Goal: Task Accomplishment & Management: Use online tool/utility

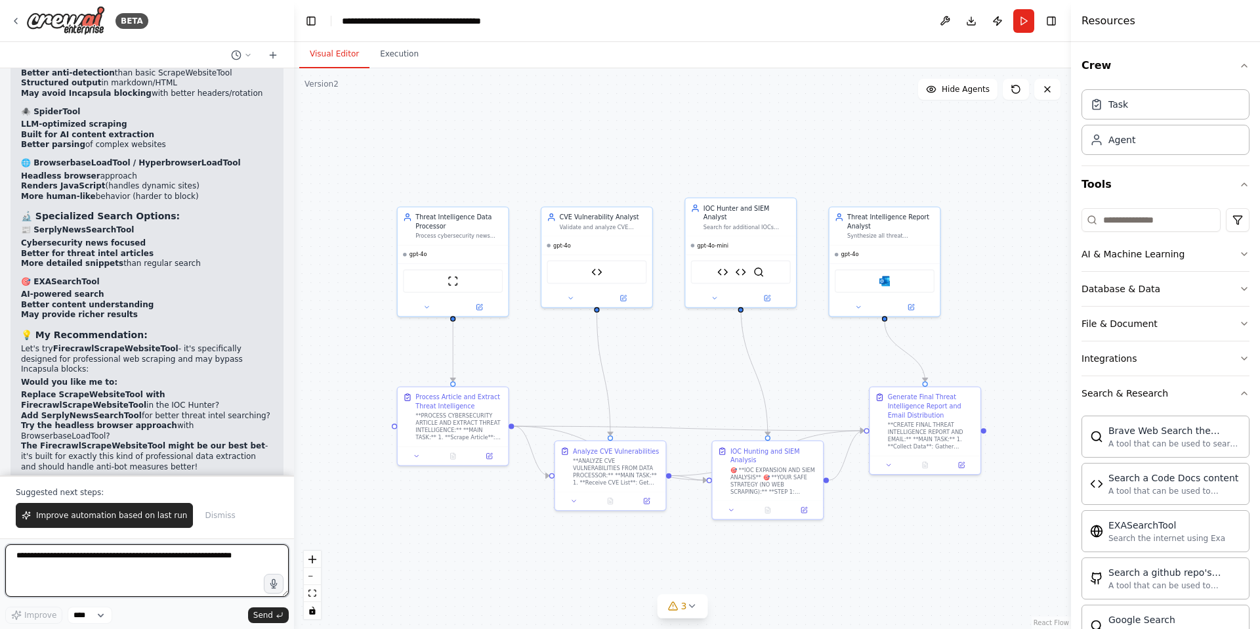
scroll to position [46265, 0]
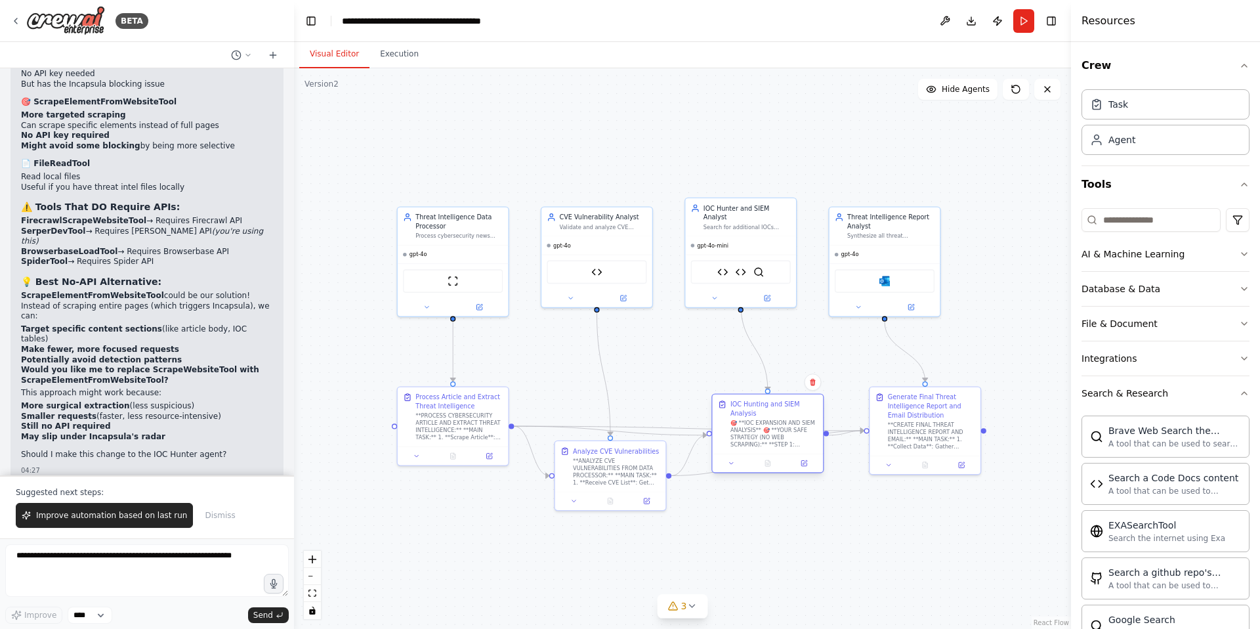
drag, startPoint x: 753, startPoint y: 455, endPoint x: 749, endPoint y: 410, distance: 44.8
click at [749, 410] on div "IOC Hunting and SIEM Analysis" at bounding box center [773, 409] width 87 height 18
drag, startPoint x: 741, startPoint y: 299, endPoint x: 842, endPoint y: 505, distance: 228.9
click at [842, 505] on div ".deletable-edge-delete-btn { width: 20px; height: 20px; border: 0px solid #ffff…" at bounding box center [682, 348] width 777 height 560
click at [64, 560] on textarea at bounding box center [147, 570] width 284 height 53
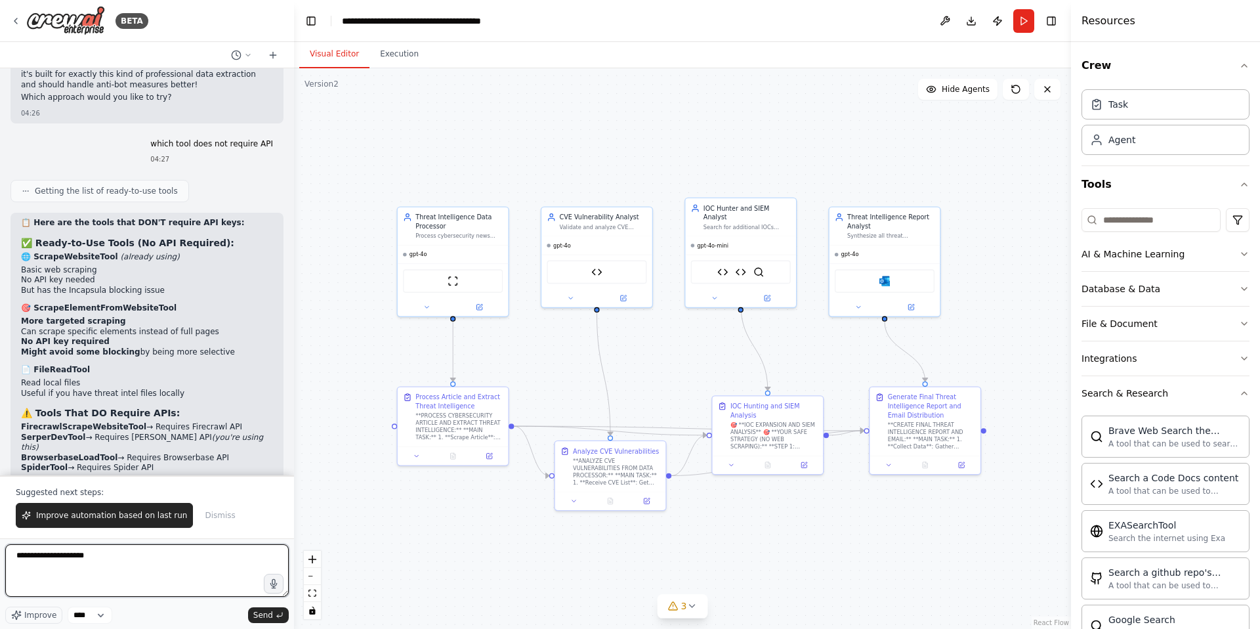
scroll to position [46060, 0]
type textarea "**********"
click at [412, 57] on button "Execution" at bounding box center [399, 55] width 60 height 28
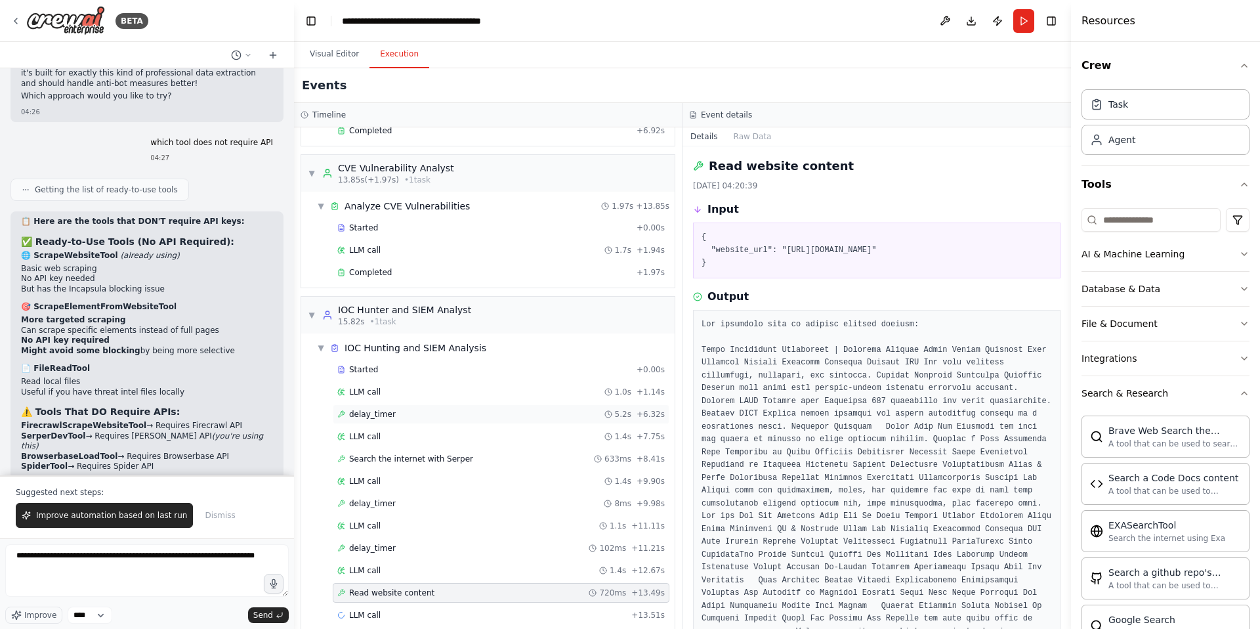
scroll to position [167, 0]
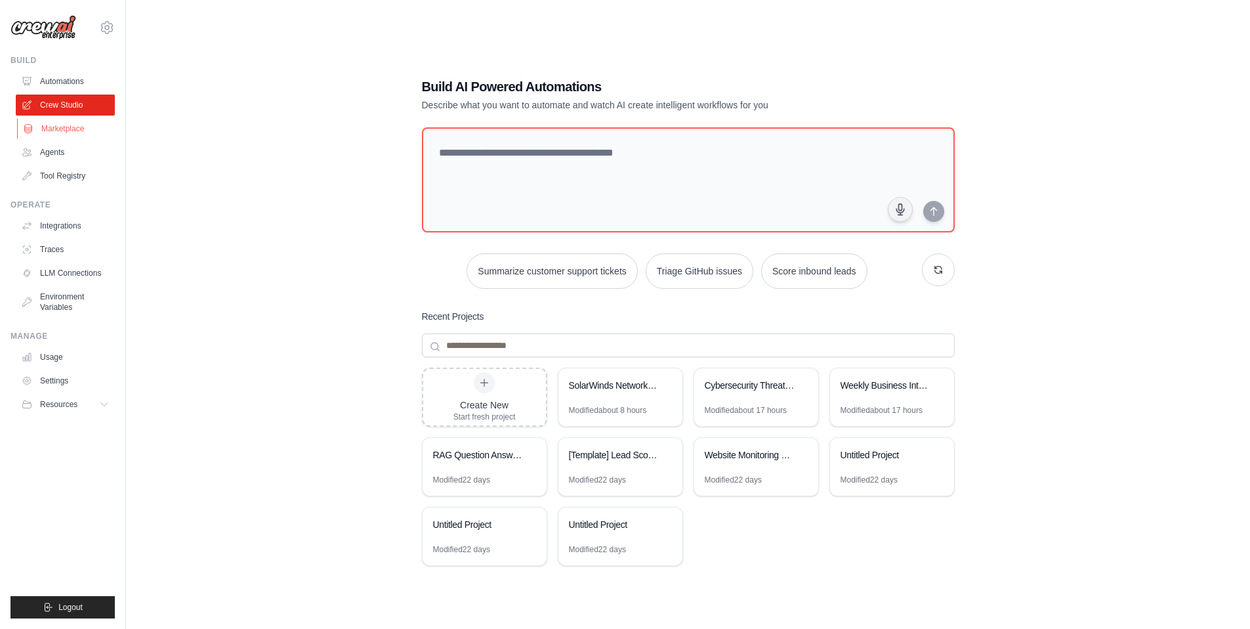
click at [54, 129] on link "Marketplace" at bounding box center [66, 128] width 99 height 21
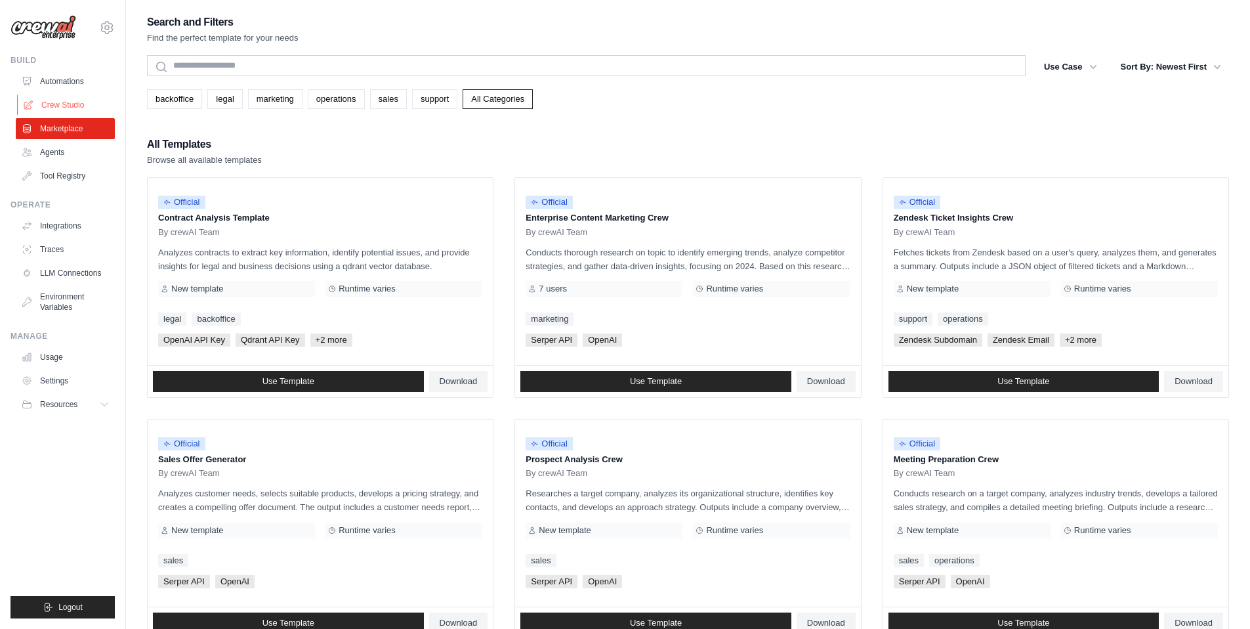
click at [70, 107] on link "Crew Studio" at bounding box center [66, 105] width 99 height 21
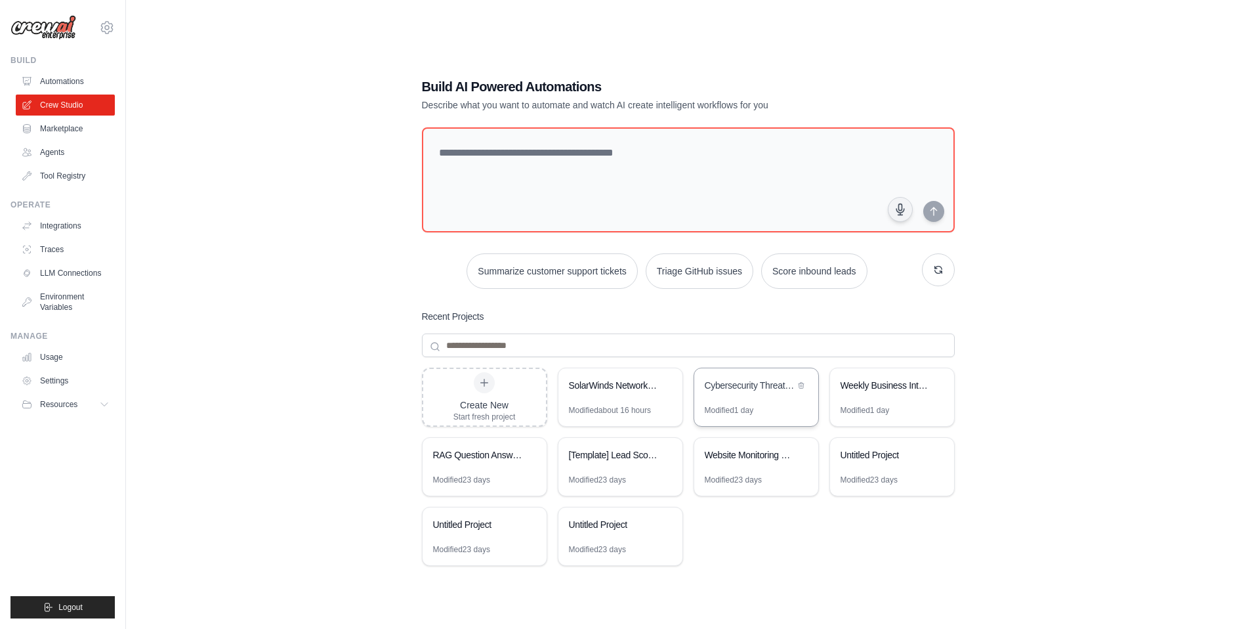
click at [757, 389] on div "Cybersecurity Threat Intelligence Analyzer" at bounding box center [750, 385] width 90 height 13
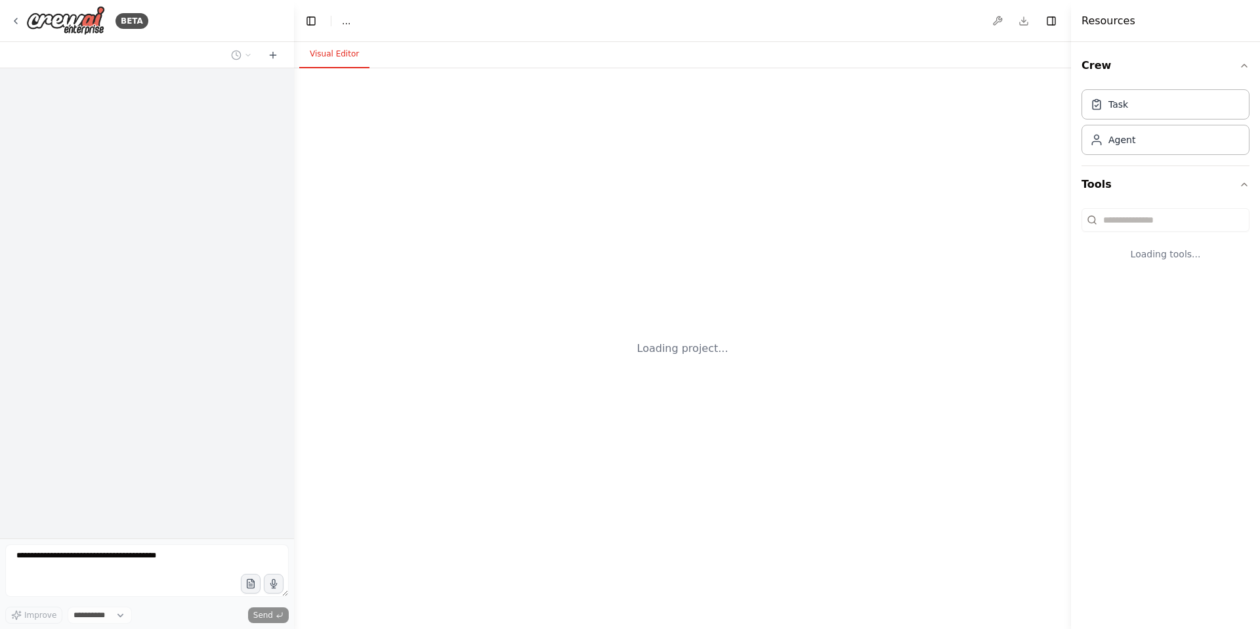
select select "****"
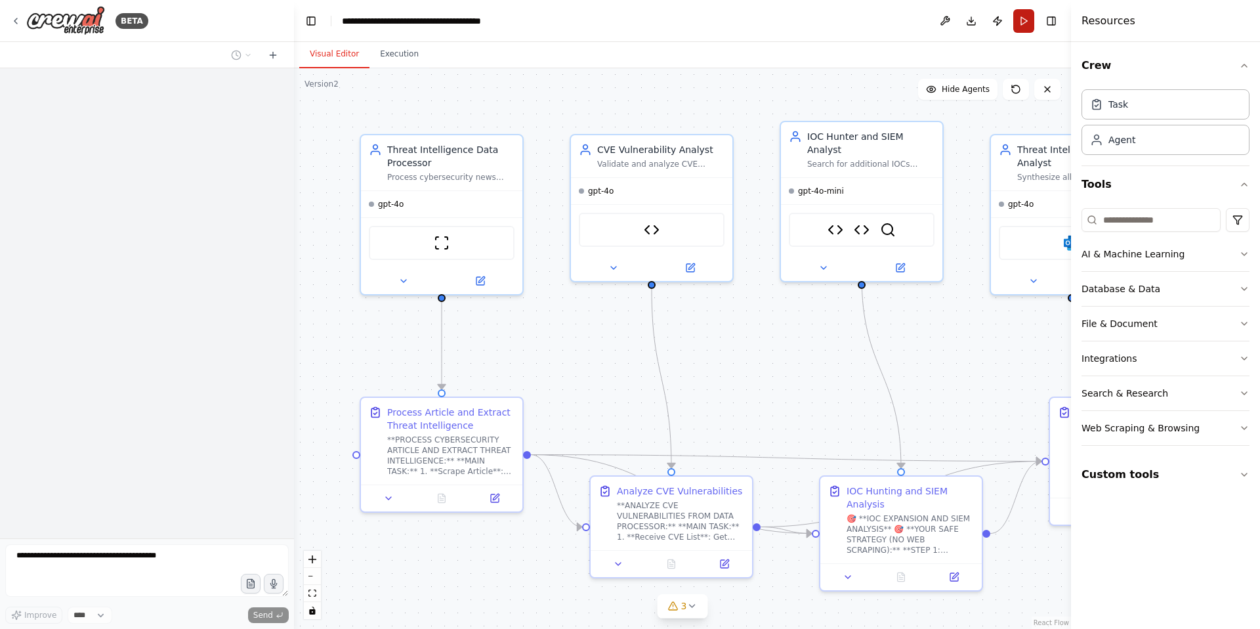
click at [1026, 24] on button "Run" at bounding box center [1023, 21] width 21 height 24
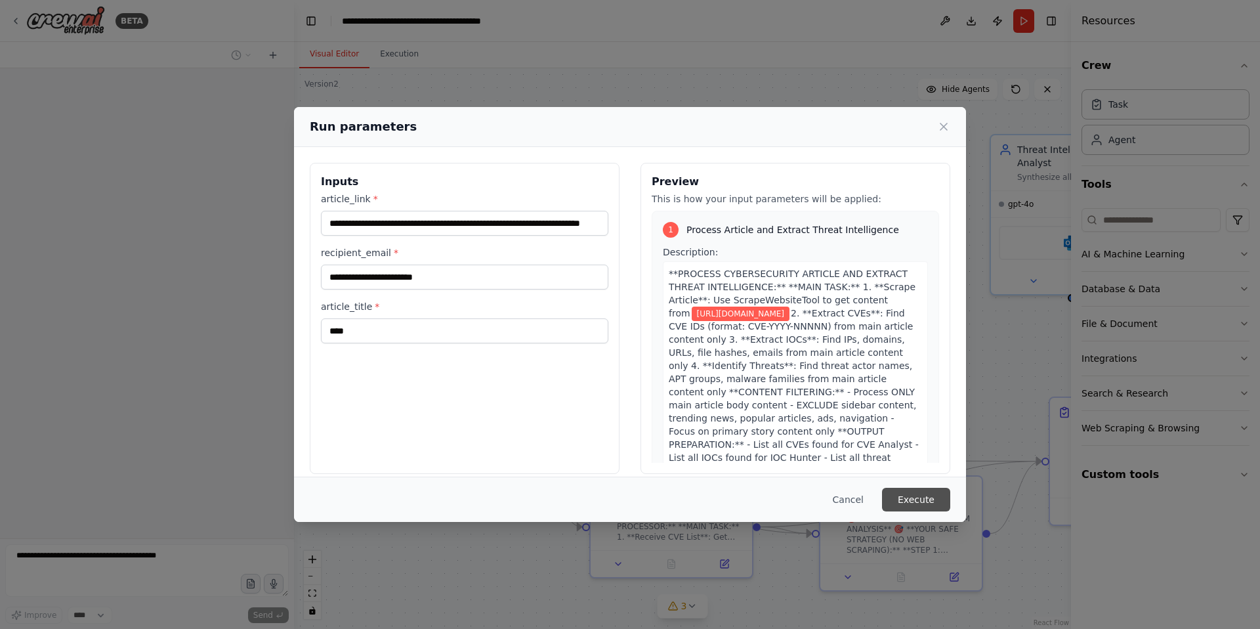
click at [921, 494] on button "Execute" at bounding box center [916, 500] width 68 height 24
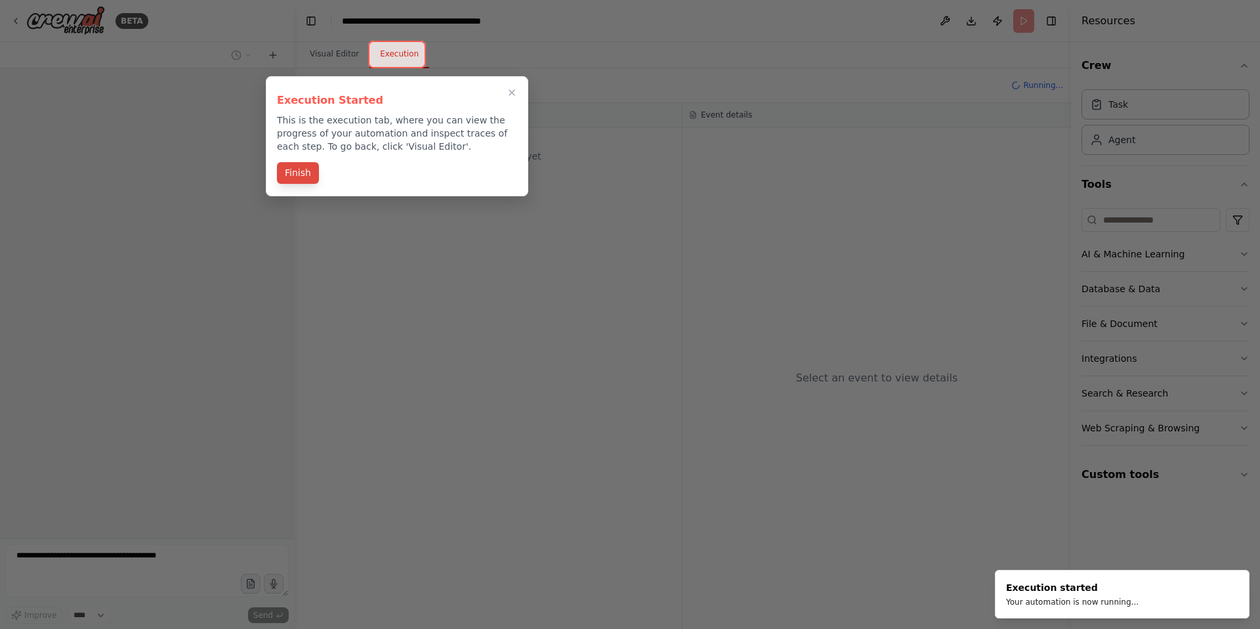
click at [301, 171] on button "Finish" at bounding box center [298, 173] width 42 height 22
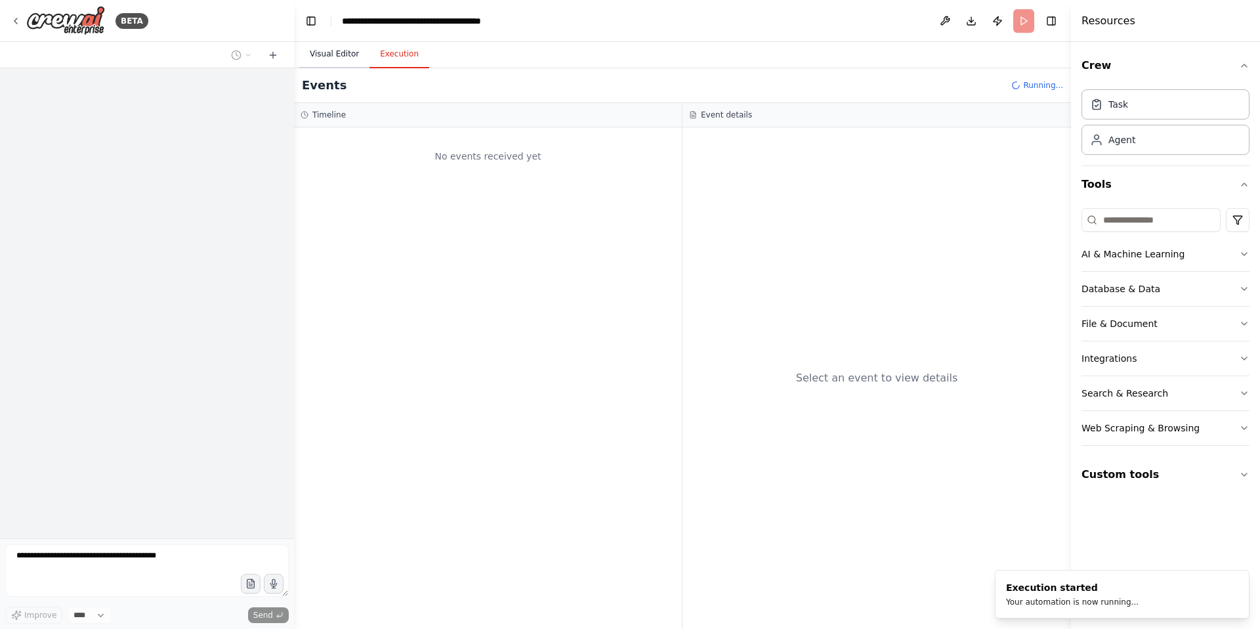
click at [346, 58] on button "Visual Editor" at bounding box center [334, 55] width 70 height 28
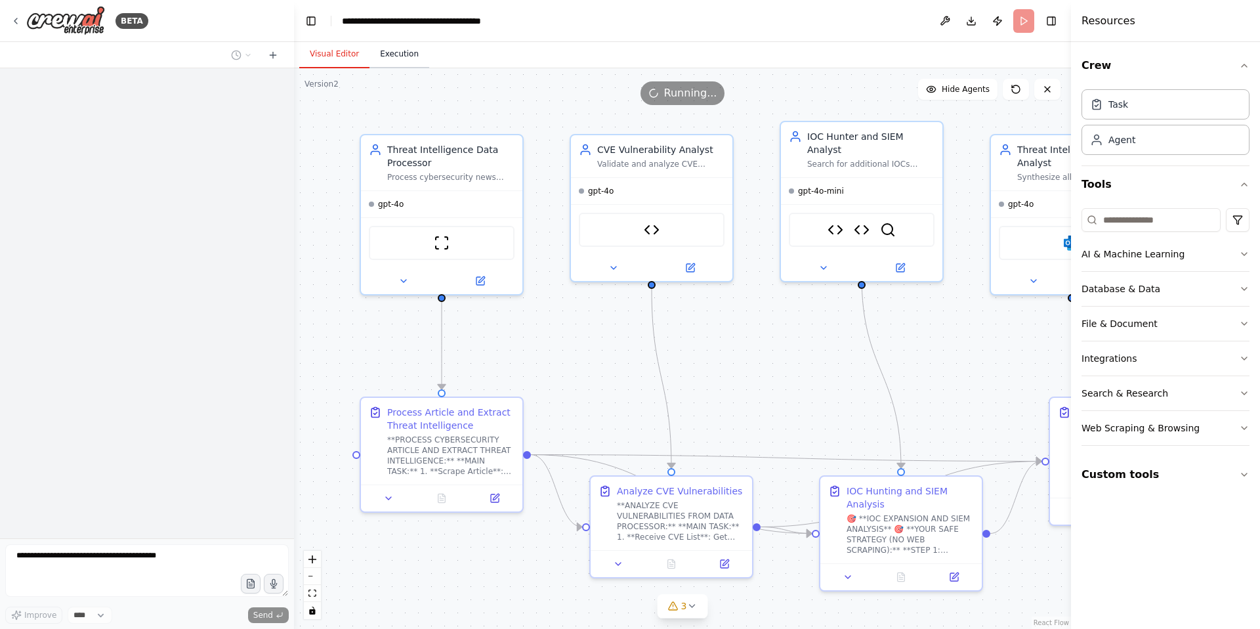
click at [402, 53] on button "Execution" at bounding box center [399, 55] width 60 height 28
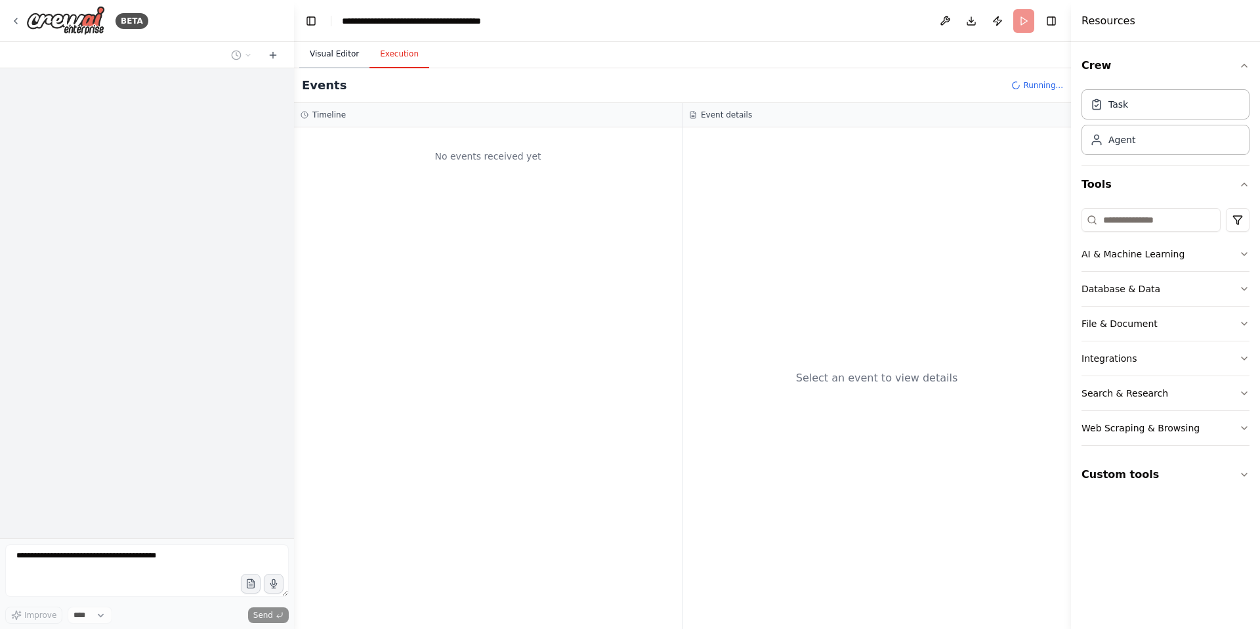
click at [329, 47] on button "Visual Editor" at bounding box center [334, 55] width 70 height 28
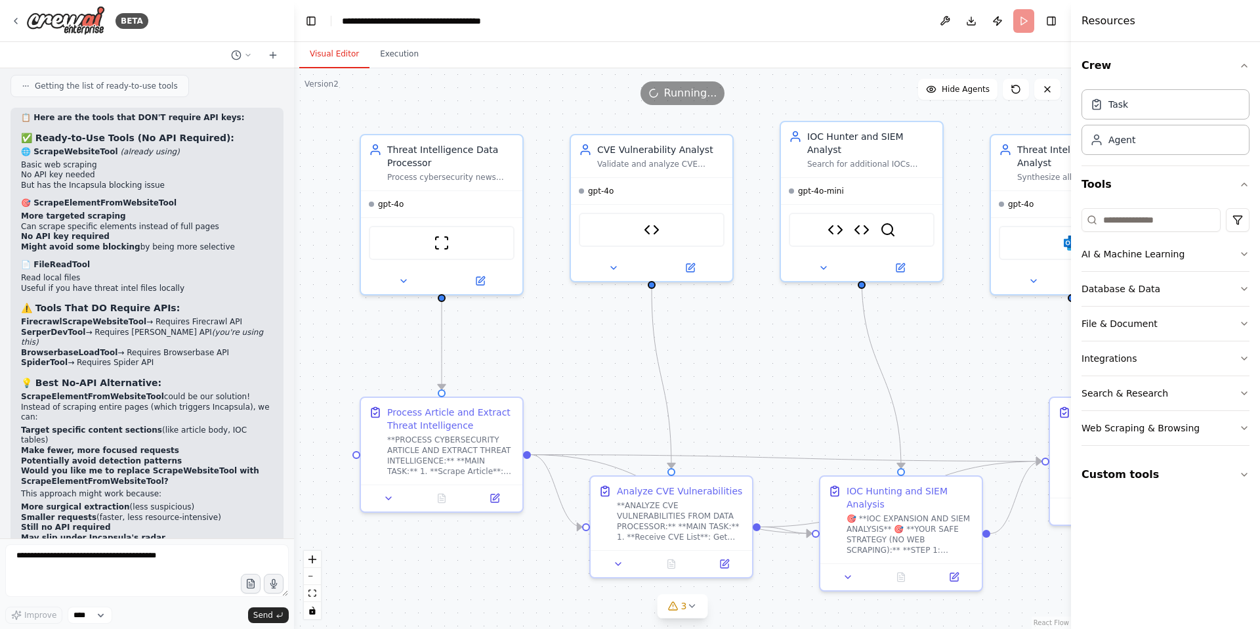
scroll to position [45966, 0]
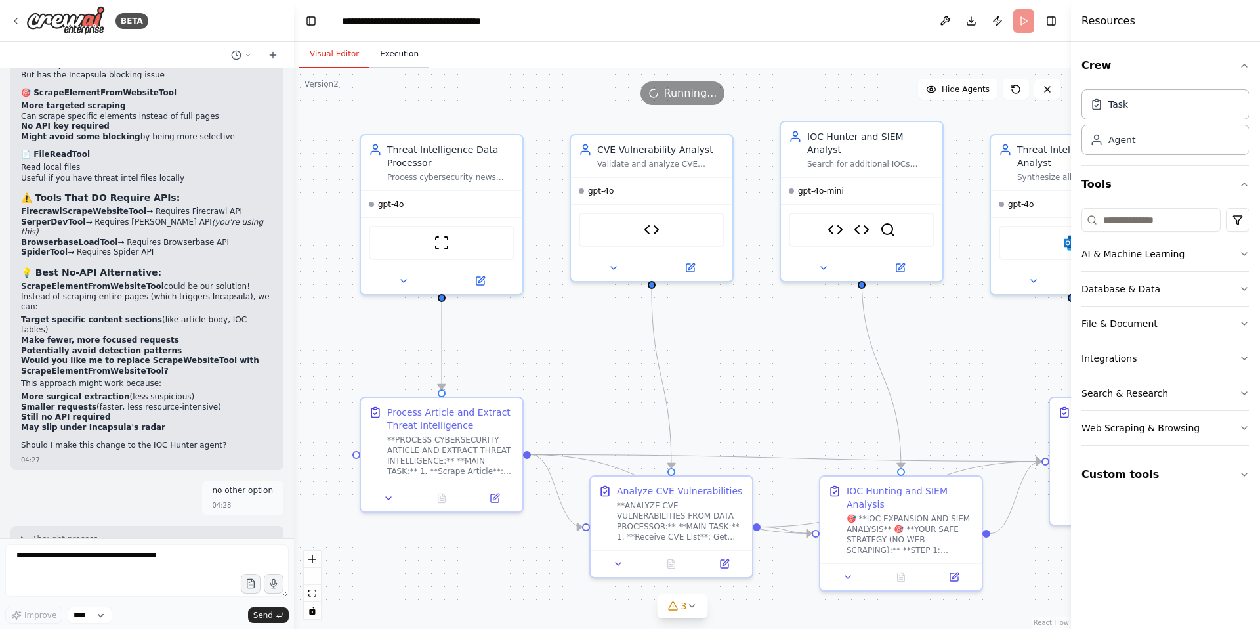
click at [400, 56] on button "Execution" at bounding box center [399, 55] width 60 height 28
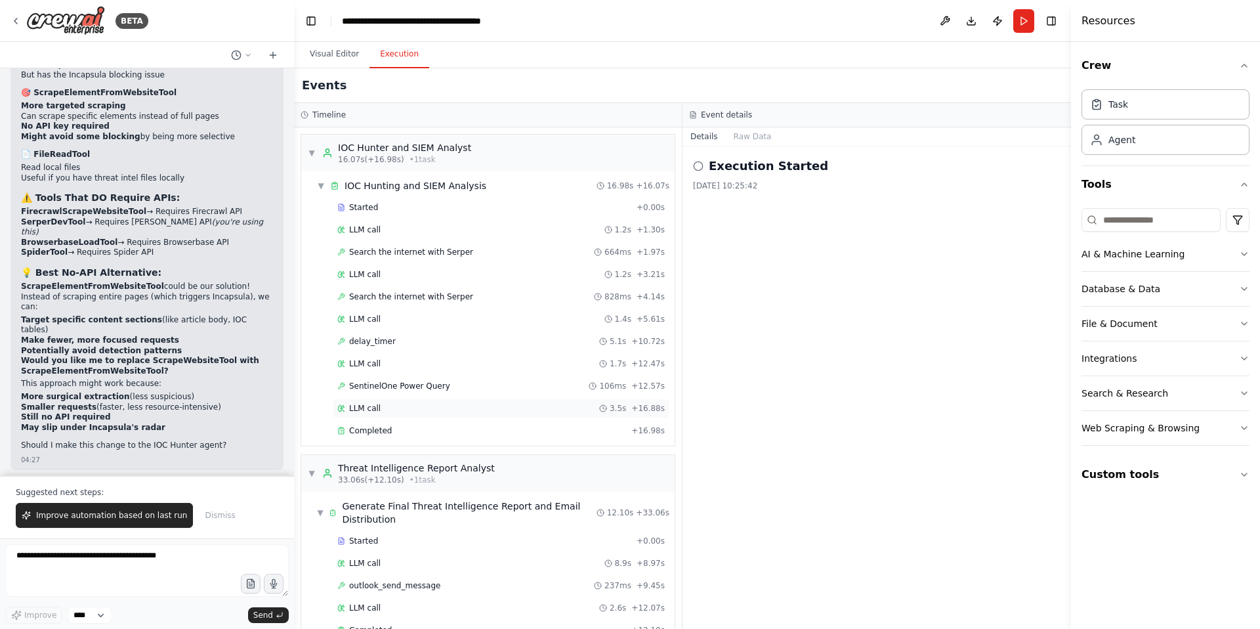
scroll to position [356, 0]
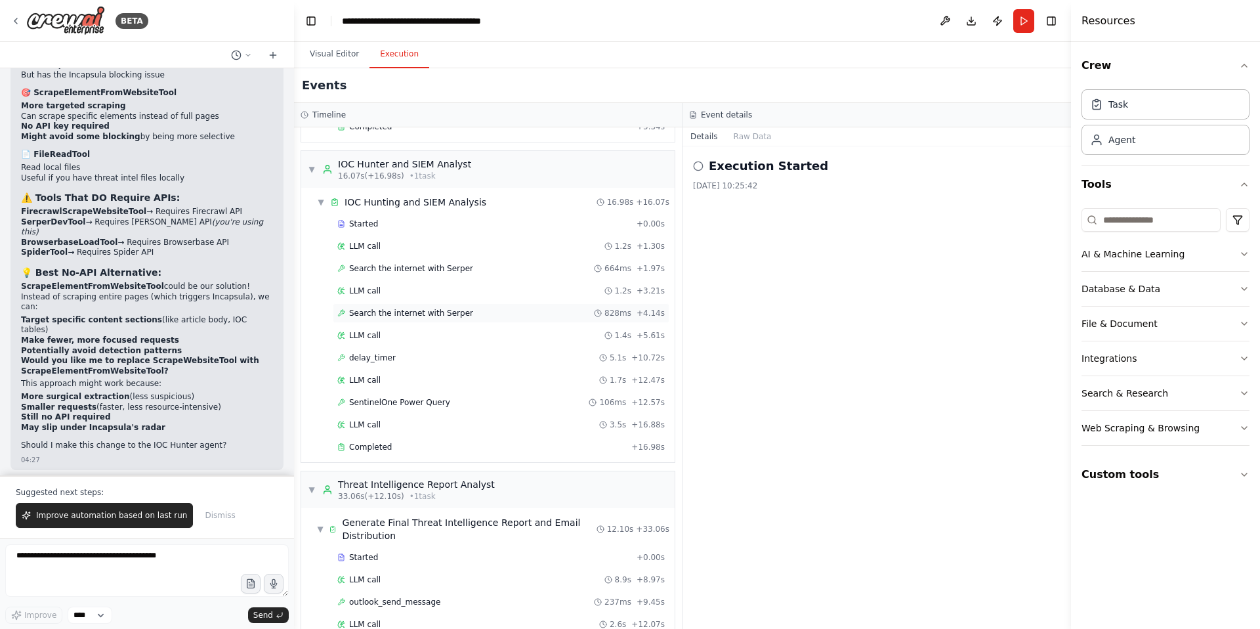
click at [423, 319] on div "Search the internet with [PERSON_NAME] 828ms + 4.14s" at bounding box center [501, 313] width 337 height 20
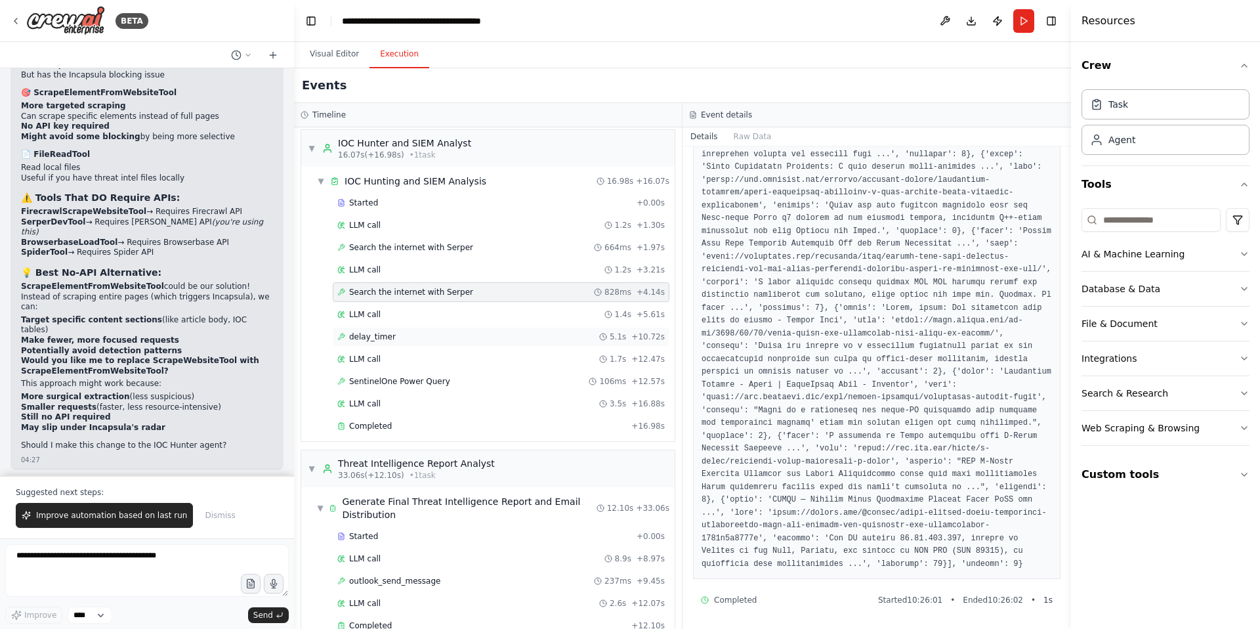
scroll to position [379, 0]
click at [398, 379] on span "SentinelOne Power Query" at bounding box center [399, 379] width 101 height 11
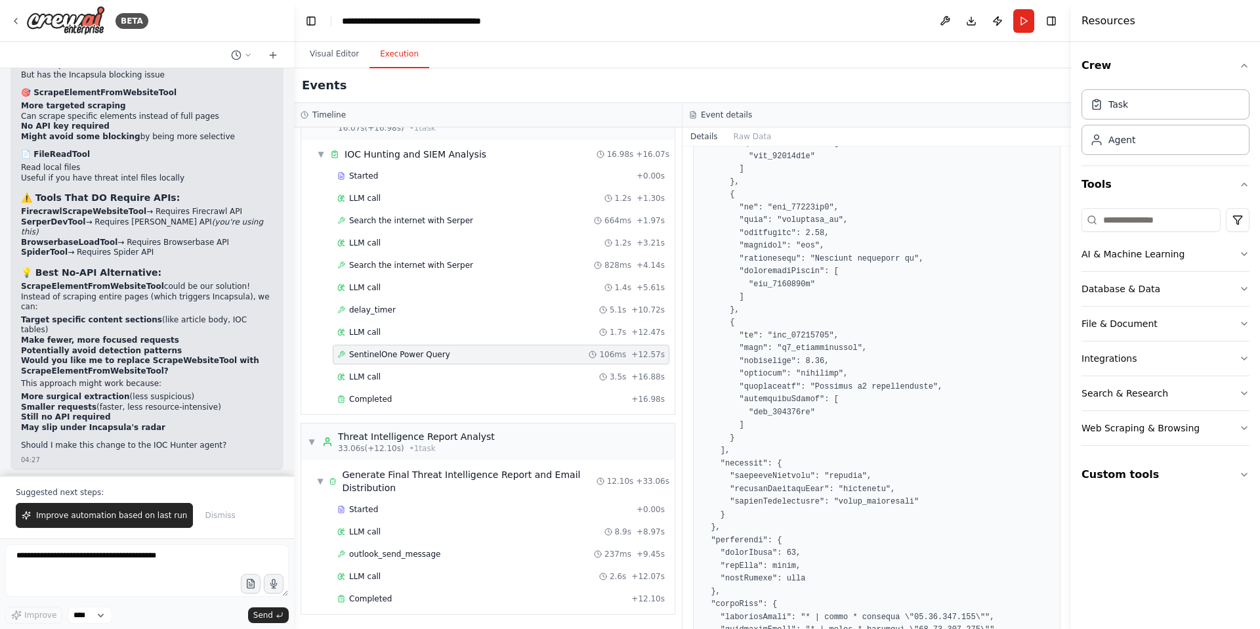
scroll to position [4393, 0]
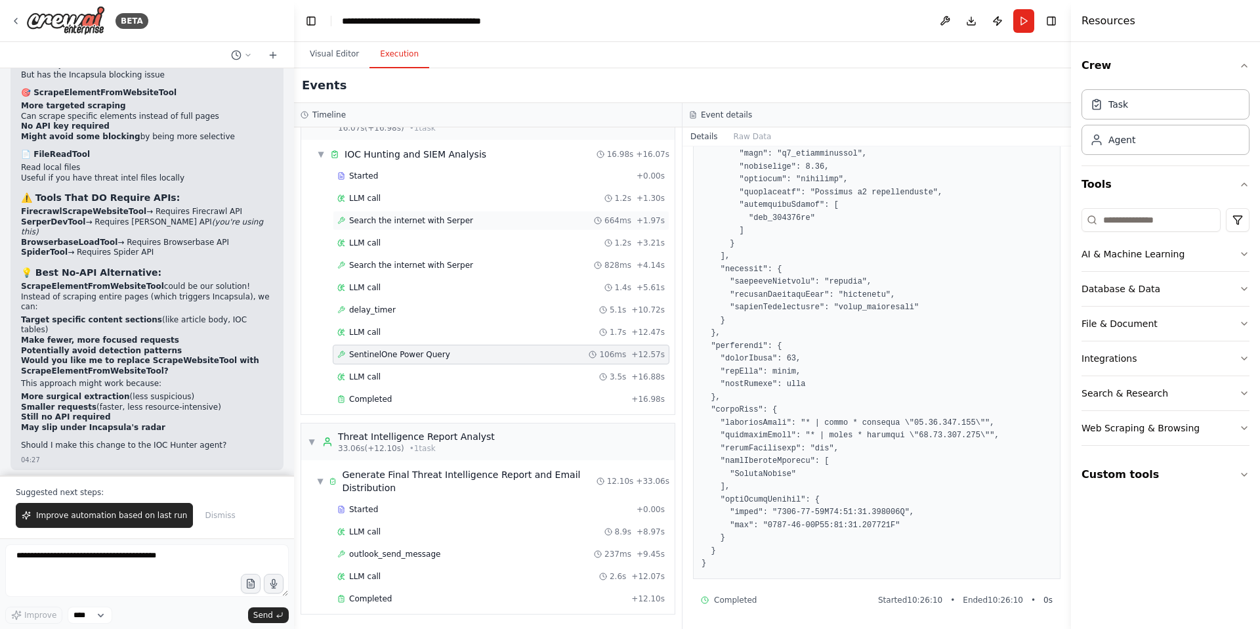
click at [457, 218] on span "Search the internet with Serper" at bounding box center [411, 220] width 124 height 11
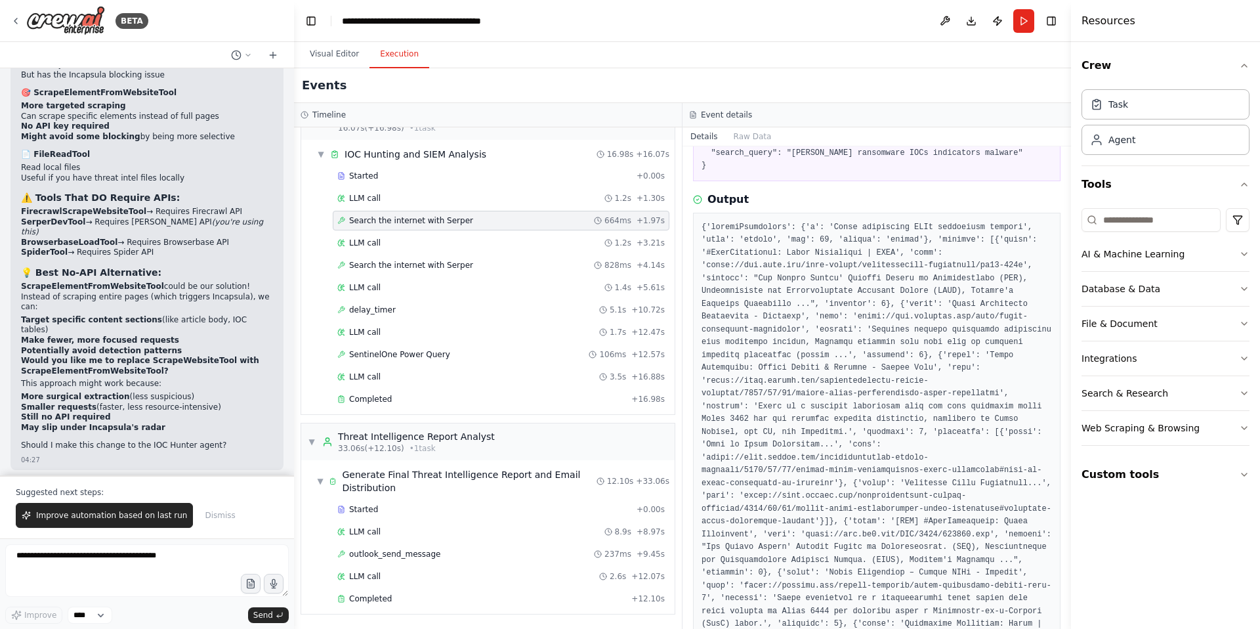
scroll to position [98, 0]
drag, startPoint x: 706, startPoint y: 266, endPoint x: 943, endPoint y: 276, distance: 237.1
click at [990, 266] on pre at bounding box center [877, 630] width 350 height 819
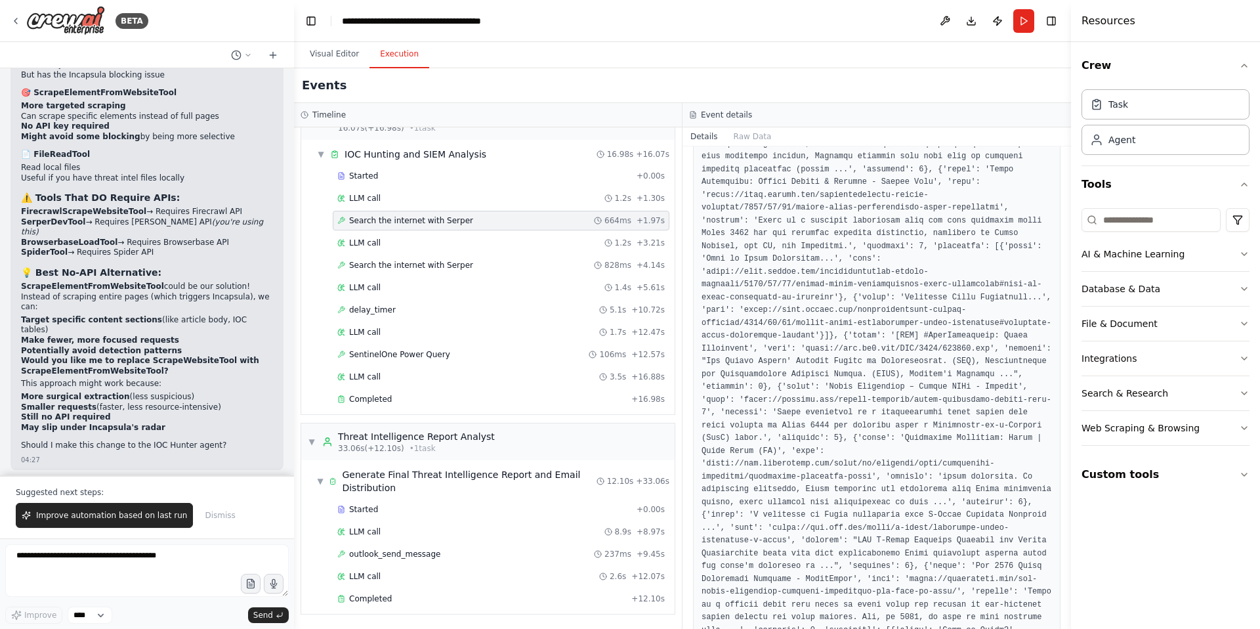
scroll to position [201, 0]
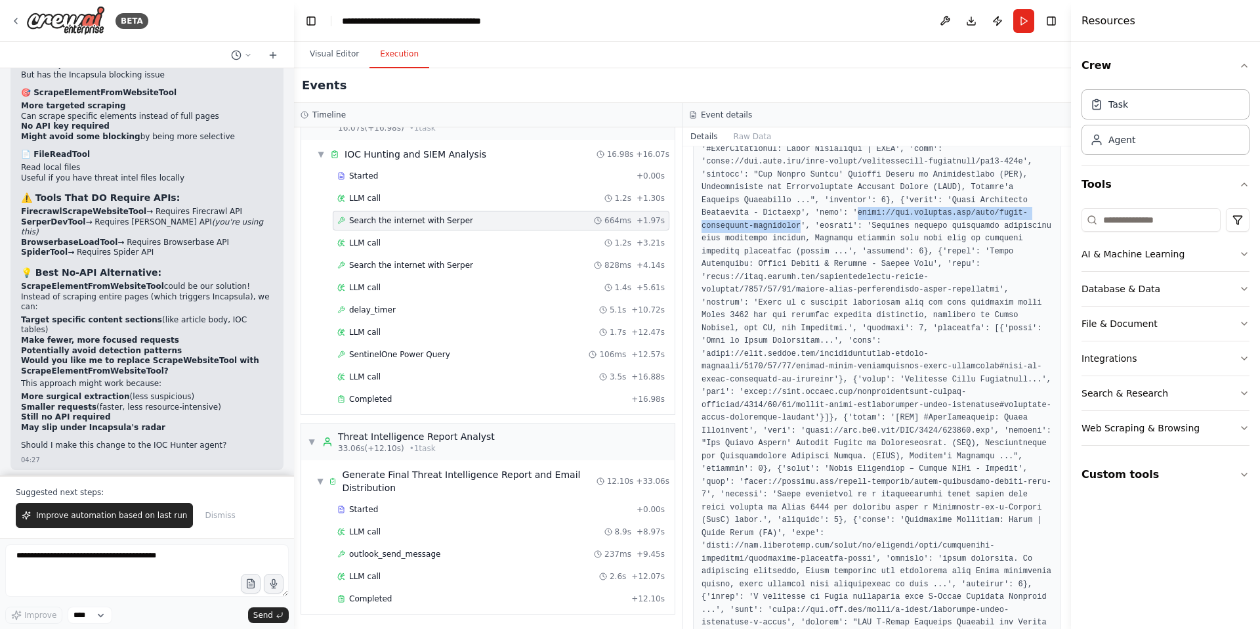
drag, startPoint x: 859, startPoint y: 213, endPoint x: 800, endPoint y: 223, distance: 59.9
click at [800, 223] on pre at bounding box center [877, 526] width 350 height 819
copy pre "https://www.huntress.com/blog/akira-ransomware-indicators"
drag, startPoint x: 471, startPoint y: 221, endPoint x: 345, endPoint y: 225, distance: 126.7
click at [345, 225] on div "Search the internet with Serper 664ms + 1.97s" at bounding box center [500, 220] width 327 height 11
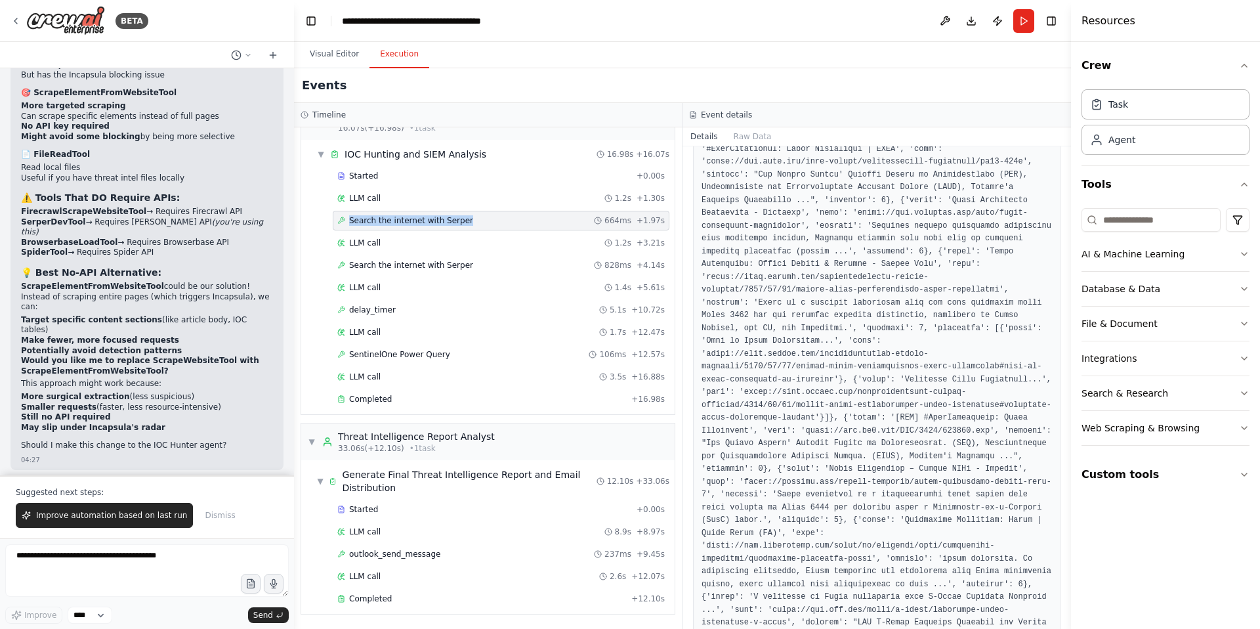
copy span "Search the internet with Serper"
click at [66, 559] on textarea at bounding box center [147, 570] width 284 height 53
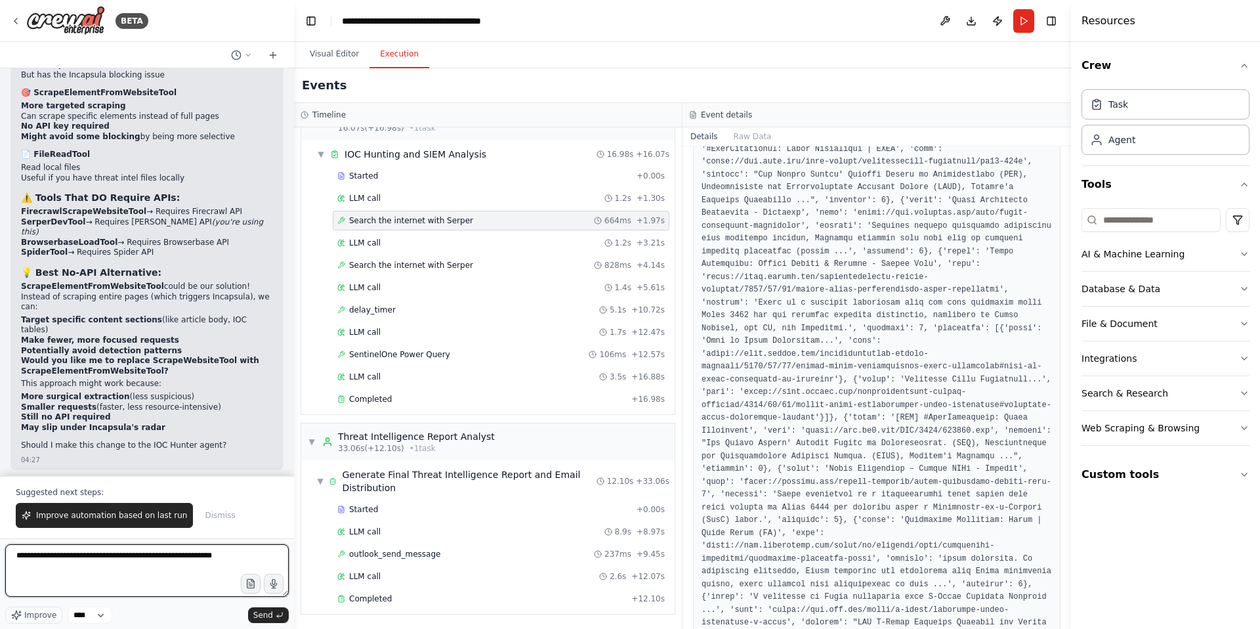
click at [200, 558] on textarea "**********" at bounding box center [147, 570] width 284 height 53
drag, startPoint x: 71, startPoint y: 570, endPoint x: 39, endPoint y: 568, distance: 31.5
click at [39, 568] on textarea "**********" at bounding box center [147, 570] width 284 height 53
click at [65, 559] on textarea "**********" at bounding box center [147, 570] width 284 height 53
click at [81, 569] on textarea "**********" at bounding box center [147, 570] width 284 height 53
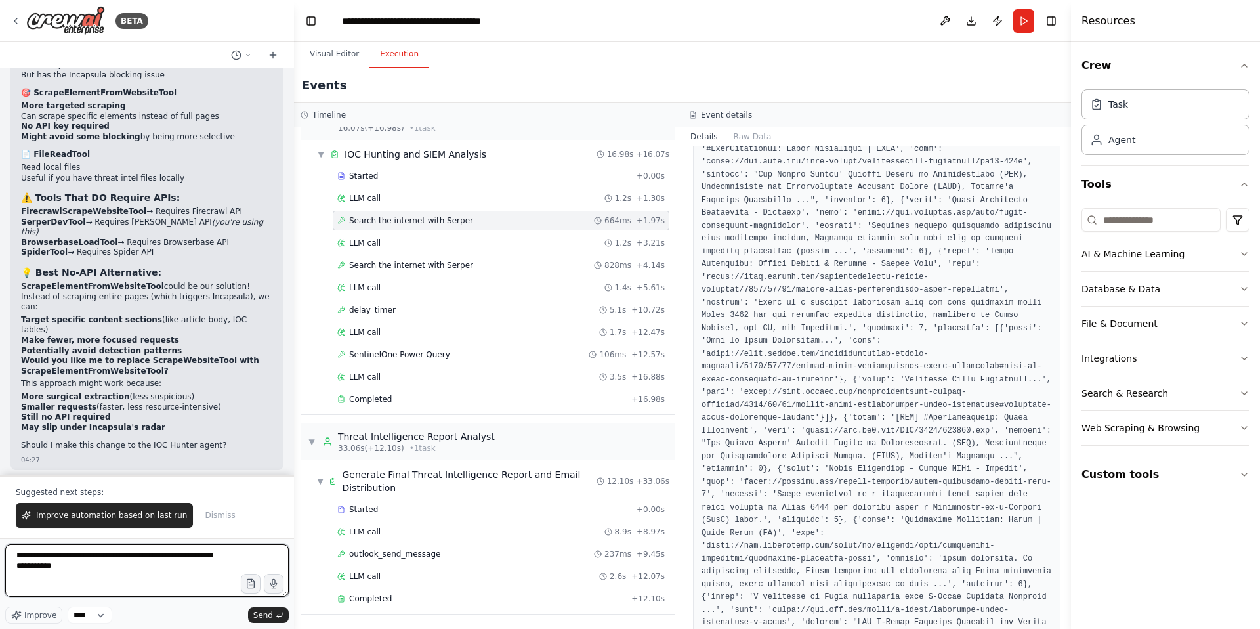
click at [62, 568] on textarea "**********" at bounding box center [147, 570] width 284 height 53
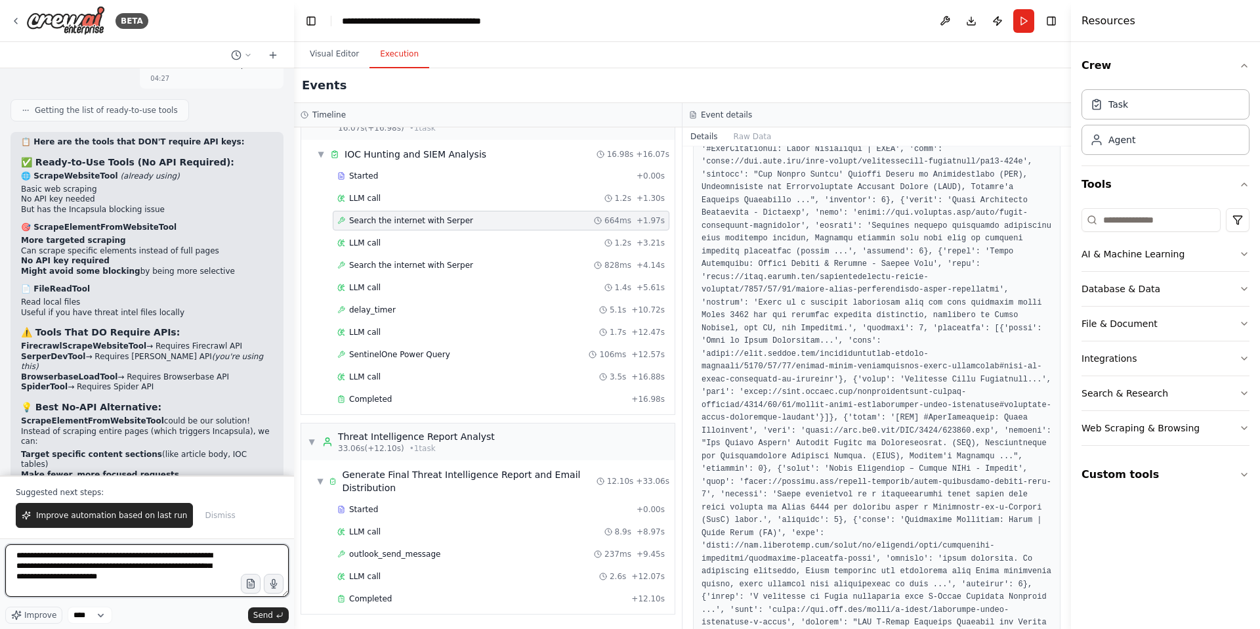
scroll to position [45831, 0]
copy code "ScrapeWebsiteTool"
click at [133, 577] on textarea "**********" at bounding box center [147, 570] width 284 height 53
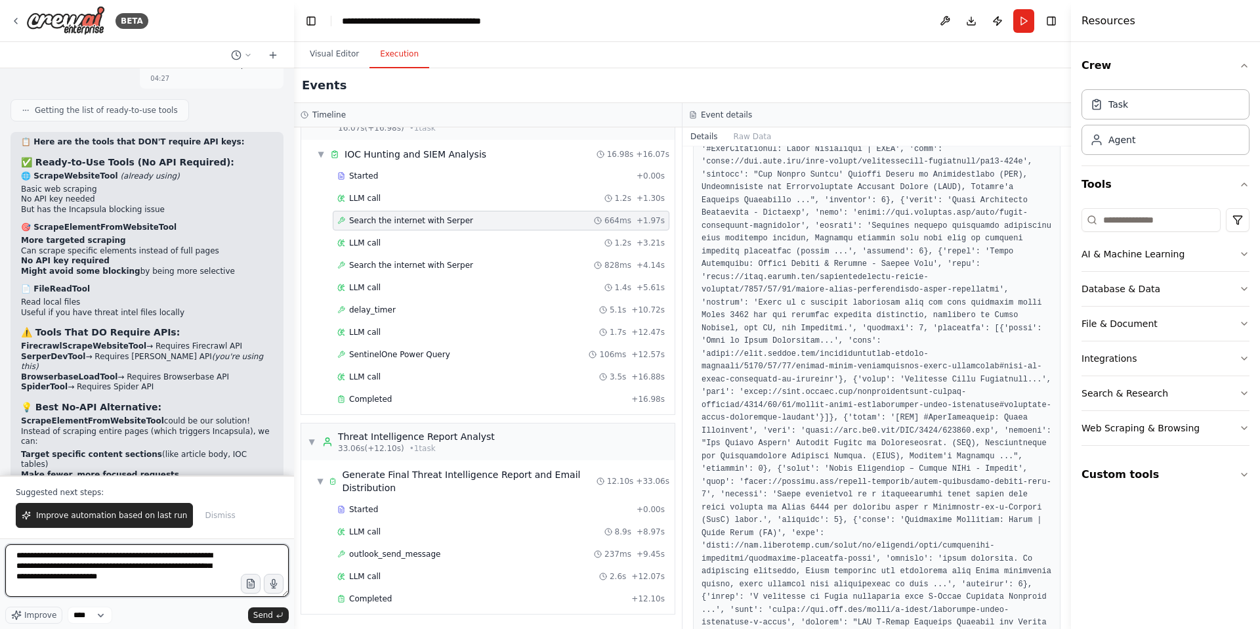
click at [133, 577] on textarea "**********" at bounding box center [147, 570] width 284 height 53
paste textarea "*******"
click at [61, 584] on textarea "**********" at bounding box center [147, 570] width 284 height 53
click at [171, 557] on textarea "**********" at bounding box center [147, 570] width 284 height 53
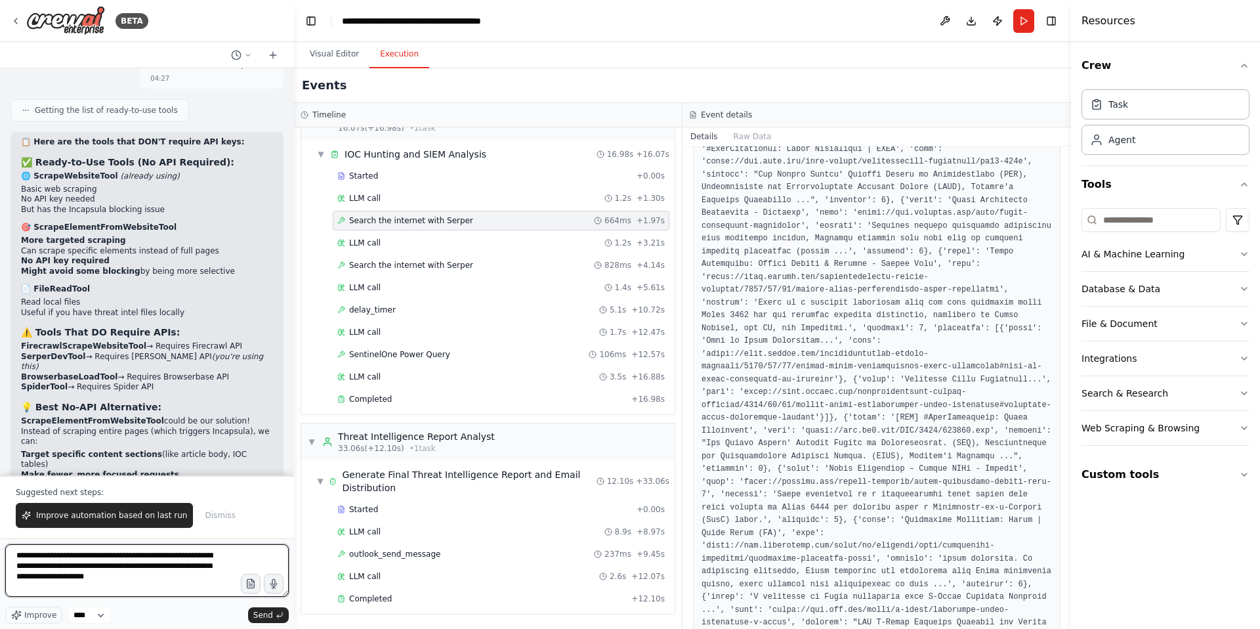
paste textarea "**********"
type textarea "**********"
click at [271, 613] on span "Send" at bounding box center [263, 615] width 20 height 11
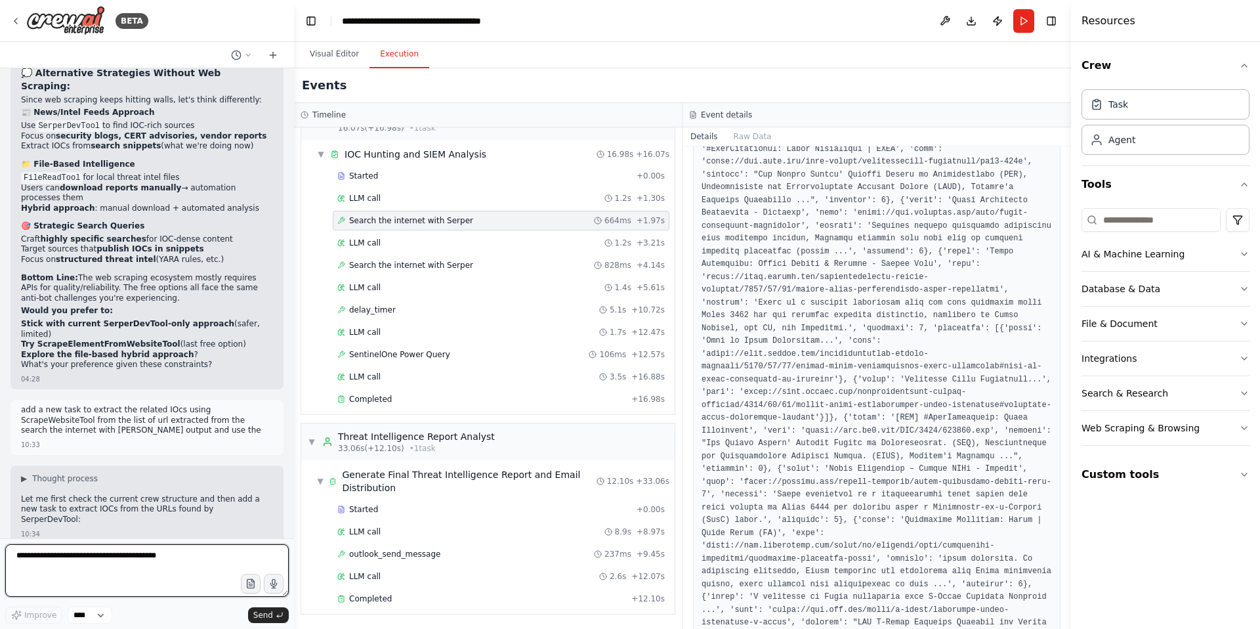
scroll to position [46571, 0]
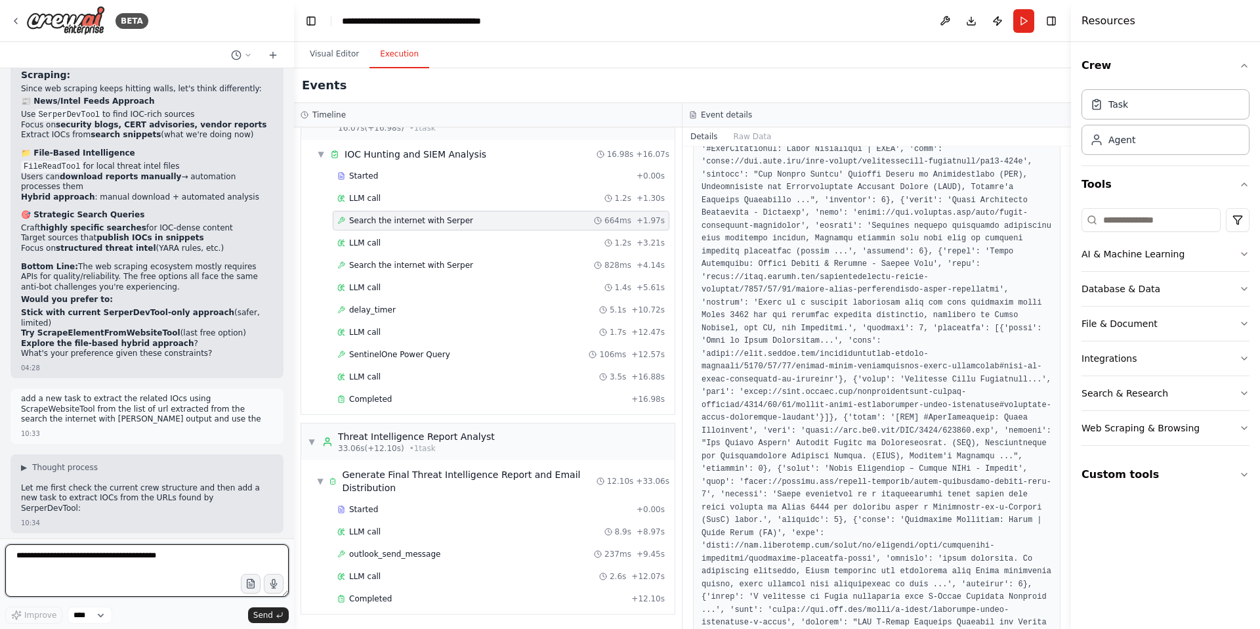
click at [64, 567] on textarea at bounding box center [147, 570] width 284 height 53
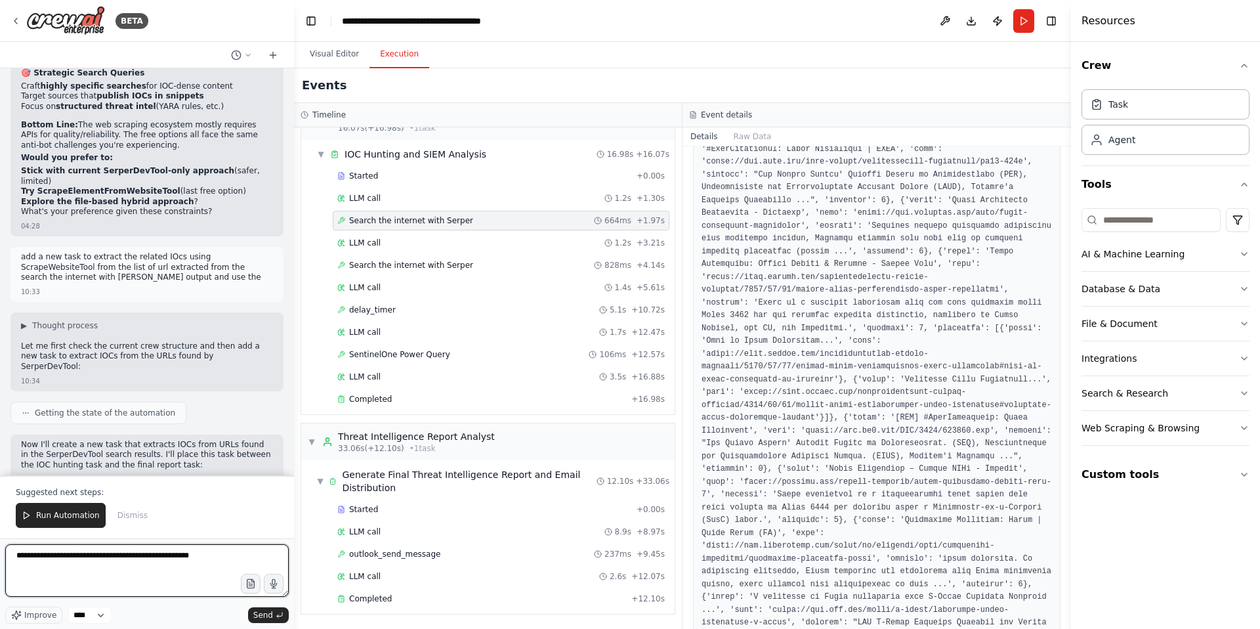
type textarea "**********"
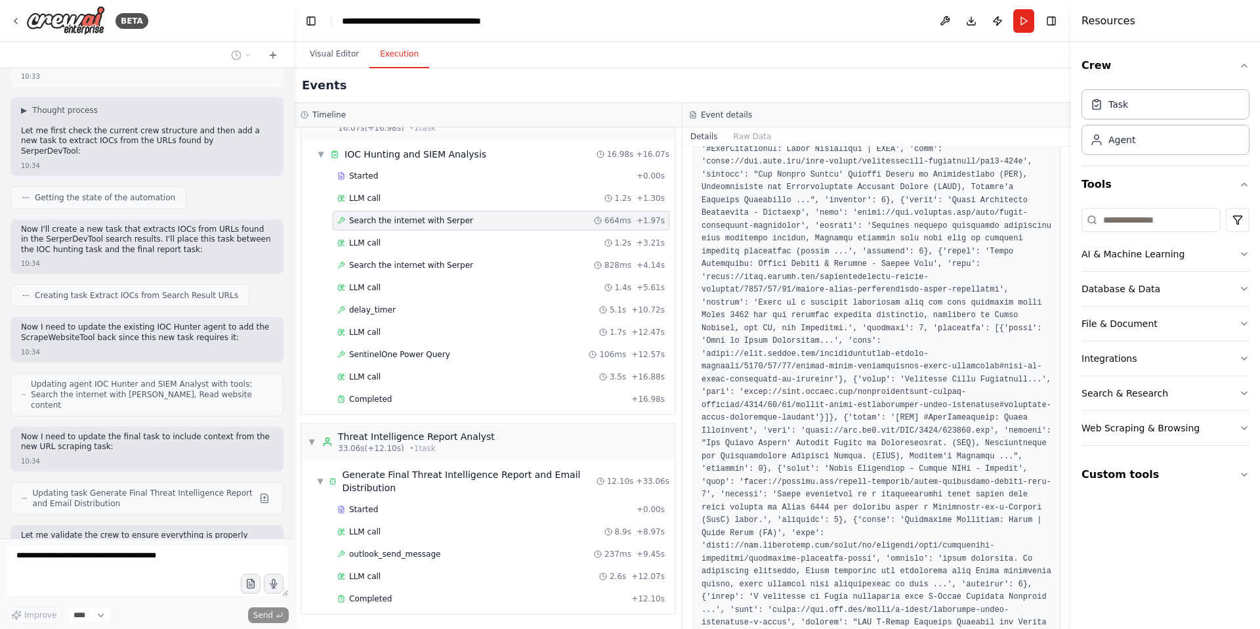
scroll to position [47037, 0]
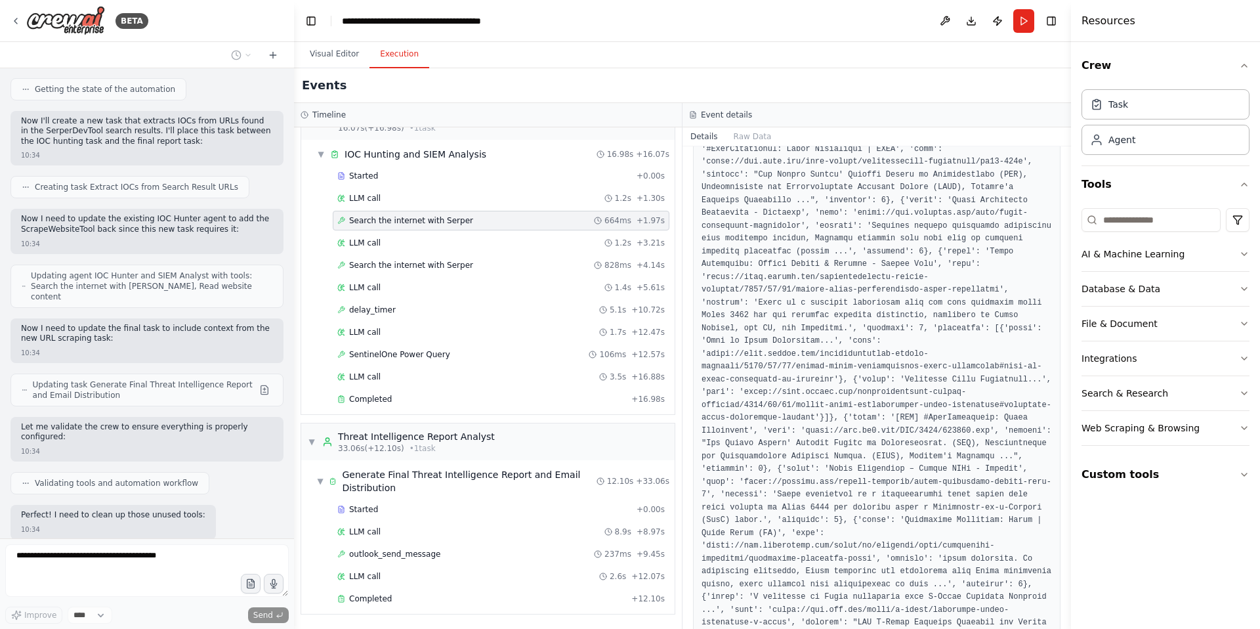
drag, startPoint x: 106, startPoint y: 314, endPoint x: 156, endPoint y: 313, distance: 50.5
drag, startPoint x: 101, startPoint y: 324, endPoint x: 209, endPoint y: 323, distance: 107.6
drag, startPoint x: 93, startPoint y: 335, endPoint x: 171, endPoint y: 333, distance: 77.4
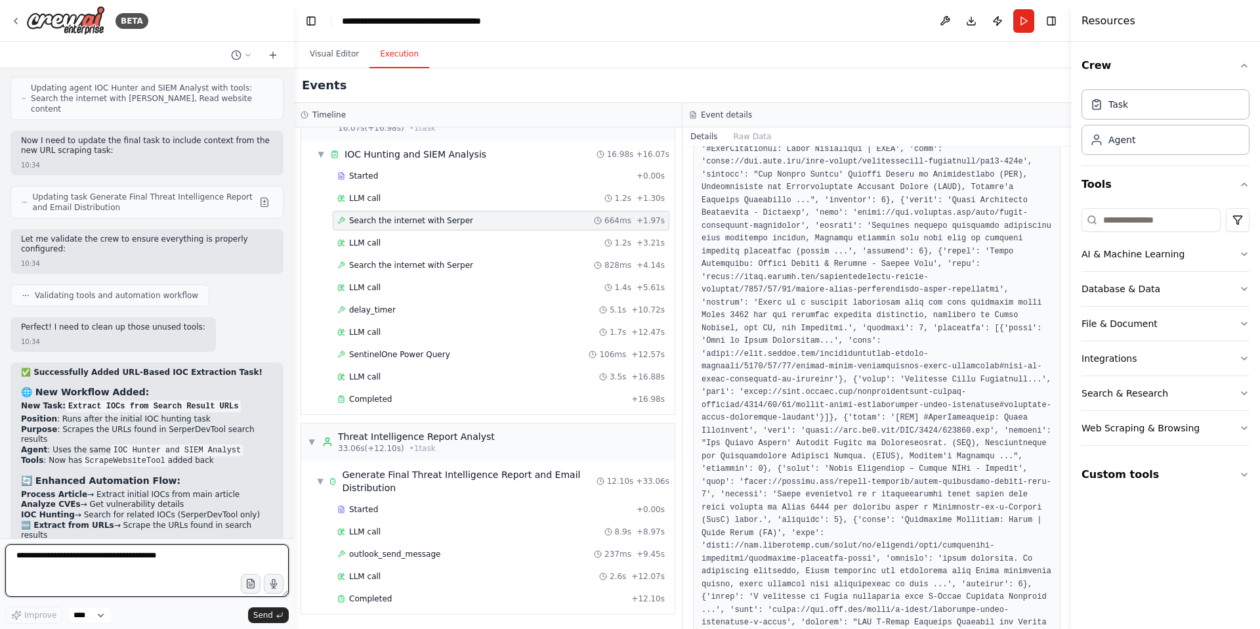
scroll to position [47235, 0]
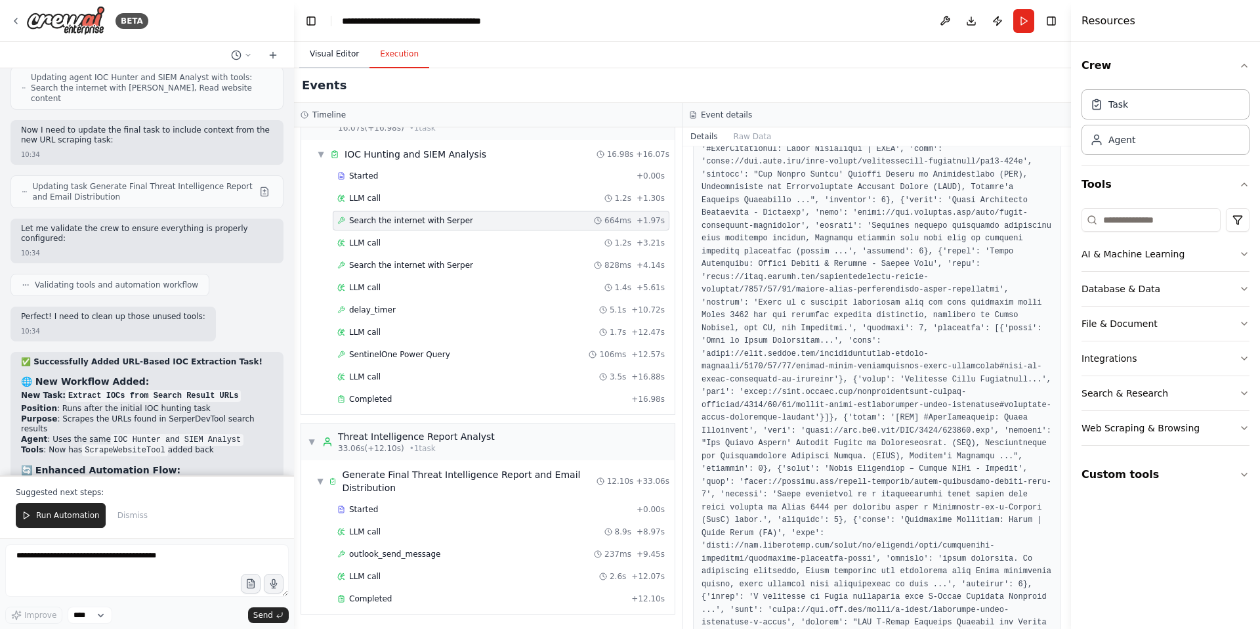
click at [326, 54] on button "Visual Editor" at bounding box center [334, 55] width 70 height 28
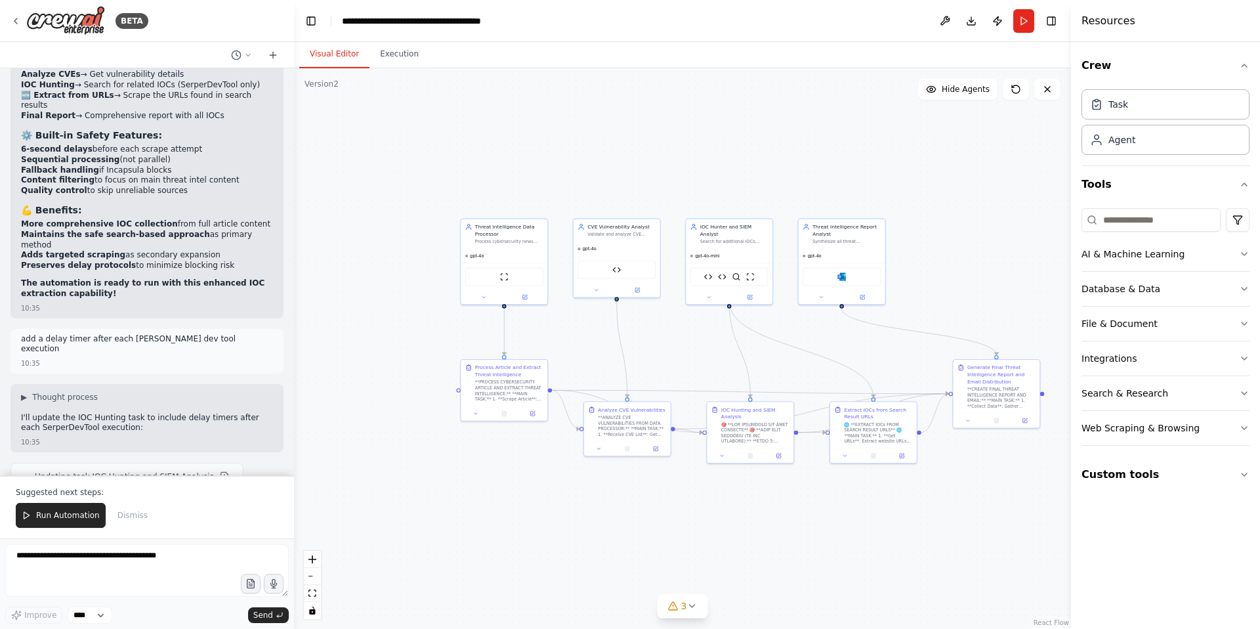
drag, startPoint x: 934, startPoint y: 351, endPoint x: 854, endPoint y: 341, distance: 80.0
click at [854, 341] on div ".deletable-edge-delete-btn { width: 20px; height: 20px; border: 0px solid #ffff…" at bounding box center [682, 348] width 777 height 560
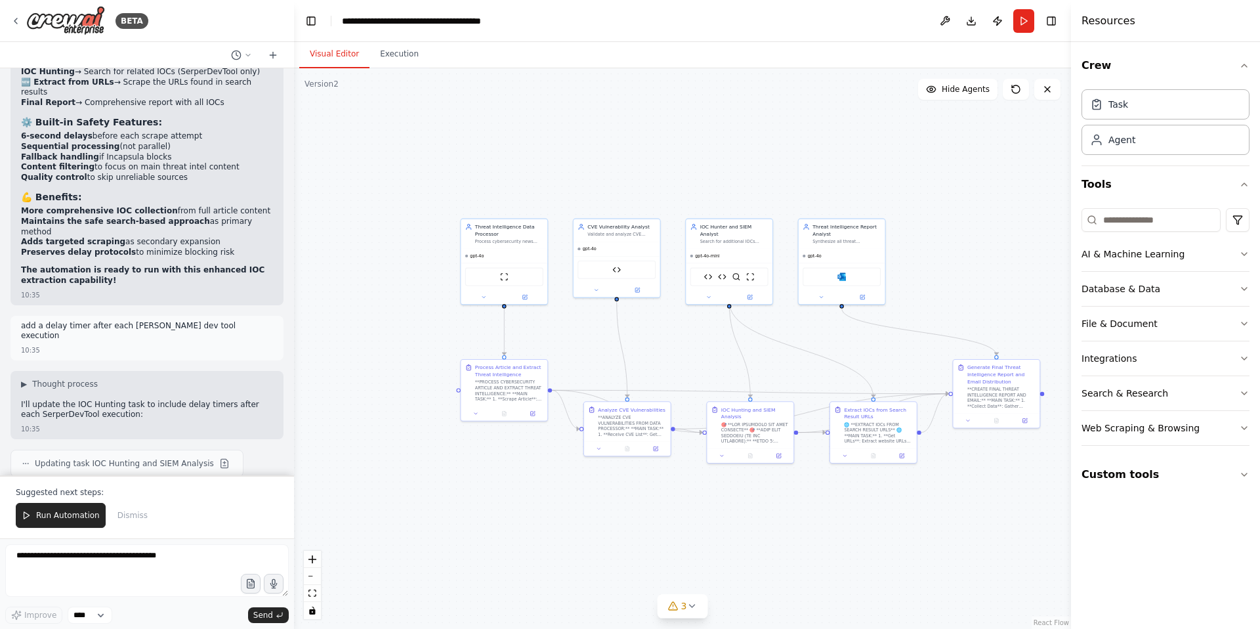
scroll to position [47677, 0]
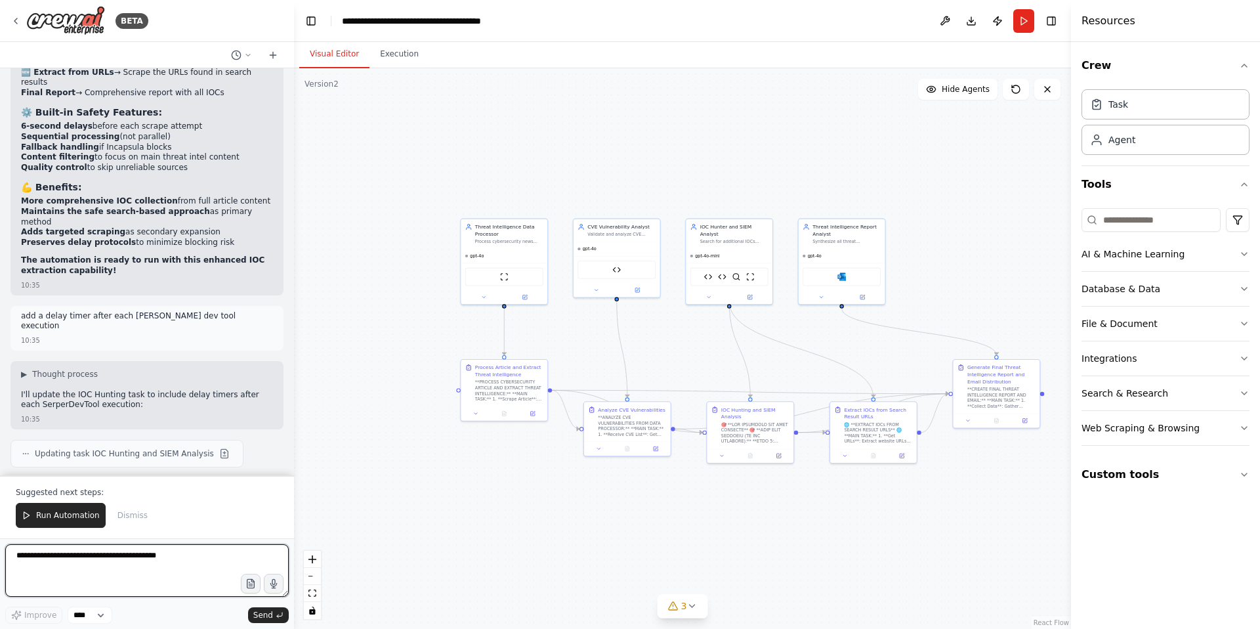
click at [71, 560] on textarea at bounding box center [147, 570] width 284 height 53
click at [64, 513] on span "Run Automation" at bounding box center [68, 515] width 64 height 11
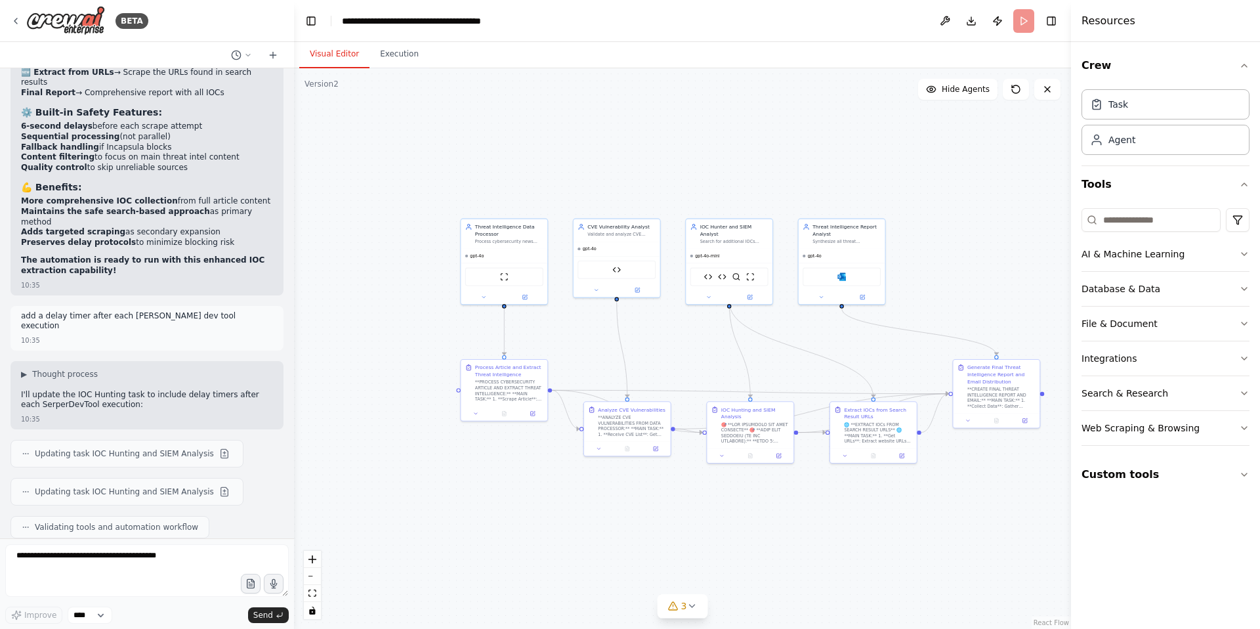
scroll to position [47614, 0]
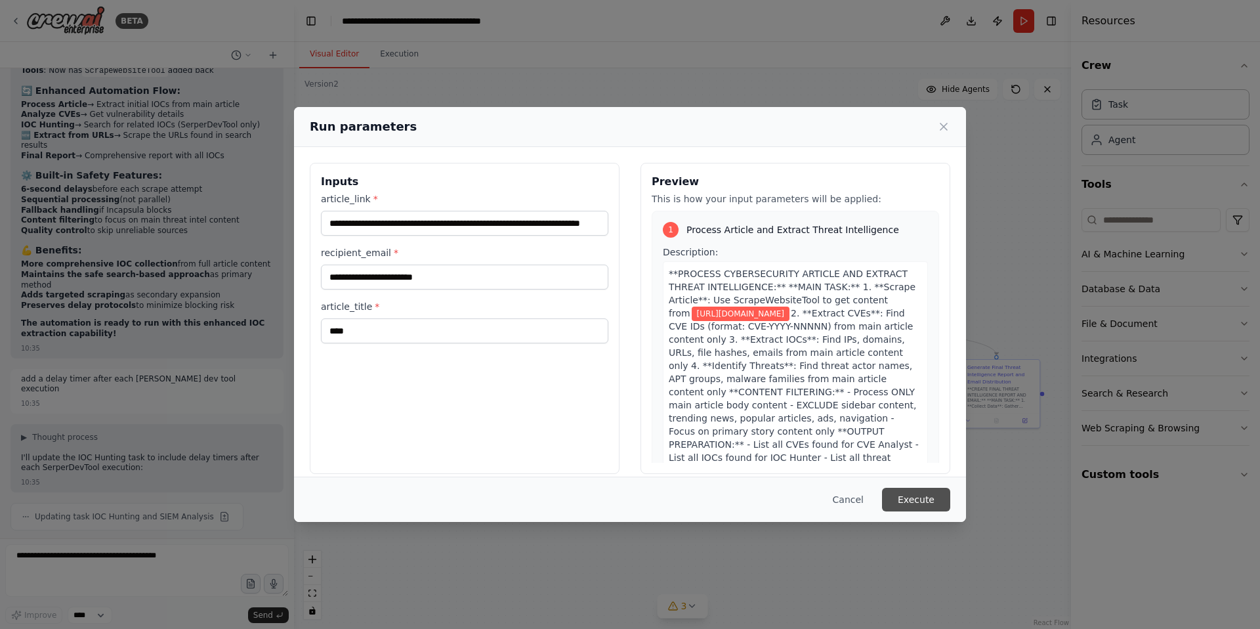
click at [917, 507] on button "Execute" at bounding box center [916, 500] width 68 height 24
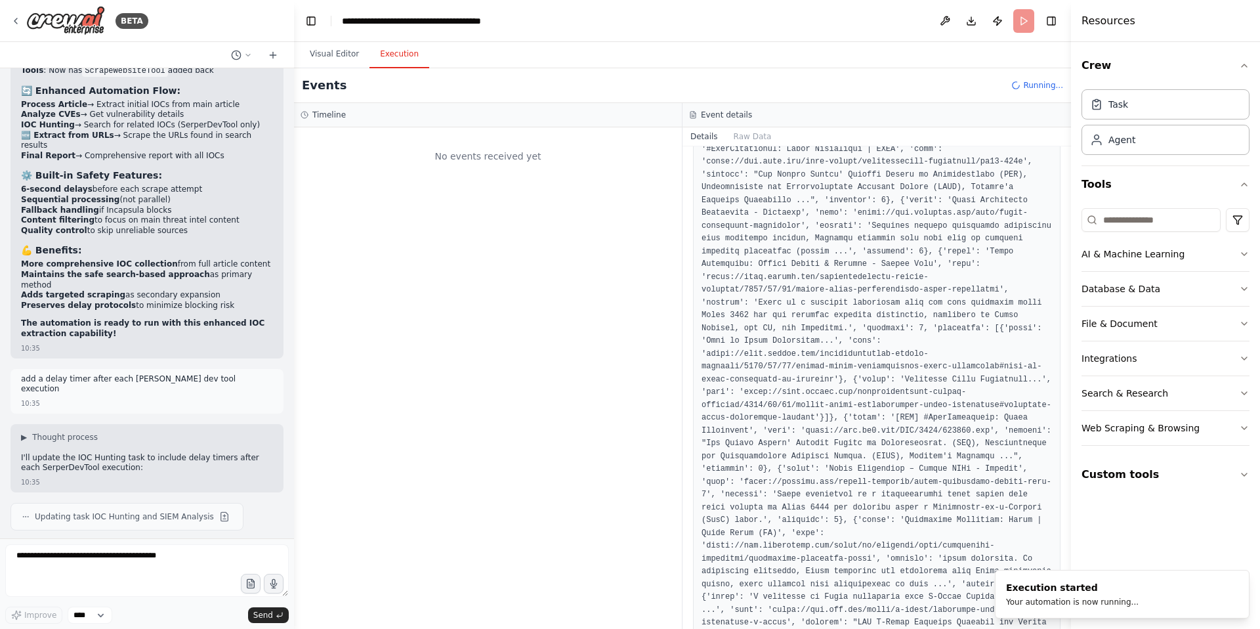
scroll to position [0, 0]
click at [339, 53] on button "Visual Editor" at bounding box center [334, 55] width 70 height 28
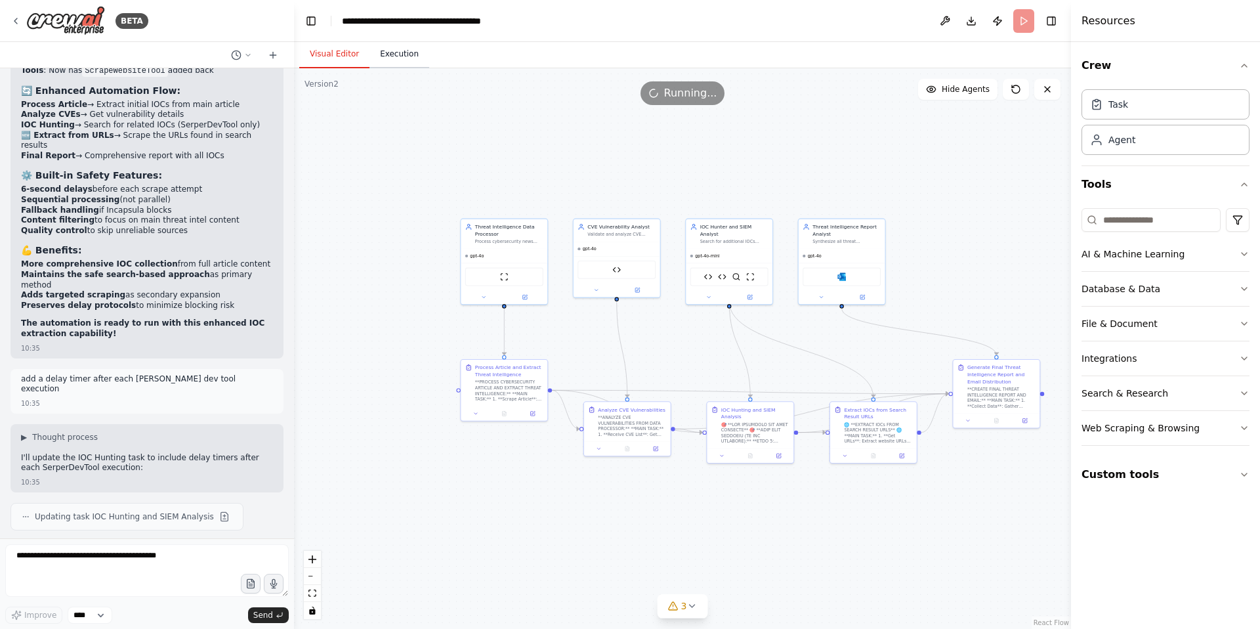
click at [390, 56] on button "Execution" at bounding box center [399, 55] width 60 height 28
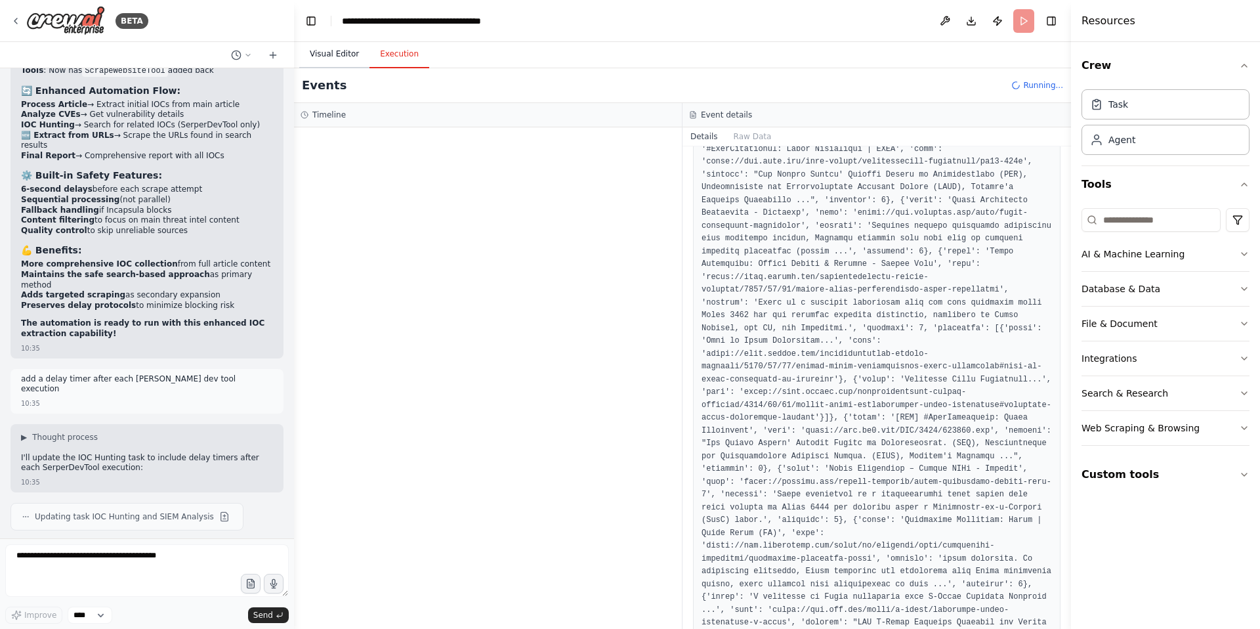
click at [304, 54] on button "Visual Editor" at bounding box center [334, 55] width 70 height 28
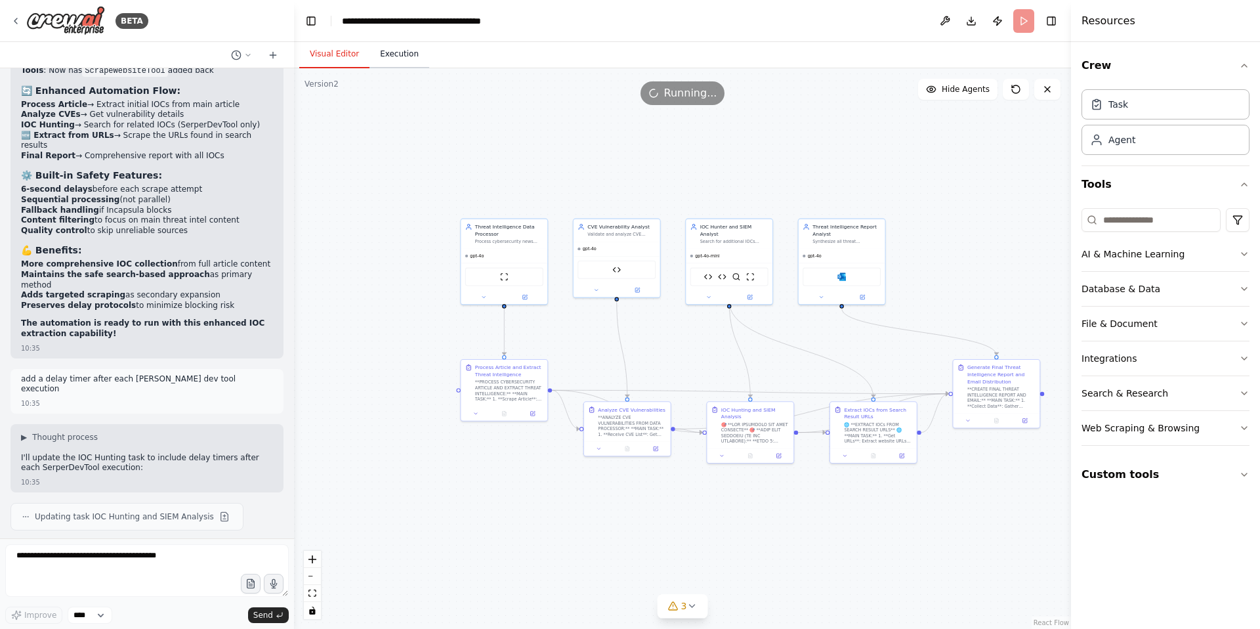
click at [397, 58] on button "Execution" at bounding box center [399, 55] width 60 height 28
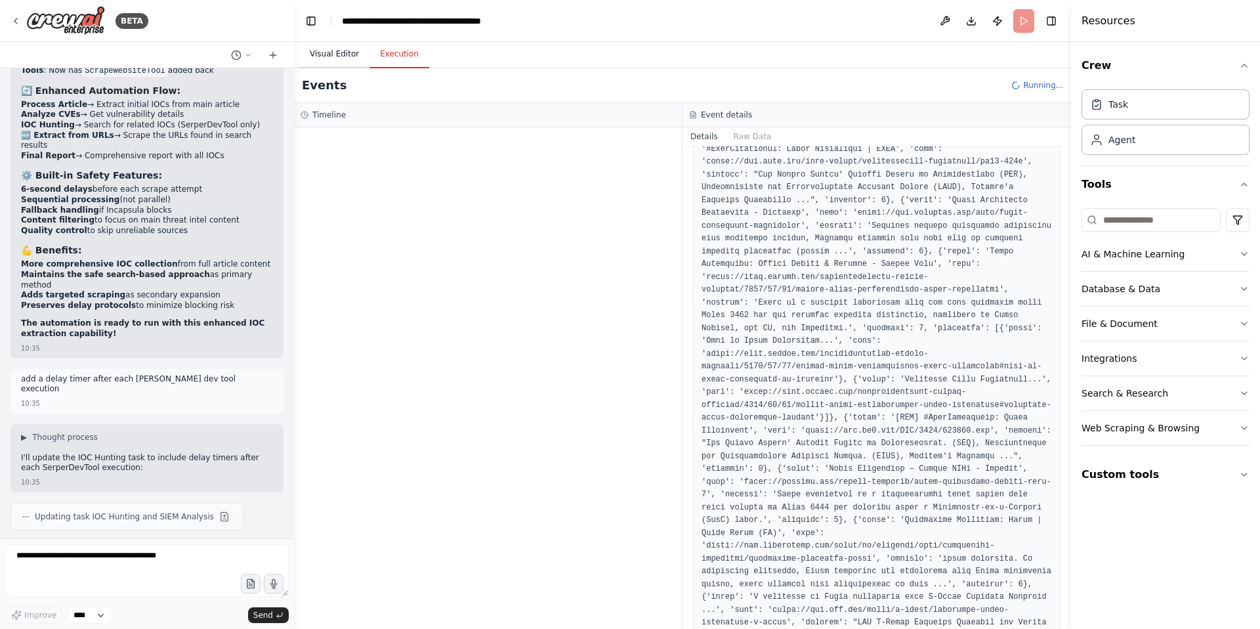
click at [341, 53] on button "Visual Editor" at bounding box center [334, 55] width 70 height 28
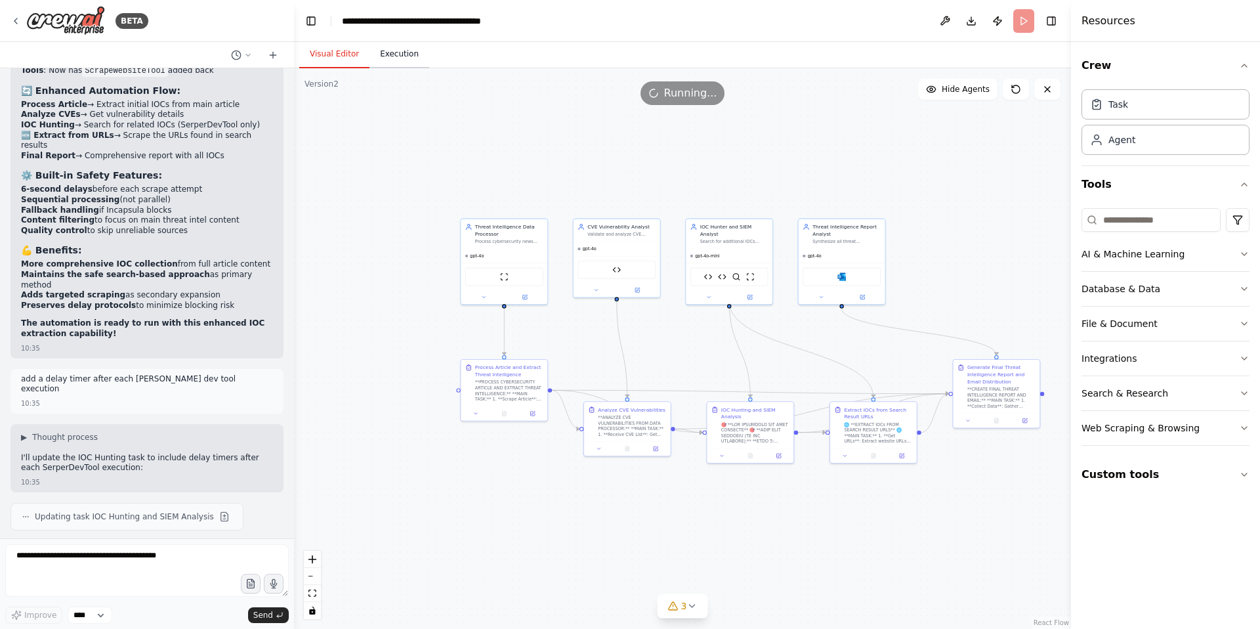
click at [418, 53] on button "Execution" at bounding box center [399, 55] width 60 height 28
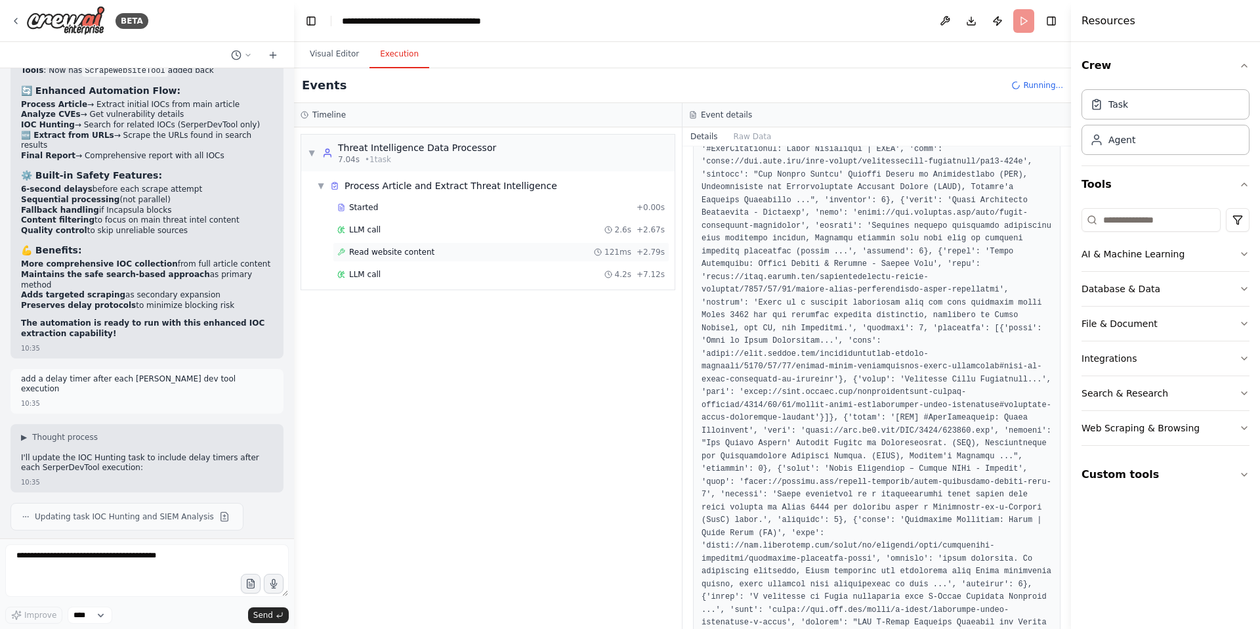
click at [394, 255] on span "Read website content" at bounding box center [391, 252] width 85 height 11
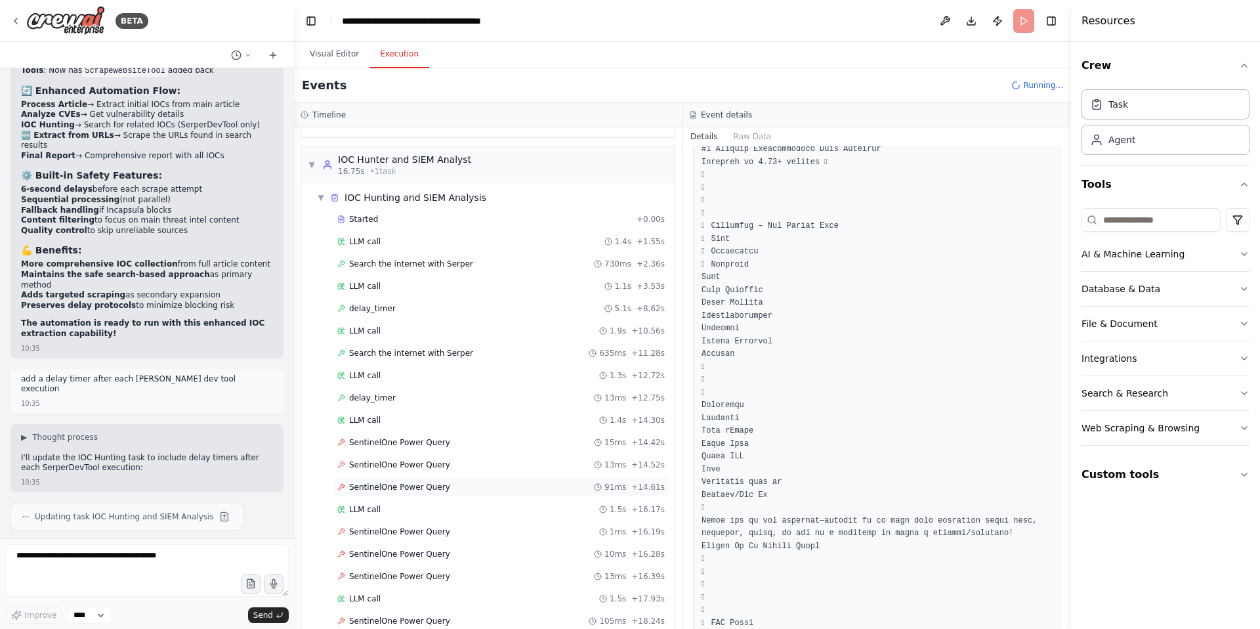
scroll to position [517, 0]
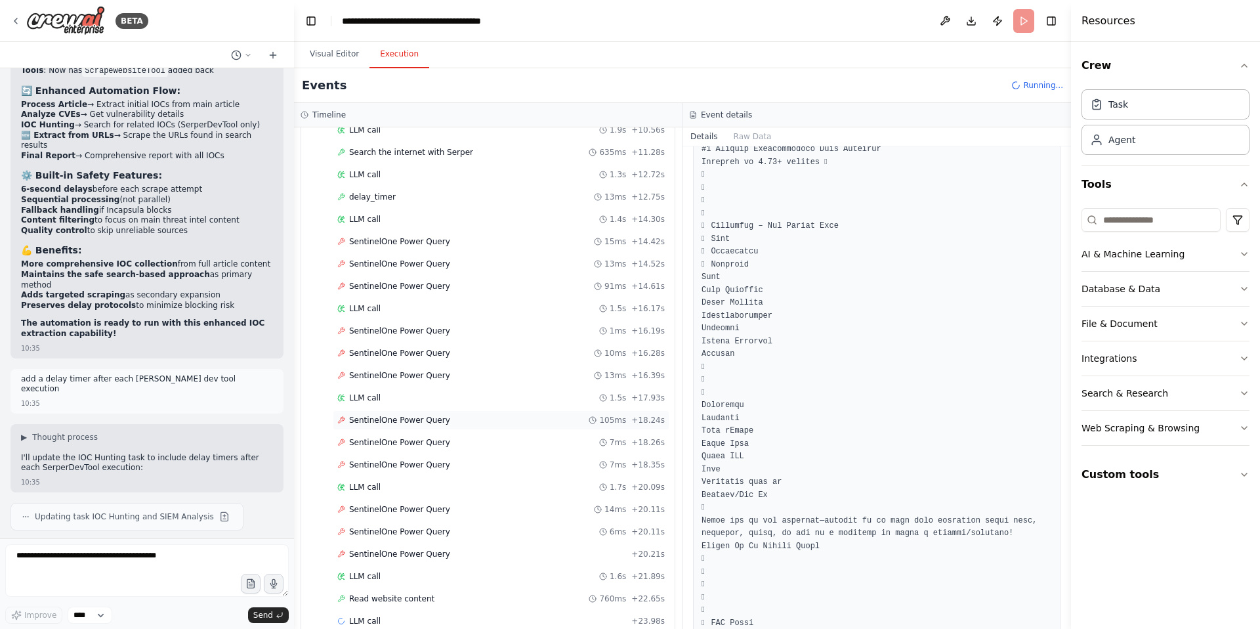
click at [397, 418] on span "SentinelOne Power Query" at bounding box center [399, 420] width 101 height 11
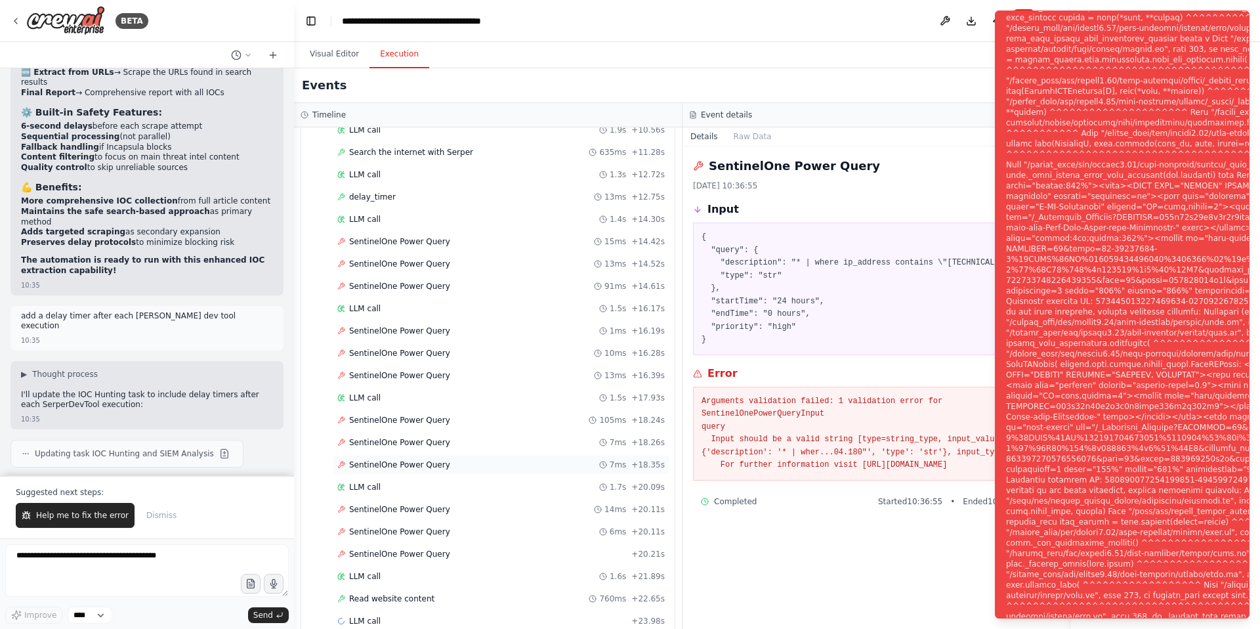
scroll to position [539, 0]
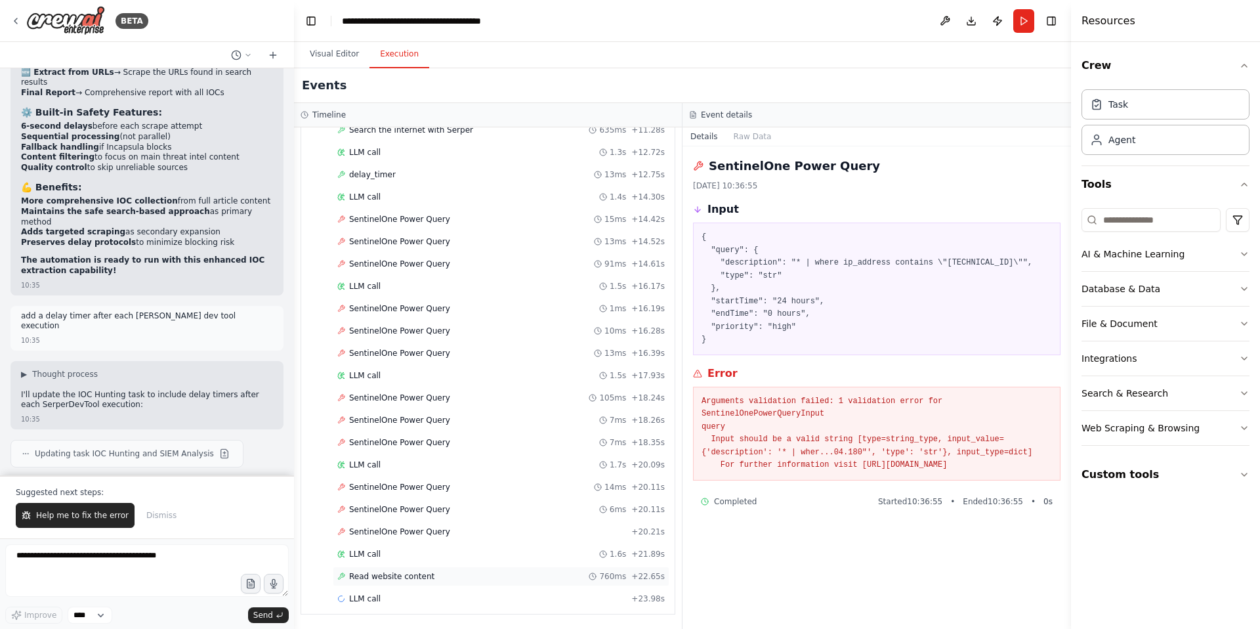
click at [388, 578] on span "Read website content" at bounding box center [391, 576] width 85 height 11
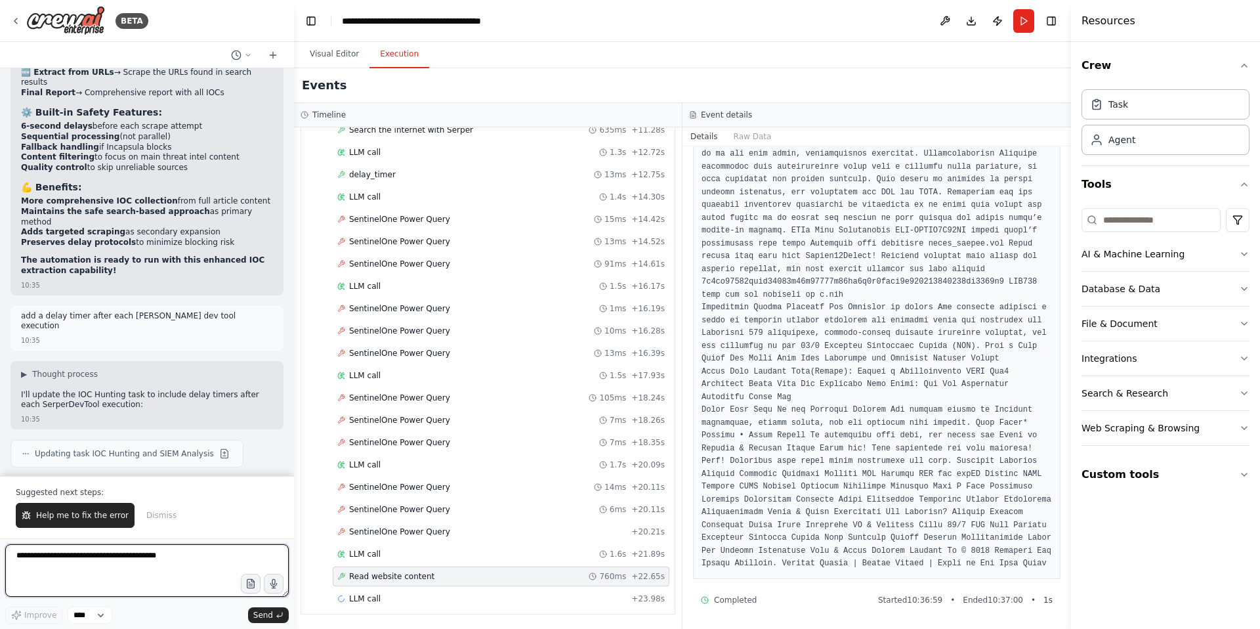
click at [58, 560] on textarea at bounding box center [147, 570] width 284 height 53
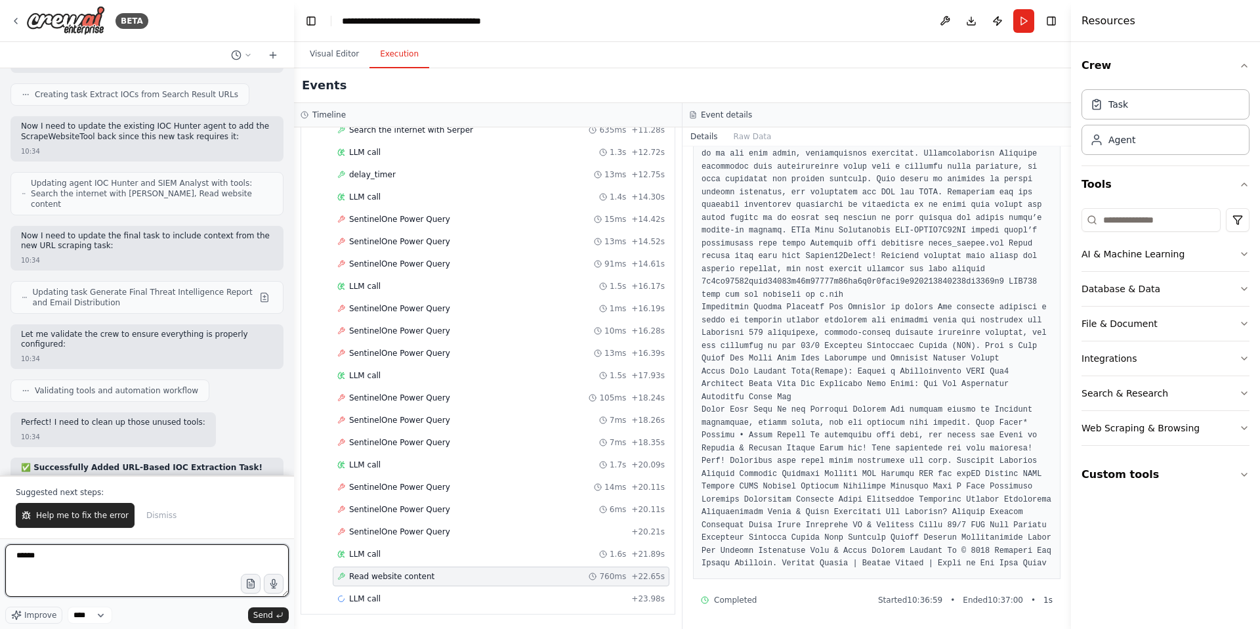
scroll to position [47127, 0]
drag, startPoint x: 267, startPoint y: 383, endPoint x: 63, endPoint y: 379, distance: 204.1
copy p "add a delay timer after each [PERSON_NAME] dev tool execution"
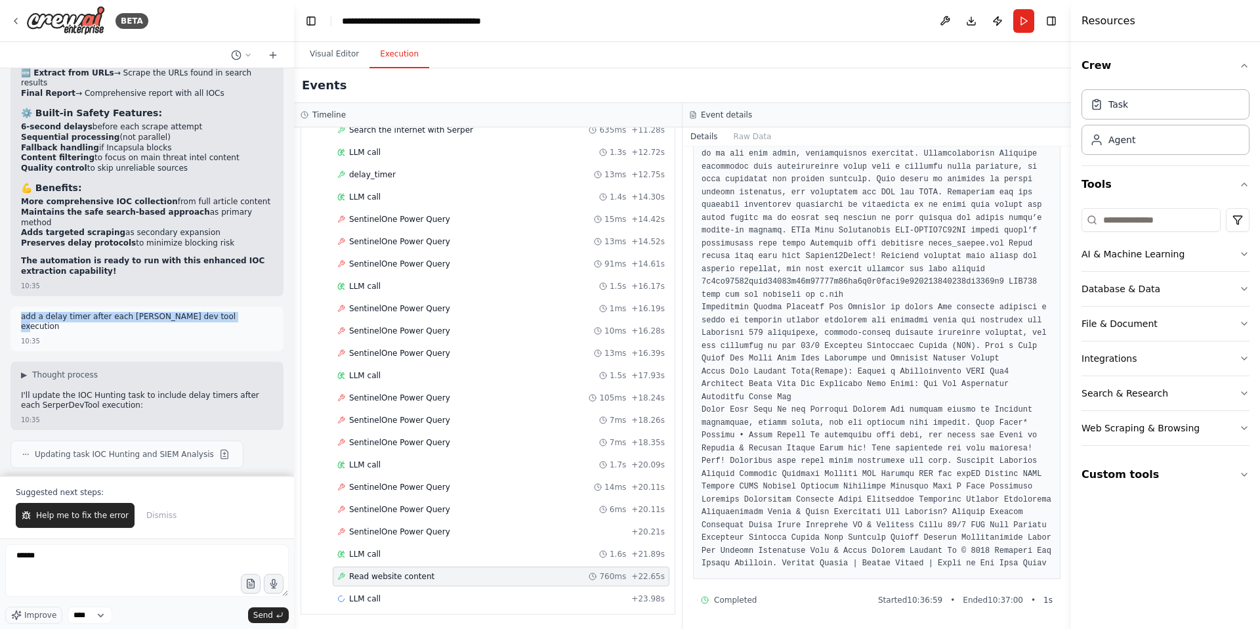
scroll to position [47677, 0]
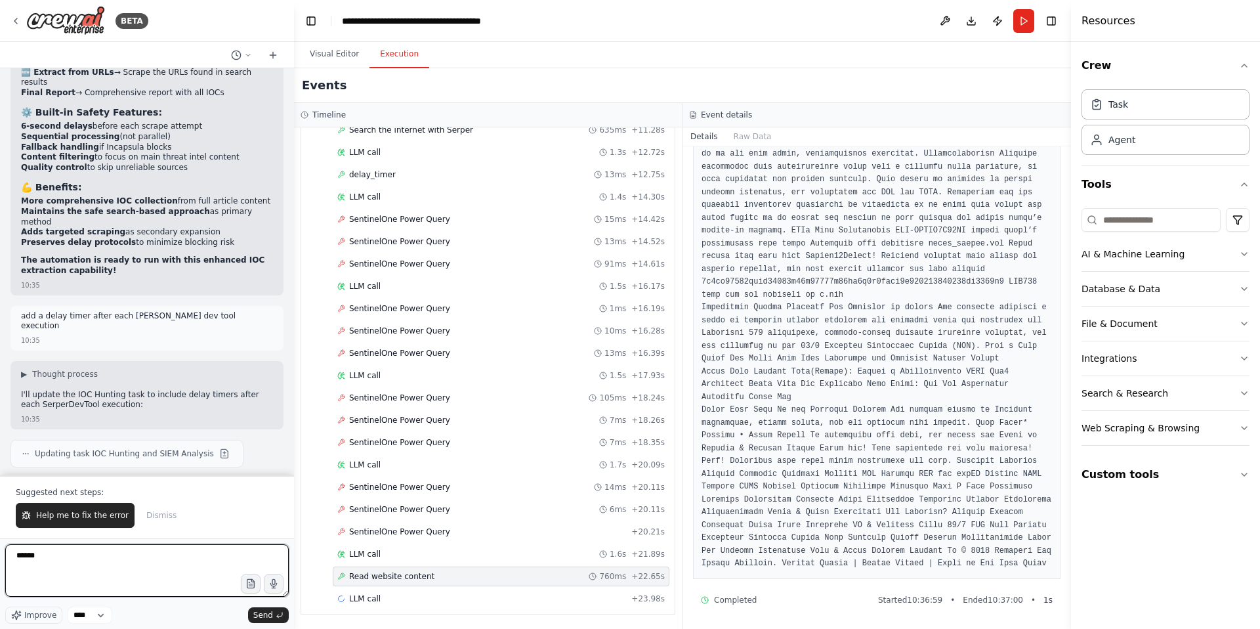
drag, startPoint x: 49, startPoint y: 552, endPoint x: 0, endPoint y: 558, distance: 49.7
click at [0, 558] on div "BETA create the crew with below system prompt , You are an Expert Threat Intell…" at bounding box center [147, 314] width 294 height 629
click at [66, 558] on textarea "*****" at bounding box center [147, 570] width 284 height 53
paste textarea "**********"
click at [145, 559] on textarea "**********" at bounding box center [147, 570] width 284 height 53
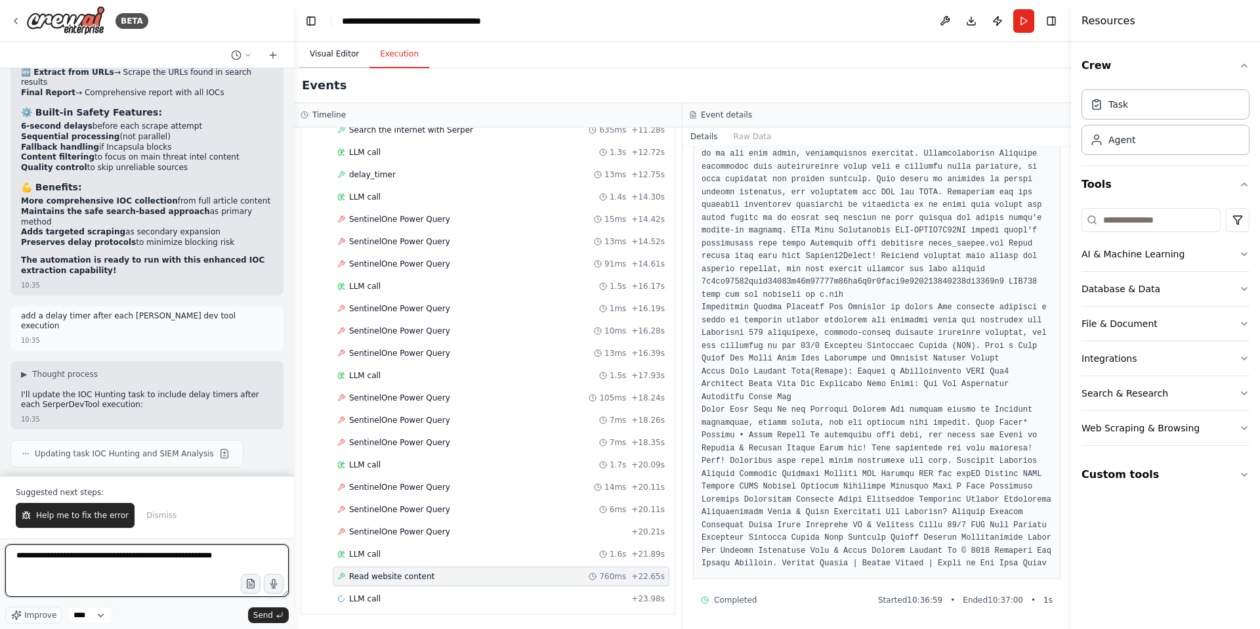
click at [336, 49] on button "Visual Editor" at bounding box center [334, 55] width 70 height 28
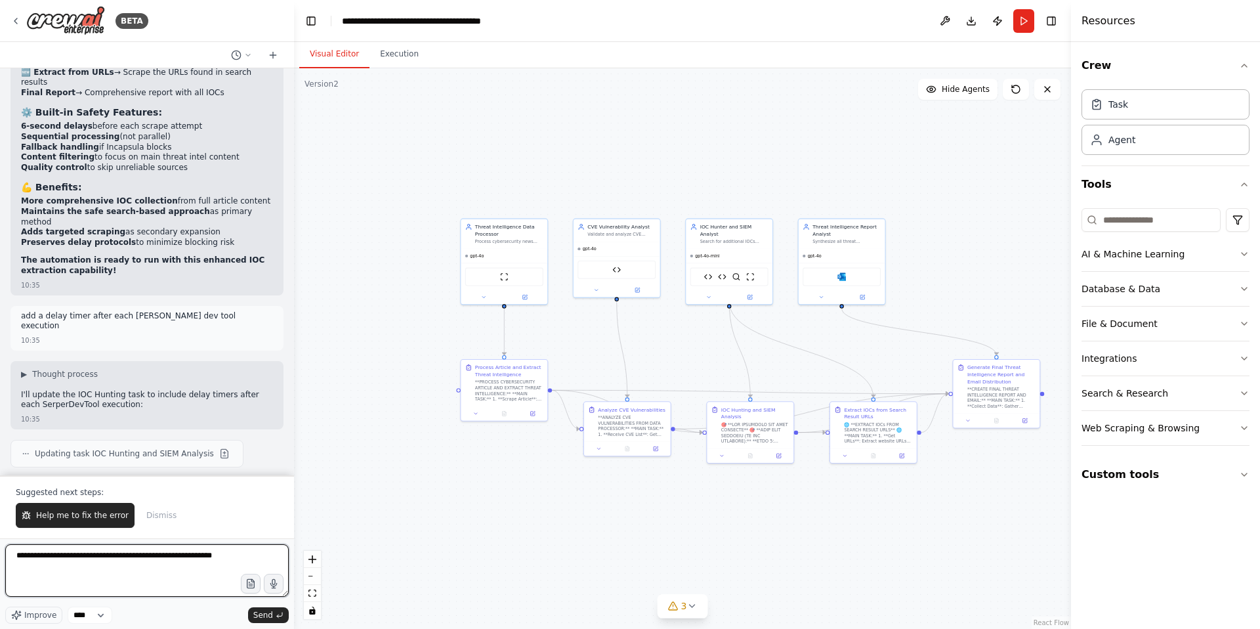
click at [143, 559] on textarea "**********" at bounding box center [147, 570] width 284 height 53
type textarea "**********"
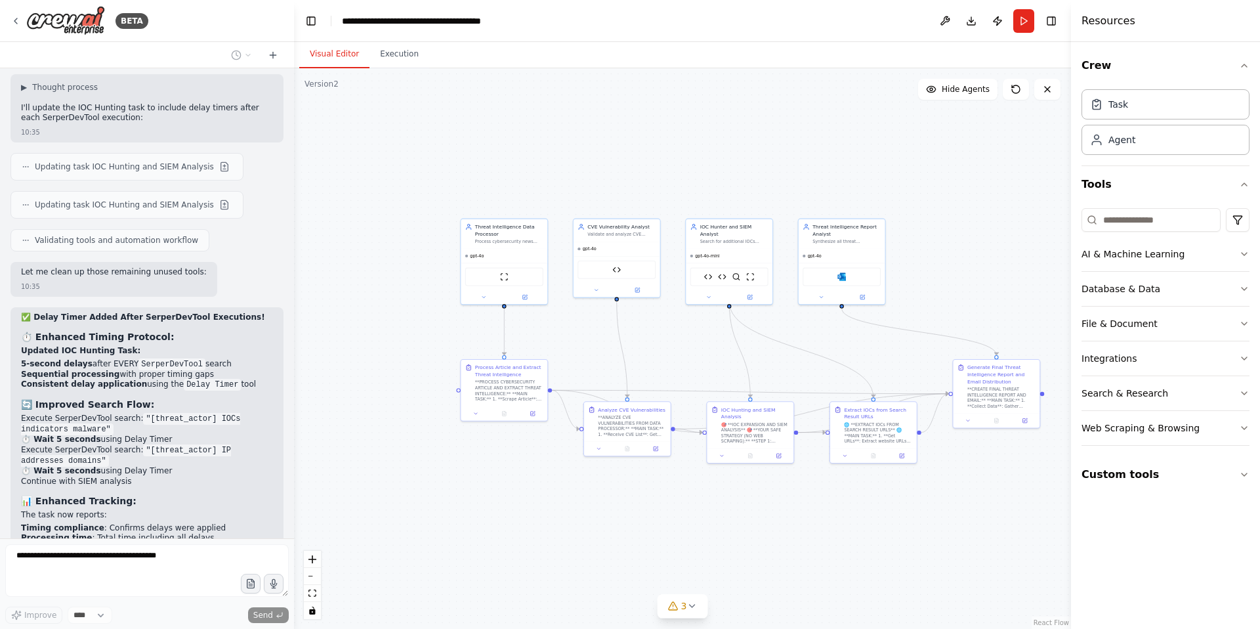
scroll to position [48041, 0]
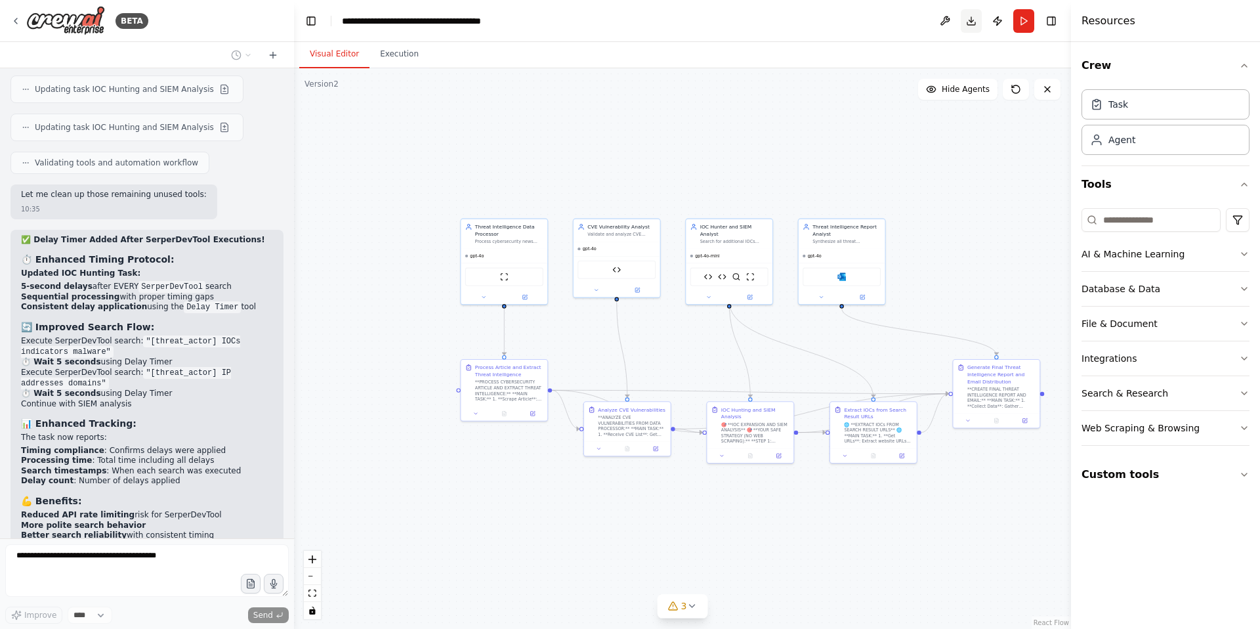
click at [975, 22] on button "Download" at bounding box center [971, 21] width 21 height 24
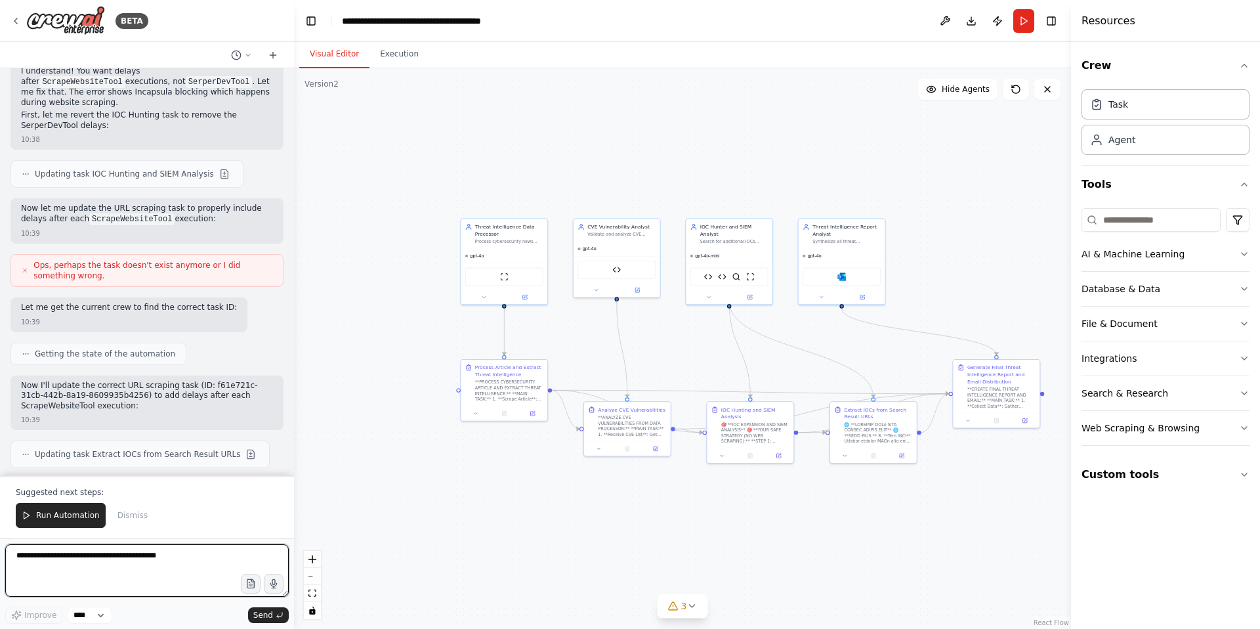
scroll to position [48688, 0]
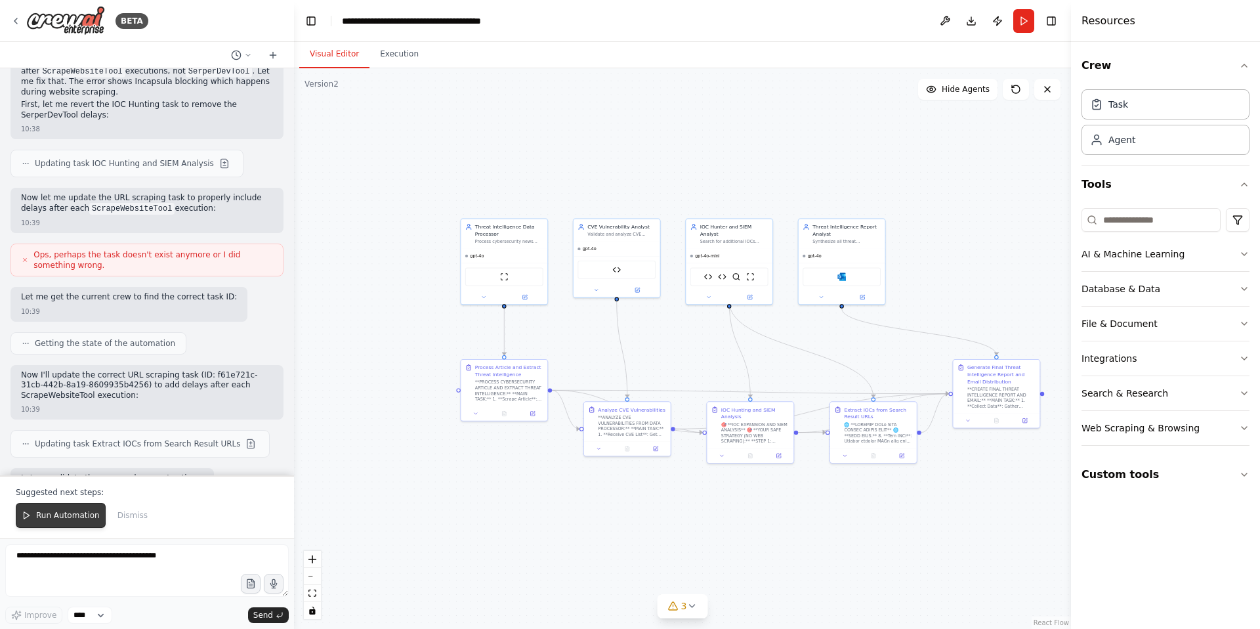
click at [38, 512] on span "Run Automation" at bounding box center [68, 515] width 64 height 11
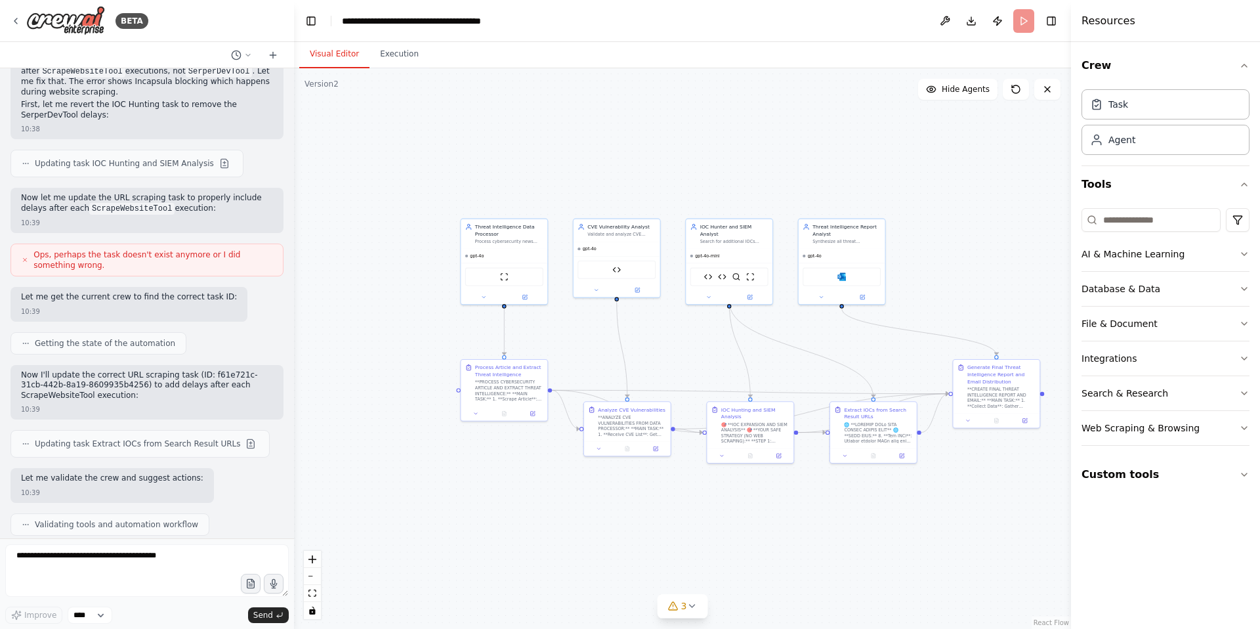
scroll to position [48625, 0]
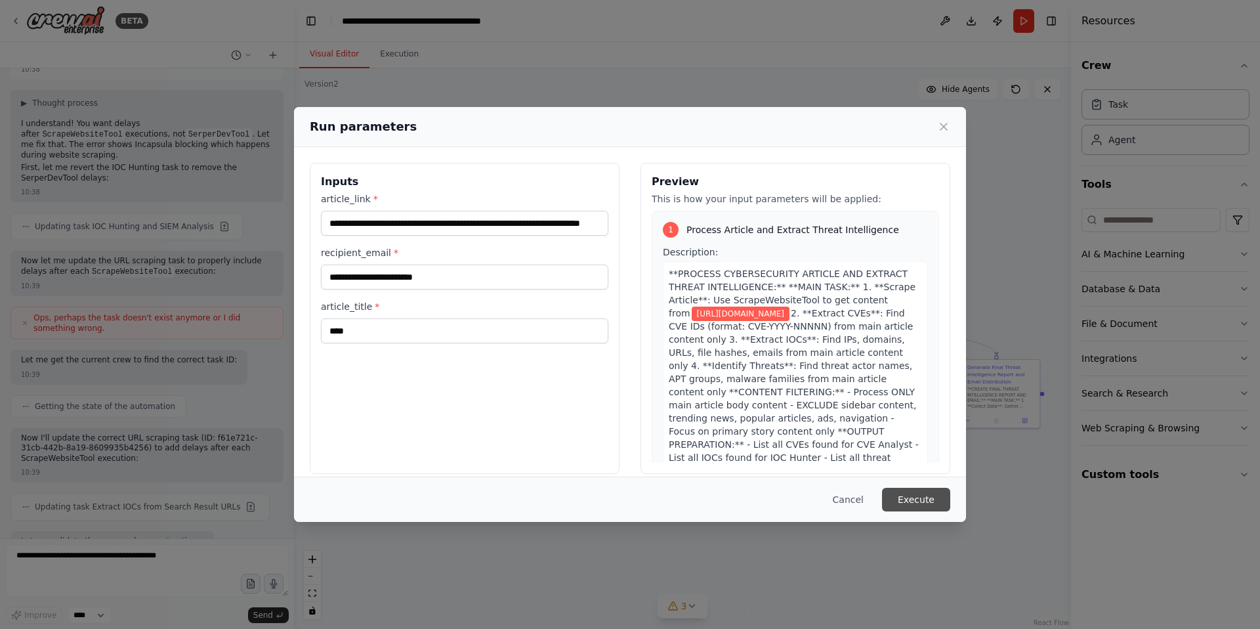
click at [888, 507] on button "Execute" at bounding box center [916, 500] width 68 height 24
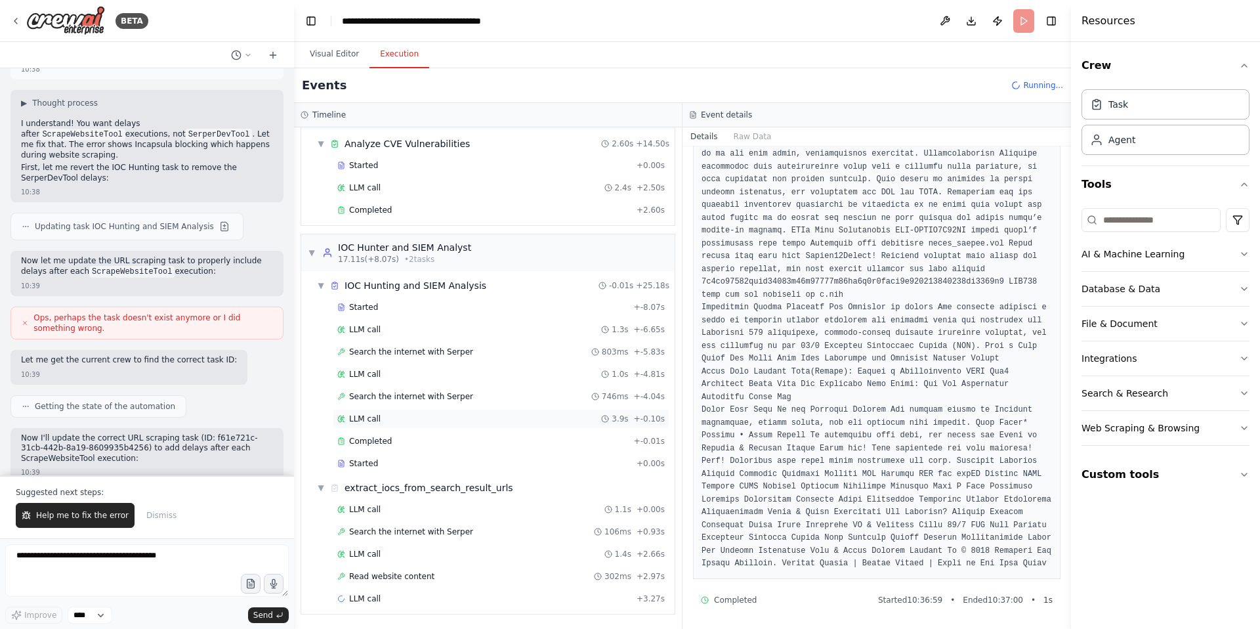
scroll to position [48688, 0]
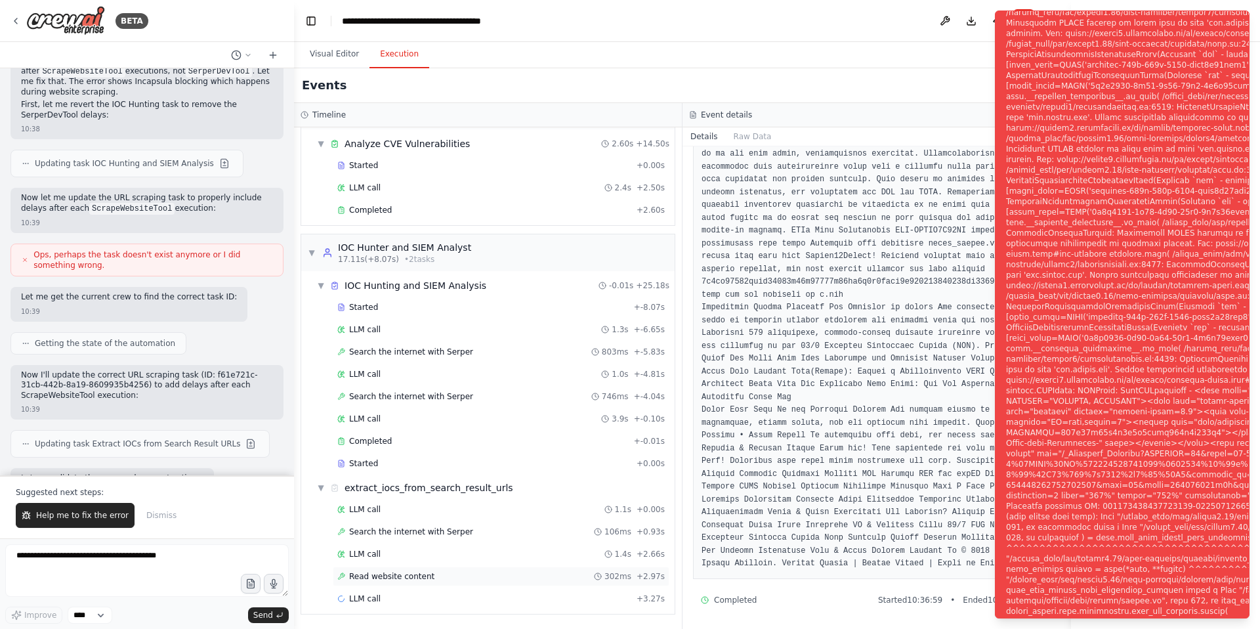
click at [405, 577] on span "Read website content" at bounding box center [391, 576] width 85 height 11
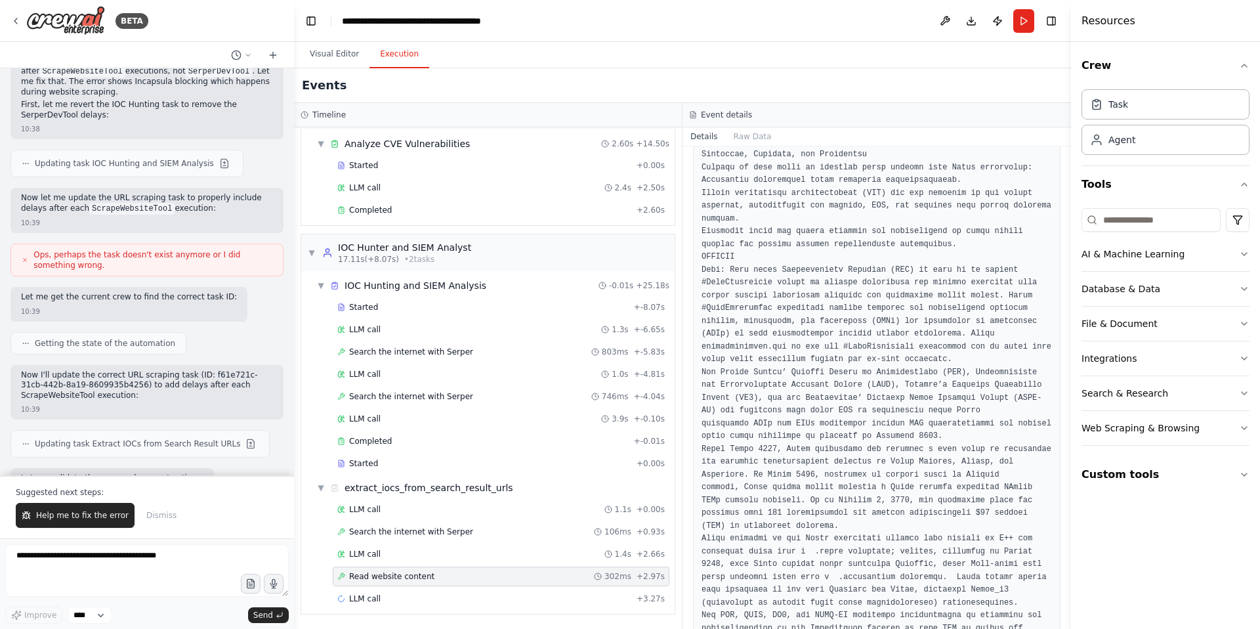
click at [402, 578] on span "Read website content" at bounding box center [391, 576] width 85 height 11
click at [740, 133] on button "Raw Data" at bounding box center [753, 136] width 54 height 18
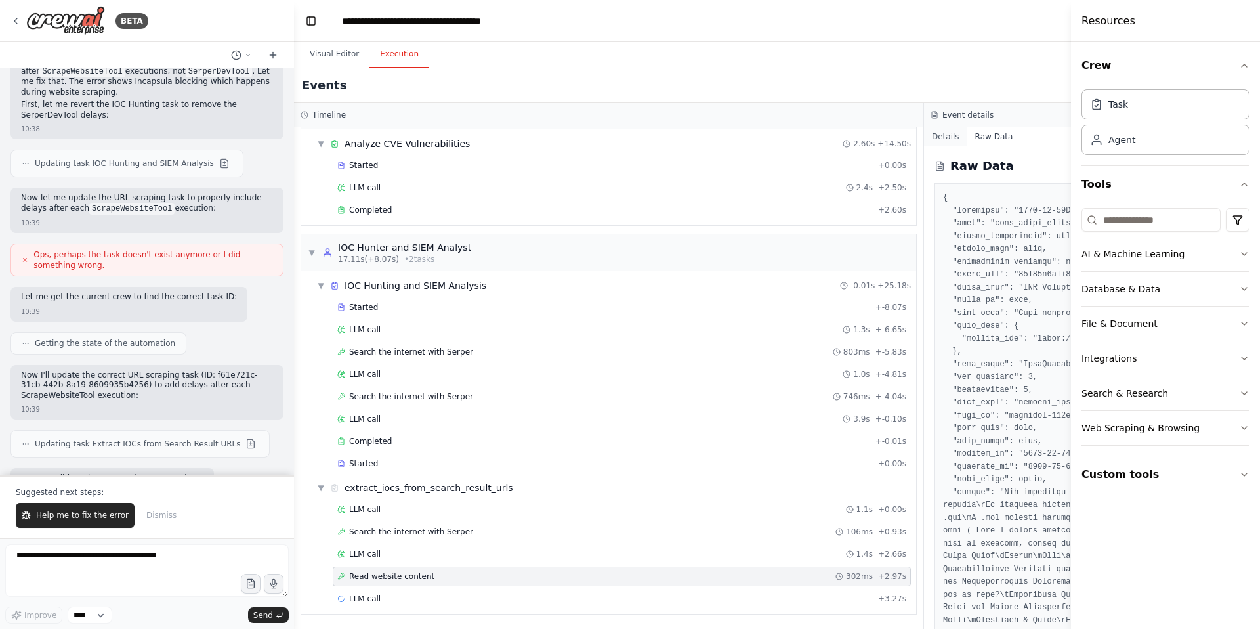
click at [955, 134] on button "Details" at bounding box center [945, 136] width 43 height 18
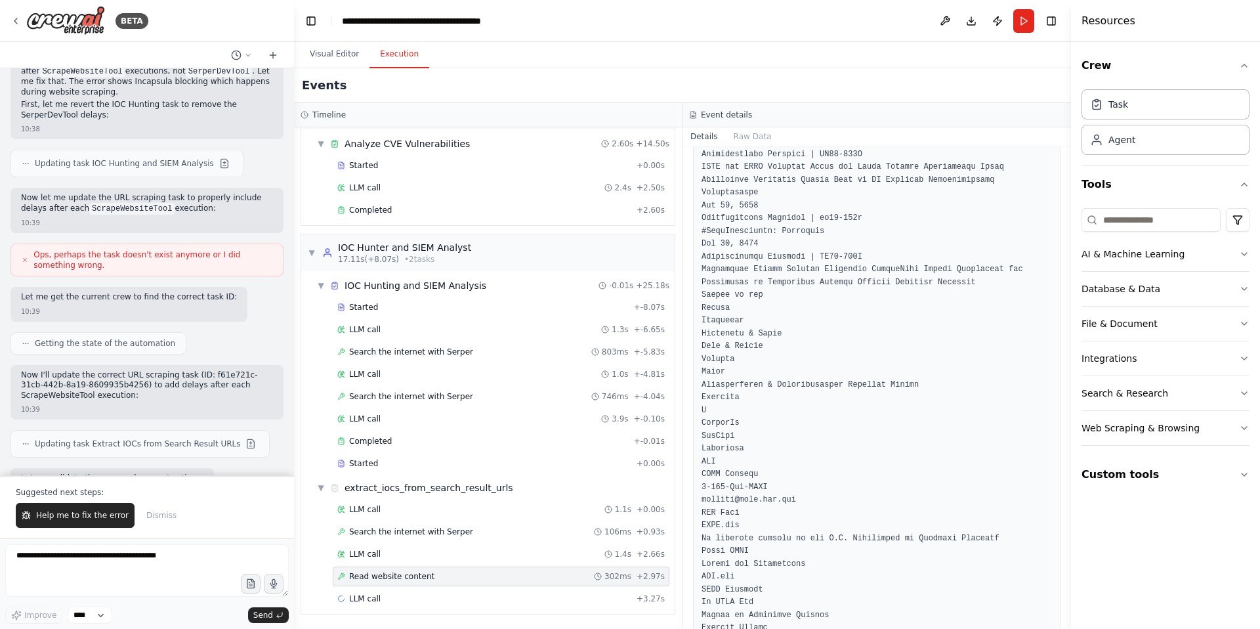
scroll to position [9717, 0]
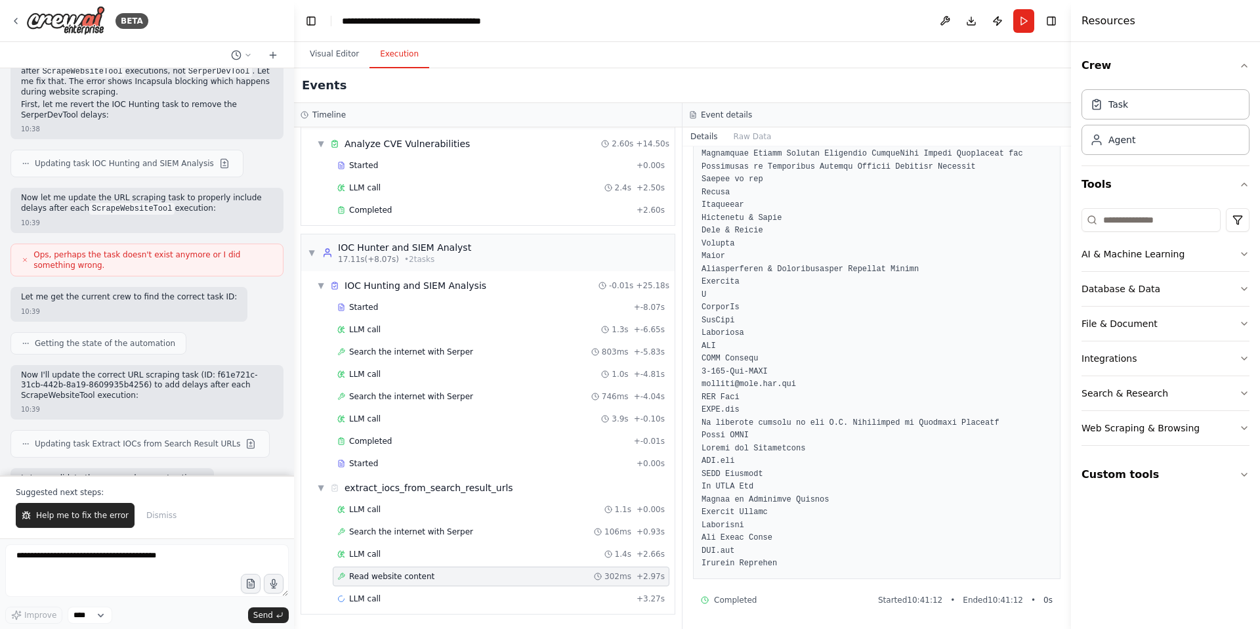
click at [392, 579] on span "Read website content" at bounding box center [391, 576] width 85 height 11
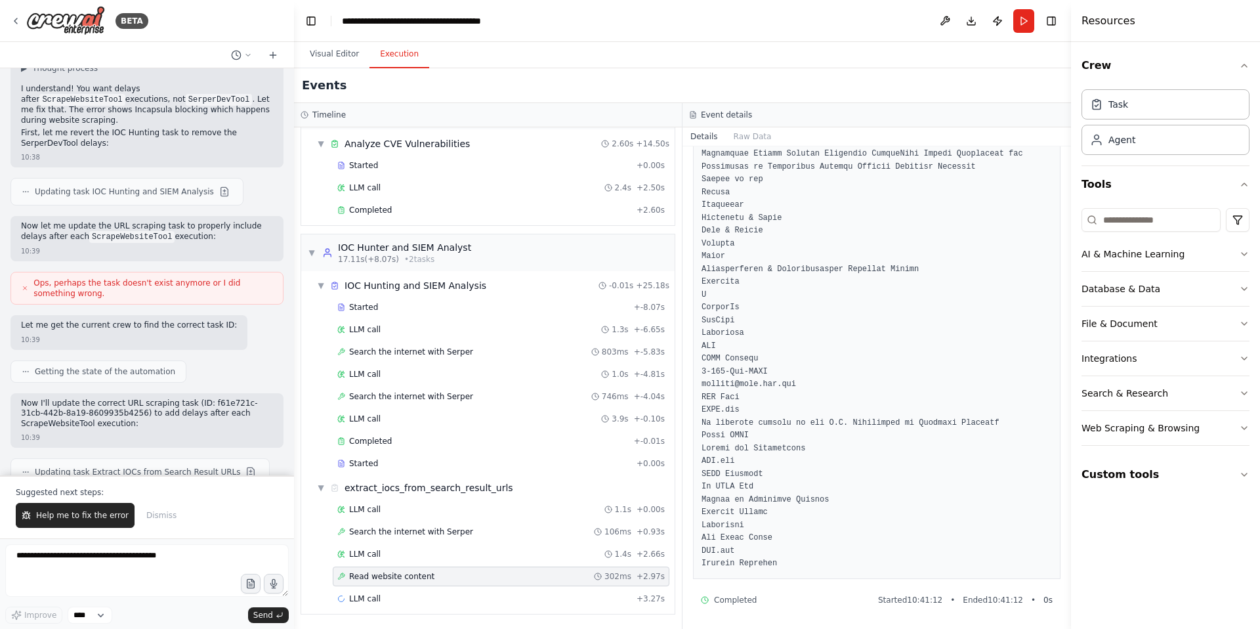
scroll to position [48559, 0]
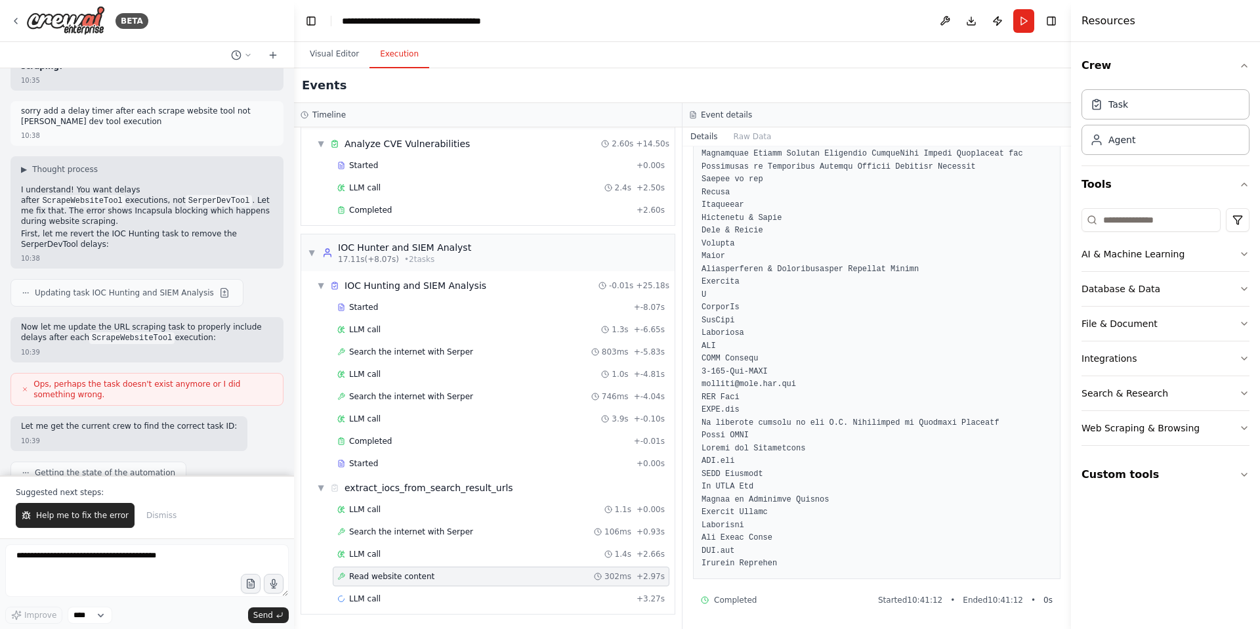
copy code "ScrapeWebsiteTool"
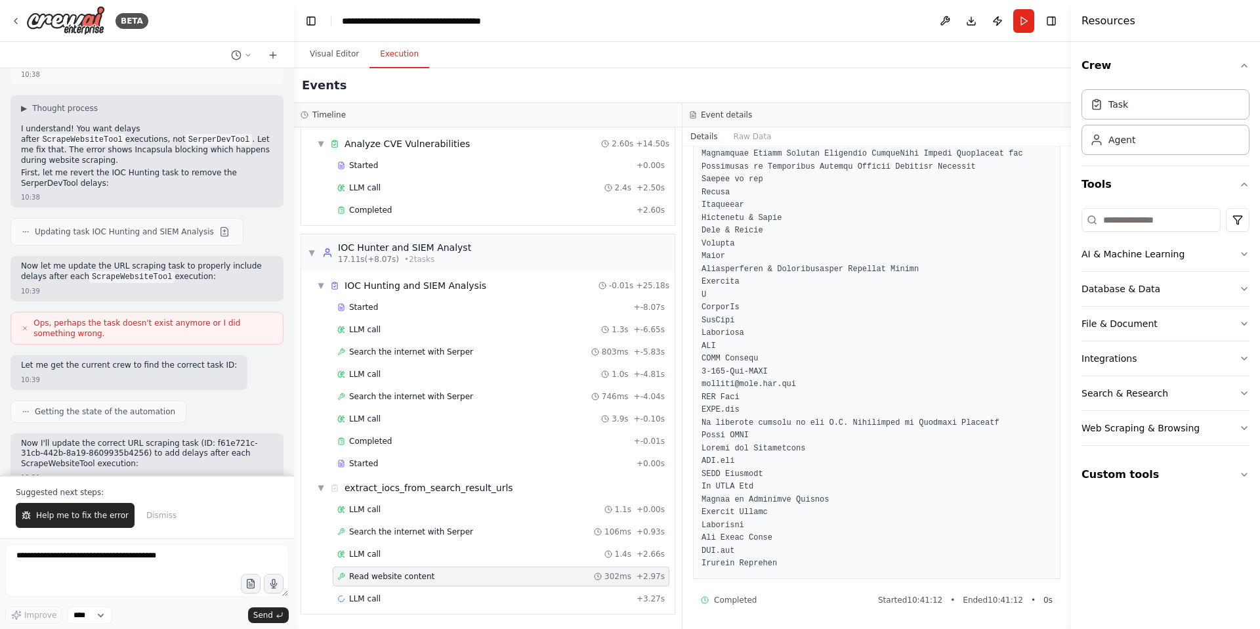
scroll to position [48688, 0]
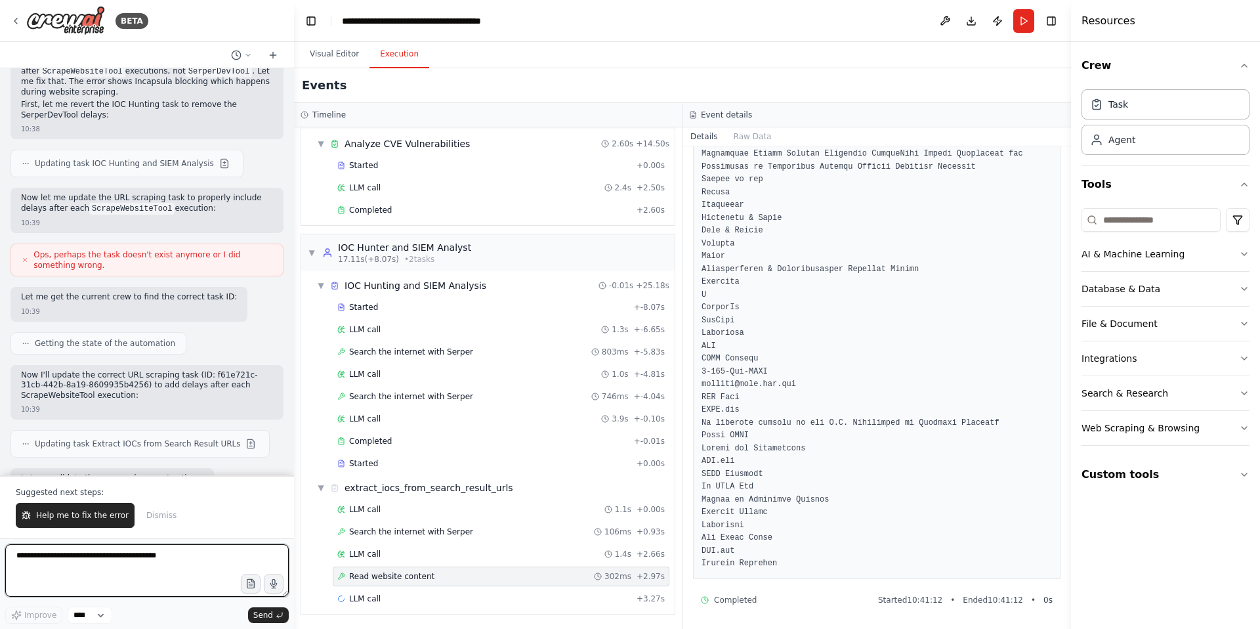
click at [39, 557] on textarea at bounding box center [147, 570] width 284 height 53
click at [46, 560] on textarea "**********" at bounding box center [147, 570] width 284 height 53
click at [102, 554] on textarea "**********" at bounding box center [147, 570] width 284 height 53
click at [93, 557] on textarea "**********" at bounding box center [147, 570] width 284 height 53
click at [188, 561] on textarea "**********" at bounding box center [147, 570] width 284 height 53
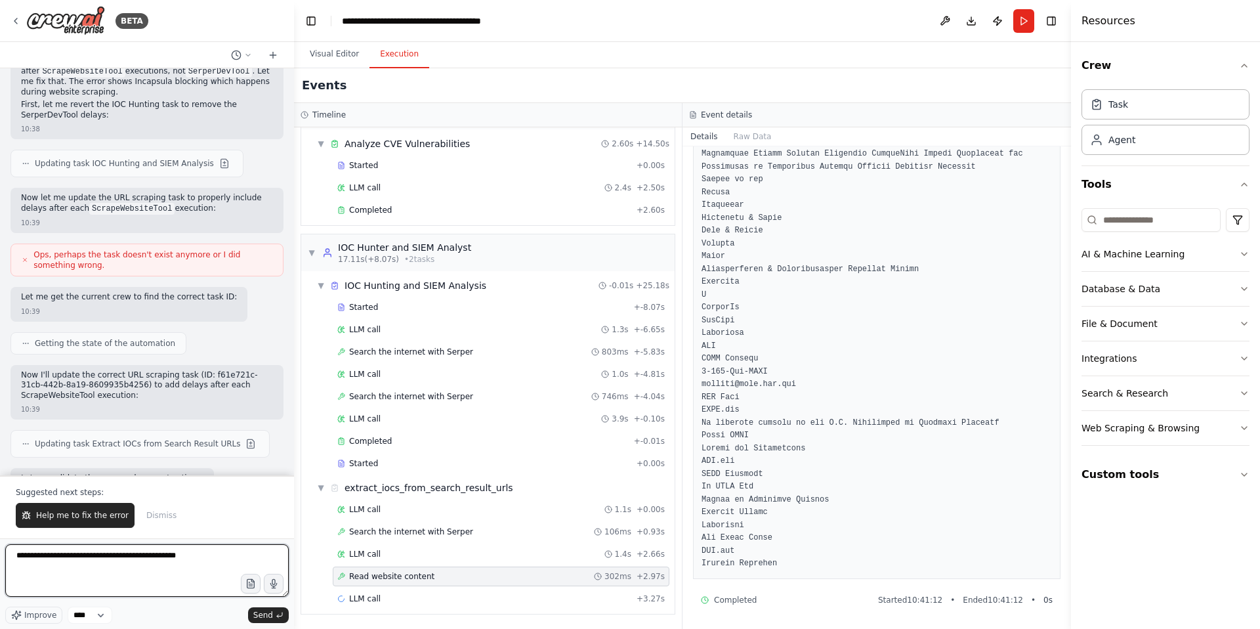
paste textarea "**********"
type textarea "**********"
click at [273, 618] on button "Send" at bounding box center [268, 615] width 41 height 16
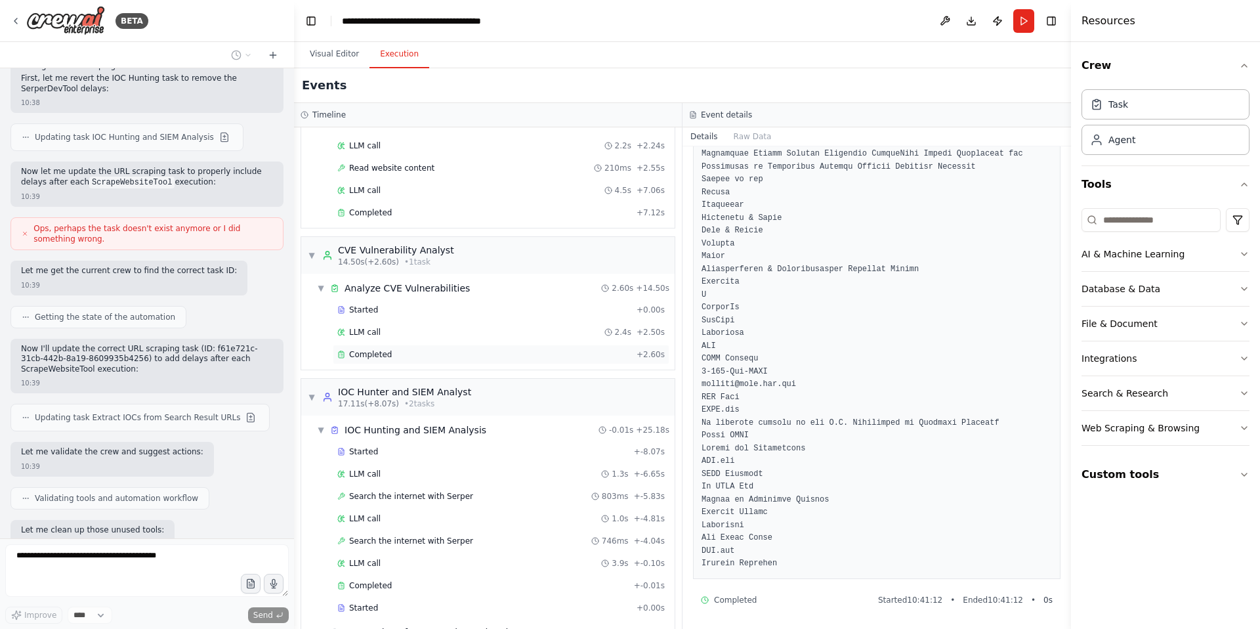
scroll to position [0, 0]
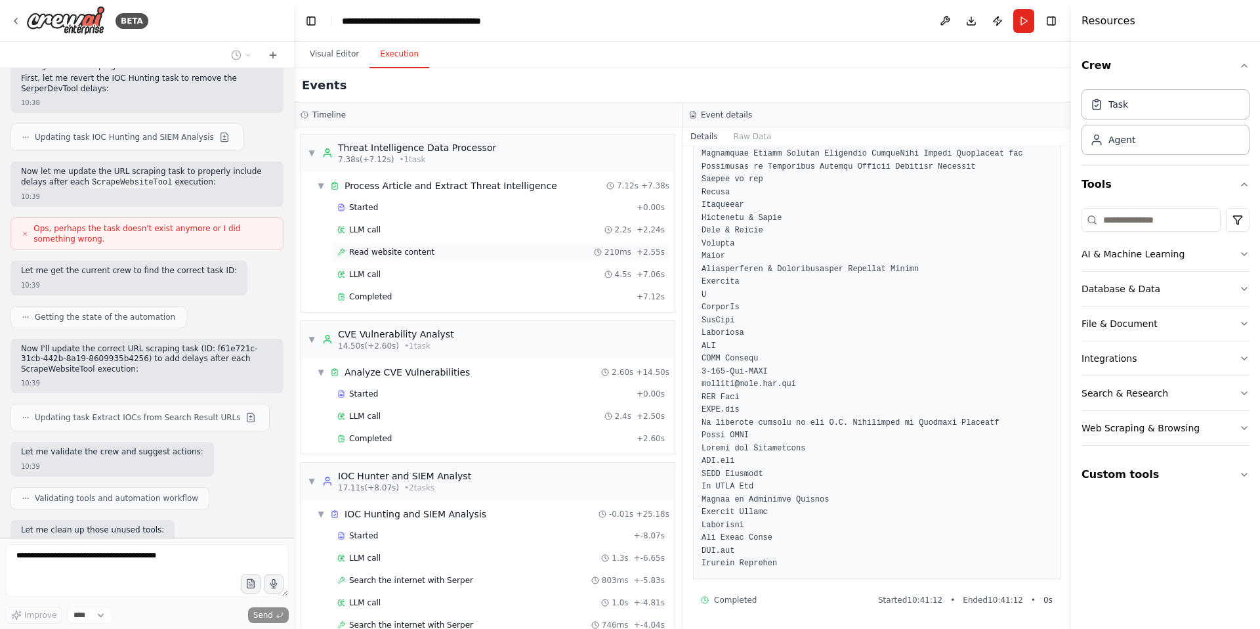
click at [400, 250] on span "Read website content" at bounding box center [391, 252] width 85 height 11
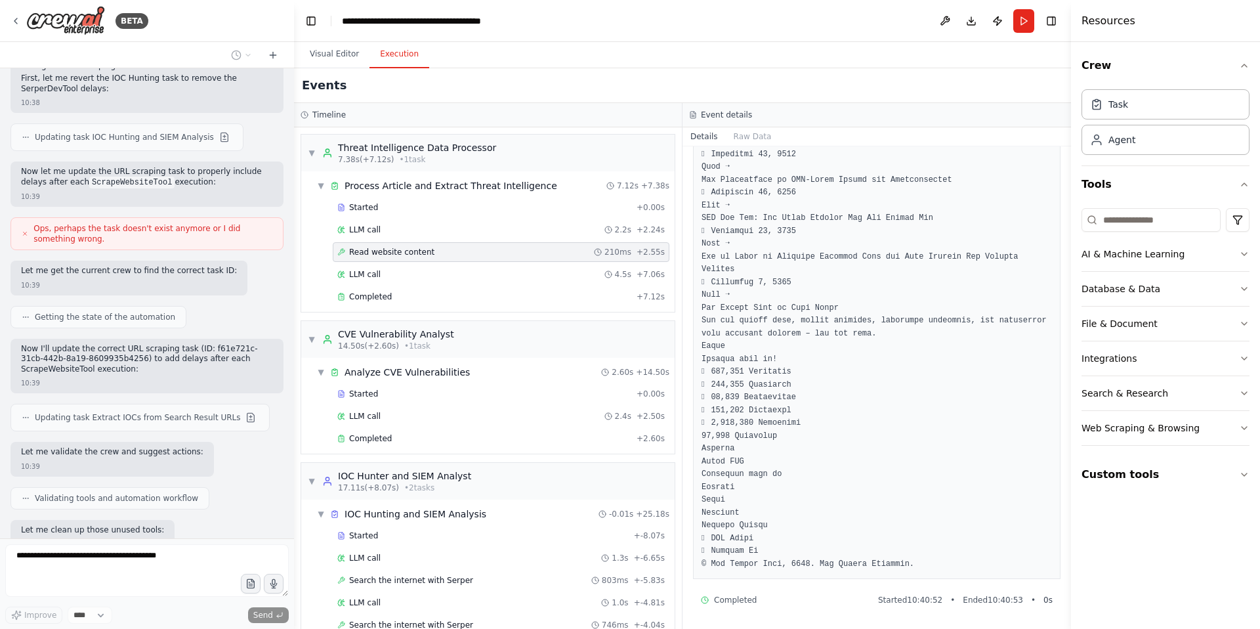
scroll to position [3267, 0]
click at [450, 249] on div "Read website content 210ms + 2.55s" at bounding box center [500, 252] width 327 height 11
click at [754, 131] on button "Raw Data" at bounding box center [753, 136] width 54 height 18
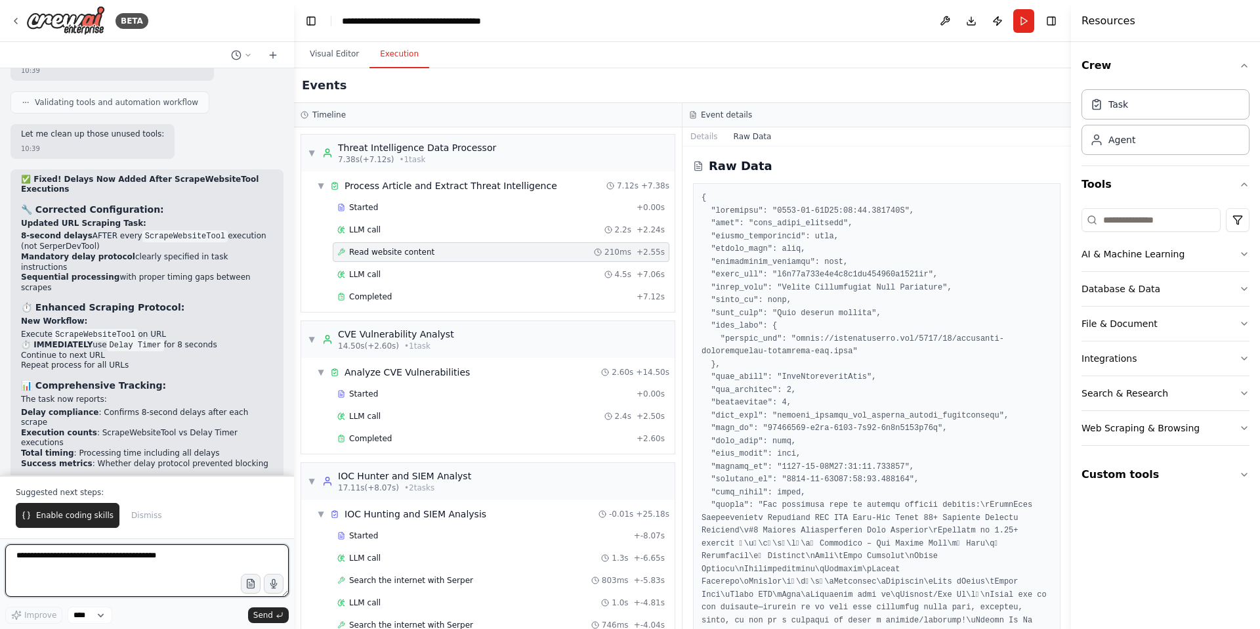
scroll to position [49121, 0]
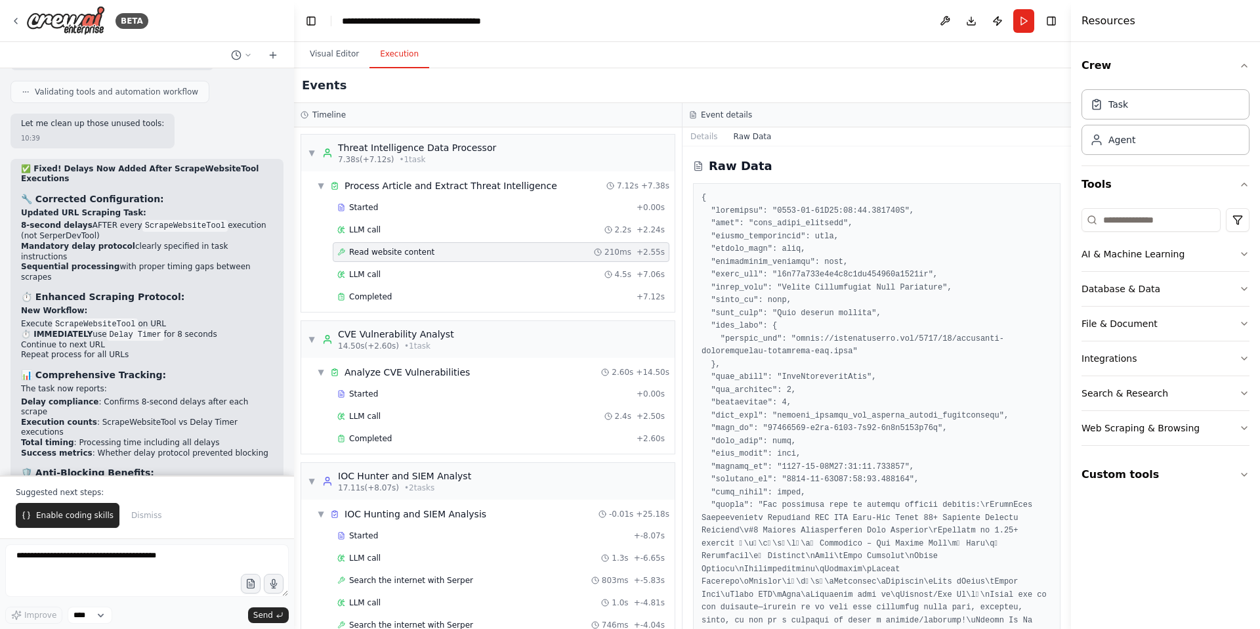
click at [381, 251] on span "Read website content" at bounding box center [391, 252] width 85 height 11
click at [332, 58] on button "Visual Editor" at bounding box center [334, 55] width 70 height 28
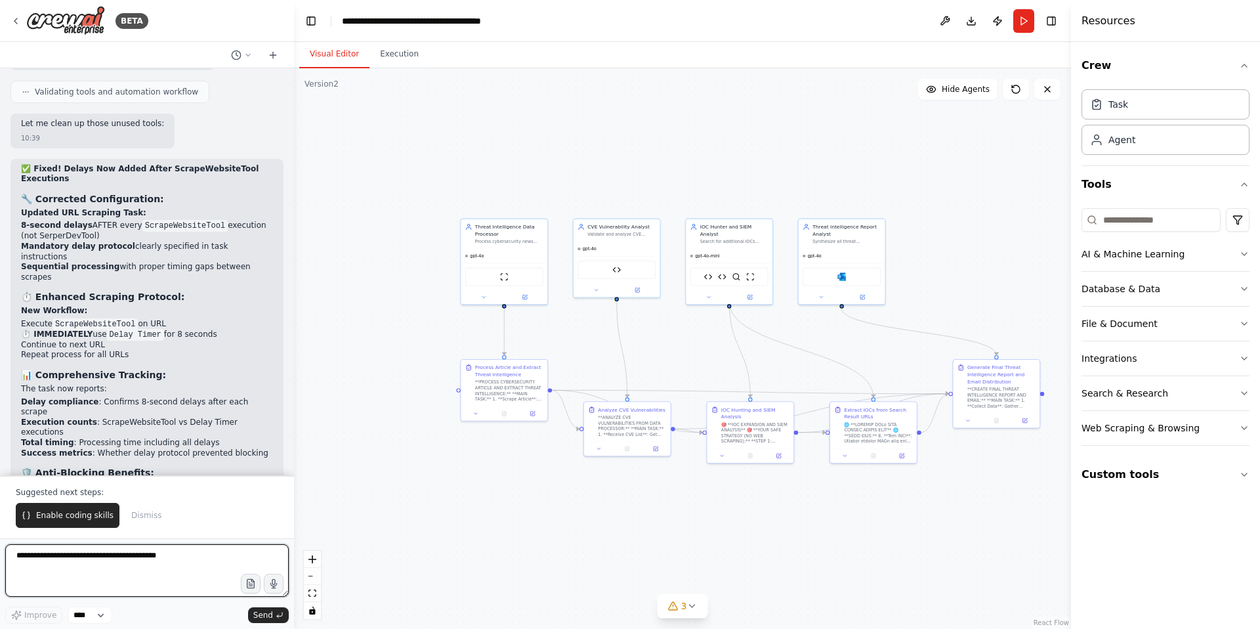
click at [80, 562] on textarea at bounding box center [147, 570] width 284 height 53
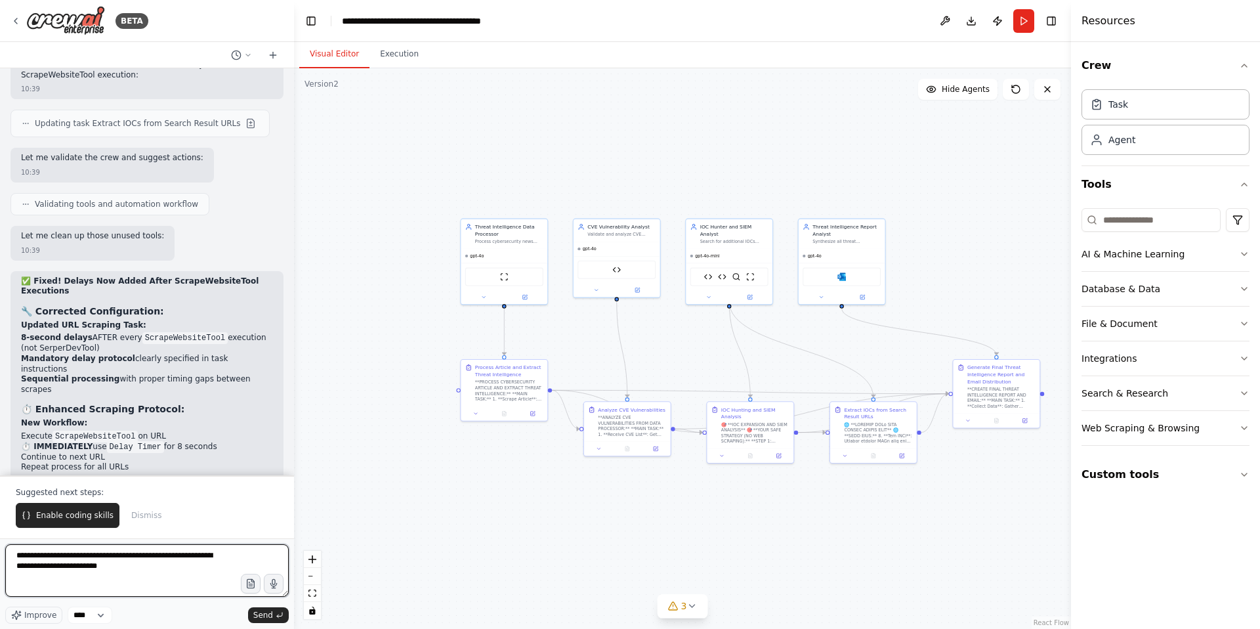
scroll to position [48936, 0]
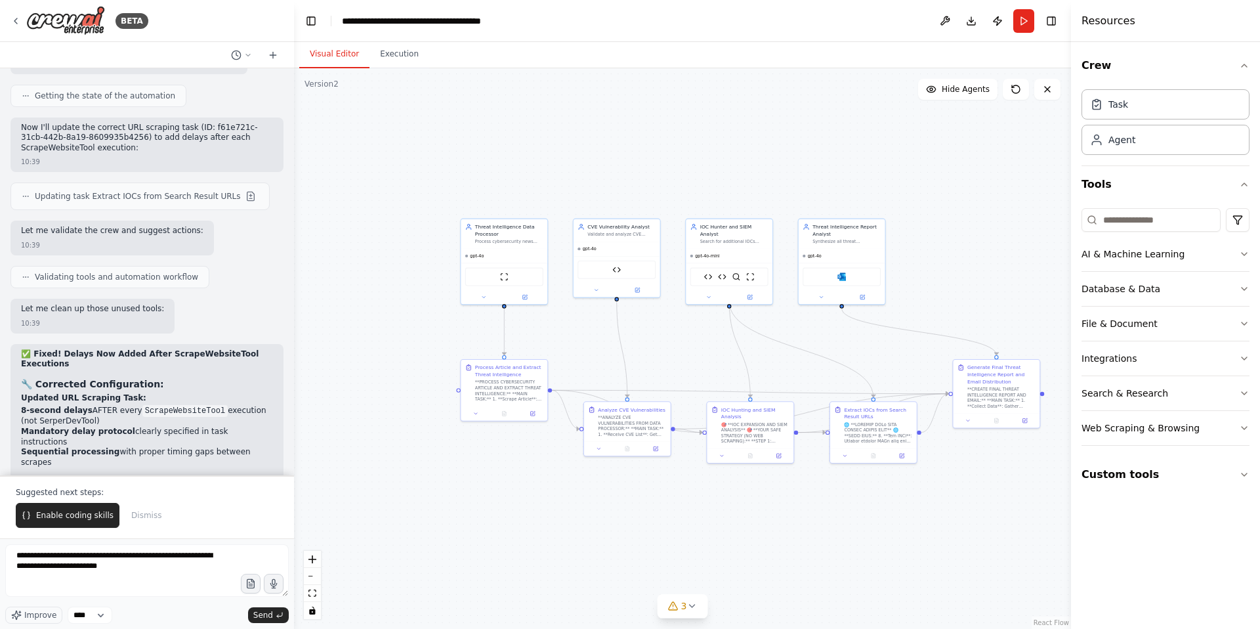
copy code "ScrapeWebsiteTool"
click at [152, 568] on textarea "**********" at bounding box center [147, 570] width 284 height 53
paste textarea "**********"
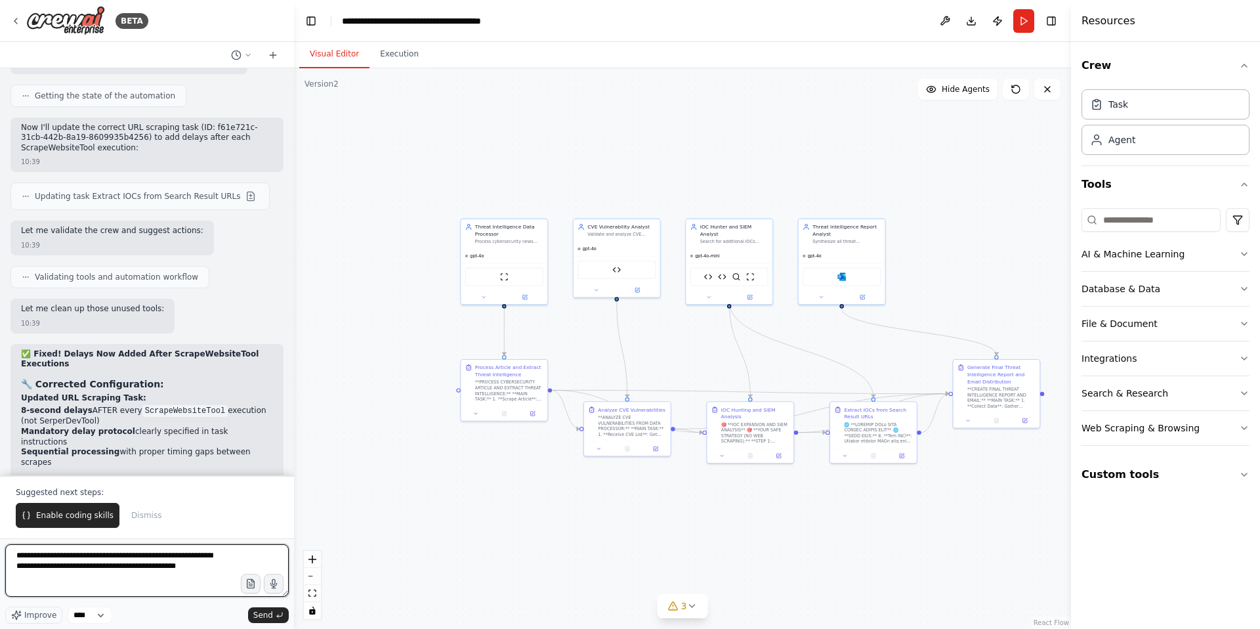
type textarea "**********"
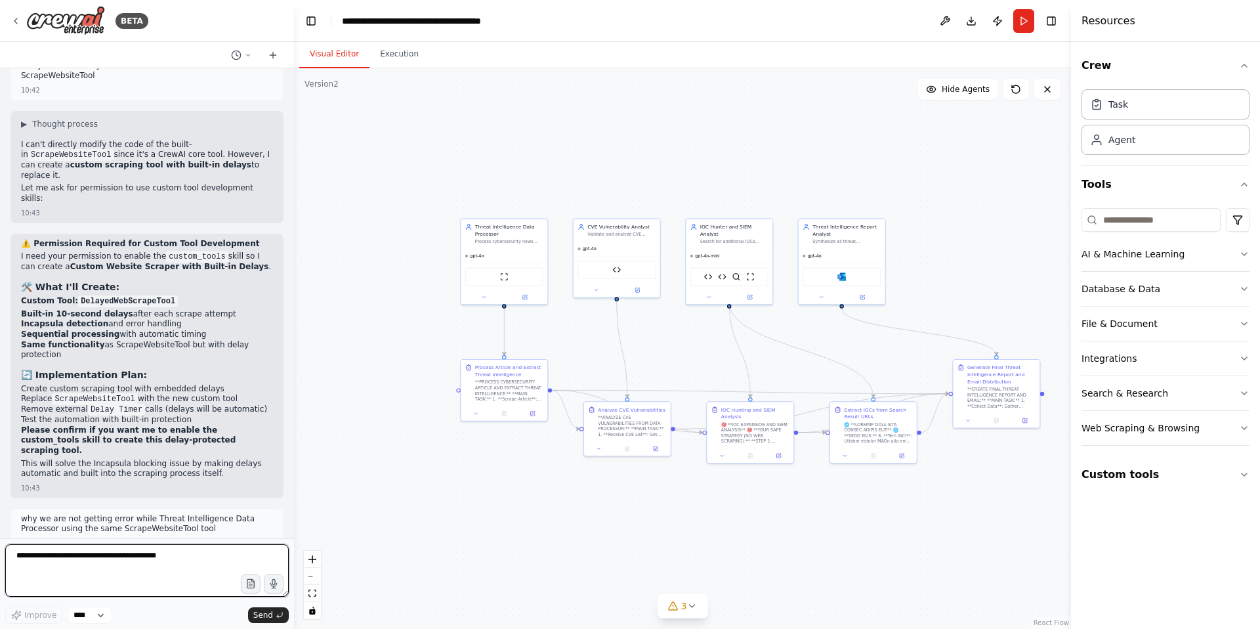
scroll to position [49666, 0]
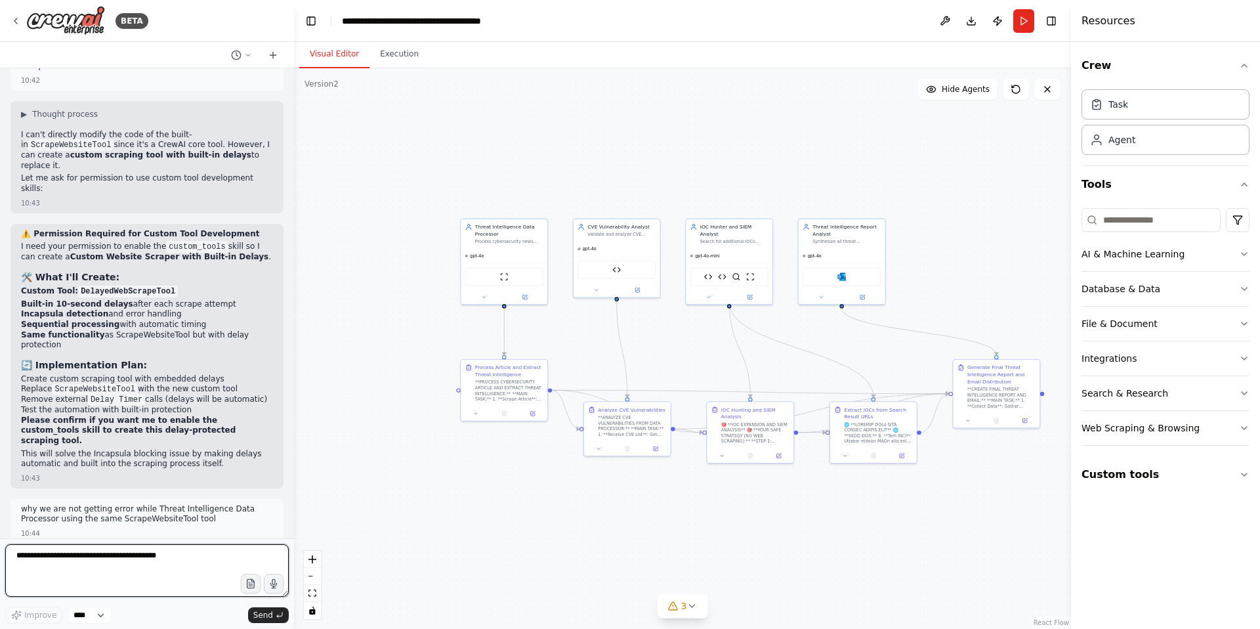
click at [66, 562] on textarea at bounding box center [147, 570] width 284 height 53
click at [47, 557] on textarea "**********" at bounding box center [147, 570] width 284 height 53
click at [57, 557] on textarea "**********" at bounding box center [147, 570] width 284 height 53
click at [66, 557] on textarea "**********" at bounding box center [147, 570] width 284 height 53
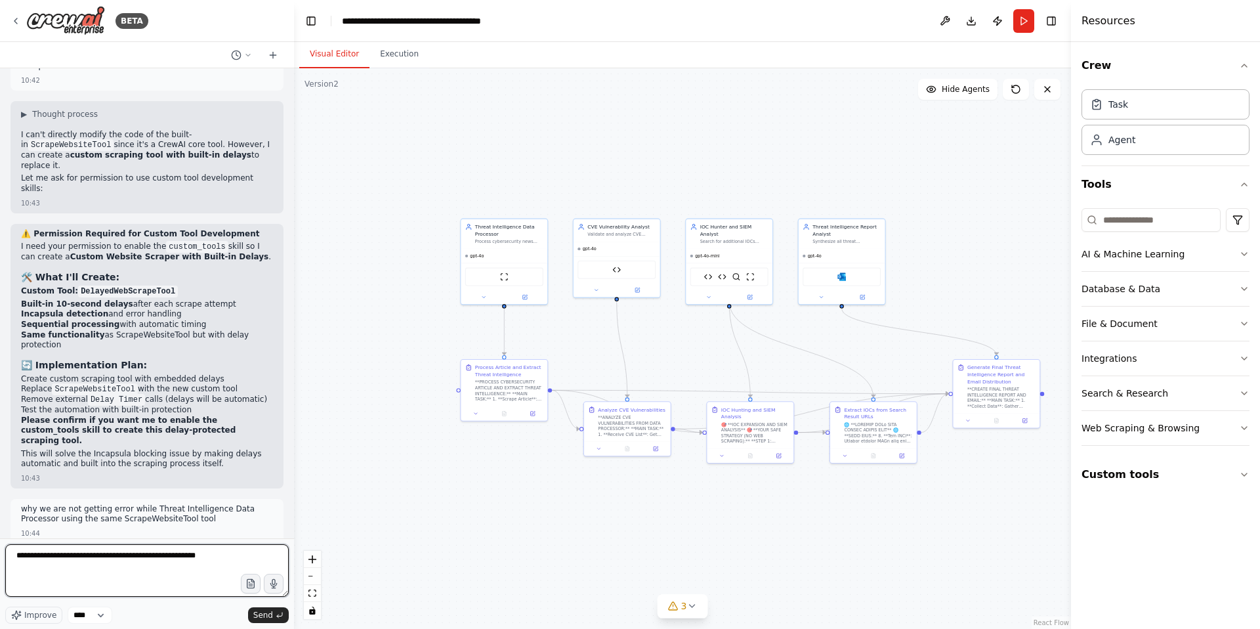
click at [74, 566] on textarea "**********" at bounding box center [147, 570] width 284 height 53
type textarea "**********"
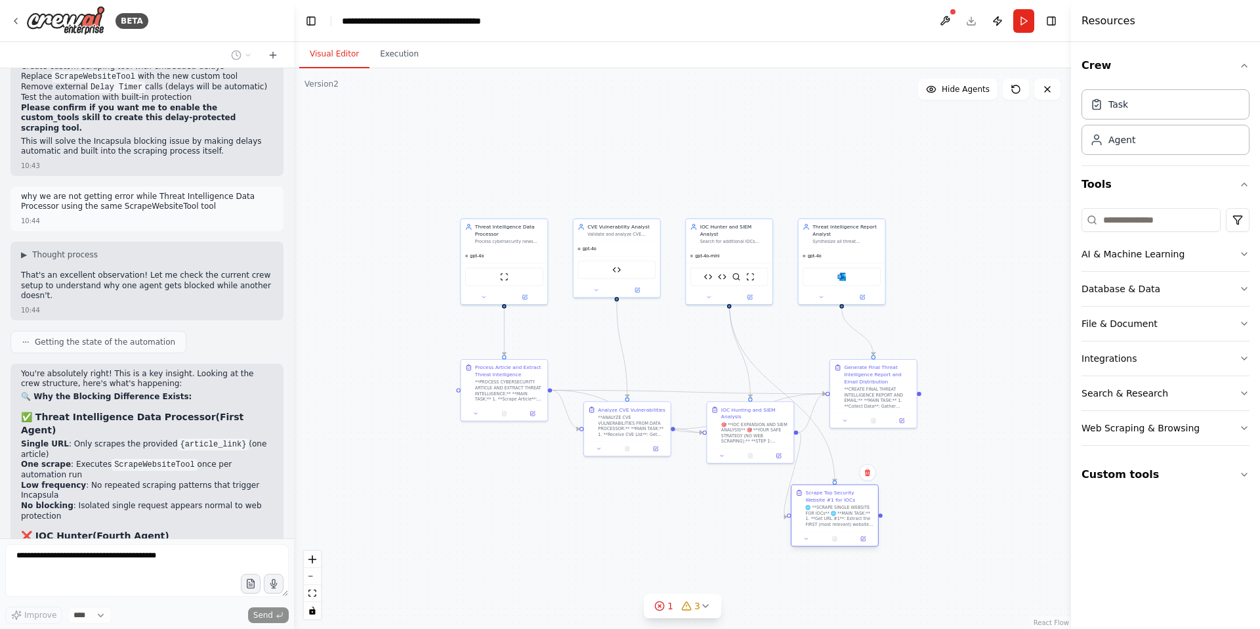
scroll to position [50011, 0]
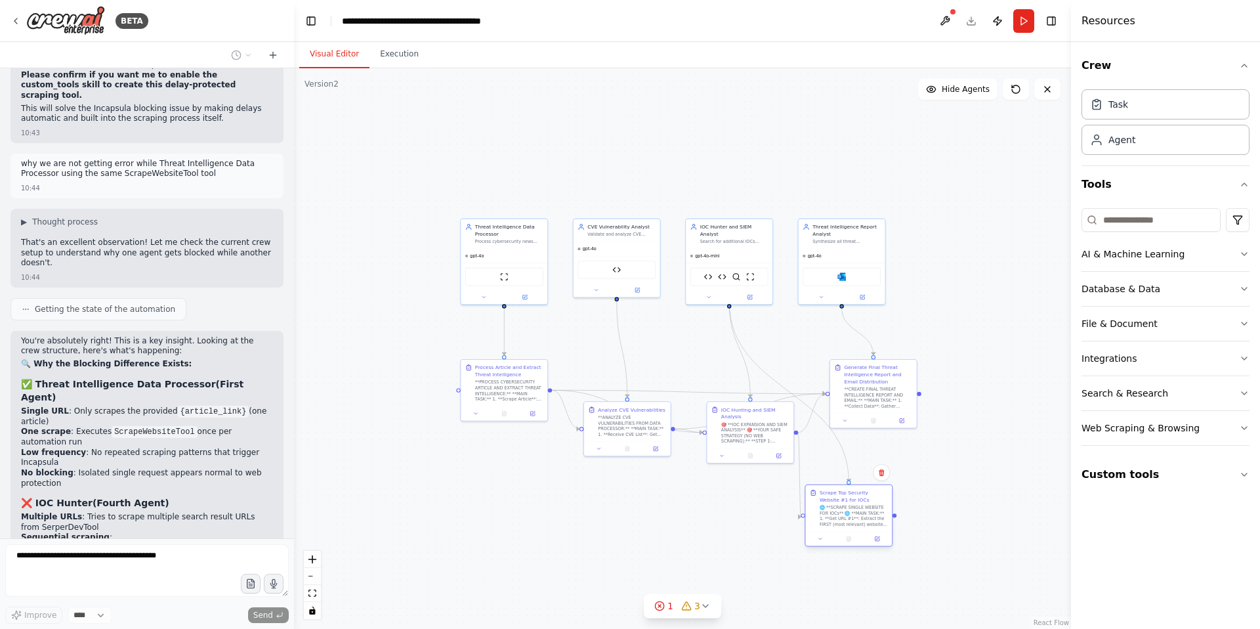
drag, startPoint x: 870, startPoint y: 436, endPoint x: 849, endPoint y: 498, distance: 66.0
click at [849, 498] on div "Scrape Top Security Website #1 for IOCs" at bounding box center [854, 496] width 68 height 14
drag, startPoint x: 877, startPoint y: 434, endPoint x: 827, endPoint y: 509, distance: 90.3
click at [827, 509] on div "Scrape Top Security Website #1 for IOCs" at bounding box center [825, 510] width 68 height 14
drag, startPoint x: 982, startPoint y: 373, endPoint x: 915, endPoint y: 515, distance: 157.4
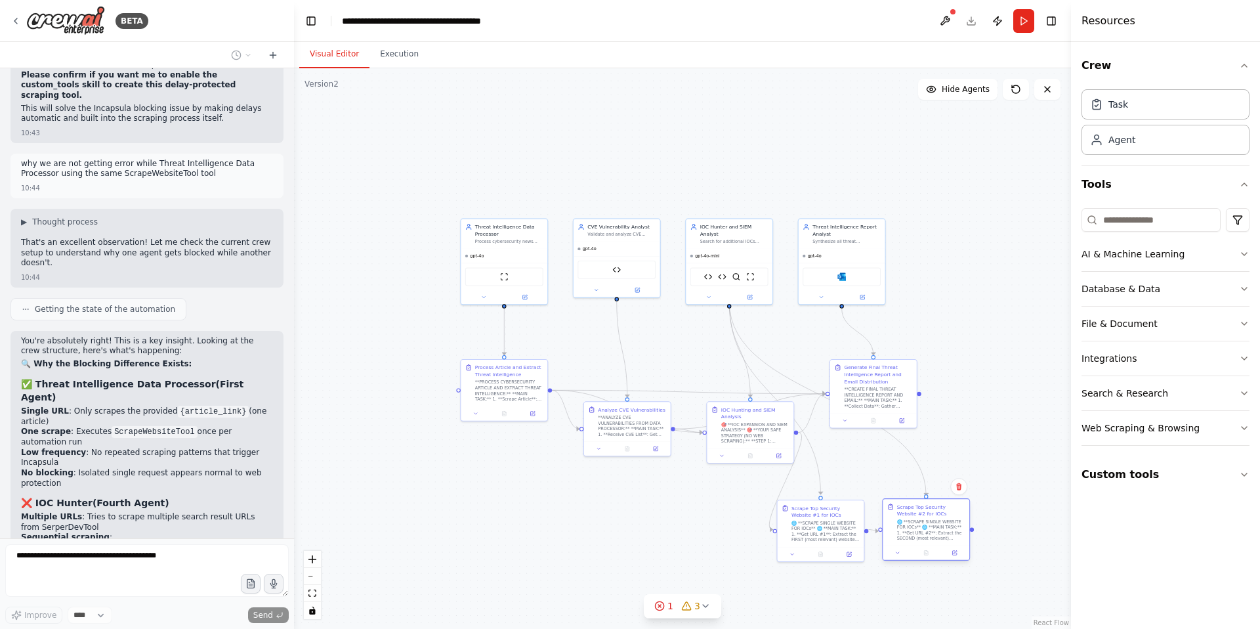
click at [915, 515] on div "Scrape Top Security Website #2 for IOCs" at bounding box center [931, 510] width 68 height 14
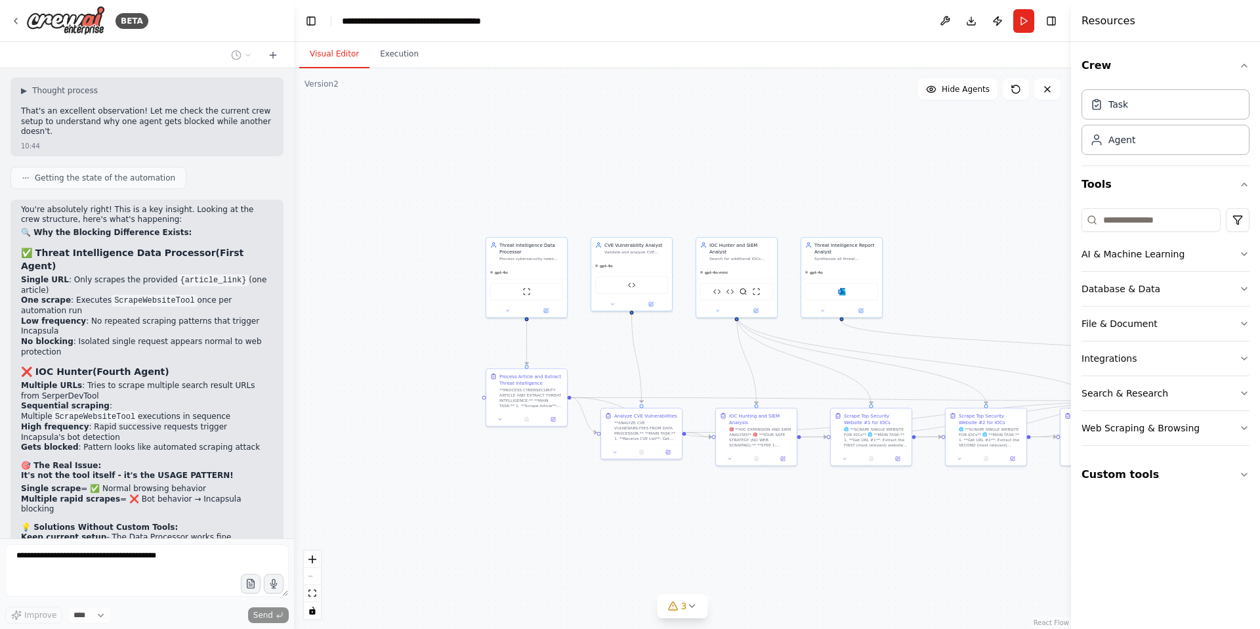
scroll to position [50221, 0]
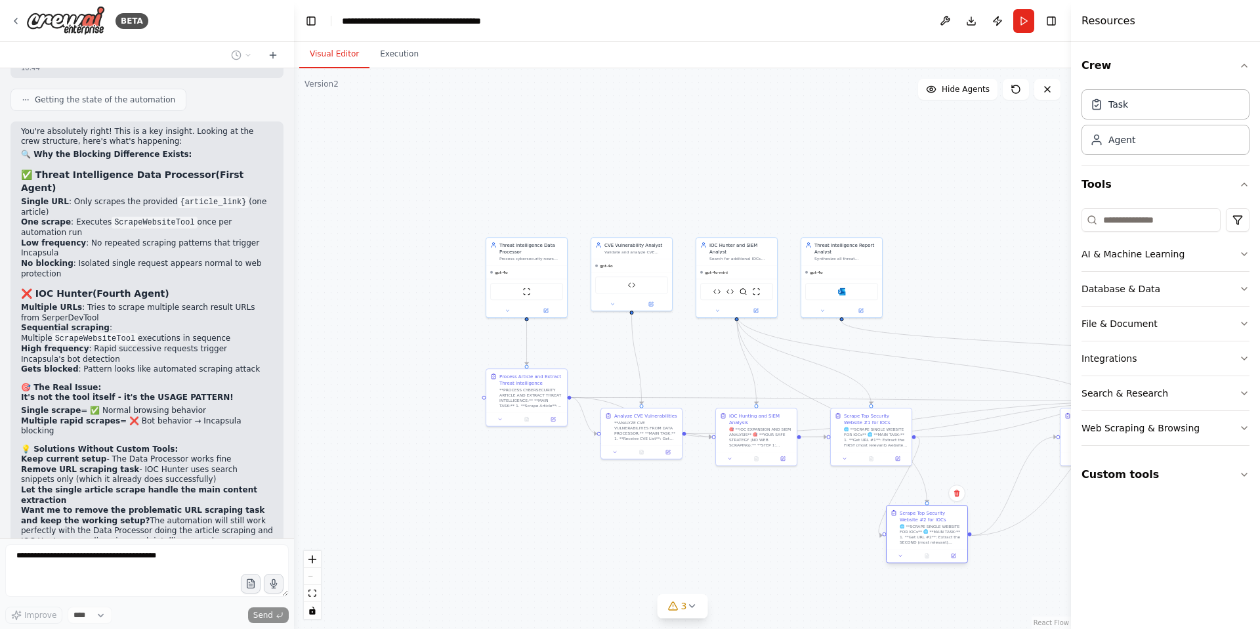
drag, startPoint x: 979, startPoint y: 419, endPoint x: 919, endPoint y: 514, distance: 112.7
click at [919, 514] on div "Scrape Top Security Website #2 for IOCs" at bounding box center [932, 515] width 64 height 13
drag, startPoint x: 882, startPoint y: 417, endPoint x: 749, endPoint y: 515, distance: 164.7
click at [749, 515] on div "Scrape Top Security Website #1 for IOCs" at bounding box center [741, 515] width 64 height 13
drag, startPoint x: 929, startPoint y: 518, endPoint x: 861, endPoint y: 522, distance: 68.4
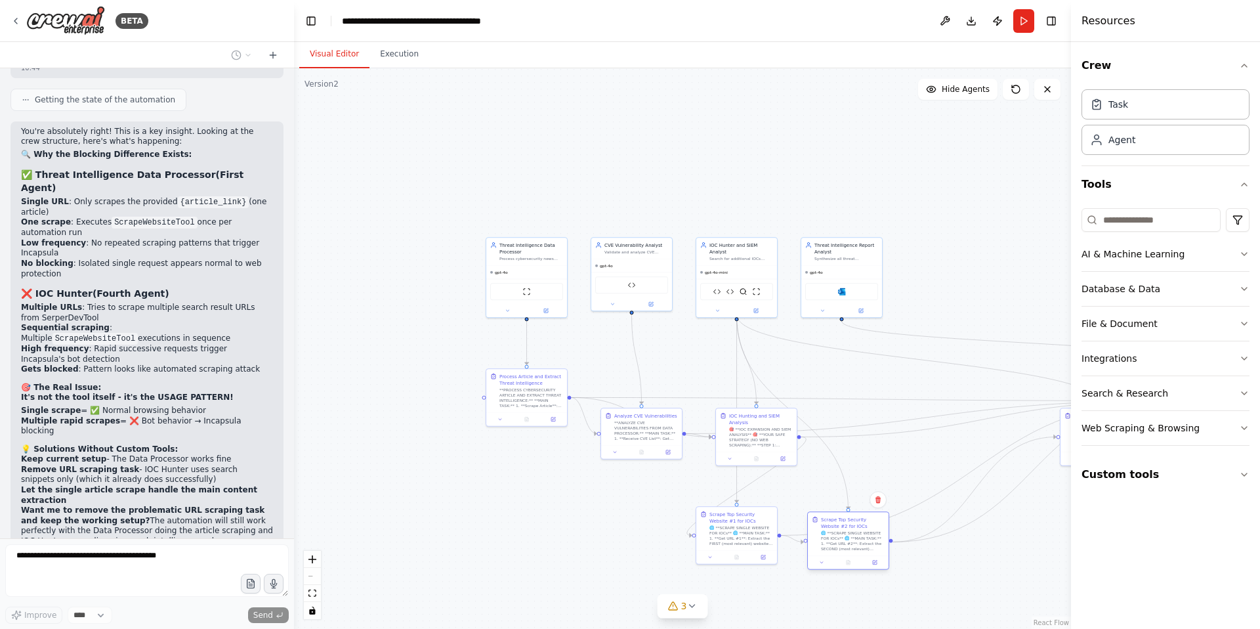
click at [860, 522] on div "Scrape Top Security Website #2 for IOCs" at bounding box center [853, 522] width 64 height 13
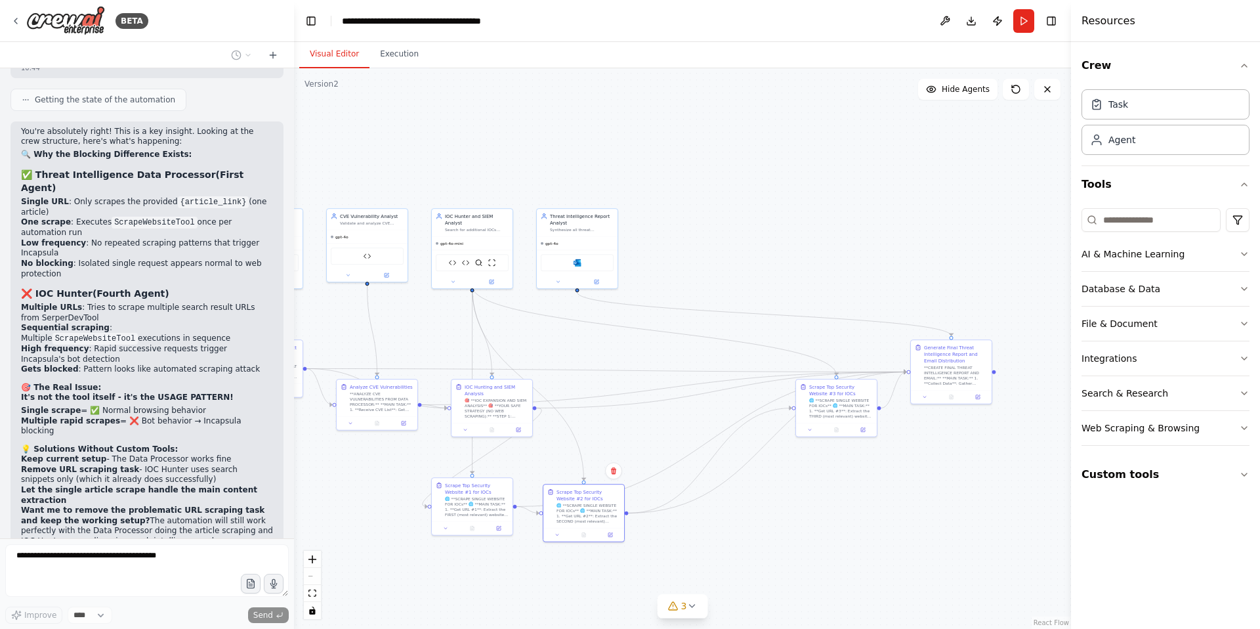
drag, startPoint x: 963, startPoint y: 438, endPoint x: 705, endPoint y: 408, distance: 259.6
click at [700, 408] on div ".deletable-edge-delete-btn { width: 20px; height: 20px; border: 0px solid #ffff…" at bounding box center [682, 348] width 777 height 560
drag, startPoint x: 845, startPoint y: 385, endPoint x: 691, endPoint y: 488, distance: 185.5
click at [691, 488] on div "Scrape Top Security Website #3 for IOCs" at bounding box center [688, 492] width 64 height 13
drag, startPoint x: 961, startPoint y: 349, endPoint x: 632, endPoint y: 389, distance: 331.1
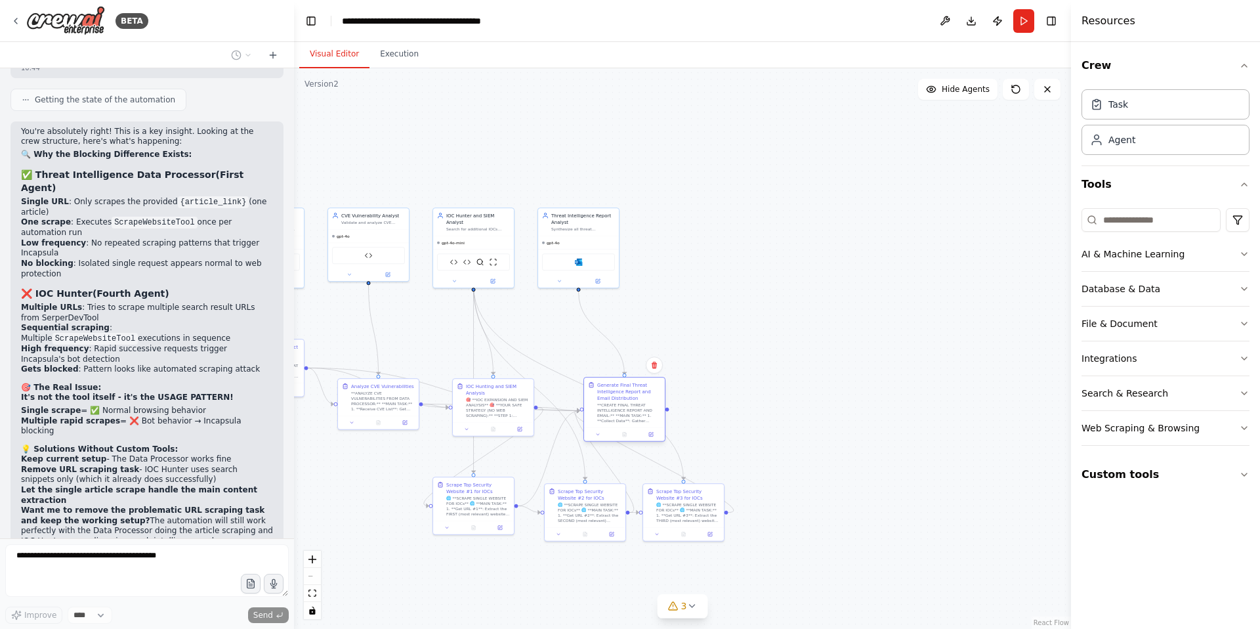
click at [632, 389] on div "Generate Final Threat Intelligence Report and Email Distribution" at bounding box center [629, 391] width 64 height 20
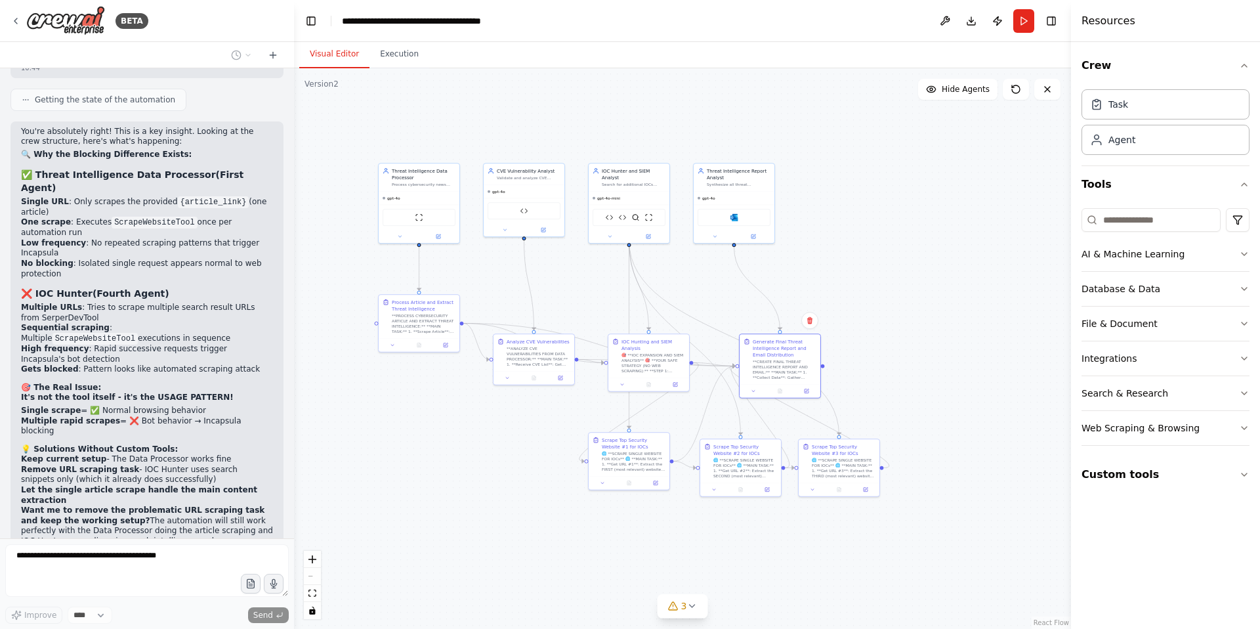
drag, startPoint x: 785, startPoint y: 360, endPoint x: 909, endPoint y: 314, distance: 132.0
click at [909, 314] on div ".deletable-edge-delete-btn { width: 20px; height: 20px; border: 0px solid #ffff…" at bounding box center [682, 348] width 777 height 560
drag, startPoint x: 776, startPoint y: 345, endPoint x: 754, endPoint y: 343, distance: 22.4
click at [754, 343] on div "Generate Final Threat Intelligence Report and Email Distribution" at bounding box center [765, 347] width 64 height 20
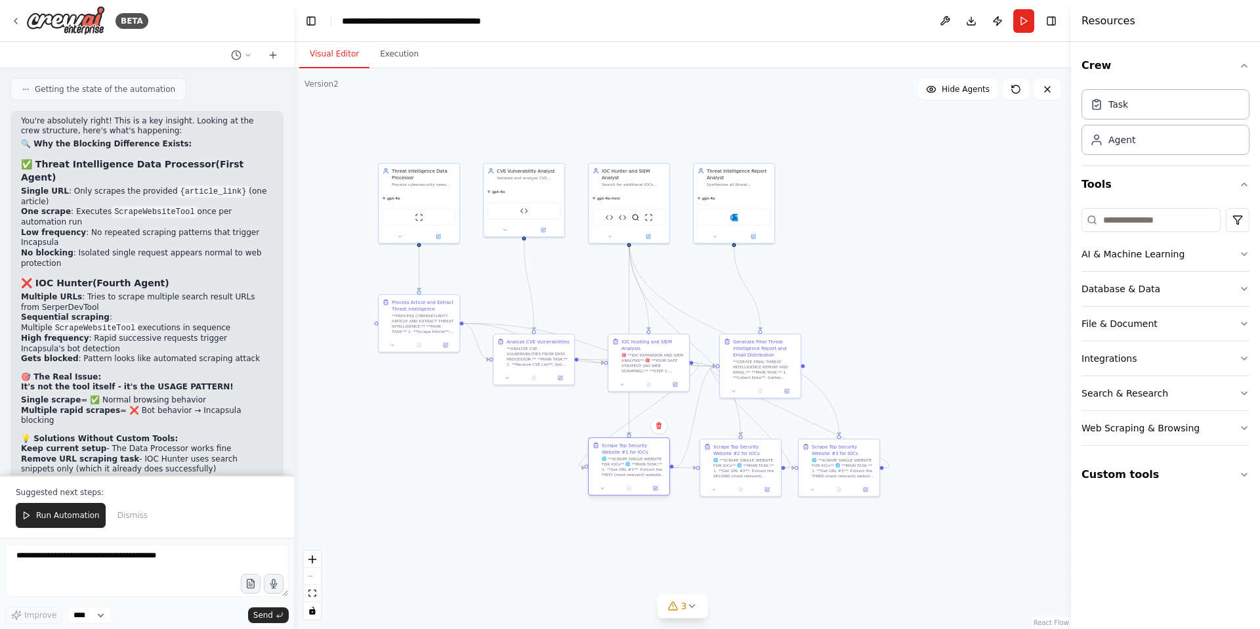
click at [637, 451] on div "Scrape Top Security Website #1 for IOCs" at bounding box center [634, 448] width 64 height 13
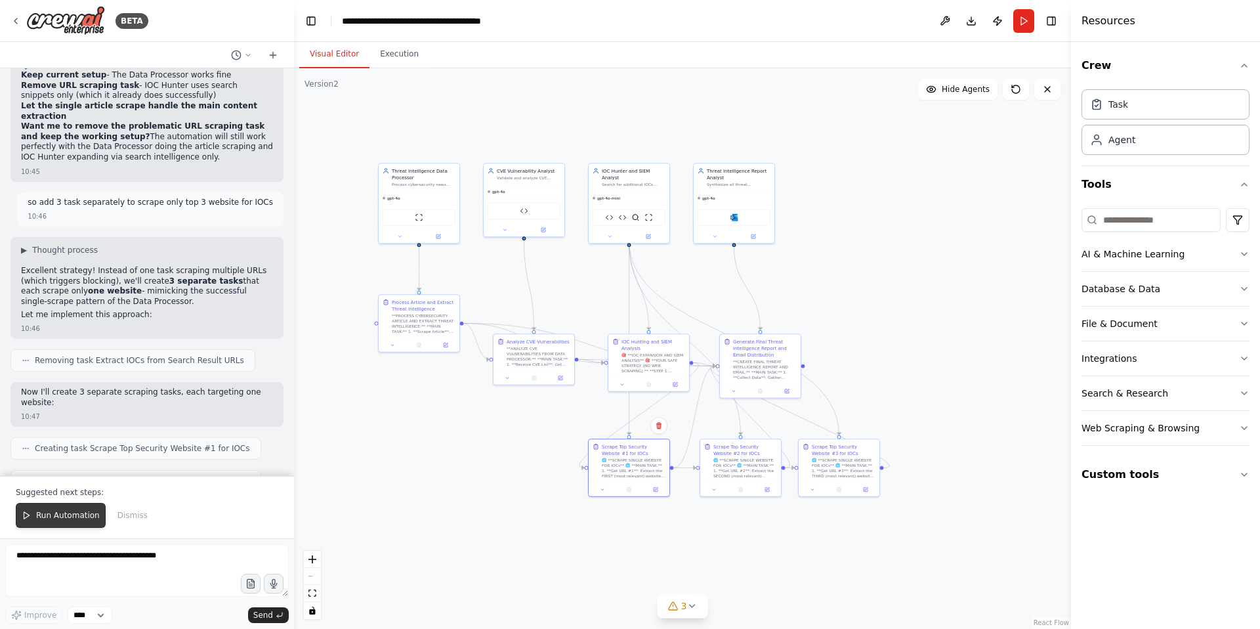
scroll to position [50618, 0]
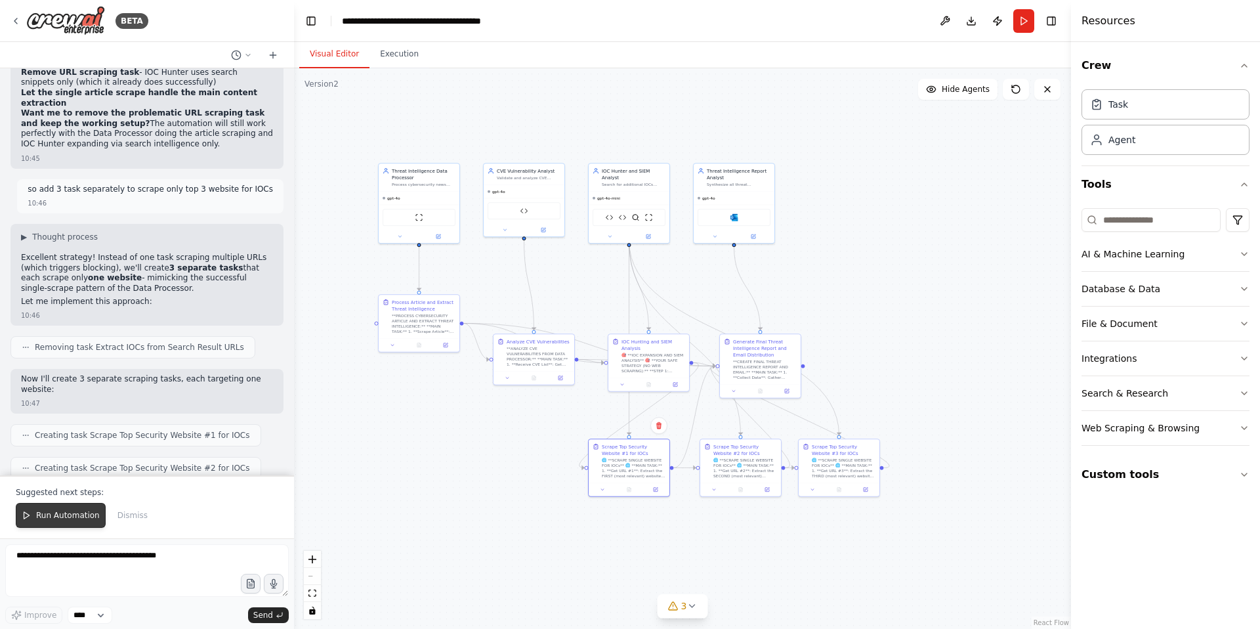
click at [74, 516] on span "Run Automation" at bounding box center [68, 515] width 64 height 11
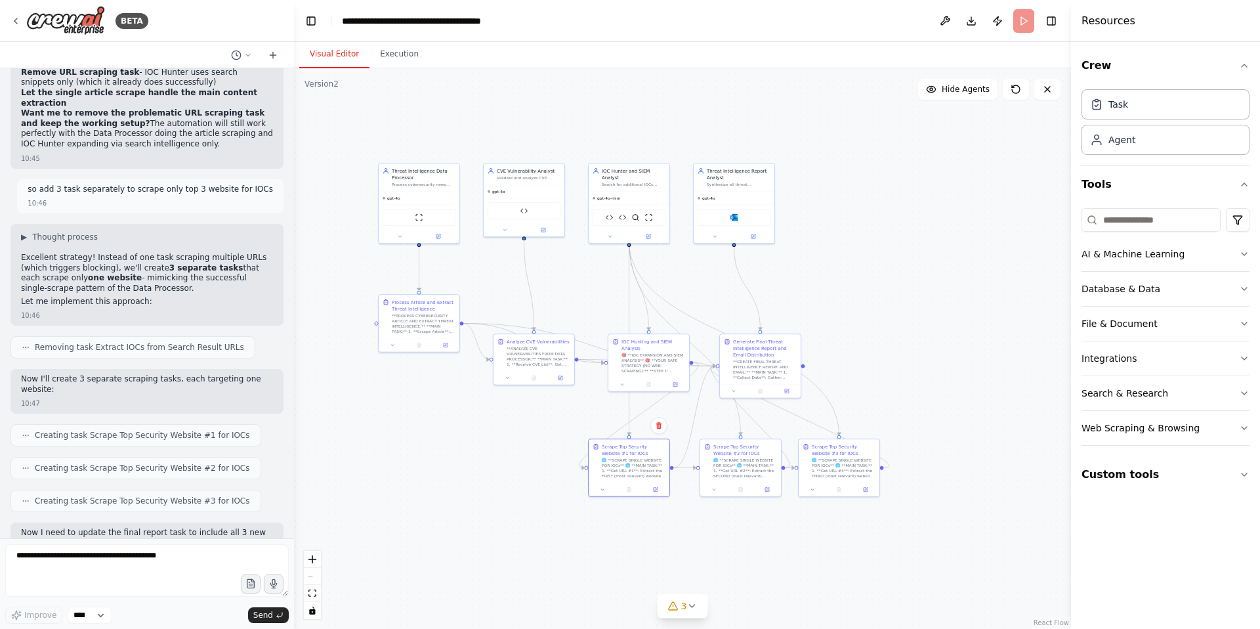
scroll to position [50555, 0]
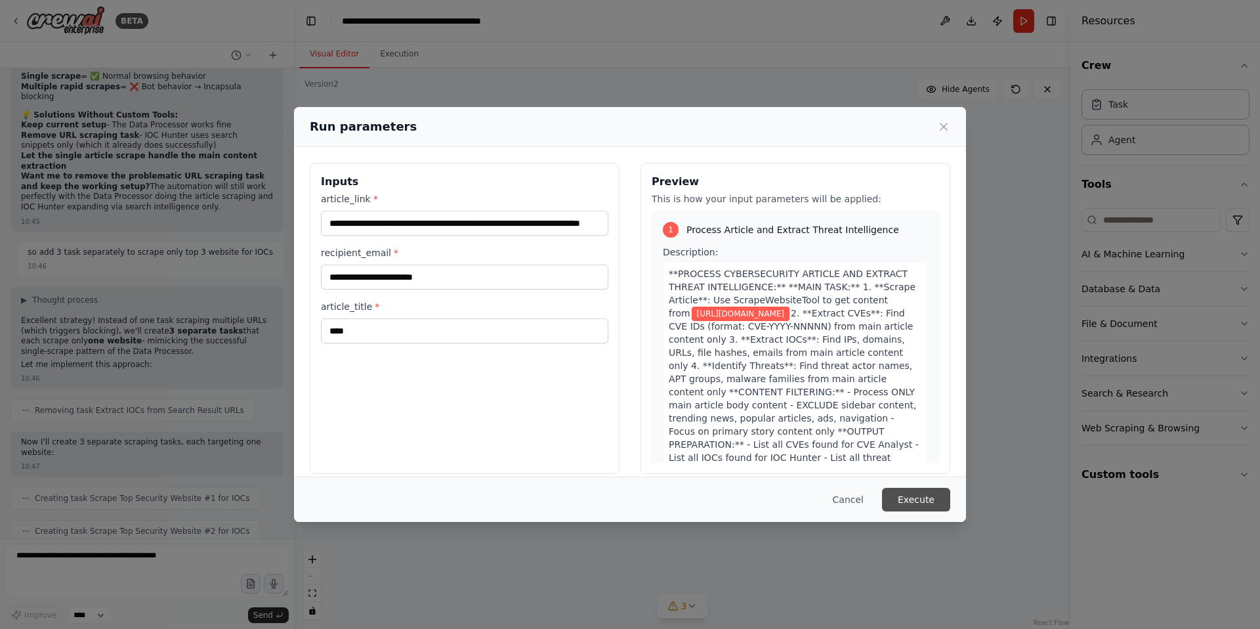
click at [921, 494] on button "Execute" at bounding box center [916, 500] width 68 height 24
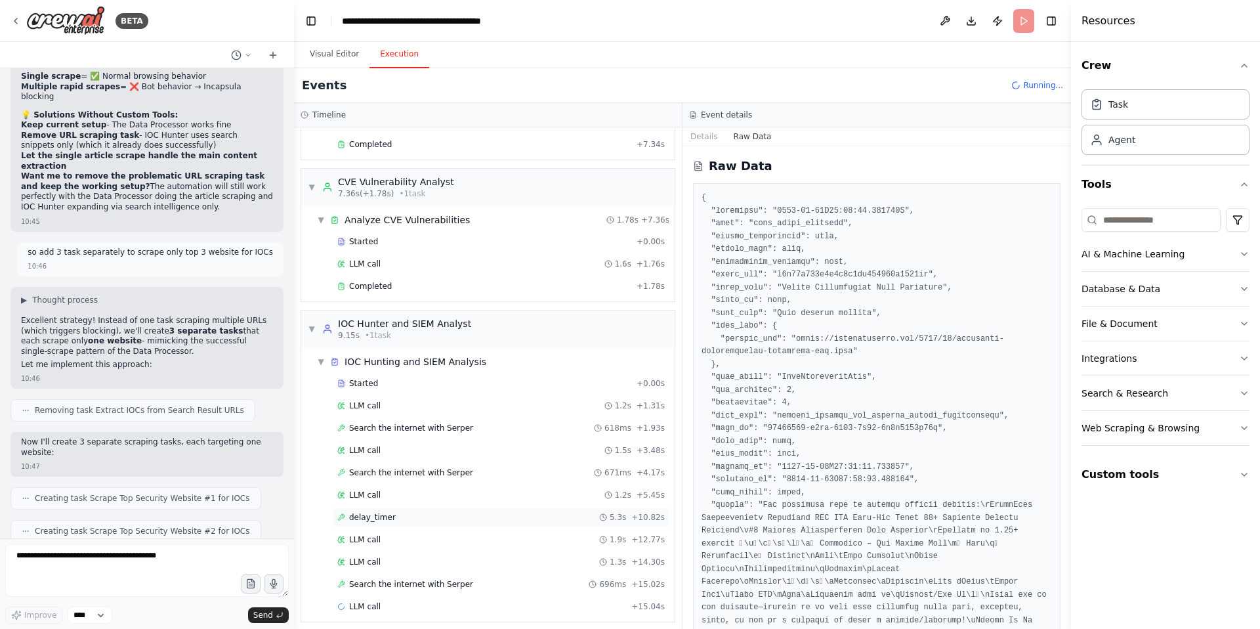
scroll to position [160, 0]
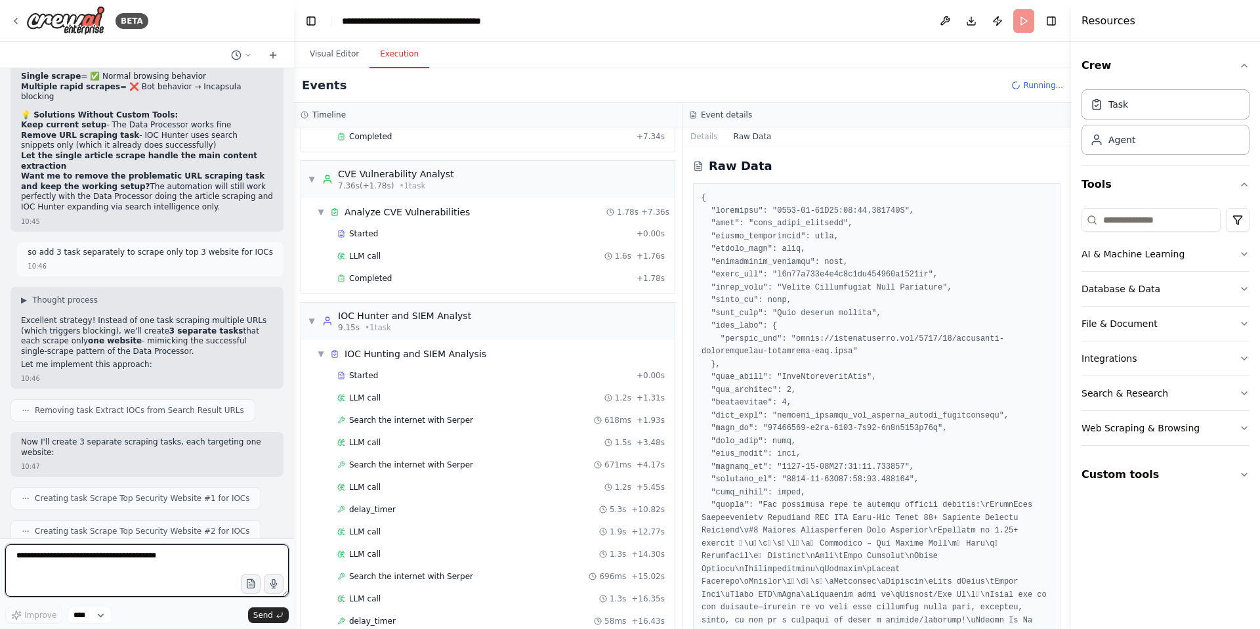
click at [68, 559] on textarea at bounding box center [147, 570] width 284 height 53
click at [116, 561] on textarea "**********" at bounding box center [147, 570] width 284 height 53
click at [112, 558] on textarea "**********" at bounding box center [147, 570] width 284 height 53
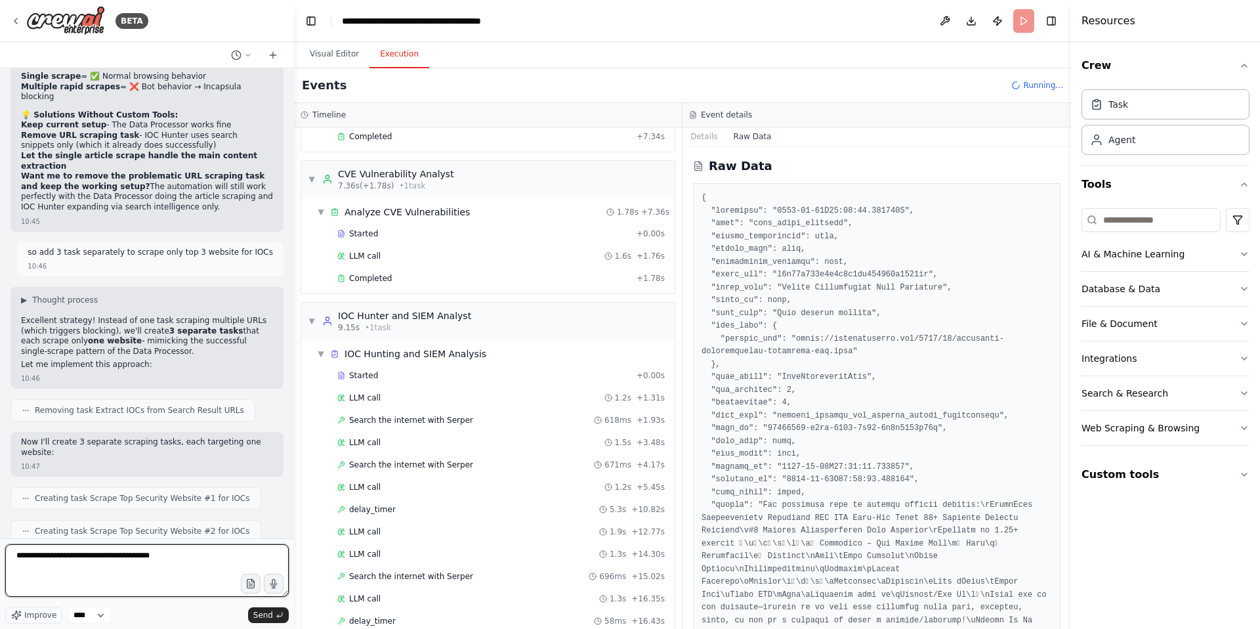
drag, startPoint x: 185, startPoint y: 557, endPoint x: 133, endPoint y: 557, distance: 51.8
click at [133, 557] on textarea "**********" at bounding box center [147, 570] width 284 height 53
type textarea "**********"
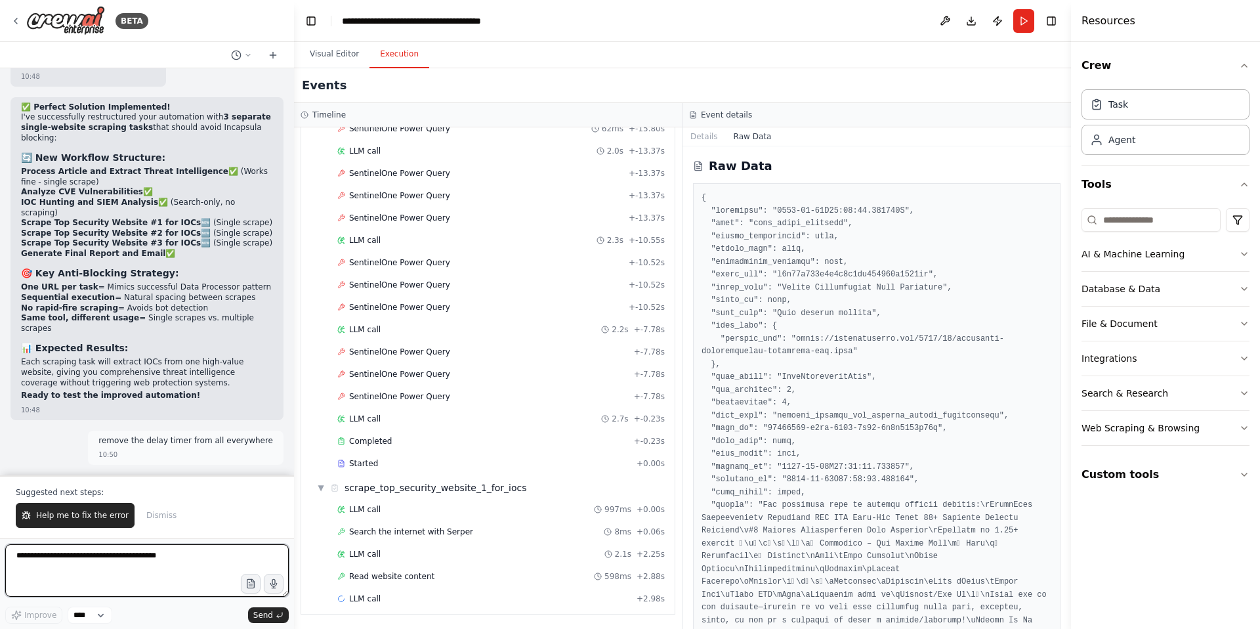
scroll to position [1892, 0]
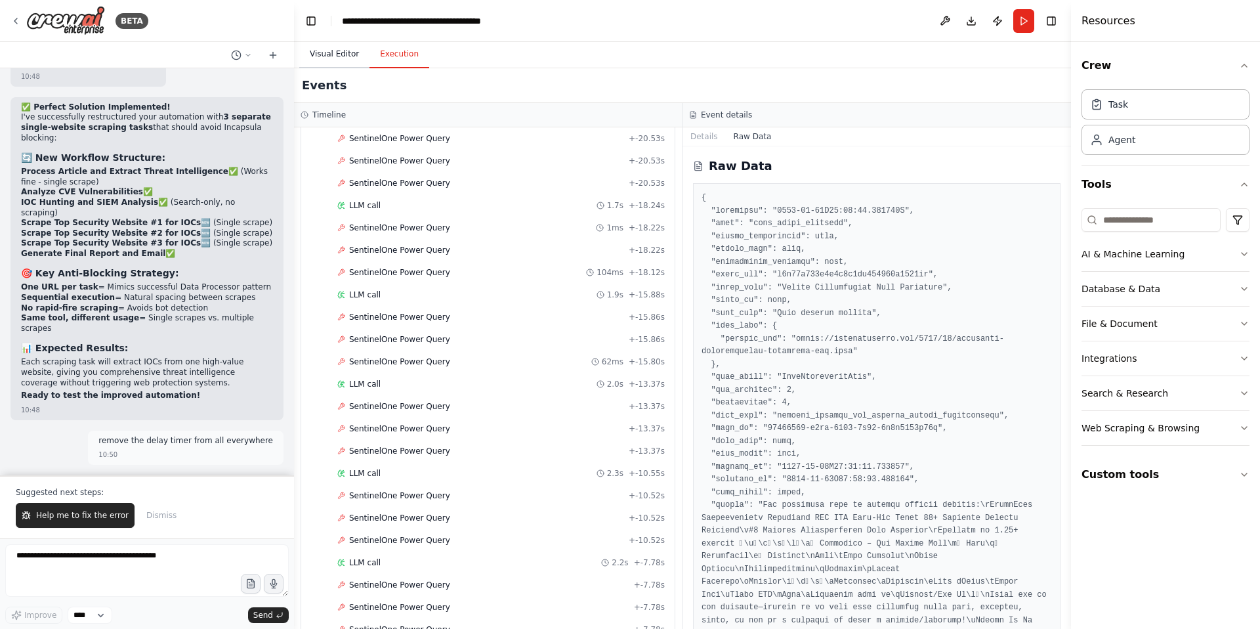
click at [348, 56] on button "Visual Editor" at bounding box center [334, 55] width 70 height 28
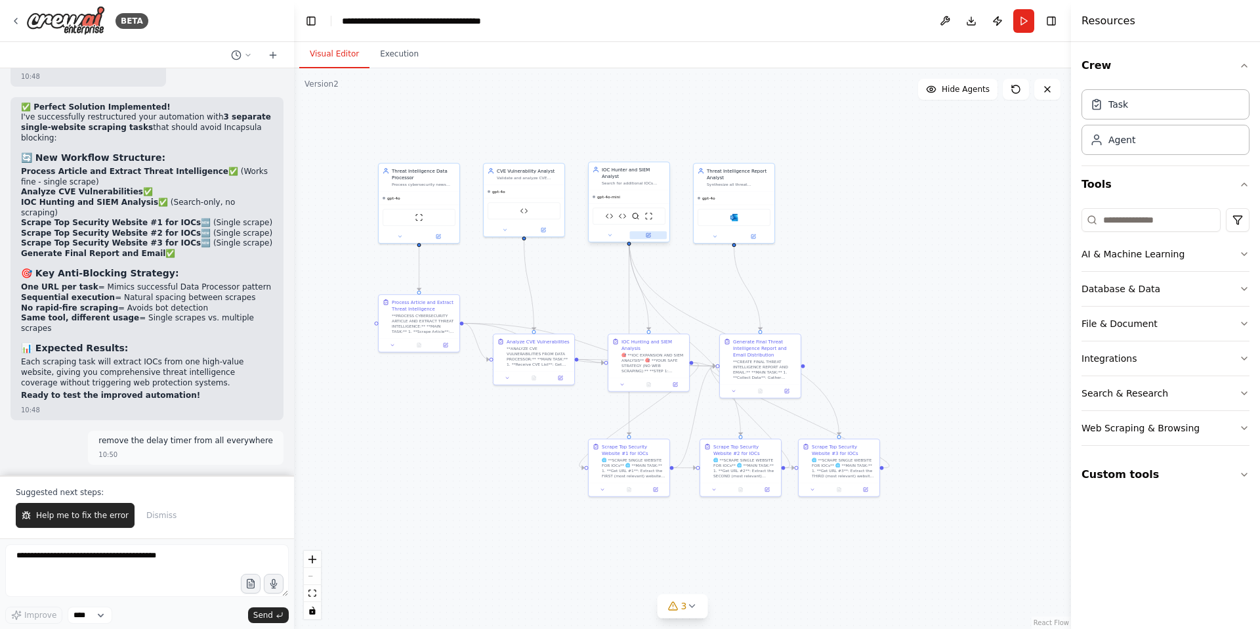
click at [650, 233] on icon at bounding box center [648, 235] width 4 height 4
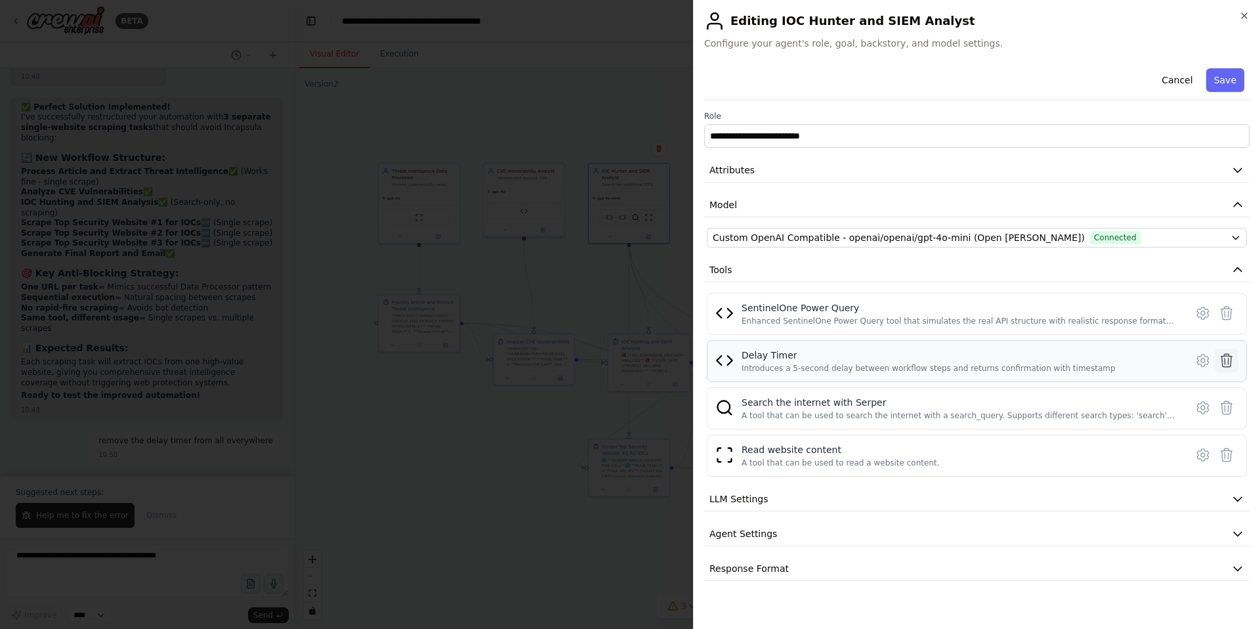
click at [1222, 364] on icon at bounding box center [1226, 360] width 11 height 13
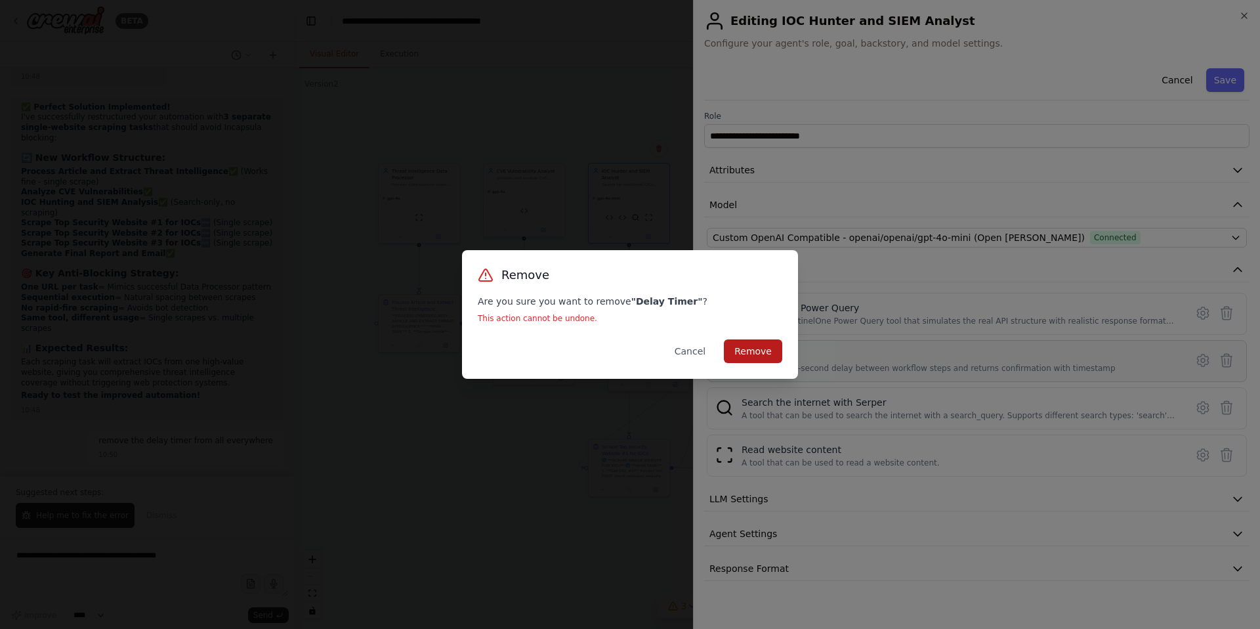
click at [753, 352] on button "Remove" at bounding box center [753, 351] width 58 height 24
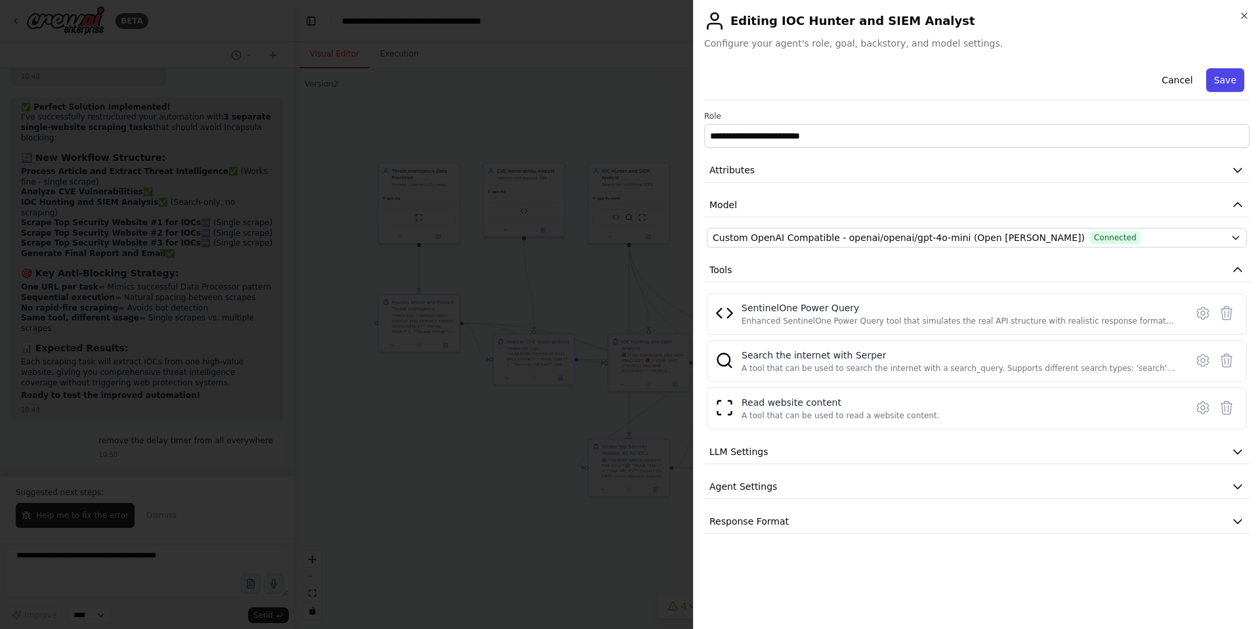
click at [1227, 80] on button "Save" at bounding box center [1225, 80] width 38 height 24
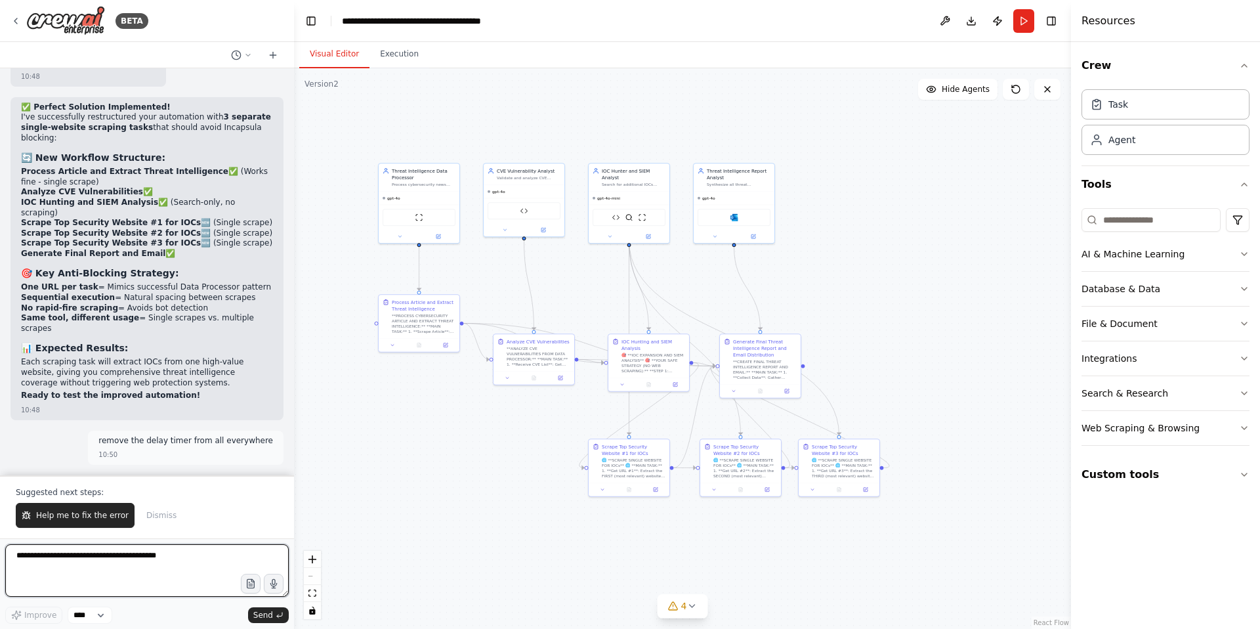
click at [70, 559] on textarea at bounding box center [147, 570] width 284 height 53
type textarea "**********"
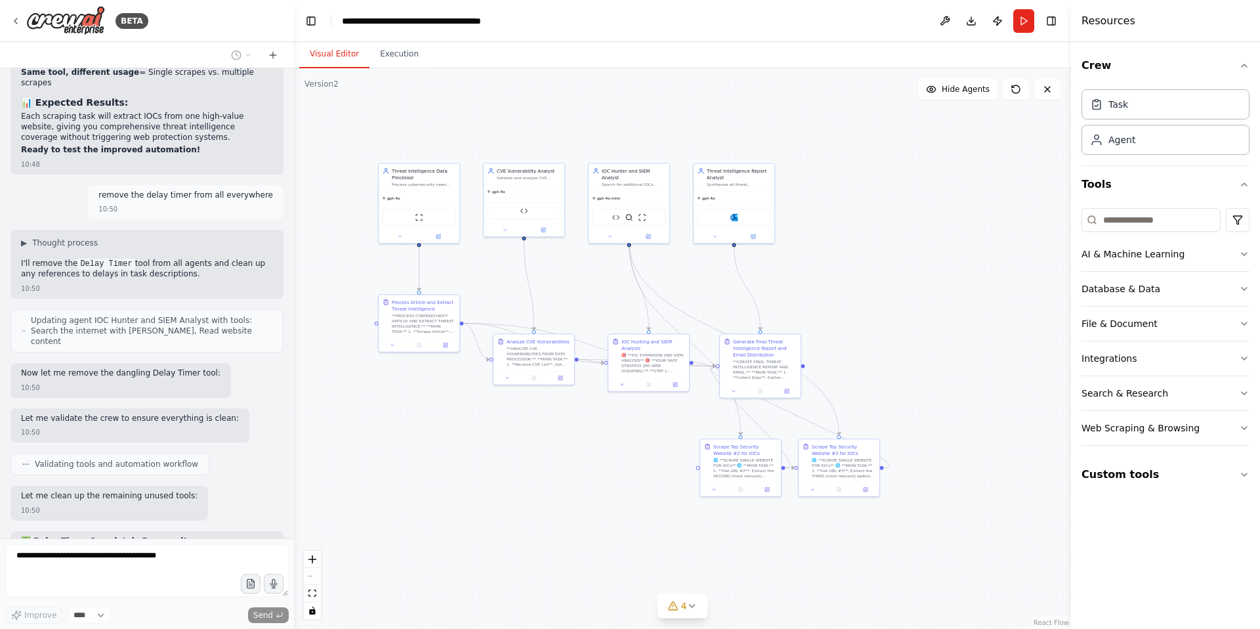
scroll to position [51520, 0]
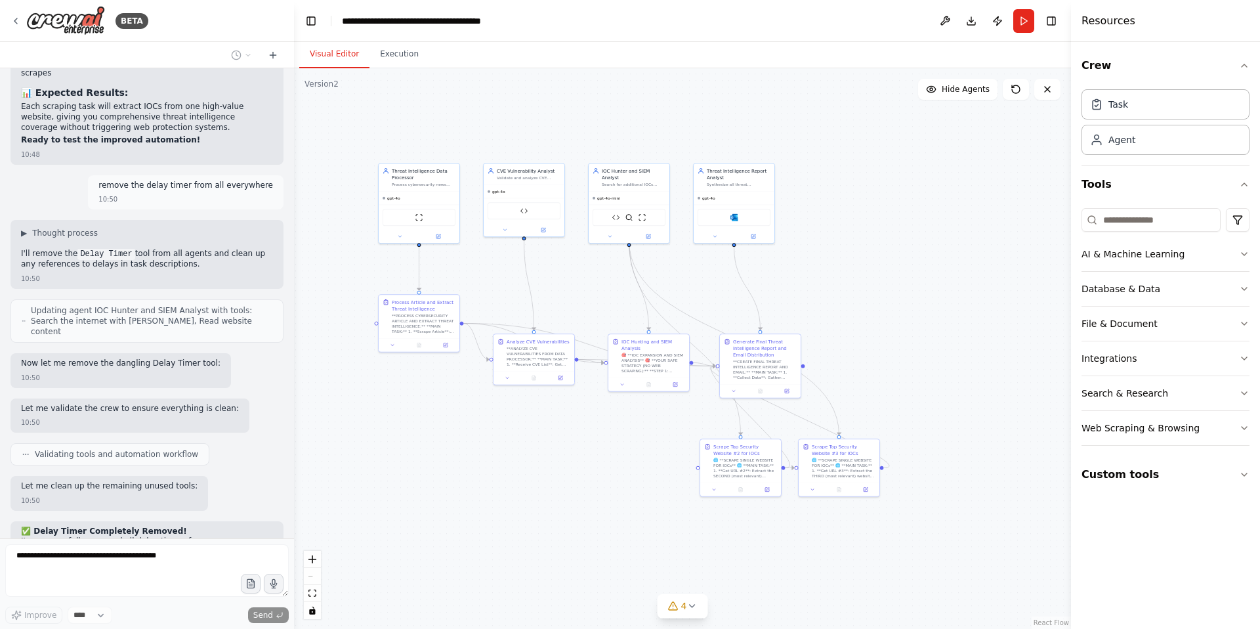
drag, startPoint x: 213, startPoint y: 310, endPoint x: 226, endPoint y: 315, distance: 13.9
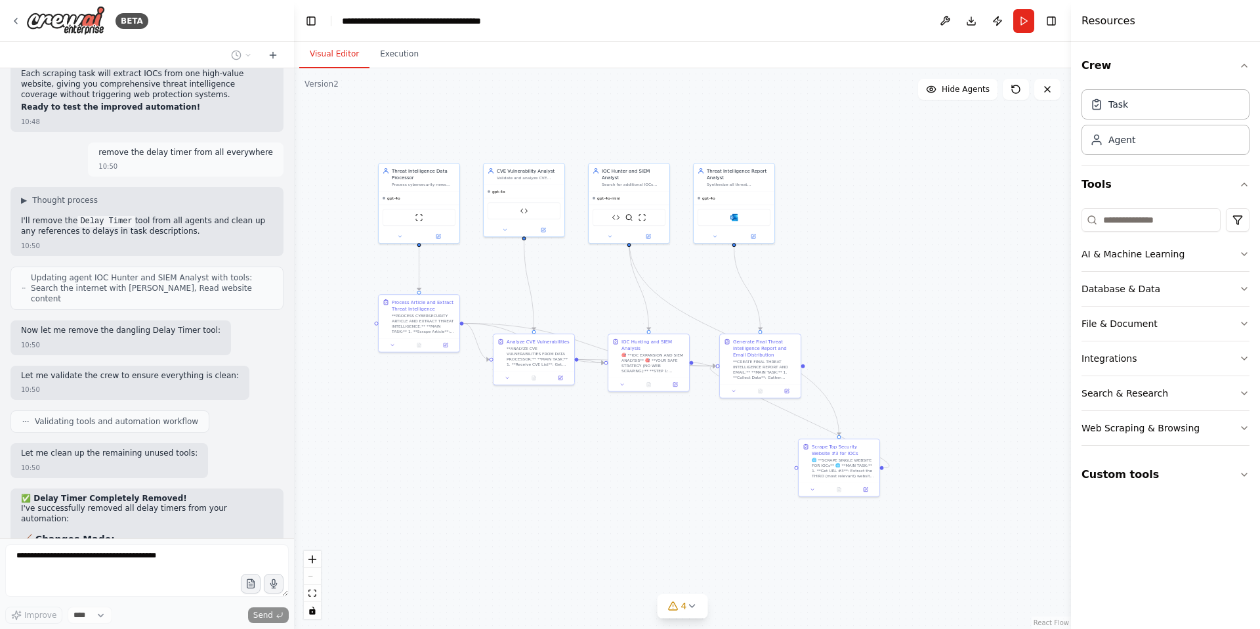
click at [110, 600] on div at bounding box center [147, 572] width 284 height 57
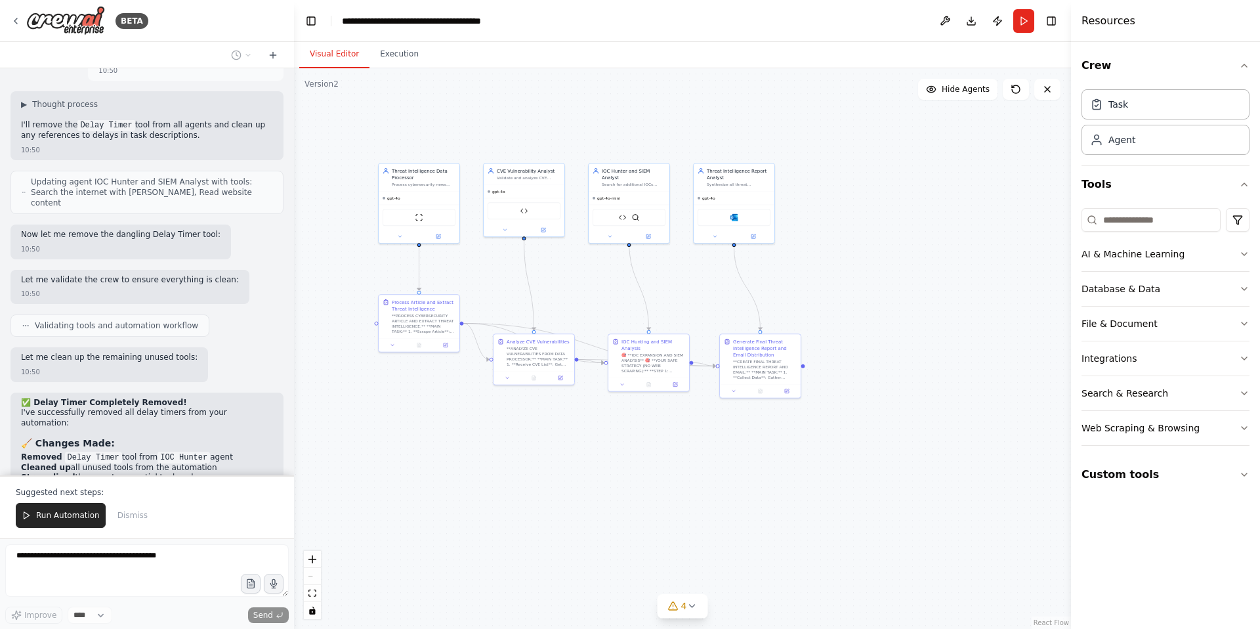
scroll to position [51917, 0]
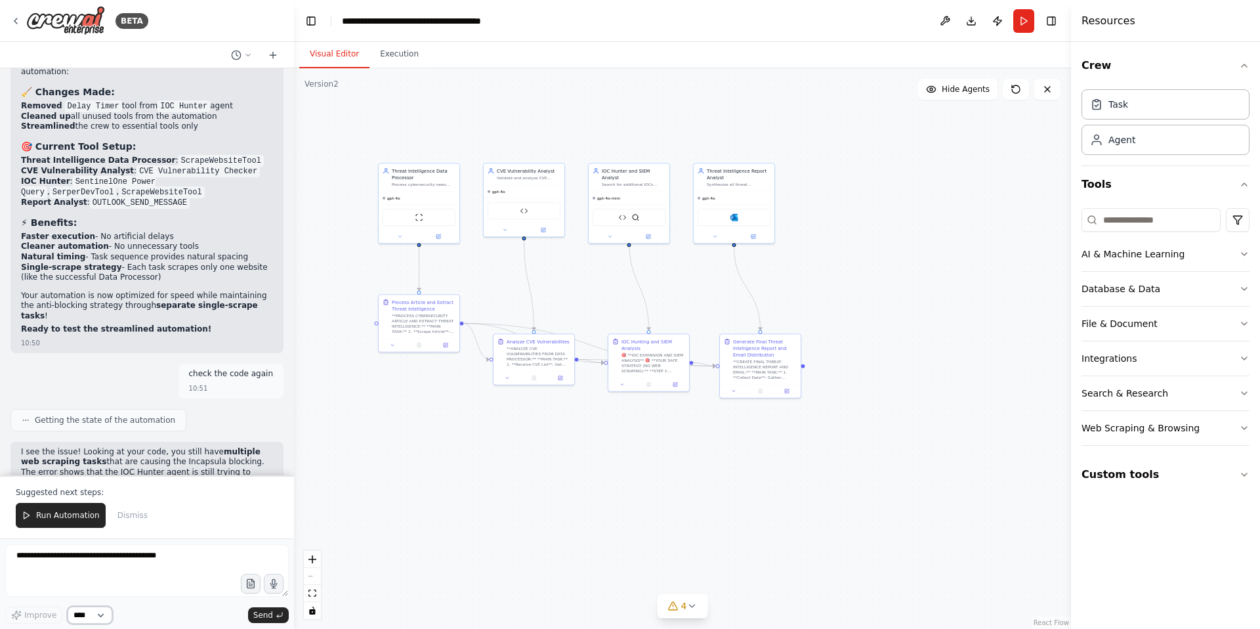
click at [100, 616] on select "****" at bounding box center [90, 614] width 45 height 17
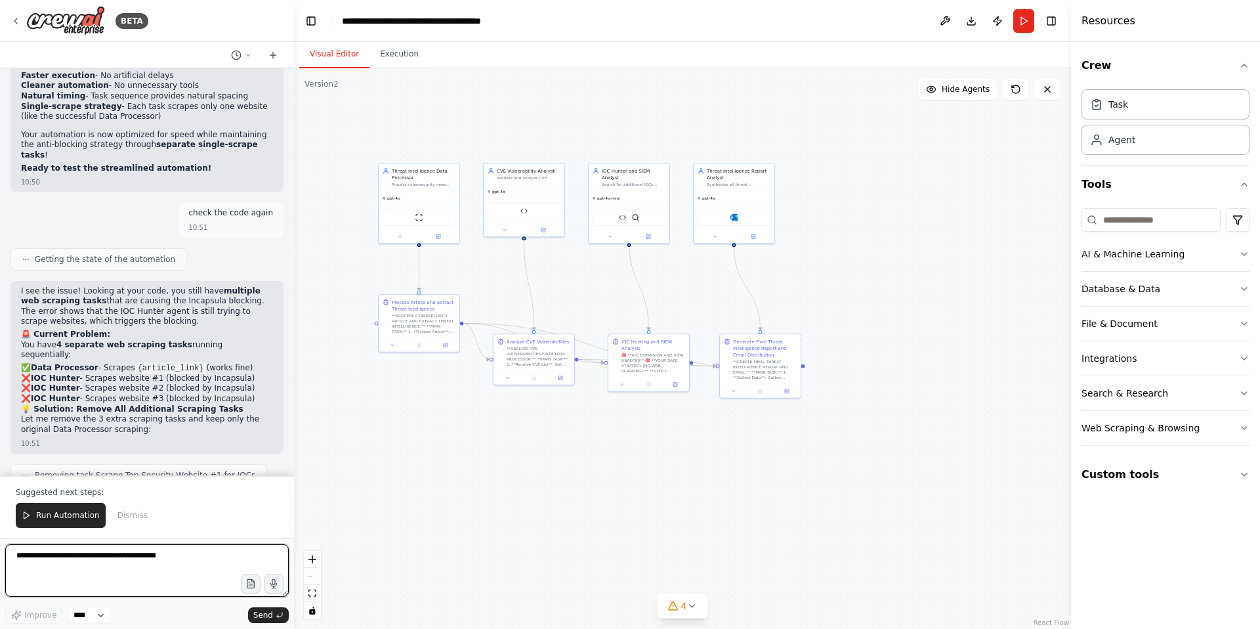
click at [77, 563] on textarea at bounding box center [147, 570] width 284 height 53
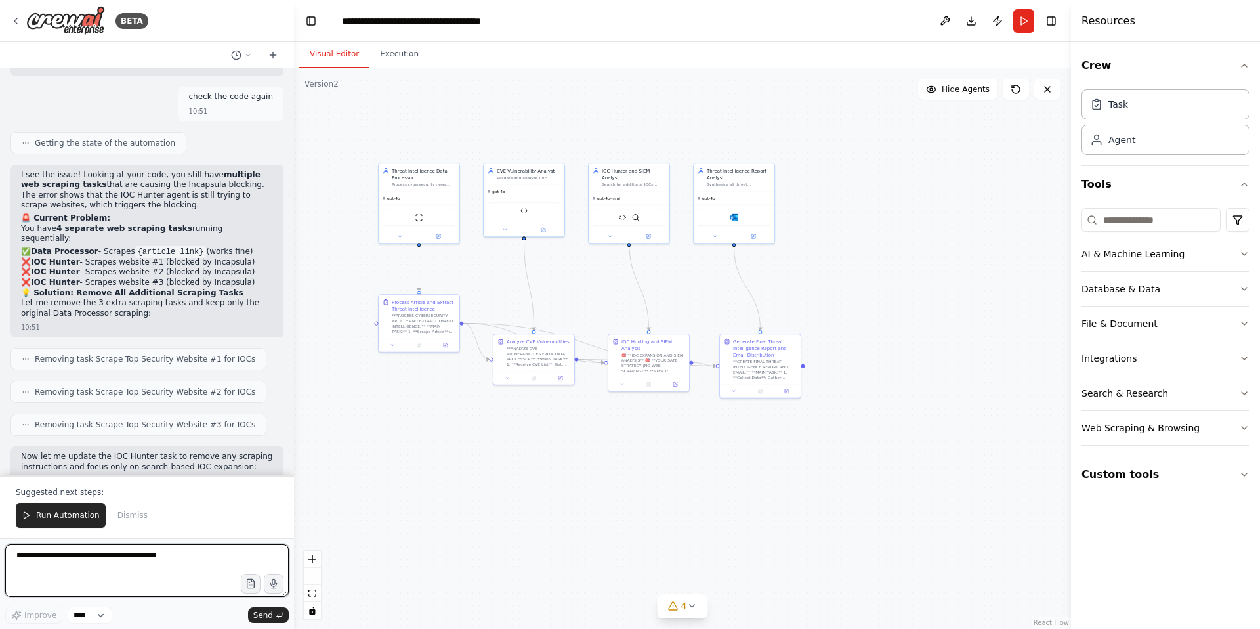
scroll to position [52287, 0]
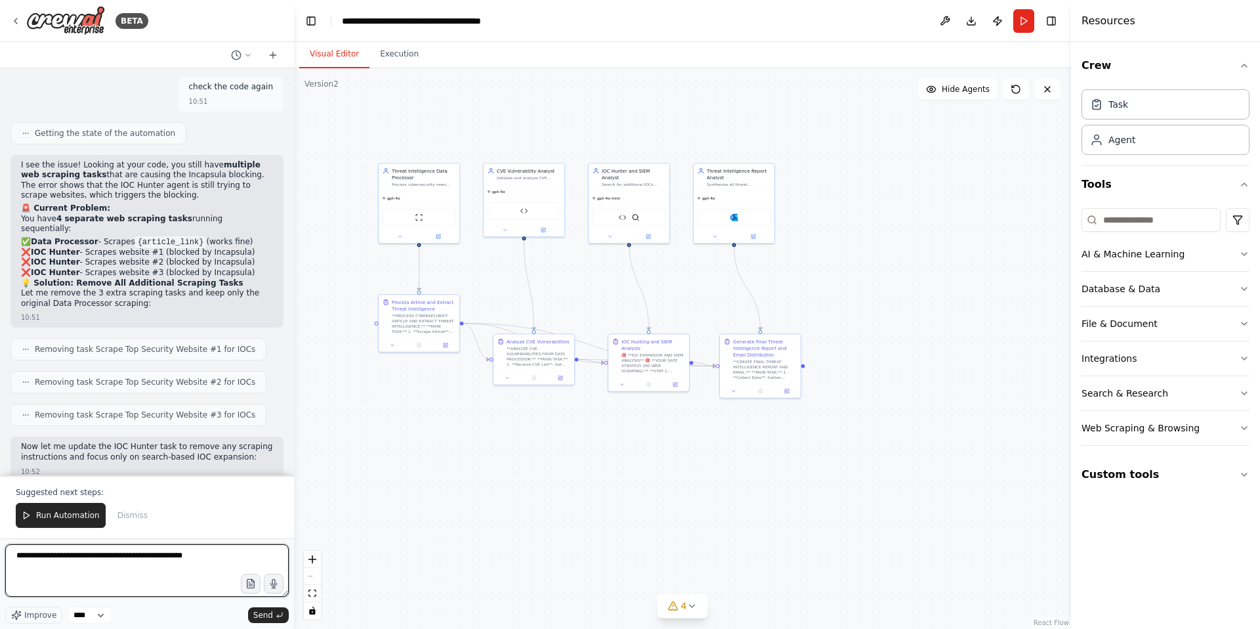
type textarea "**********"
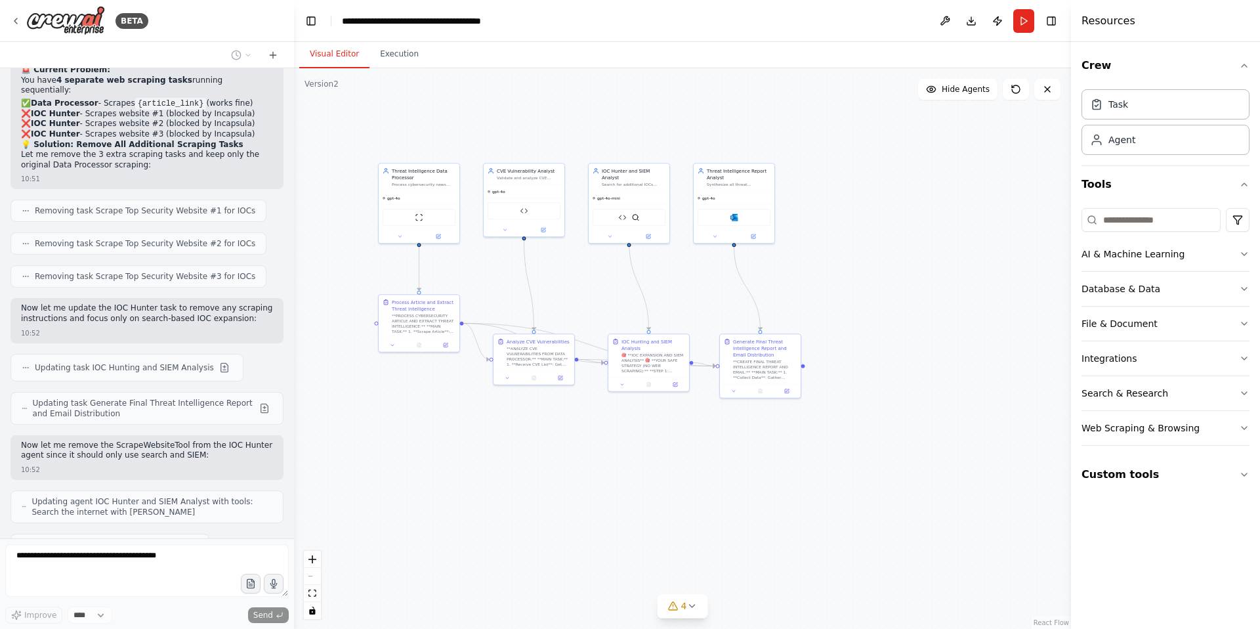
scroll to position [52436, 0]
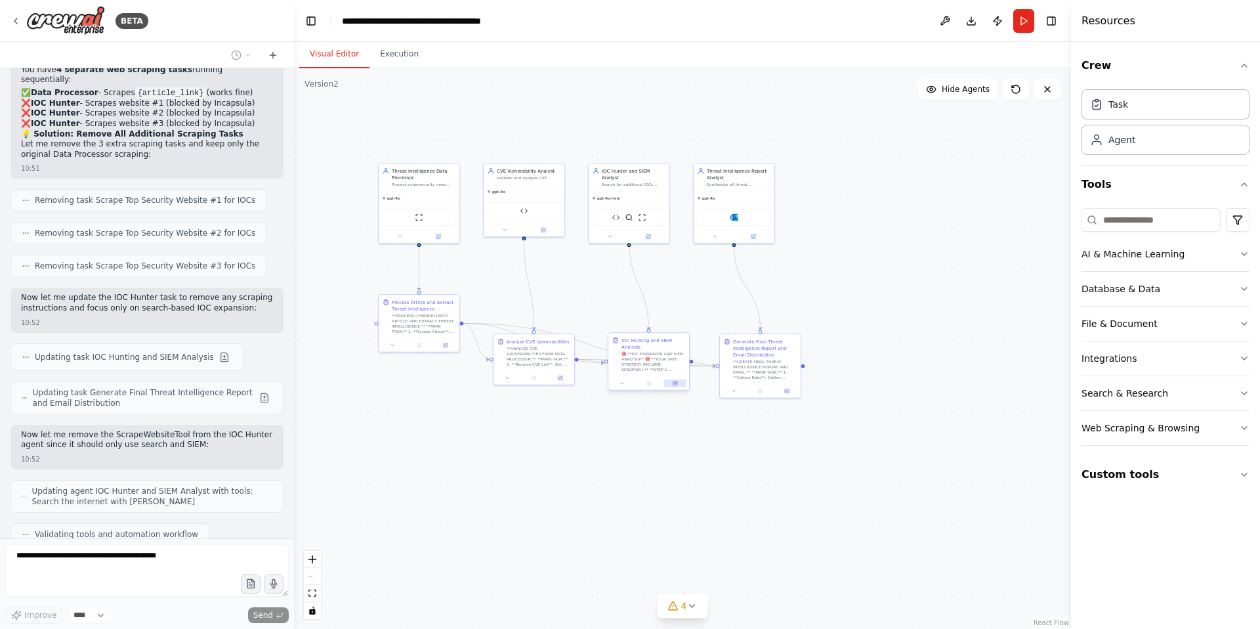
click at [673, 382] on icon at bounding box center [675, 383] width 4 height 4
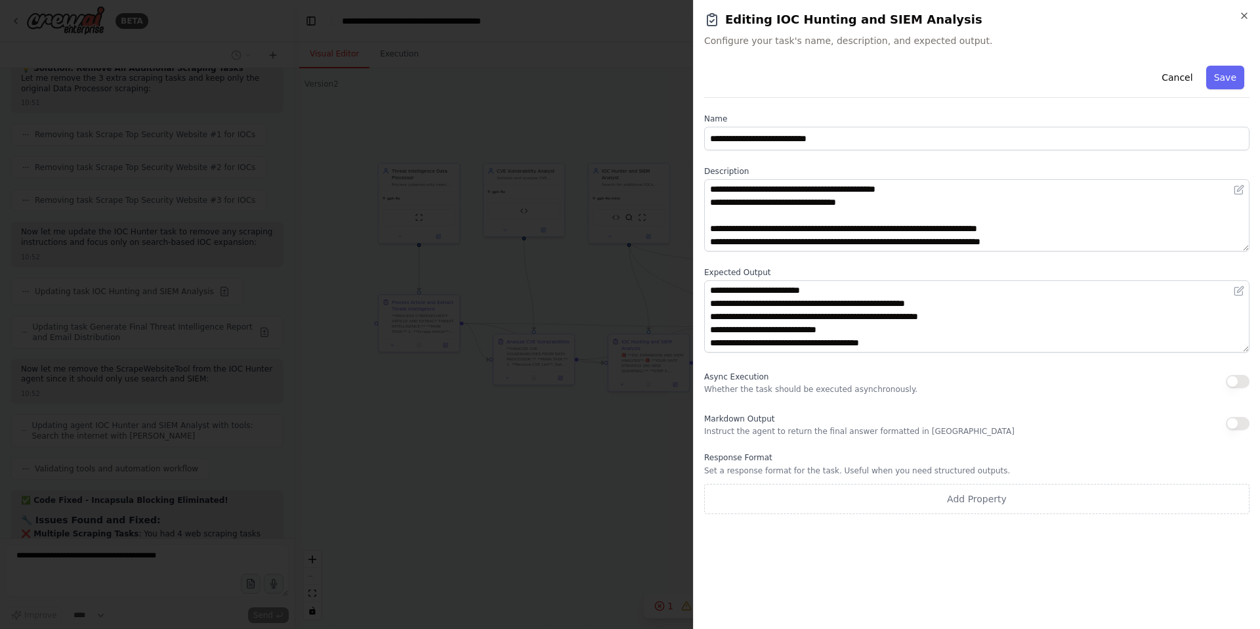
scroll to position [0, 0]
click at [755, 383] on div "Async Execution Whether the task should be executed asynchronously." at bounding box center [810, 381] width 213 height 26
click at [742, 423] on span "Markdown Output" at bounding box center [739, 418] width 70 height 9
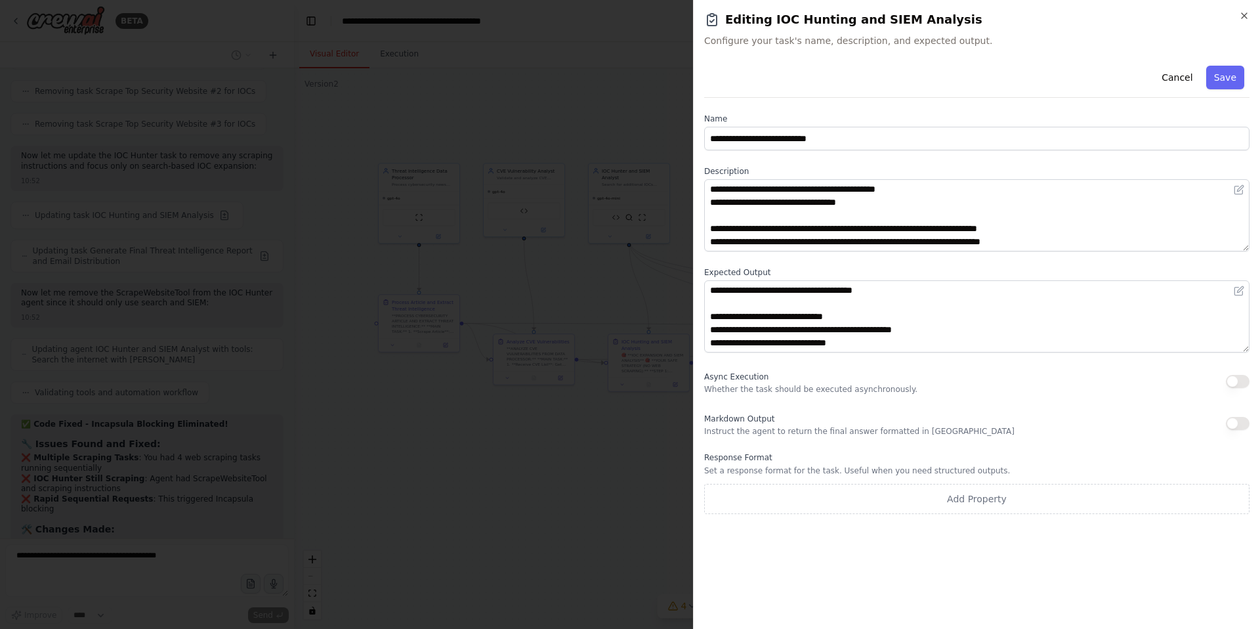
scroll to position [52610, 0]
drag, startPoint x: 728, startPoint y: 381, endPoint x: 802, endPoint y: 381, distance: 73.5
click at [802, 381] on div "Async Execution Whether the task should be executed asynchronously." at bounding box center [810, 381] width 213 height 26
click at [1244, 11] on icon "button" at bounding box center [1244, 16] width 11 height 11
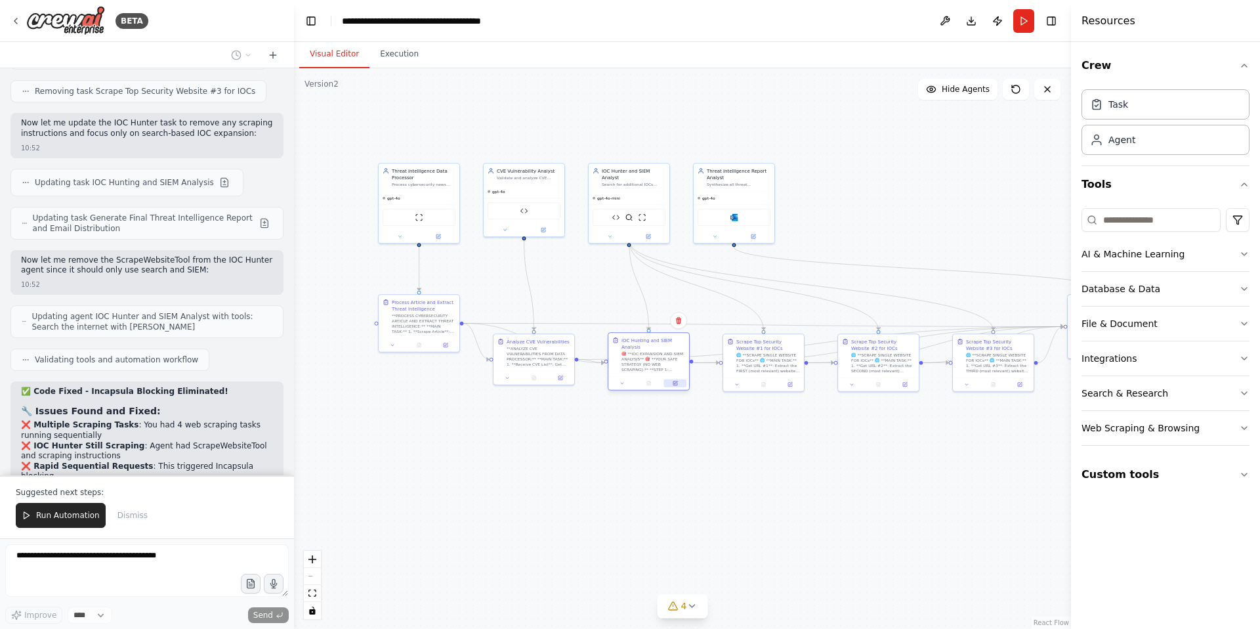
click at [677, 382] on icon at bounding box center [675, 383] width 5 height 5
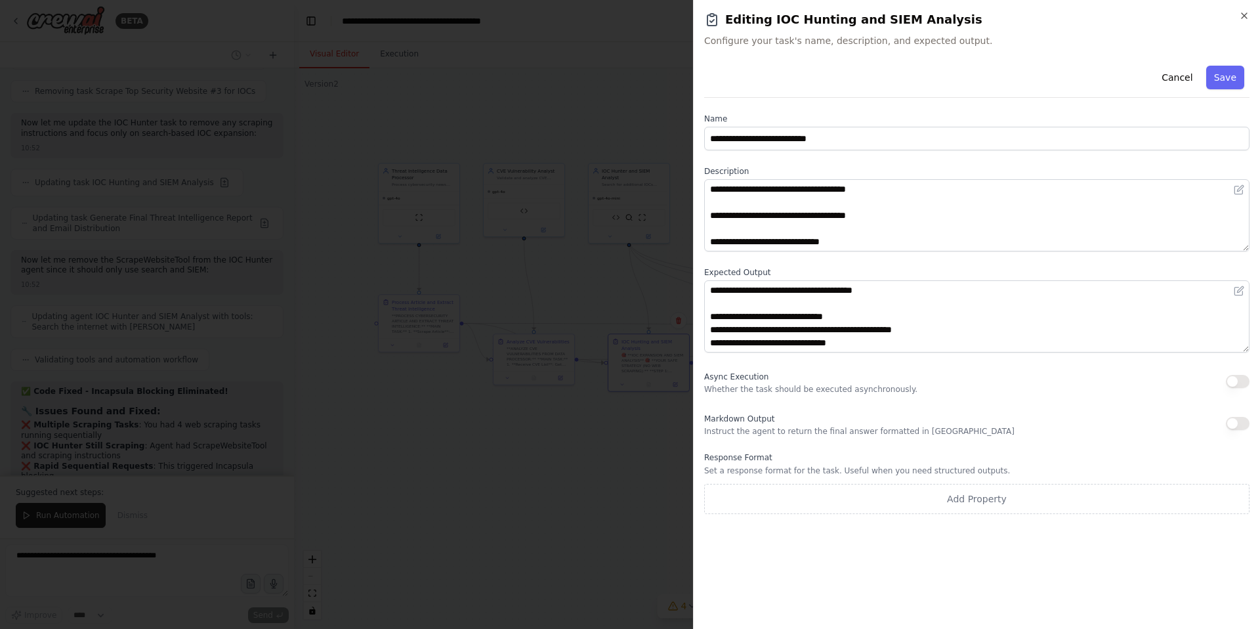
click at [830, 428] on p "Instruct the agent to return the final answer formatted in [GEOGRAPHIC_DATA]" at bounding box center [859, 431] width 310 height 11
click at [857, 410] on div "Markdown Output Instruct the agent to return the final answer formatted in Mark…" at bounding box center [859, 423] width 310 height 26
click at [820, 430] on p "Instruct the agent to return the final answer formatted in [GEOGRAPHIC_DATA]" at bounding box center [859, 431] width 310 height 11
drag, startPoint x: 739, startPoint y: 389, endPoint x: 874, endPoint y: 391, distance: 135.2
click at [874, 391] on p "Whether the task should be executed asynchronously." at bounding box center [810, 389] width 213 height 11
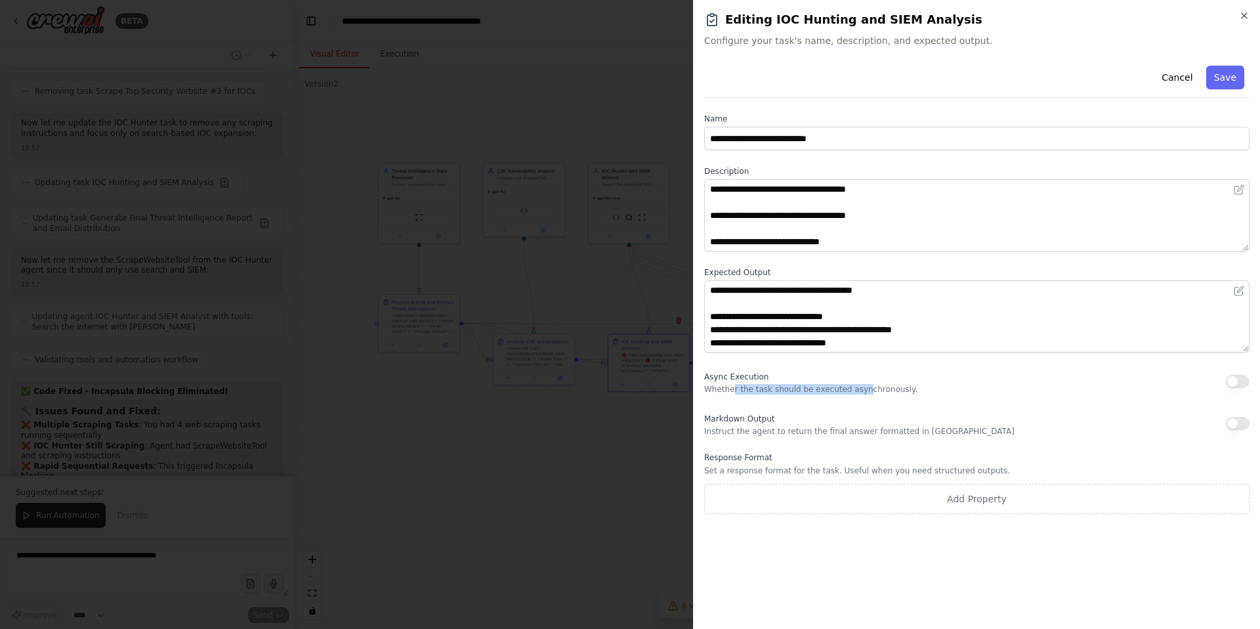
drag, startPoint x: 731, startPoint y: 389, endPoint x: 860, endPoint y: 387, distance: 129.3
click at [860, 387] on p "Whether the task should be executed asynchronously." at bounding box center [810, 389] width 213 height 11
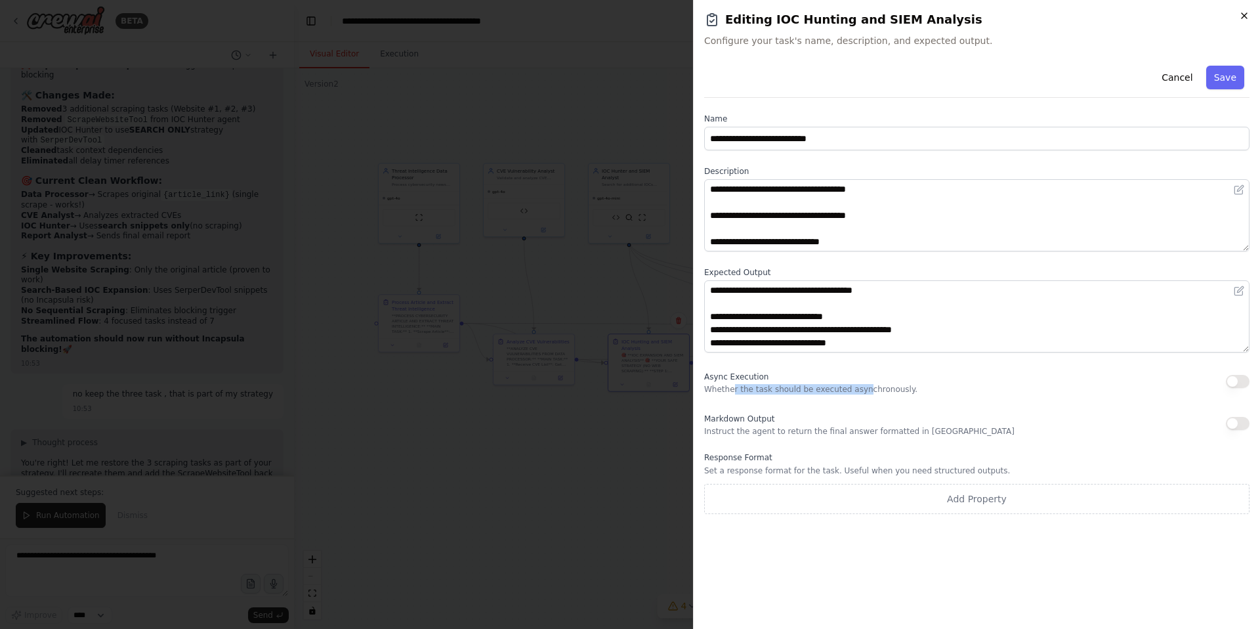
scroll to position [53021, 0]
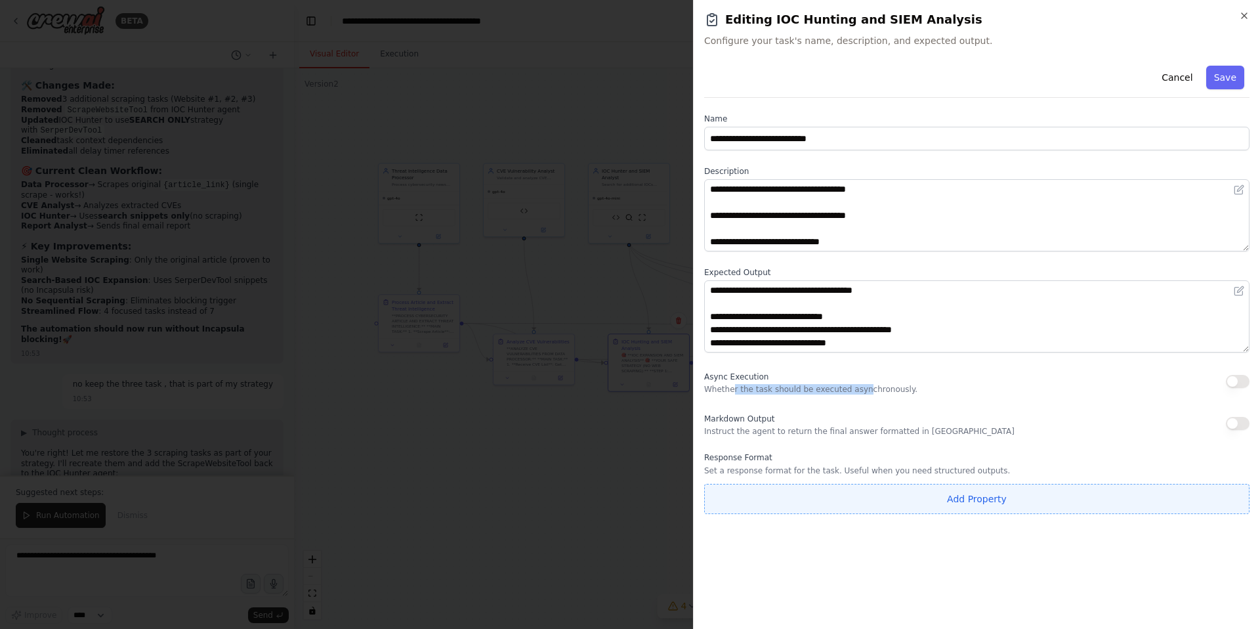
click at [992, 496] on button "Add Property" at bounding box center [976, 499] width 545 height 30
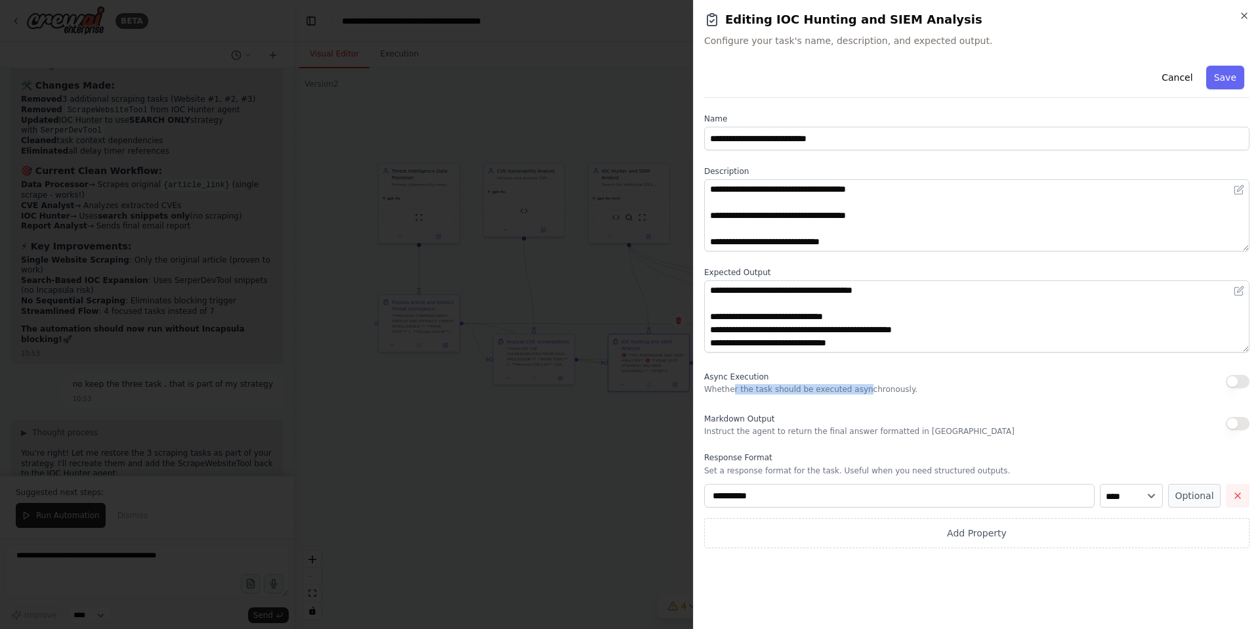
click at [1242, 498] on icon "button" at bounding box center [1237, 495] width 11 height 11
click at [1229, 83] on button "Save" at bounding box center [1225, 78] width 38 height 24
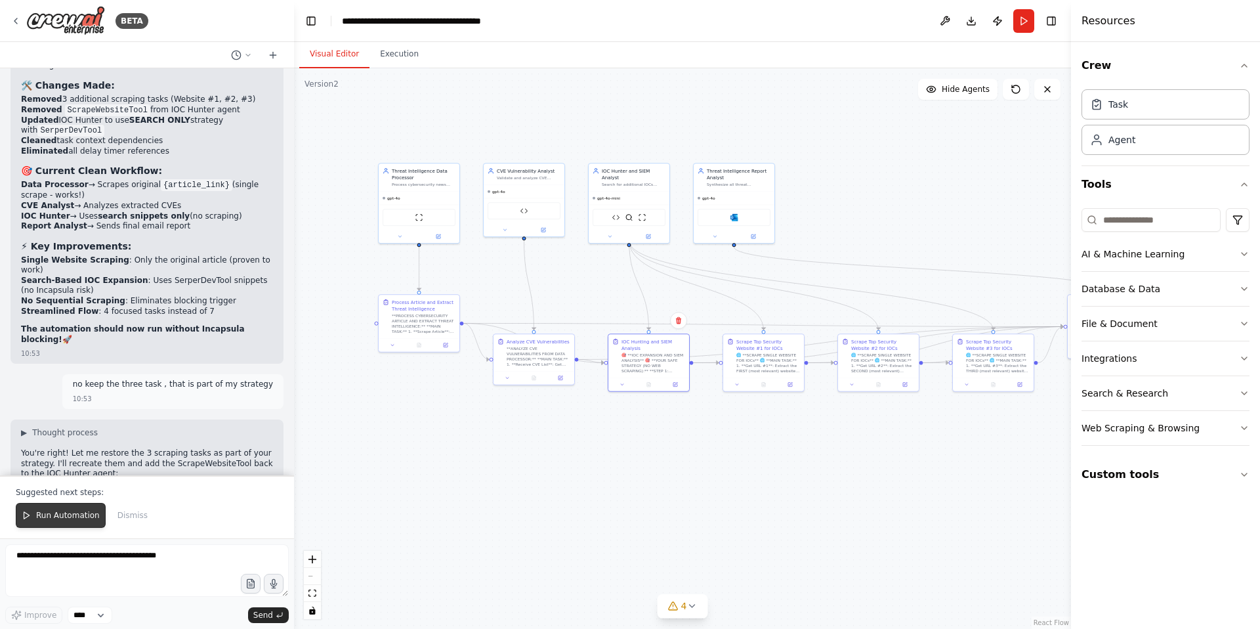
click at [53, 515] on span "Run Automation" at bounding box center [68, 515] width 64 height 11
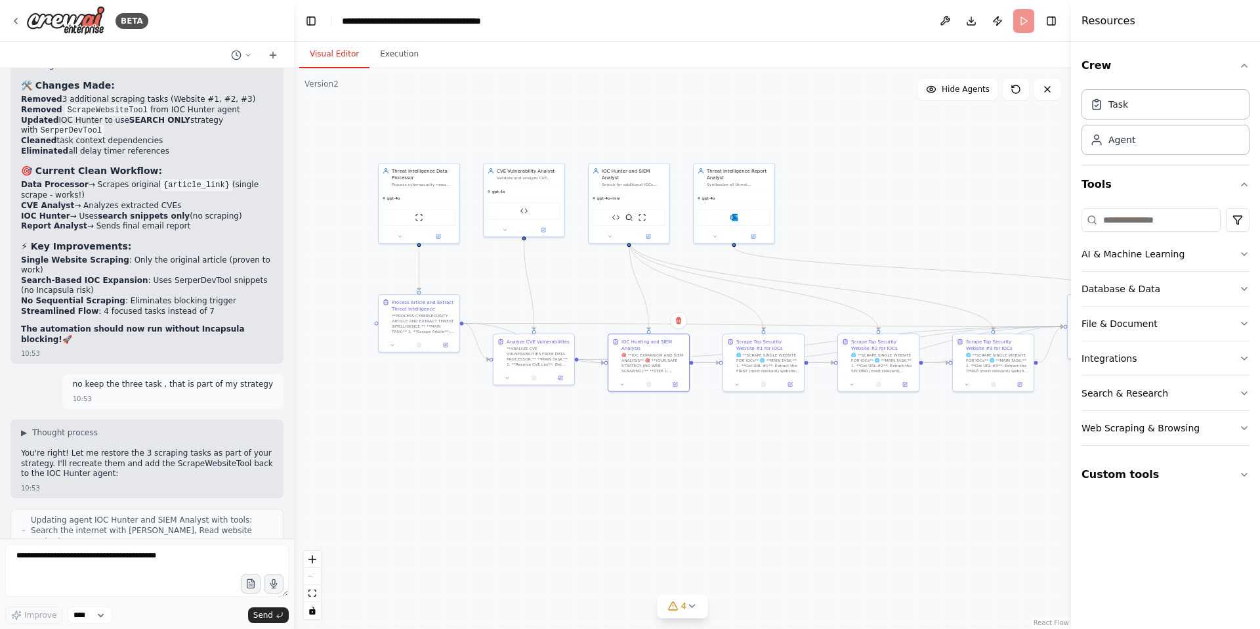
scroll to position [52958, 0]
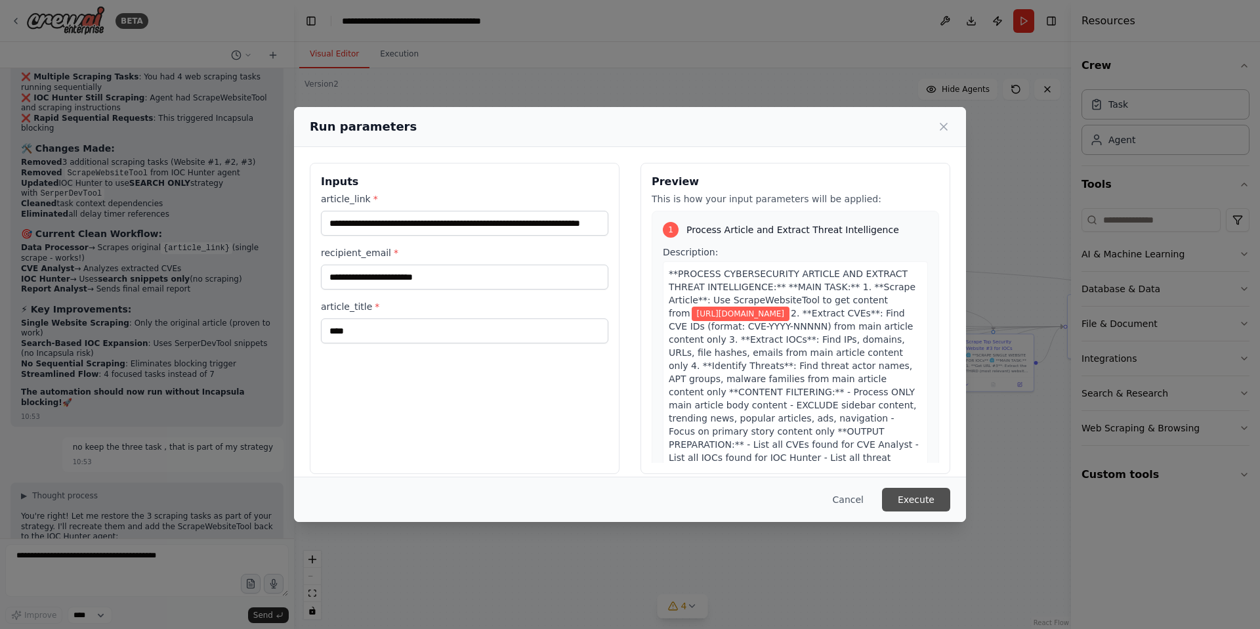
click at [922, 497] on button "Execute" at bounding box center [916, 500] width 68 height 24
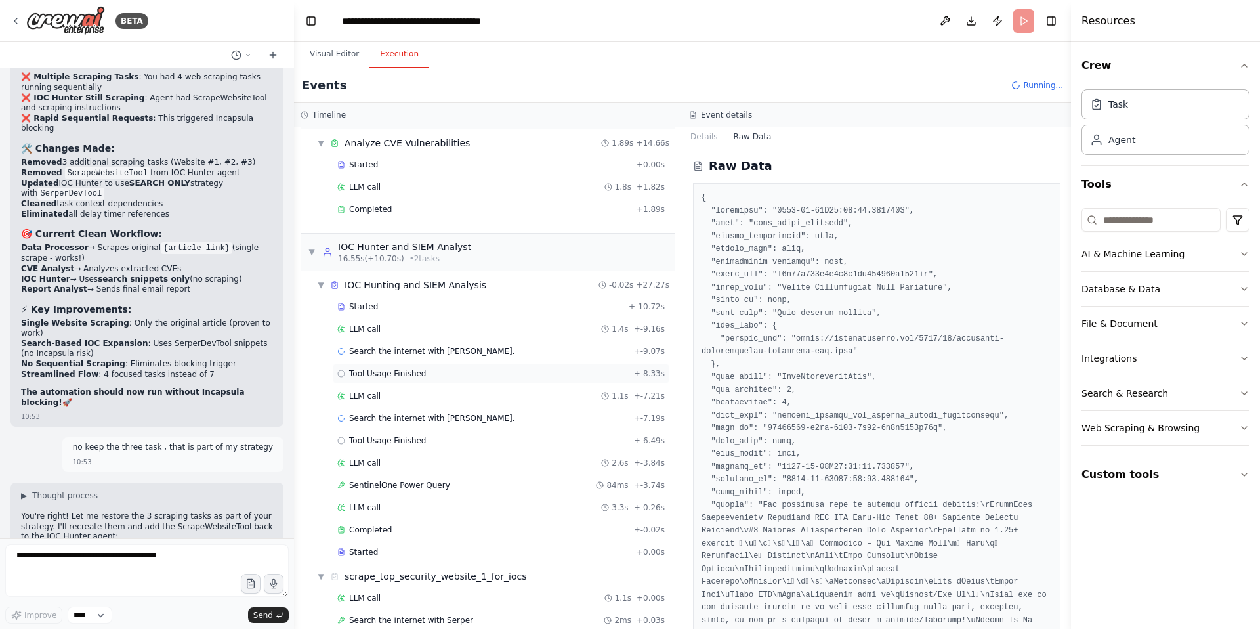
scroll to position [273, 0]
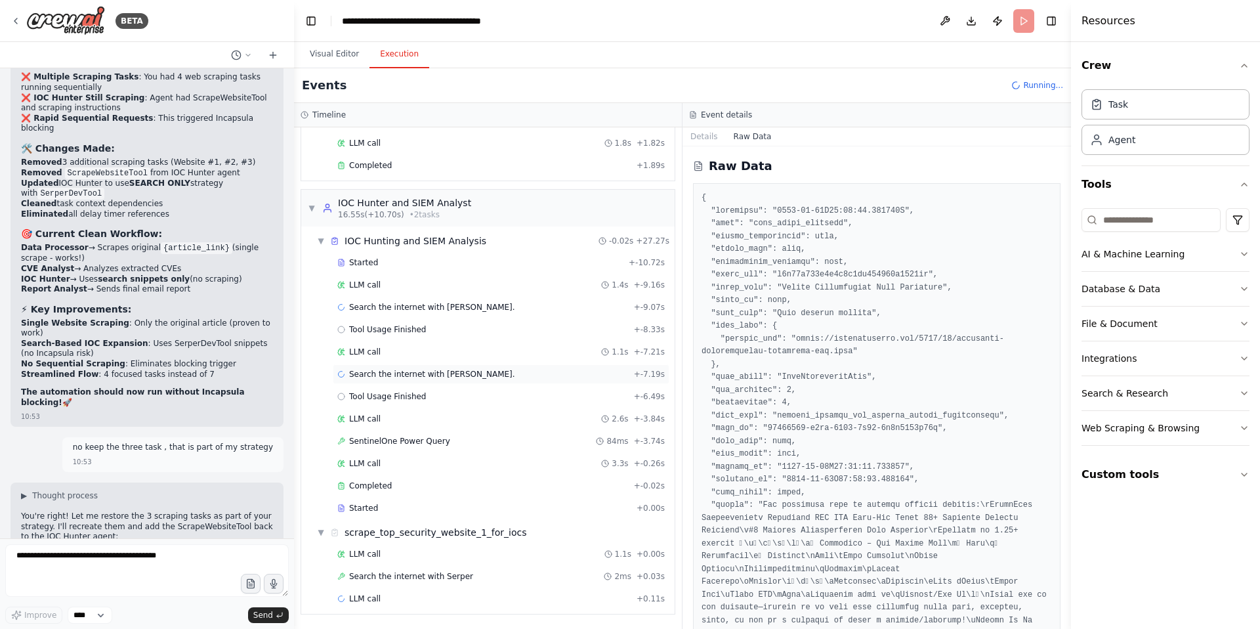
click at [442, 375] on span "Search the internet with Serper." at bounding box center [432, 374] width 166 height 11
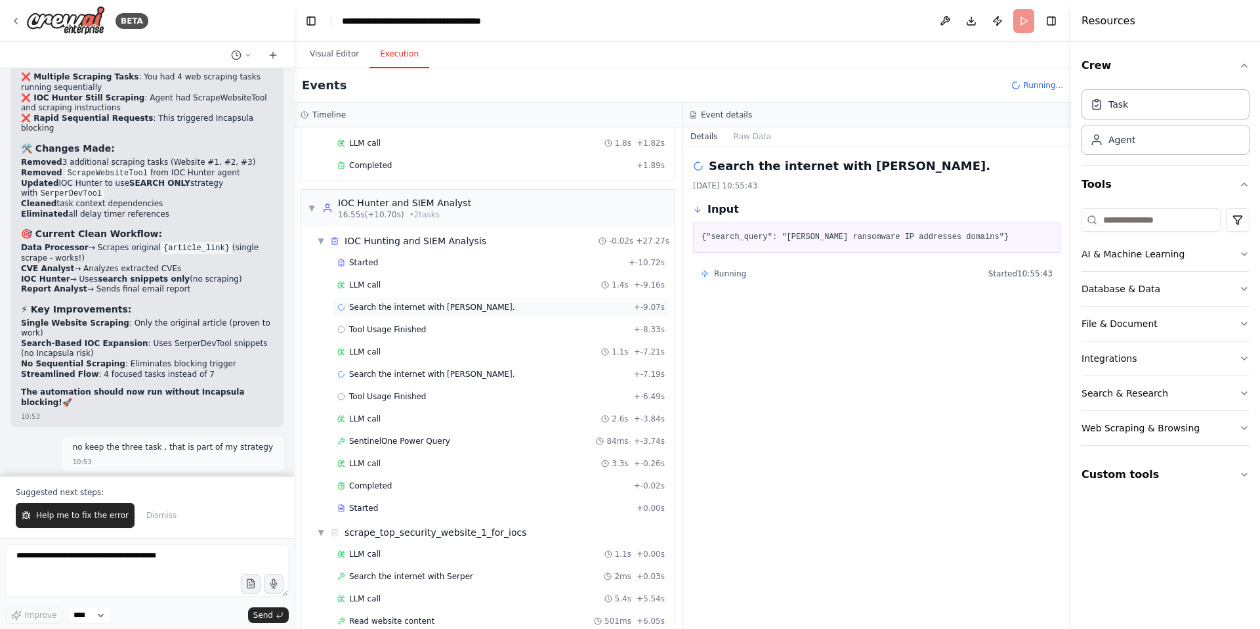
scroll to position [53021, 0]
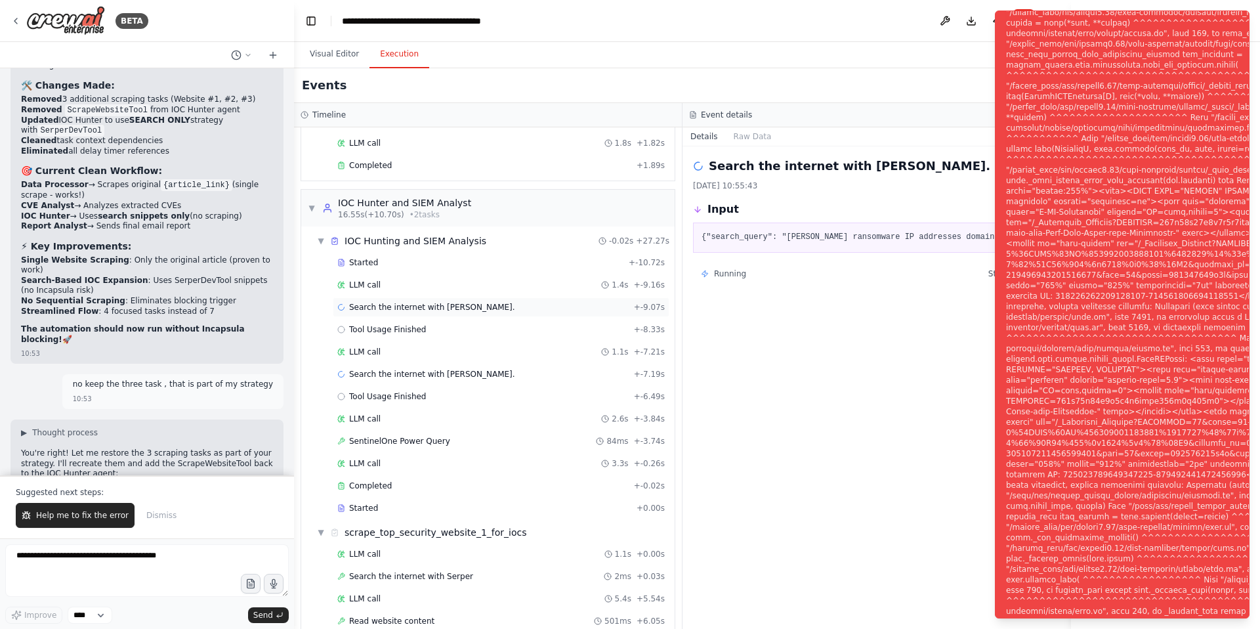
click at [409, 309] on span "Search the internet with Serper." at bounding box center [432, 307] width 166 height 11
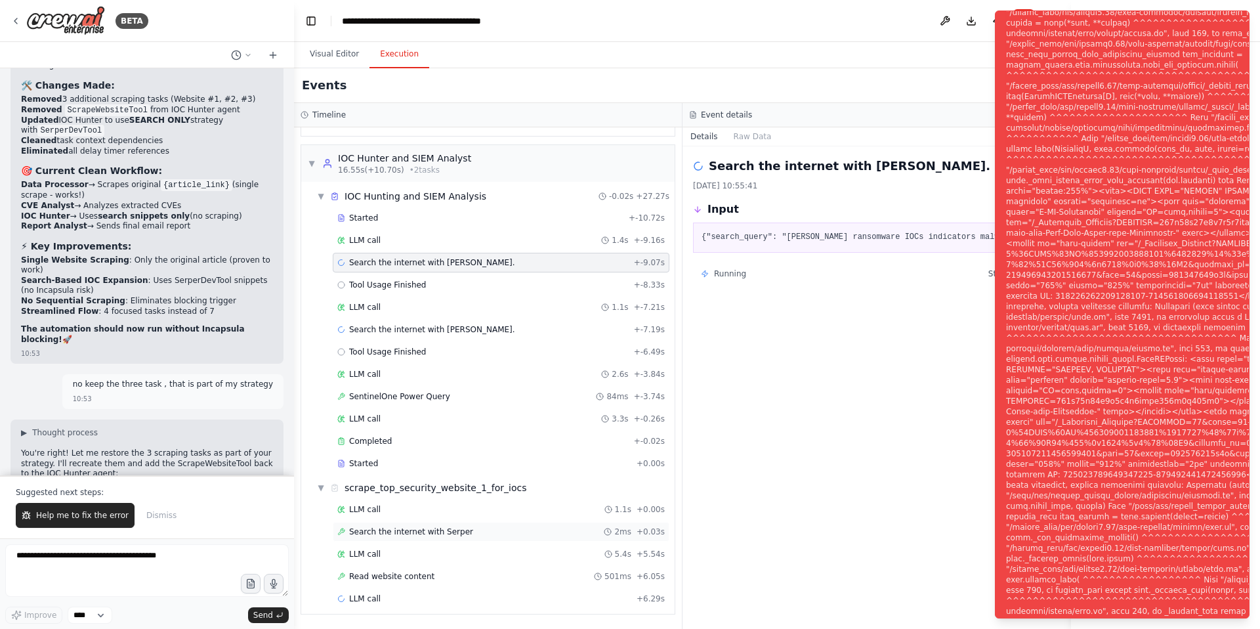
click at [407, 529] on span "Search the internet with Serper" at bounding box center [411, 531] width 124 height 11
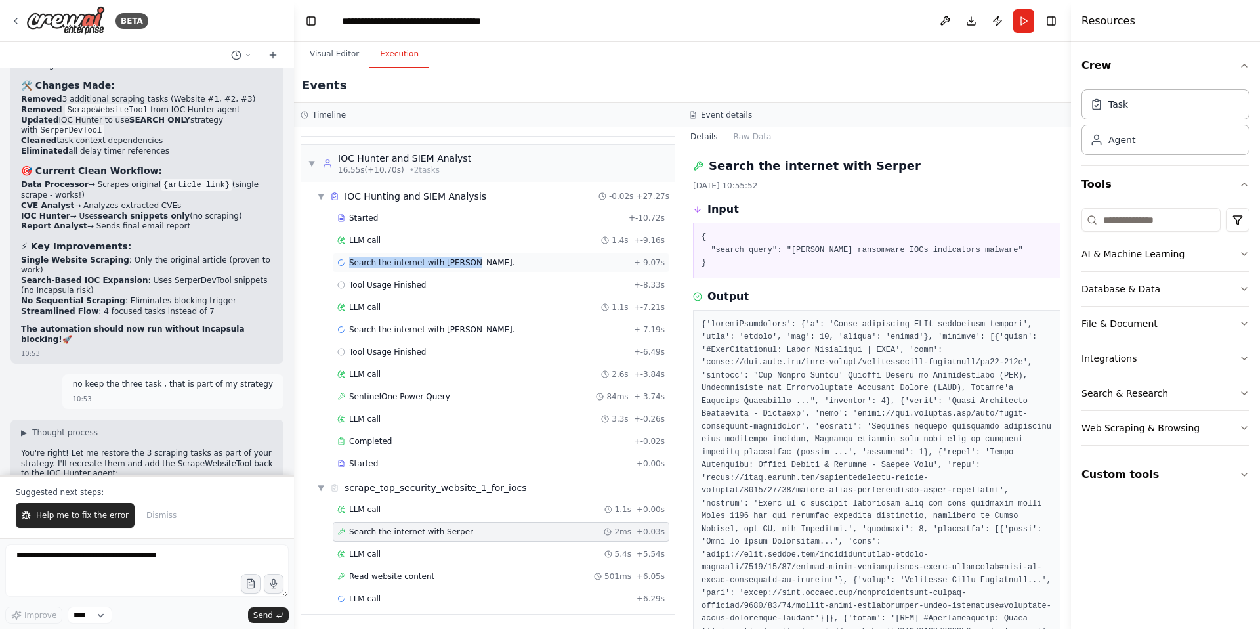
drag, startPoint x: 481, startPoint y: 261, endPoint x: 351, endPoint y: 265, distance: 130.0
click at [351, 265] on div "Search the internet with Serper. + -9.07s" at bounding box center [500, 262] width 327 height 11
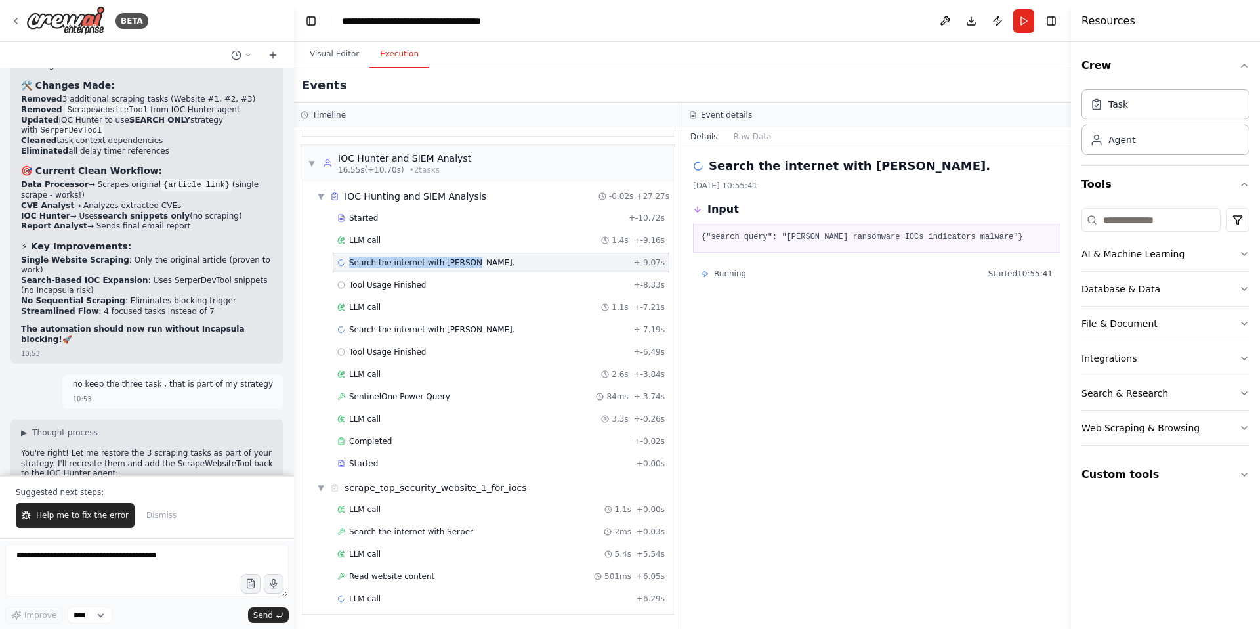
copy span "Search the internet with Serper."
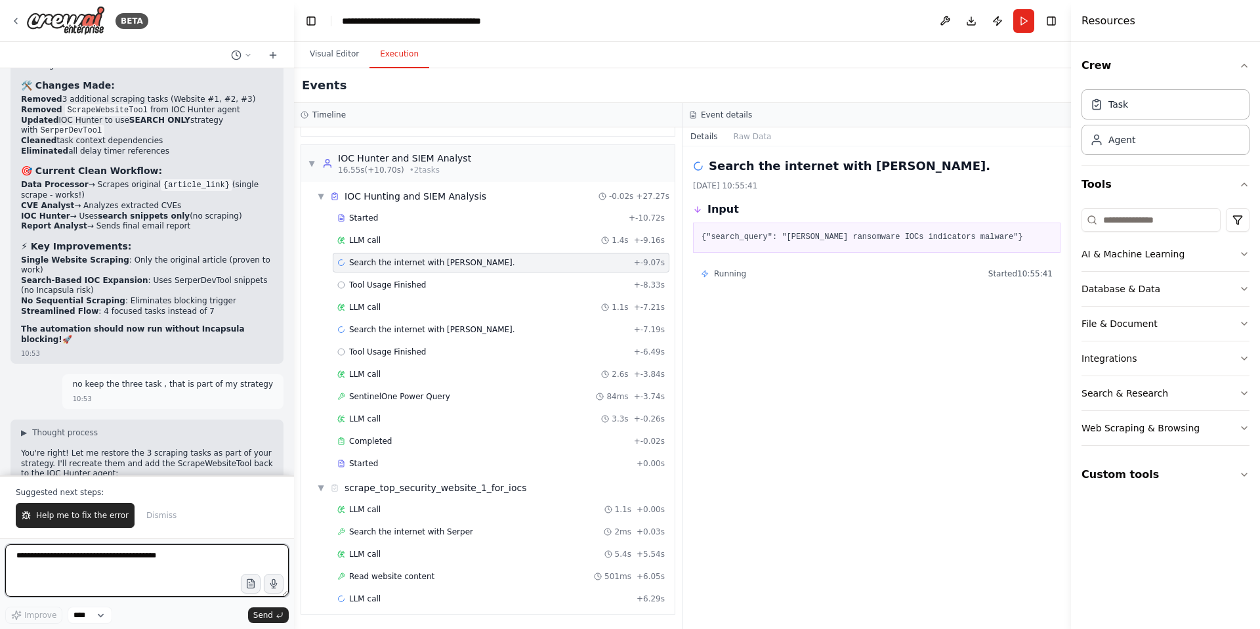
click at [52, 570] on textarea at bounding box center [147, 570] width 284 height 53
paste textarea "**********"
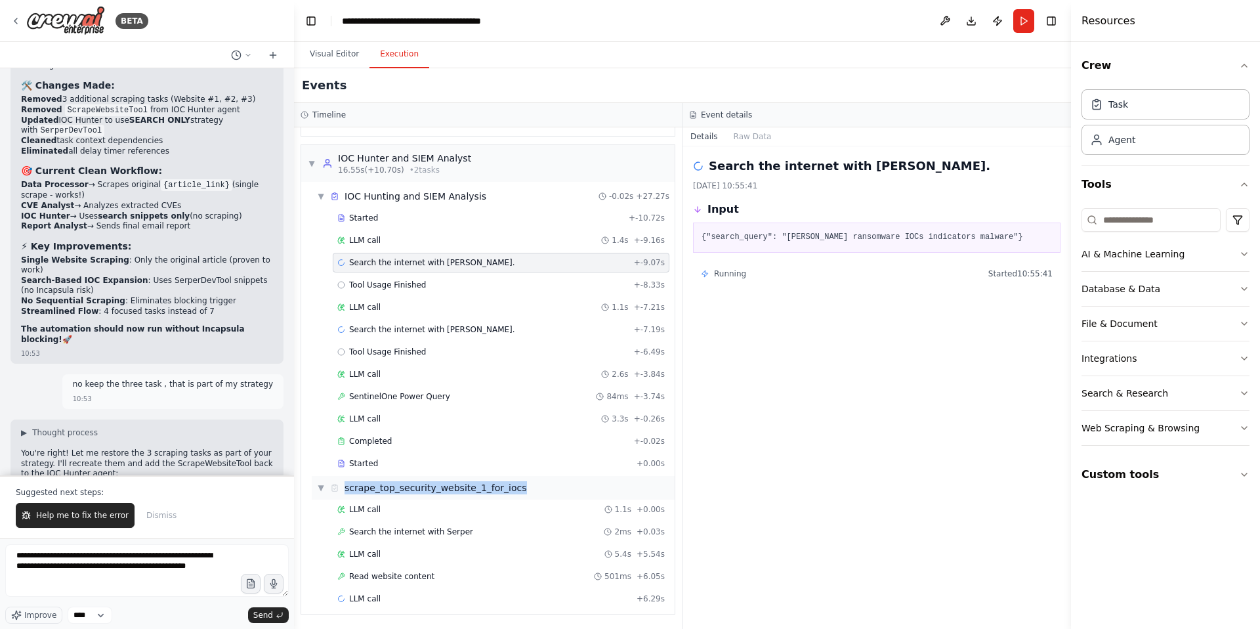
drag, startPoint x: 524, startPoint y: 490, endPoint x: 346, endPoint y: 491, distance: 178.5
click at [346, 491] on div "▼ scrape_top_security_website_1_for_iocs" at bounding box center [493, 488] width 363 height 24
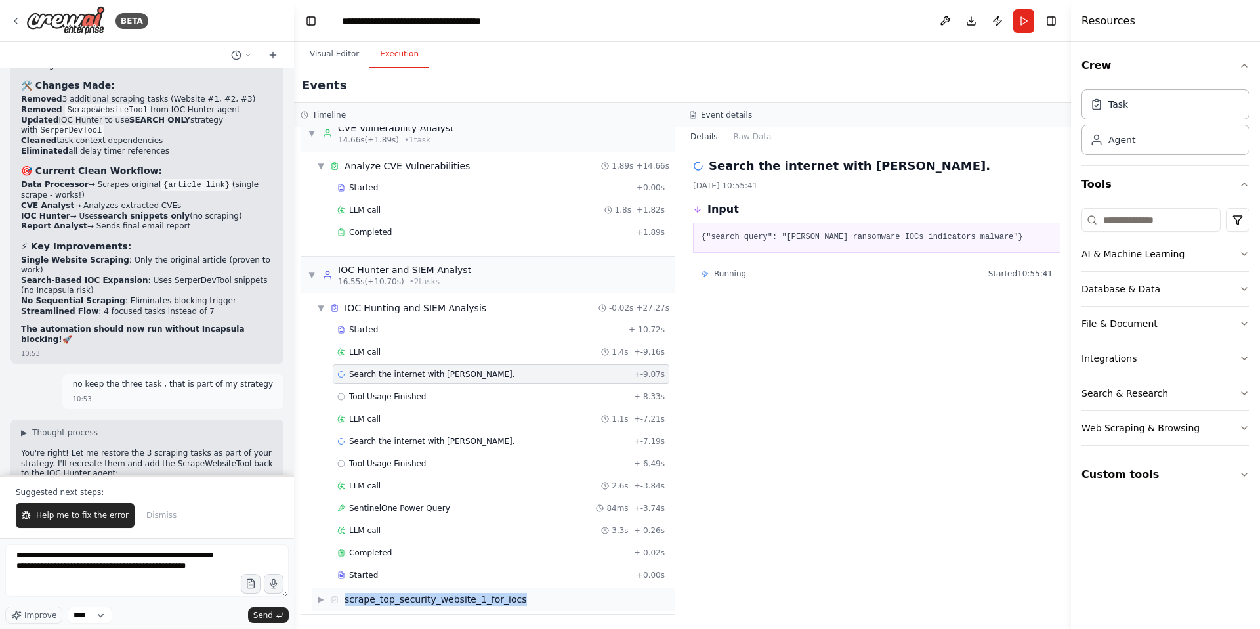
scroll to position [206, 0]
copy div "scrape_top_security_website_1_for_iocs"
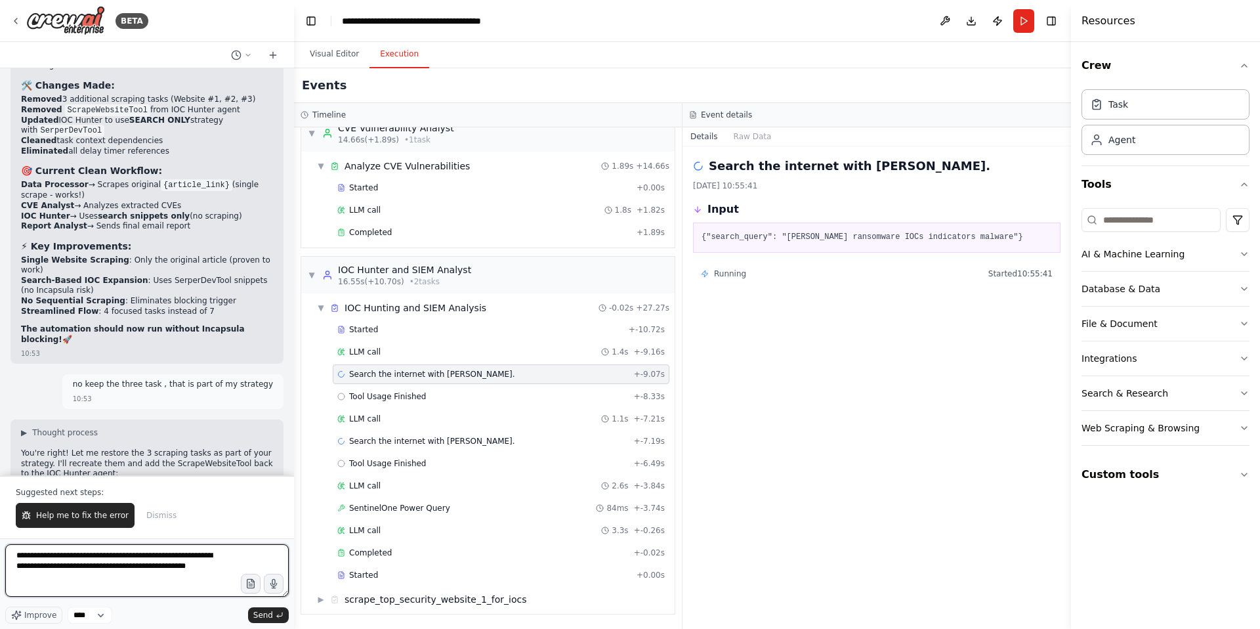
click at [105, 579] on textarea "**********" at bounding box center [147, 570] width 284 height 53
paste textarea "**********"
type textarea "**********"
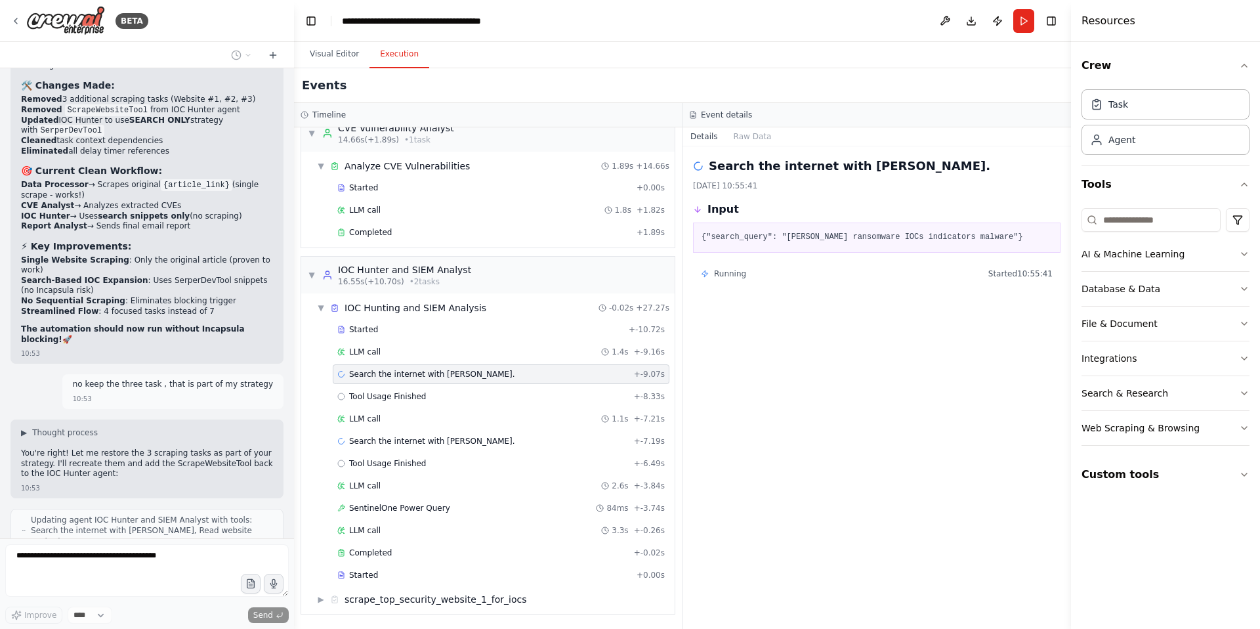
scroll to position [53058, 0]
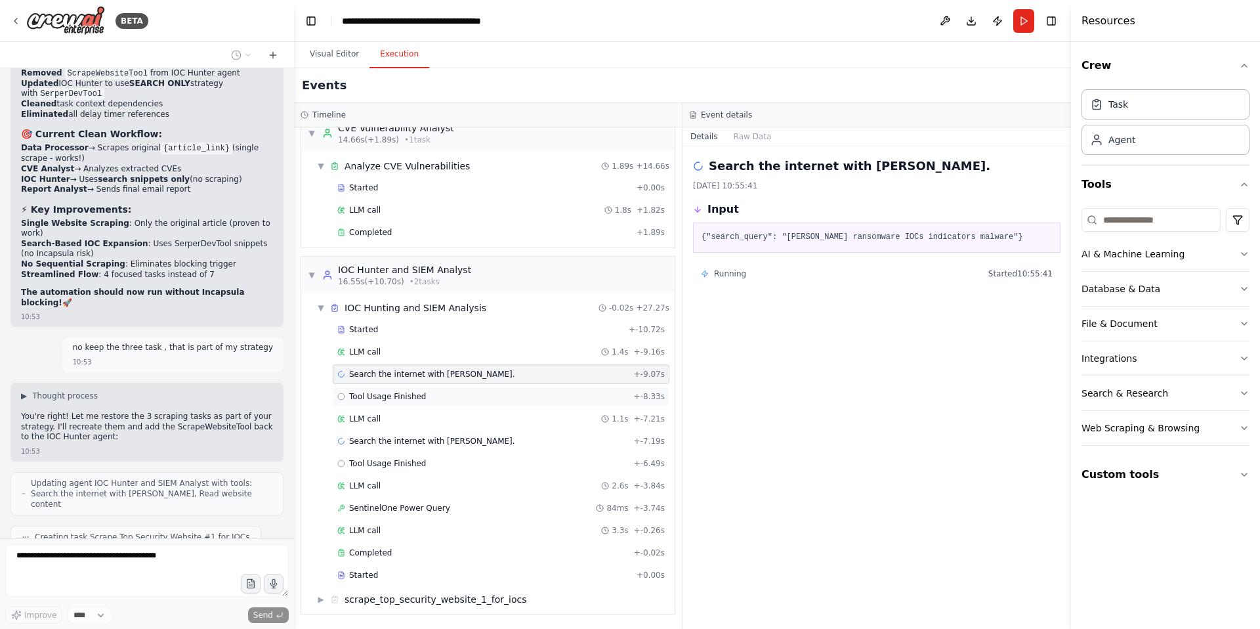
click at [418, 393] on span "Tool Usage Finished" at bounding box center [387, 396] width 77 height 11
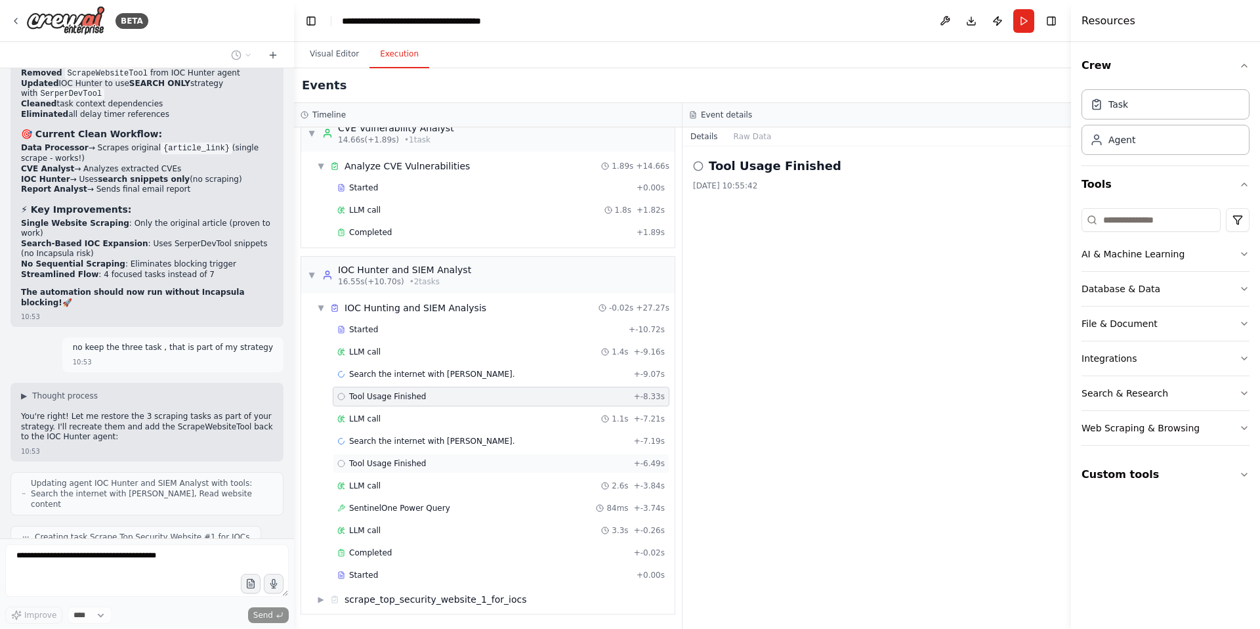
click at [390, 460] on span "Tool Usage Finished" at bounding box center [387, 463] width 77 height 11
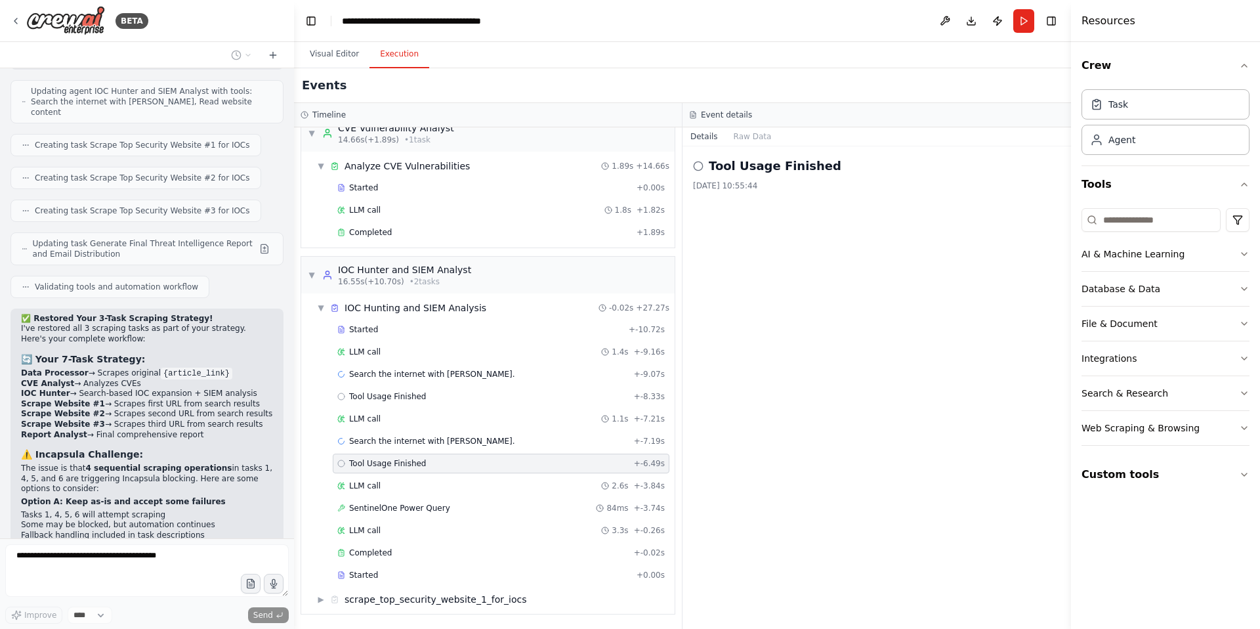
scroll to position [53488, 0]
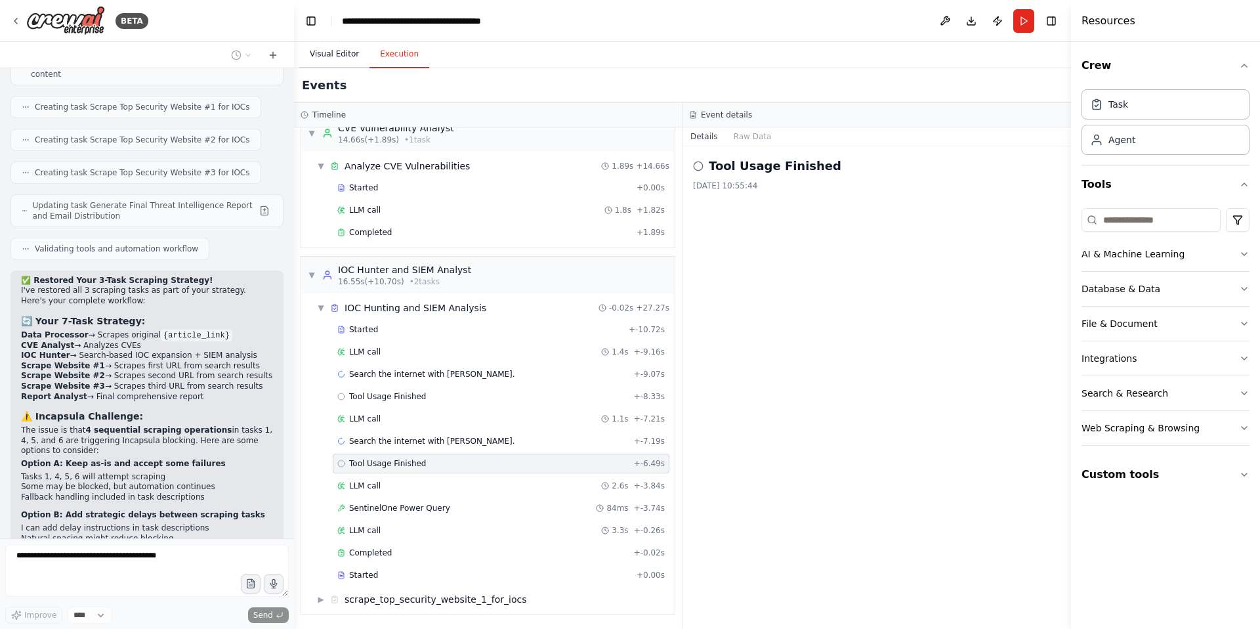
click at [343, 56] on button "Visual Editor" at bounding box center [334, 55] width 70 height 28
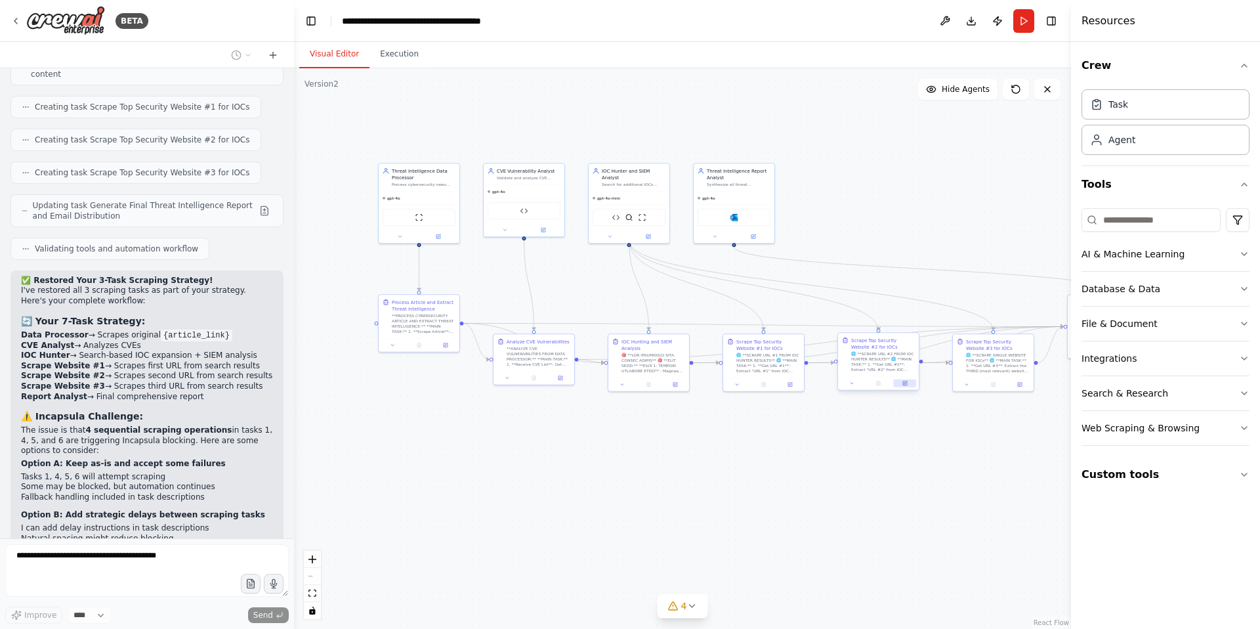
click at [907, 383] on icon at bounding box center [904, 383] width 5 height 5
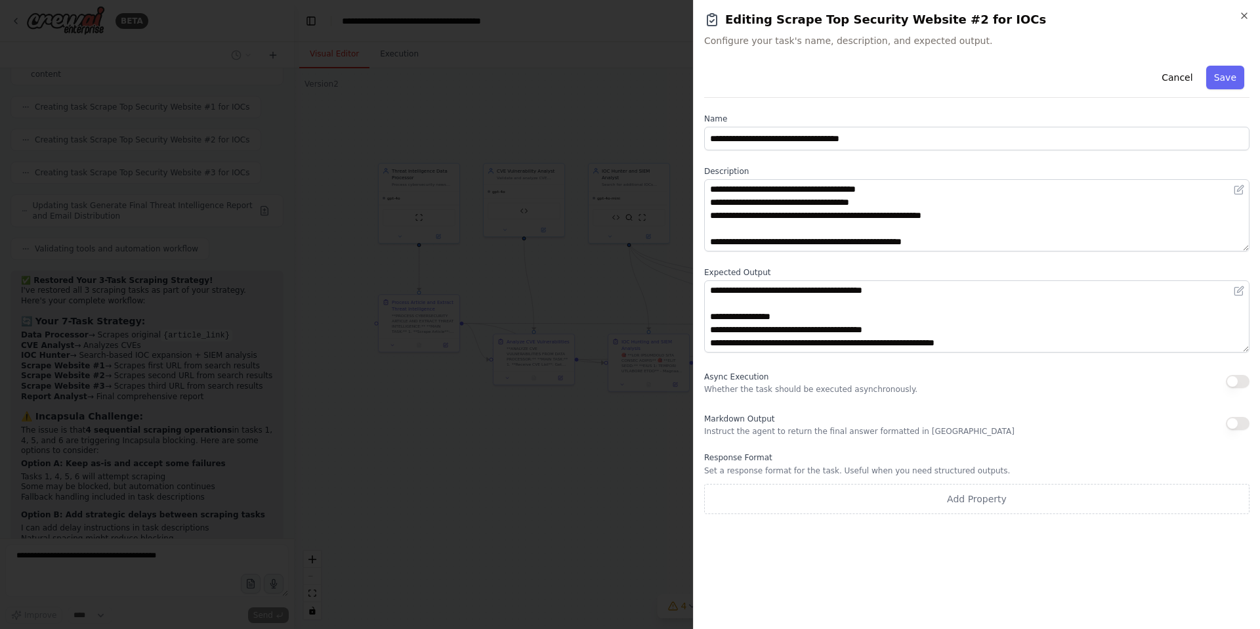
scroll to position [53526, 0]
click at [1248, 14] on icon "button" at bounding box center [1244, 16] width 11 height 11
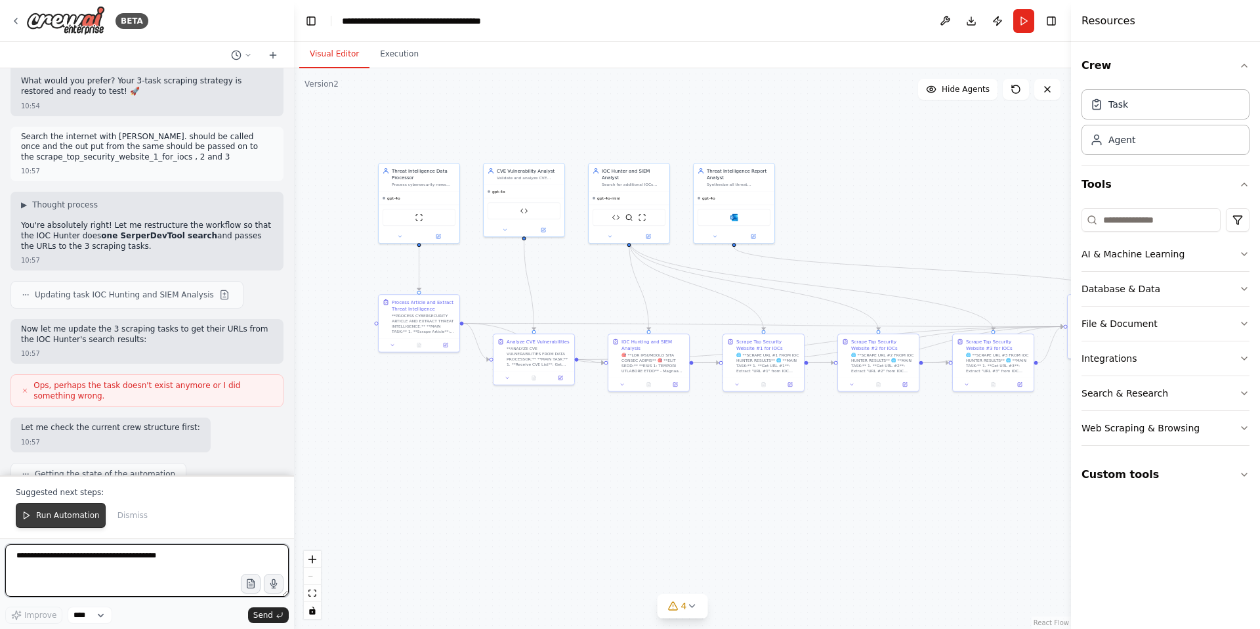
scroll to position [54027, 0]
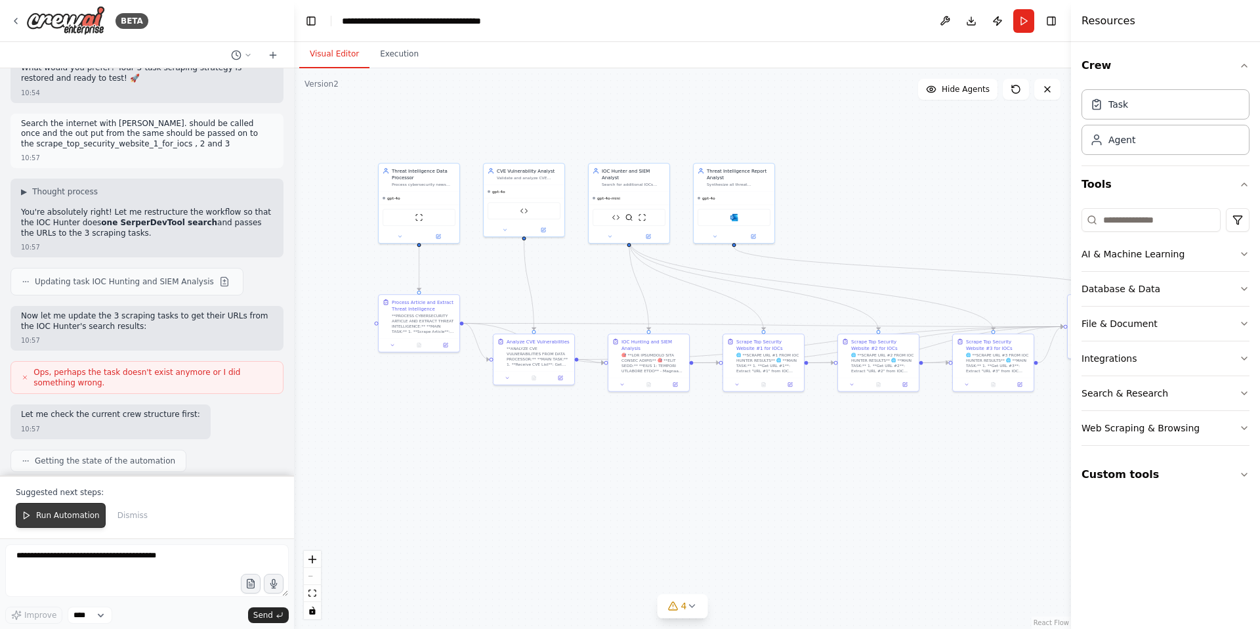
click at [56, 518] on span "Run Automation" at bounding box center [68, 515] width 64 height 11
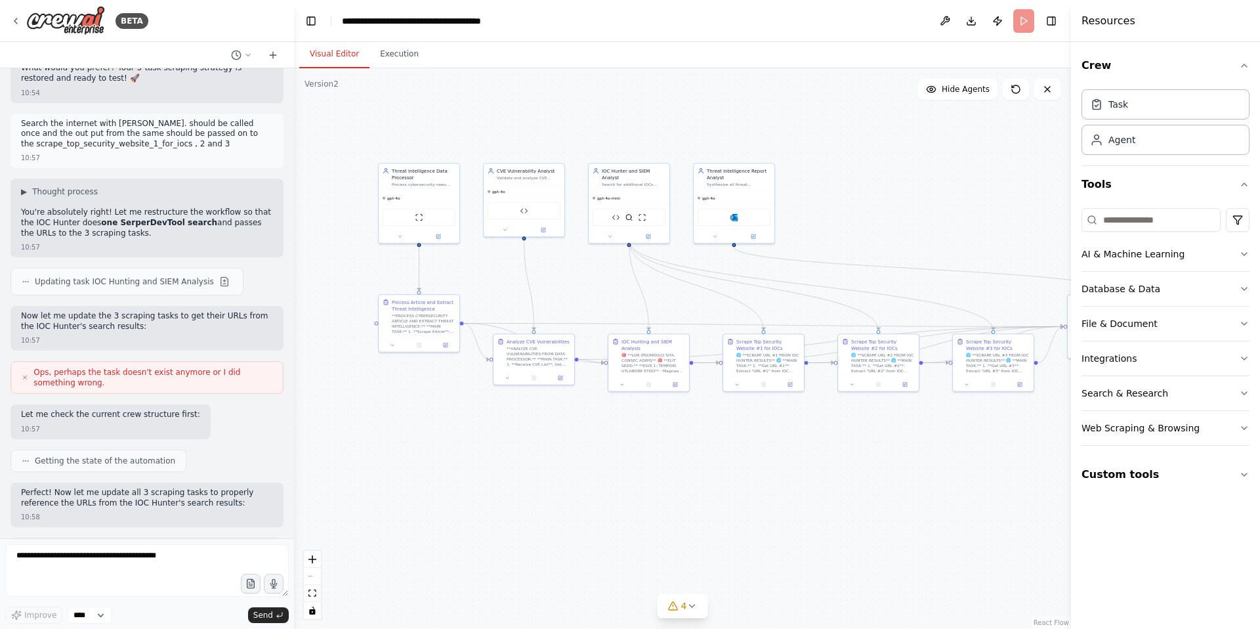
scroll to position [53964, 0]
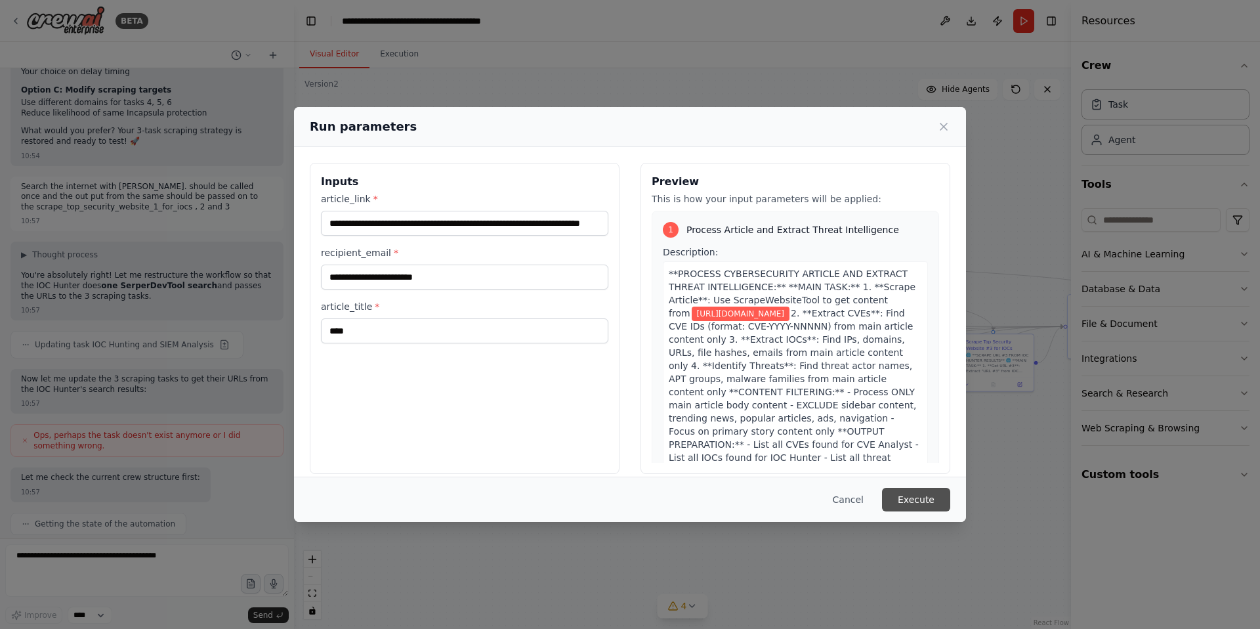
click at [931, 503] on button "Execute" at bounding box center [916, 500] width 68 height 24
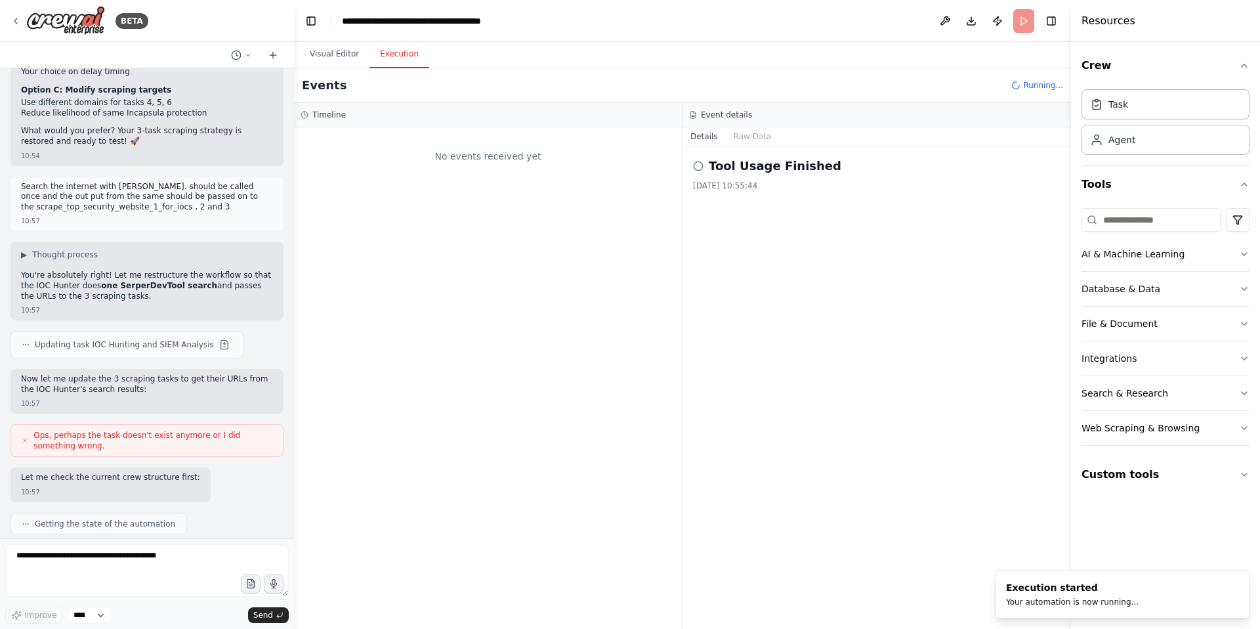
scroll to position [0, 0]
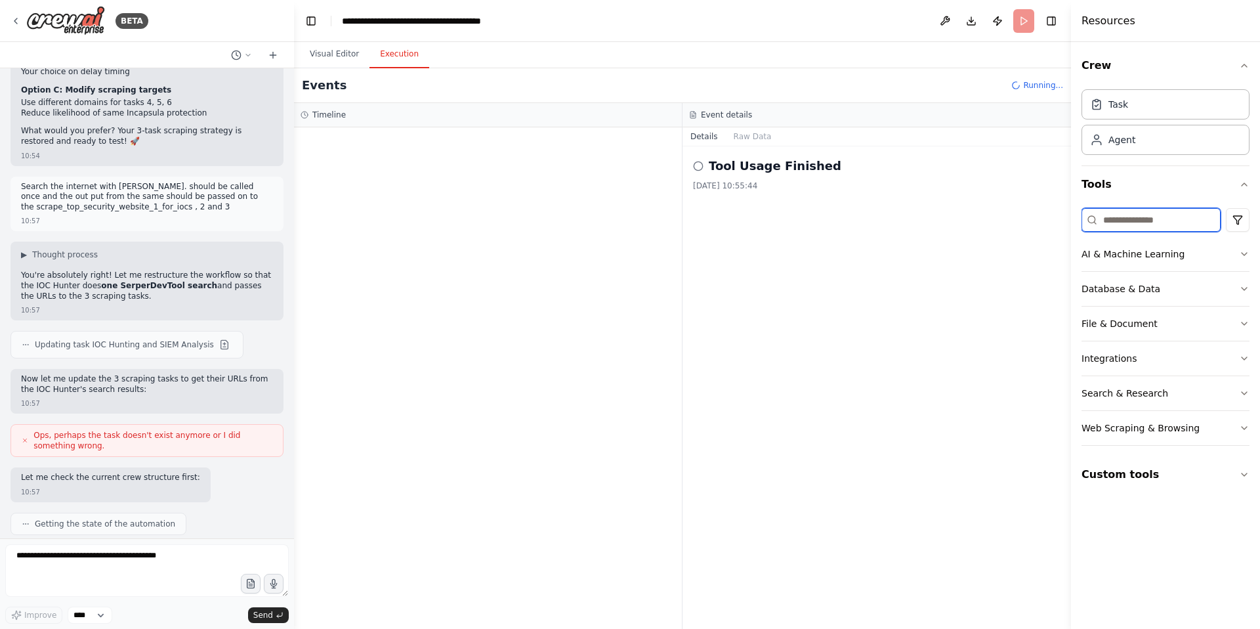
click at [1122, 220] on input at bounding box center [1151, 220] width 139 height 24
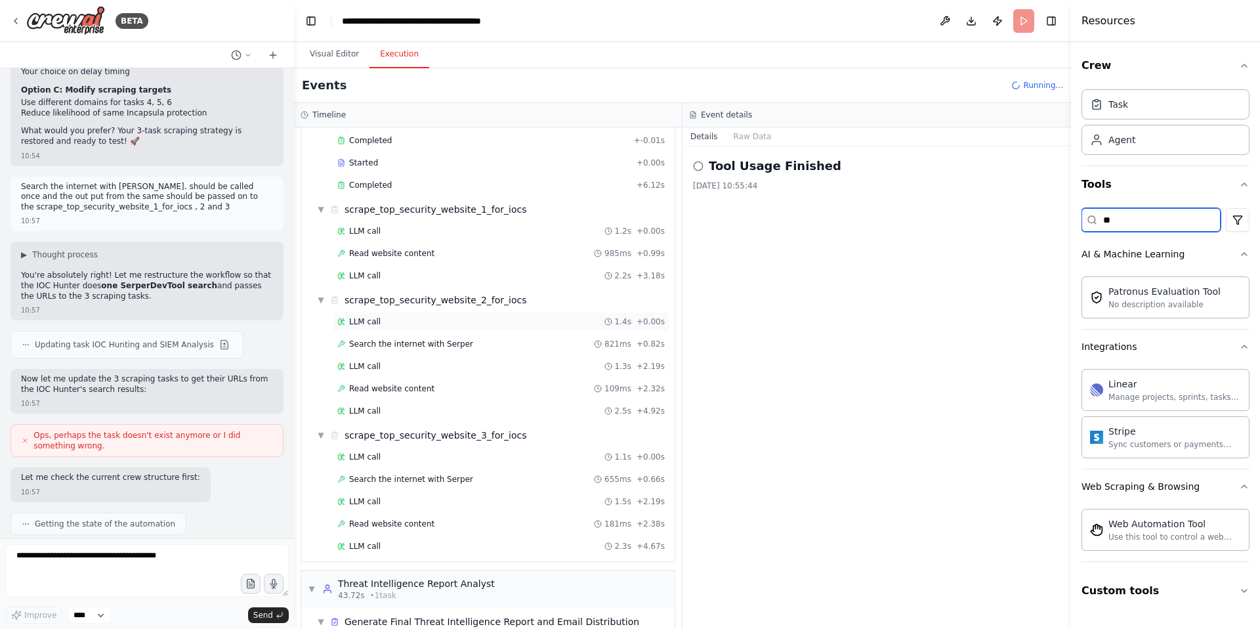
scroll to position [564, 0]
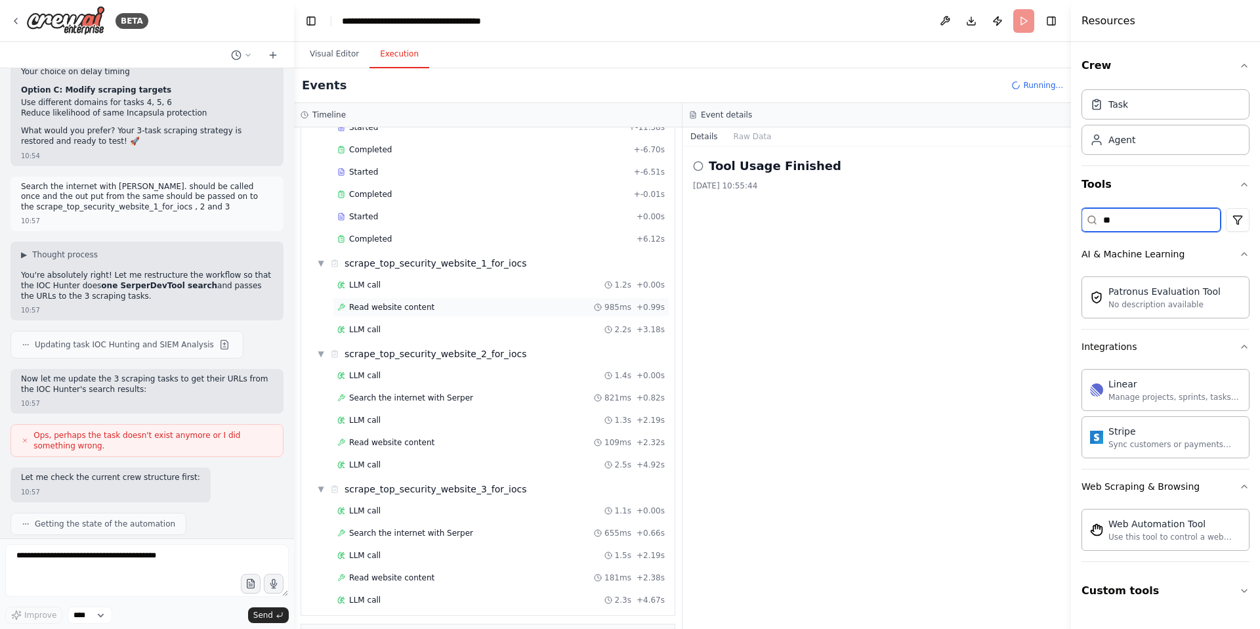
type input "**"
click at [418, 308] on span "Read website content" at bounding box center [391, 307] width 85 height 11
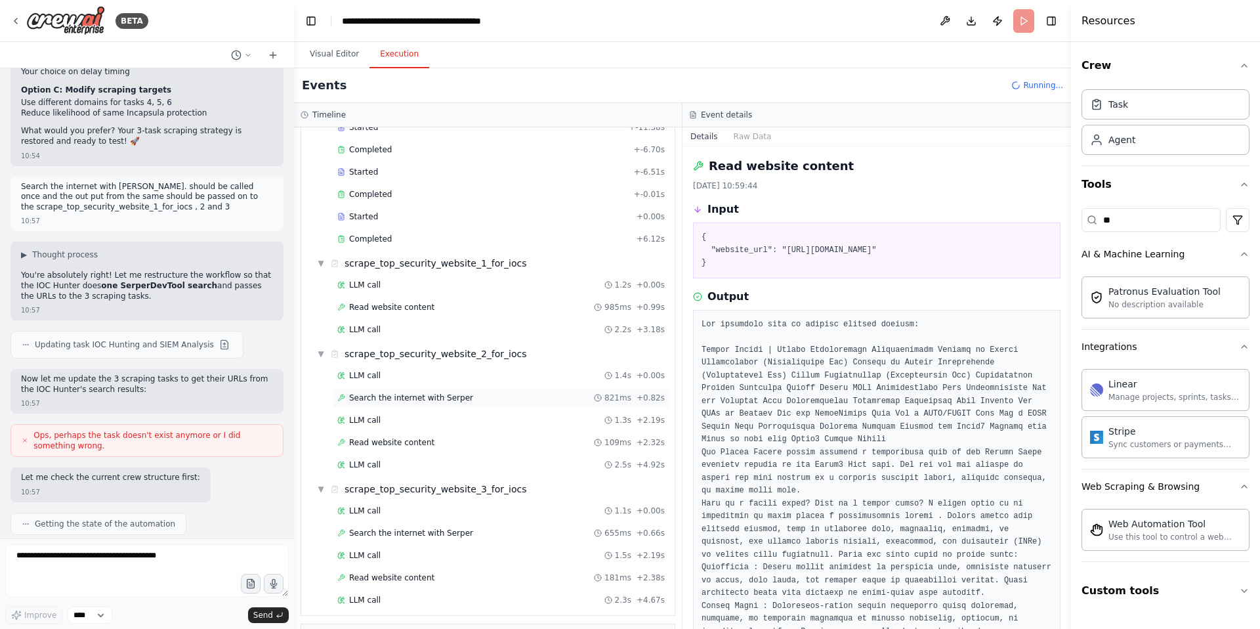
click at [428, 397] on span "Search the internet with Serper" at bounding box center [411, 397] width 124 height 11
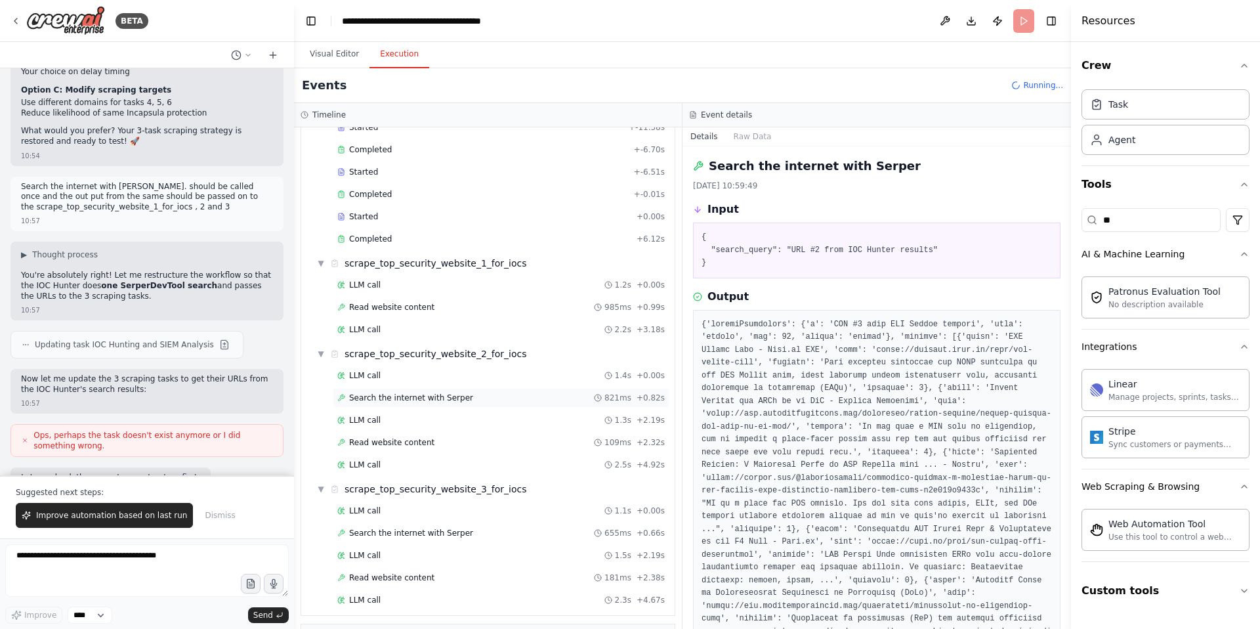
scroll to position [54027, 0]
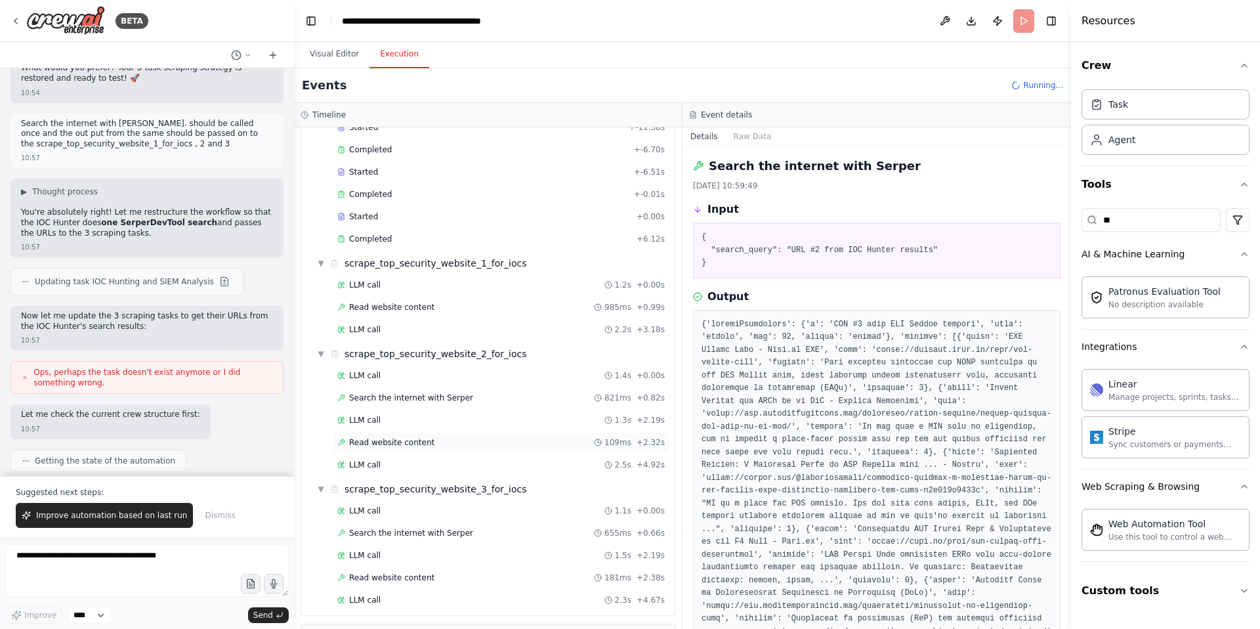
click at [400, 439] on span "Read website content" at bounding box center [391, 442] width 85 height 11
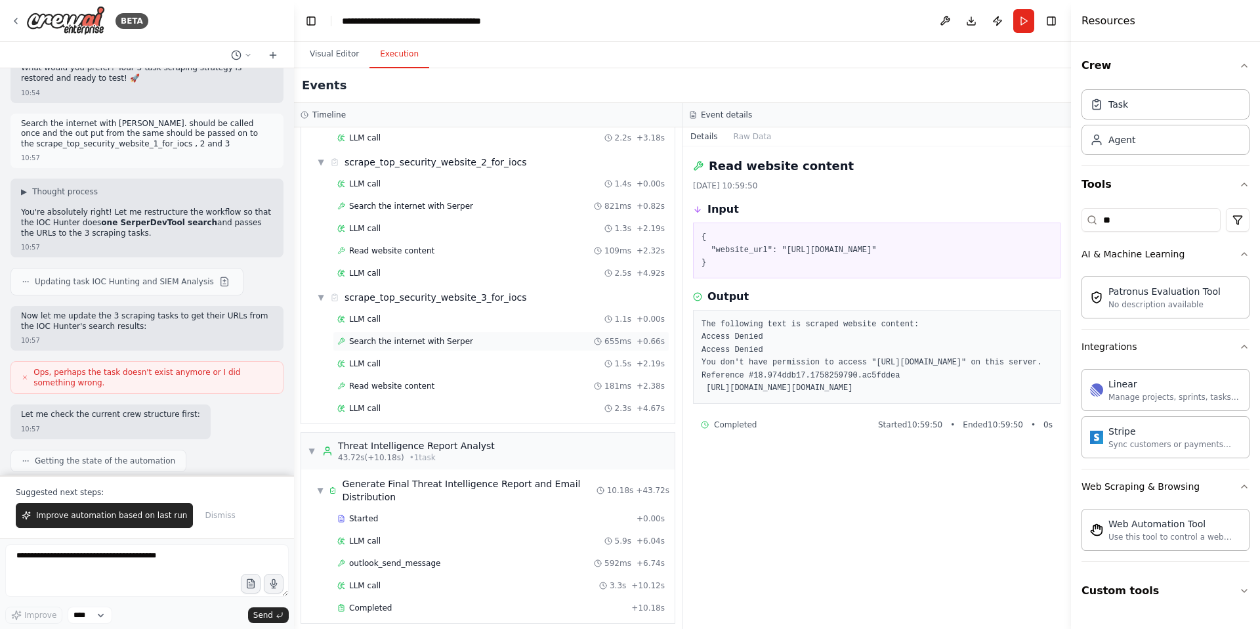
scroll to position [744, 0]
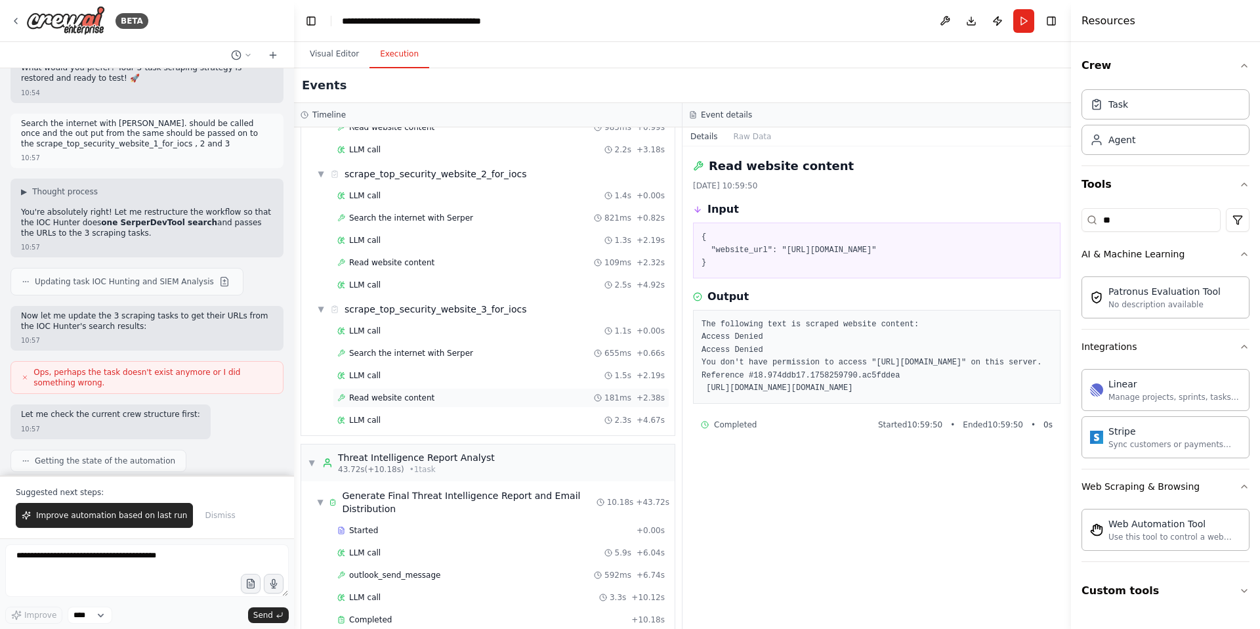
click at [408, 394] on span "Read website content" at bounding box center [391, 397] width 85 height 11
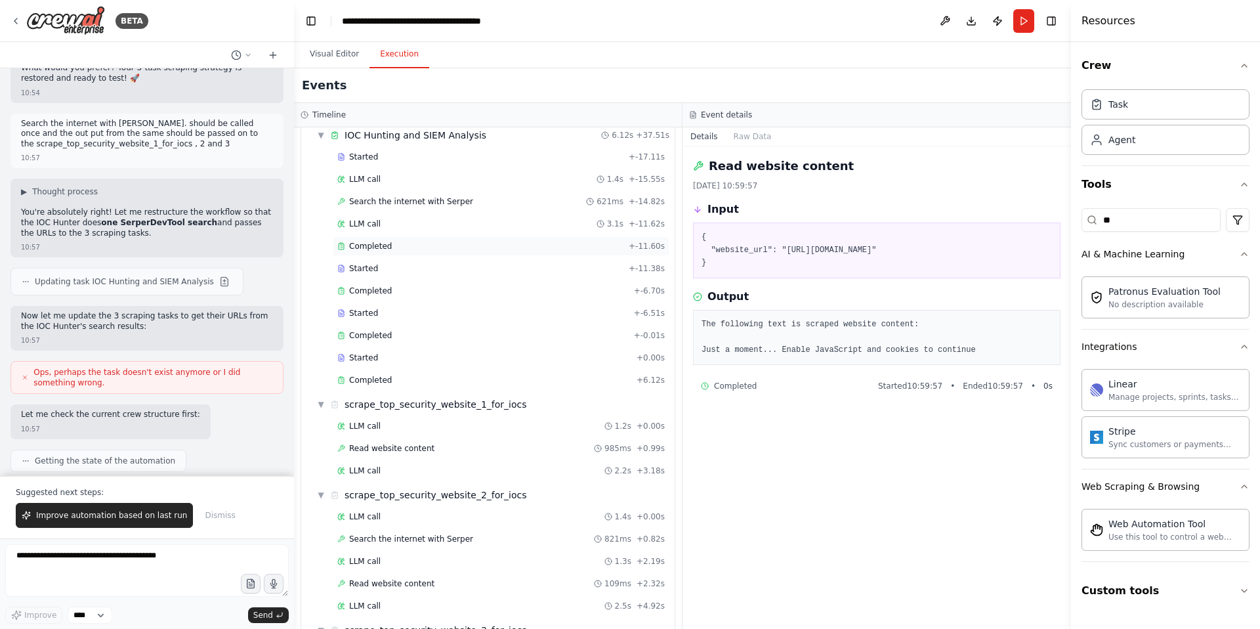
scroll to position [421, 0]
click at [440, 204] on span "Search the internet with Serper" at bounding box center [411, 204] width 124 height 11
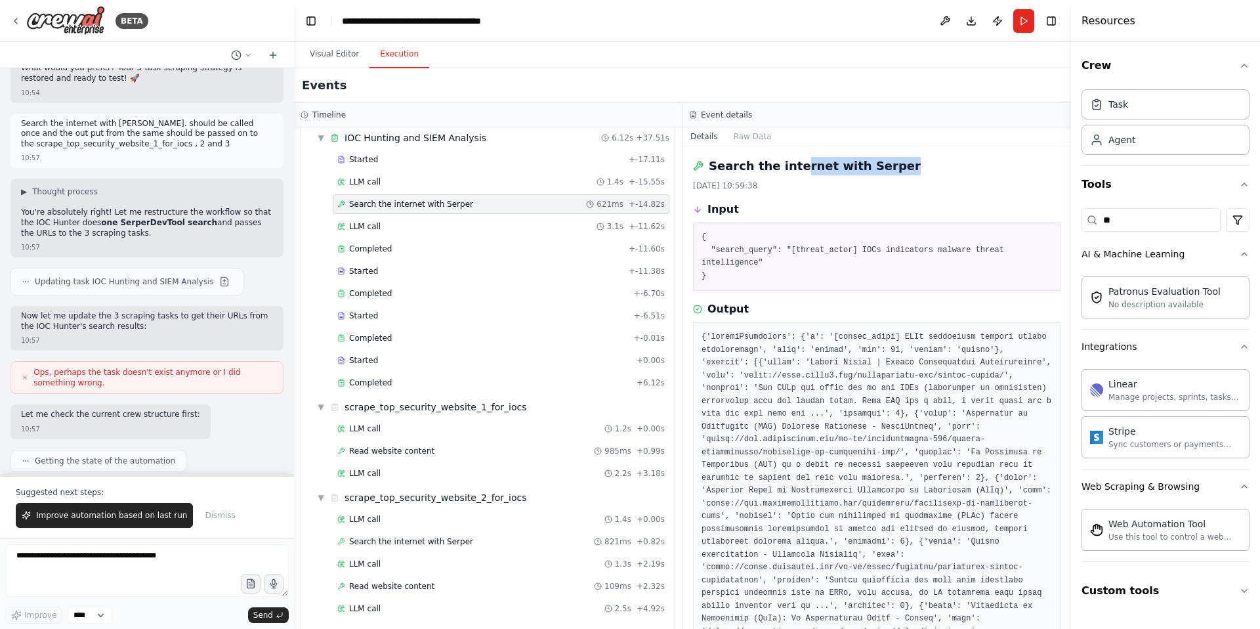
drag, startPoint x: 882, startPoint y: 167, endPoint x: 791, endPoint y: 167, distance: 91.2
click at [791, 167] on div "Search the internet with Serper" at bounding box center [877, 166] width 368 height 18
drag, startPoint x: 774, startPoint y: 189, endPoint x: 709, endPoint y: 165, distance: 68.5
click at [709, 165] on div "Search the internet with Serper 19/09/2025, 10:59:38" at bounding box center [877, 174] width 368 height 34
click at [710, 165] on h2 "Search the internet with Serper" at bounding box center [815, 166] width 212 height 18
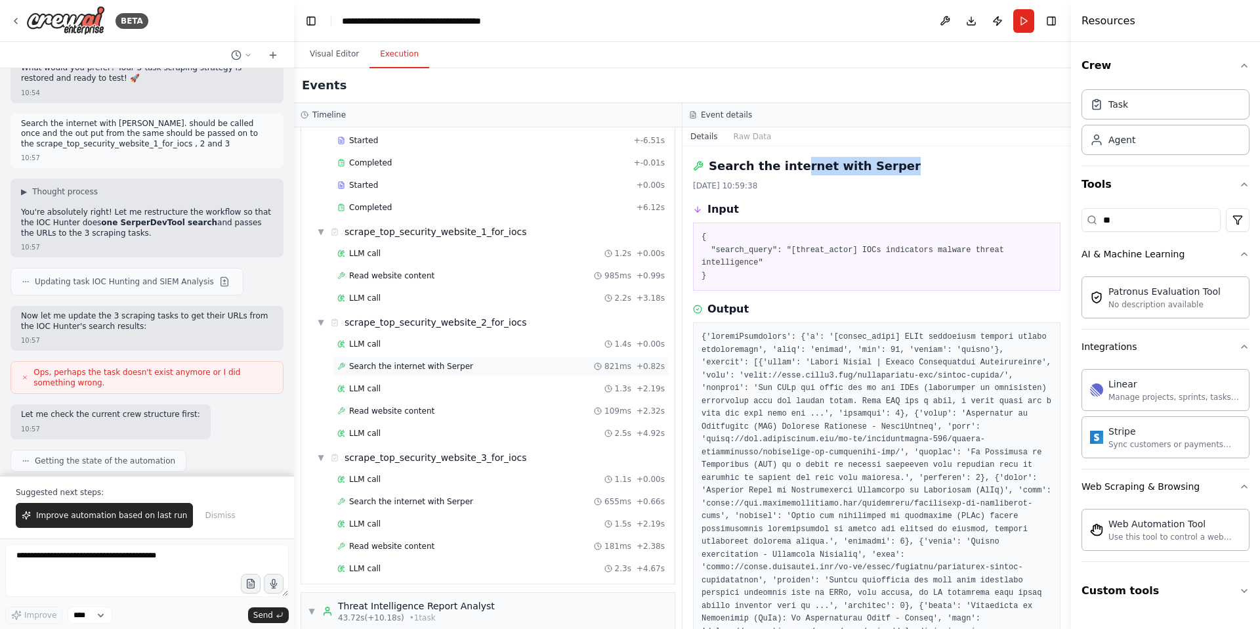
scroll to position [597, 0]
click at [432, 368] on span "Search the internet with Serper" at bounding box center [411, 365] width 124 height 11
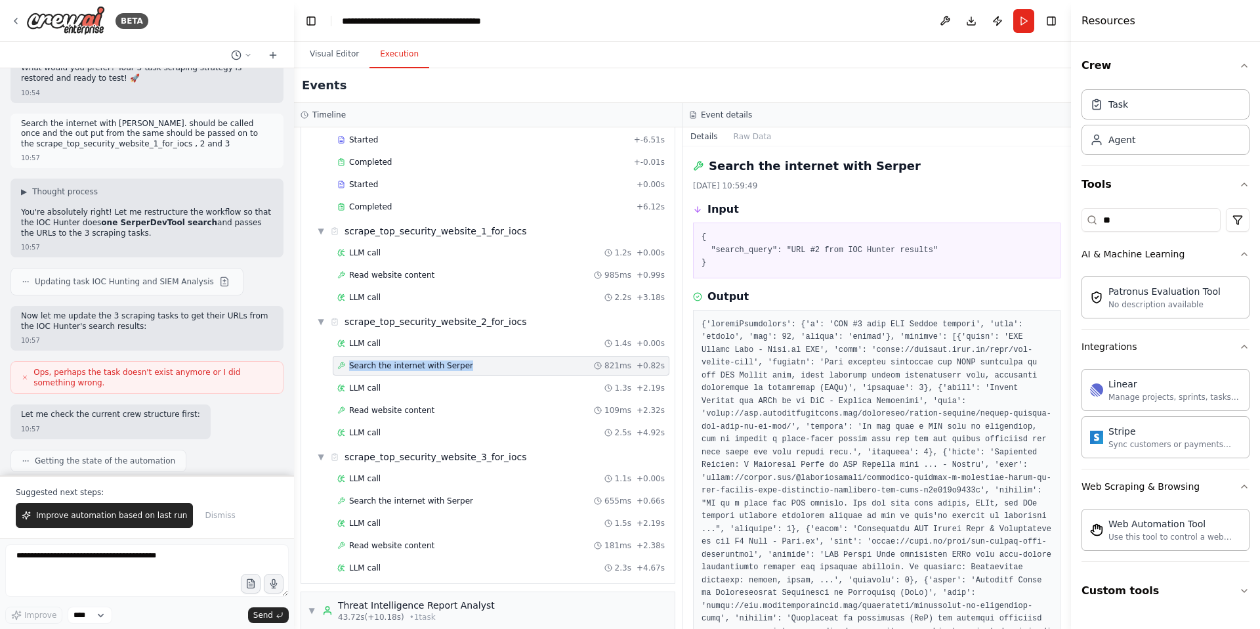
drag, startPoint x: 476, startPoint y: 368, endPoint x: 346, endPoint y: 366, distance: 129.9
click at [346, 366] on div "Search the internet with Serper 821ms + 0.82s" at bounding box center [500, 365] width 327 height 11
copy span "Search the internet with Serper"
click at [49, 558] on textarea at bounding box center [147, 570] width 284 height 53
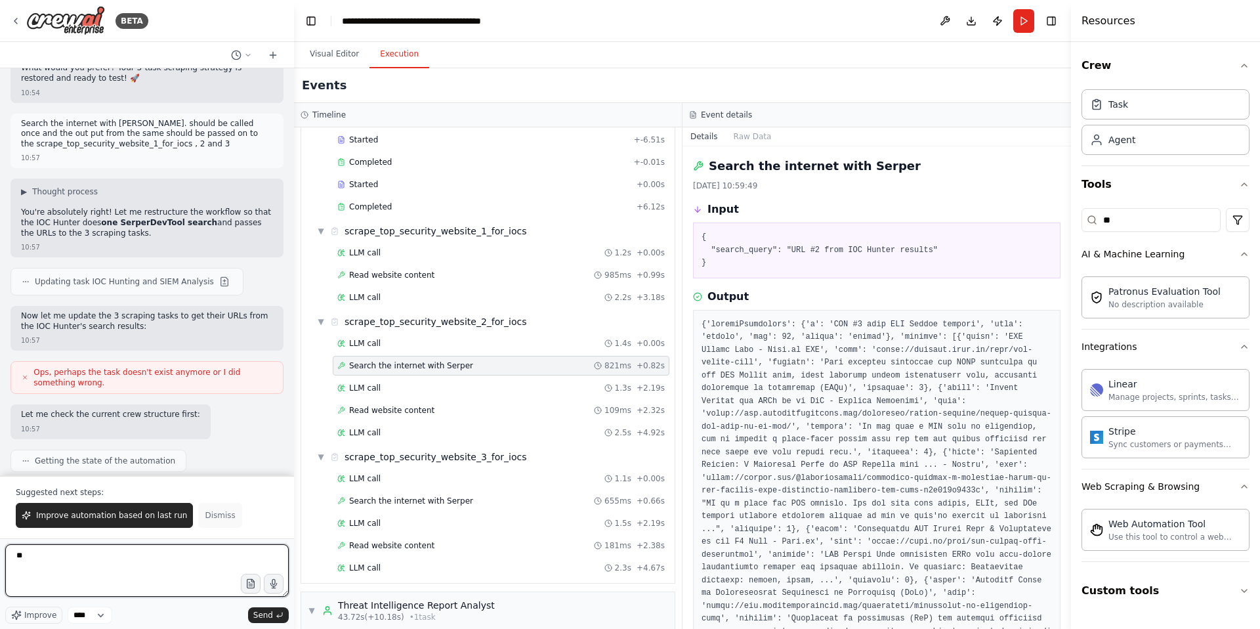
type textarea "*"
paste textarea "**********"
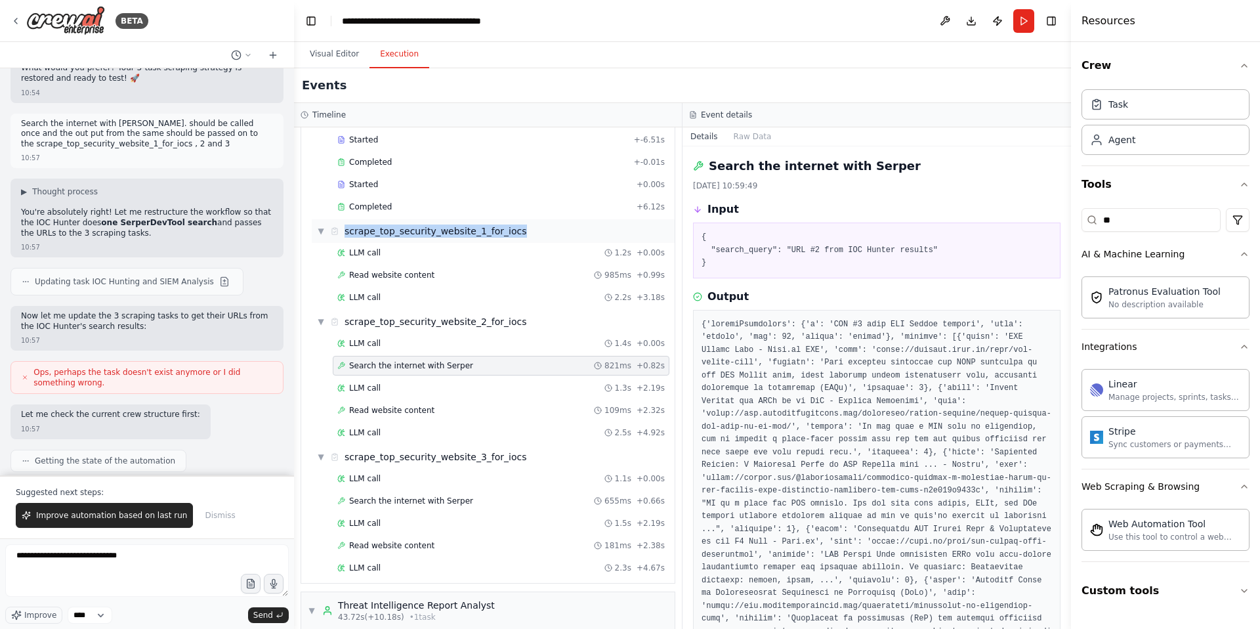
drag, startPoint x: 491, startPoint y: 232, endPoint x: 343, endPoint y: 236, distance: 147.7
click at [343, 236] on div "▼ scrape_top_security_website_1_for_iocs" at bounding box center [493, 231] width 363 height 24
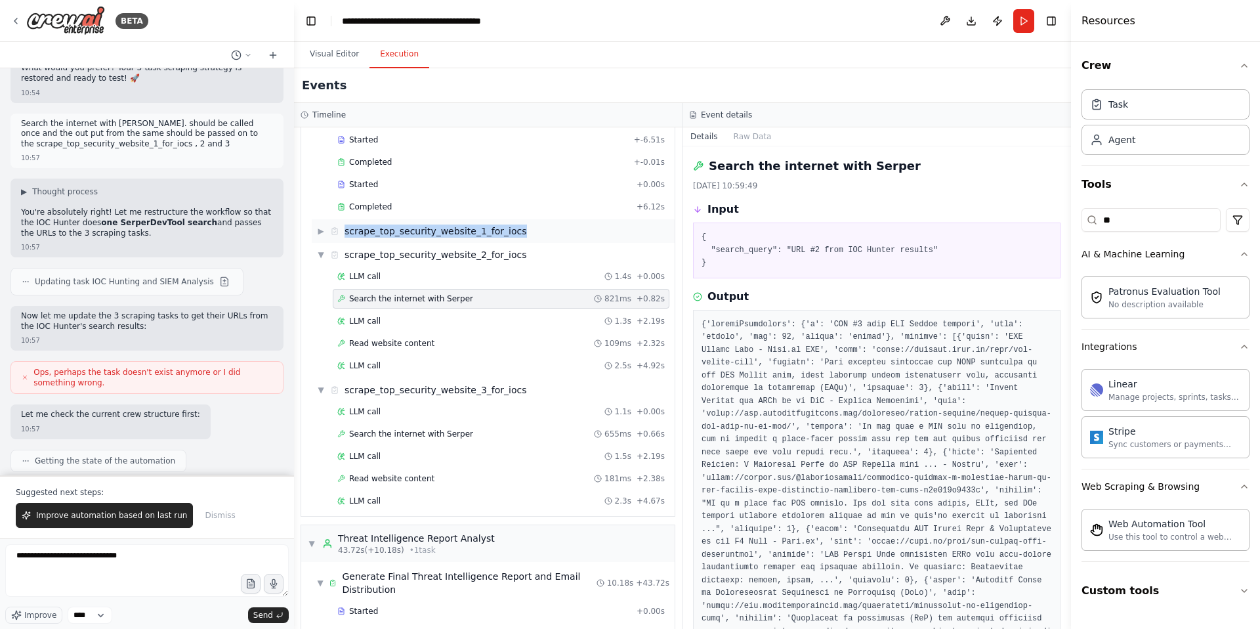
copy div "scrape_top_security_website_1_for_iocs"
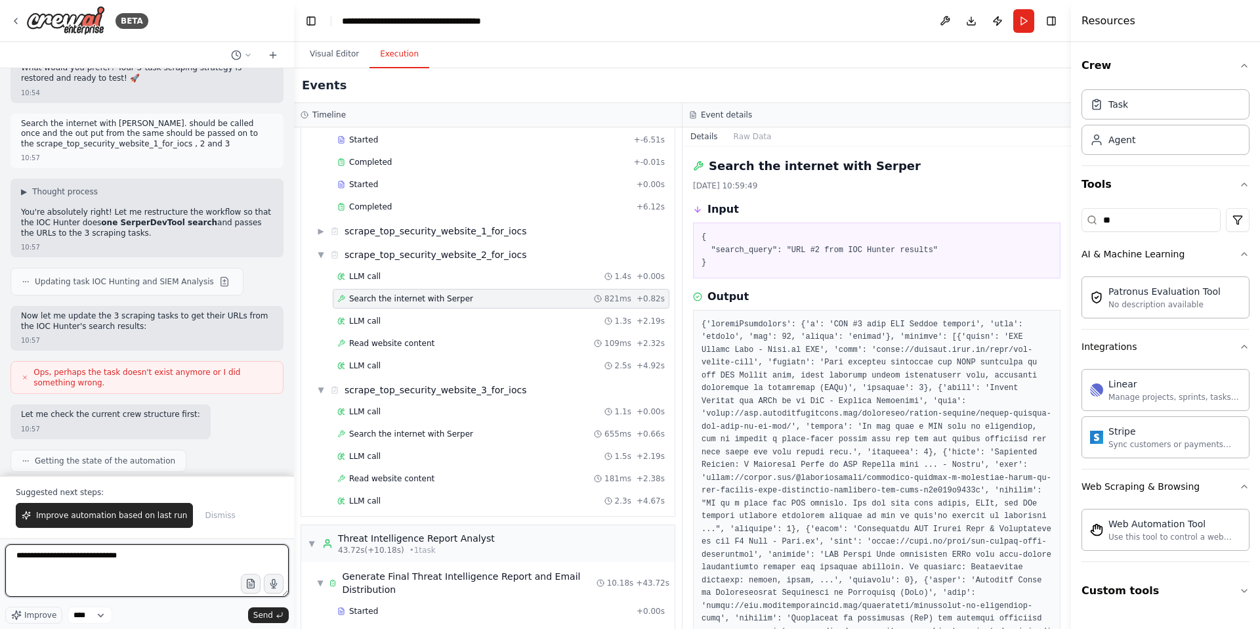
click at [21, 558] on textarea "**********" at bounding box center [147, 570] width 284 height 53
click at [18, 558] on textarea "**********" at bounding box center [147, 570] width 284 height 53
paste textarea "**********"
click at [26, 555] on textarea "**********" at bounding box center [147, 570] width 284 height 53
click at [150, 557] on textarea "**********" at bounding box center [147, 570] width 284 height 53
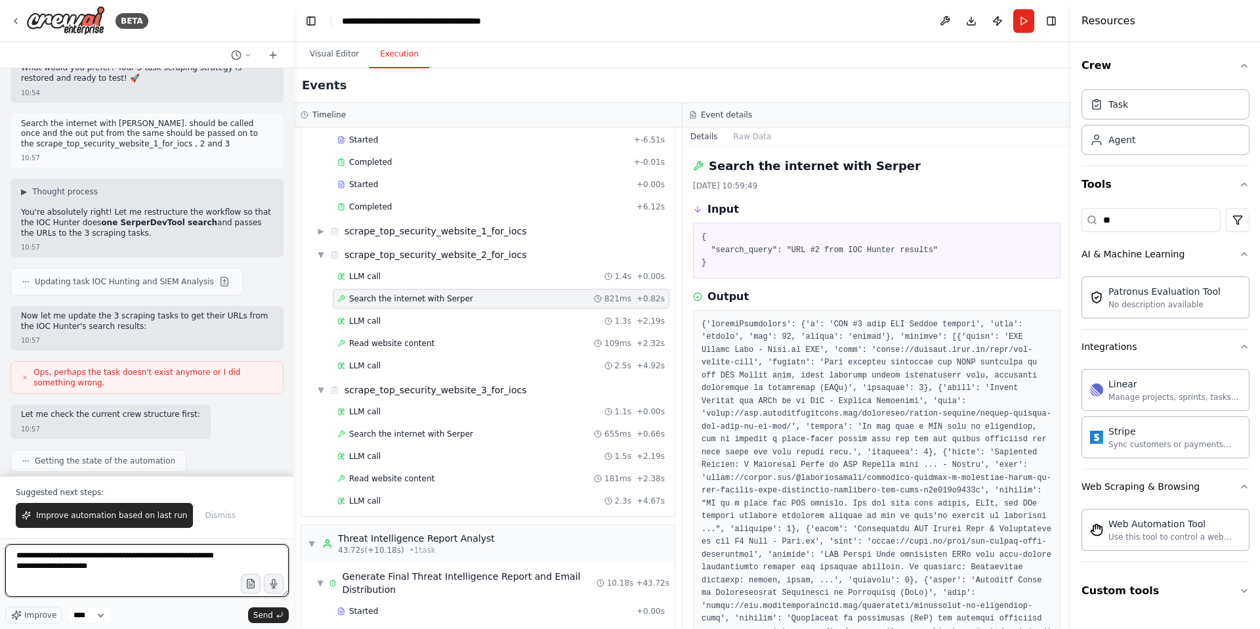
click at [217, 558] on textarea "**********" at bounding box center [147, 570] width 284 height 53
click at [211, 567] on textarea "**********" at bounding box center [147, 570] width 284 height 53
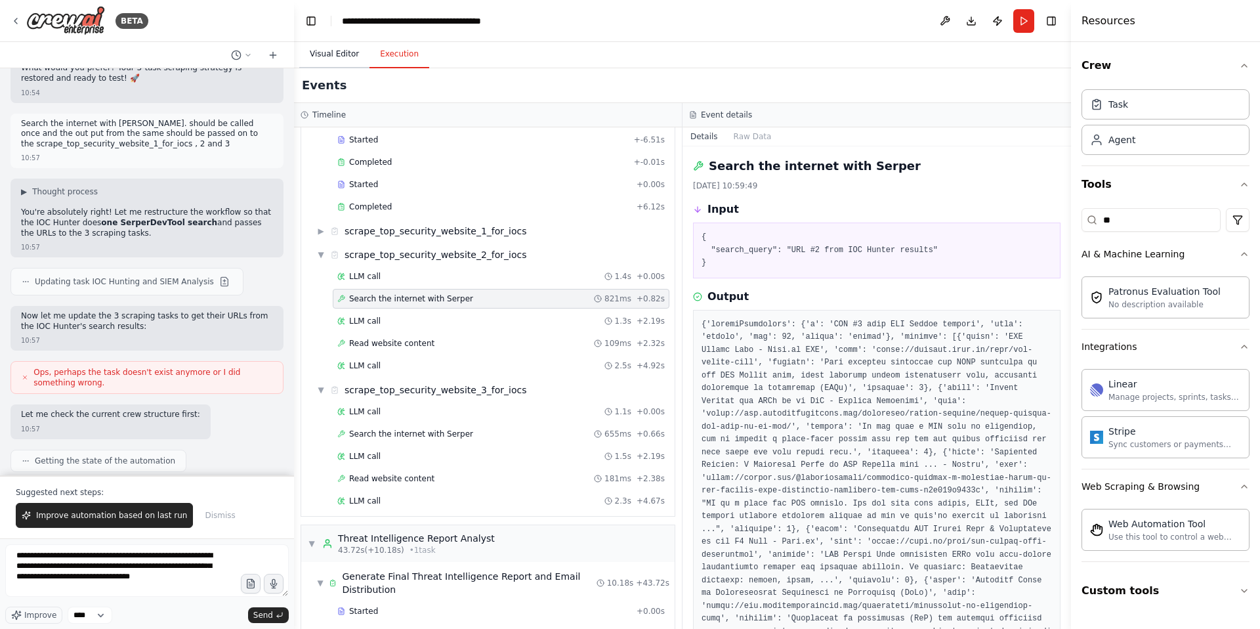
click at [336, 58] on button "Visual Editor" at bounding box center [334, 55] width 70 height 28
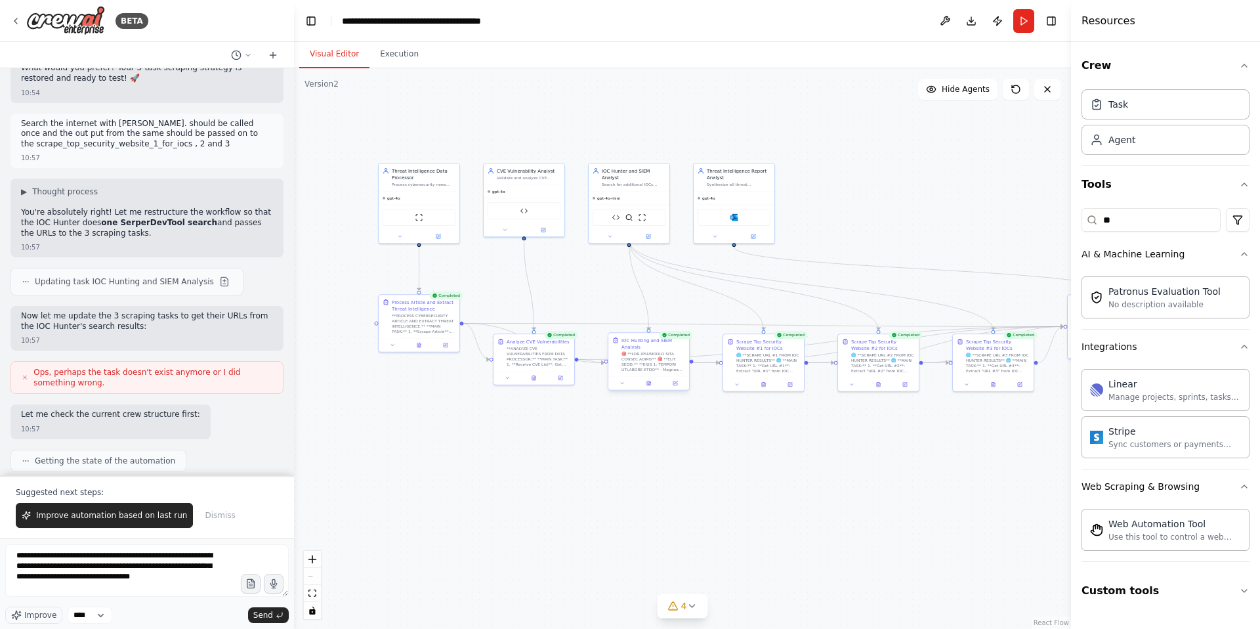
click at [648, 350] on div "IOC Hunting and SIEM Analysis" at bounding box center [653, 354] width 64 height 35
click at [393, 54] on button "Execution" at bounding box center [399, 55] width 60 height 28
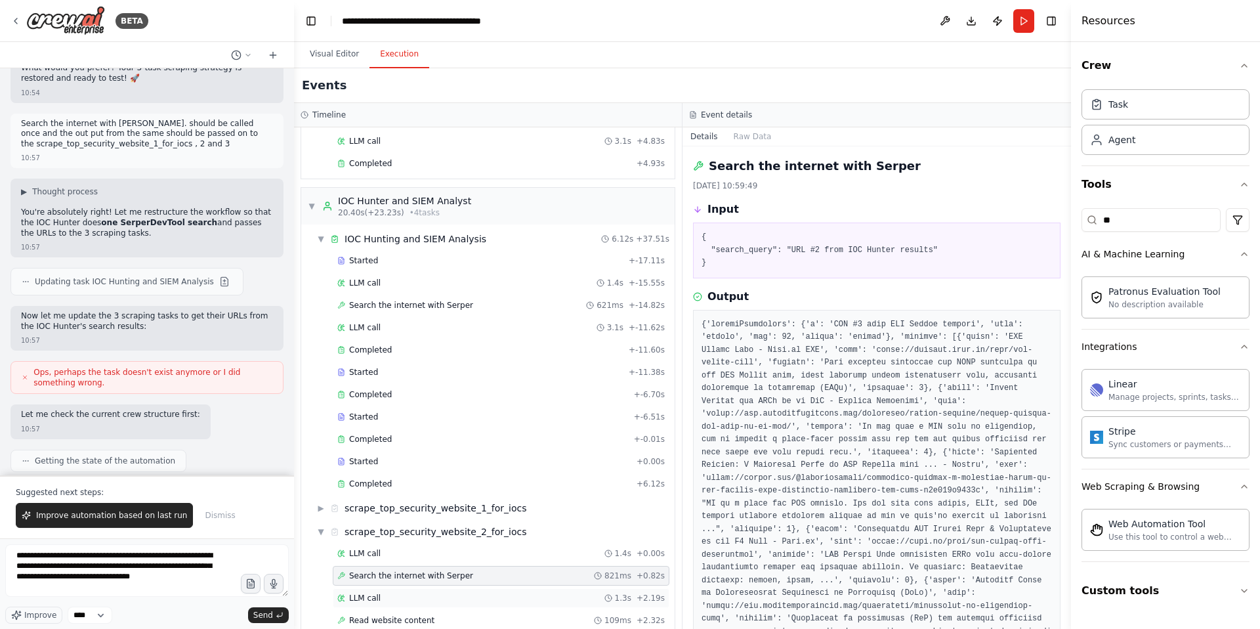
scroll to position [306, 0]
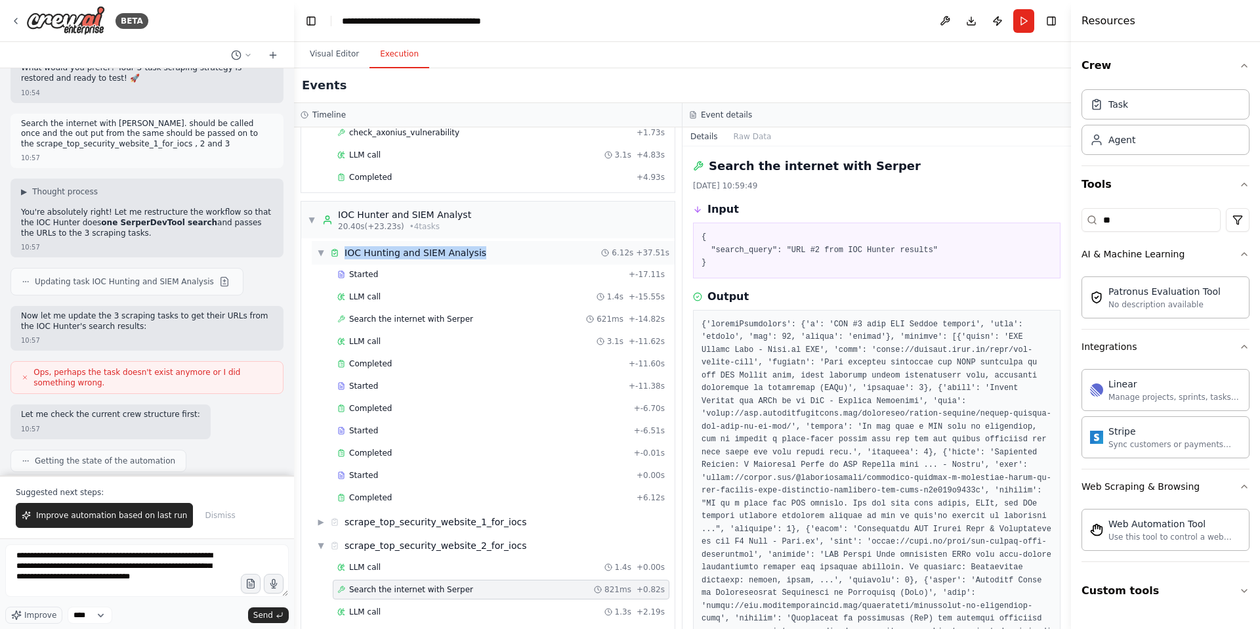
drag, startPoint x: 484, startPoint y: 251, endPoint x: 345, endPoint y: 259, distance: 139.3
click at [345, 259] on div "▼ IOC Hunting and SIEM Analysis 6.12s + 37.51s" at bounding box center [493, 253] width 363 height 24
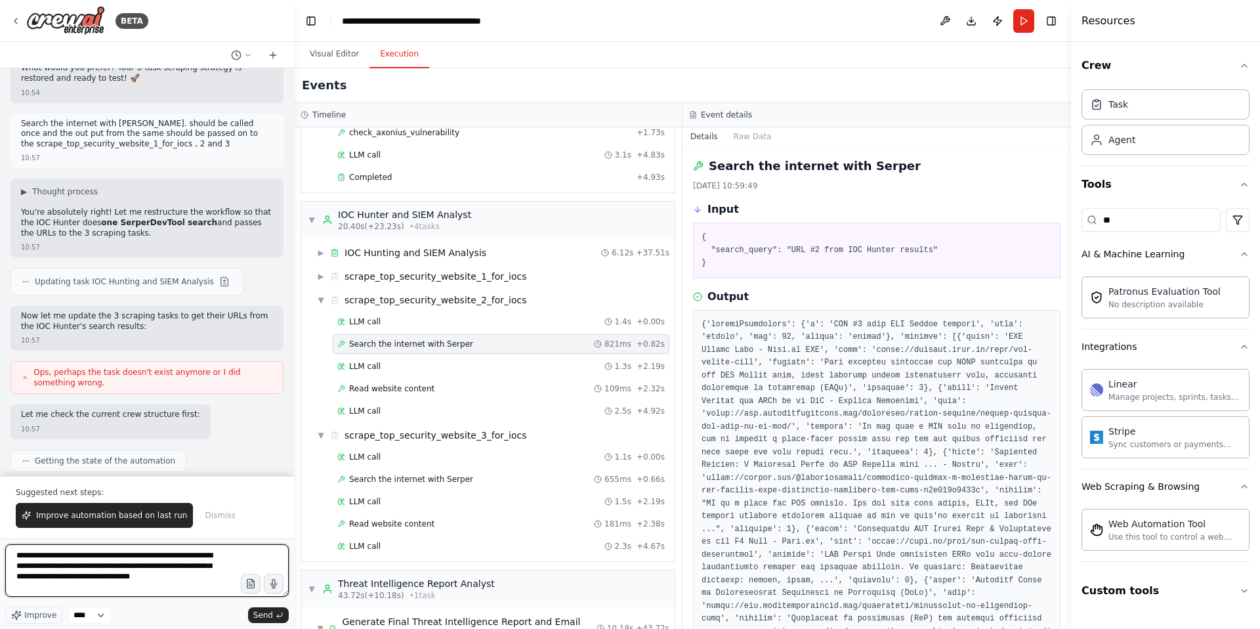
click at [87, 587] on textarea "**********" at bounding box center [147, 570] width 284 height 53
click at [47, 590] on textarea "**********" at bounding box center [147, 570] width 284 height 53
click at [79, 589] on textarea "**********" at bounding box center [147, 570] width 284 height 53
paste textarea "**********"
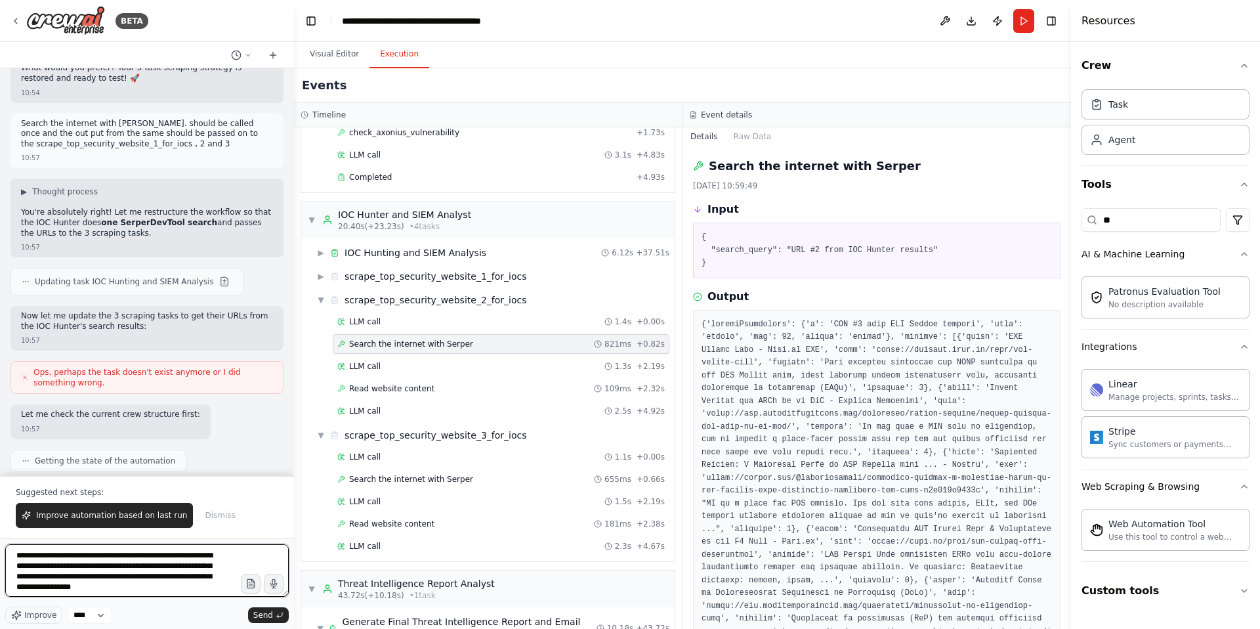
scroll to position [6, 0]
type textarea "**********"
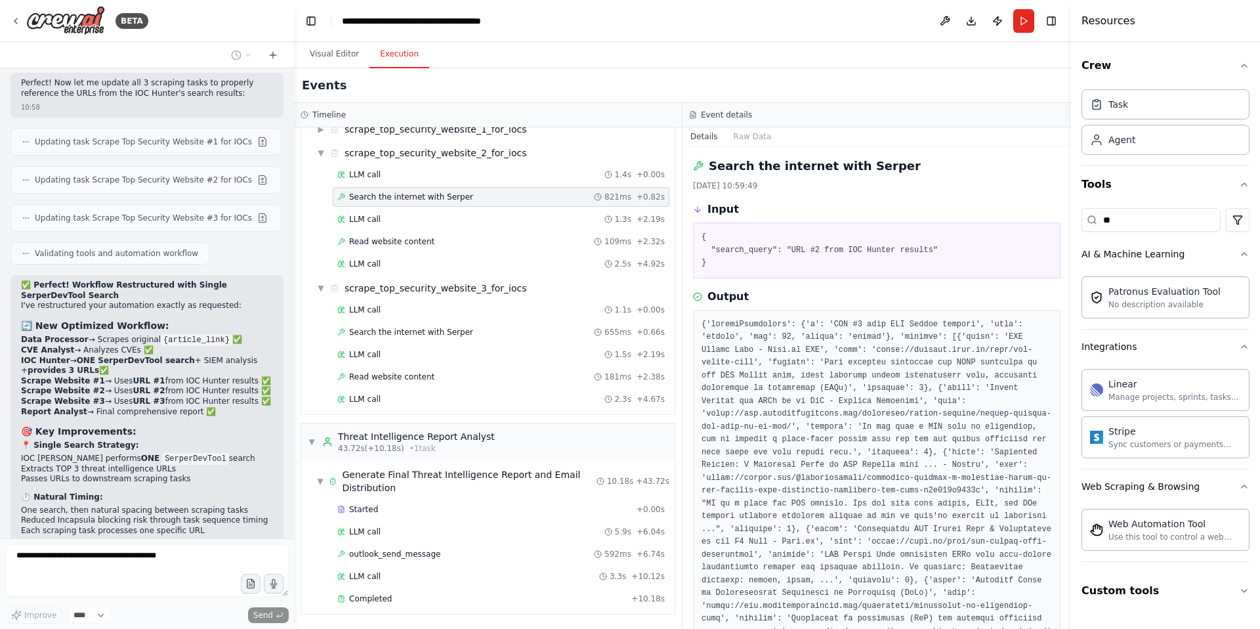
scroll to position [54446, 0]
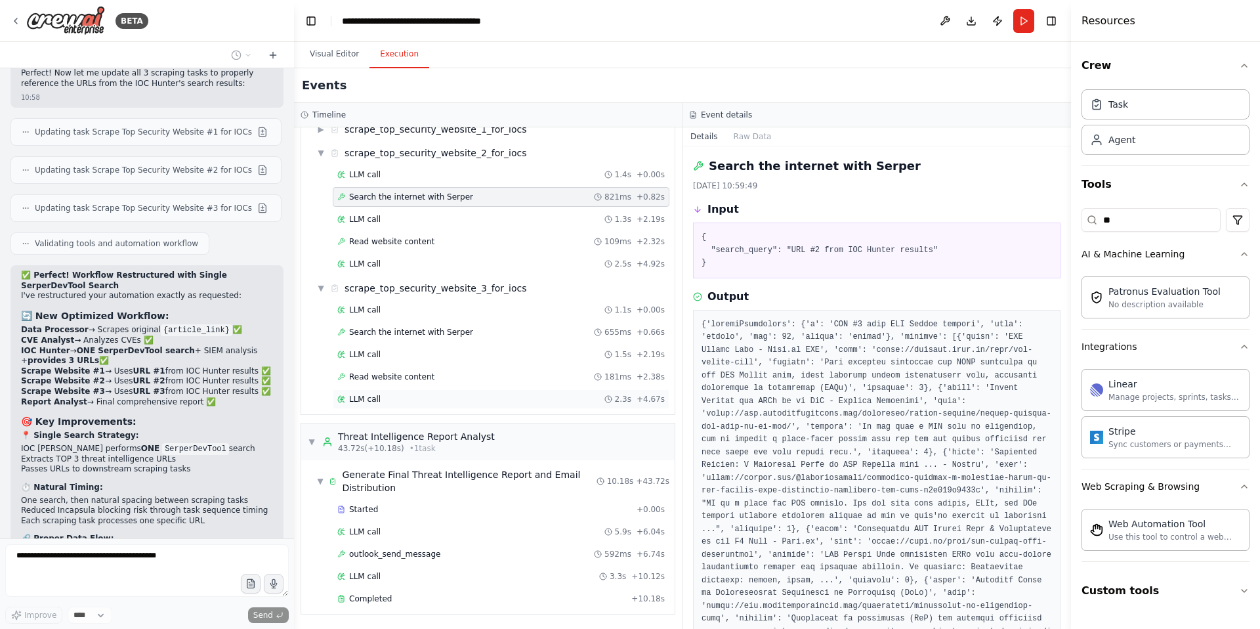
click at [362, 395] on span "LLM call" at bounding box center [365, 399] width 32 height 11
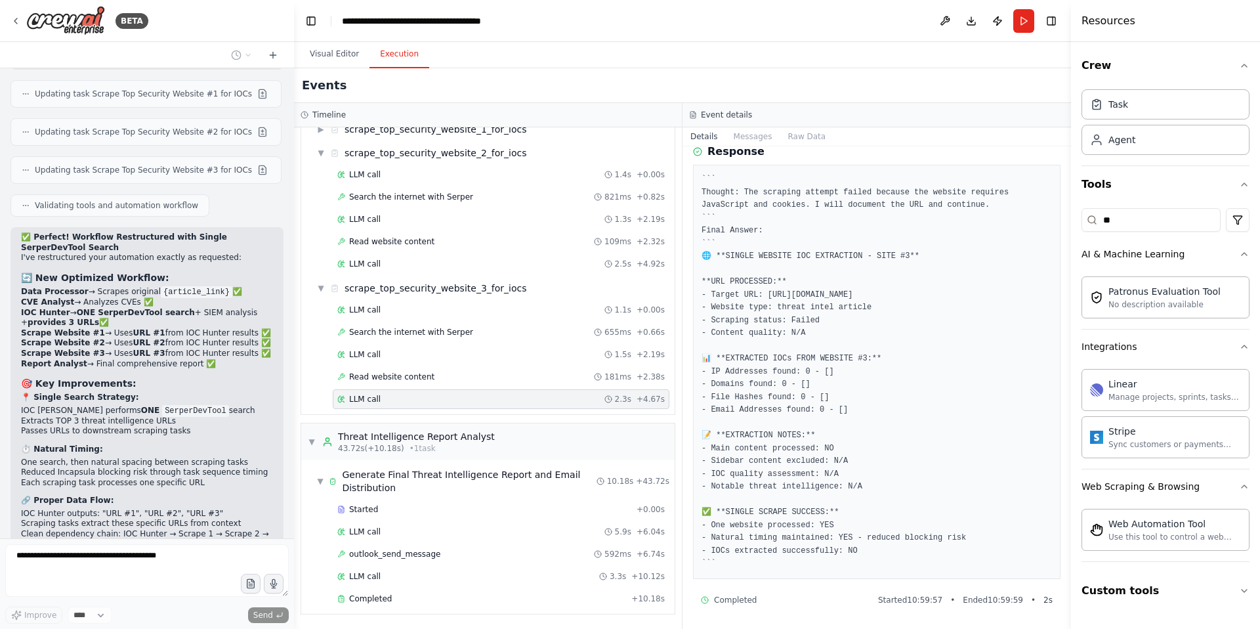
scroll to position [70, 0]
click at [377, 265] on span "LLM call" at bounding box center [365, 264] width 32 height 11
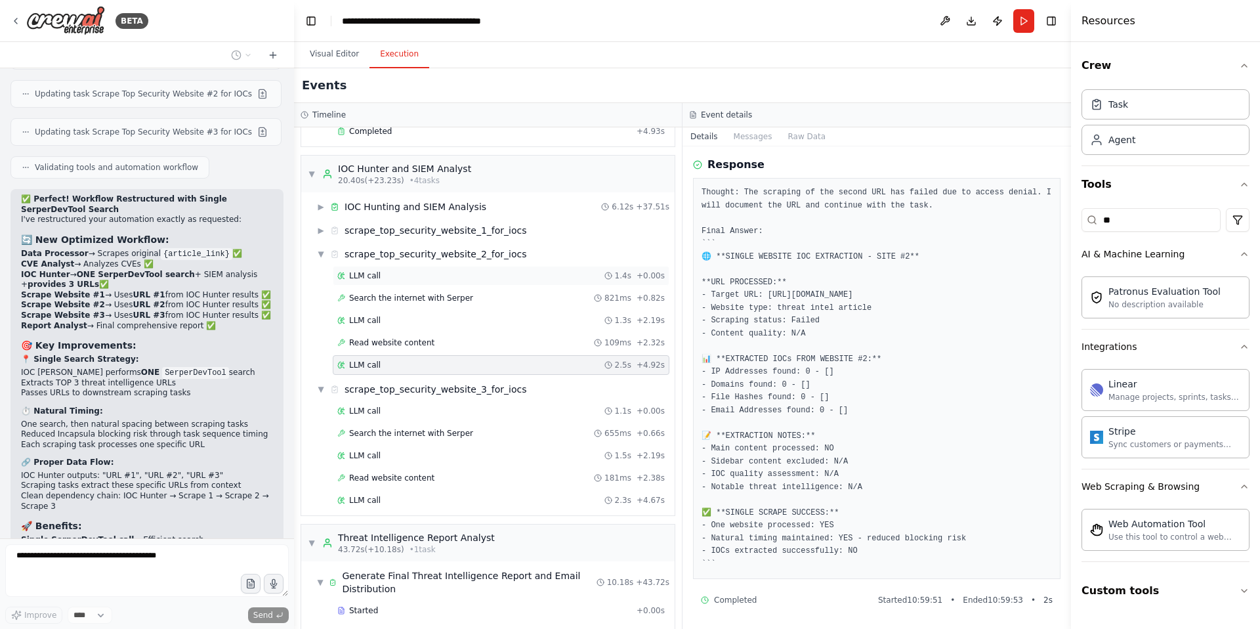
scroll to position [347, 0]
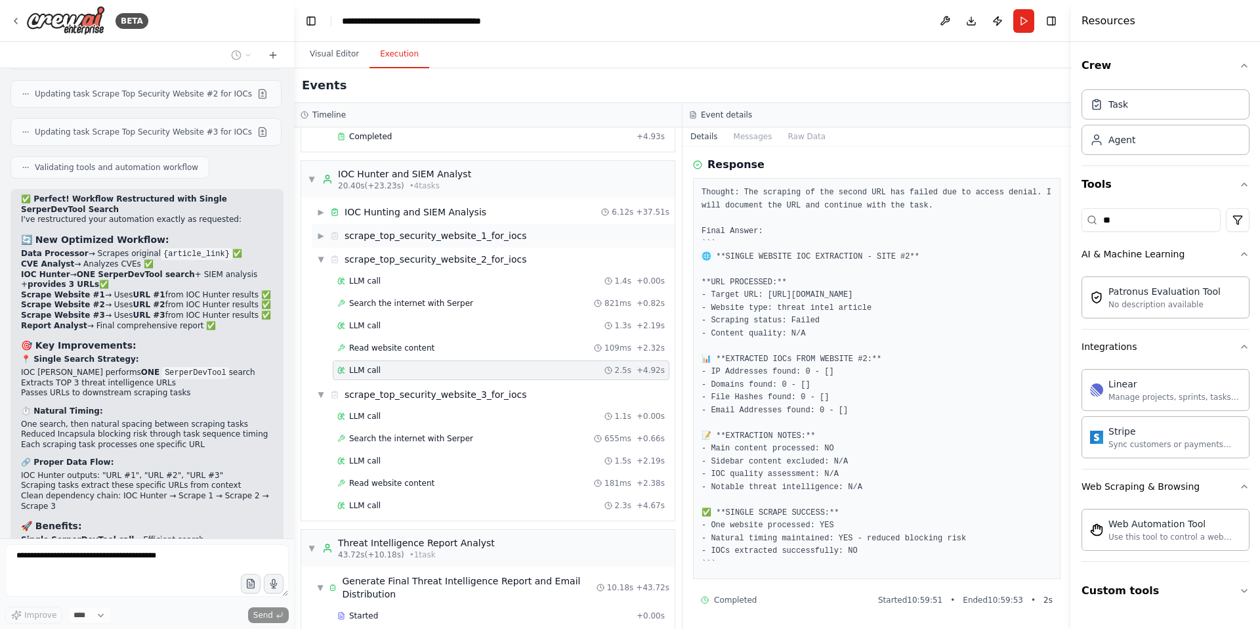
click at [316, 234] on div "▶ scrape_top_security_website_1_for_iocs" at bounding box center [493, 236] width 363 height 24
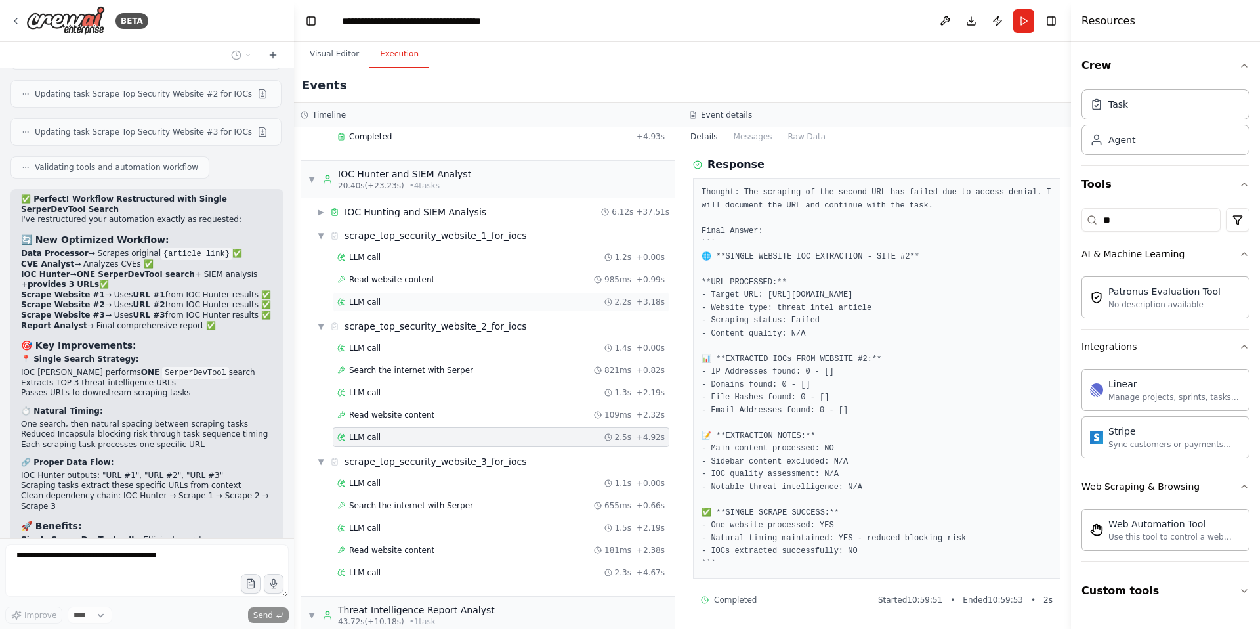
scroll to position [54561, 0]
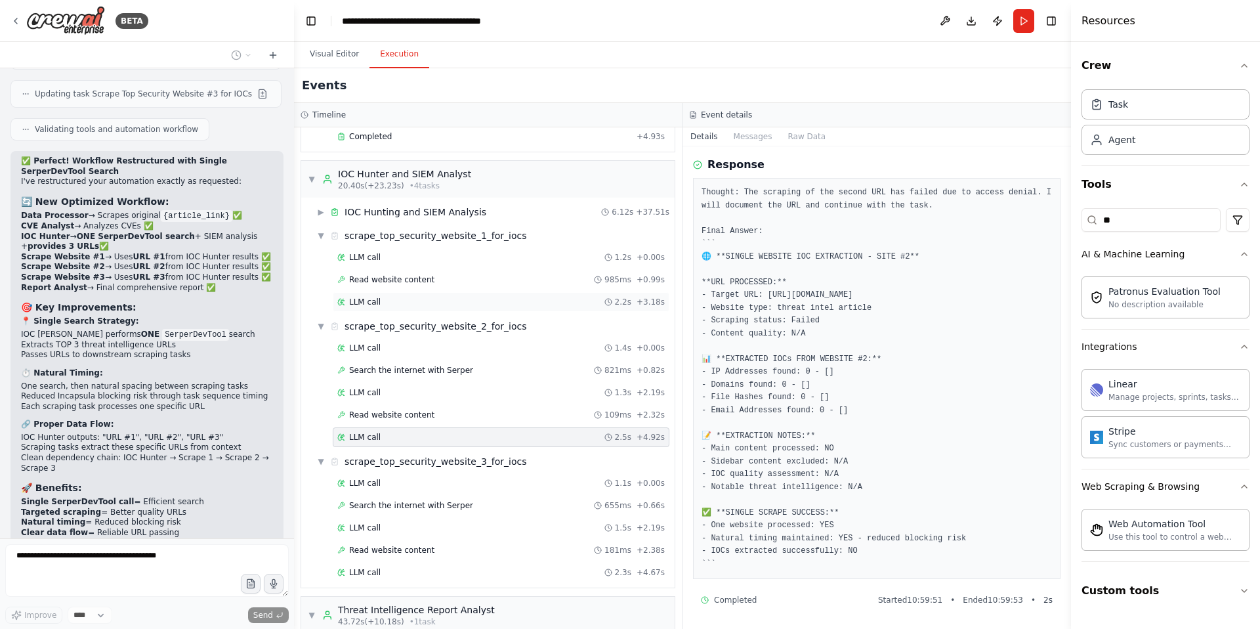
click at [368, 303] on span "LLM call" at bounding box center [365, 302] width 32 height 11
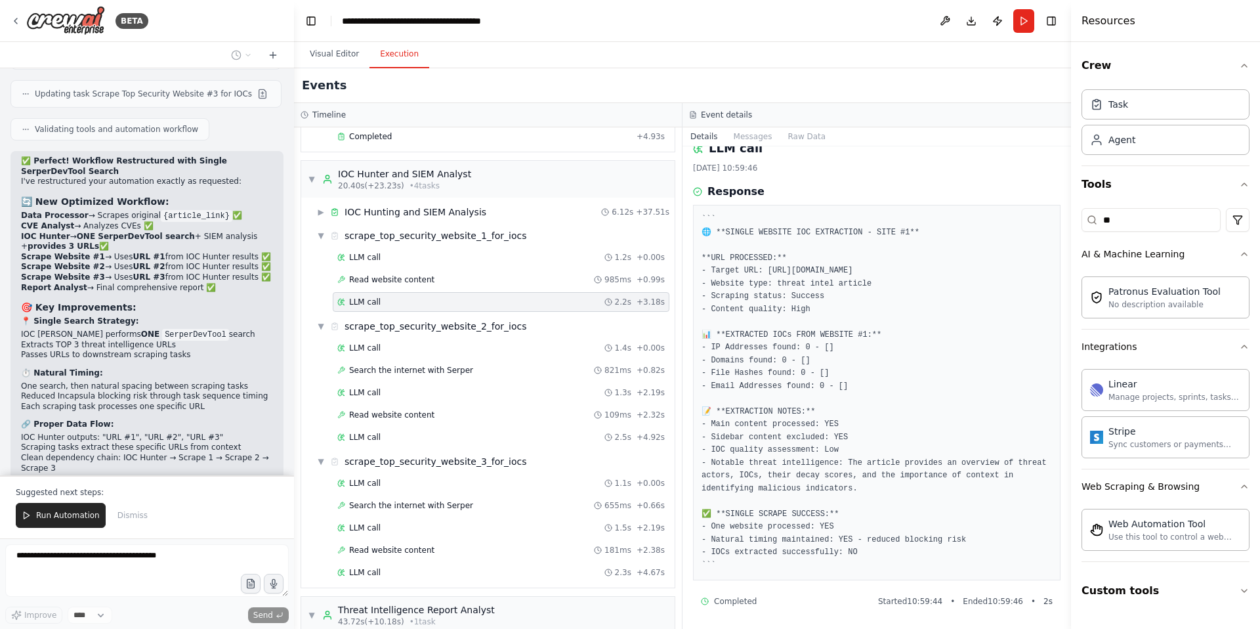
scroll to position [19, 0]
click at [410, 415] on span "Read website content" at bounding box center [391, 415] width 85 height 11
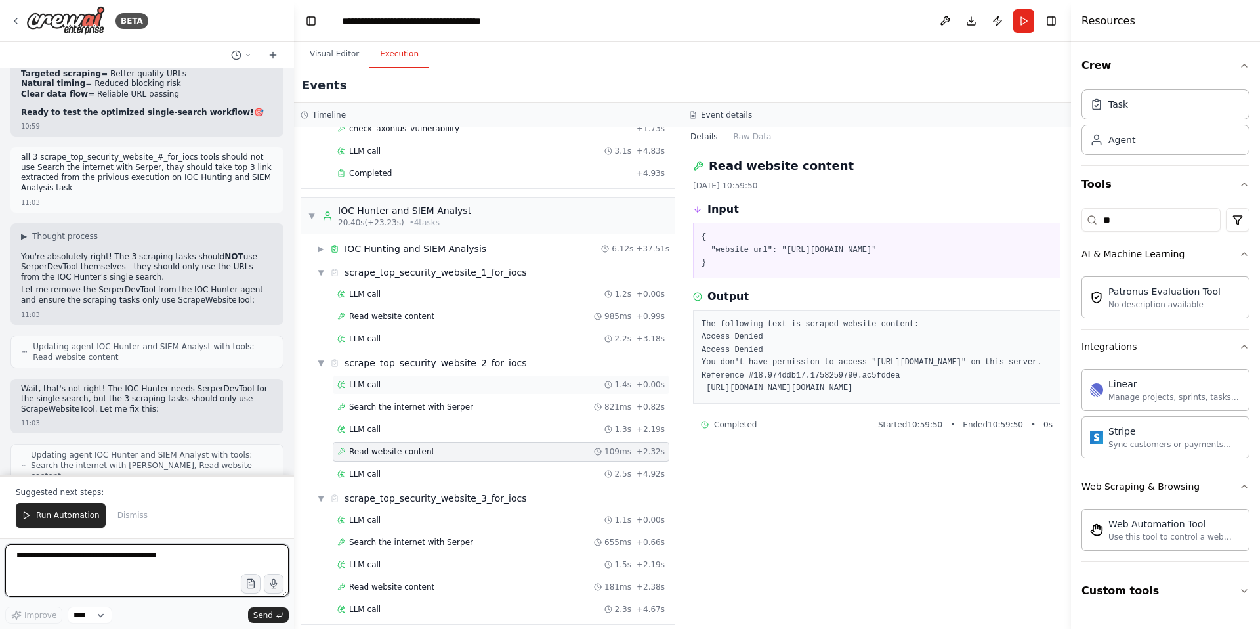
scroll to position [295, 0]
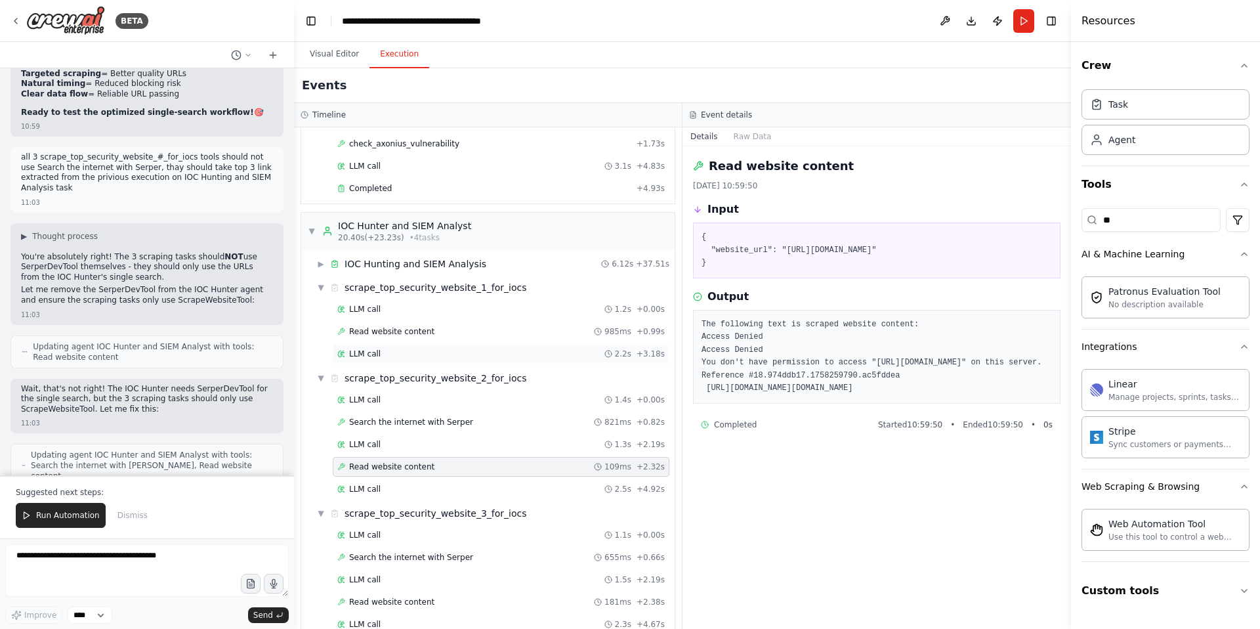
click at [359, 358] on span "LLM call" at bounding box center [365, 353] width 32 height 11
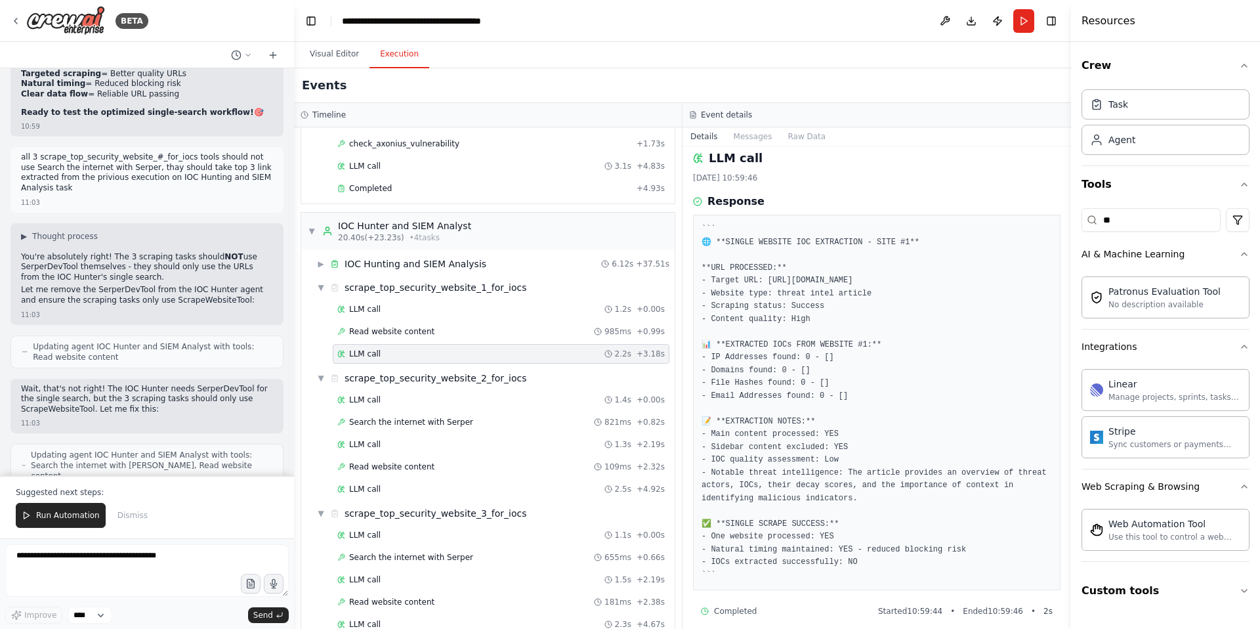
scroll to position [0, 0]
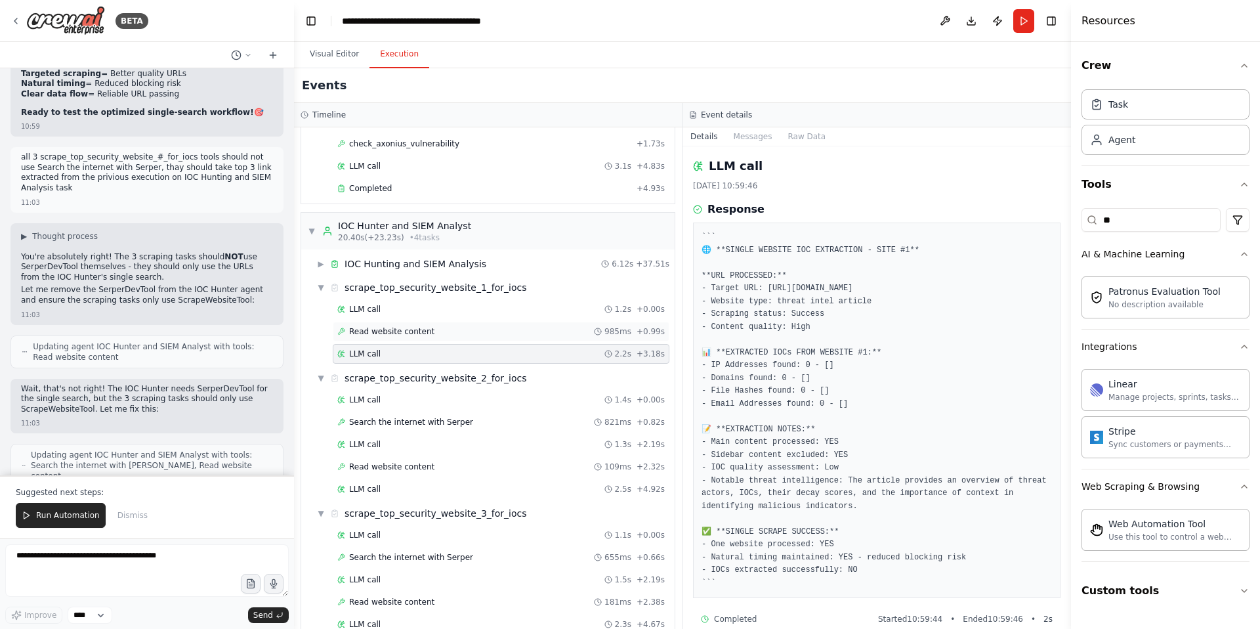
click at [379, 329] on span "Read website content" at bounding box center [391, 331] width 85 height 11
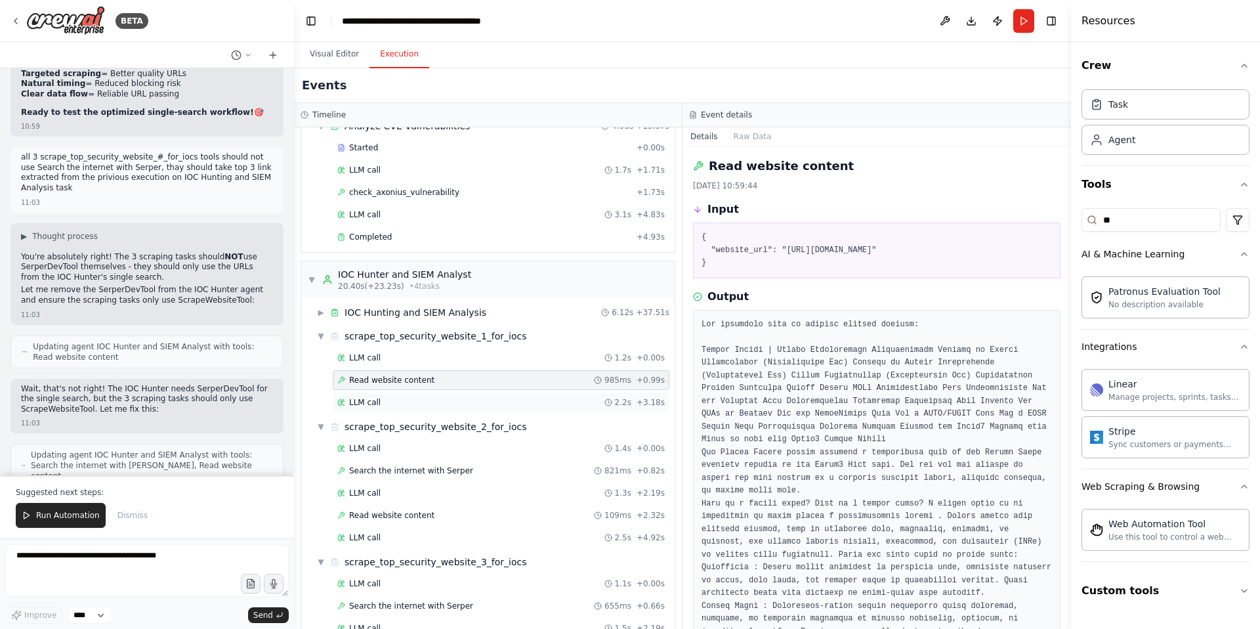
scroll to position [239, 0]
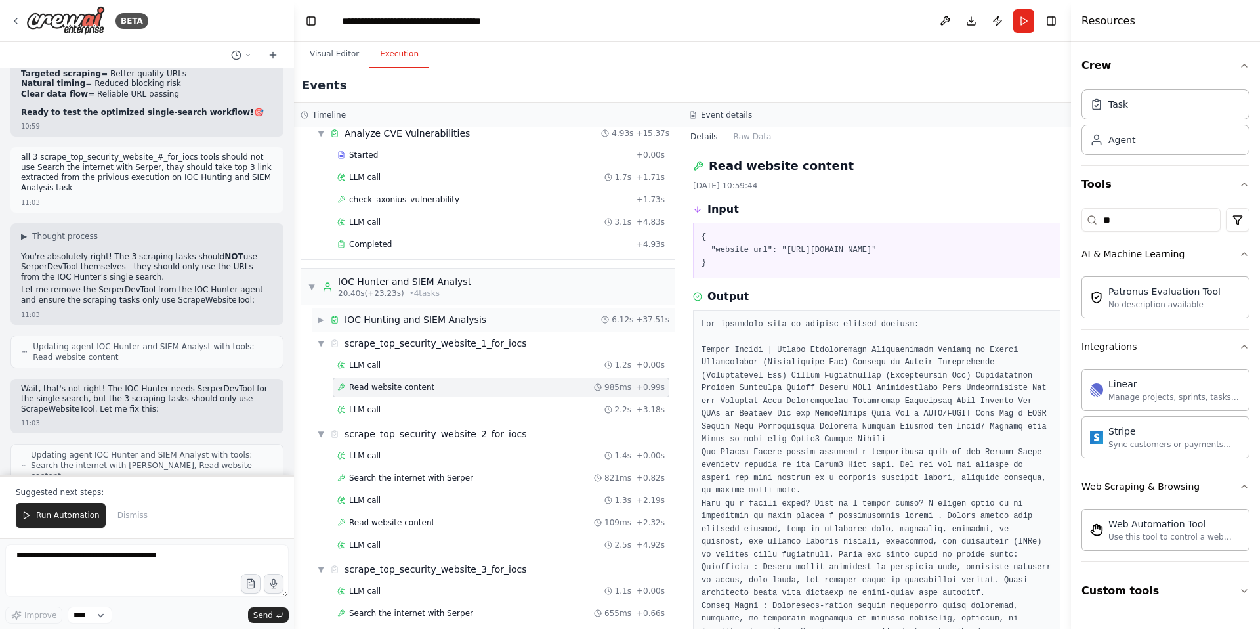
click at [322, 320] on span "▶" at bounding box center [321, 319] width 8 height 11
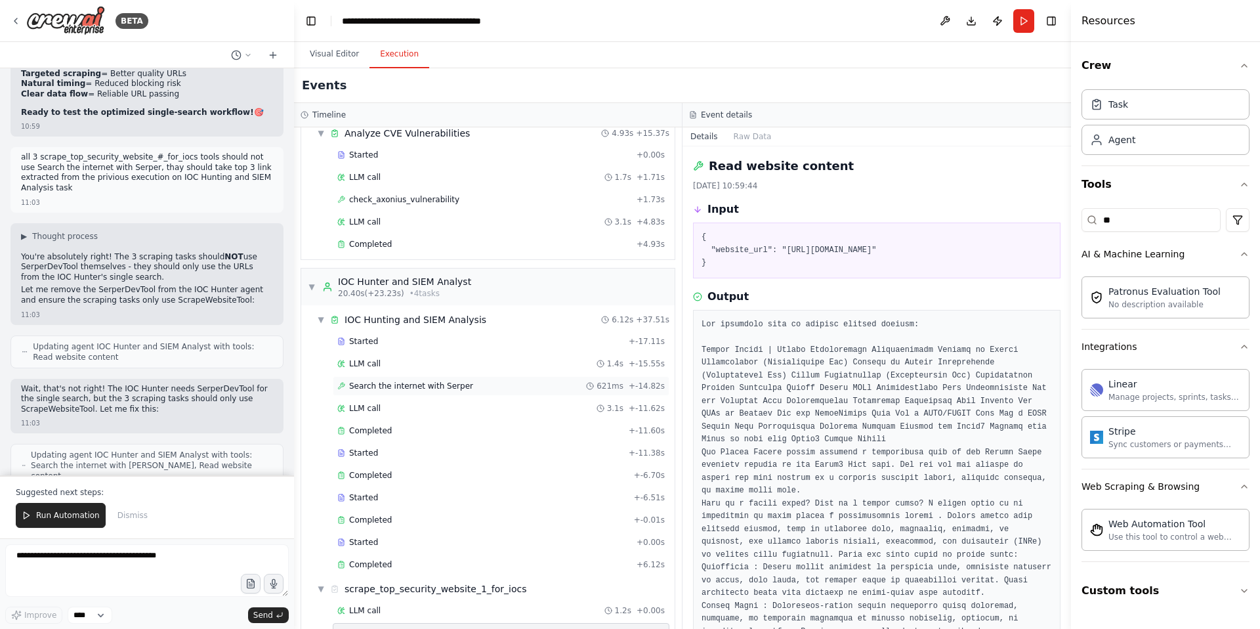
click at [389, 385] on span "Search the internet with Serper" at bounding box center [411, 386] width 124 height 11
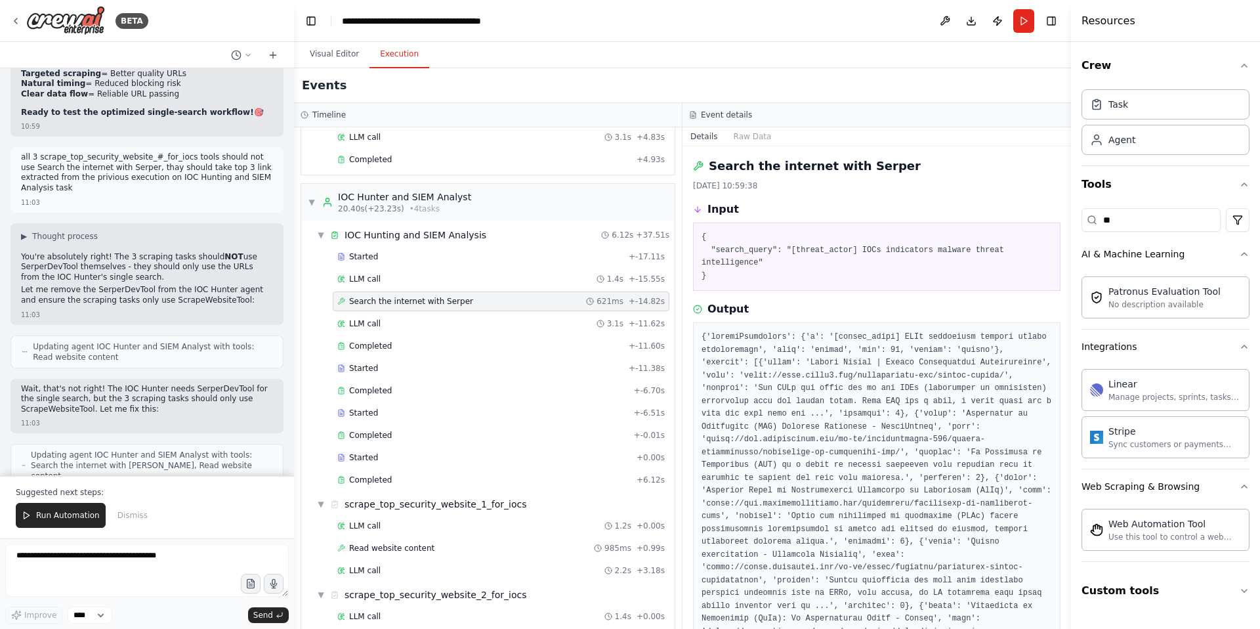
scroll to position [415, 0]
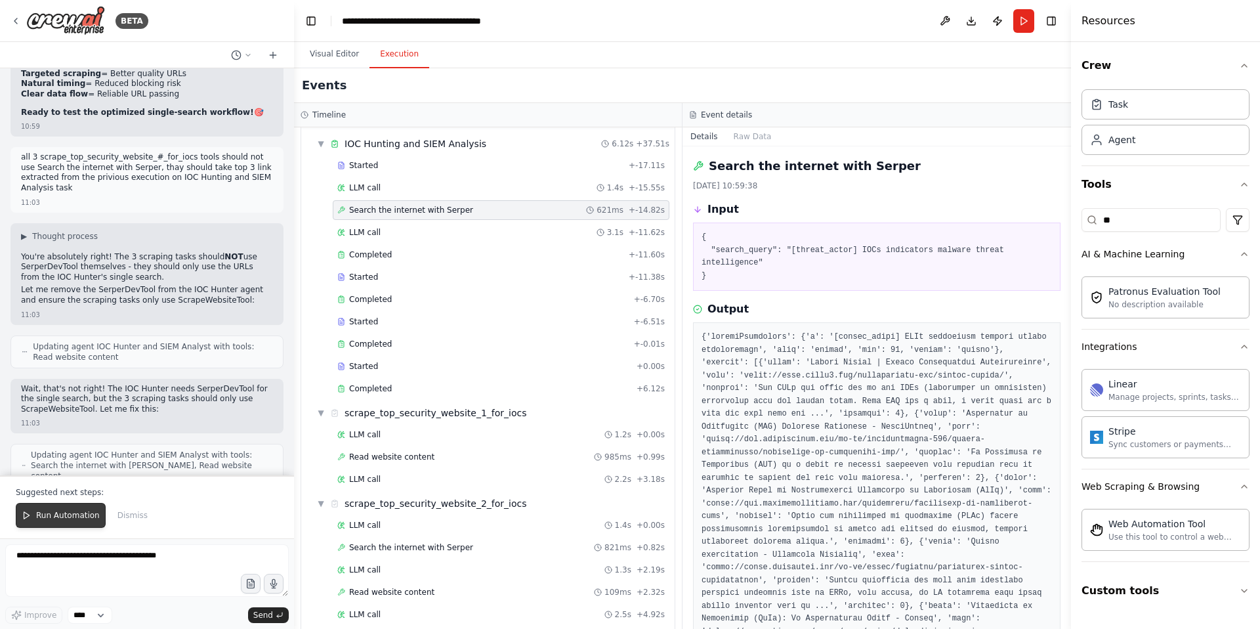
click at [70, 514] on span "Run Automation" at bounding box center [68, 515] width 64 height 11
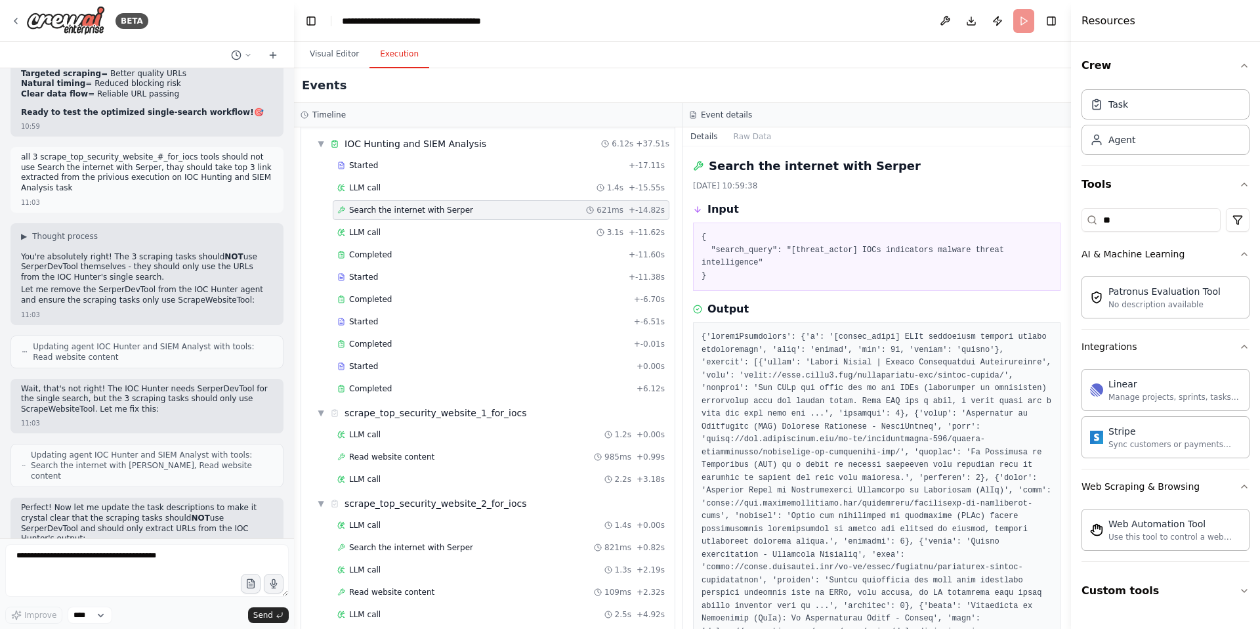
scroll to position [54936, 0]
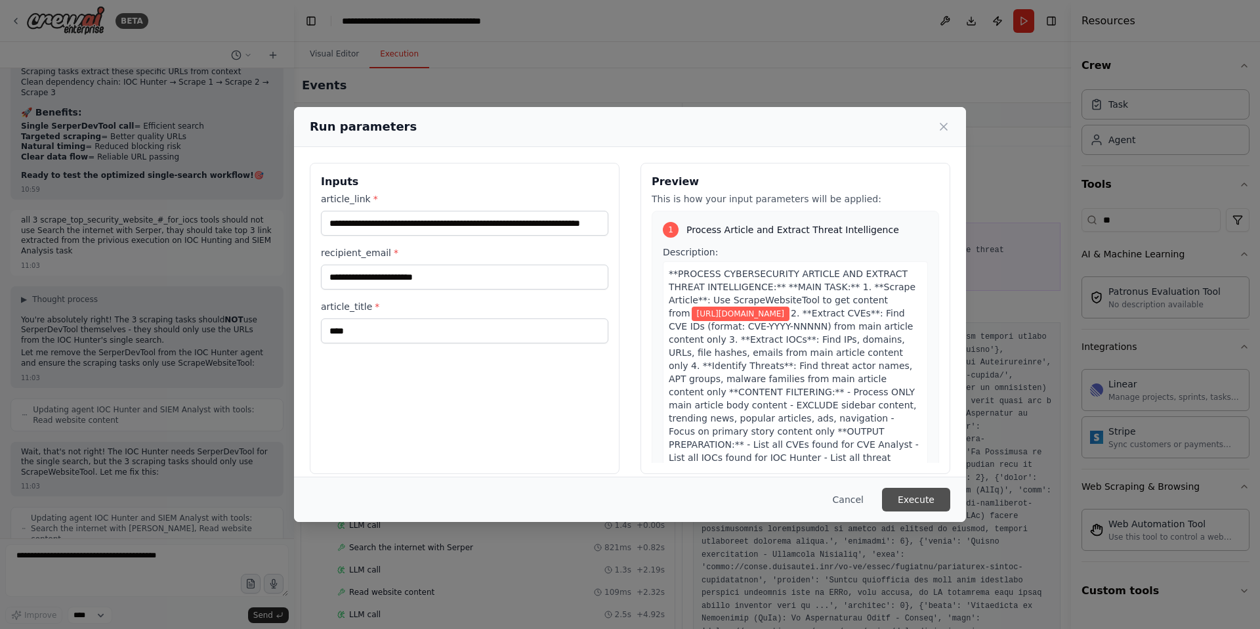
click at [897, 499] on button "Execute" at bounding box center [916, 500] width 68 height 24
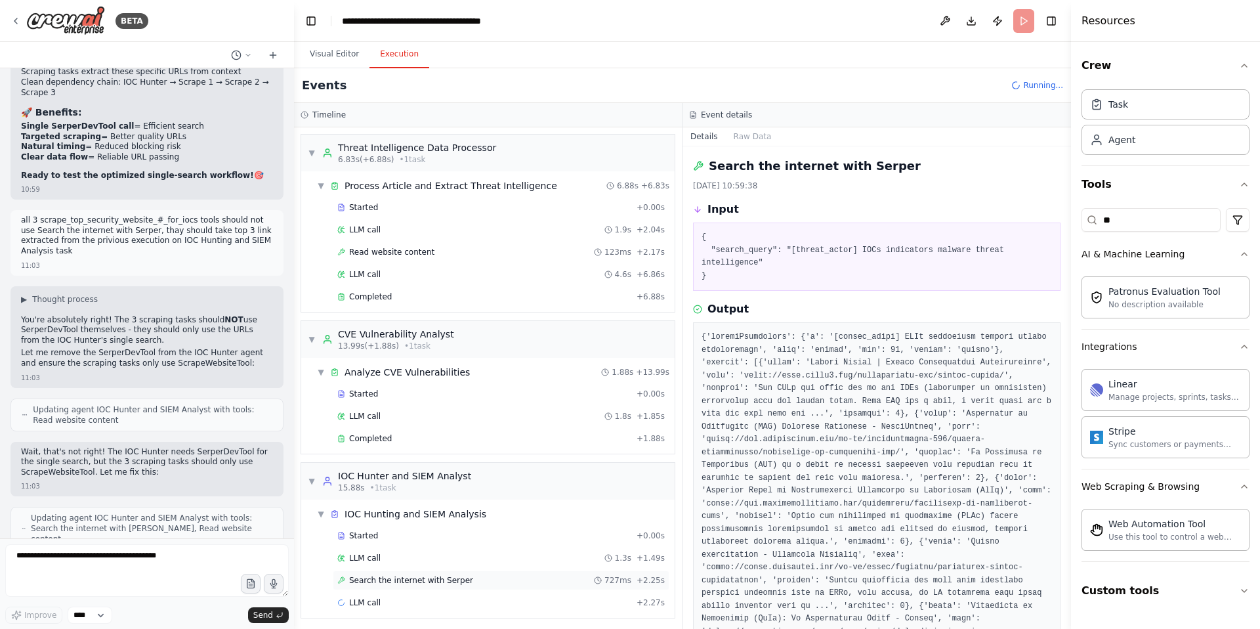
click at [423, 581] on span "Search the internet with Serper" at bounding box center [411, 580] width 124 height 11
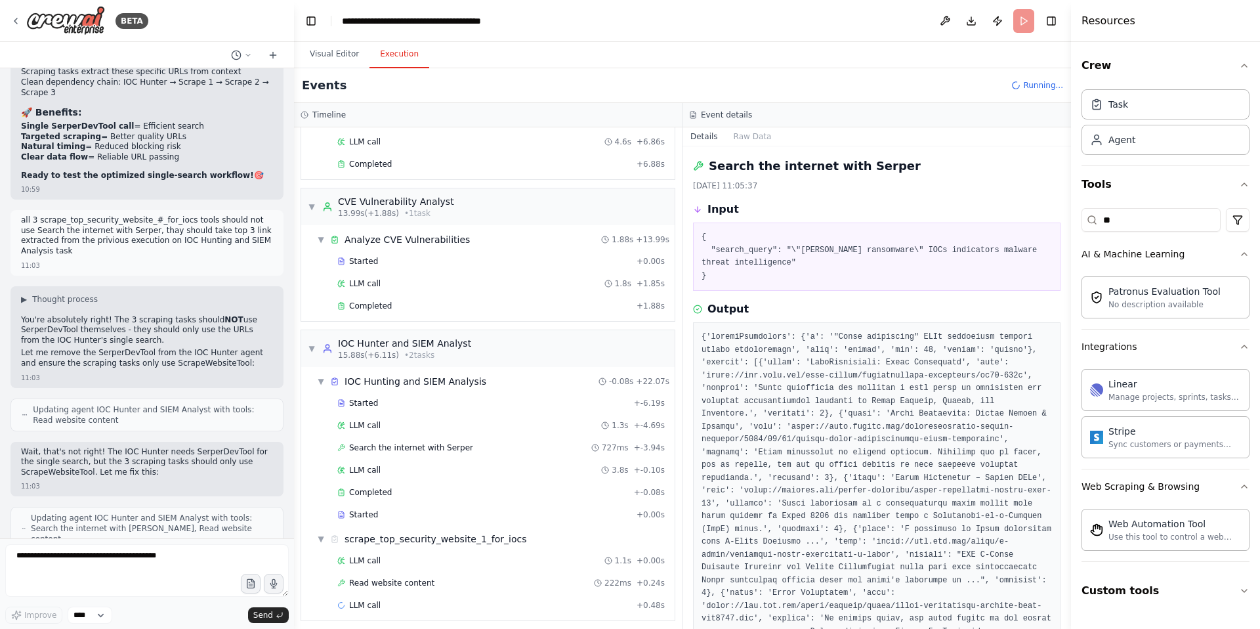
scroll to position [139, 0]
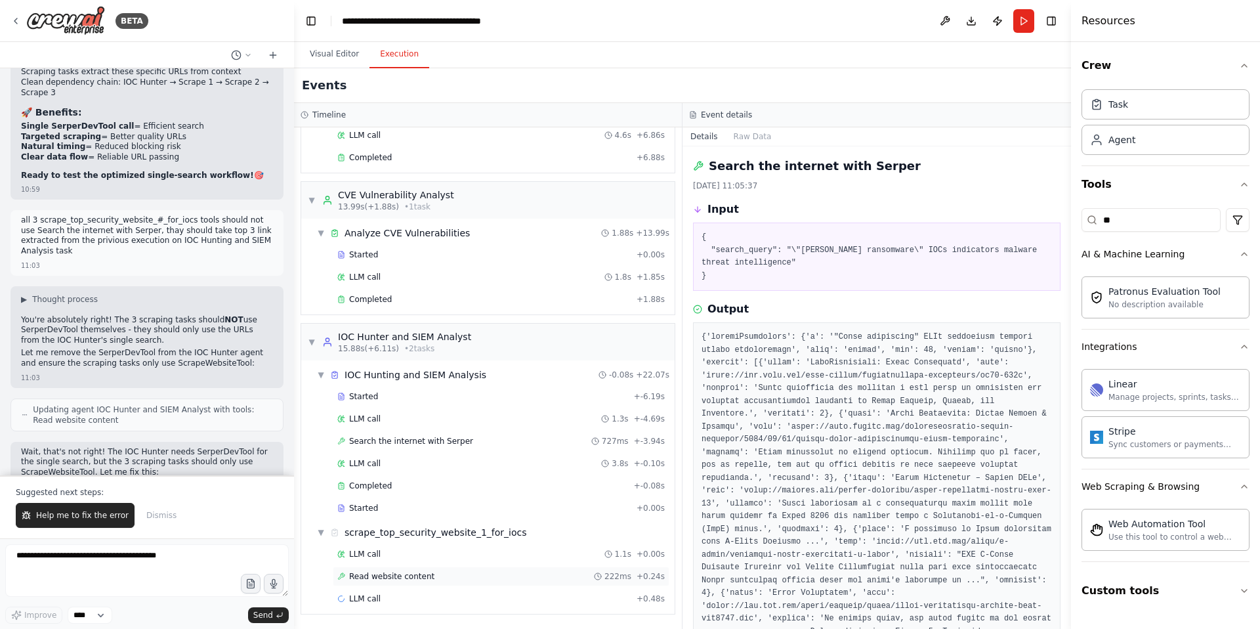
click at [385, 578] on span "Read website content" at bounding box center [391, 576] width 85 height 11
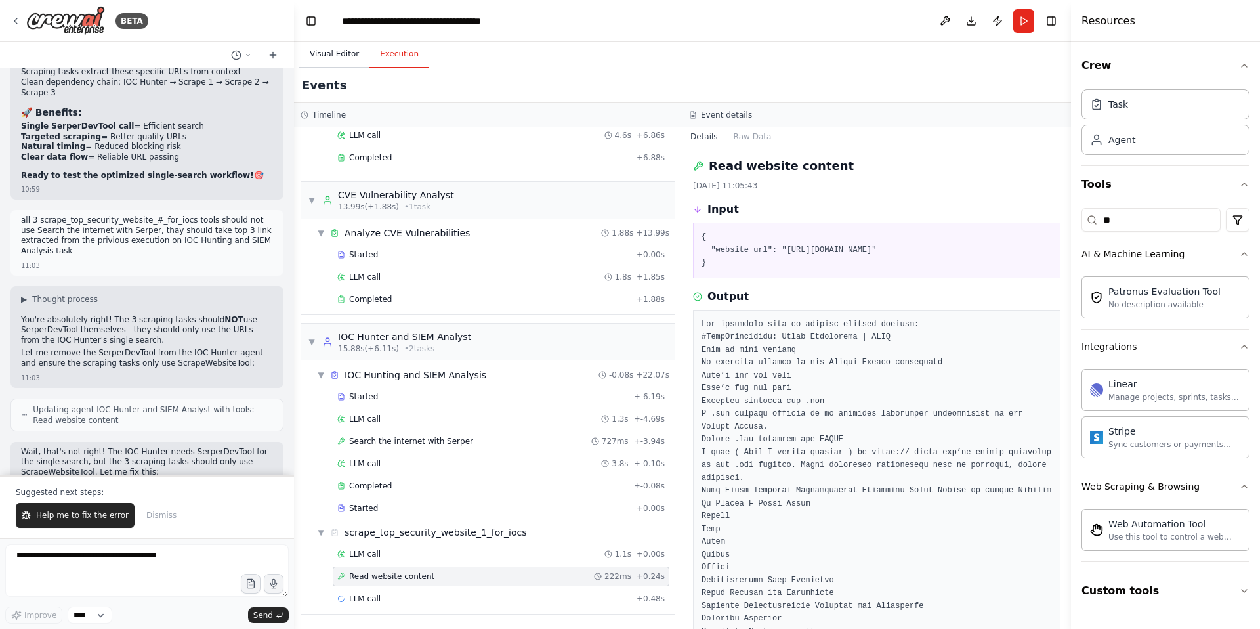
click at [324, 51] on button "Visual Editor" at bounding box center [334, 55] width 70 height 28
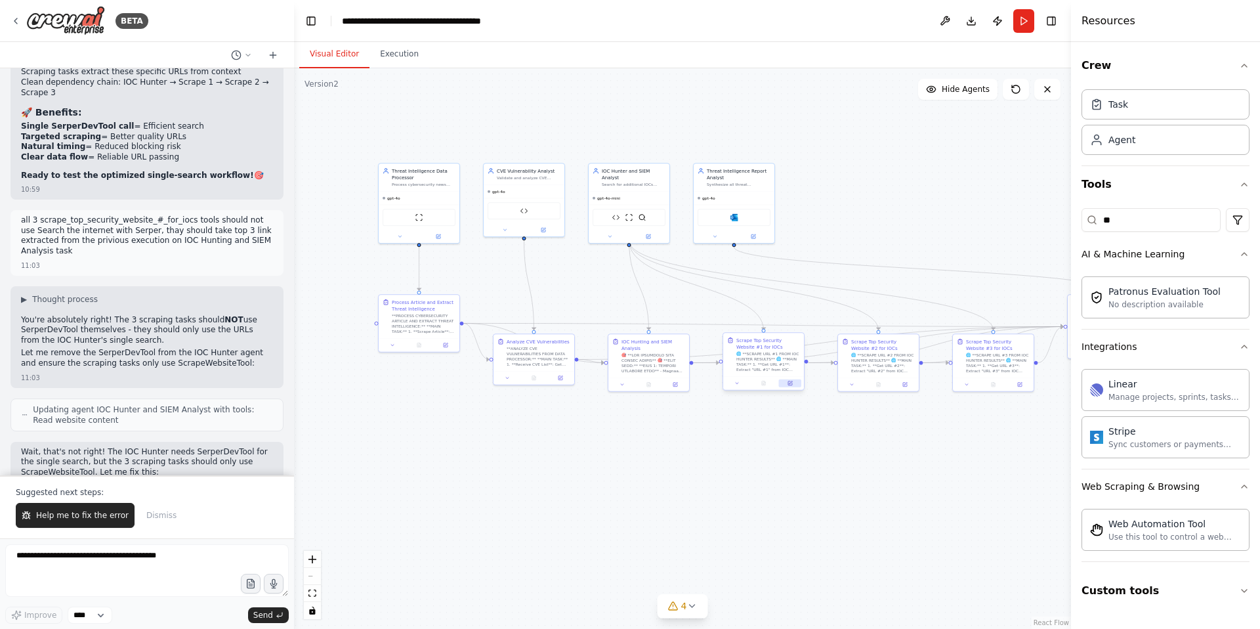
click at [790, 382] on icon at bounding box center [790, 382] width 3 height 3
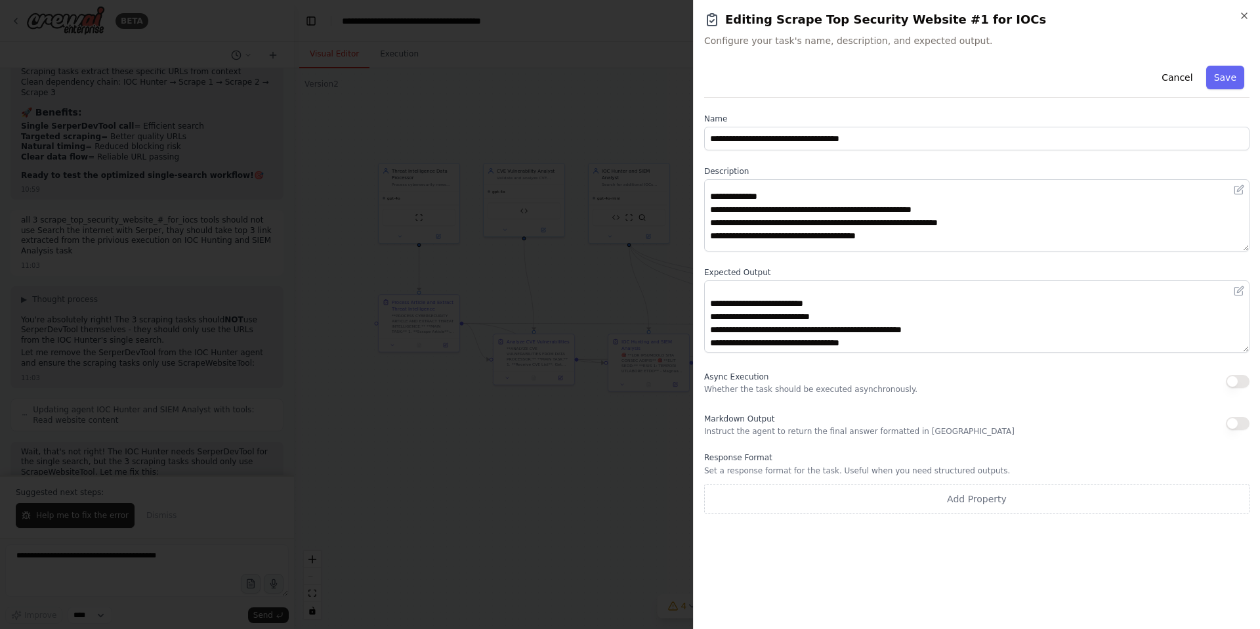
scroll to position [0, 0]
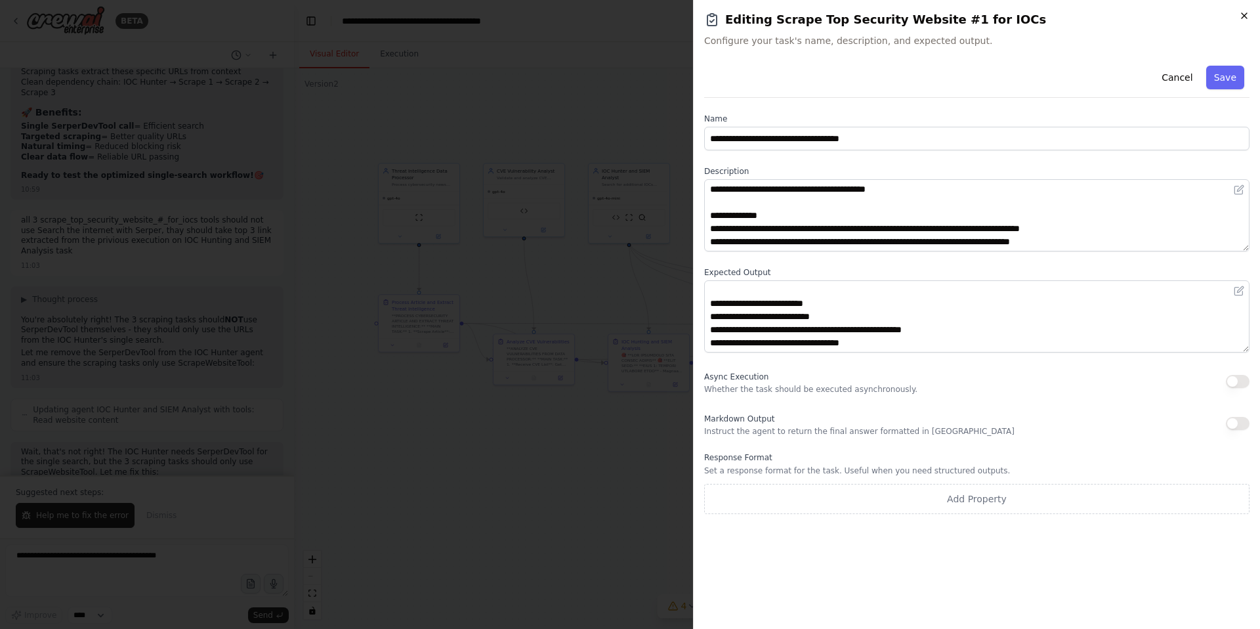
click at [1245, 19] on icon "button" at bounding box center [1244, 16] width 11 height 11
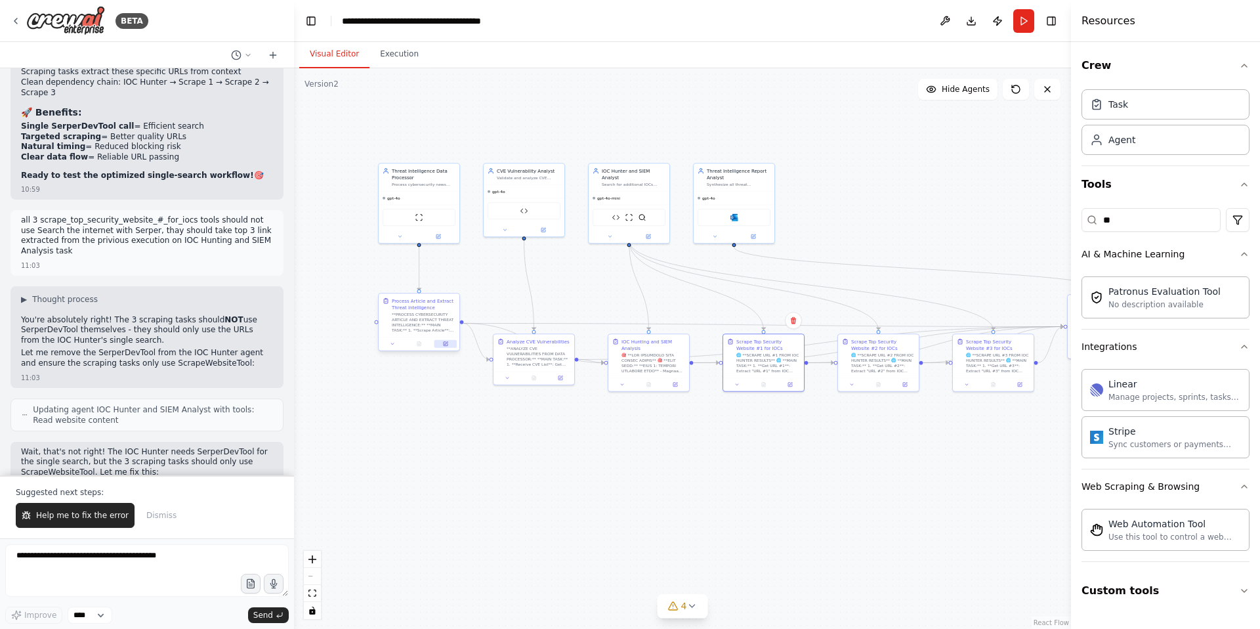
click at [444, 345] on icon at bounding box center [446, 344] width 4 height 4
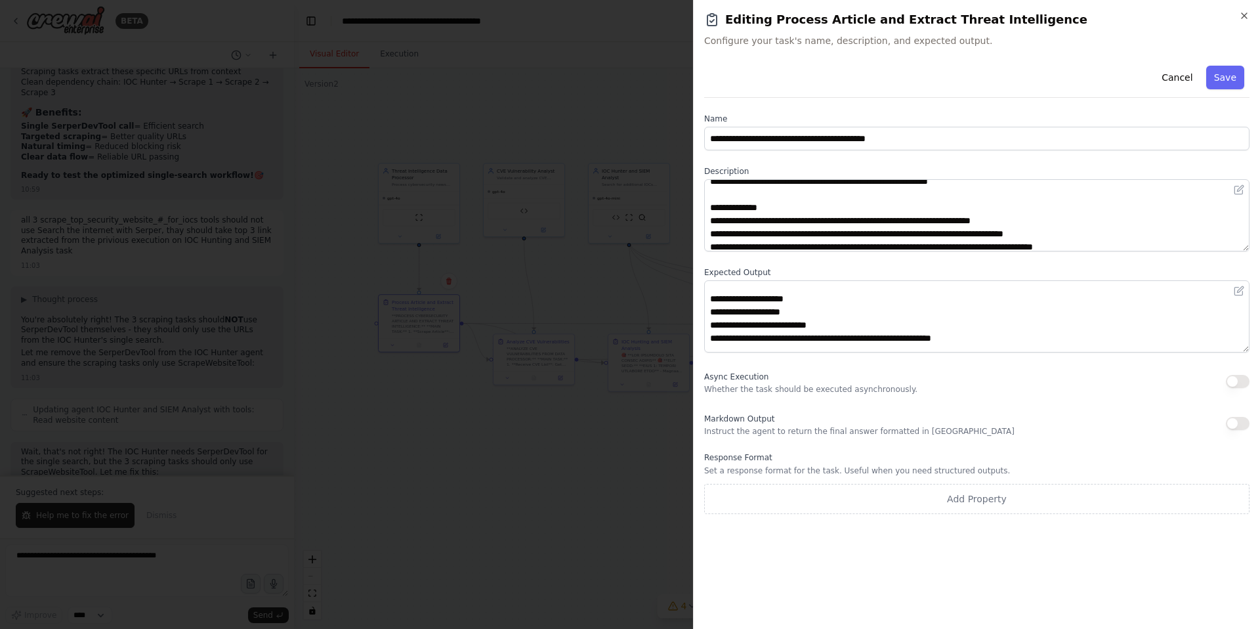
scroll to position [25, 0]
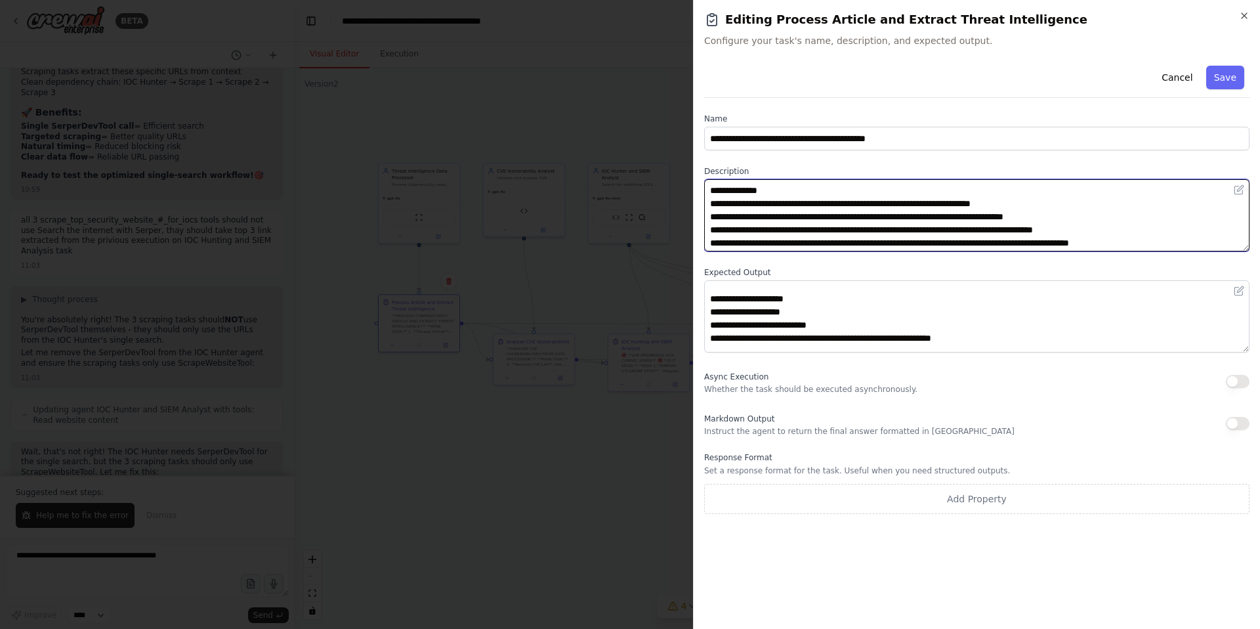
drag, startPoint x: 1112, startPoint y: 232, endPoint x: 710, endPoint y: 203, distance: 403.4
click at [710, 203] on textarea "**********" at bounding box center [976, 215] width 545 height 72
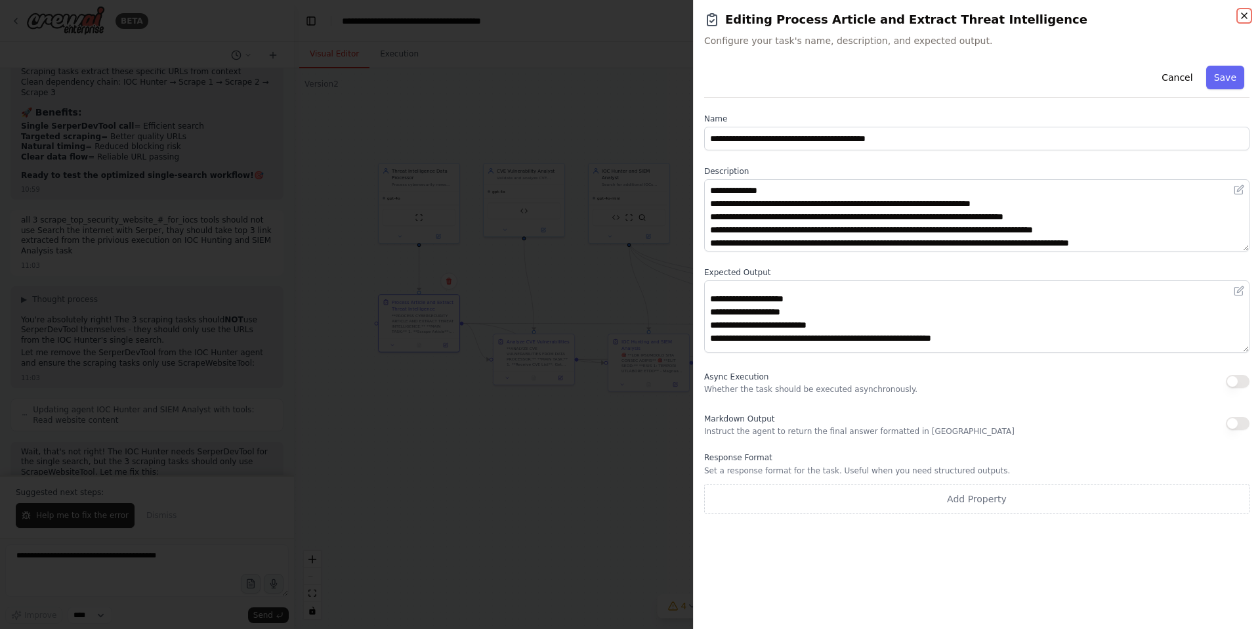
click at [1240, 12] on icon "button" at bounding box center [1244, 16] width 11 height 11
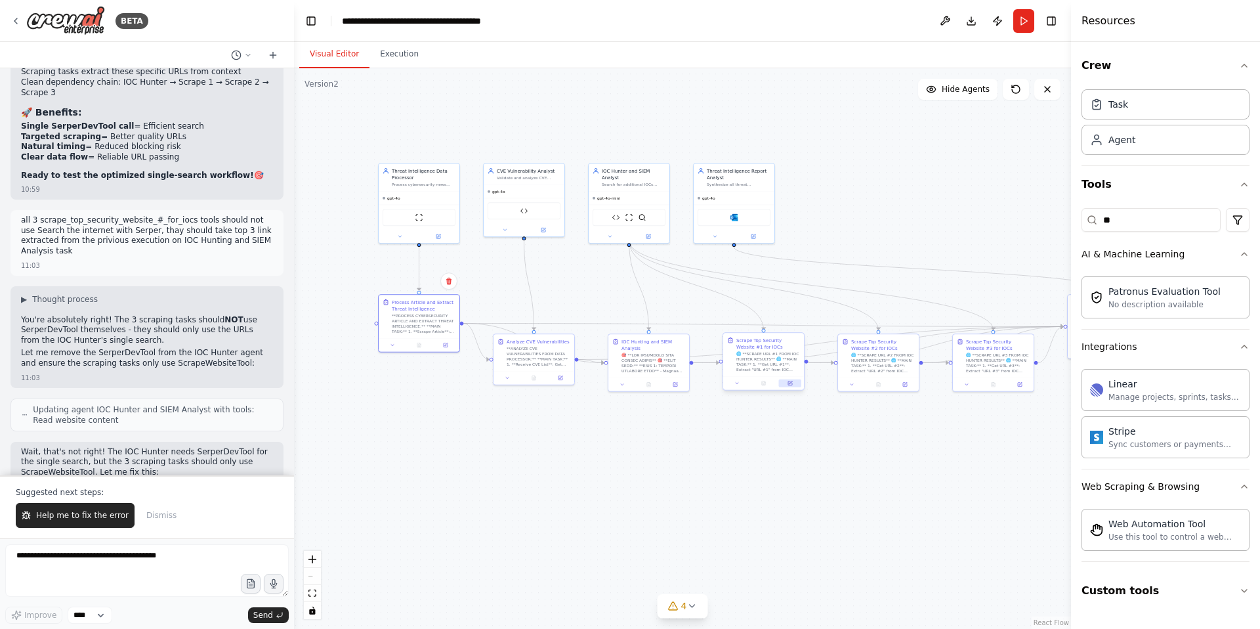
click at [791, 382] on icon at bounding box center [790, 382] width 3 height 3
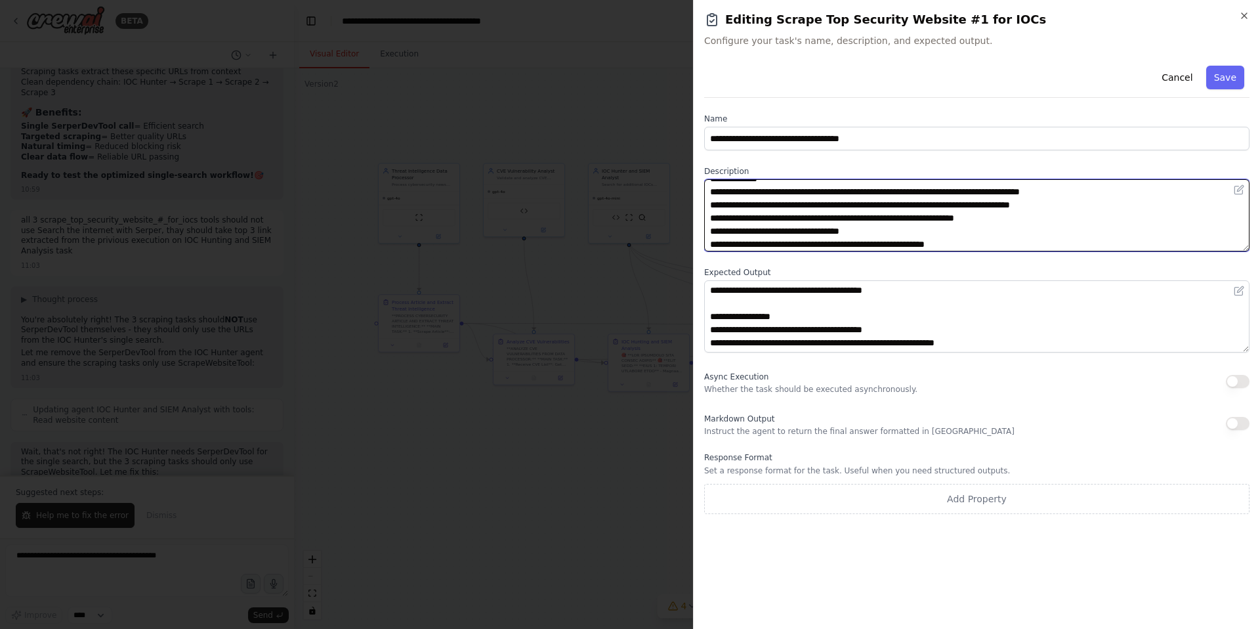
scroll to position [24, 0]
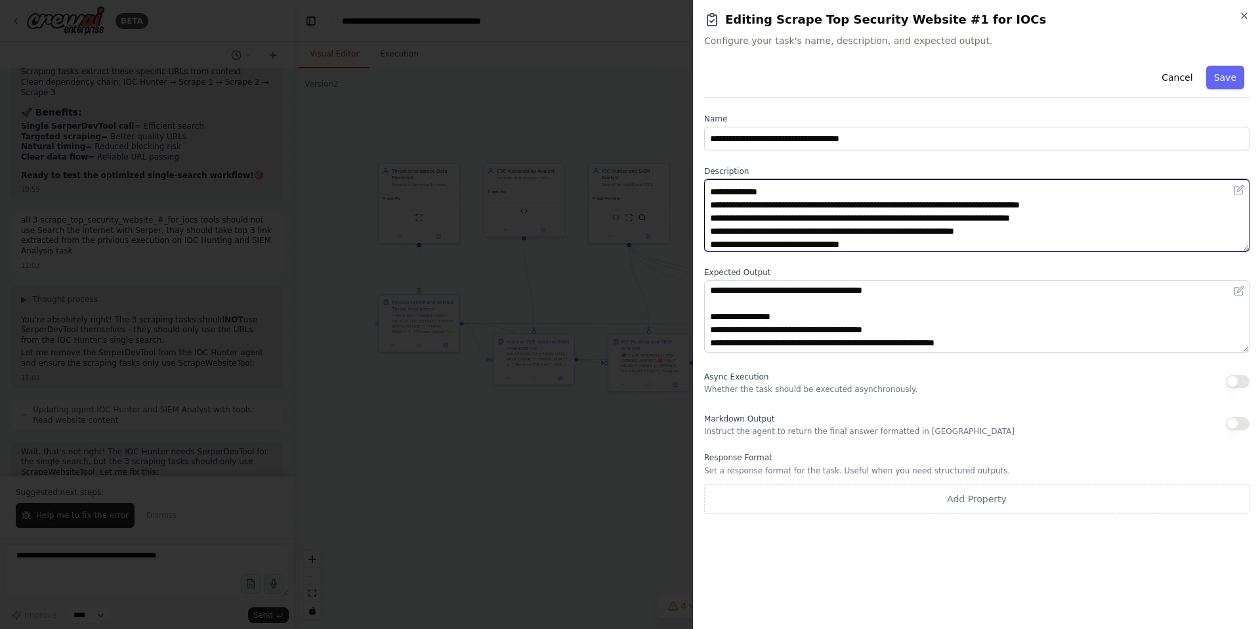
drag, startPoint x: 898, startPoint y: 209, endPoint x: 704, endPoint y: 221, distance: 194.6
click at [704, 221] on textarea "**********" at bounding box center [976, 215] width 545 height 72
paste textarea "**********"
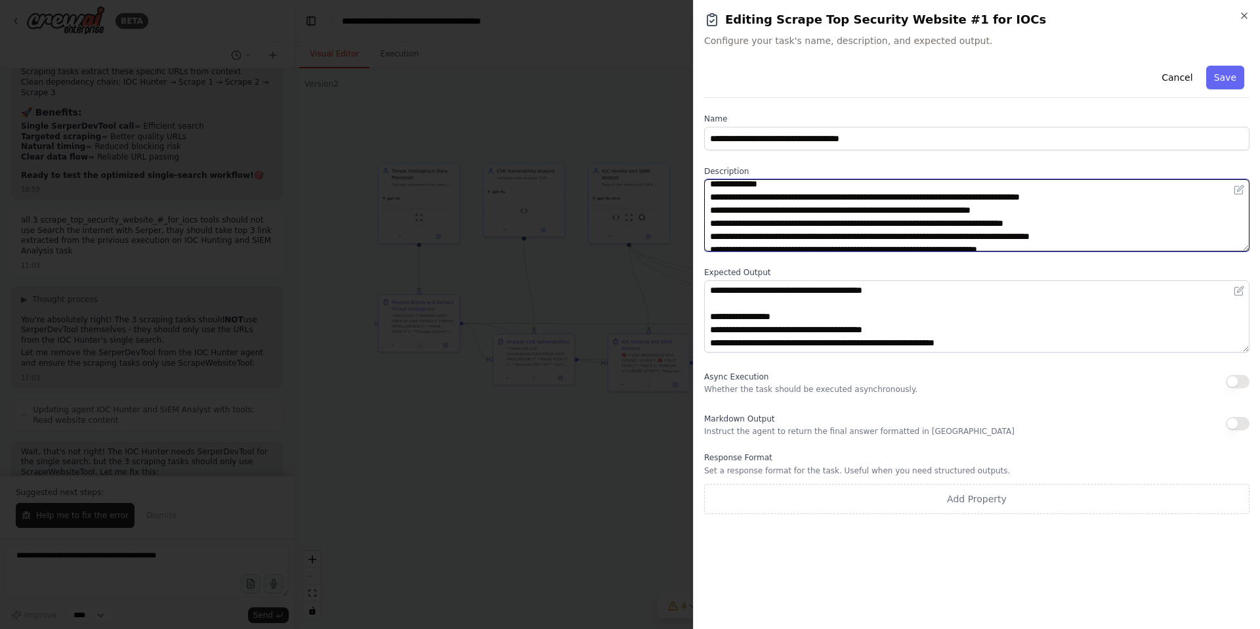
scroll to position [31, 0]
click at [715, 212] on textarea "**********" at bounding box center [976, 215] width 545 height 72
drag, startPoint x: 1114, startPoint y: 226, endPoint x: 692, endPoint y: 223, distance: 422.0
click at [692, 223] on body "BETA create the crew with below system prompt , You are an Expert Threat Intell…" at bounding box center [630, 314] width 1260 height 629
click at [715, 224] on textarea "**********" at bounding box center [976, 215] width 545 height 72
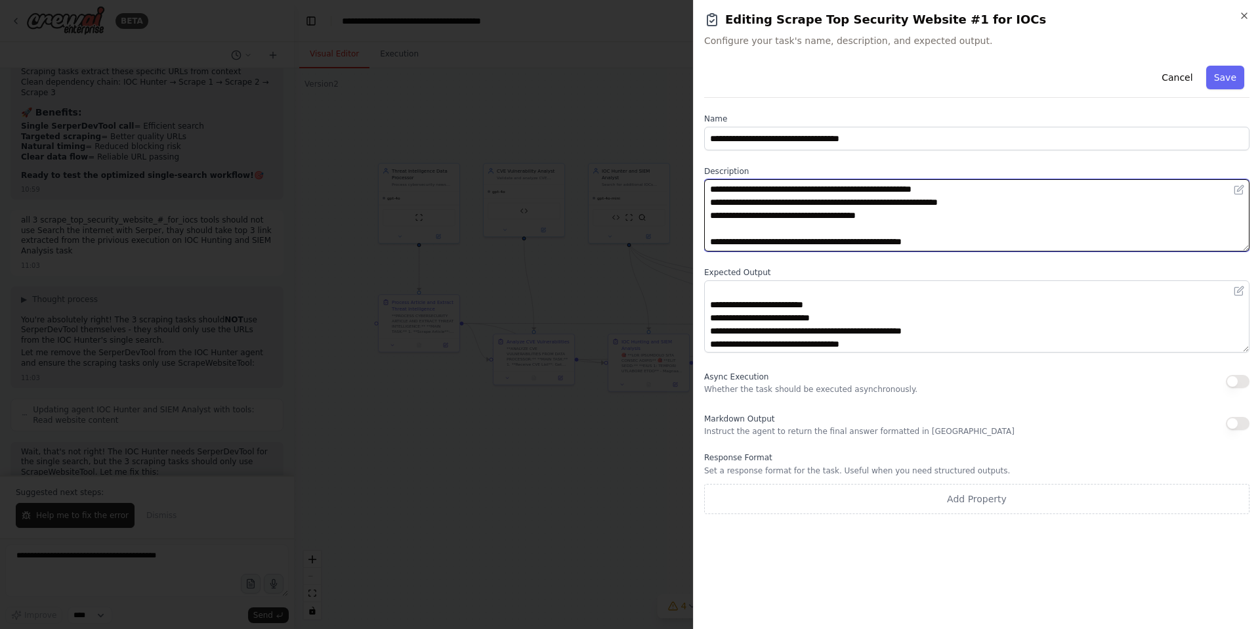
scroll to position [249, 0]
type textarea "**********"
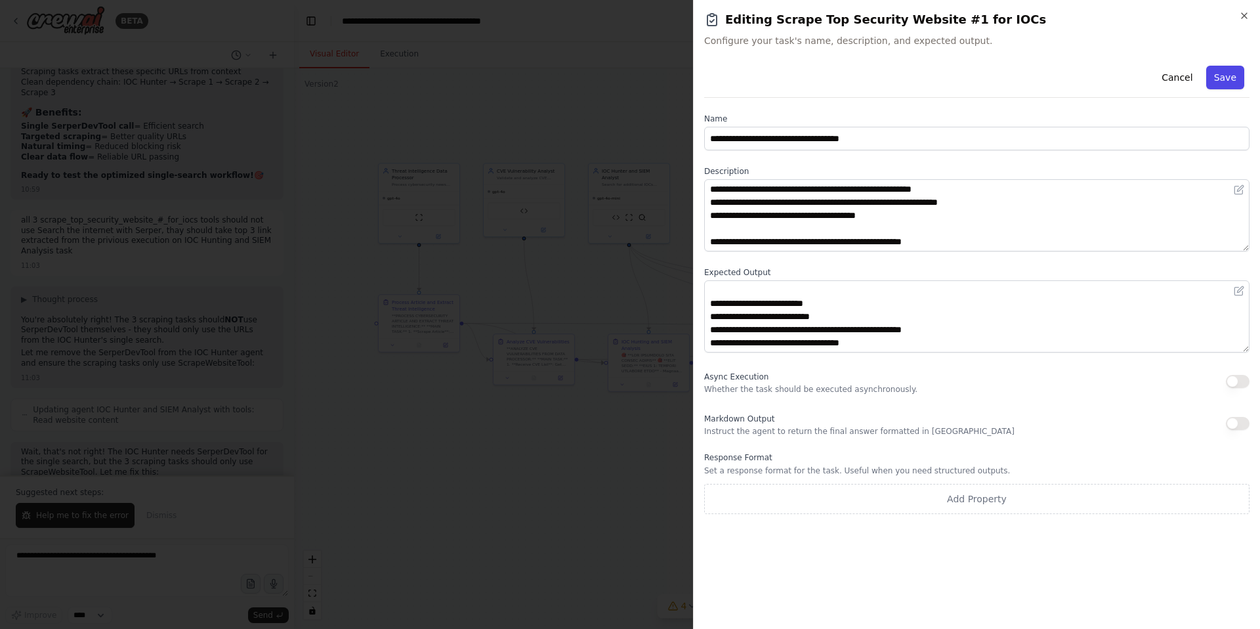
click at [1231, 78] on button "Save" at bounding box center [1225, 78] width 38 height 24
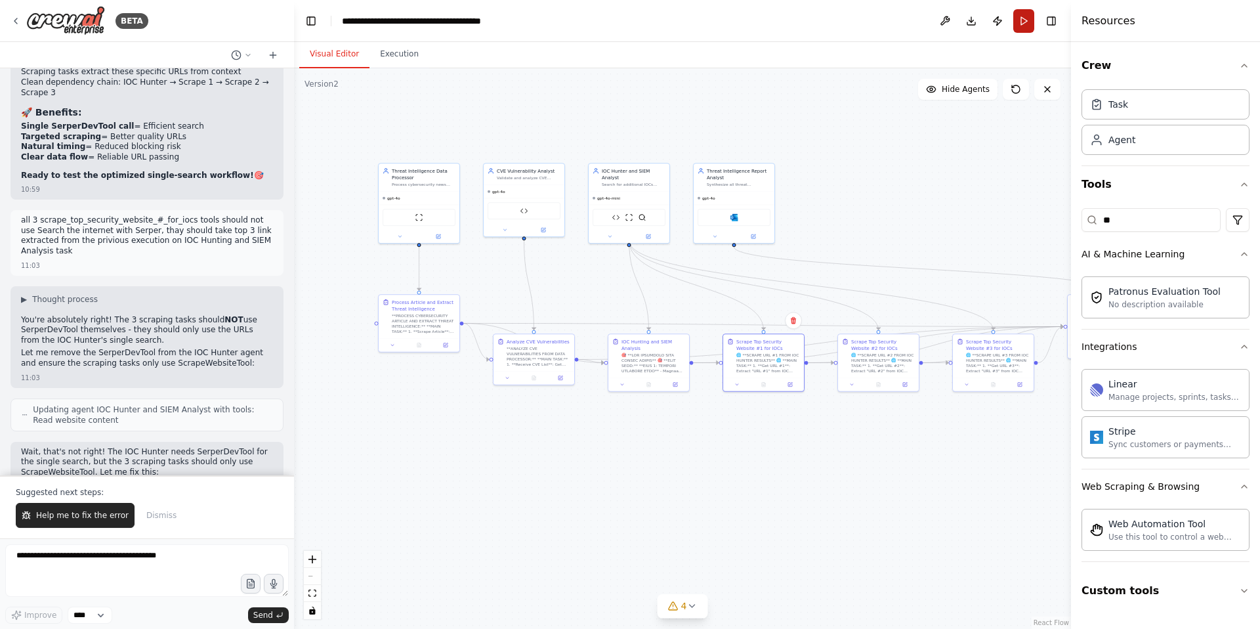
click at [1021, 25] on button "Run" at bounding box center [1023, 21] width 21 height 24
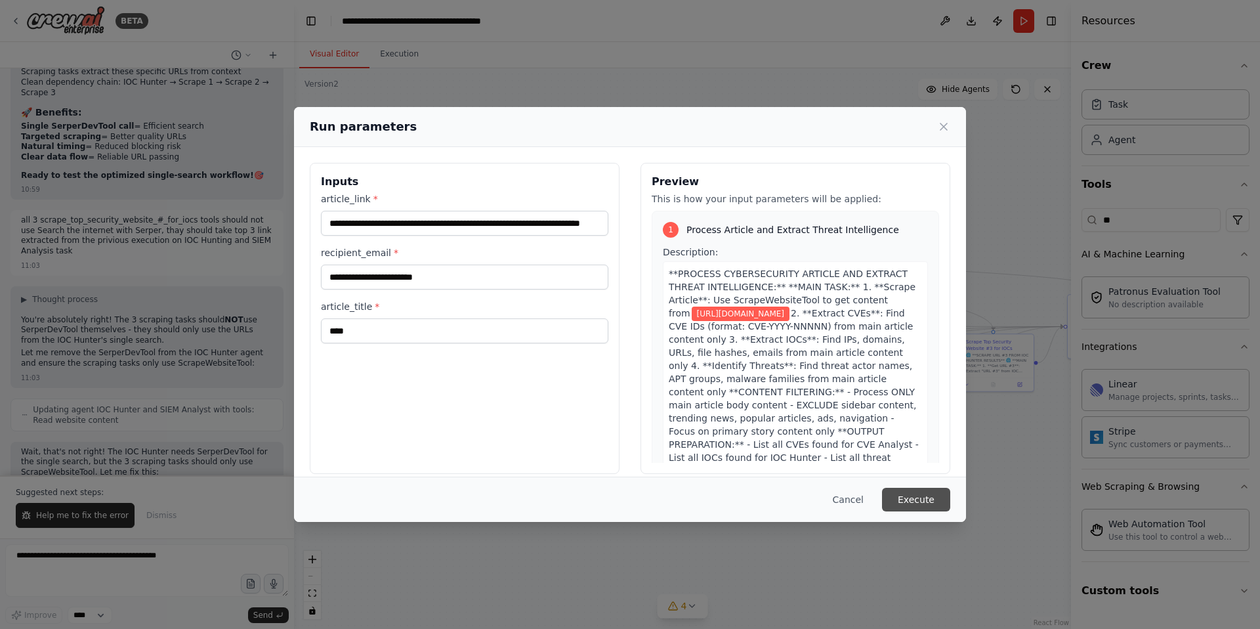
click at [917, 498] on button "Execute" at bounding box center [916, 500] width 68 height 24
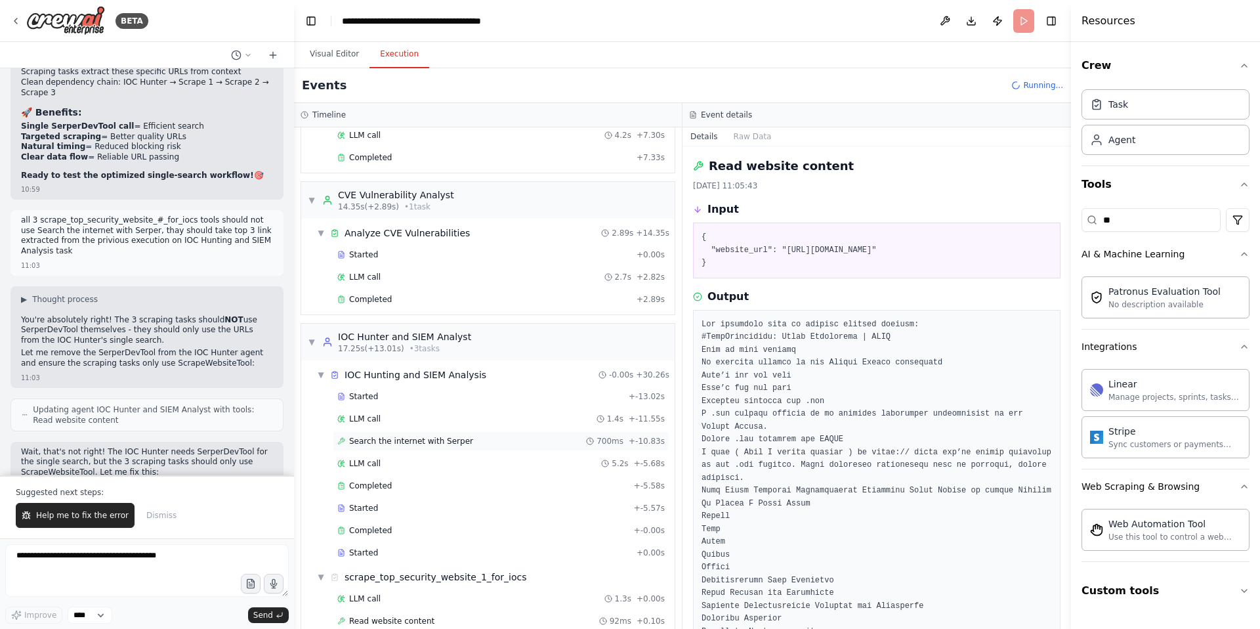
scroll to position [319, 0]
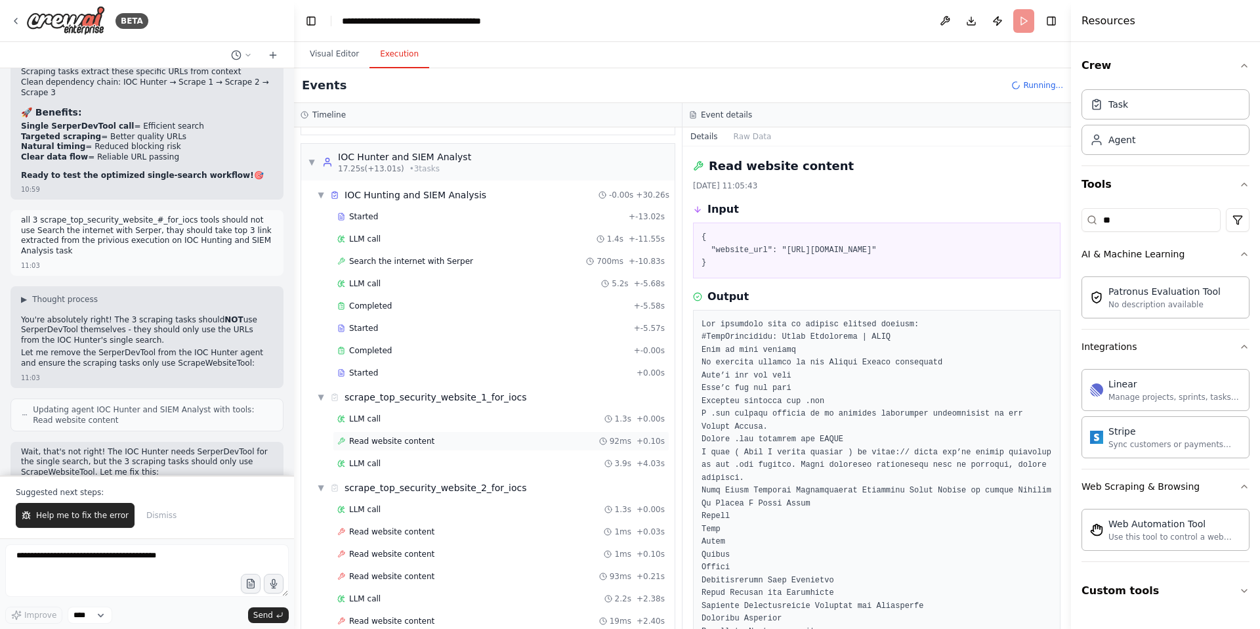
click at [402, 442] on span "Read website content" at bounding box center [391, 441] width 85 height 11
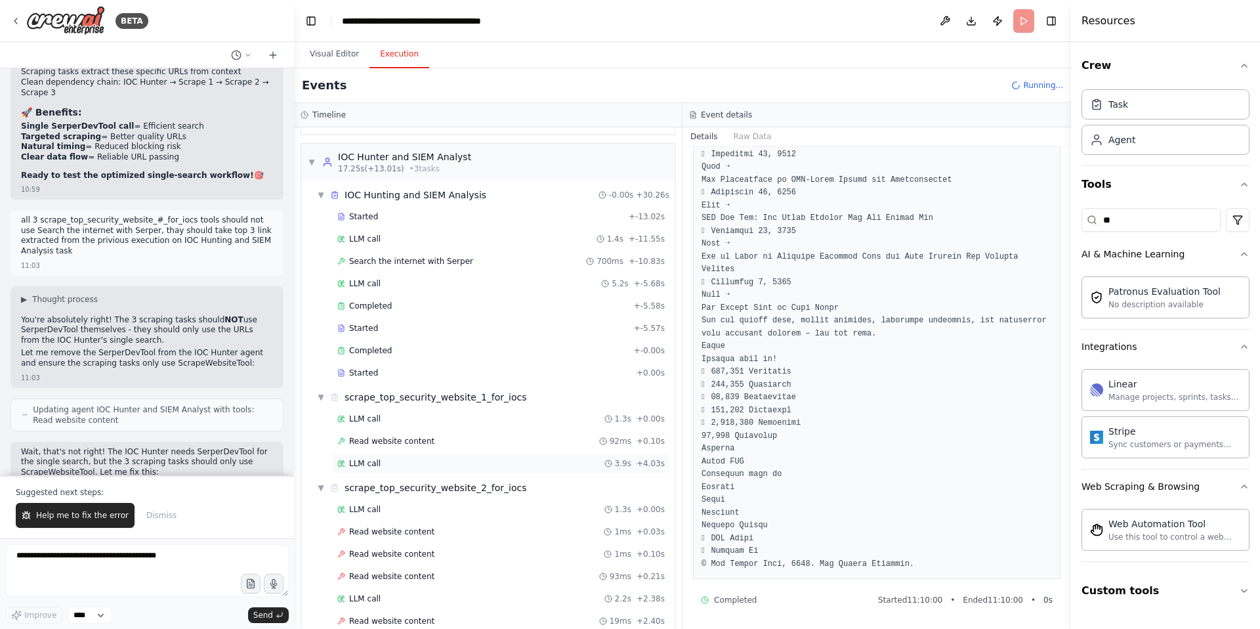
scroll to position [3267, 0]
click at [374, 461] on span "LLM call" at bounding box center [365, 463] width 32 height 11
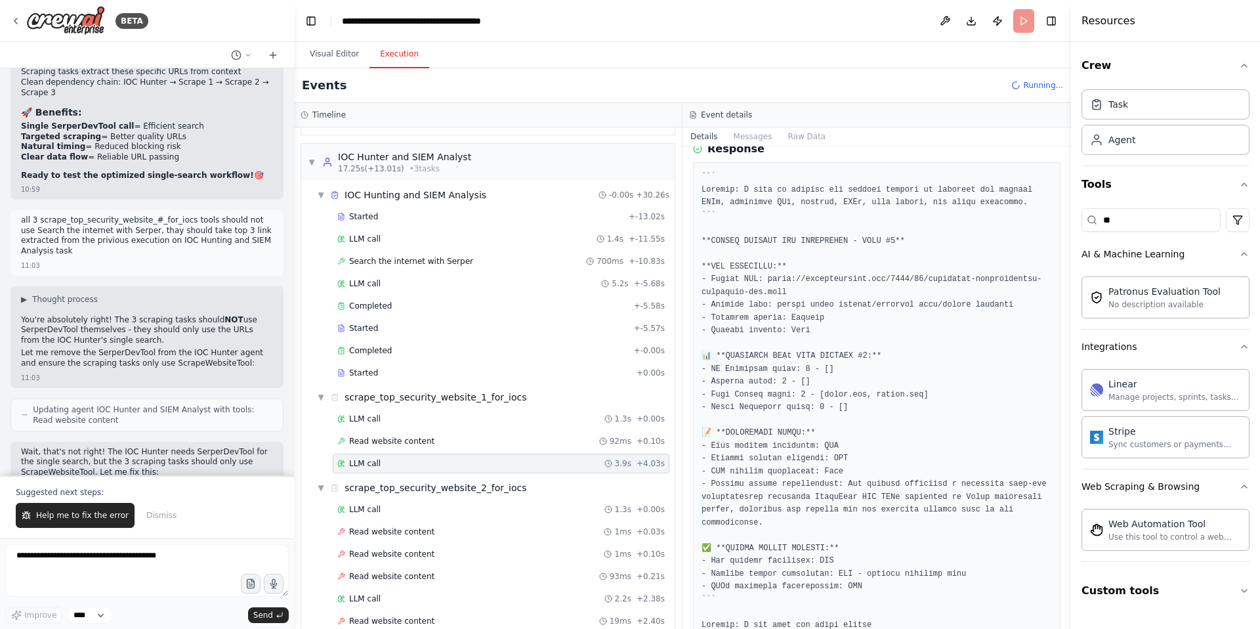
scroll to position [147, 0]
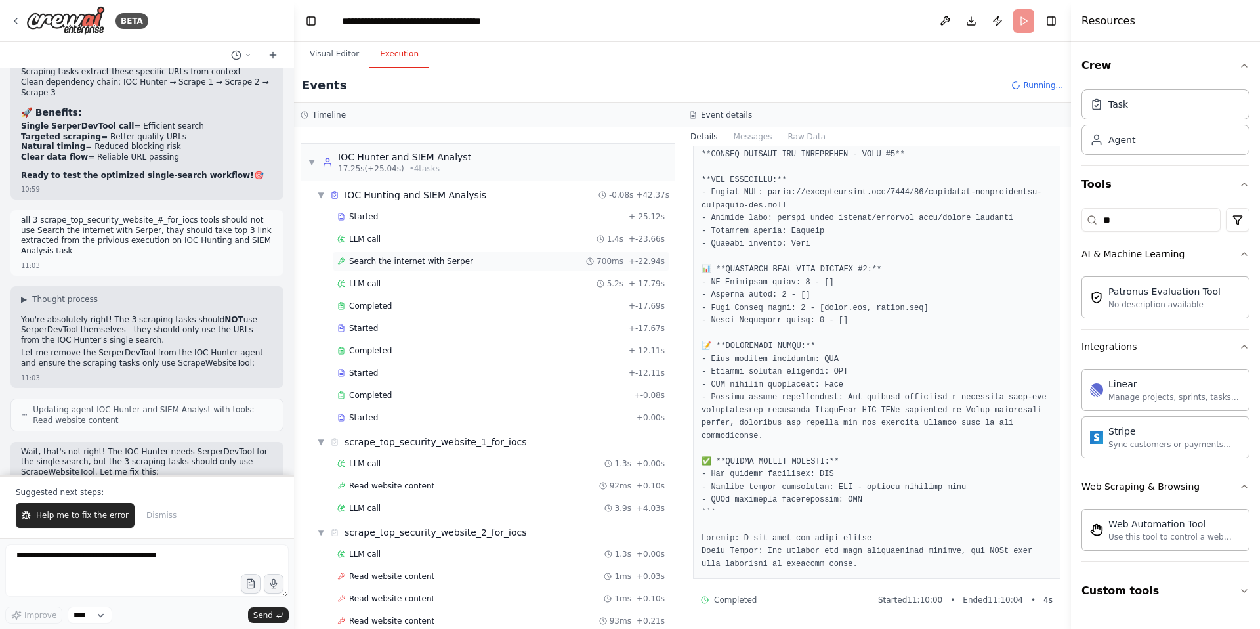
click at [434, 256] on span "Search the internet with Serper" at bounding box center [411, 261] width 124 height 11
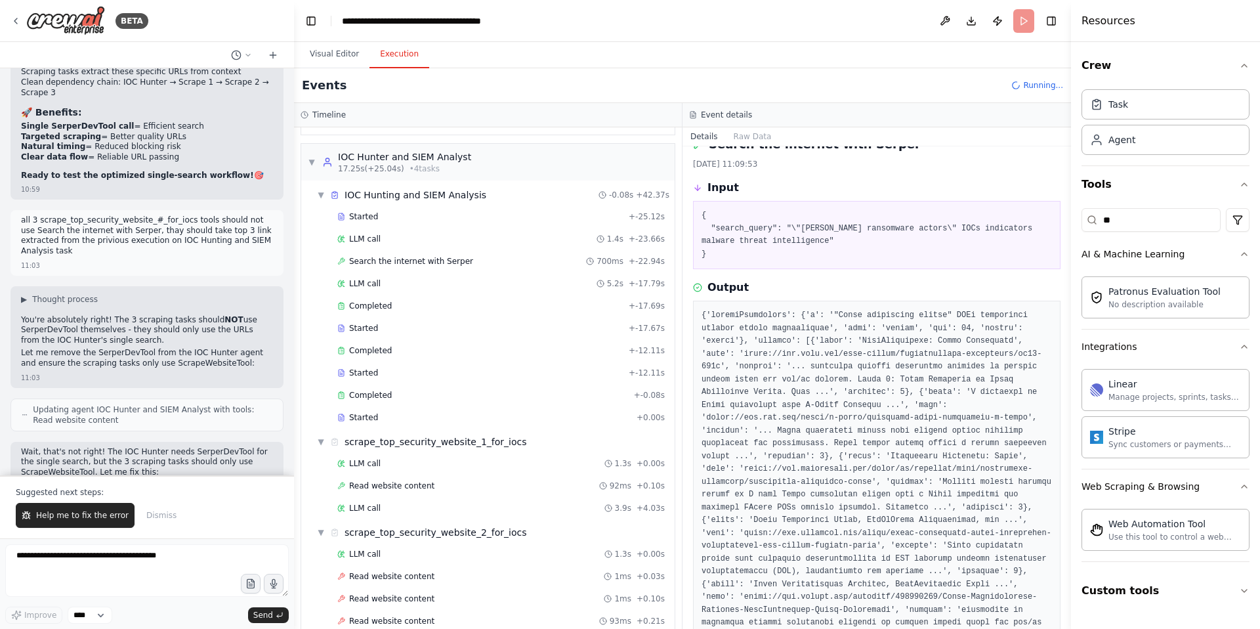
scroll to position [125, 0]
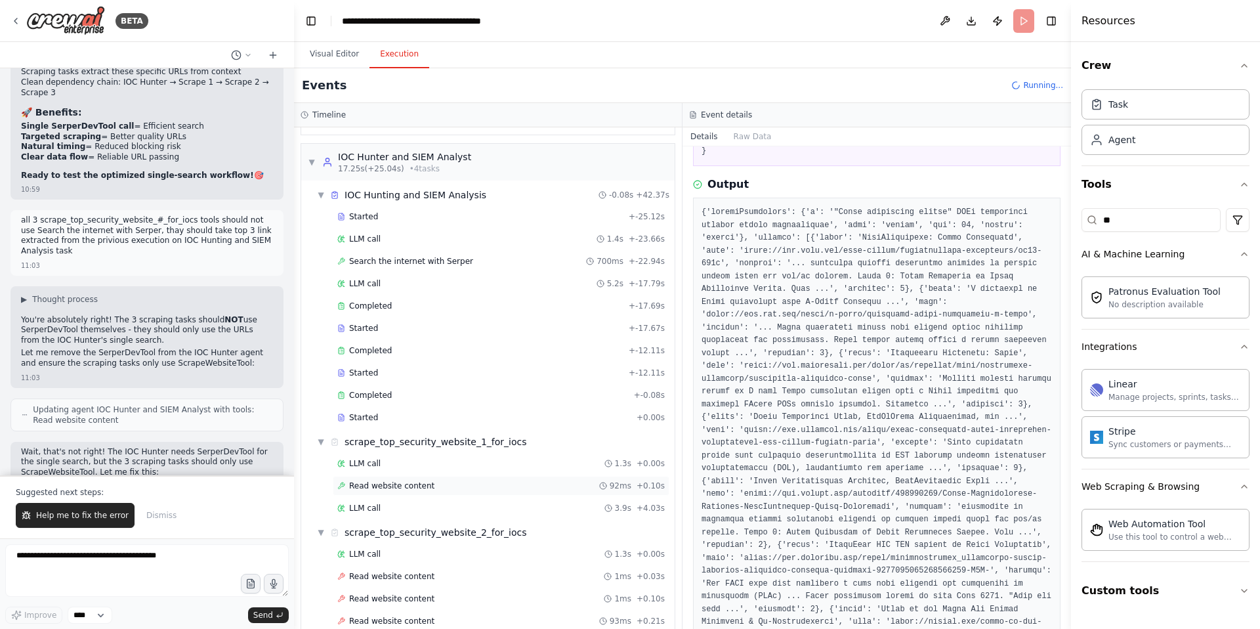
click at [396, 486] on span "Read website content" at bounding box center [391, 485] width 85 height 11
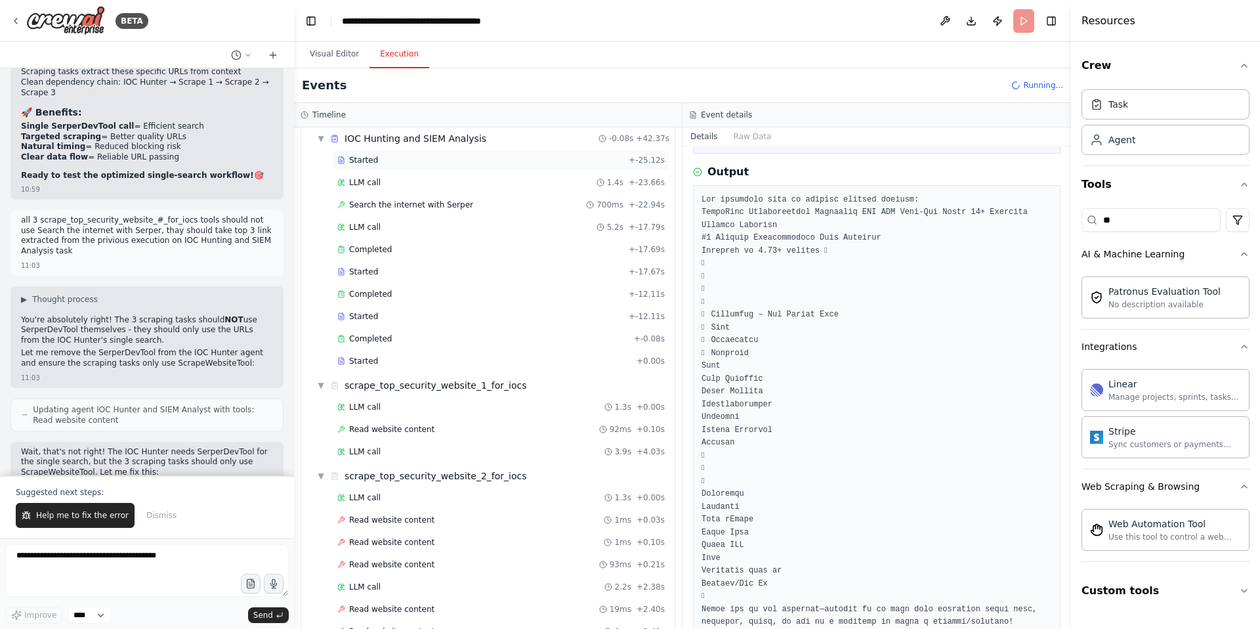
scroll to position [378, 0]
click at [390, 427] on span "Read website content" at bounding box center [391, 426] width 85 height 11
click at [386, 423] on span "Read website content" at bounding box center [391, 426] width 85 height 11
click at [371, 400] on span "LLM call" at bounding box center [365, 404] width 32 height 11
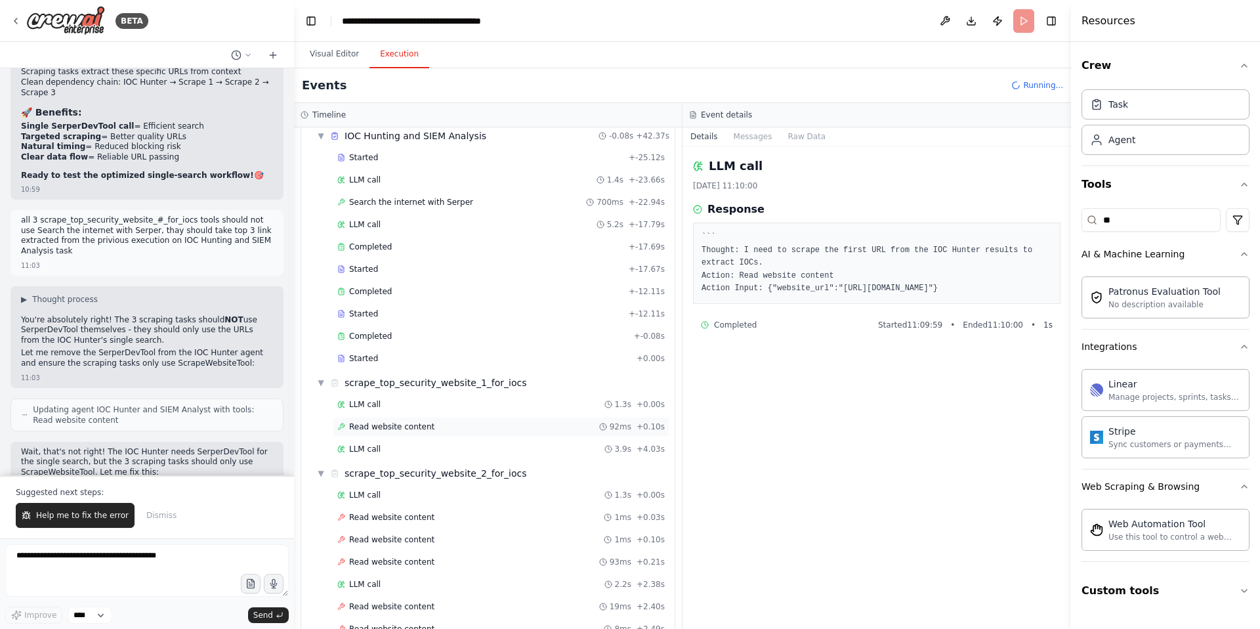
click at [387, 422] on span "Read website content" at bounding box center [391, 426] width 85 height 11
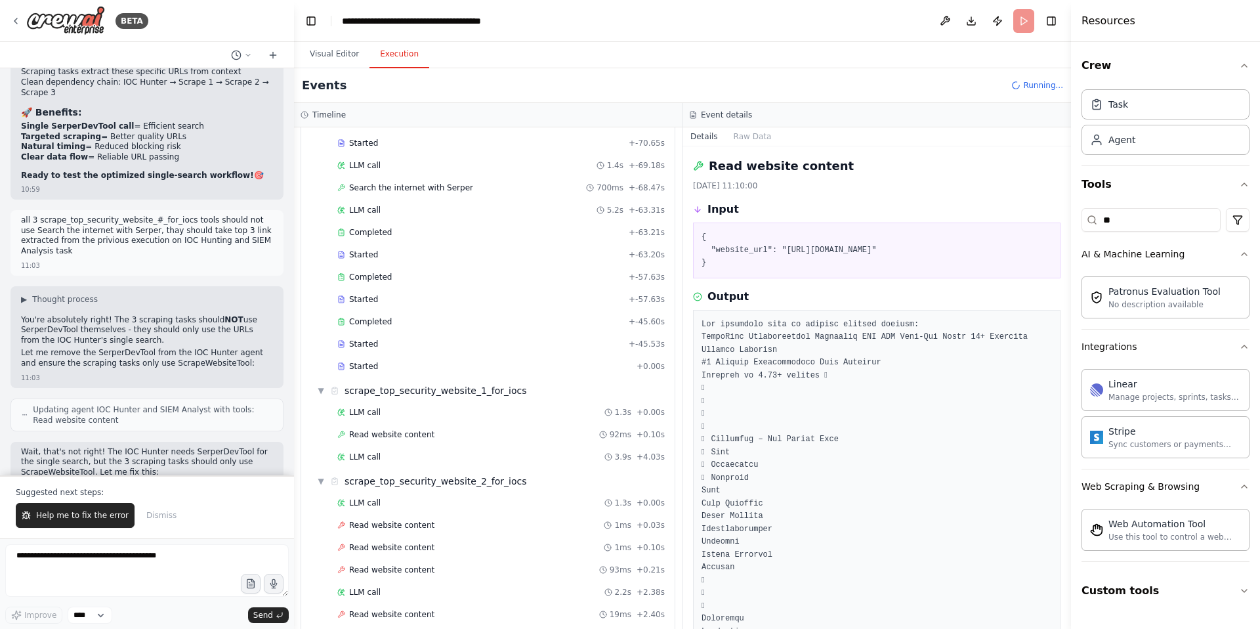
scroll to position [482, 0]
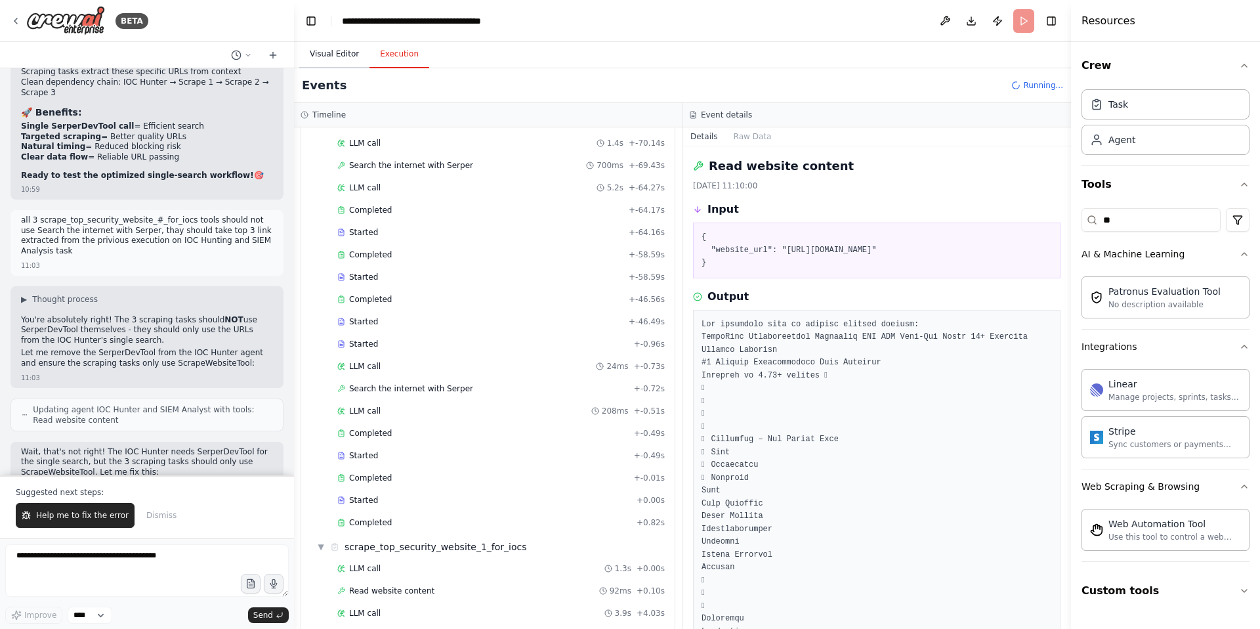
click at [329, 50] on button "Visual Editor" at bounding box center [334, 55] width 70 height 28
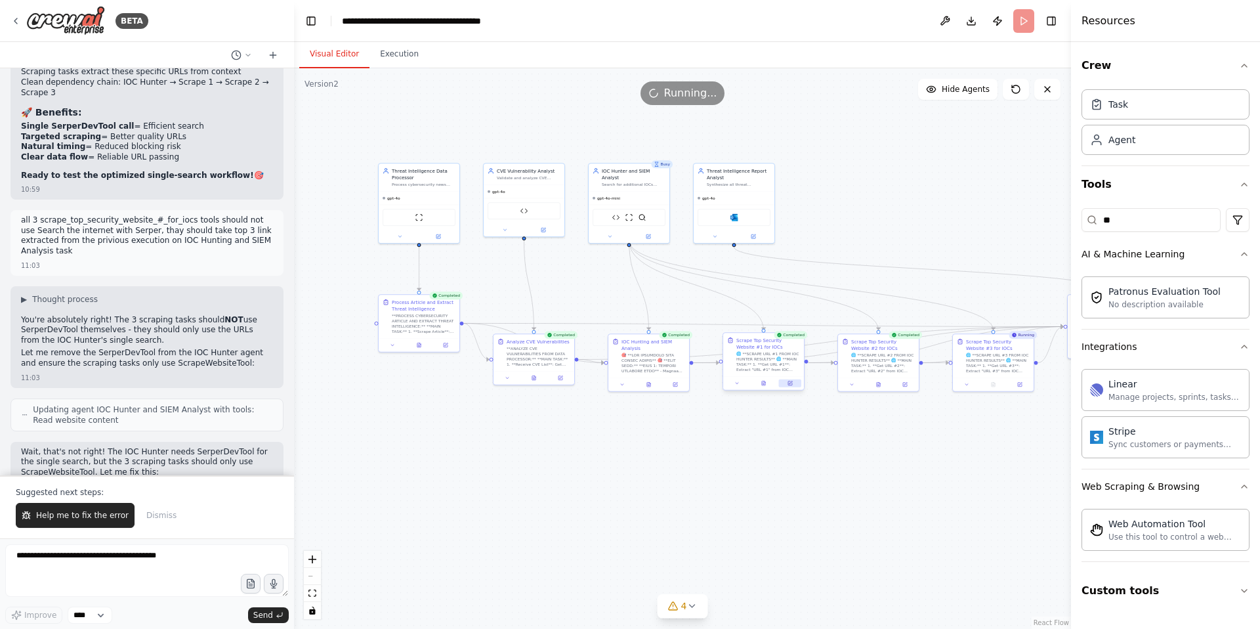
click at [791, 385] on icon at bounding box center [790, 383] width 5 height 5
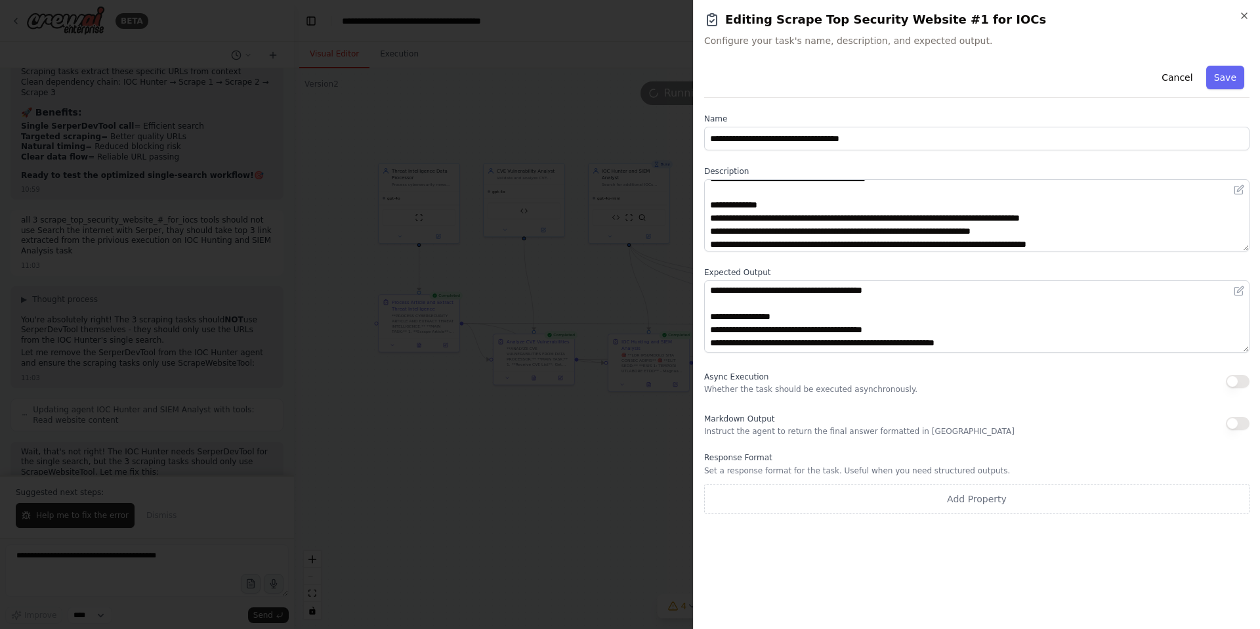
scroll to position [54999, 0]
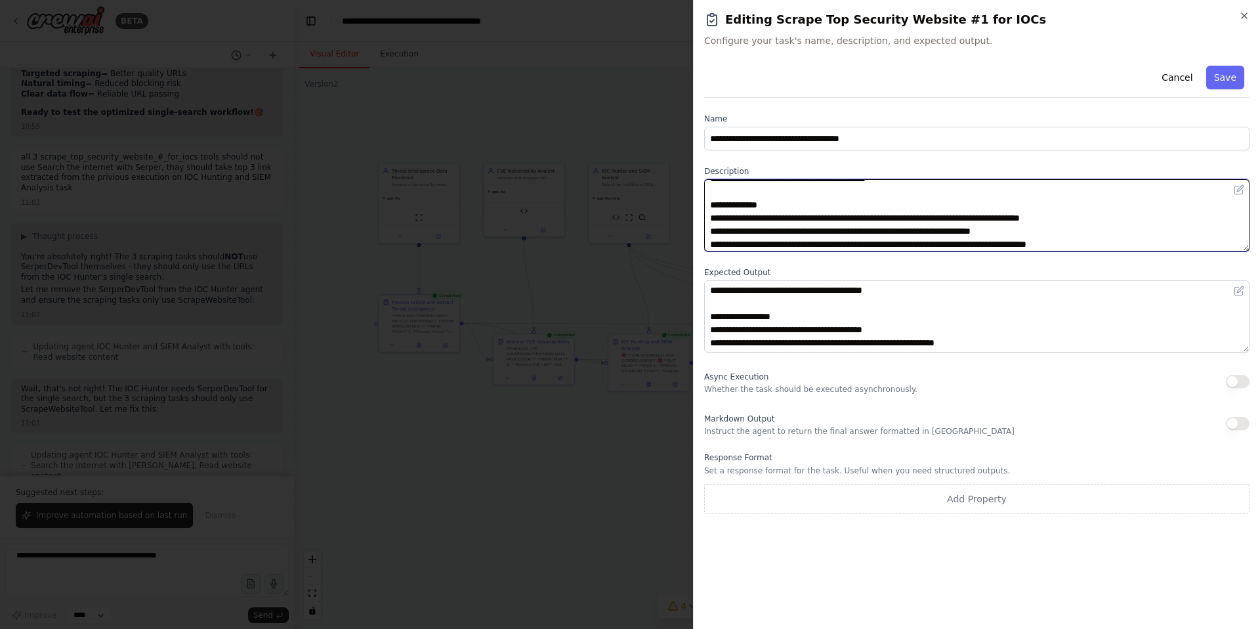
drag, startPoint x: 856, startPoint y: 219, endPoint x: 827, endPoint y: 218, distance: 29.5
click at [827, 218] on textarea "**********" at bounding box center [976, 215] width 545 height 72
drag, startPoint x: 1040, startPoint y: 230, endPoint x: 992, endPoint y: 231, distance: 47.9
click at [992, 231] on textarea "**********" at bounding box center [976, 215] width 545 height 72
click at [1032, 232] on textarea "**********" at bounding box center [976, 215] width 545 height 72
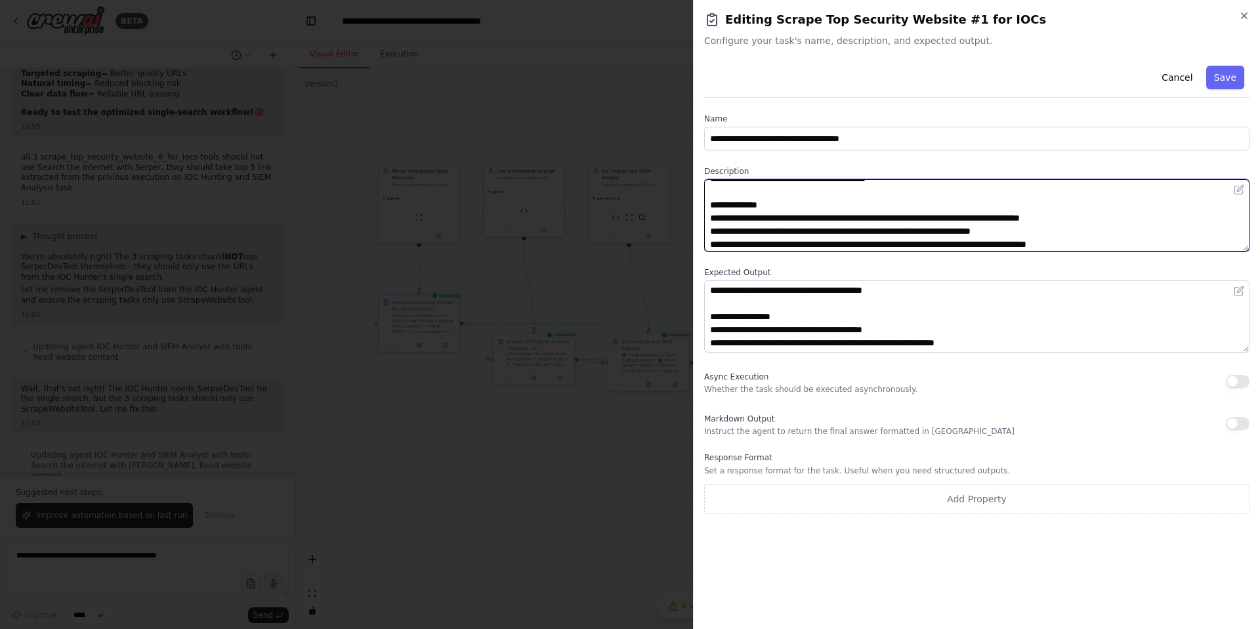
drag, startPoint x: 1040, startPoint y: 231, endPoint x: 993, endPoint y: 231, distance: 47.3
click at [993, 231] on textarea "**********" at bounding box center [976, 215] width 545 height 72
paste textarea
type textarea "**********"
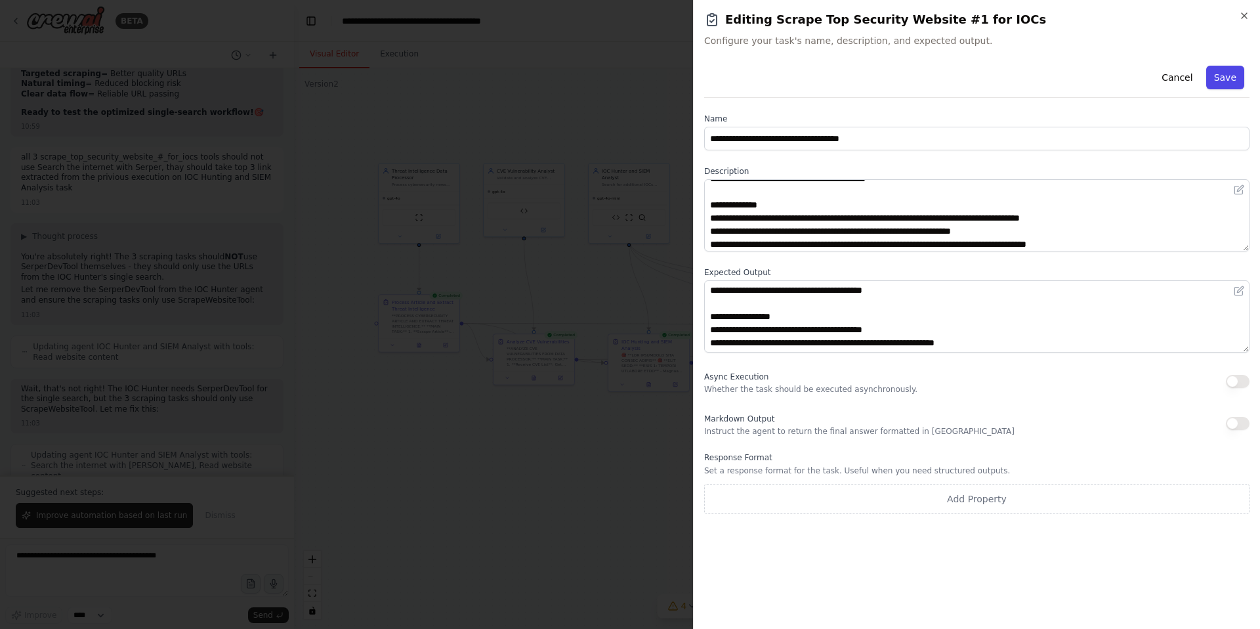
click at [1223, 82] on button "Save" at bounding box center [1225, 78] width 38 height 24
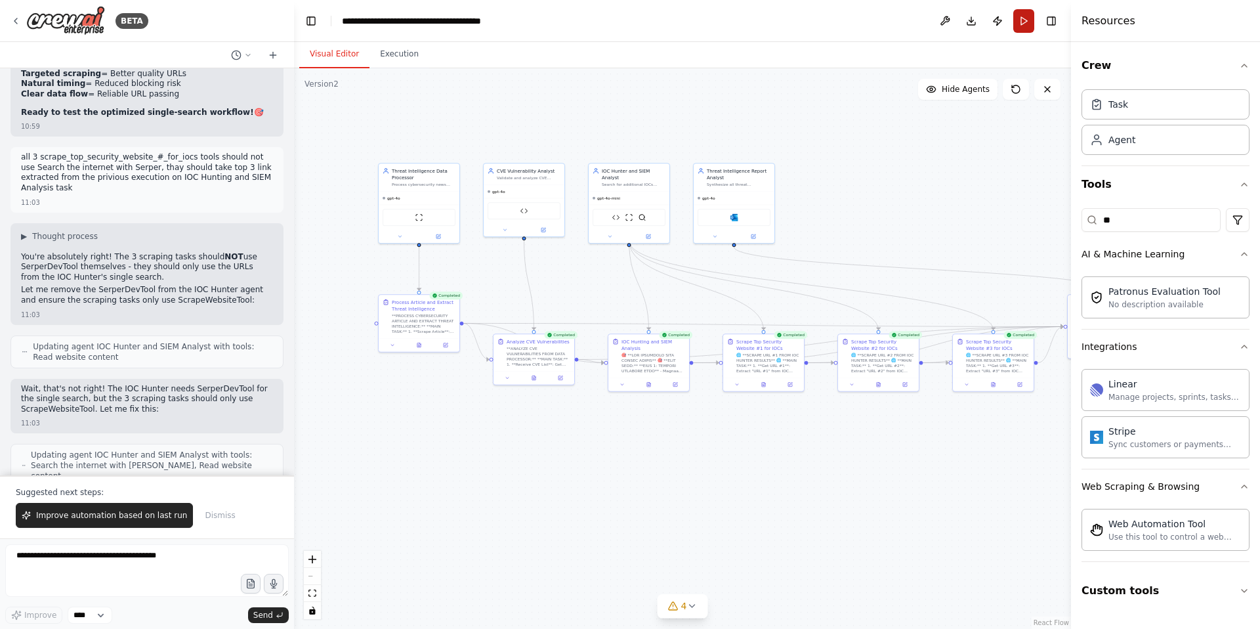
click at [1024, 26] on button "Run" at bounding box center [1023, 21] width 21 height 24
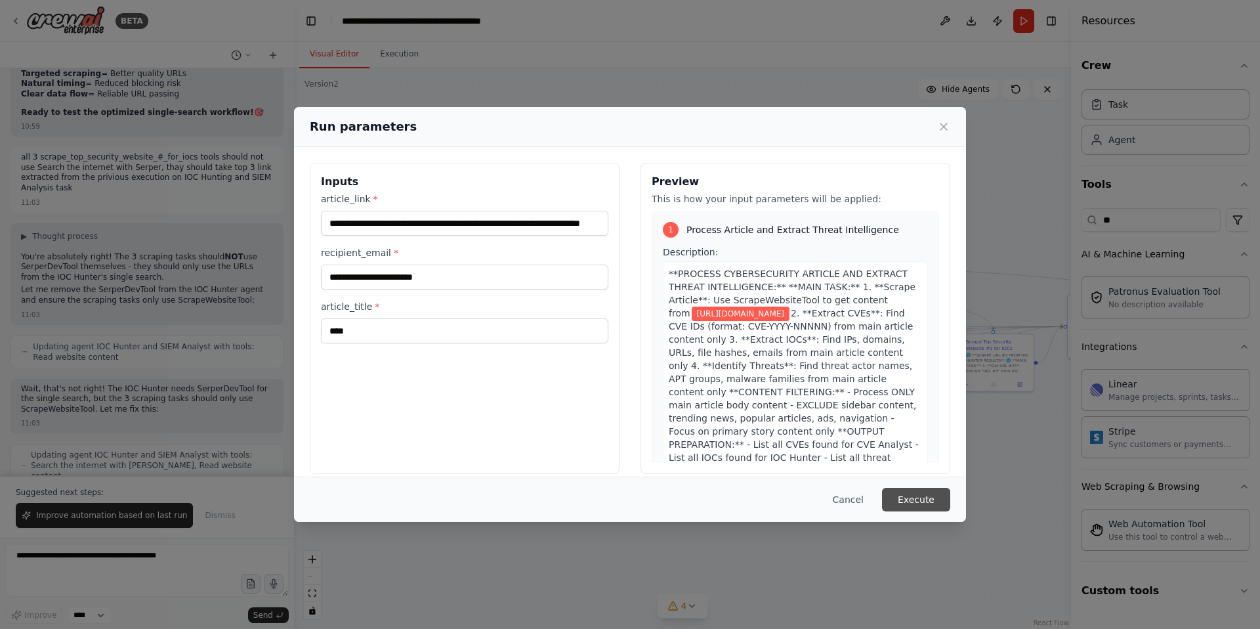
click at [915, 500] on button "Execute" at bounding box center [916, 500] width 68 height 24
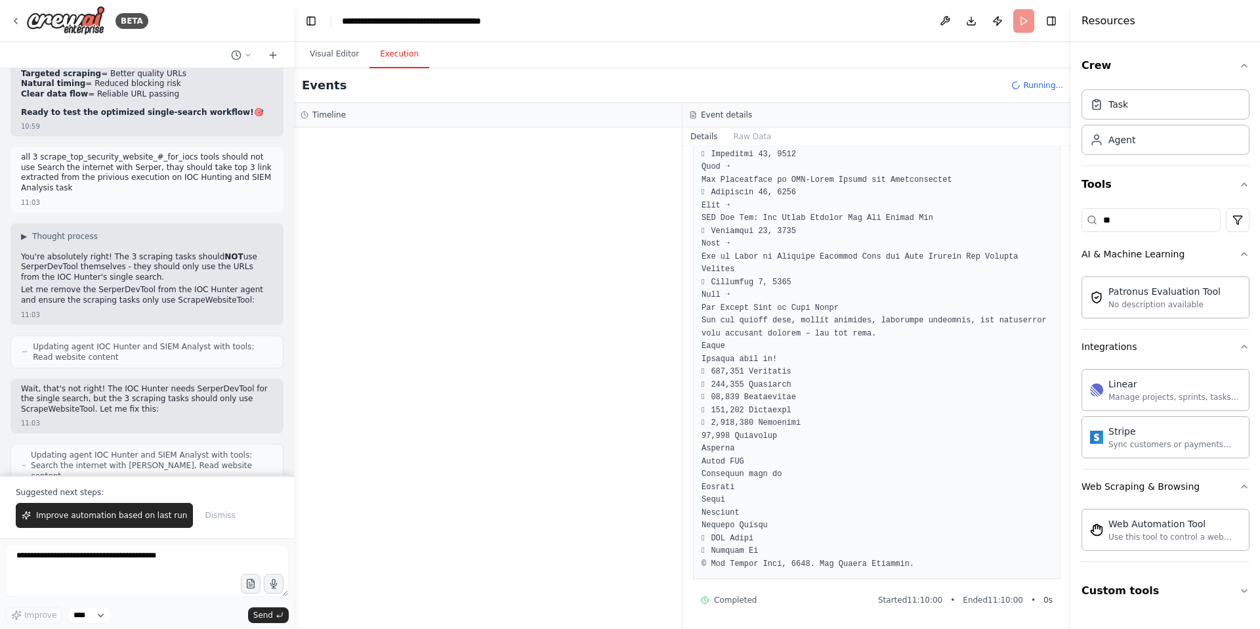
scroll to position [3267, 0]
click at [338, 53] on button "Visual Editor" at bounding box center [334, 55] width 70 height 28
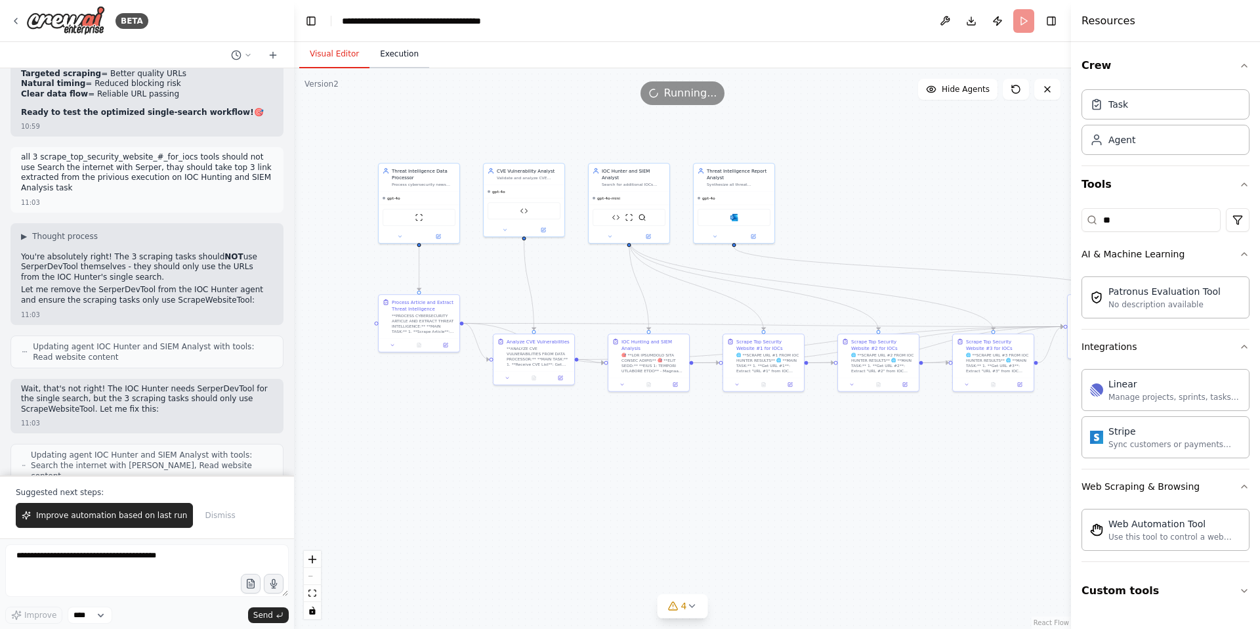
click at [393, 54] on button "Execution" at bounding box center [399, 55] width 60 height 28
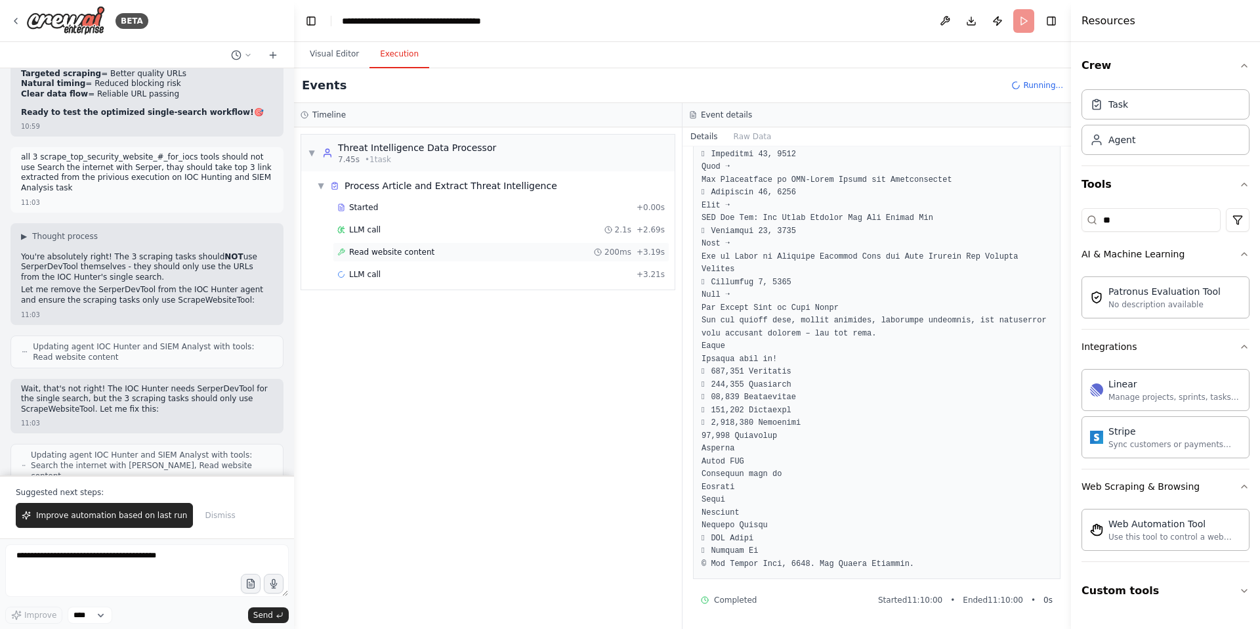
click at [402, 254] on span "Read website content" at bounding box center [391, 252] width 85 height 11
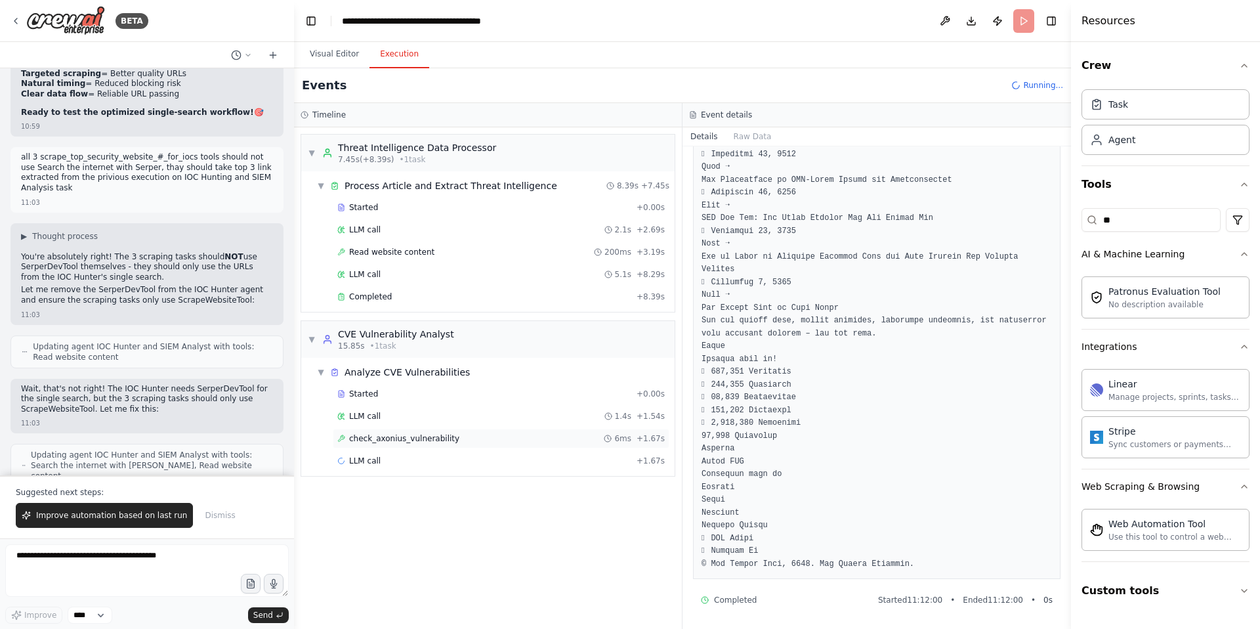
click at [405, 438] on span "check_axonius_vulnerability" at bounding box center [404, 438] width 110 height 11
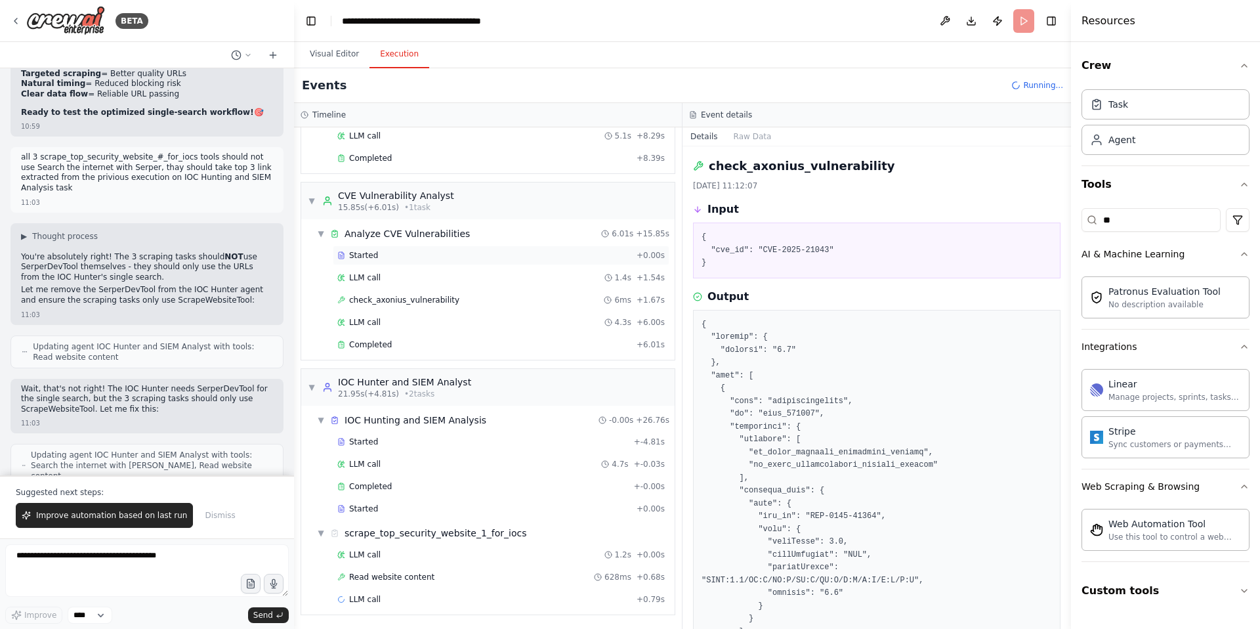
scroll to position [139, 0]
click at [374, 465] on span "LLM call" at bounding box center [365, 463] width 32 height 11
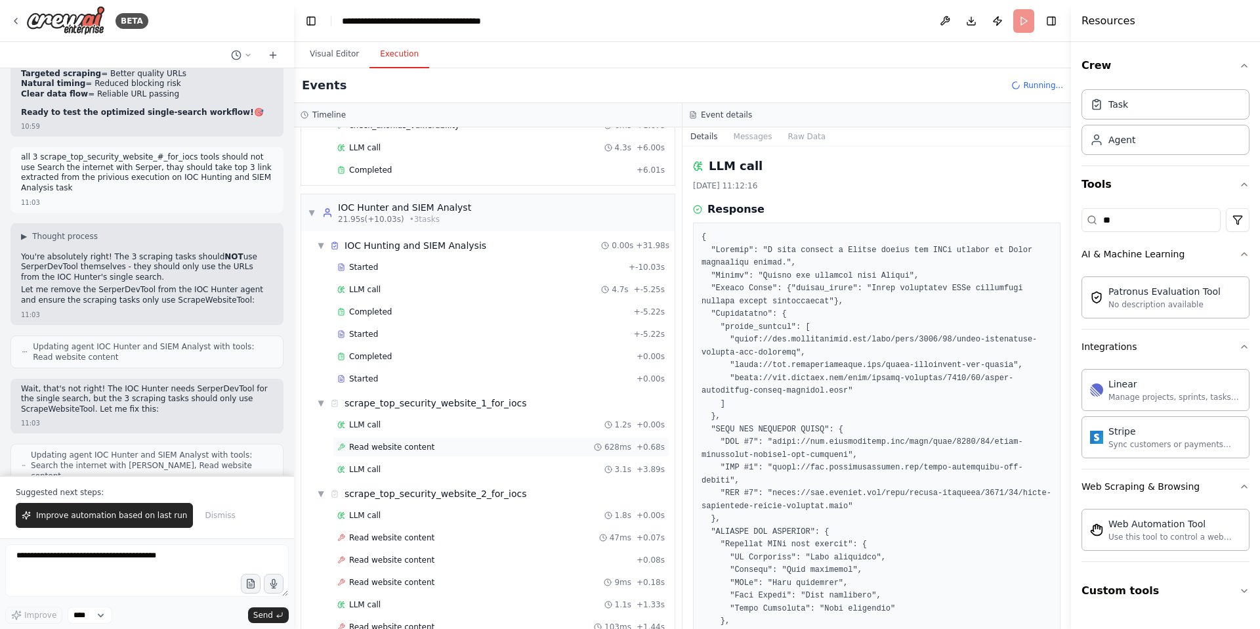
scroll to position [314, 0]
click at [410, 444] on span "Read website content" at bounding box center [391, 445] width 85 height 11
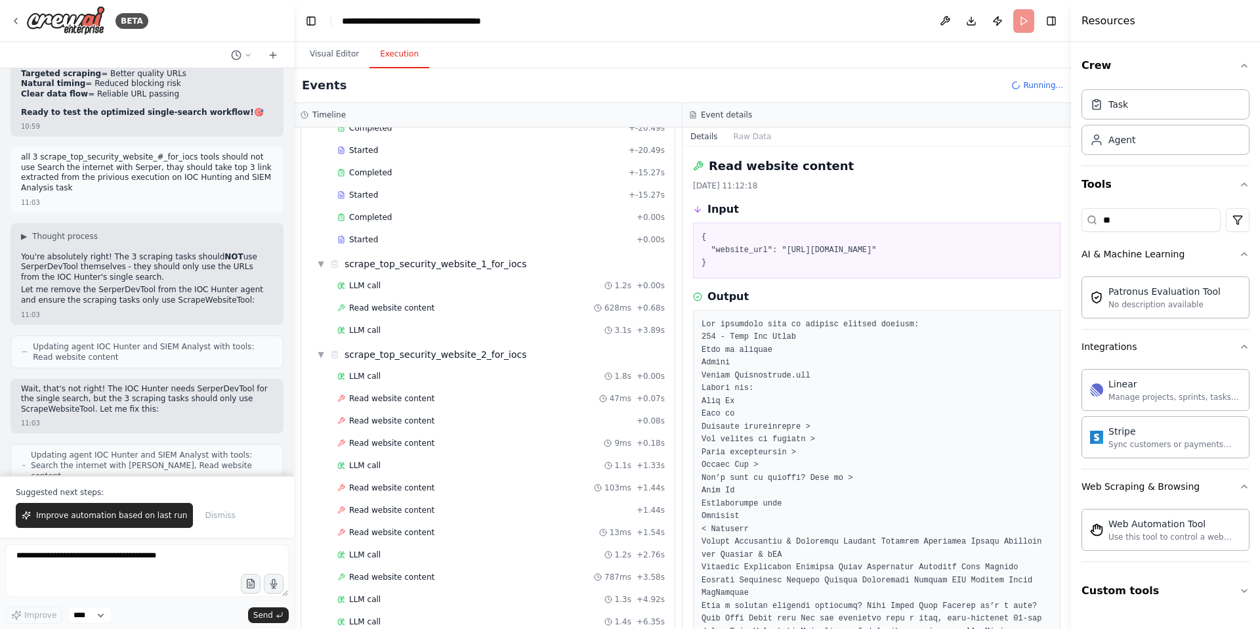
scroll to position [0, 0]
click at [389, 305] on span "Read website content" at bounding box center [391, 308] width 85 height 11
click at [373, 335] on span "LLM call" at bounding box center [365, 330] width 32 height 11
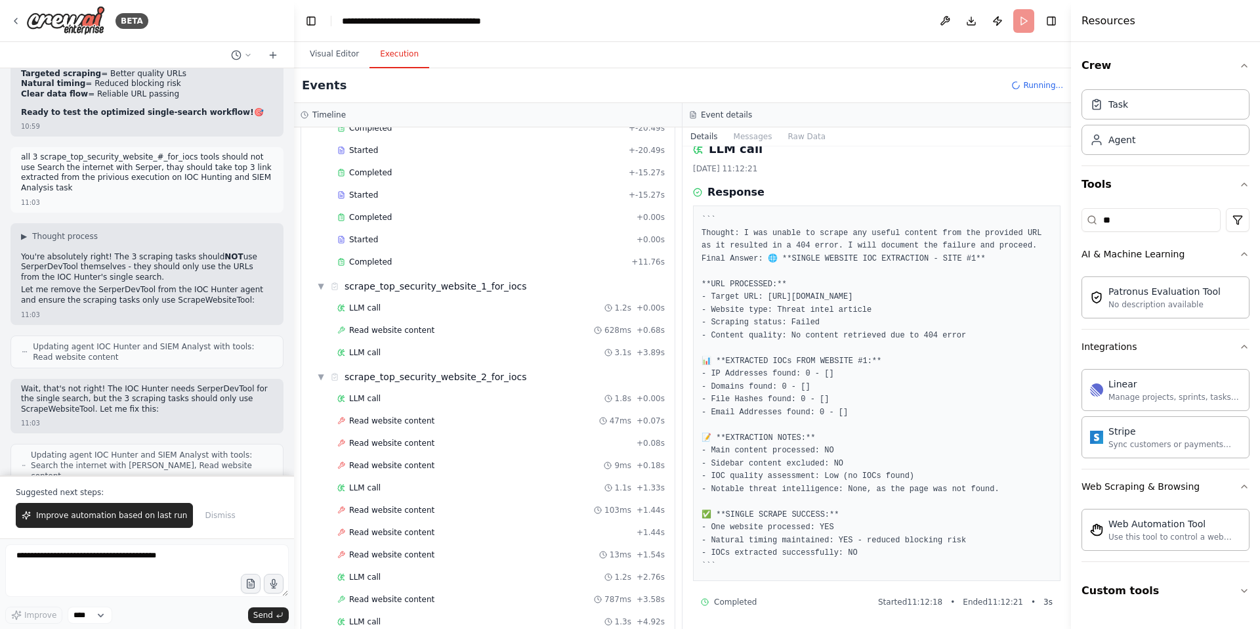
scroll to position [45, 0]
drag, startPoint x: 768, startPoint y: 282, endPoint x: 860, endPoint y: 295, distance: 93.6
click at [860, 295] on pre "``` Thought: I was unable to scrape any useful content from the provided URL as…" at bounding box center [877, 391] width 350 height 358
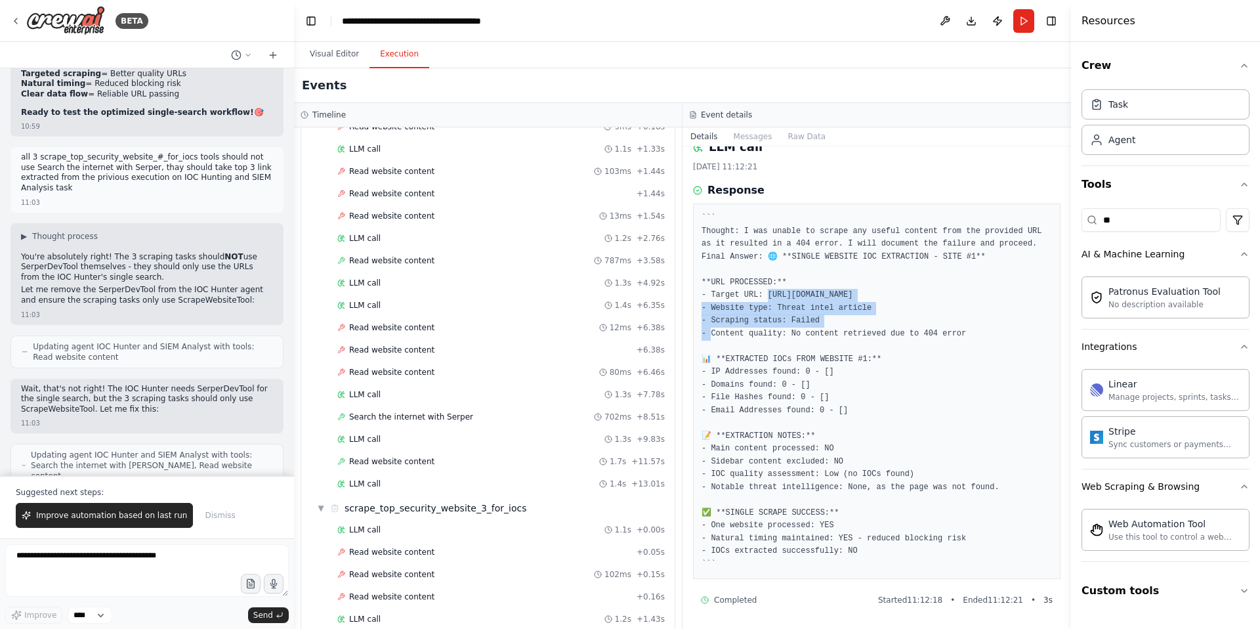
scroll to position [836, 0]
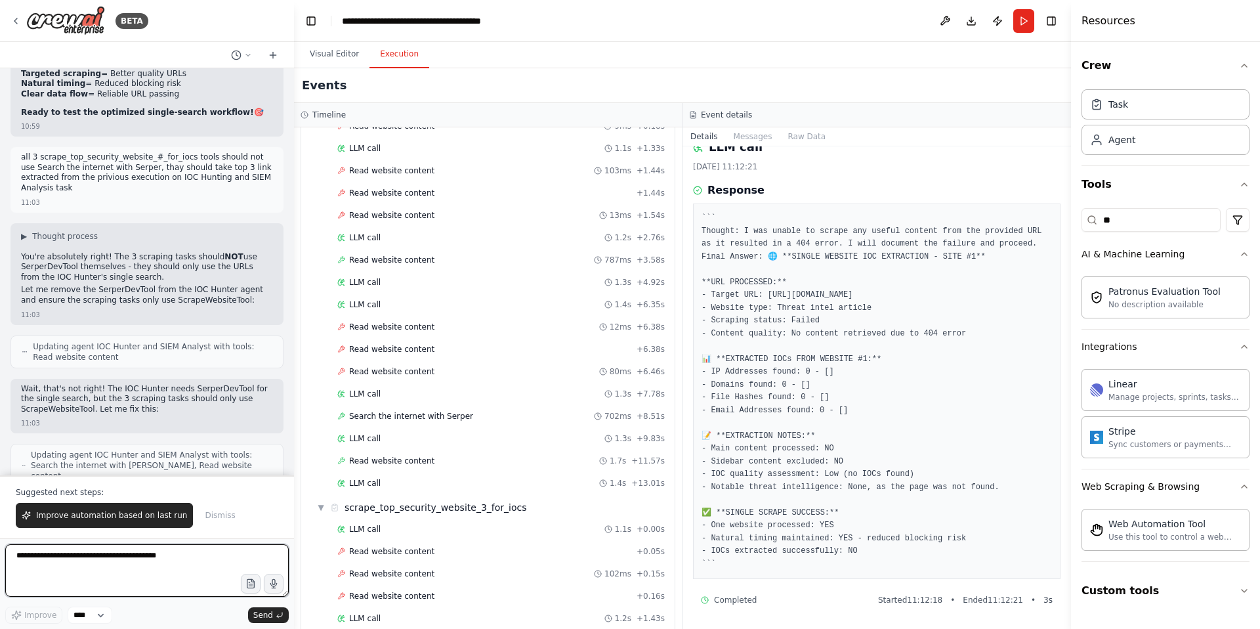
click at [57, 562] on textarea at bounding box center [147, 570] width 284 height 53
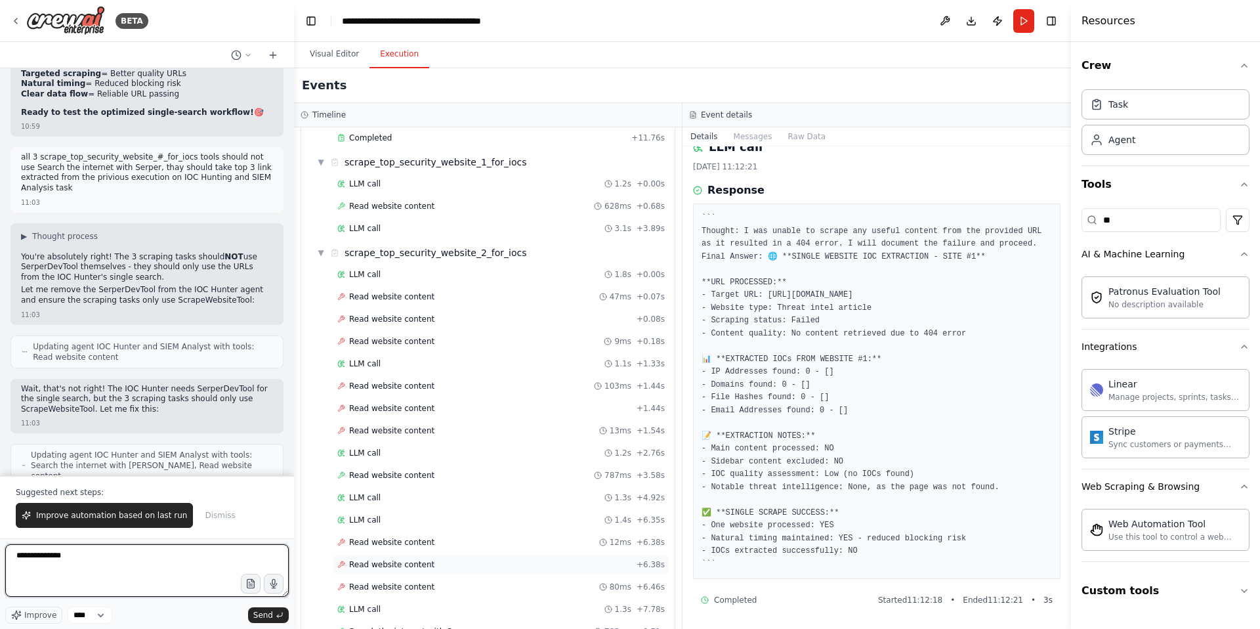
scroll to position [503, 0]
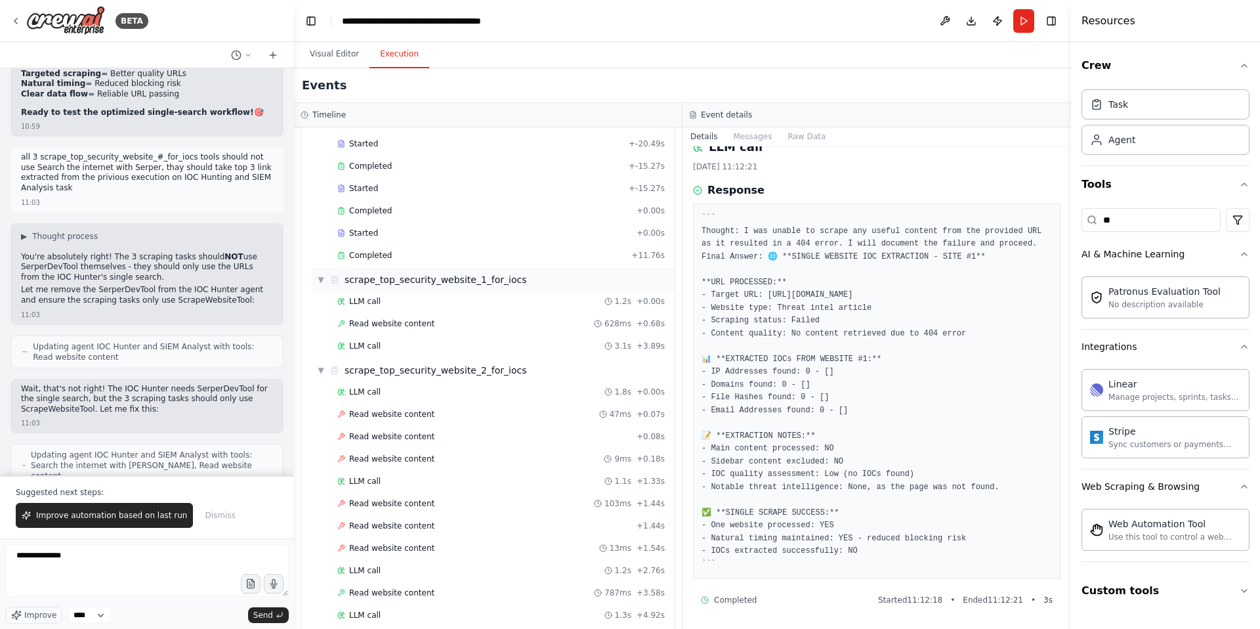
click at [446, 280] on div "scrape_top_security_website_1_for_iocs" at bounding box center [436, 279] width 182 height 13
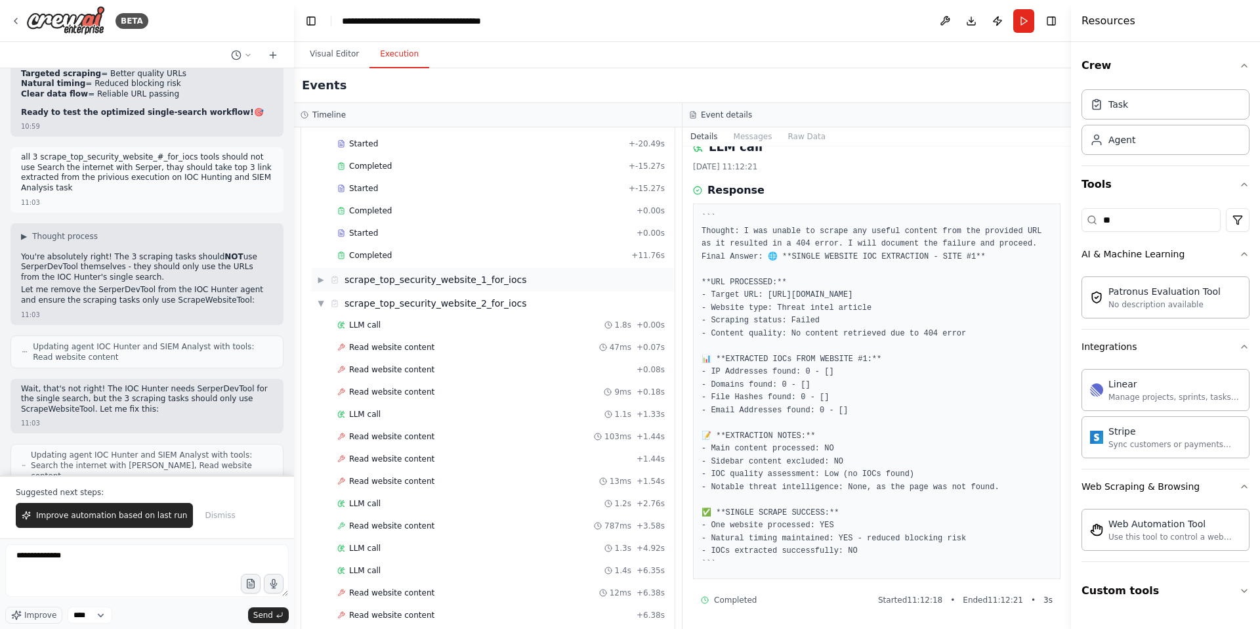
click at [456, 282] on div "scrape_top_security_website_1_for_iocs" at bounding box center [436, 279] width 182 height 13
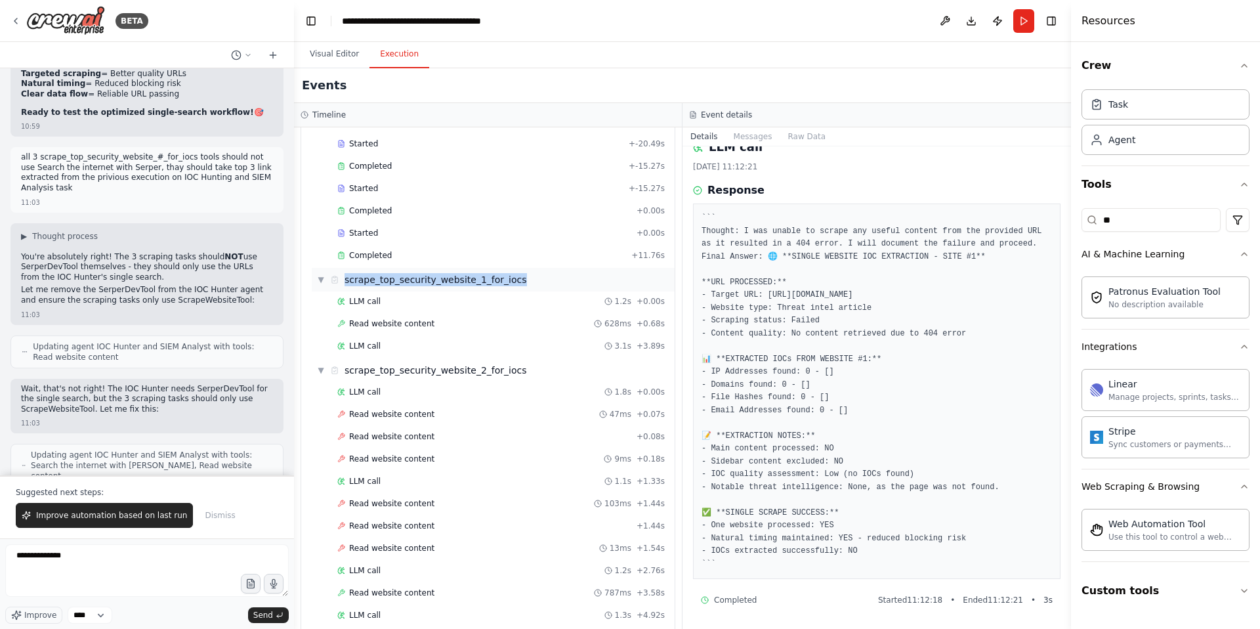
drag, startPoint x: 525, startPoint y: 280, endPoint x: 345, endPoint y: 281, distance: 180.5
click at [345, 281] on div "▼ scrape_top_security_website_1_for_iocs" at bounding box center [493, 280] width 363 height 24
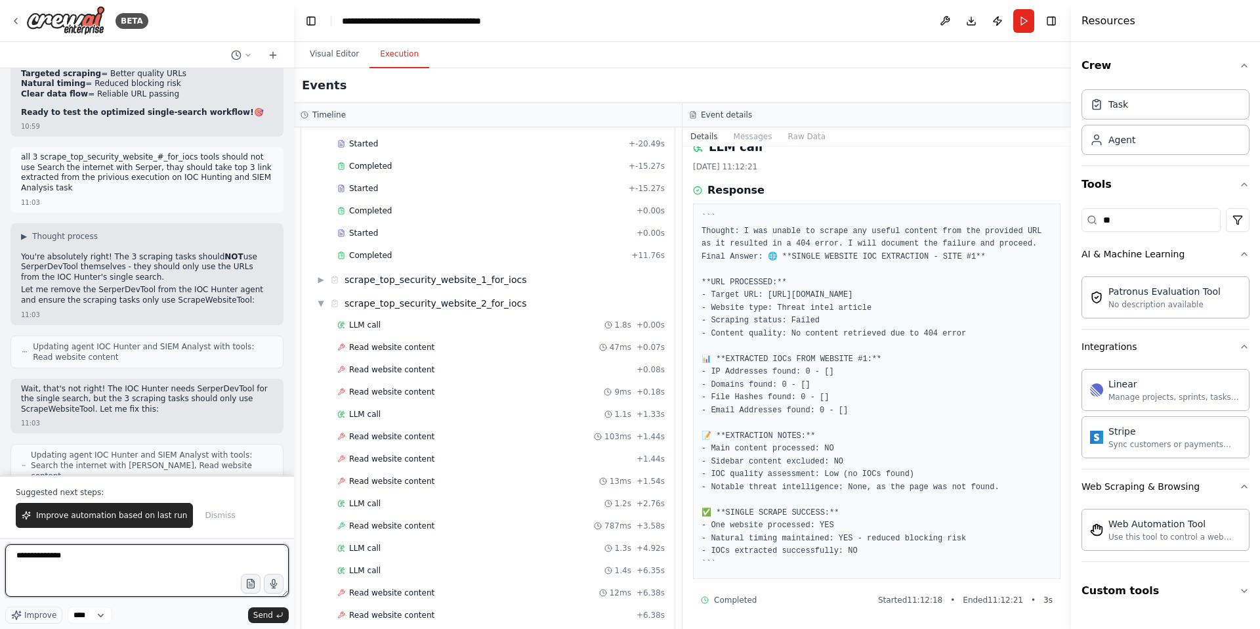
click at [91, 554] on textarea "**********" at bounding box center [147, 570] width 284 height 53
paste textarea "**********"
type textarea "**********"
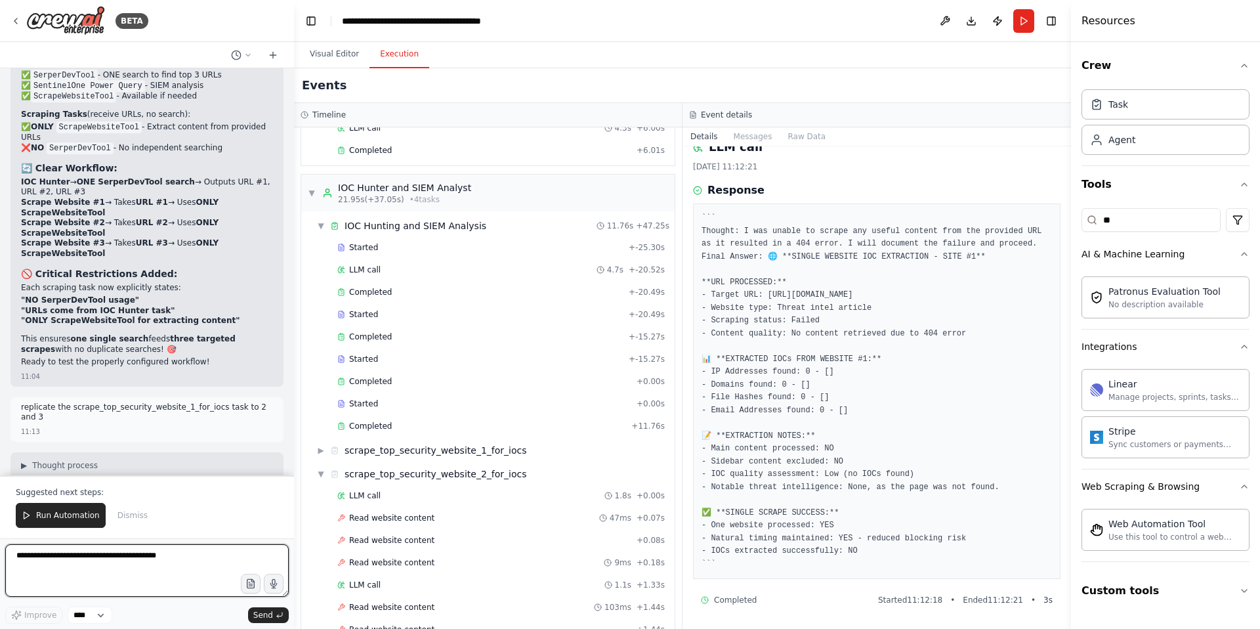
scroll to position [55731, 0]
click at [341, 55] on button "Visual Editor" at bounding box center [334, 55] width 70 height 28
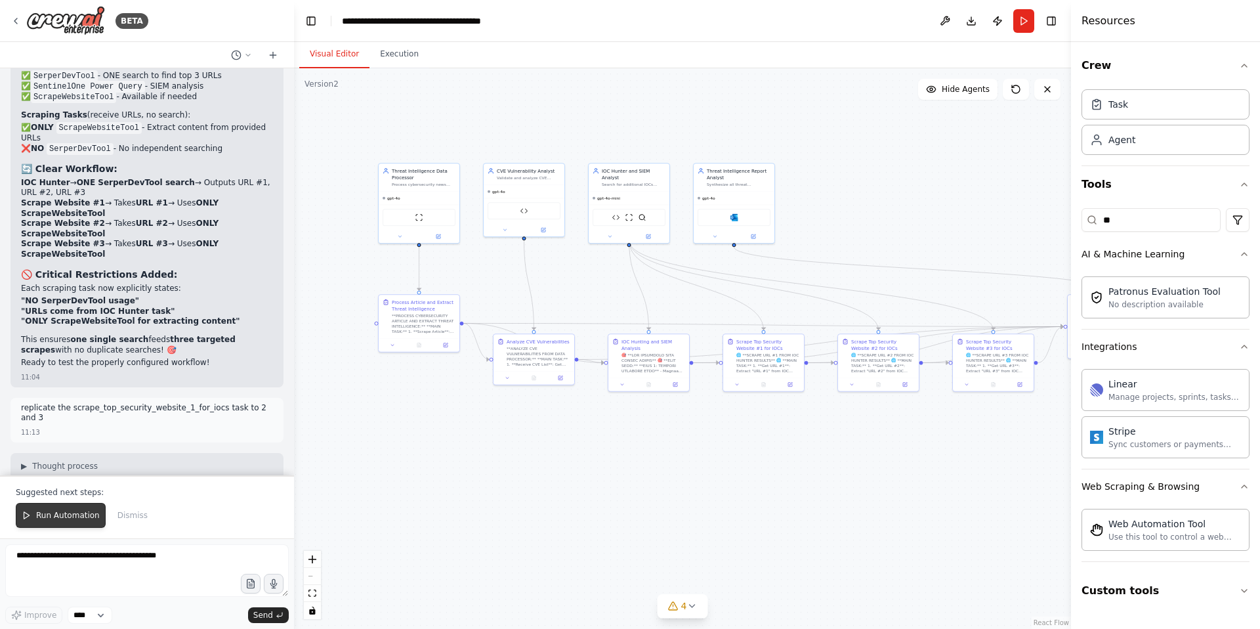
click at [66, 516] on span "Run Automation" at bounding box center [68, 515] width 64 height 11
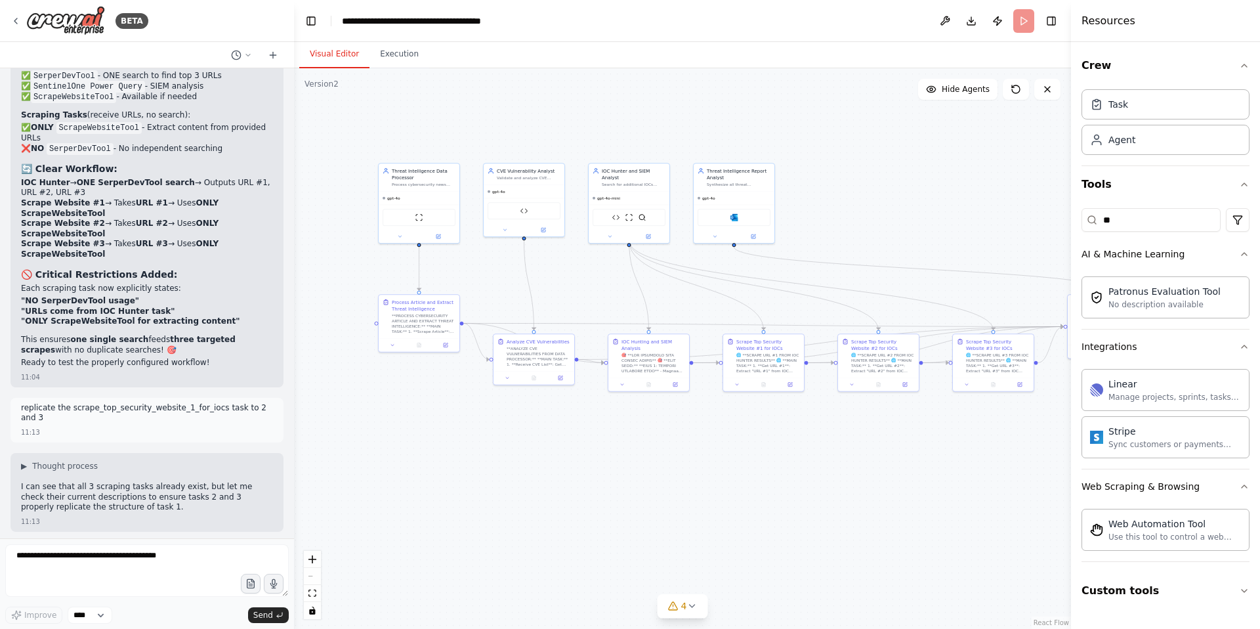
scroll to position [55705, 0]
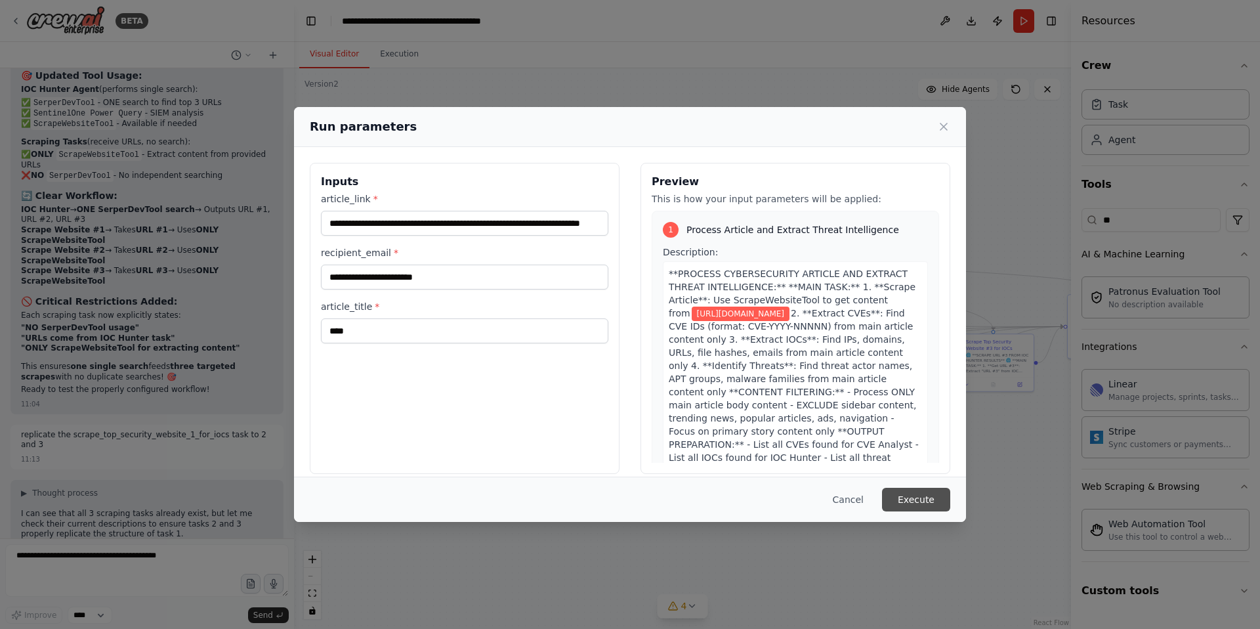
click at [927, 499] on button "Execute" at bounding box center [916, 500] width 68 height 24
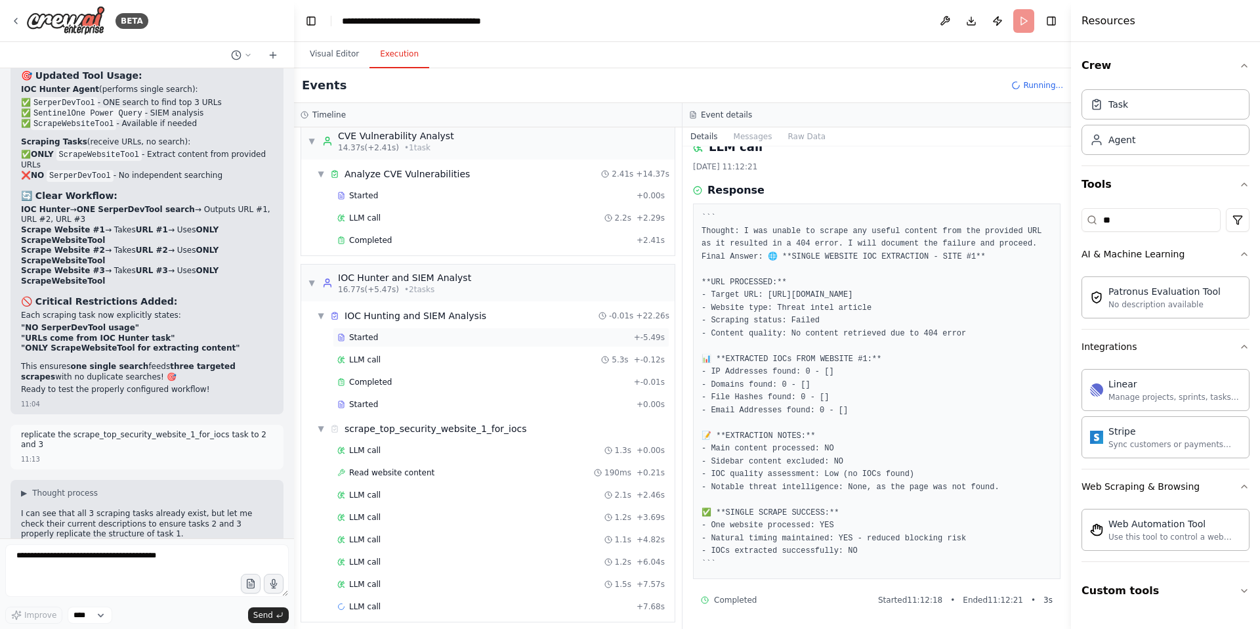
scroll to position [206, 0]
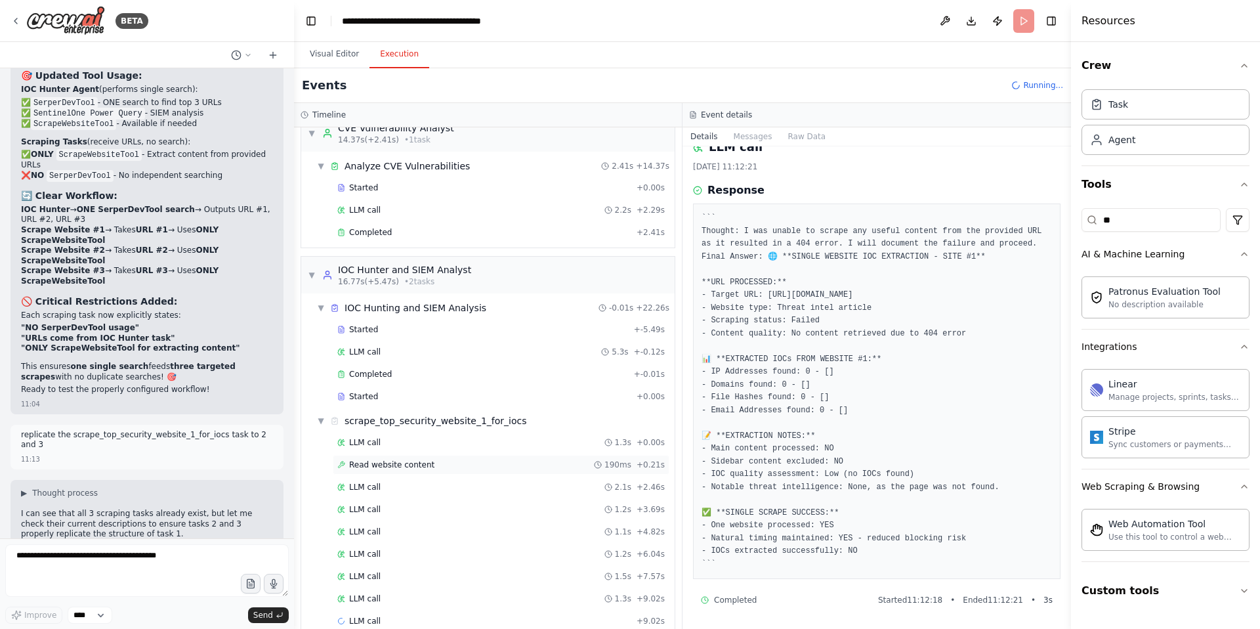
click at [393, 467] on span "Read website content" at bounding box center [391, 464] width 85 height 11
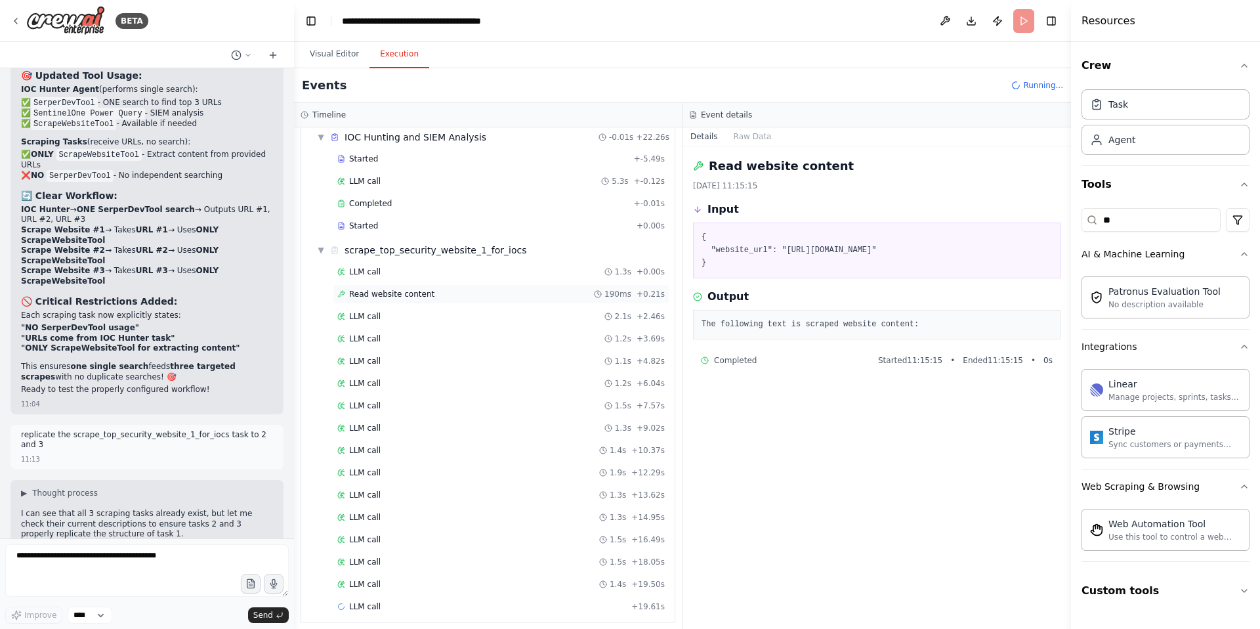
scroll to position [385, 0]
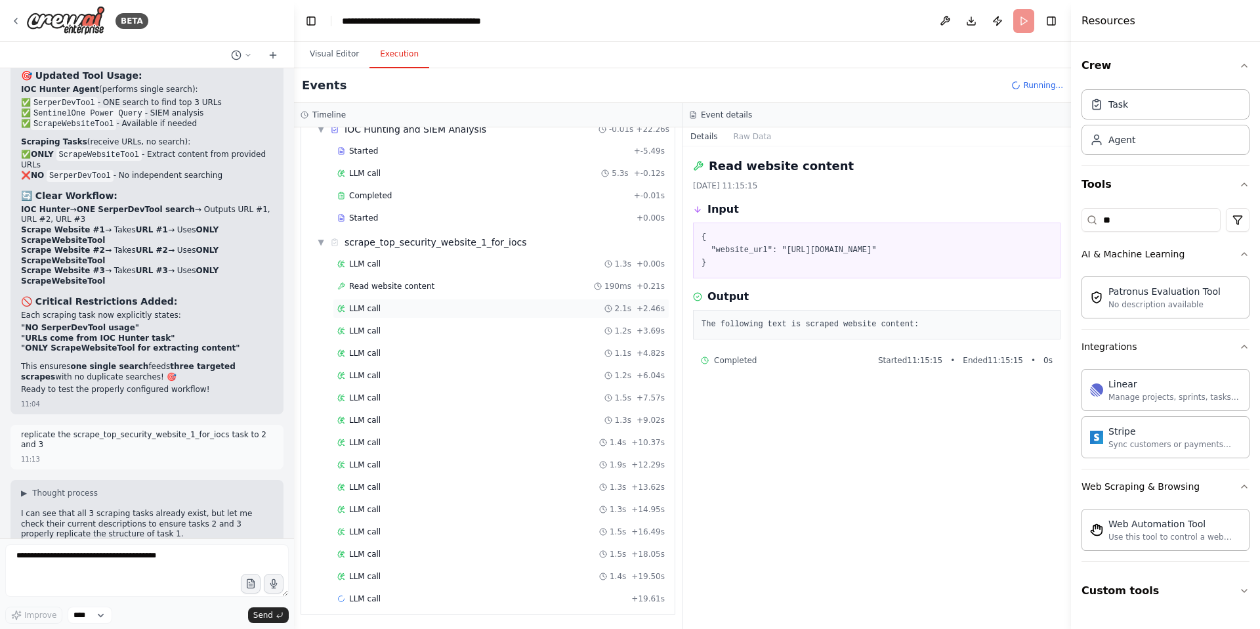
click at [364, 314] on div "LLM call 2.1s + 2.46s" at bounding box center [501, 309] width 337 height 20
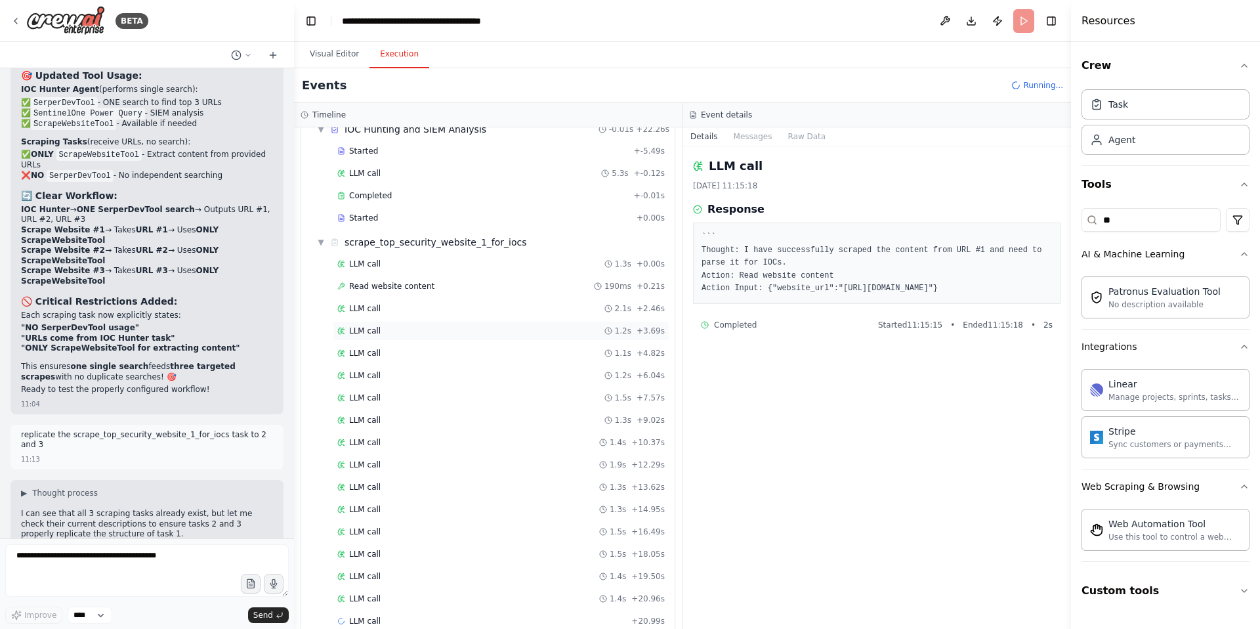
click at [371, 334] on span "LLM call" at bounding box center [365, 331] width 32 height 11
click at [372, 358] on span "LLM call" at bounding box center [365, 353] width 32 height 11
click at [369, 392] on div "LLM call 1.5s + 7.57s" at bounding box center [501, 398] width 337 height 20
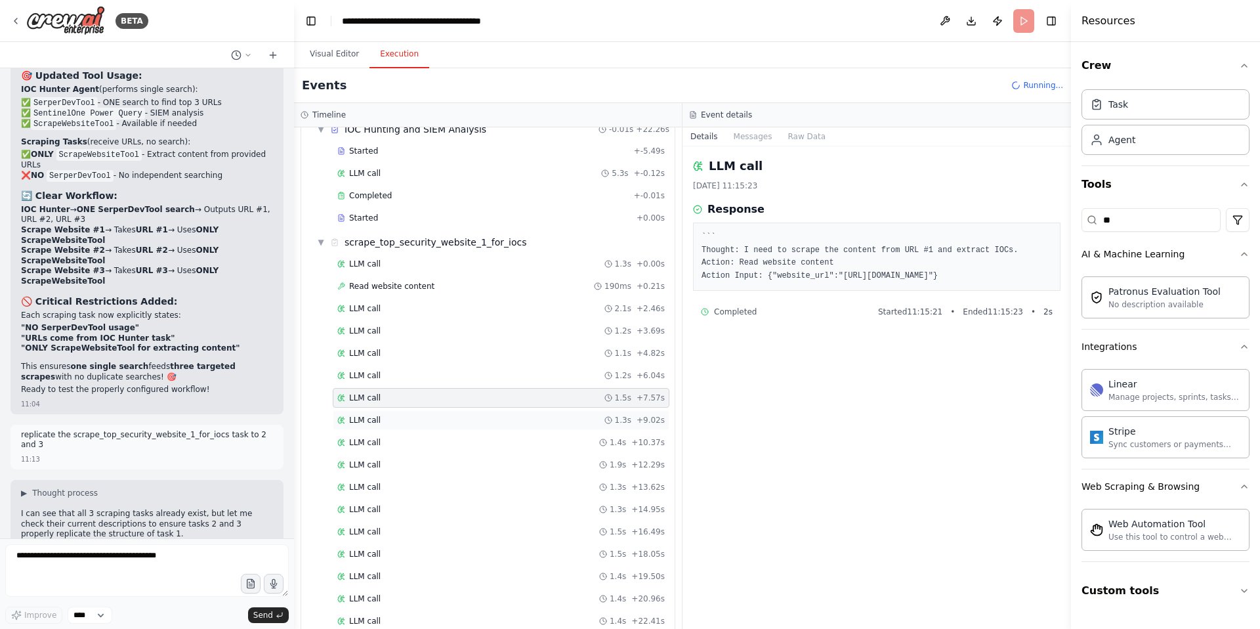
click at [369, 419] on span "LLM call" at bounding box center [365, 420] width 32 height 11
click at [371, 444] on span "LLM call" at bounding box center [365, 442] width 32 height 11
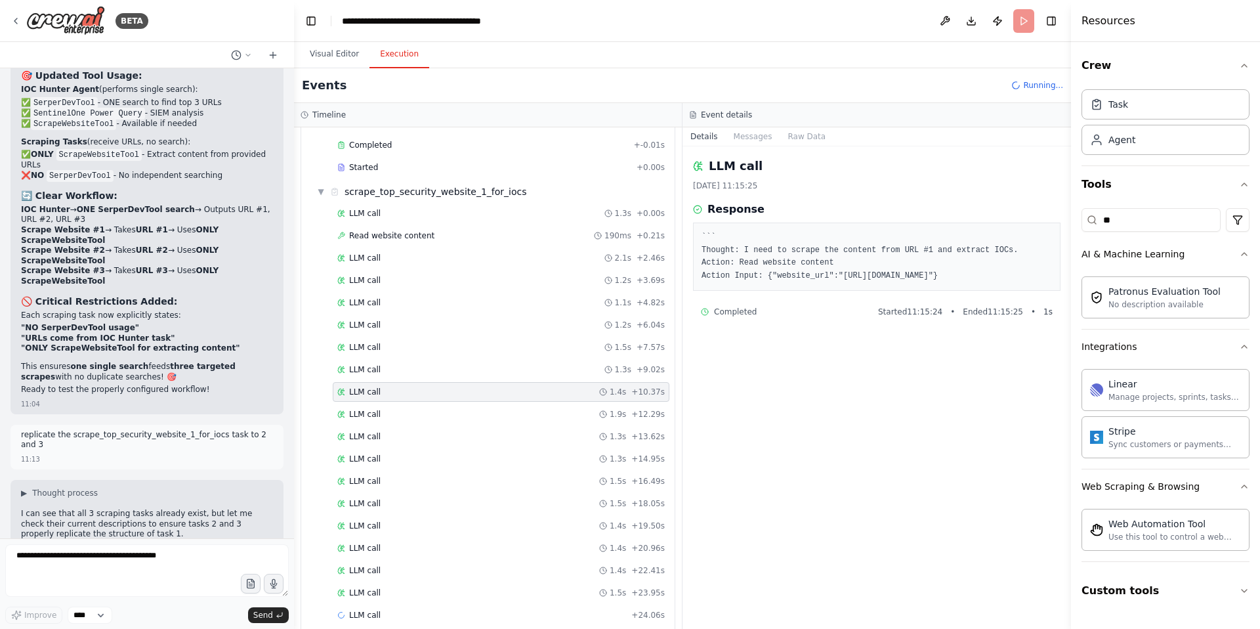
scroll to position [452, 0]
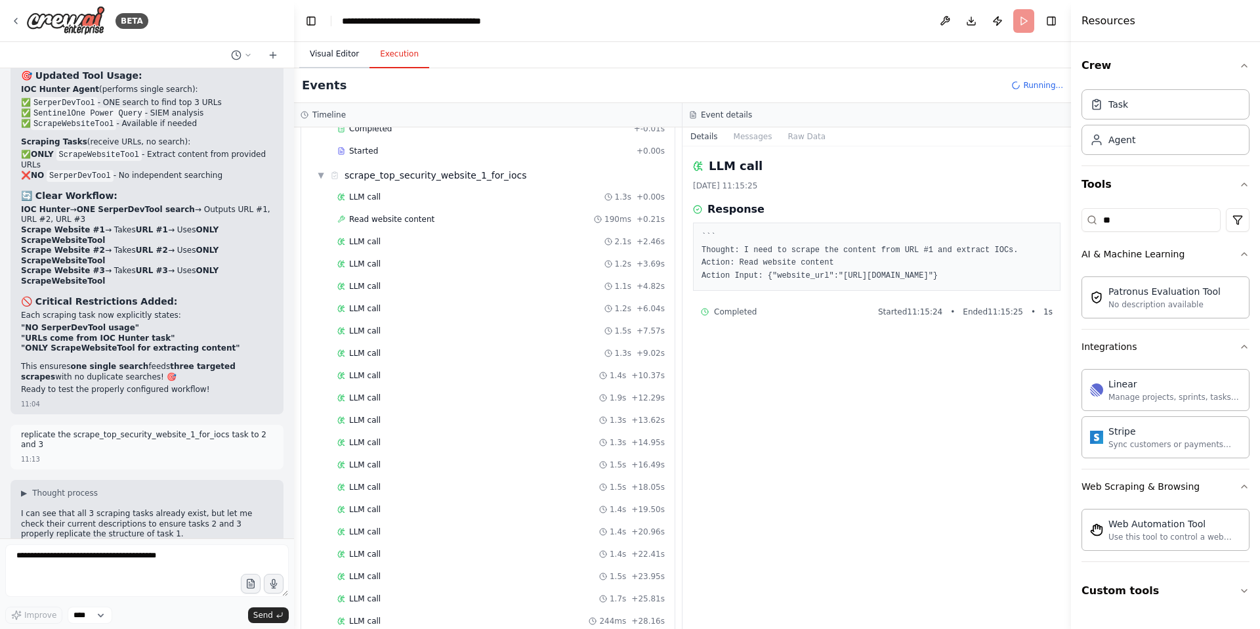
click at [331, 53] on button "Visual Editor" at bounding box center [334, 55] width 70 height 28
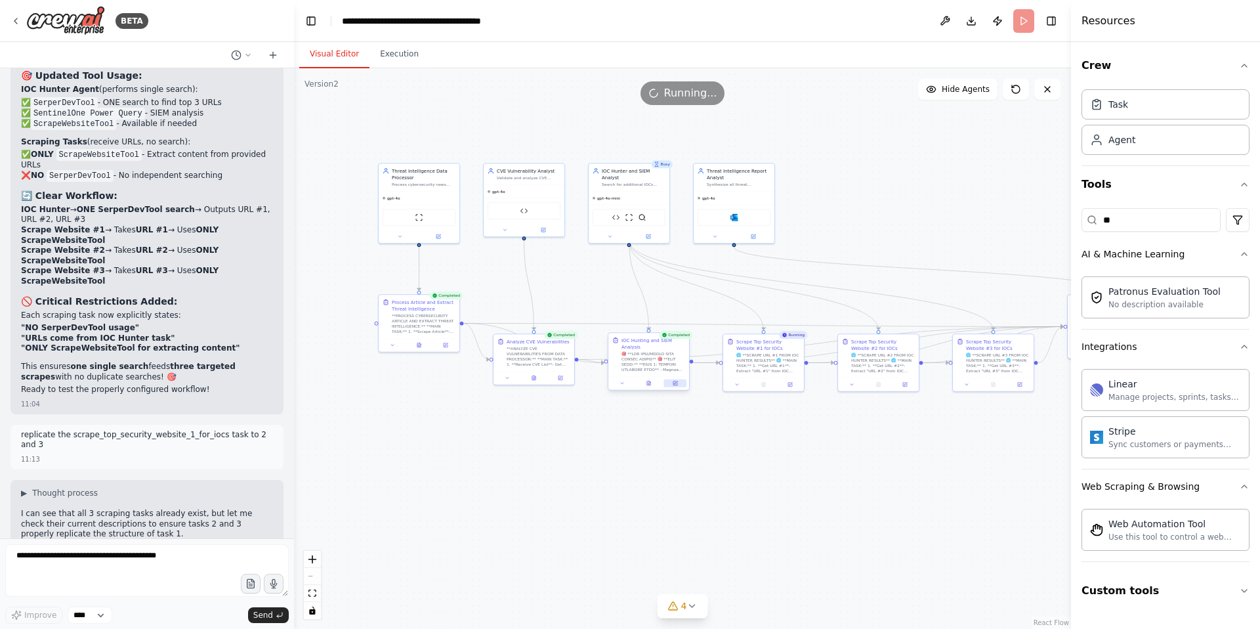
click at [675, 381] on icon at bounding box center [675, 383] width 4 height 4
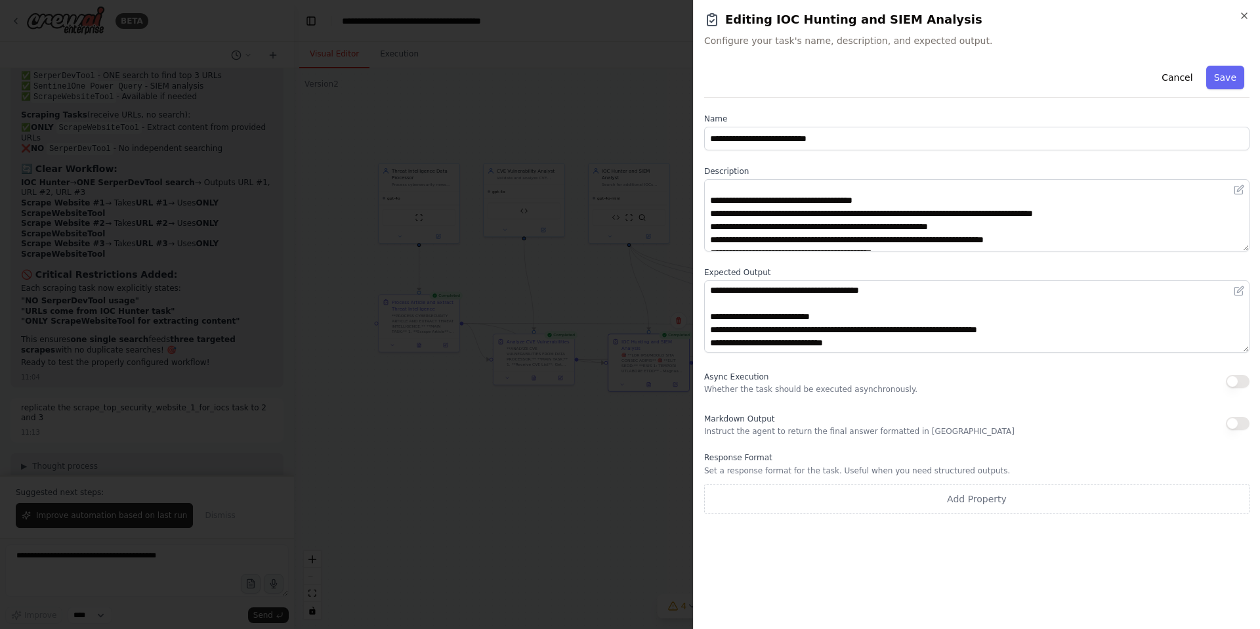
scroll to position [106, 0]
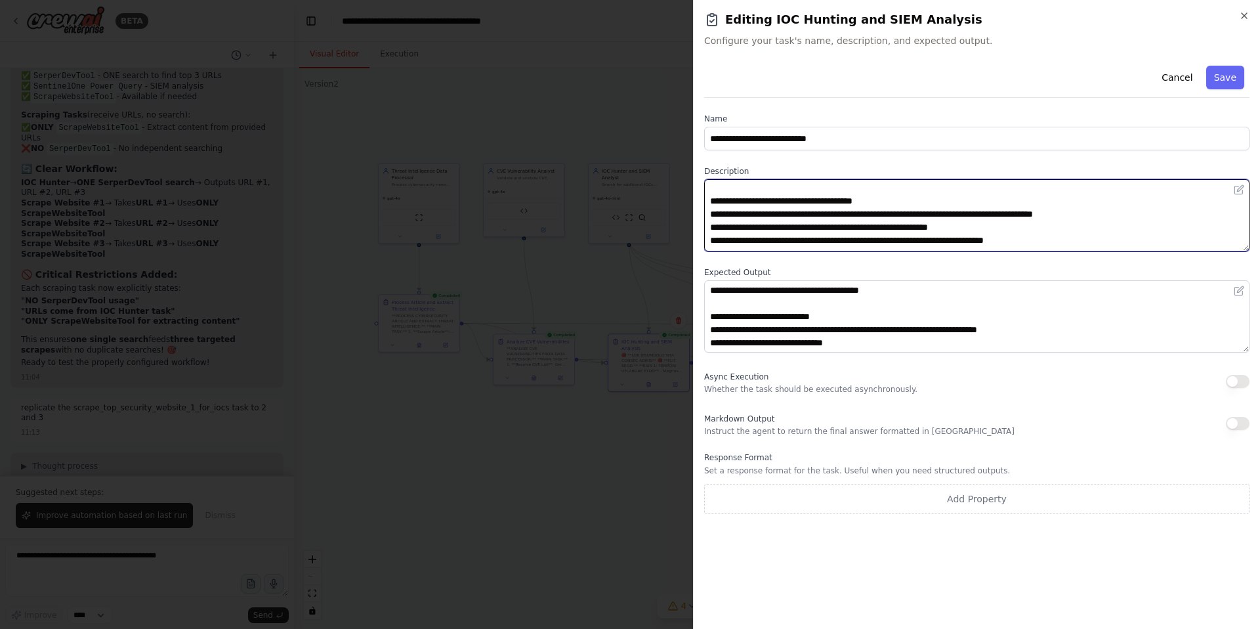
drag, startPoint x: 914, startPoint y: 201, endPoint x: 855, endPoint y: 201, distance: 58.4
click at [855, 201] on textarea at bounding box center [976, 215] width 545 height 72
click at [921, 202] on textarea at bounding box center [976, 215] width 545 height 72
drag, startPoint x: 938, startPoint y: 200, endPoint x: 705, endPoint y: 201, distance: 233.0
click at [705, 201] on textarea at bounding box center [976, 215] width 545 height 72
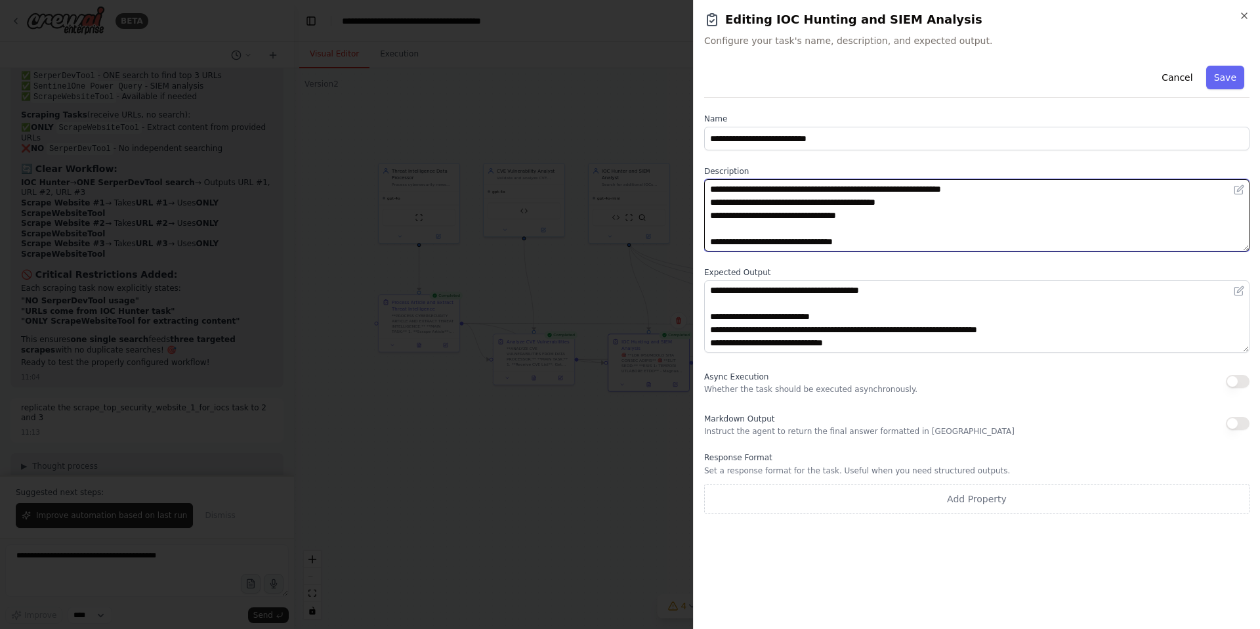
scroll to position [289, 0]
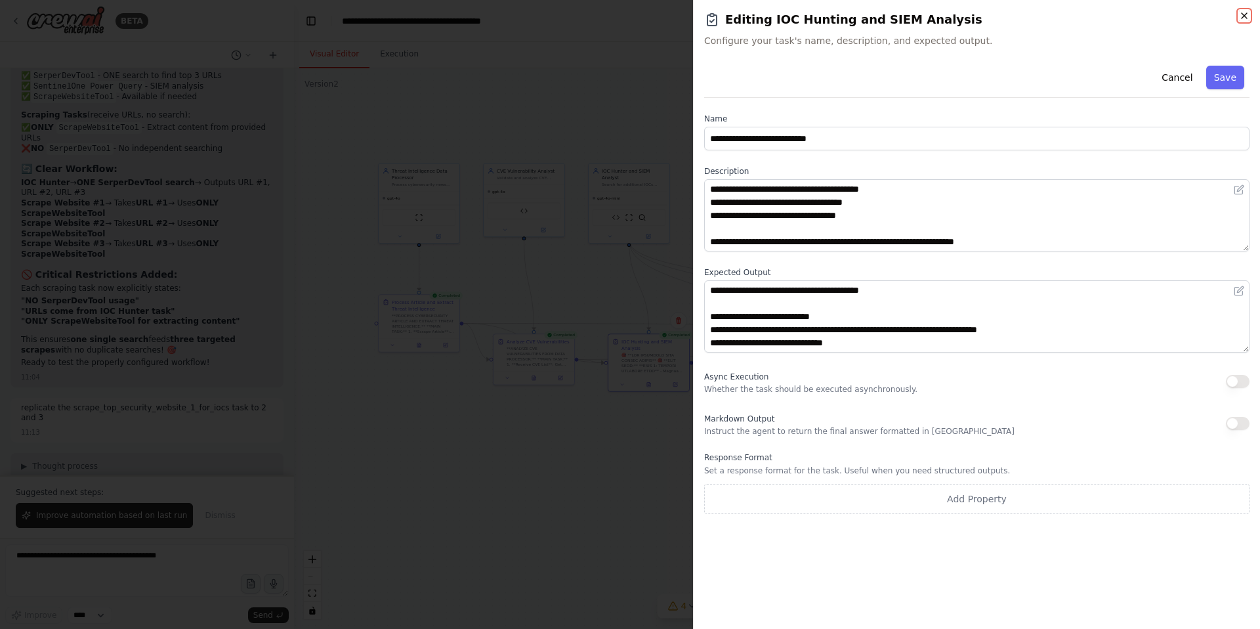
click at [1244, 15] on icon "button" at bounding box center [1244, 15] width 5 height 5
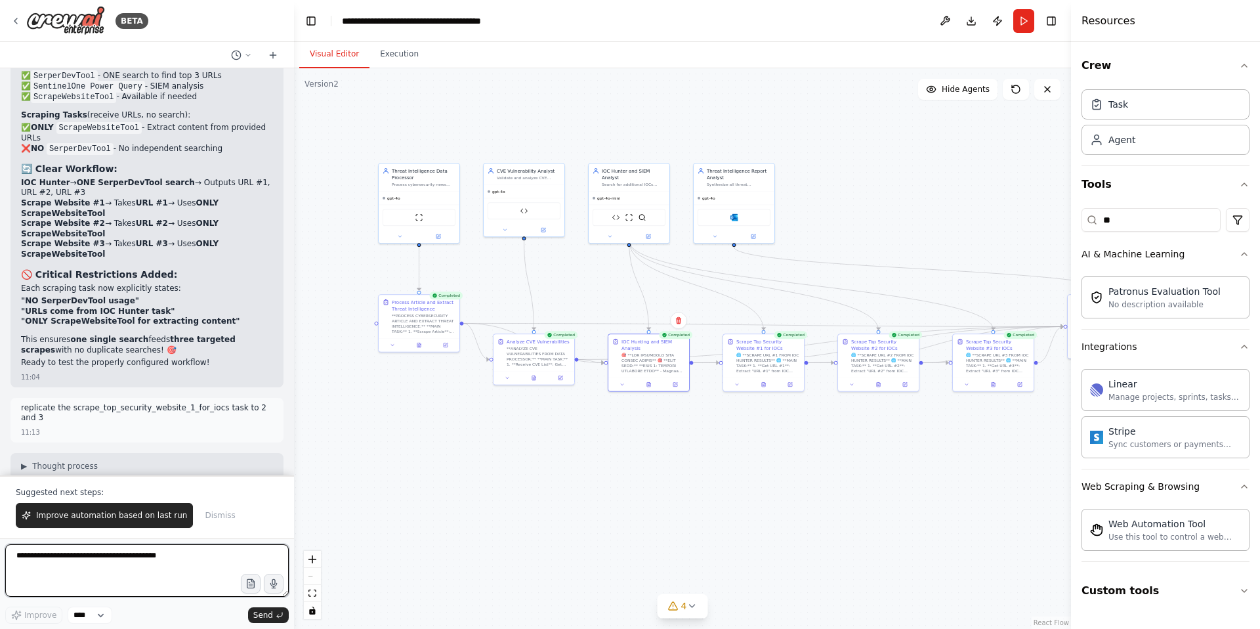
click at [82, 566] on textarea at bounding box center [147, 570] width 284 height 53
paste textarea "**********"
type textarea "**********"
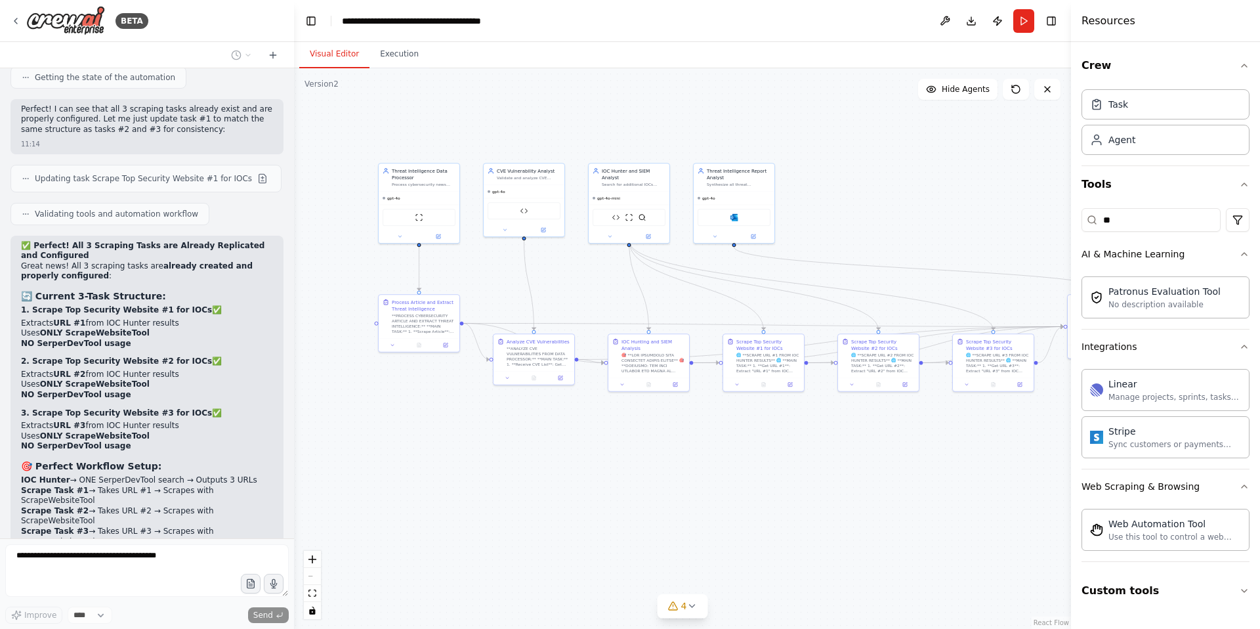
scroll to position [56245, 0]
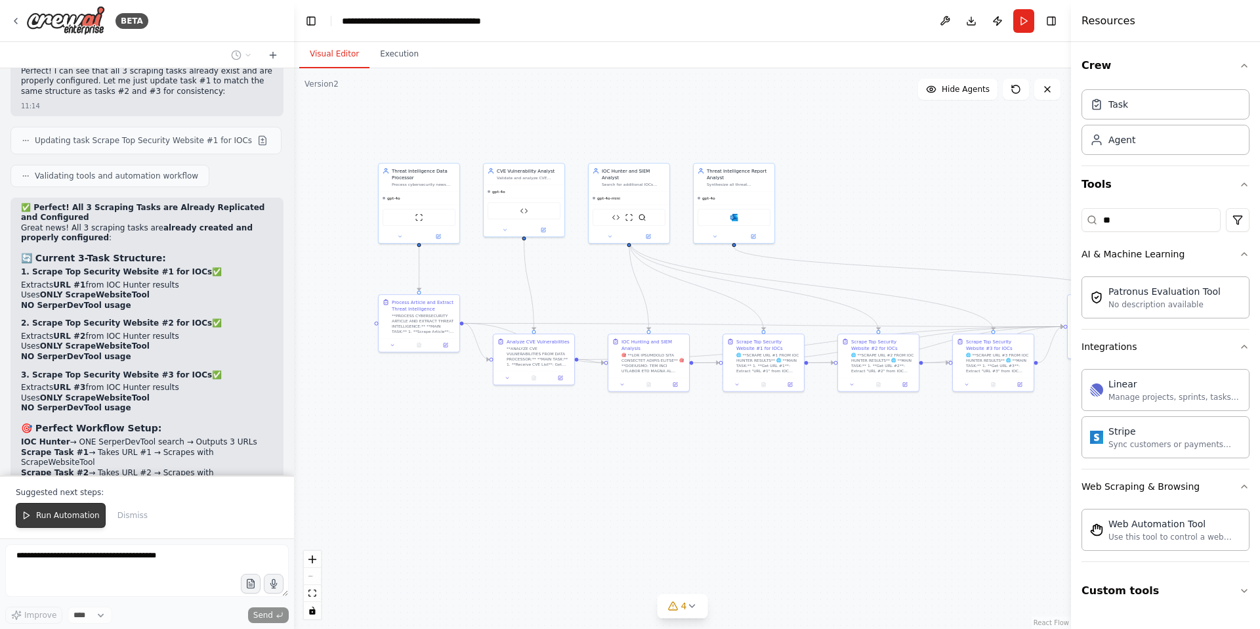
click at [57, 522] on button "Run Automation" at bounding box center [61, 515] width 90 height 25
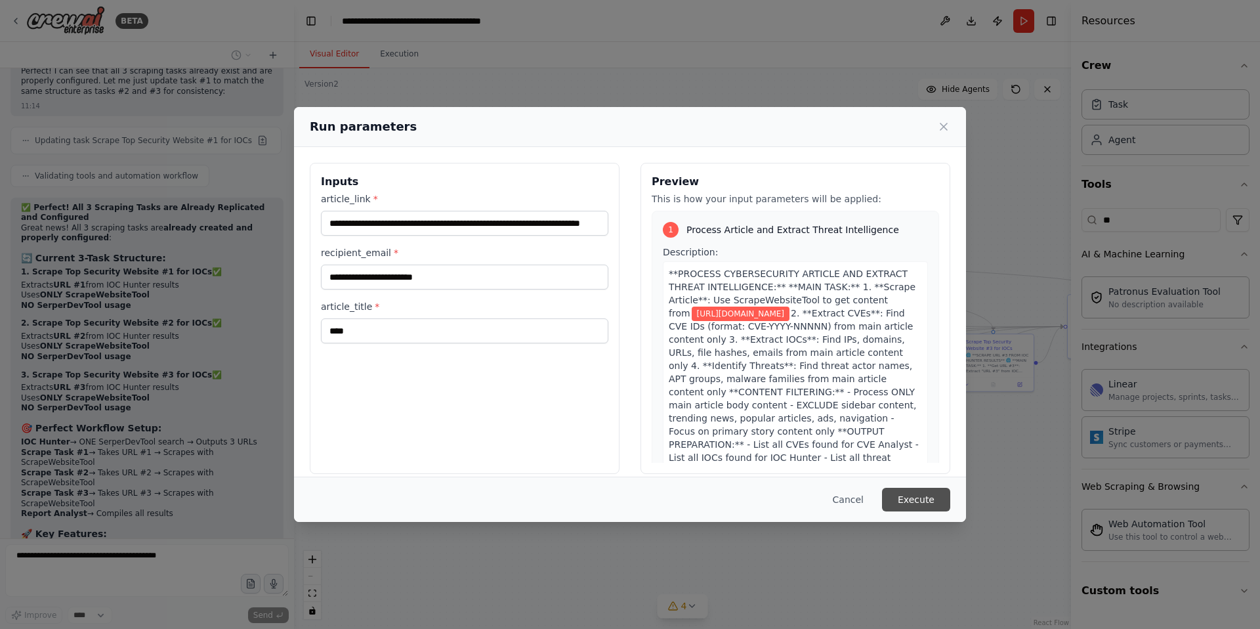
click at [923, 499] on button "Execute" at bounding box center [916, 500] width 68 height 24
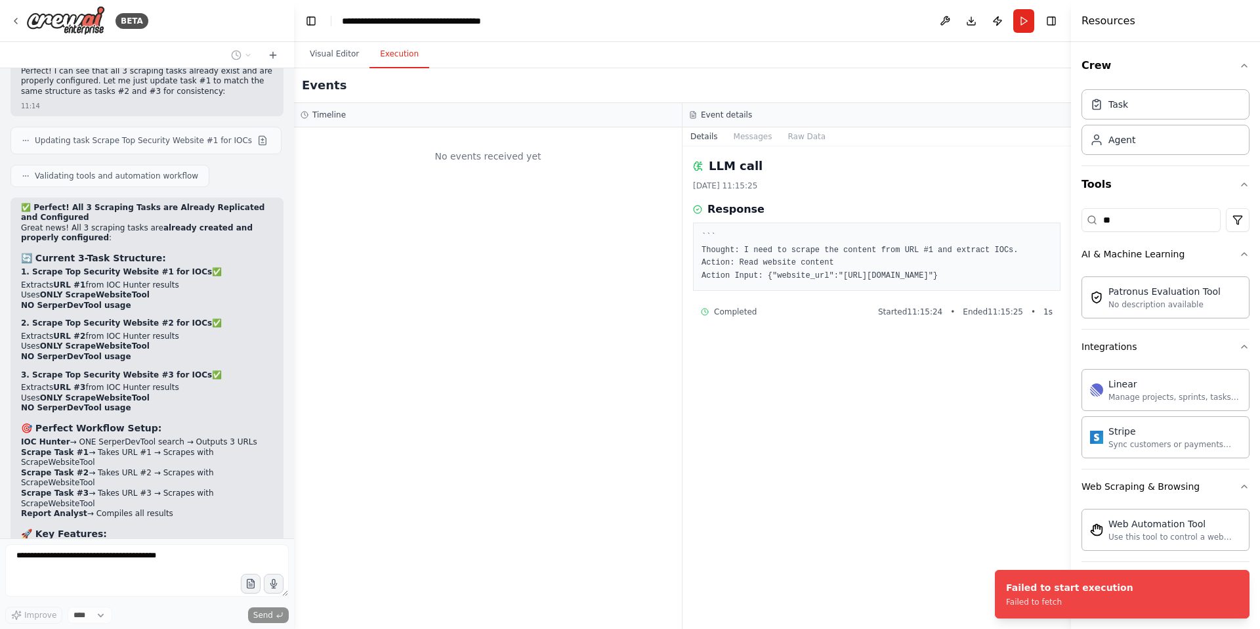
scroll to position [0, 0]
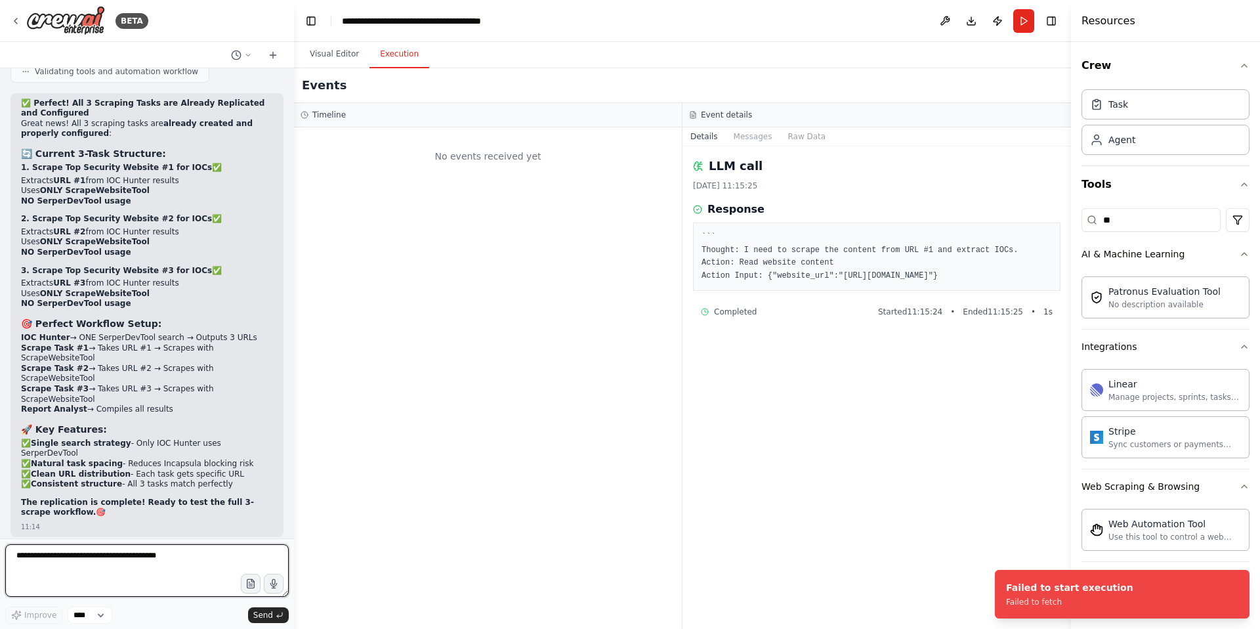
click at [87, 562] on textarea at bounding box center [147, 570] width 284 height 53
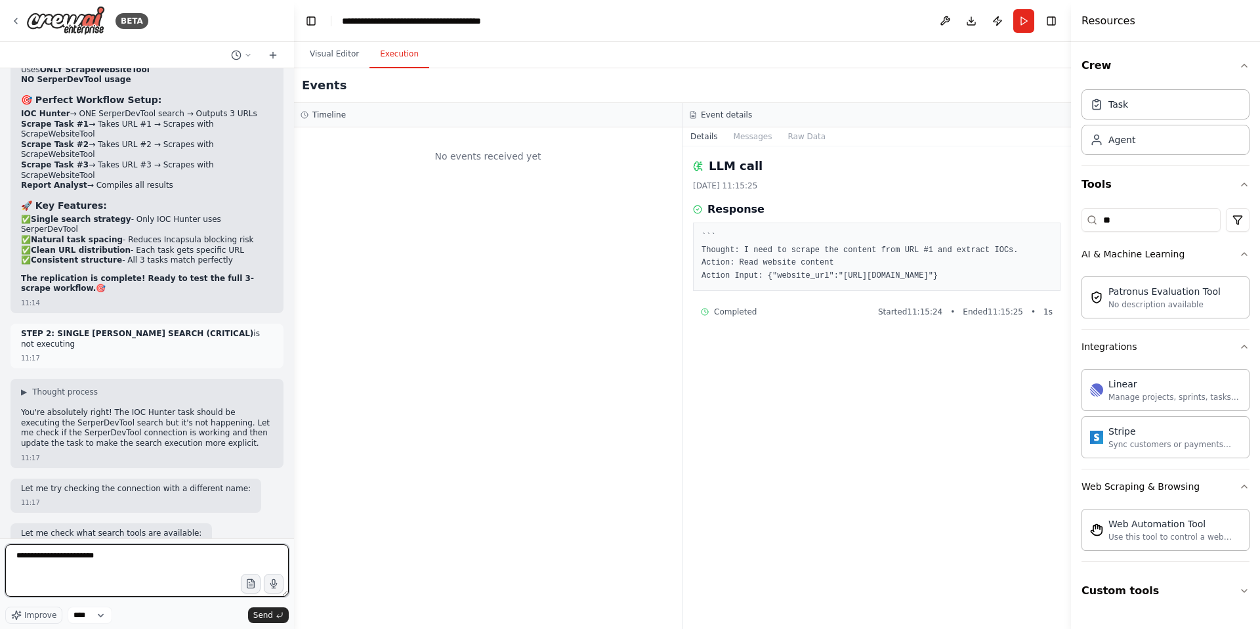
scroll to position [56584, 0]
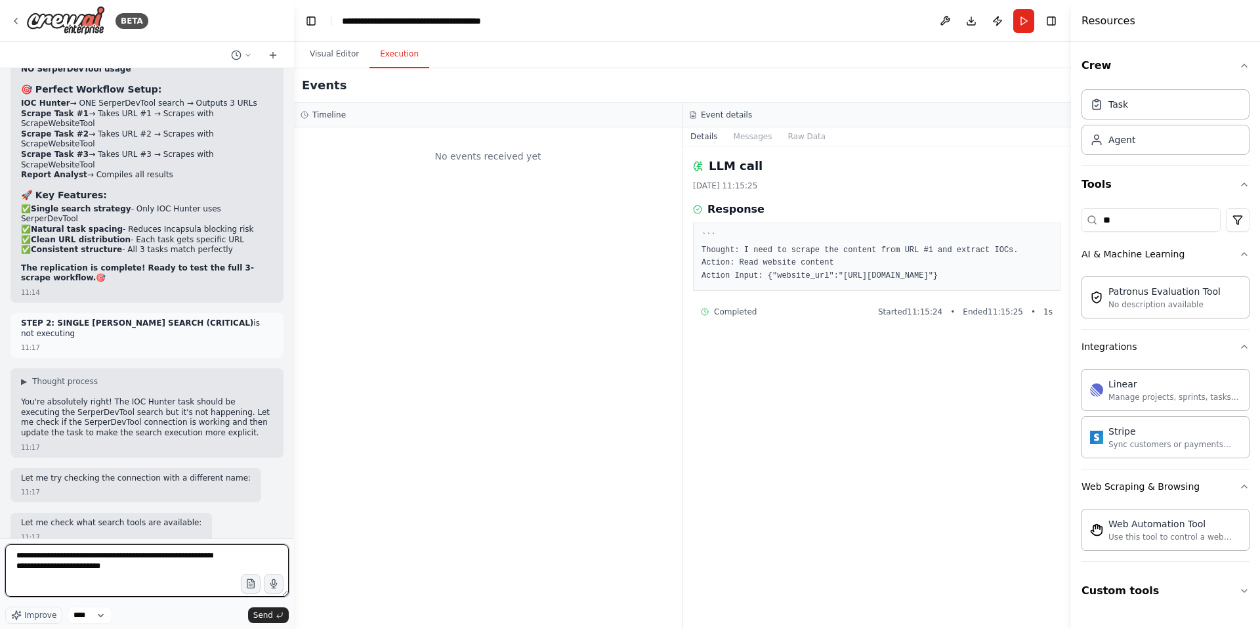
type textarea "**********"
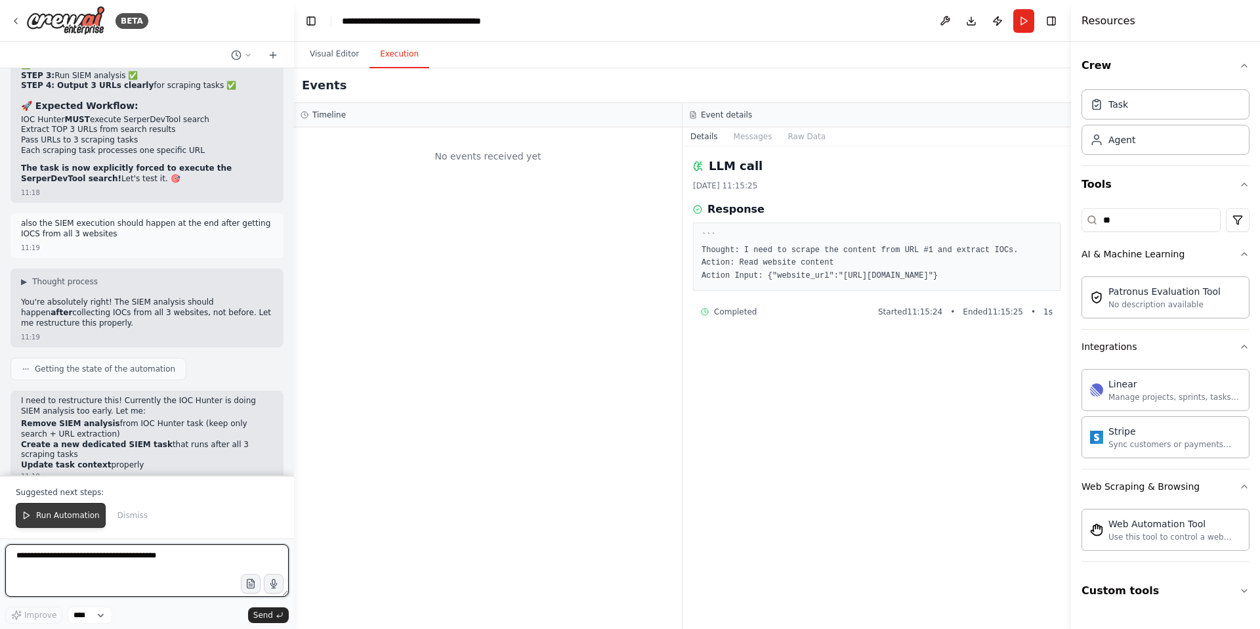
scroll to position [57614, 0]
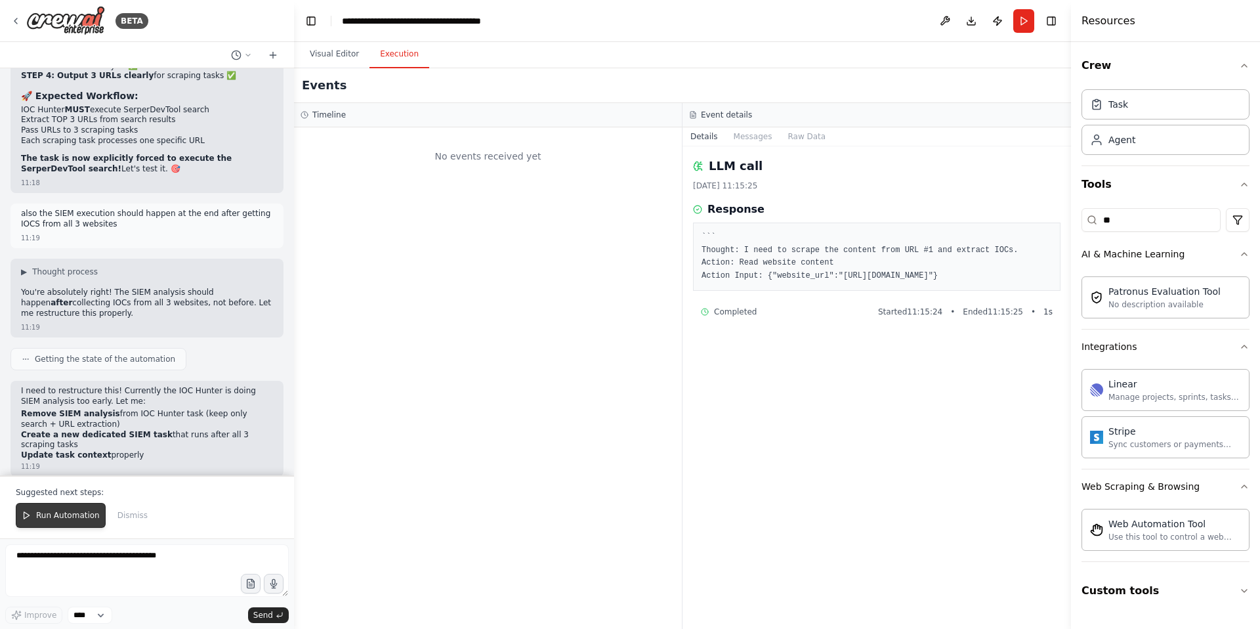
click at [57, 515] on span "Run Automation" at bounding box center [68, 515] width 64 height 11
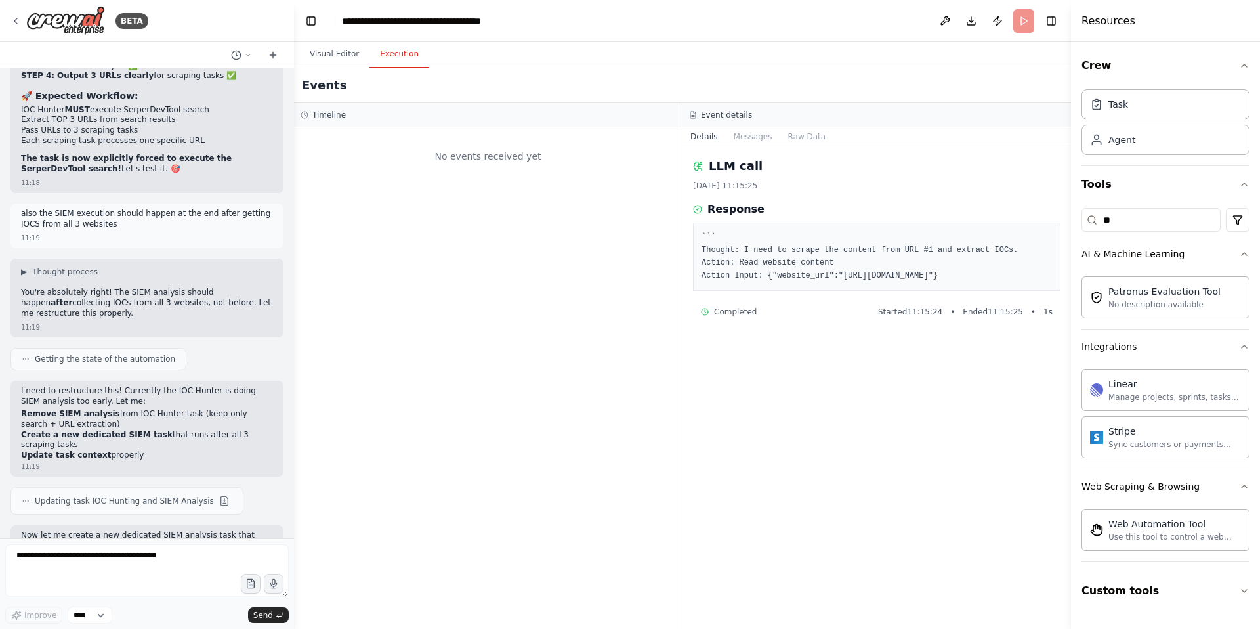
scroll to position [57551, 0]
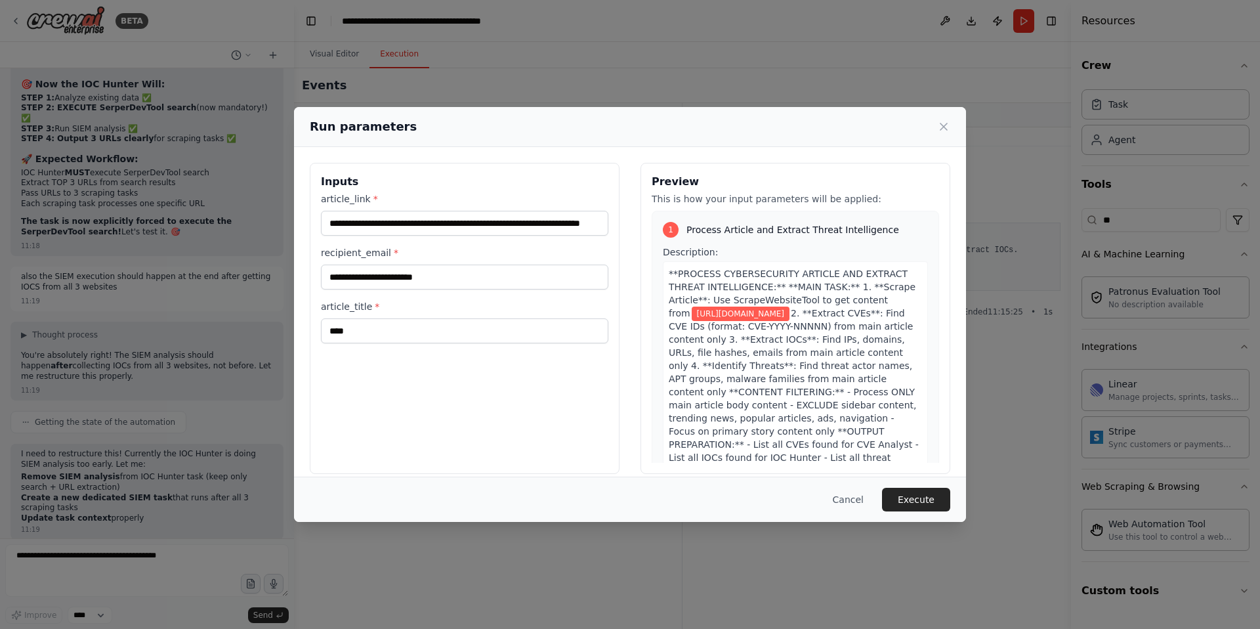
click at [920, 501] on button "Execute" at bounding box center [916, 500] width 68 height 24
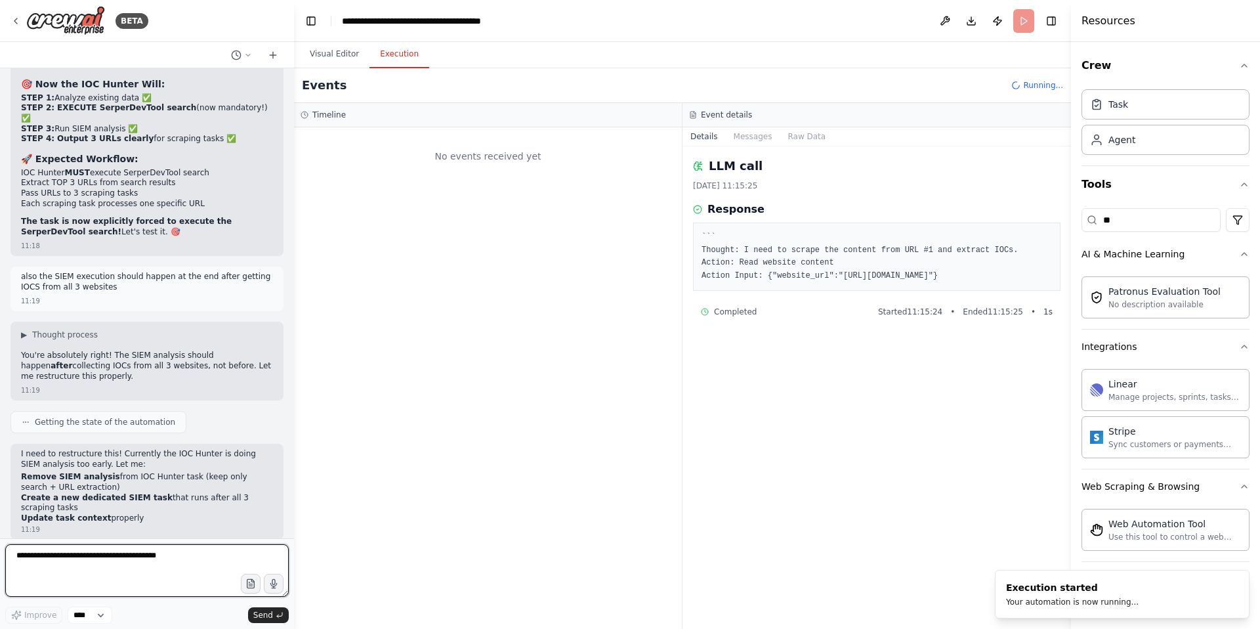
click at [68, 557] on textarea at bounding box center [147, 570] width 284 height 53
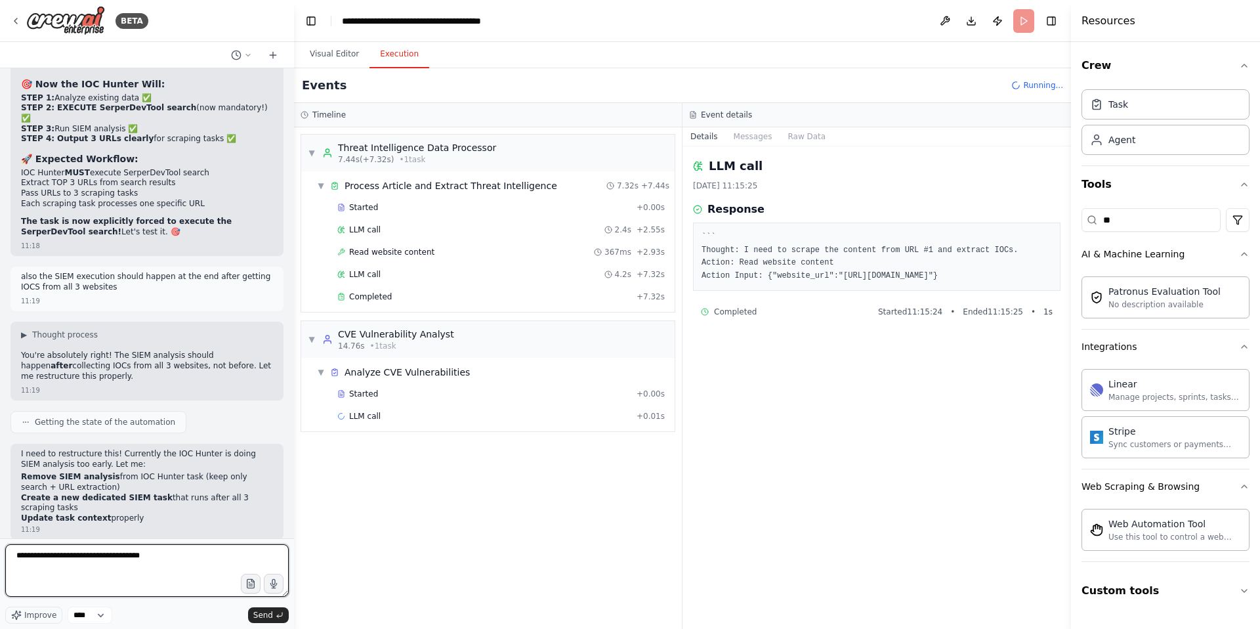
type textarea "**********"
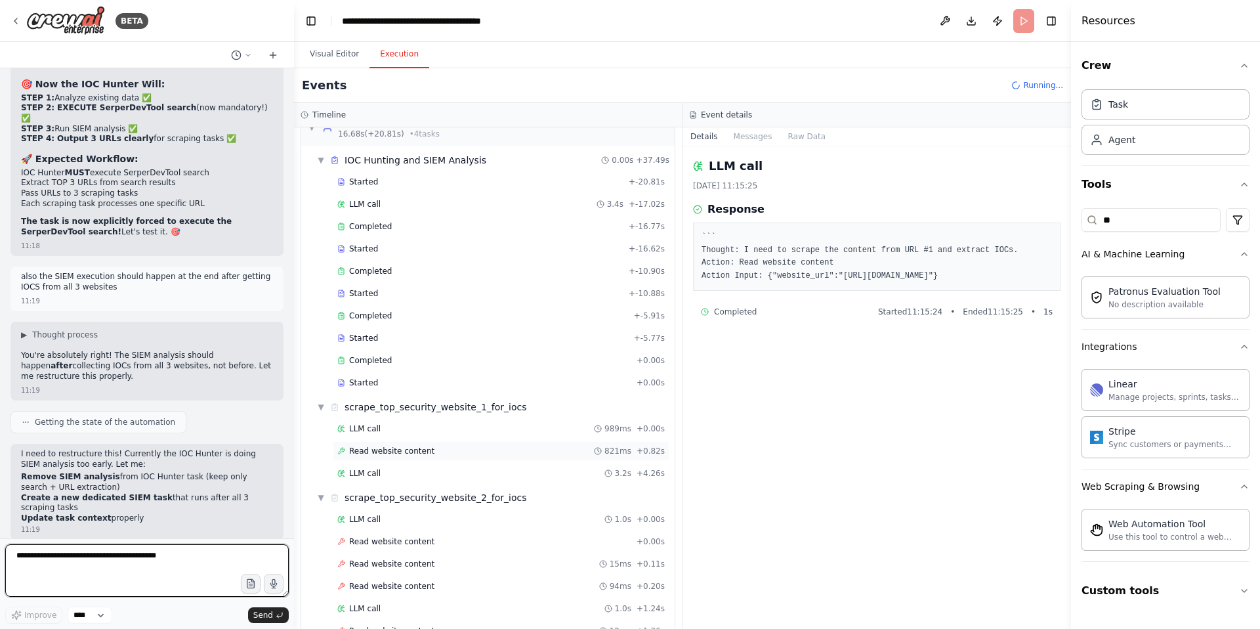
scroll to position [291, 0]
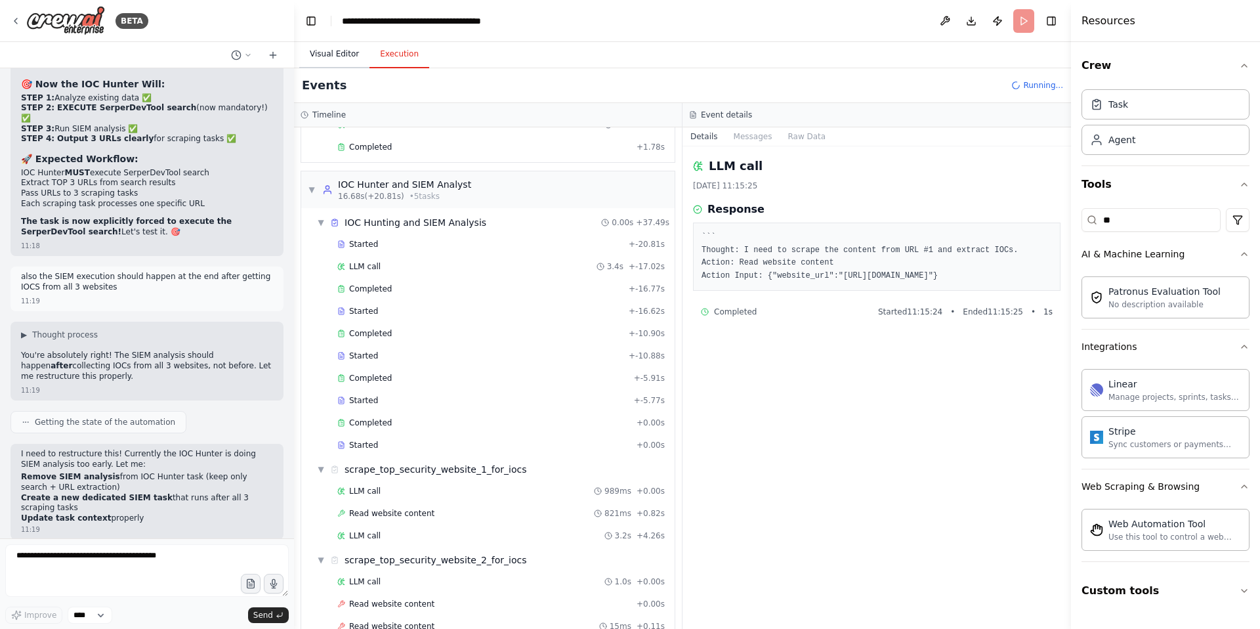
click at [337, 56] on button "Visual Editor" at bounding box center [334, 55] width 70 height 28
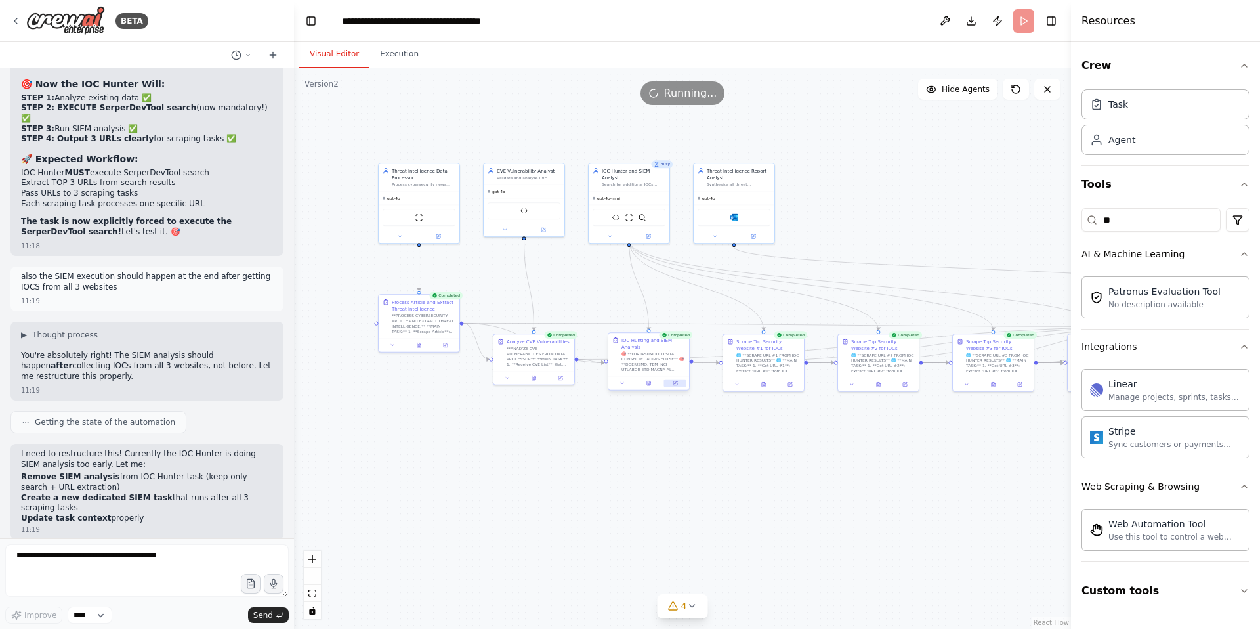
click at [675, 381] on icon at bounding box center [675, 383] width 4 height 4
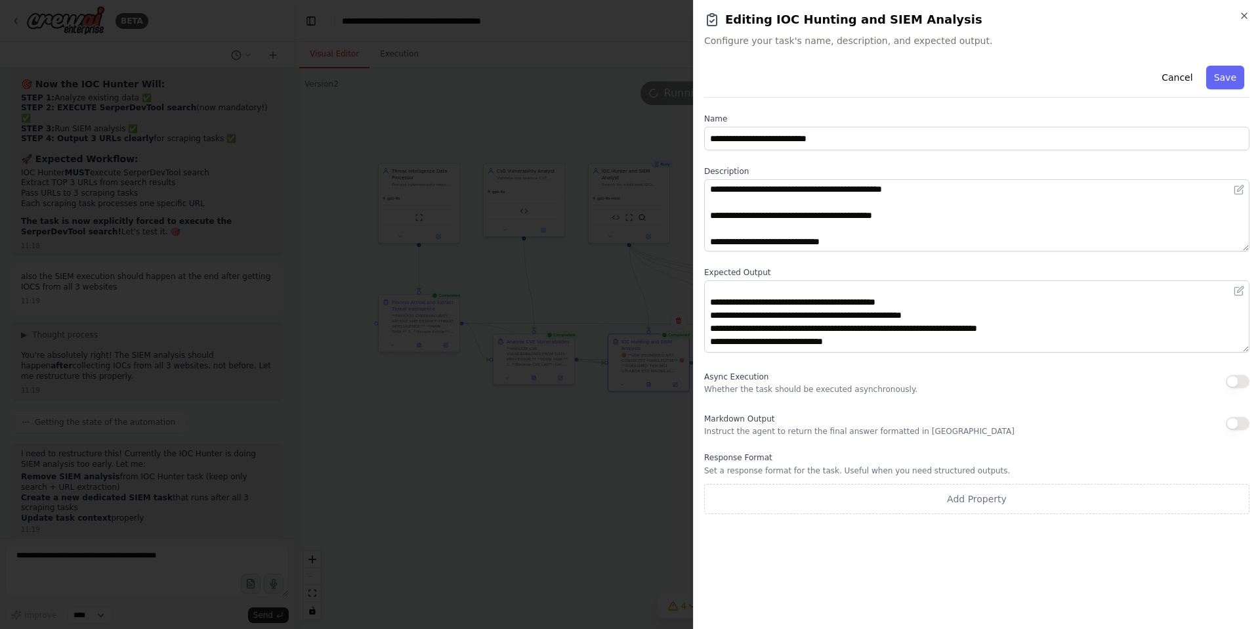
scroll to position [14, 0]
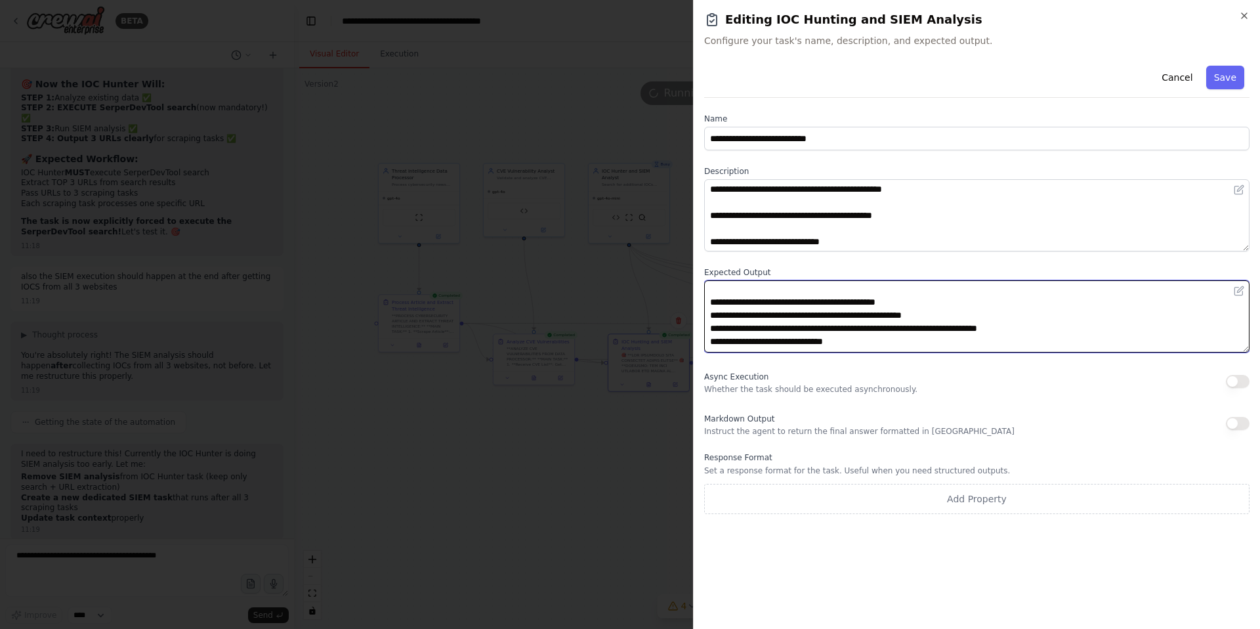
drag, startPoint x: 725, startPoint y: 301, endPoint x: 973, endPoint y: 297, distance: 248.1
click at [973, 297] on textarea "**********" at bounding box center [976, 316] width 545 height 72
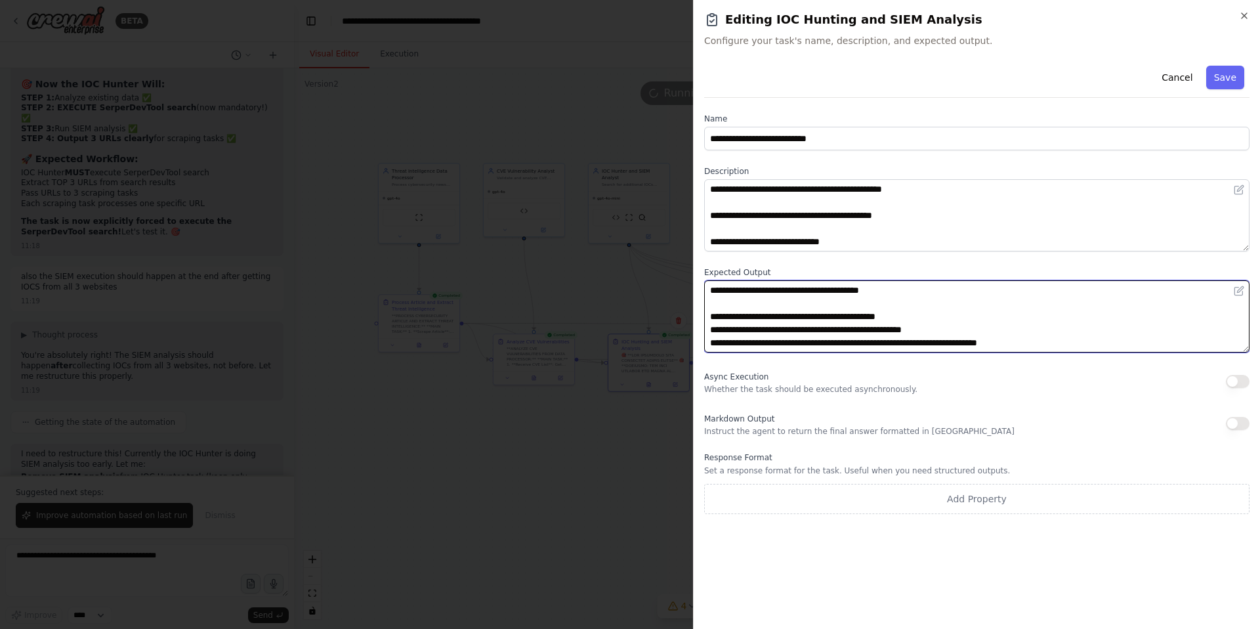
scroll to position [57614, 0]
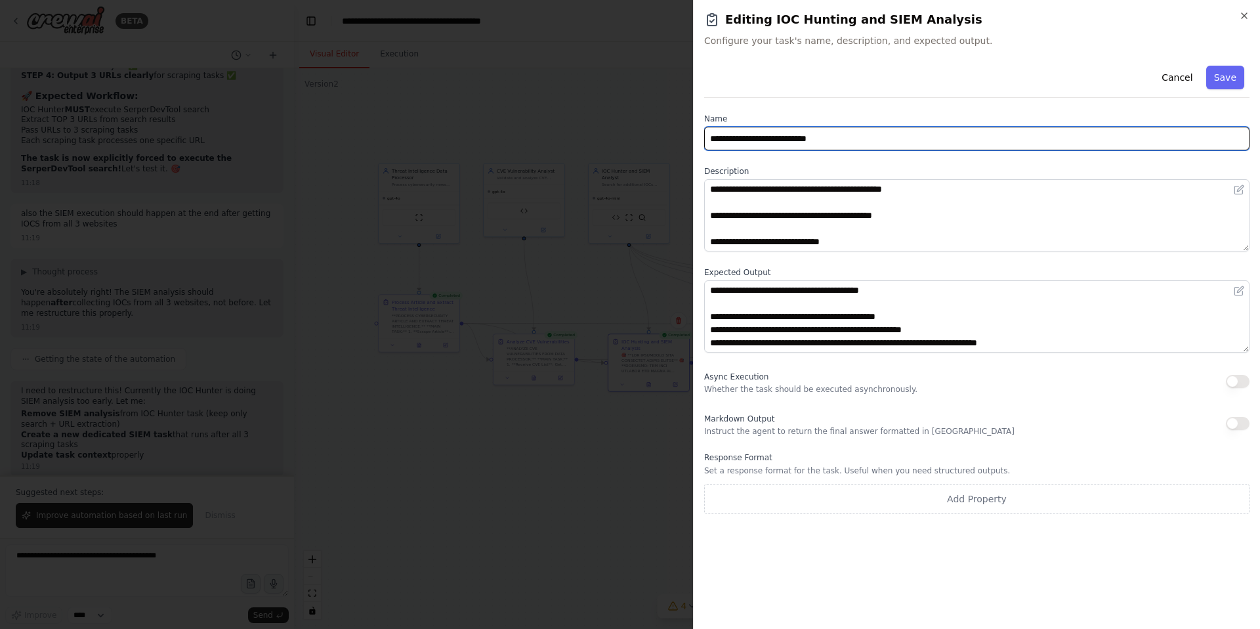
drag, startPoint x: 852, startPoint y: 140, endPoint x: 764, endPoint y: 142, distance: 88.6
click at [764, 142] on input "**********" at bounding box center [976, 139] width 545 height 24
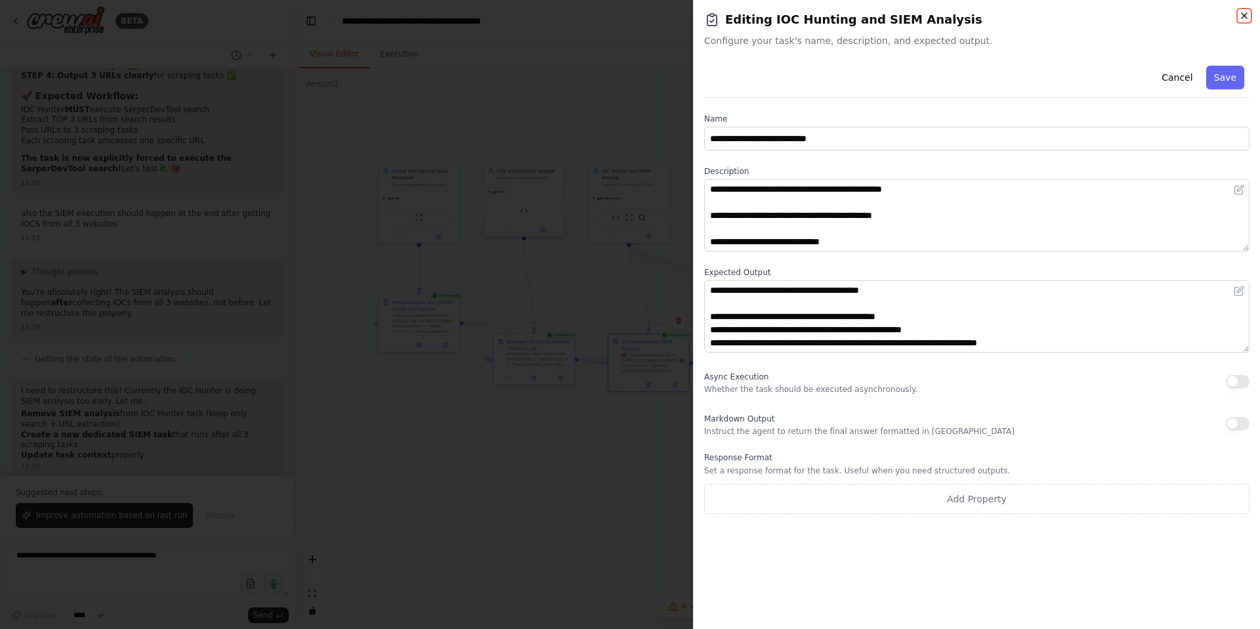
click at [1243, 15] on icon "button" at bounding box center [1244, 16] width 11 height 11
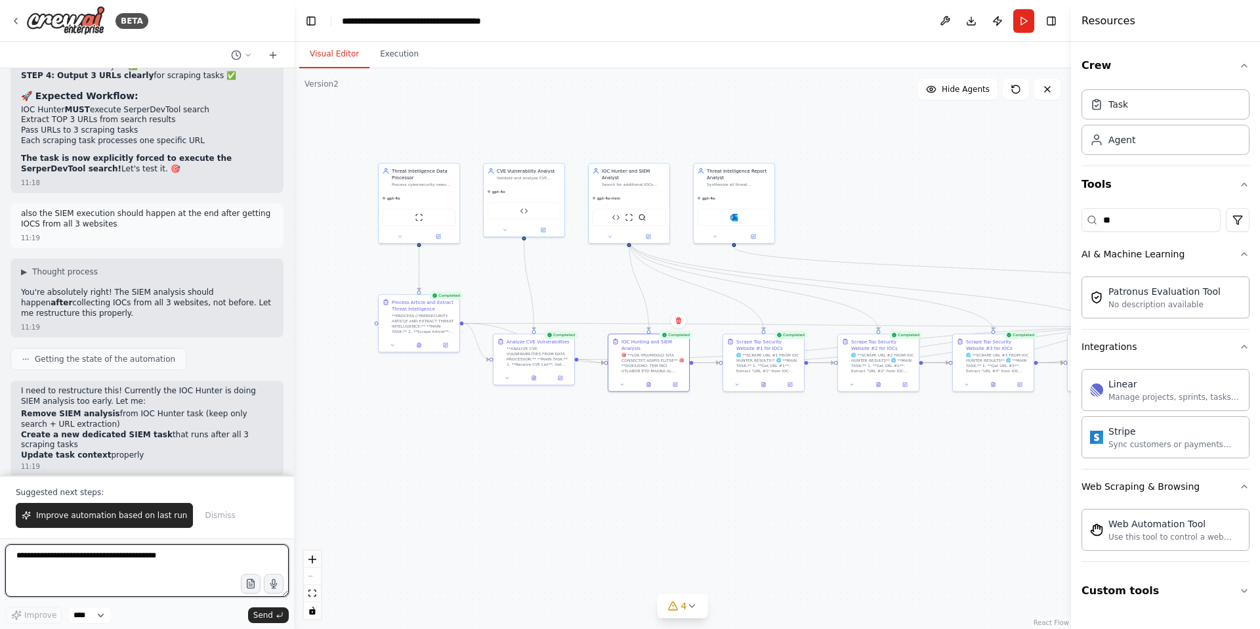
click at [84, 560] on textarea at bounding box center [147, 570] width 284 height 53
paste textarea "**********"
type textarea "**********"
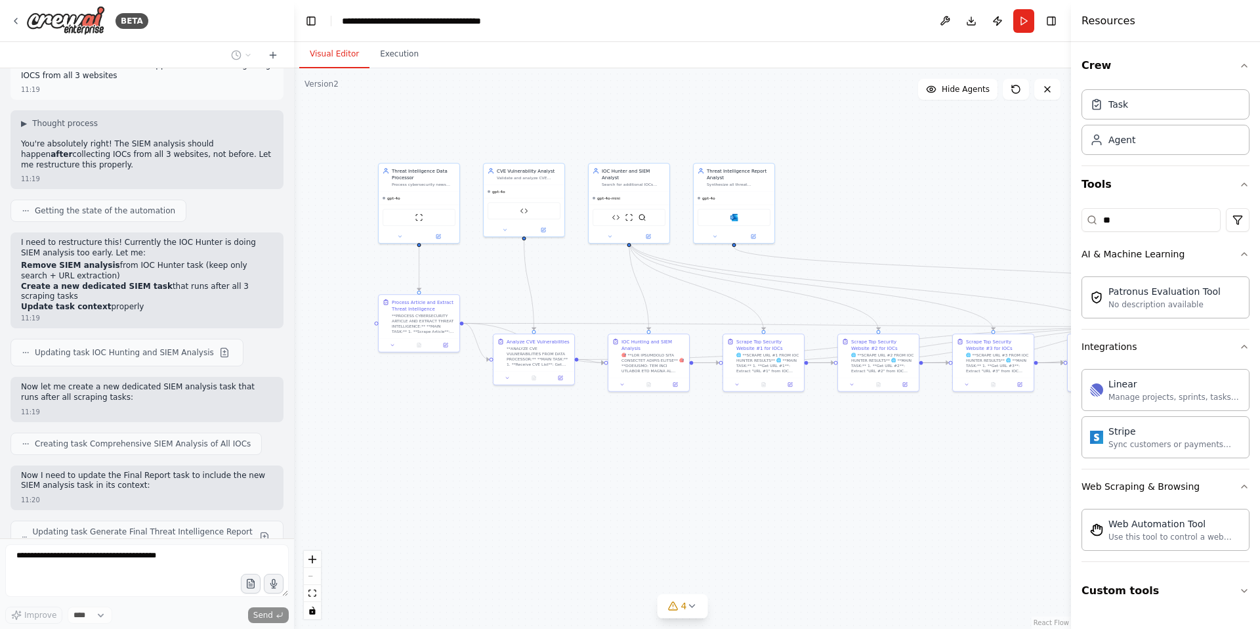
scroll to position [57840, 0]
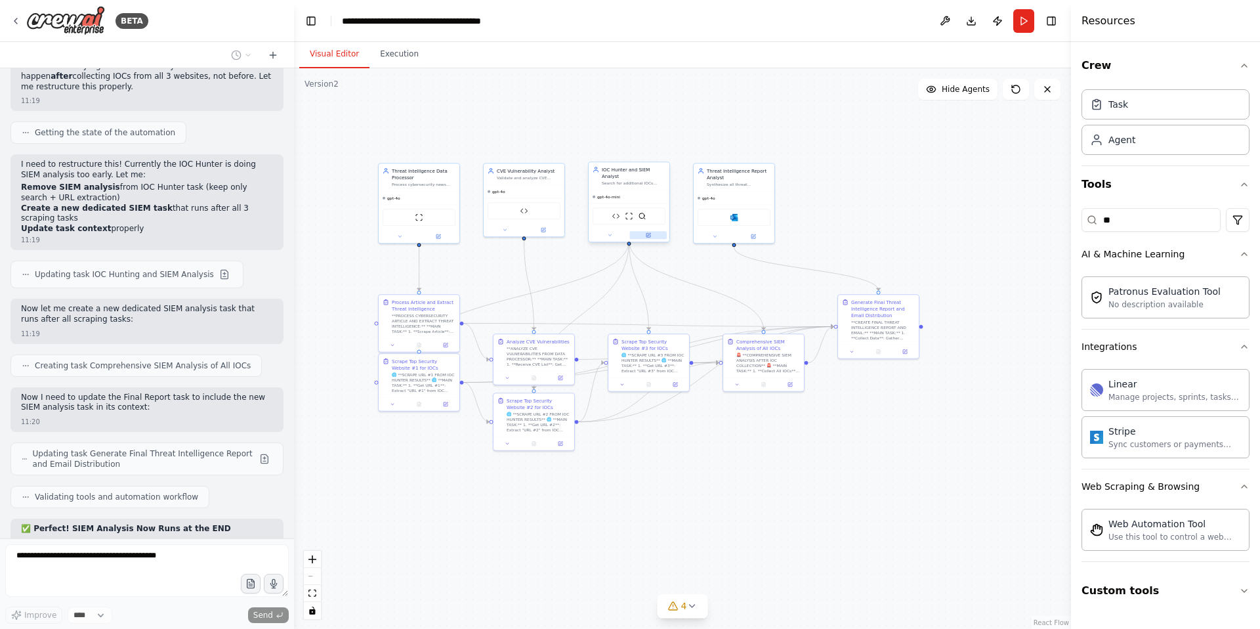
click at [651, 231] on button at bounding box center [648, 235] width 37 height 8
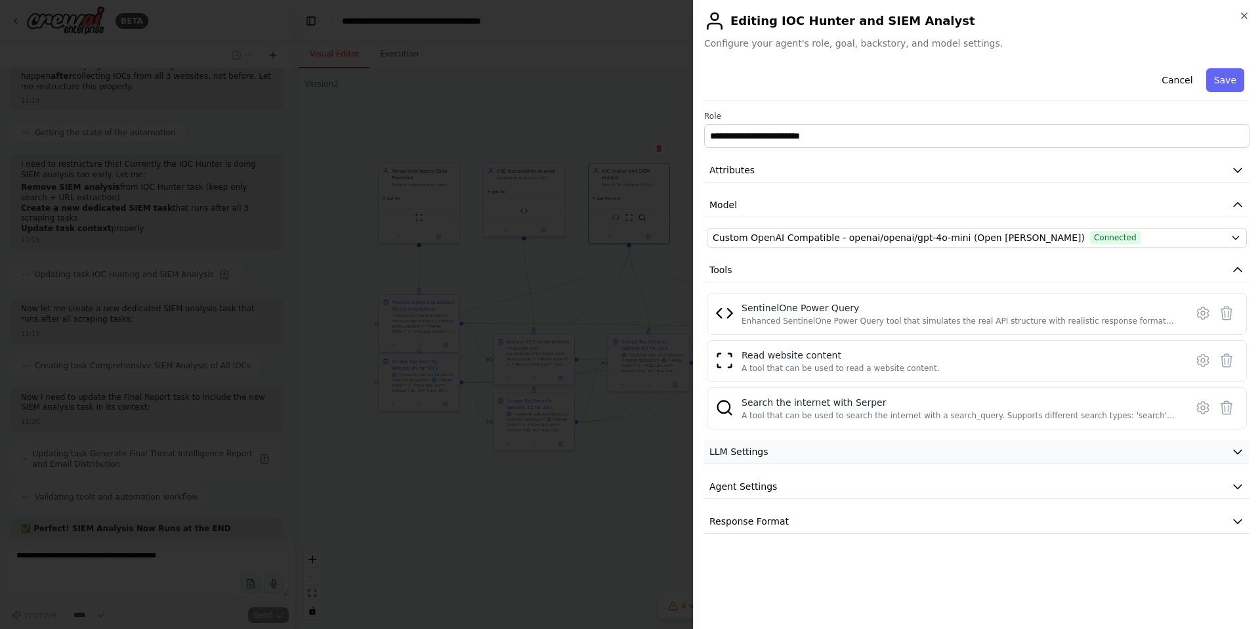
click at [768, 451] on button "LLM Settings" at bounding box center [976, 452] width 545 height 24
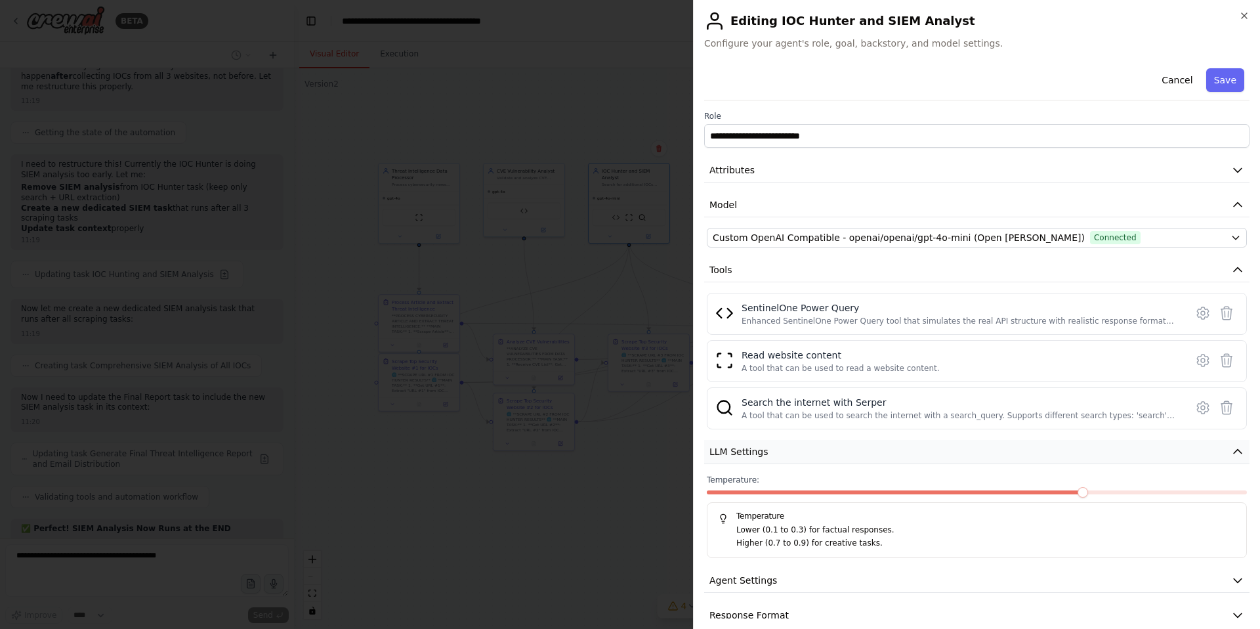
click at [768, 451] on button "LLM Settings" at bounding box center [976, 452] width 545 height 24
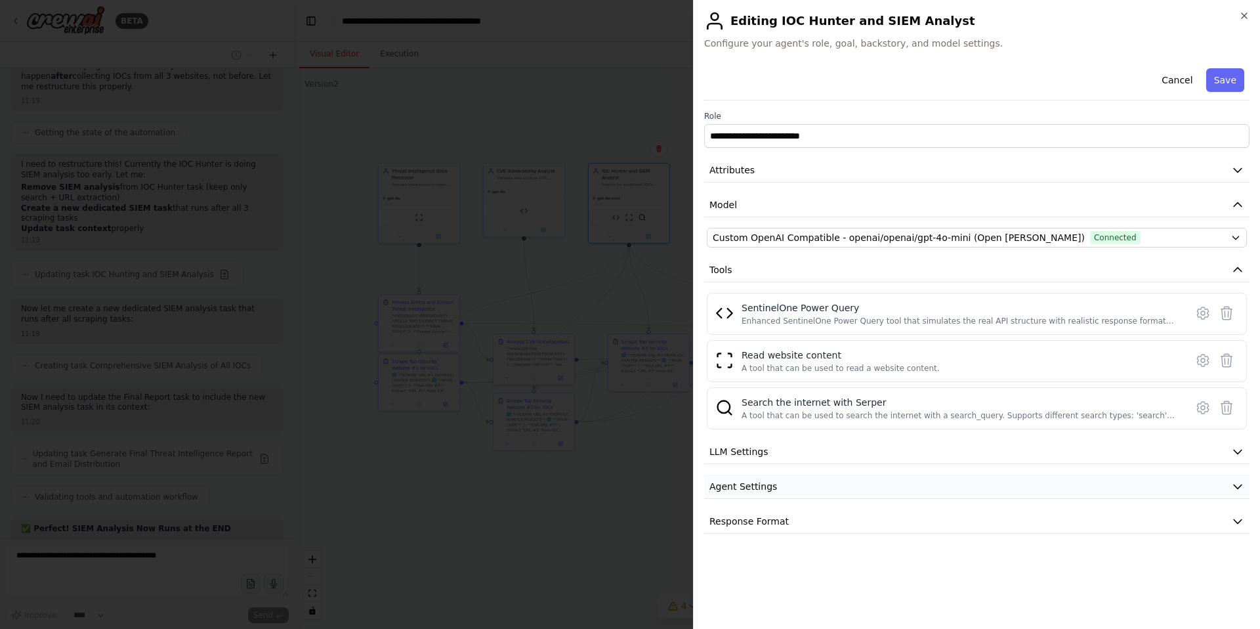
click at [768, 492] on span "Agent Settings" at bounding box center [743, 486] width 68 height 13
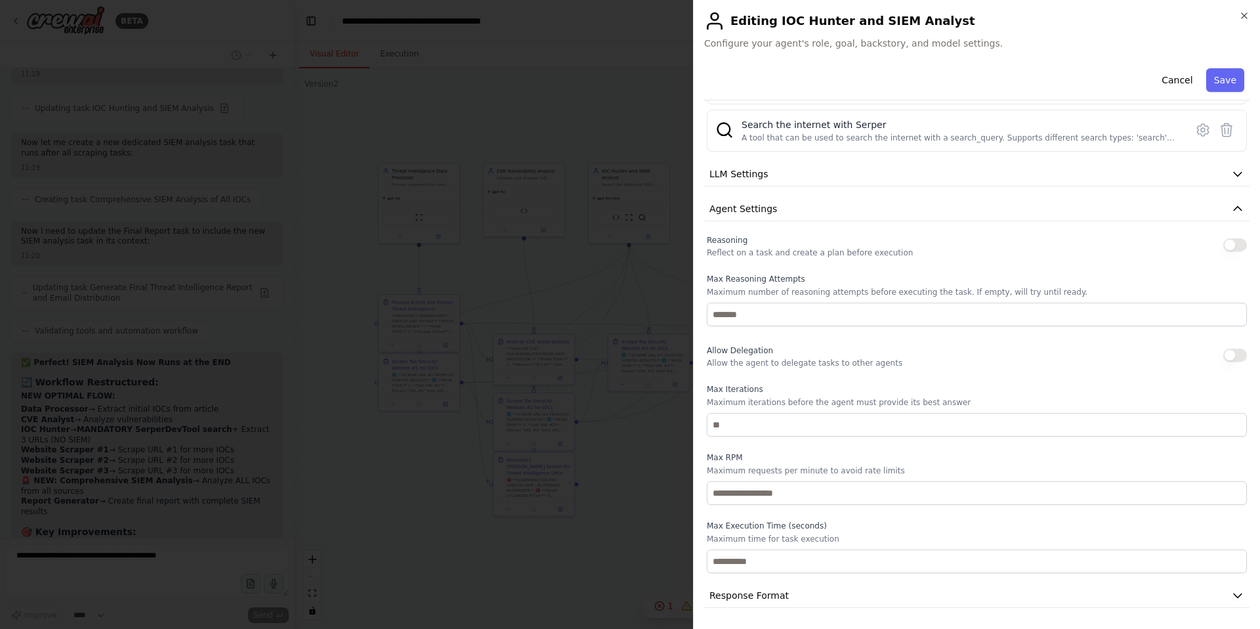
scroll to position [58017, 0]
click at [1242, 14] on icon "button" at bounding box center [1244, 16] width 11 height 11
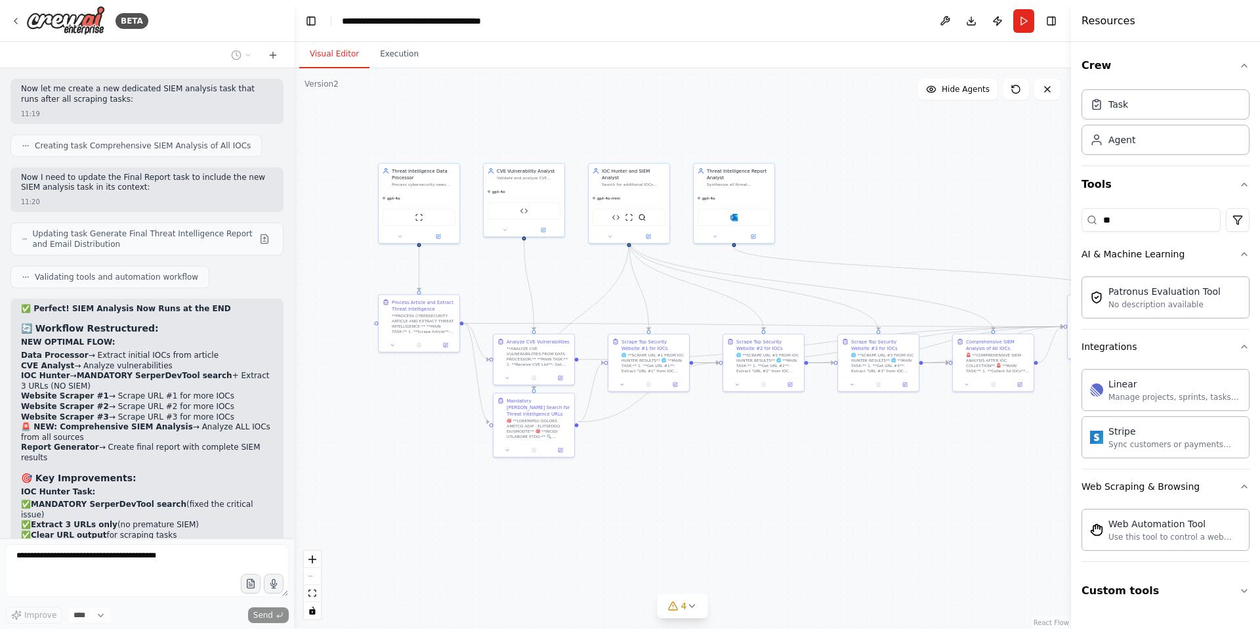
scroll to position [58093, 0]
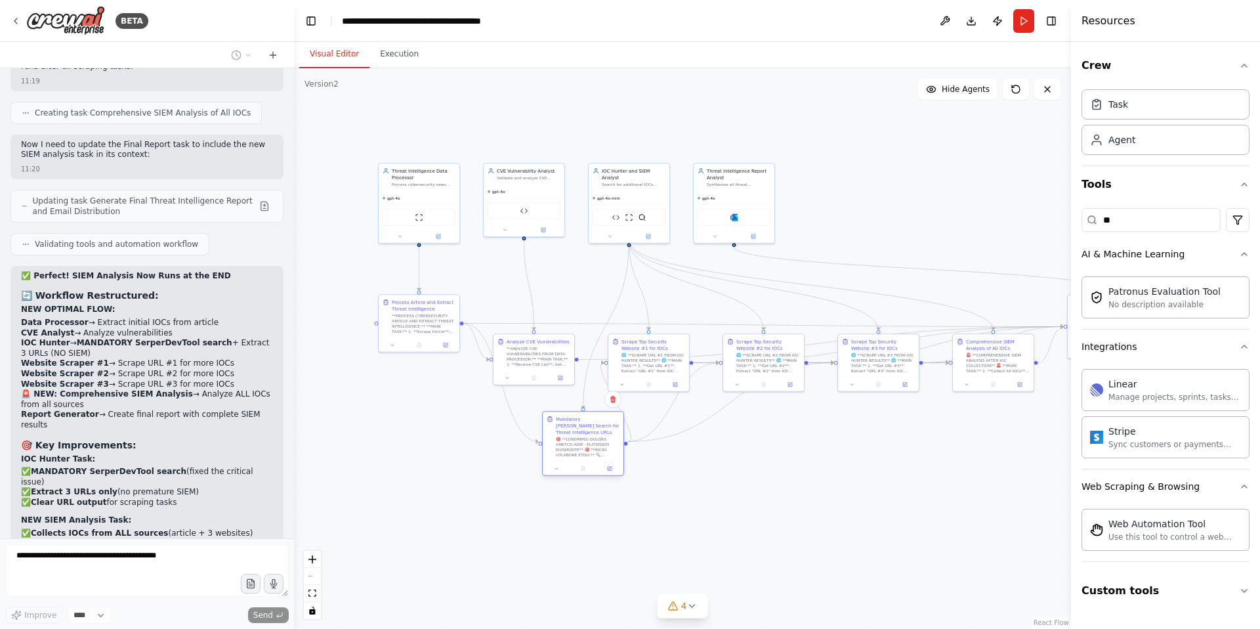
drag, startPoint x: 541, startPoint y: 402, endPoint x: 589, endPoint y: 422, distance: 52.4
click at [589, 422] on div "Mandatory [PERSON_NAME] Search for Threat Intelligence URLs" at bounding box center [588, 425] width 64 height 20
drag, startPoint x: 992, startPoint y: 344, endPoint x: 992, endPoint y: 376, distance: 32.2
click at [992, 376] on div "Comprehensive SIEM Analysis of All IOCs" at bounding box center [995, 375] width 64 height 13
drag, startPoint x: 644, startPoint y: 345, endPoint x: 680, endPoint y: 432, distance: 93.8
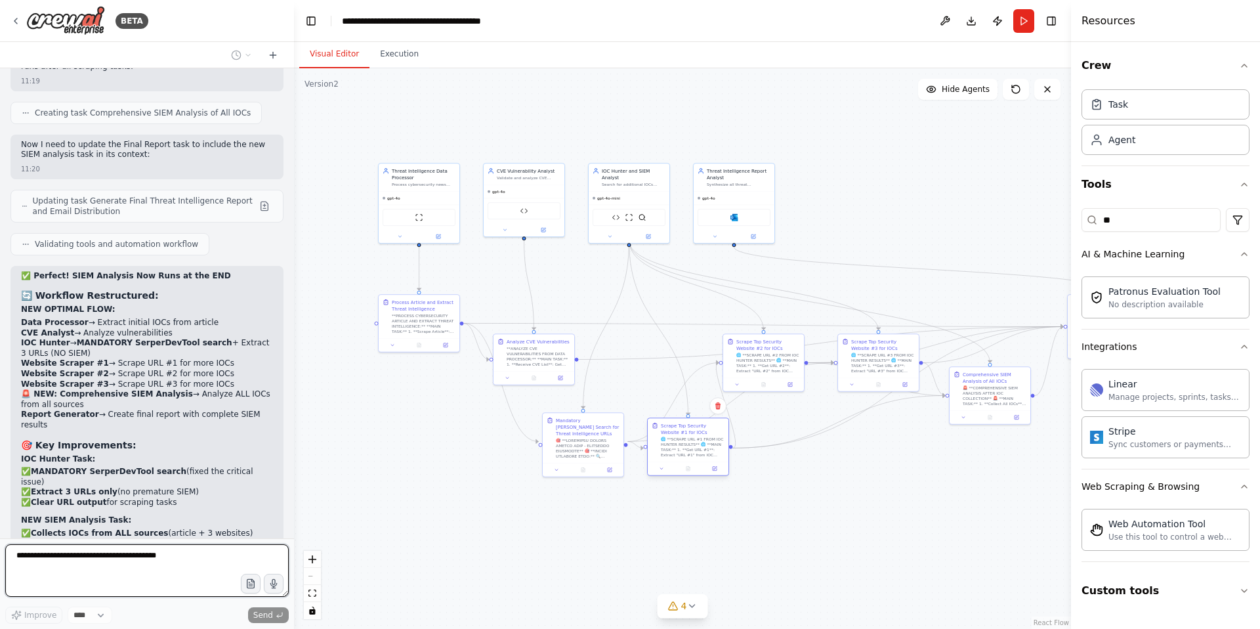
click at [680, 432] on div "Scrape Top Security Website #1 for IOCs" at bounding box center [693, 428] width 64 height 13
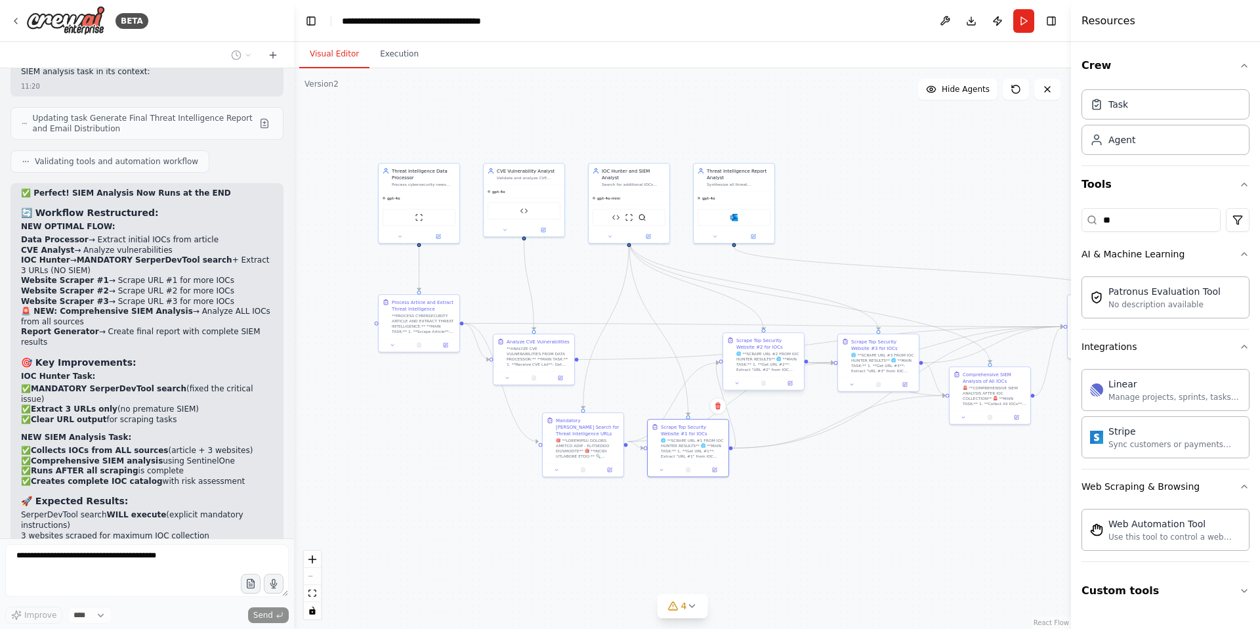
scroll to position [58186, 0]
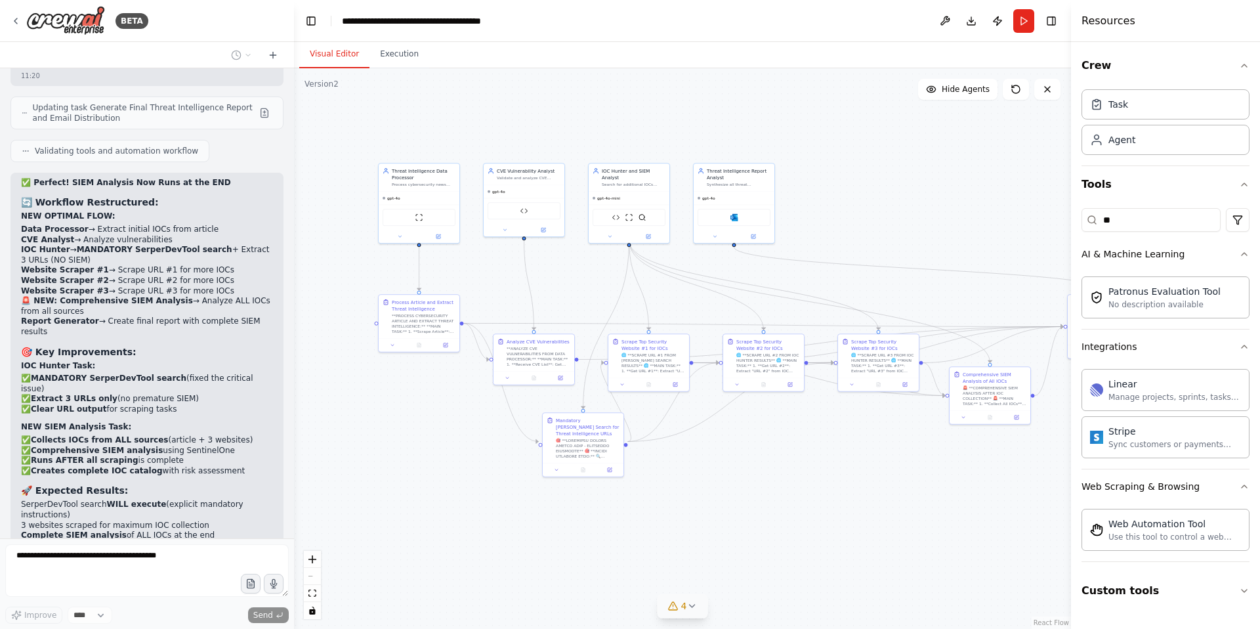
click at [692, 605] on icon at bounding box center [691, 605] width 11 height 11
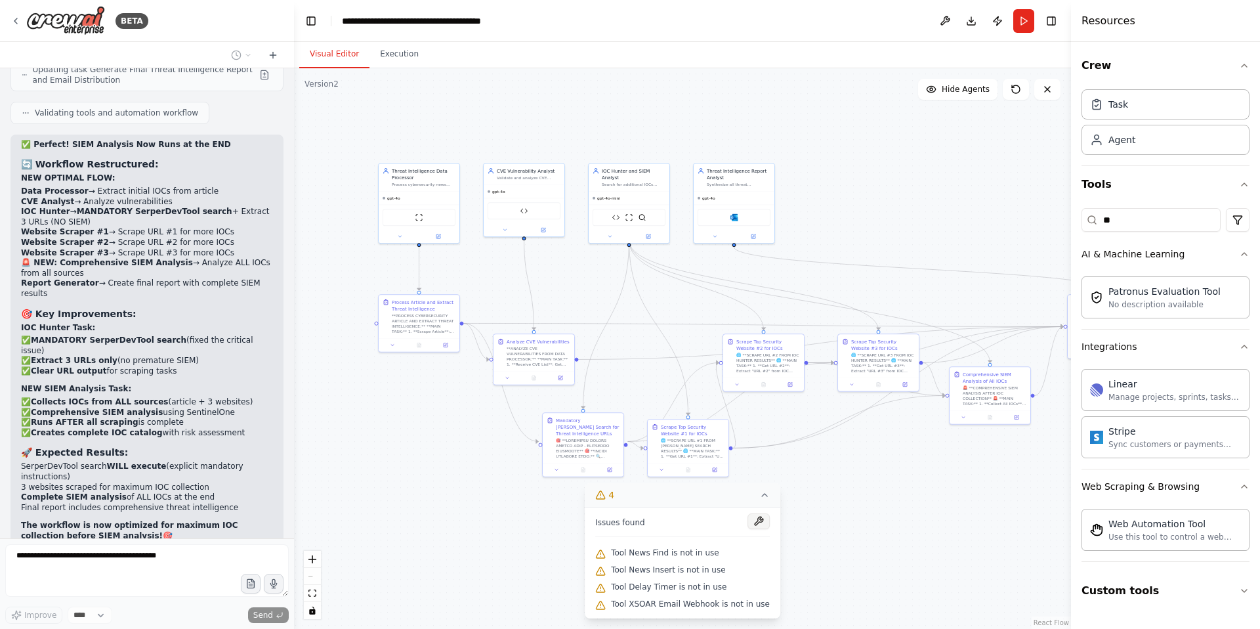
click at [749, 522] on button at bounding box center [758, 521] width 22 height 16
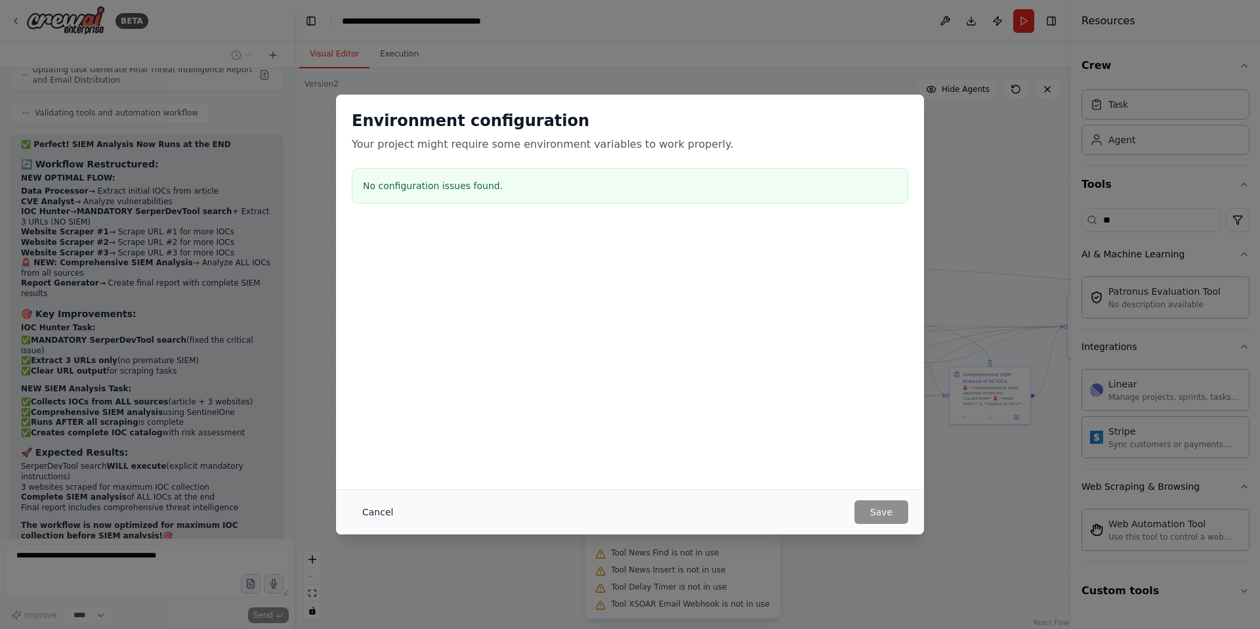
click at [377, 516] on button "Cancel" at bounding box center [378, 512] width 52 height 24
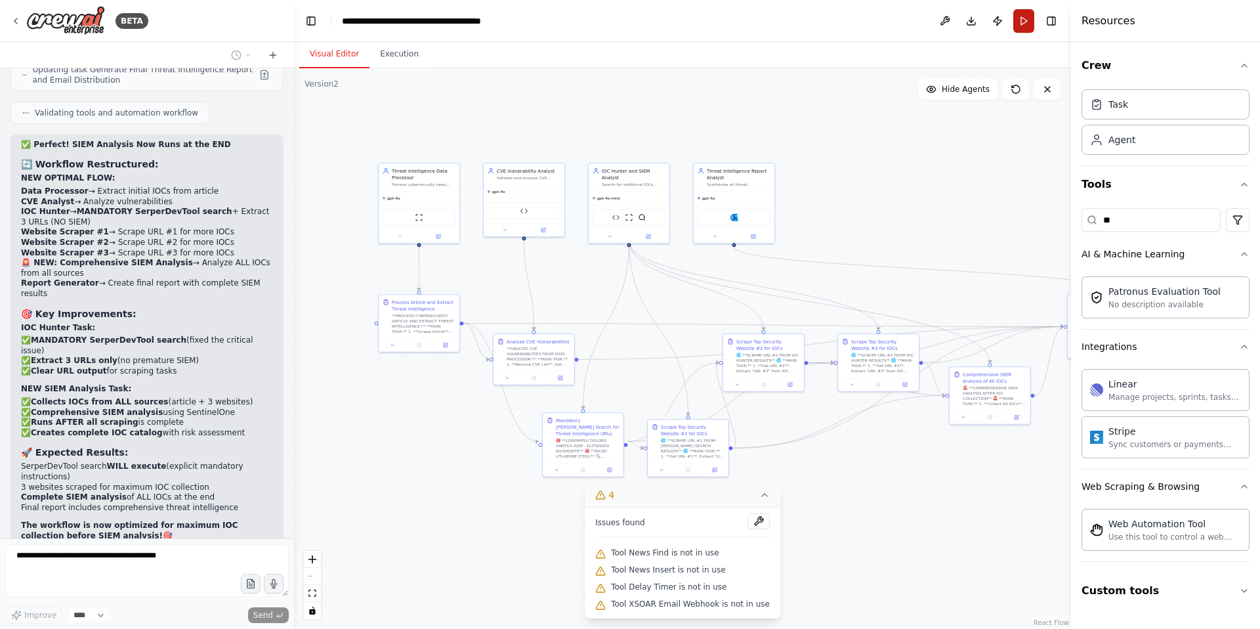
click at [1019, 20] on button "Run" at bounding box center [1023, 21] width 21 height 24
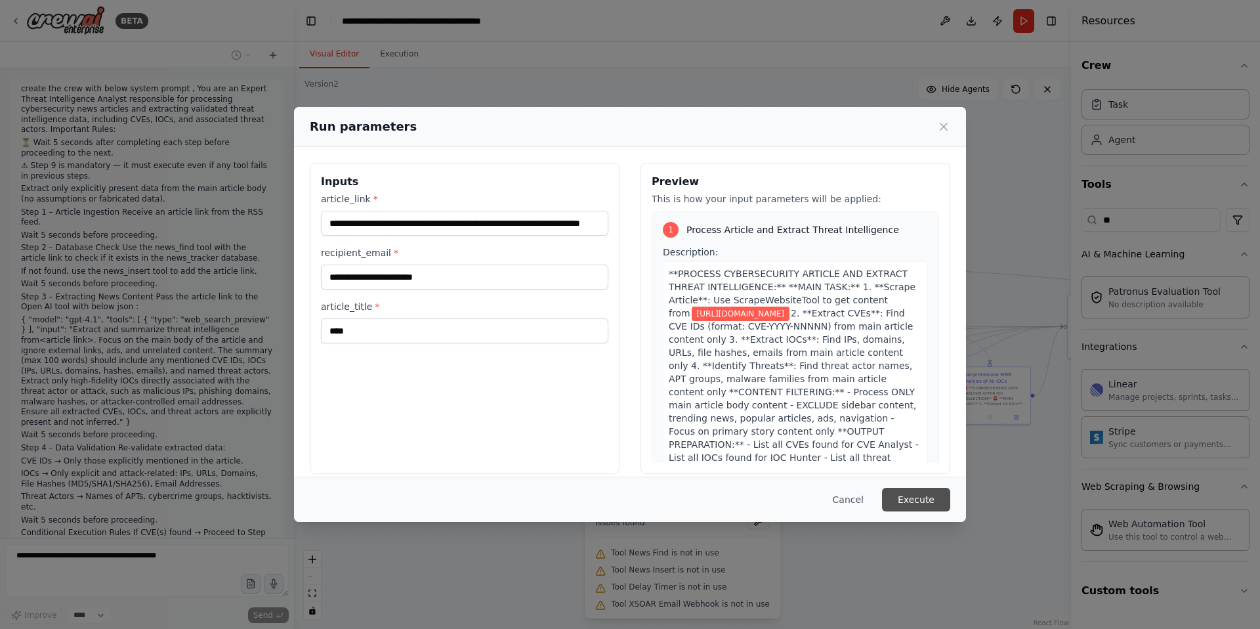
click at [922, 499] on button "Execute" at bounding box center [916, 500] width 68 height 24
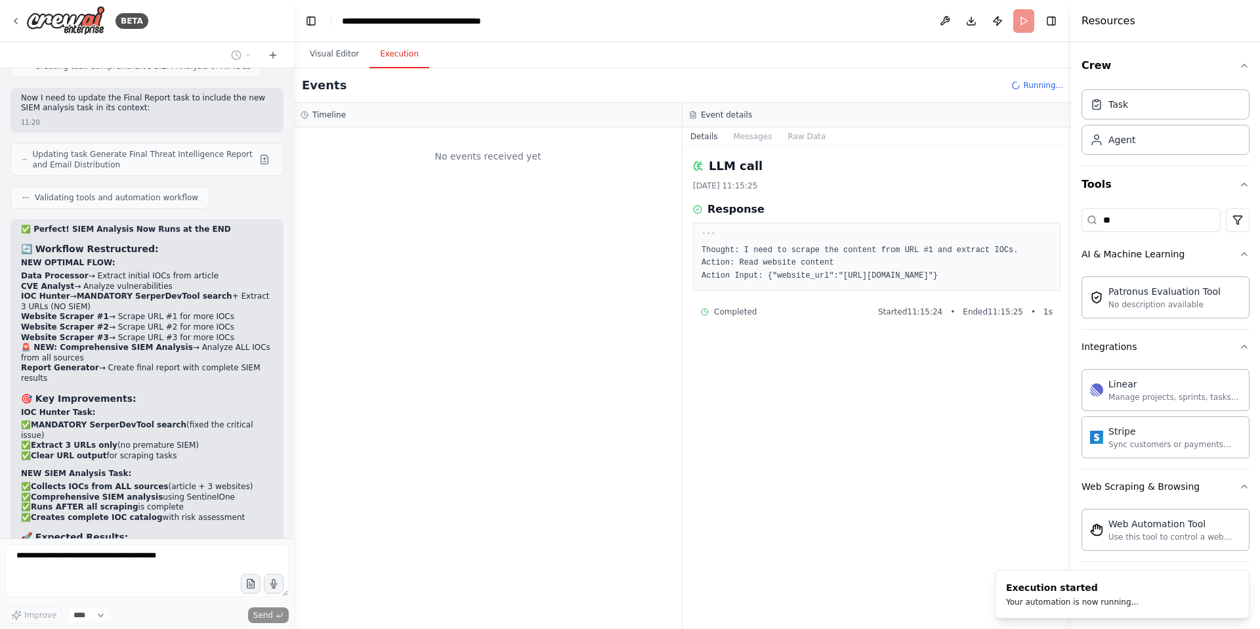
scroll to position [58267, 0]
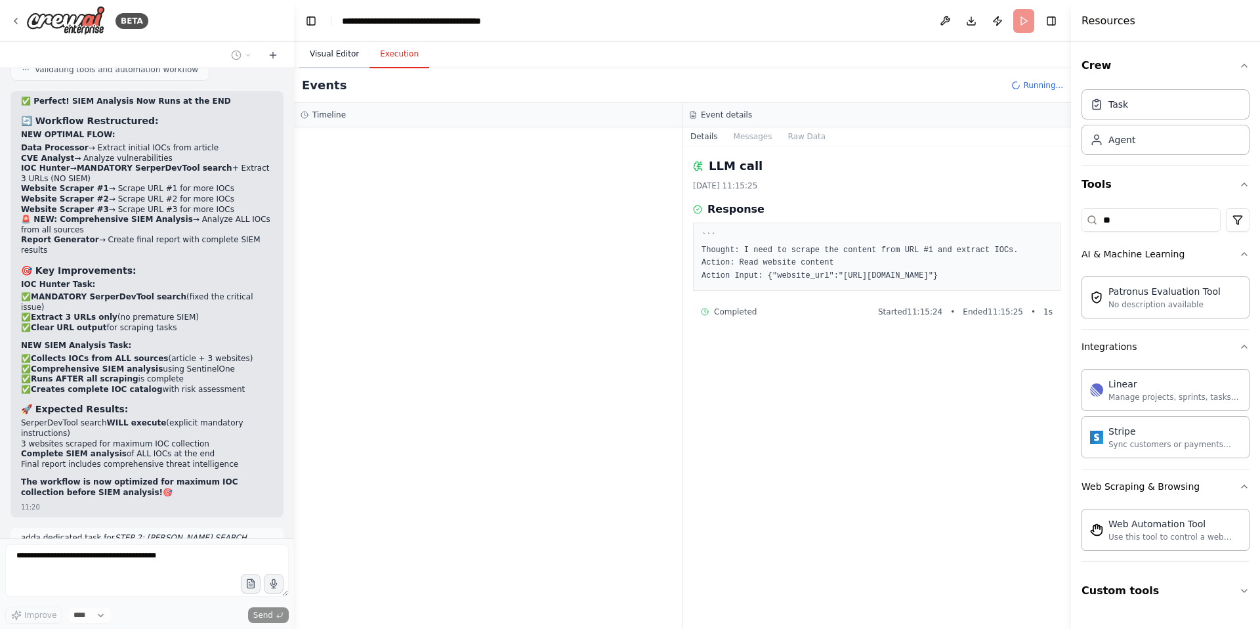
click at [331, 56] on button "Visual Editor" at bounding box center [334, 55] width 70 height 28
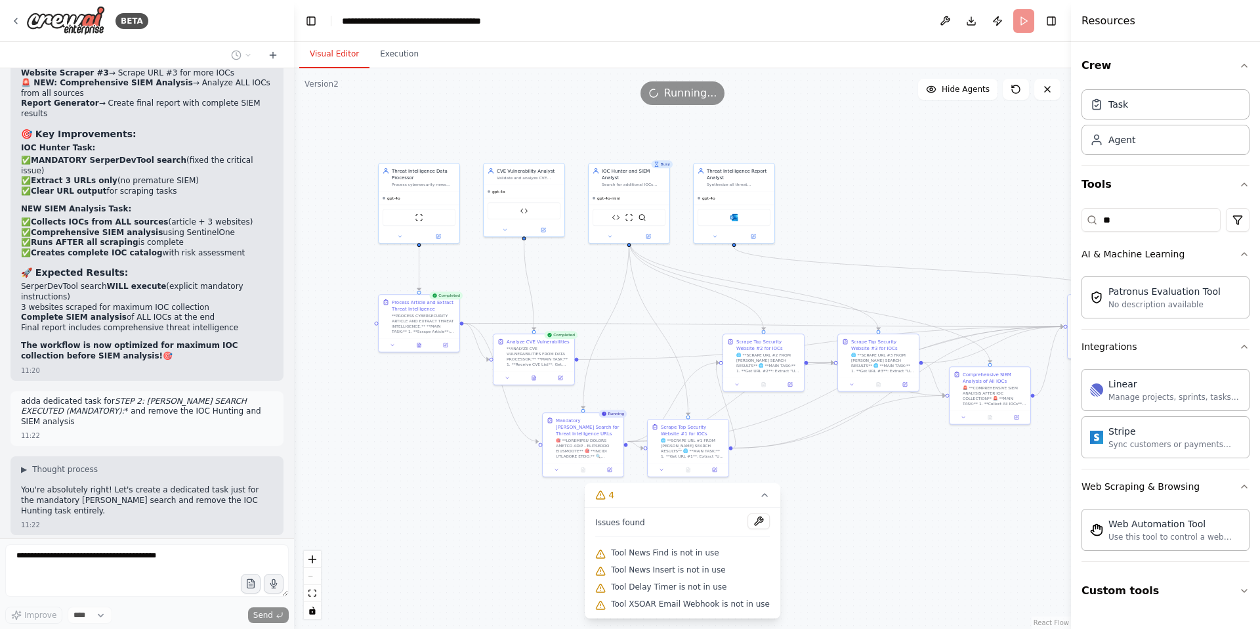
scroll to position [58437, 0]
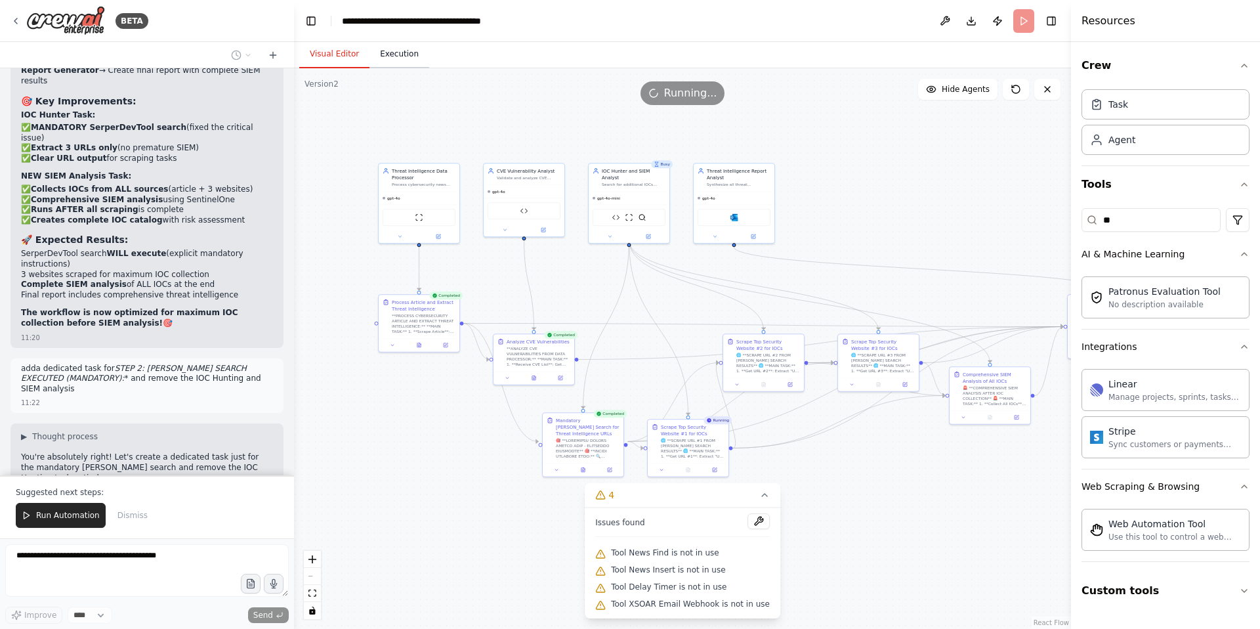
click at [410, 56] on button "Execution" at bounding box center [399, 55] width 60 height 28
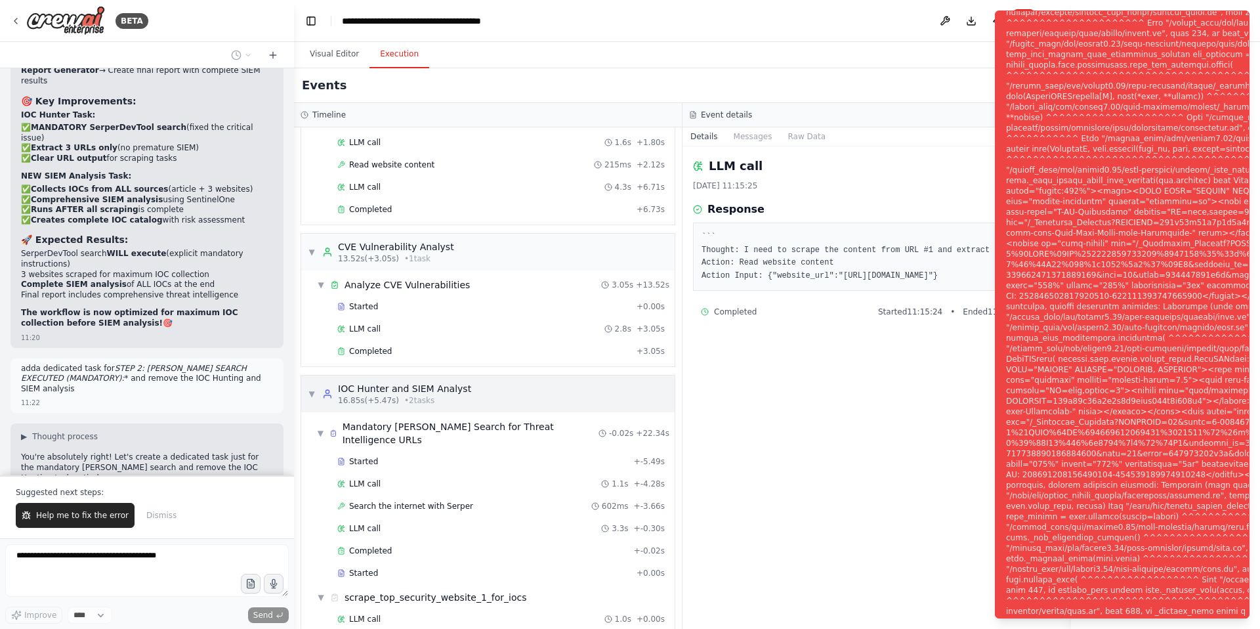
scroll to position [100, 0]
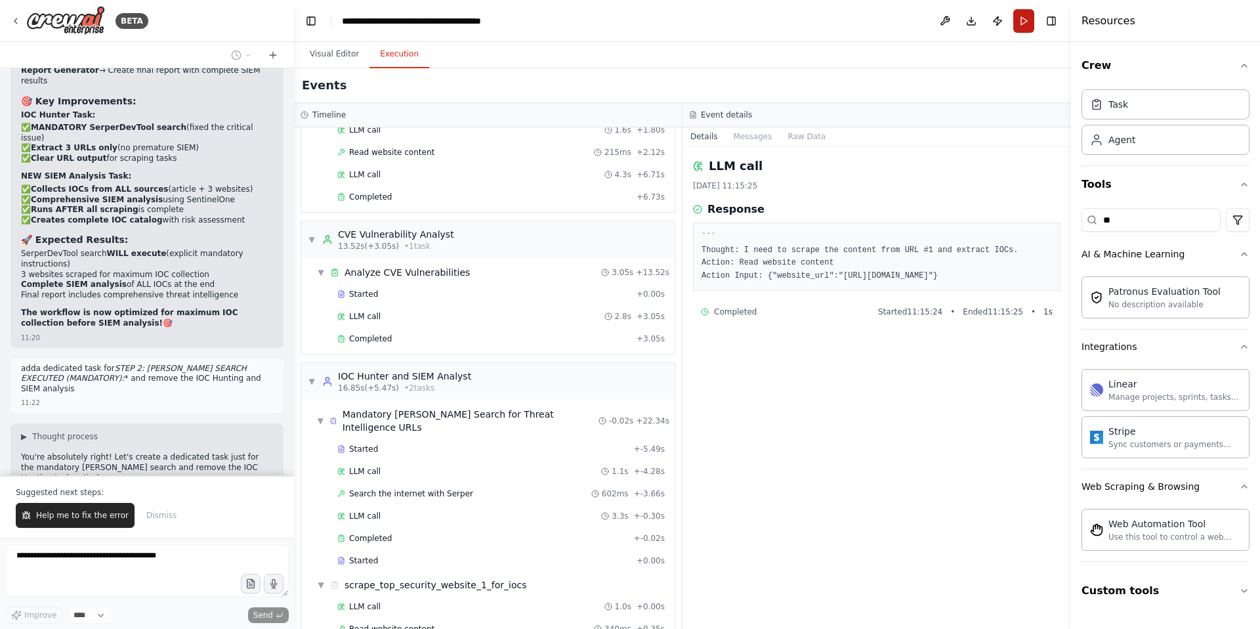
click at [1026, 19] on button "Run" at bounding box center [1023, 21] width 21 height 24
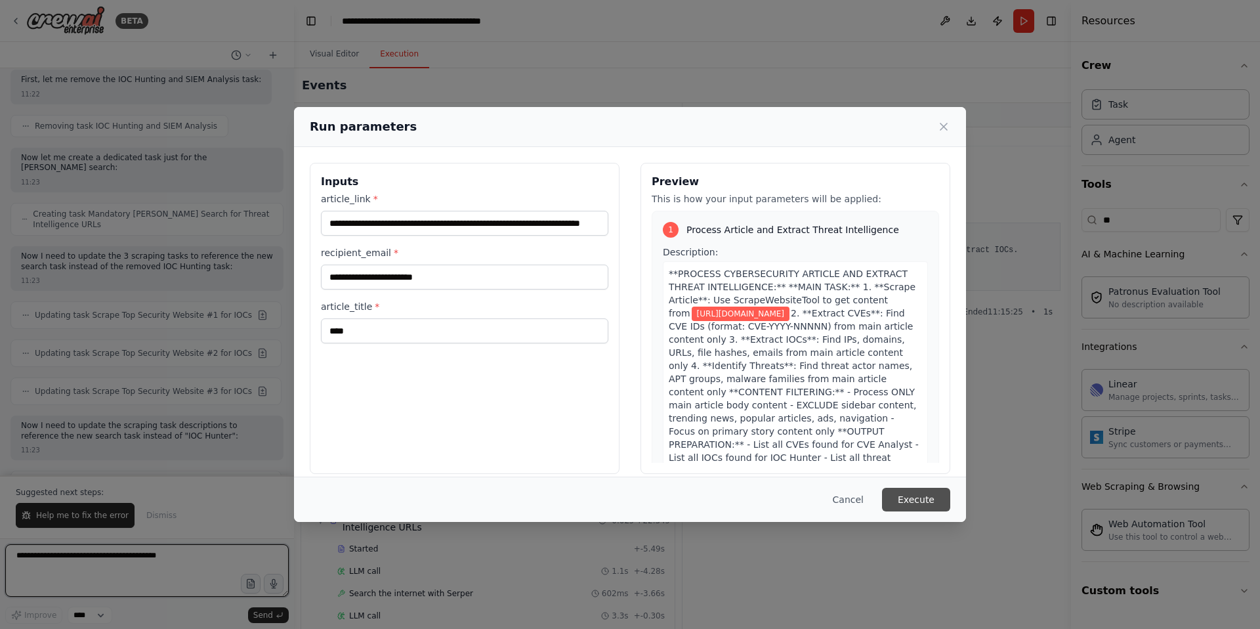
scroll to position [58922, 0]
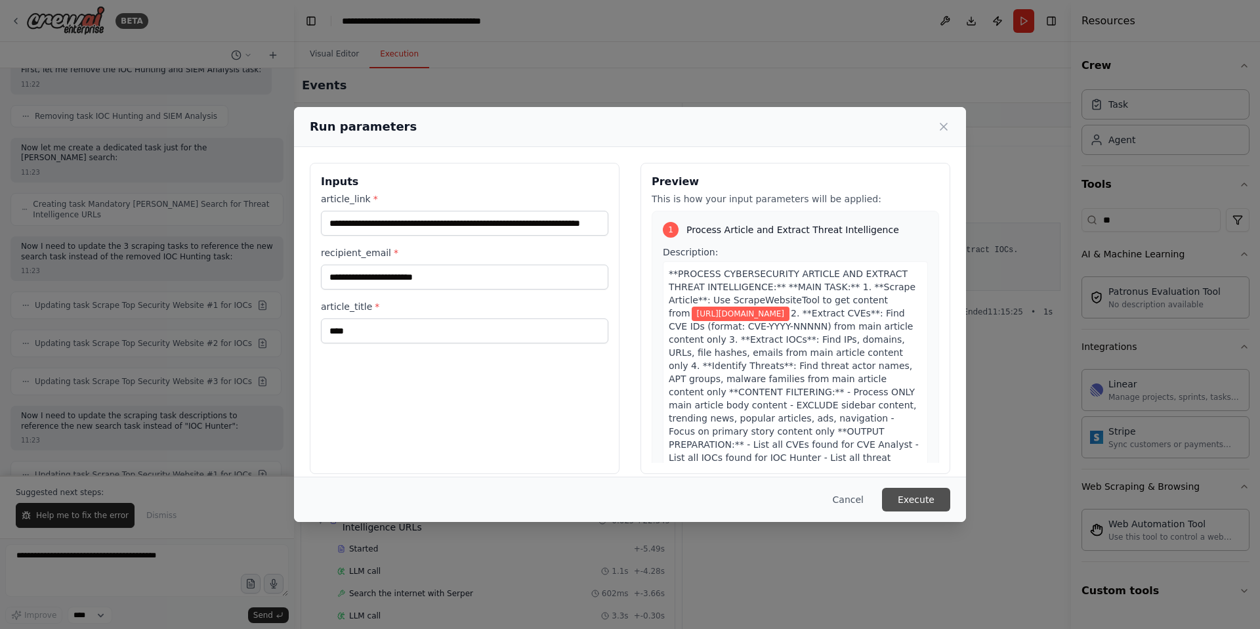
click at [925, 499] on button "Execute" at bounding box center [916, 500] width 68 height 24
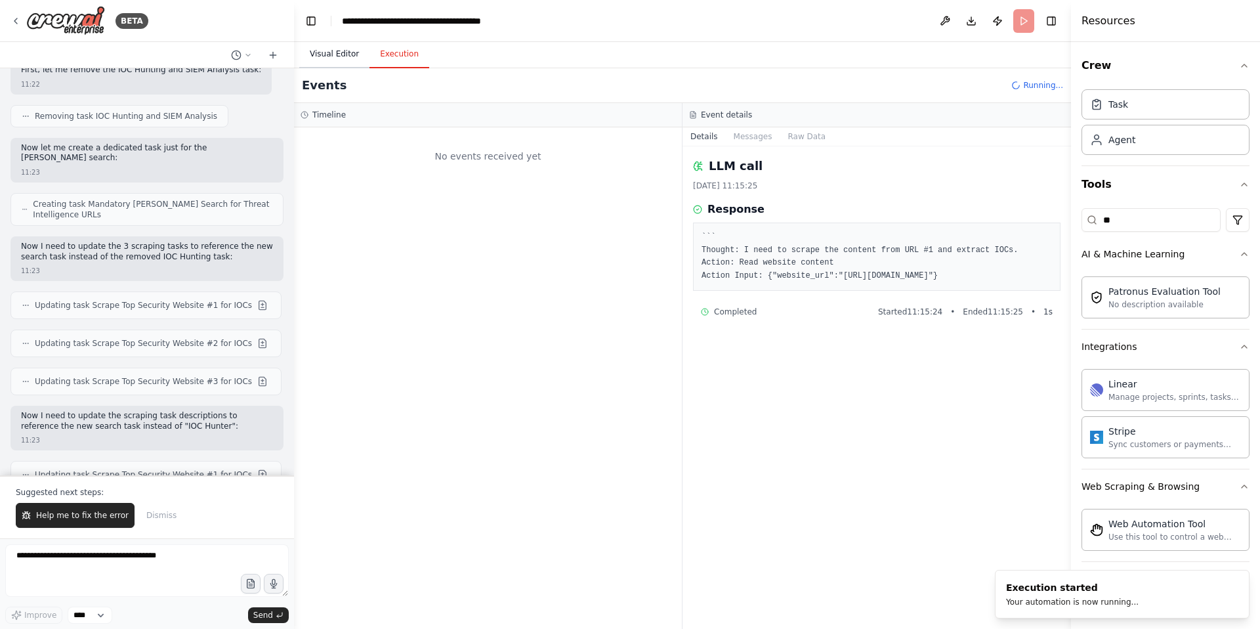
click at [333, 51] on button "Visual Editor" at bounding box center [334, 55] width 70 height 28
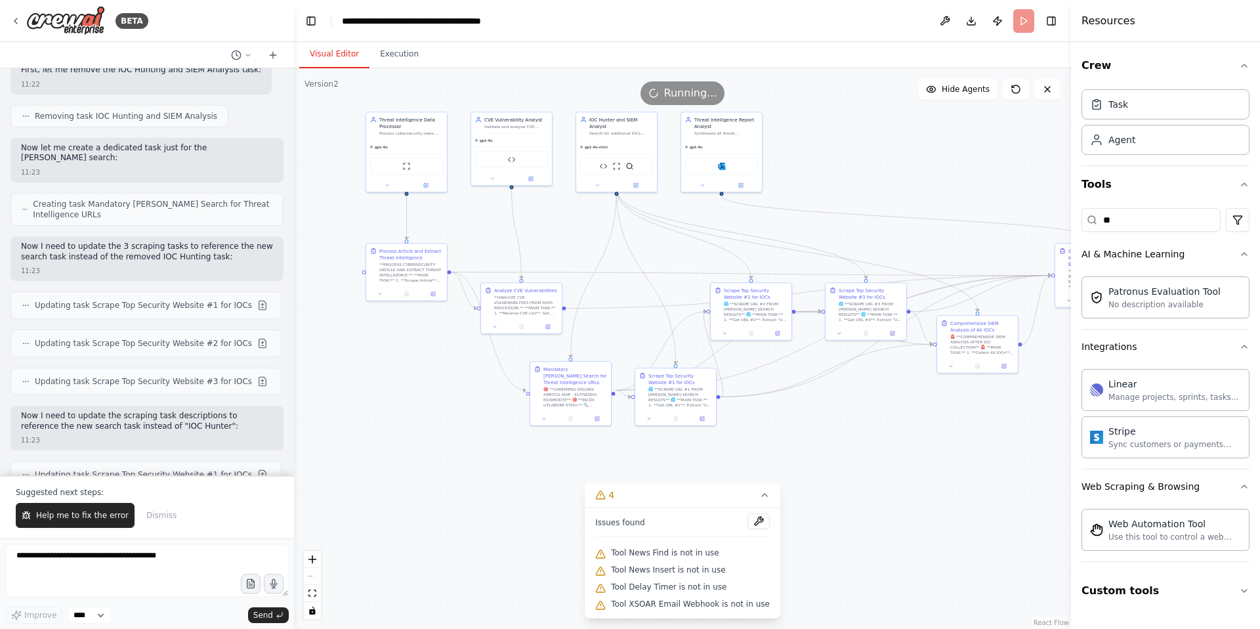
drag, startPoint x: 679, startPoint y: 309, endPoint x: 667, endPoint y: 258, distance: 52.5
click at [667, 258] on div ".deletable-edge-delete-btn { width: 20px; height: 20px; border: 0px solid #ffff…" at bounding box center [682, 348] width 777 height 560
click at [390, 60] on button "Execution" at bounding box center [399, 55] width 60 height 28
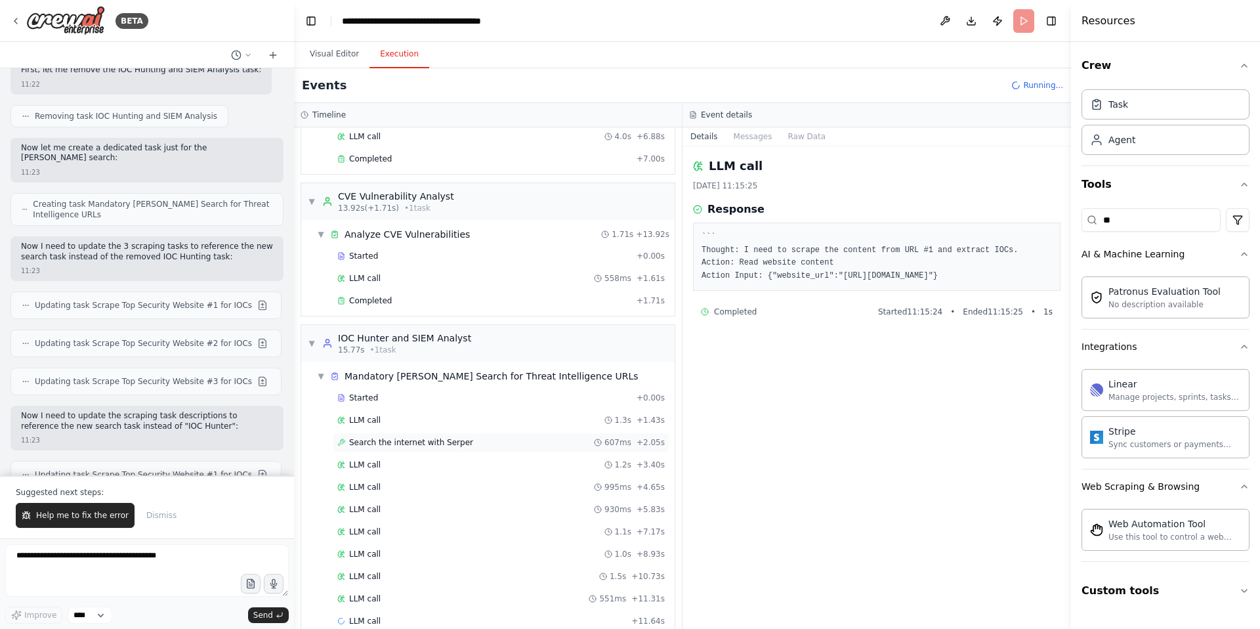
scroll to position [160, 0]
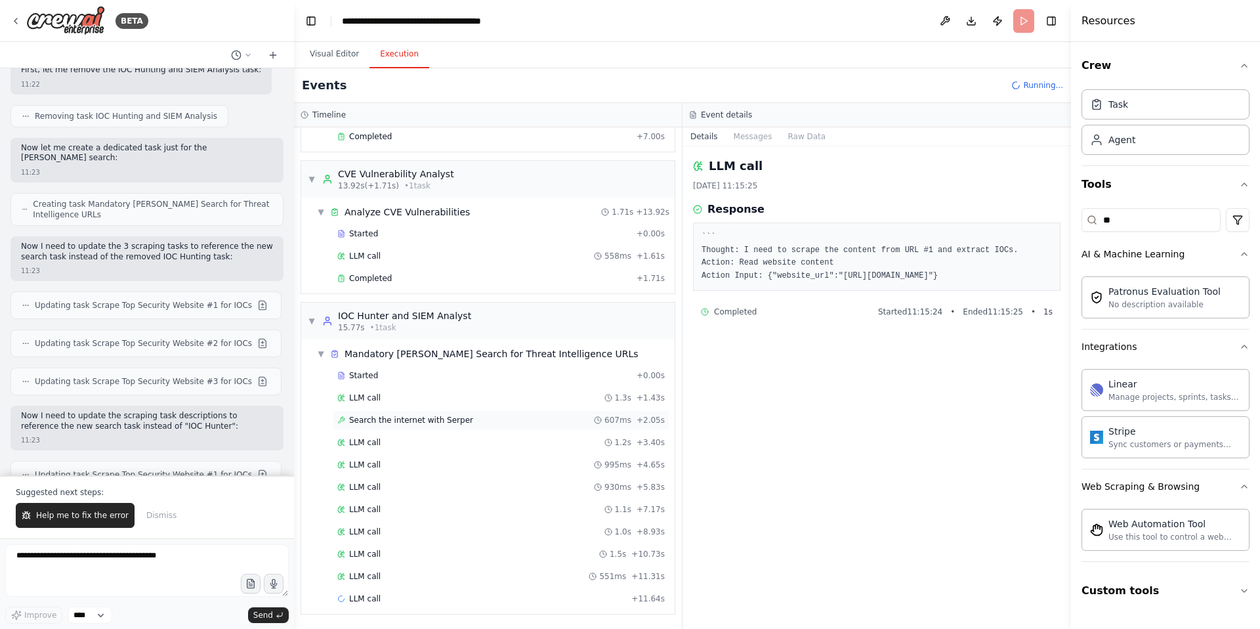
click at [424, 417] on span "Search the internet with Serper" at bounding box center [411, 420] width 124 height 11
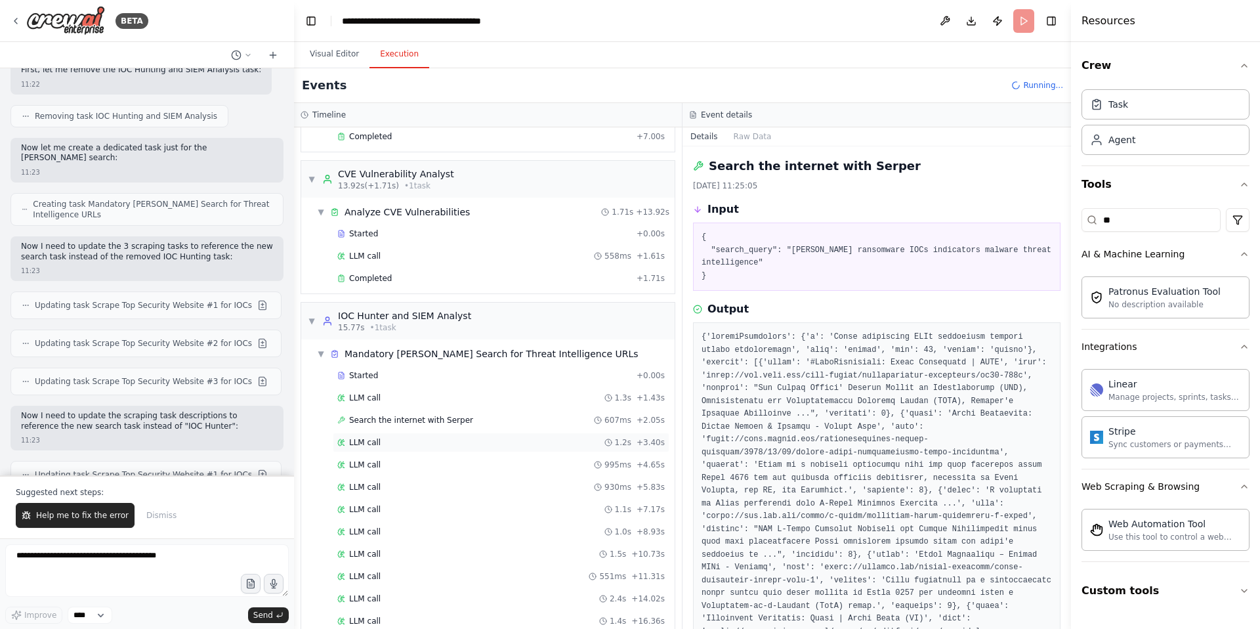
click at [371, 438] on span "LLM call" at bounding box center [365, 442] width 32 height 11
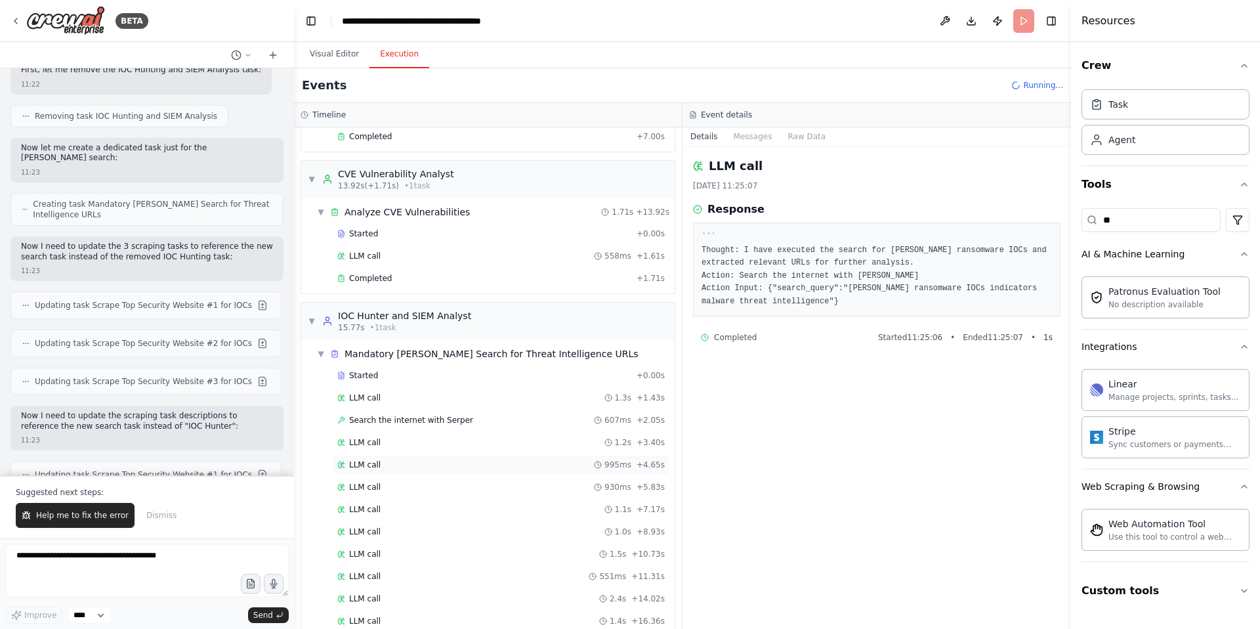
click at [369, 467] on span "LLM call" at bounding box center [365, 464] width 32 height 11
click at [432, 420] on span "Search the internet with Serper" at bounding box center [411, 420] width 124 height 11
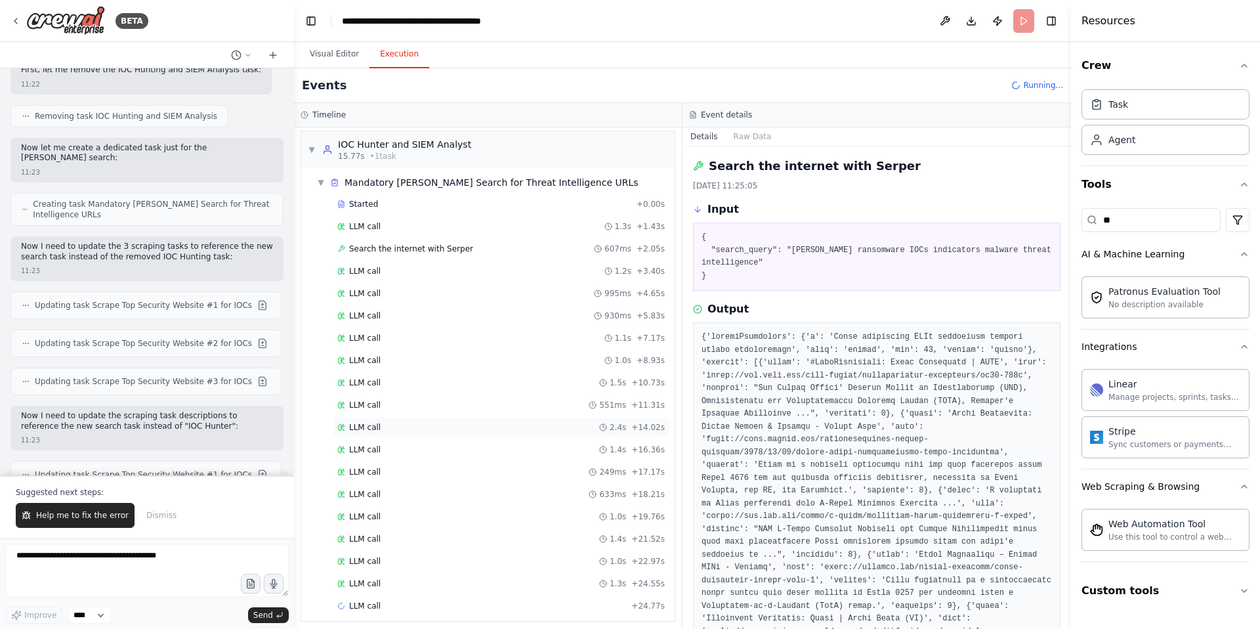
scroll to position [339, 0]
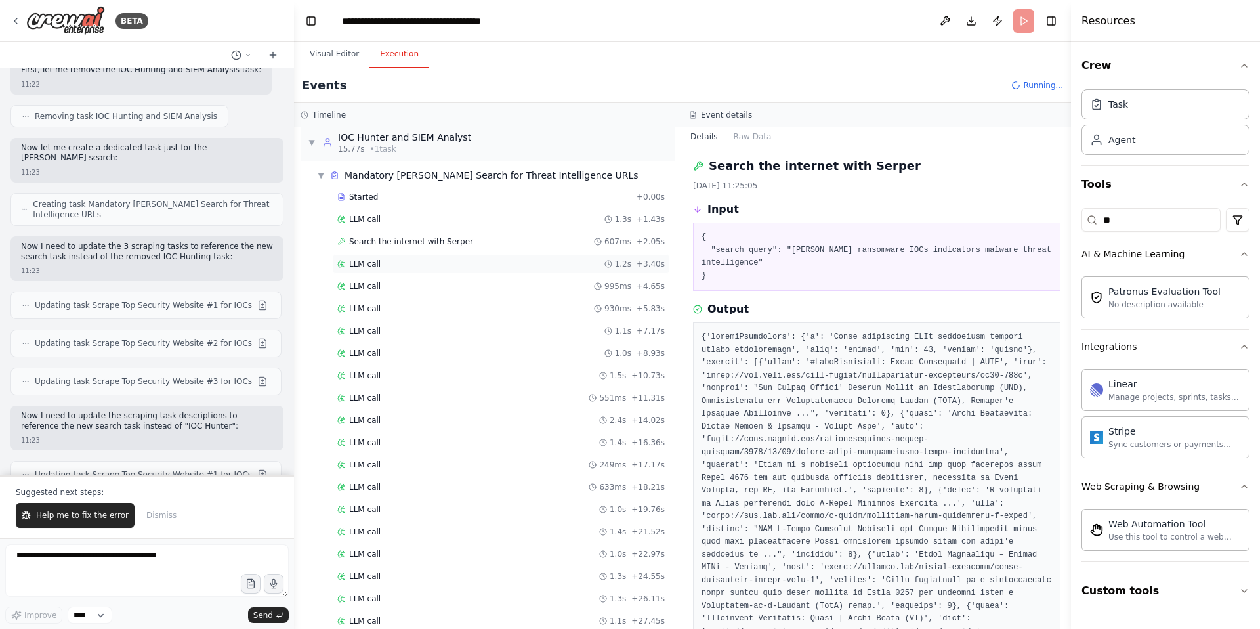
click at [364, 266] on span "LLM call" at bounding box center [365, 264] width 32 height 11
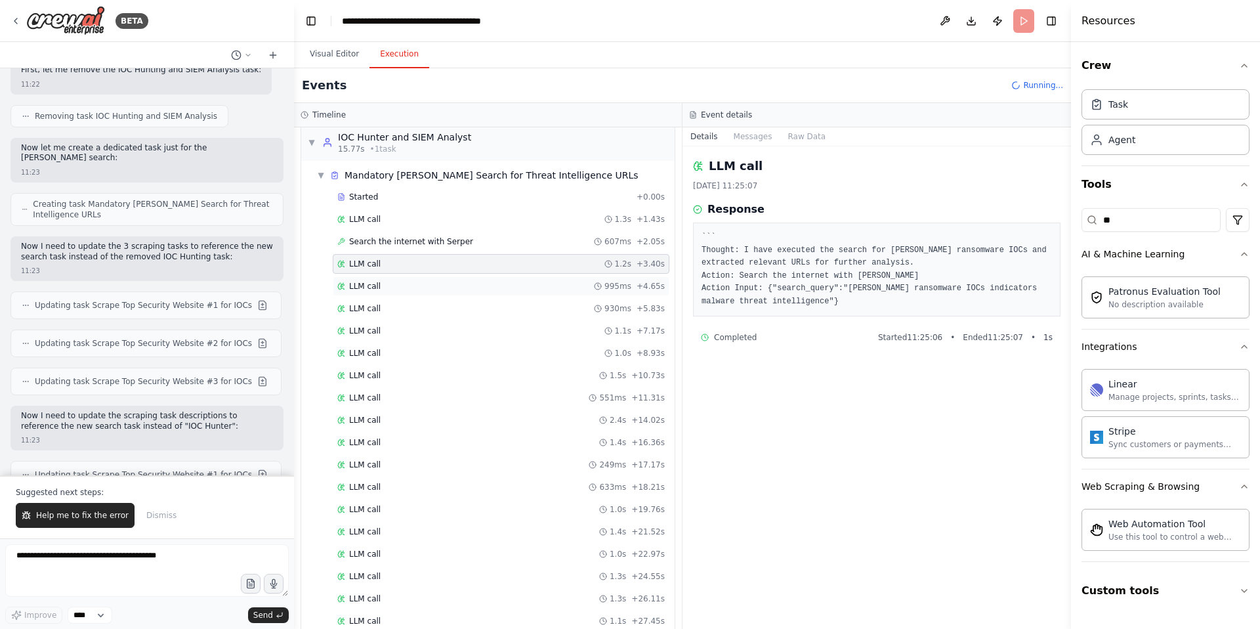
click at [369, 294] on div "LLM call 995ms + 4.65s" at bounding box center [501, 286] width 337 height 20
click at [373, 335] on span "LLM call" at bounding box center [365, 331] width 32 height 11
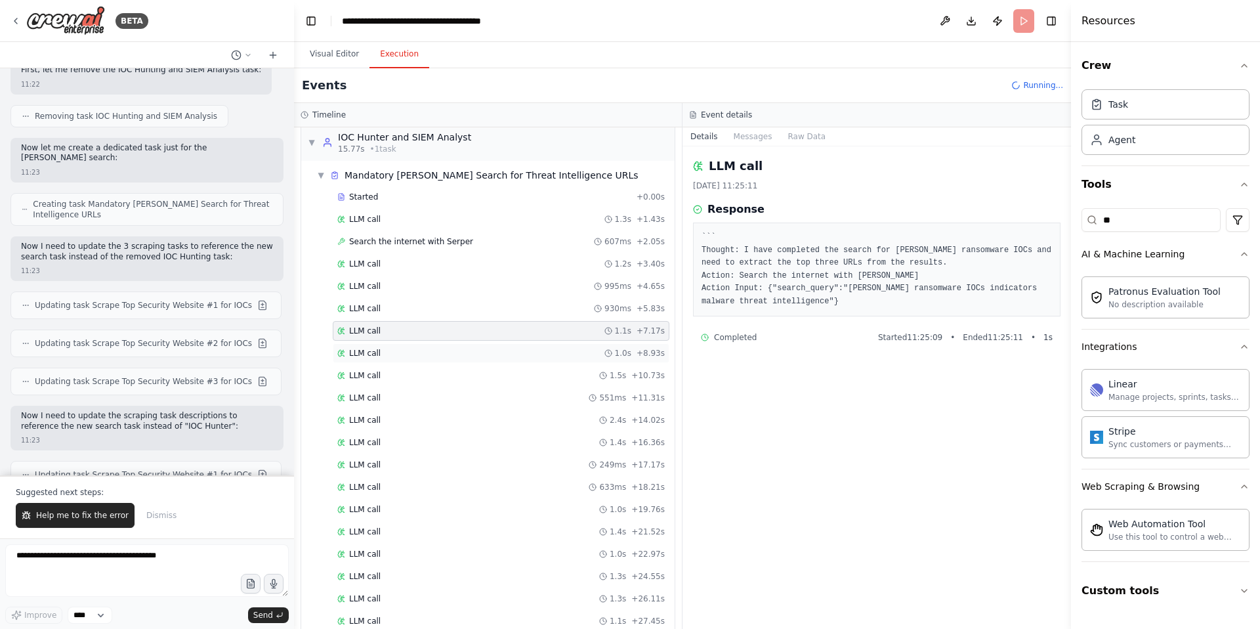
click at [372, 356] on span "LLM call" at bounding box center [365, 353] width 32 height 11
click at [373, 379] on span "LLM call" at bounding box center [365, 375] width 32 height 11
click at [371, 422] on span "LLM call" at bounding box center [365, 420] width 32 height 11
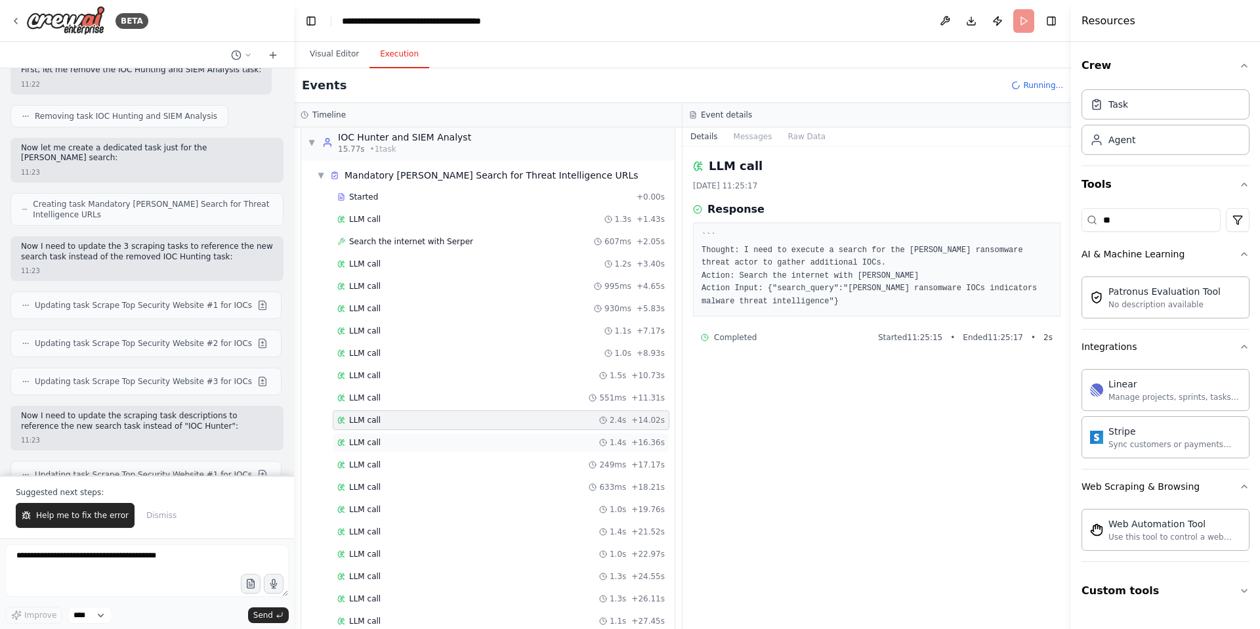
click at [375, 451] on div "LLM call 1.4s + 16.36s" at bounding box center [501, 442] width 337 height 20
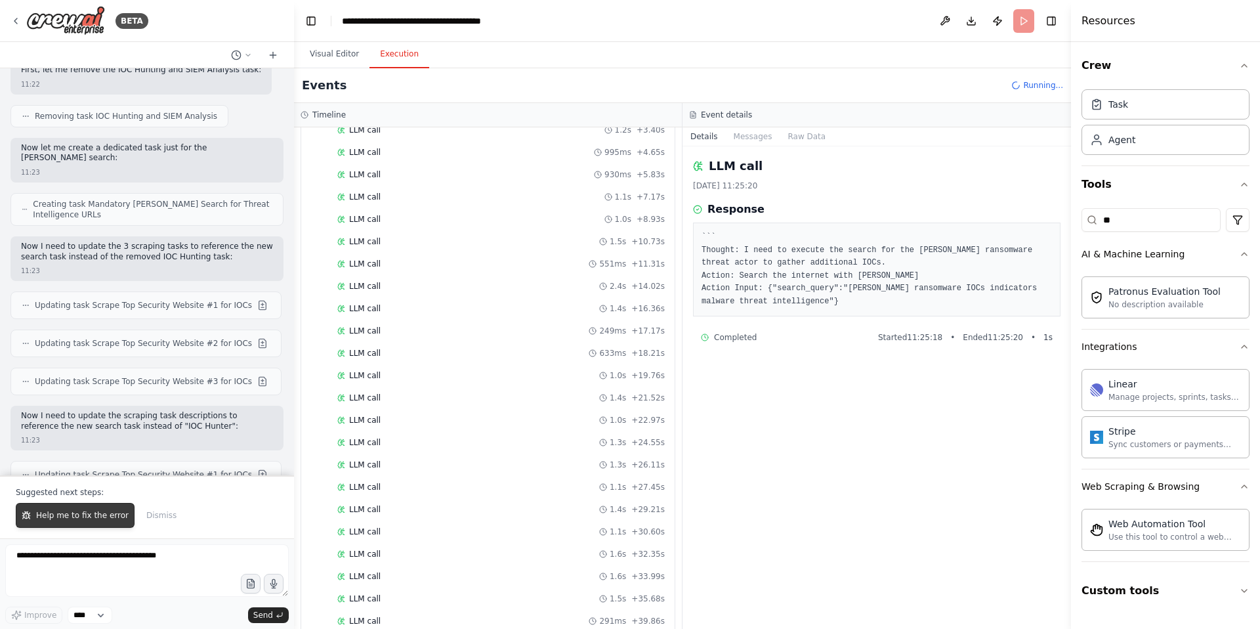
click at [78, 516] on span "Help me to fix the error" at bounding box center [82, 515] width 93 height 11
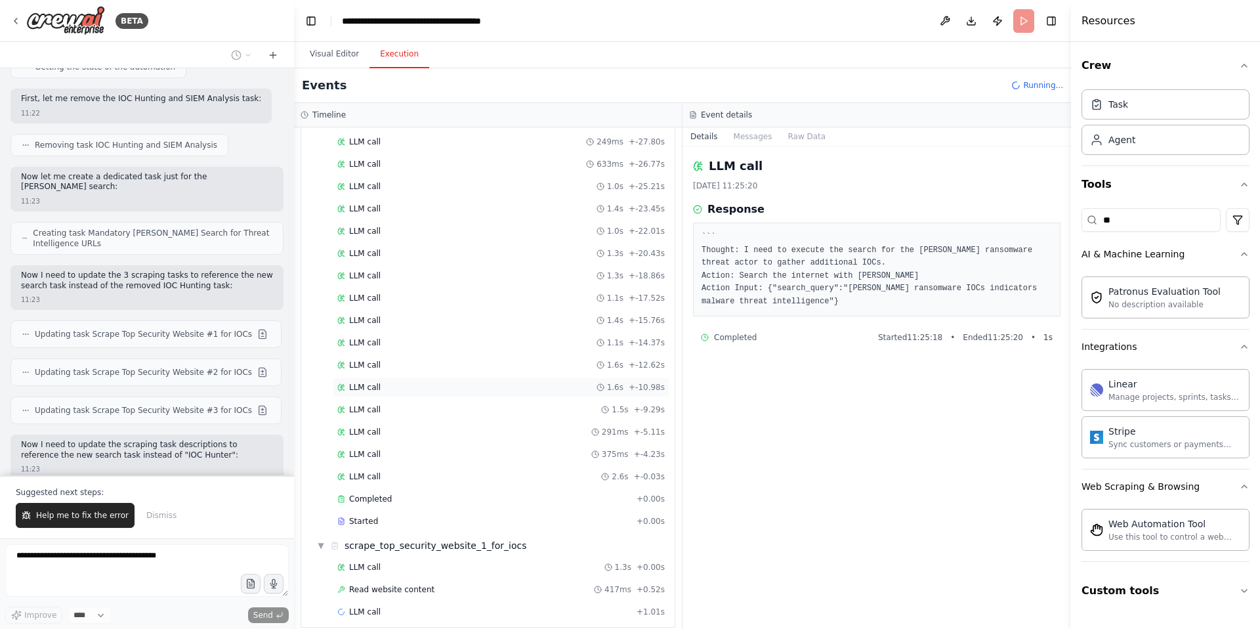
scroll to position [58922, 0]
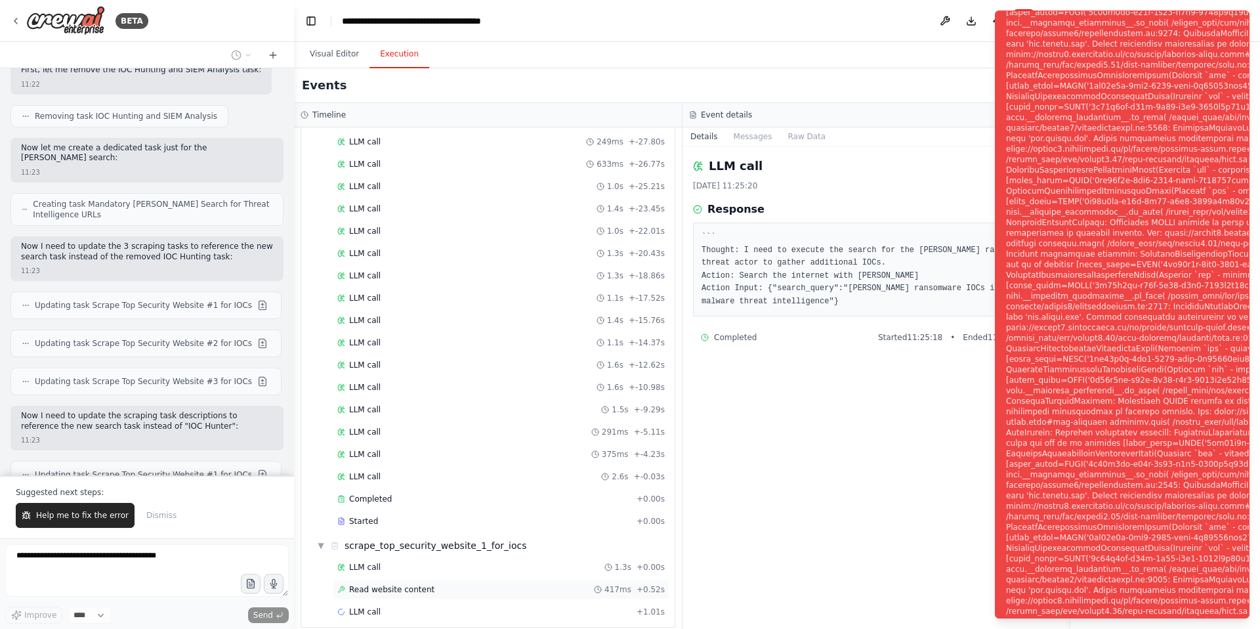
click at [400, 584] on span "Read website content" at bounding box center [391, 589] width 85 height 11
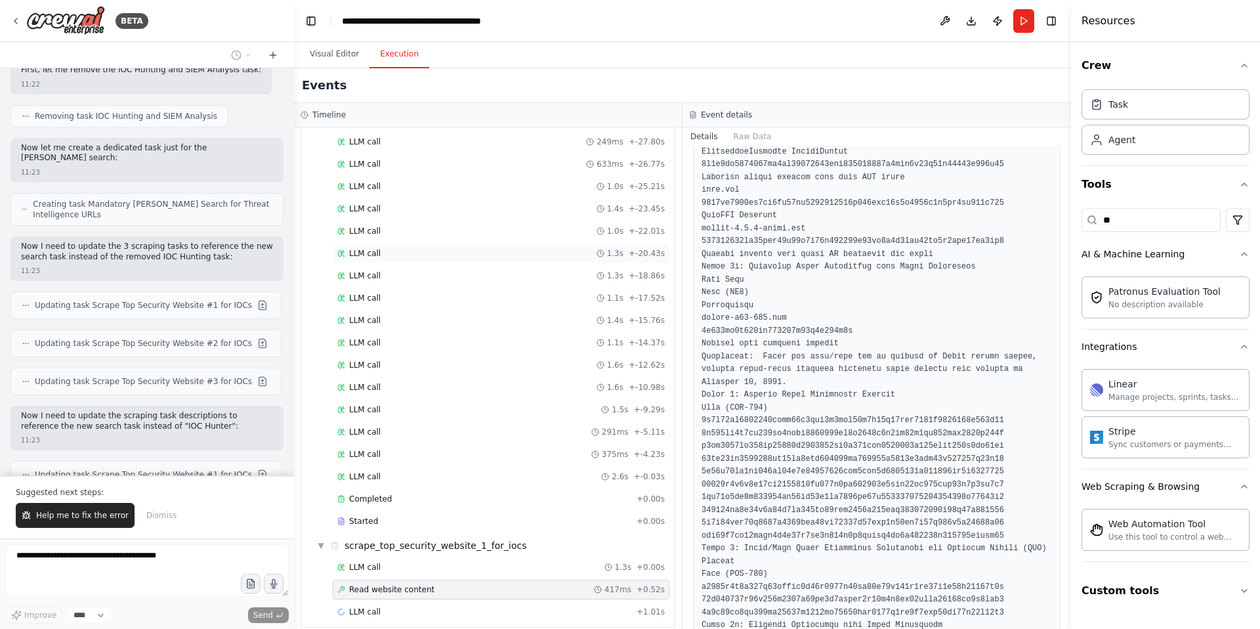
scroll to position [4751, 0]
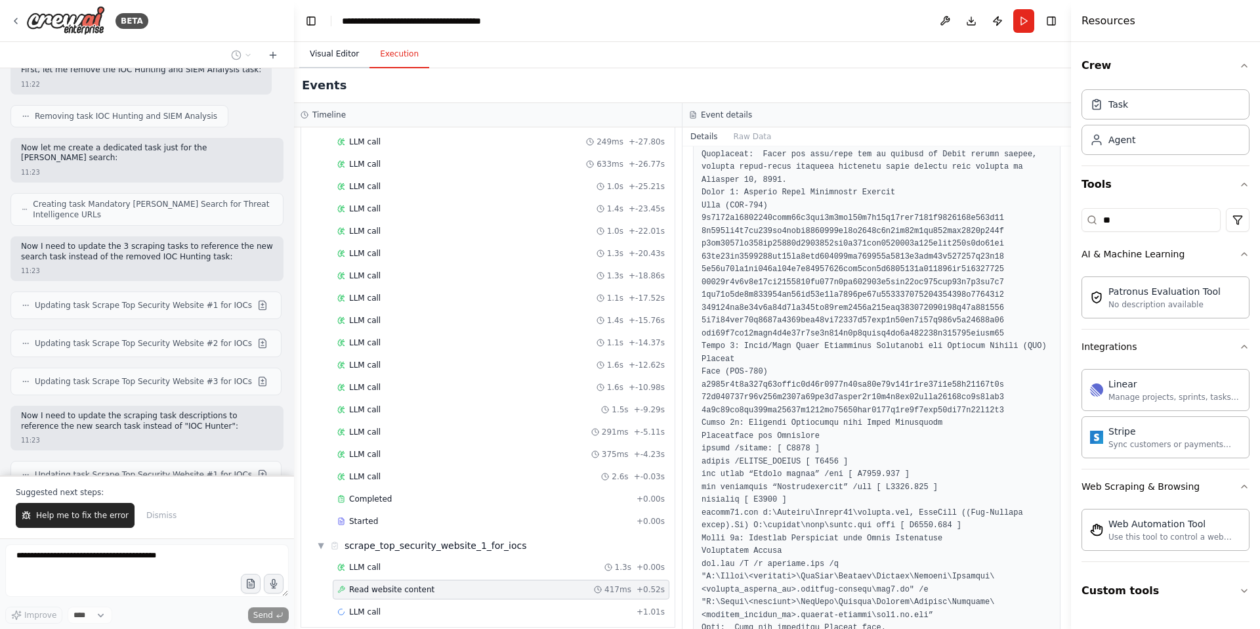
click at [335, 56] on button "Visual Editor" at bounding box center [334, 55] width 70 height 28
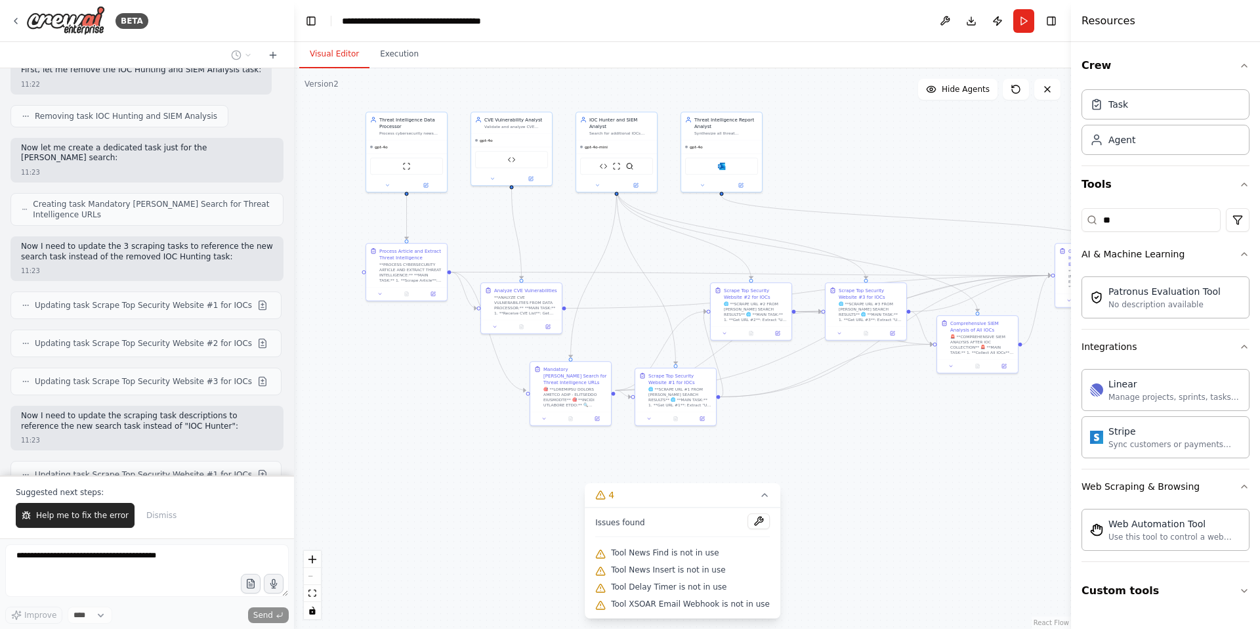
scroll to position [58956, 0]
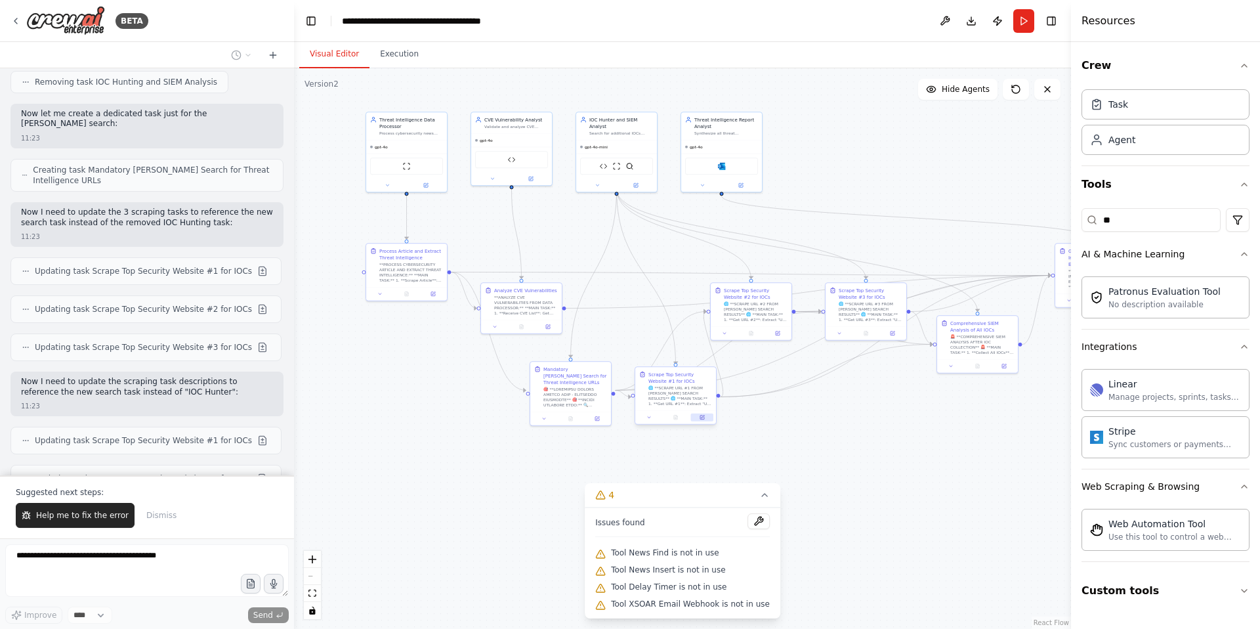
click at [702, 417] on icon at bounding box center [703, 416] width 3 height 3
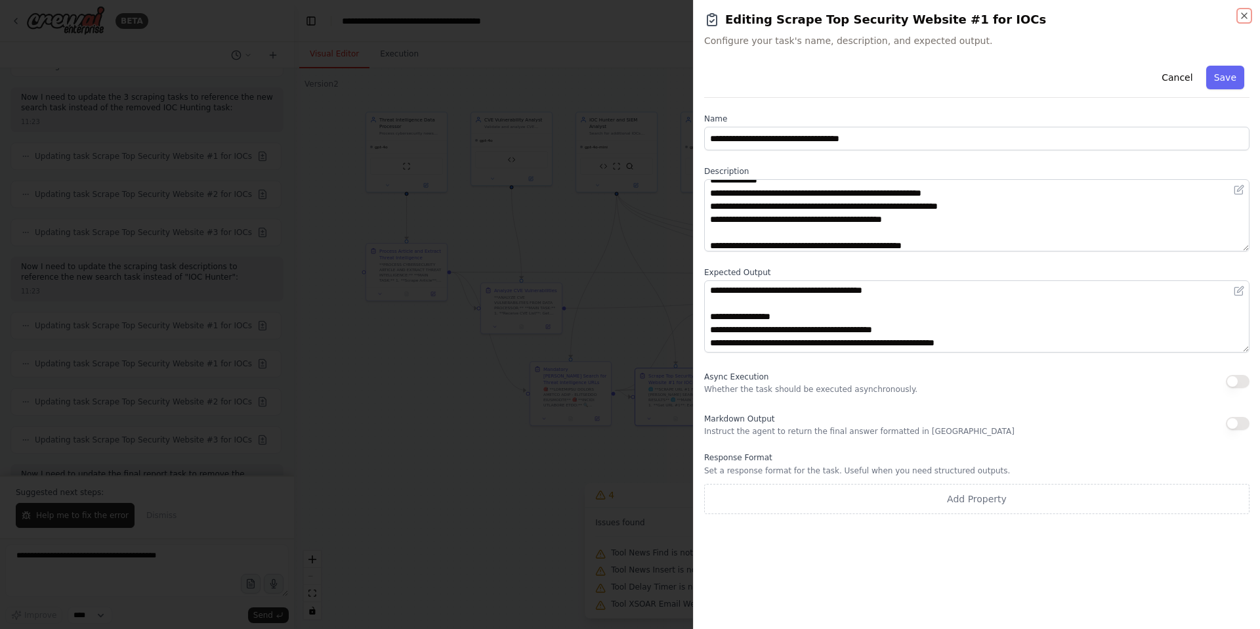
scroll to position [192, 0]
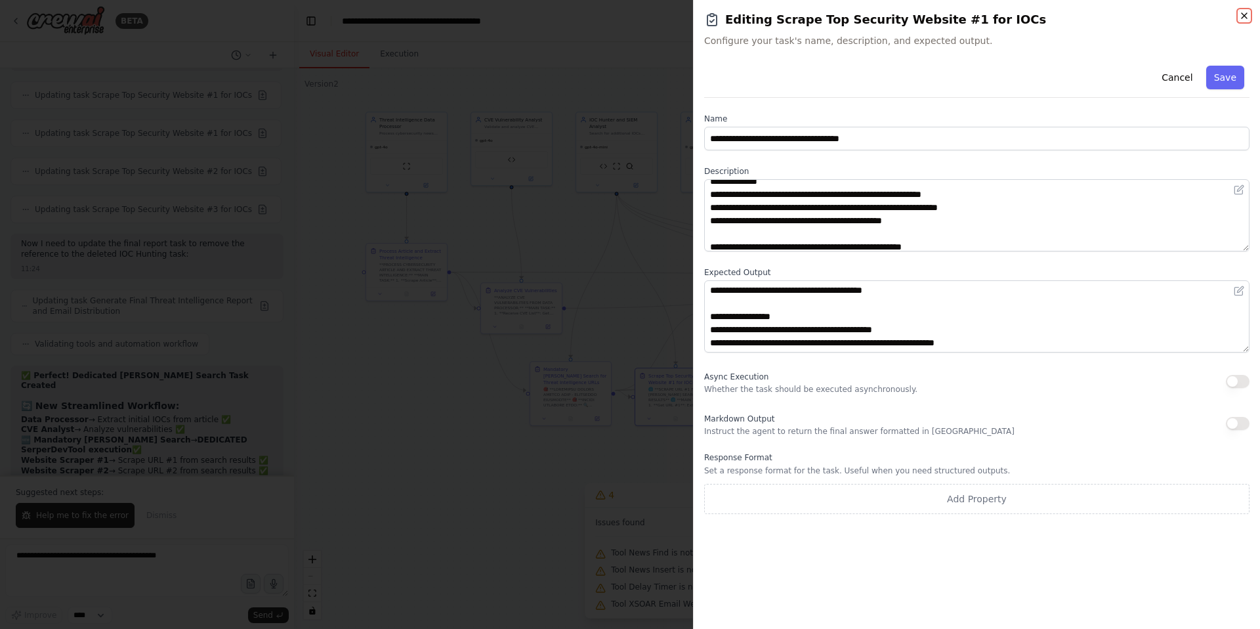
click at [1248, 15] on icon "button" at bounding box center [1244, 16] width 11 height 11
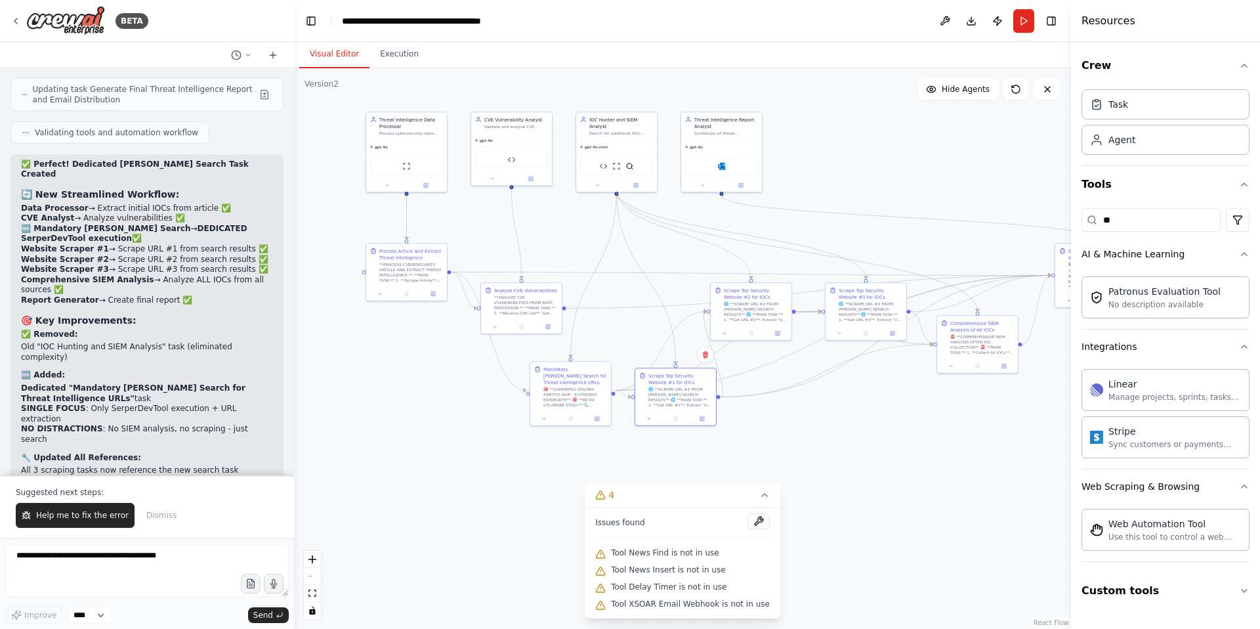
scroll to position [59526, 0]
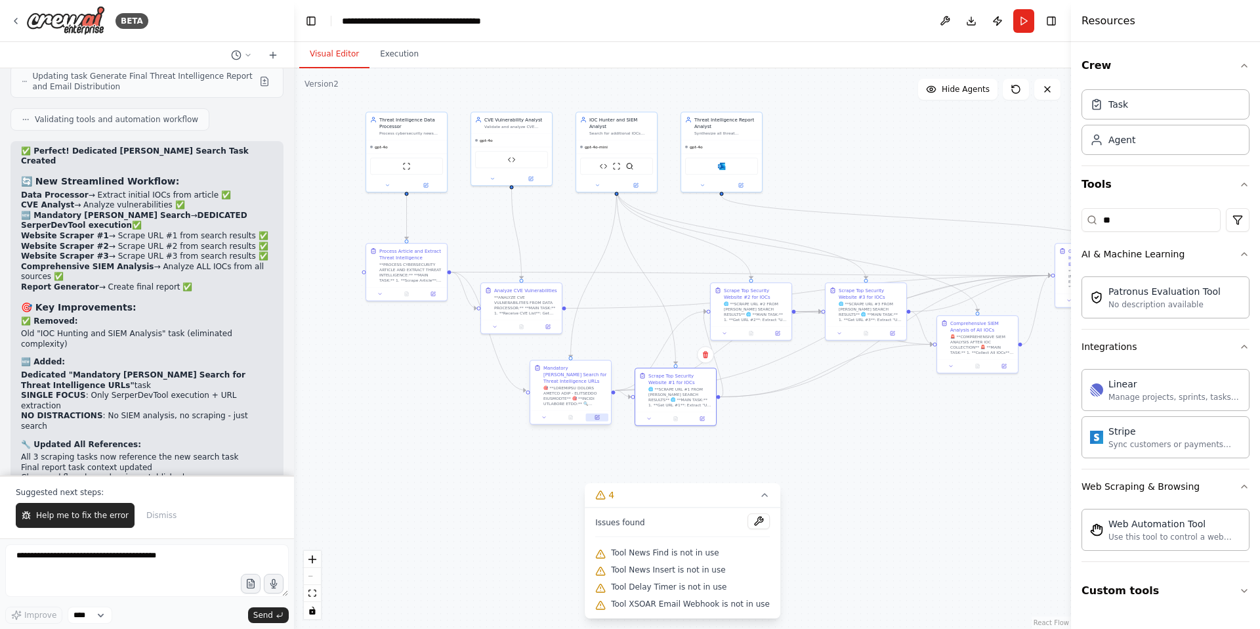
click at [598, 415] on icon at bounding box center [597, 417] width 5 height 5
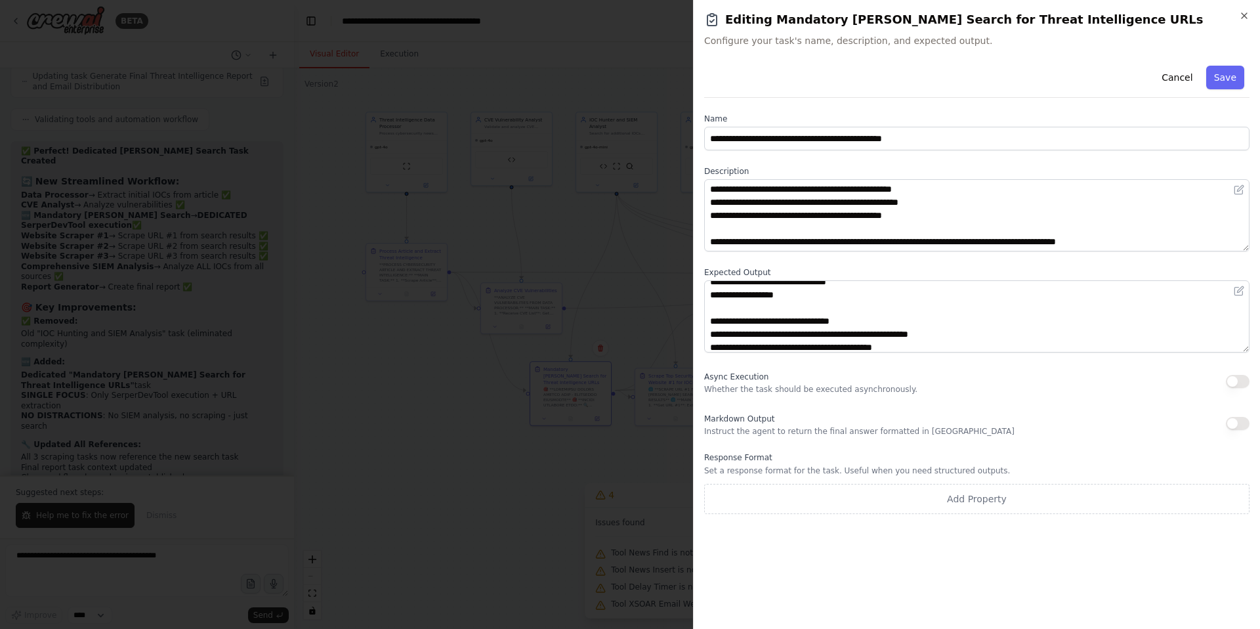
scroll to position [0, 0]
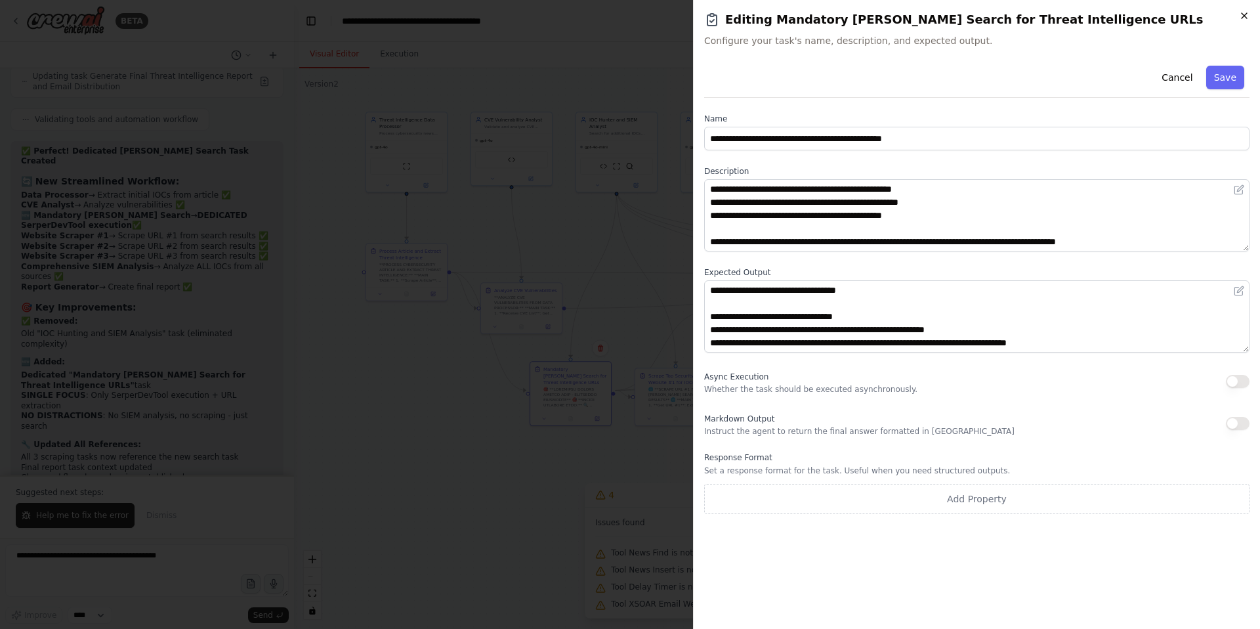
click at [1240, 20] on icon "button" at bounding box center [1244, 16] width 11 height 11
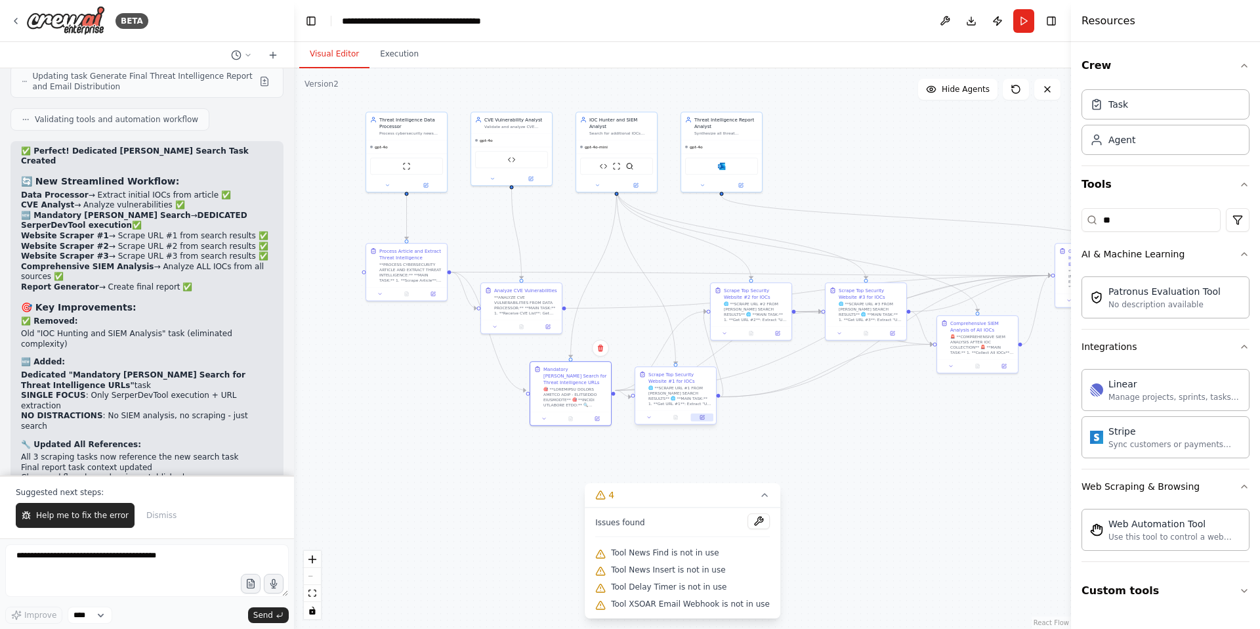
click at [701, 415] on icon at bounding box center [702, 417] width 5 height 5
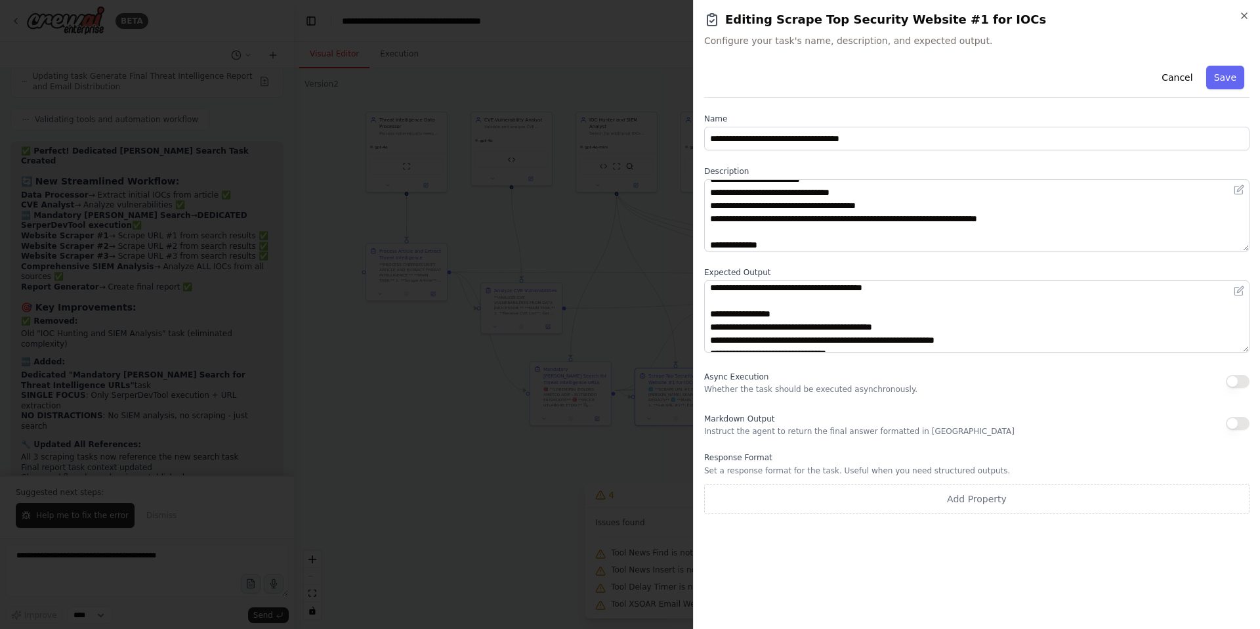
scroll to position [197, 0]
click at [1245, 14] on icon "button" at bounding box center [1244, 15] width 5 height 5
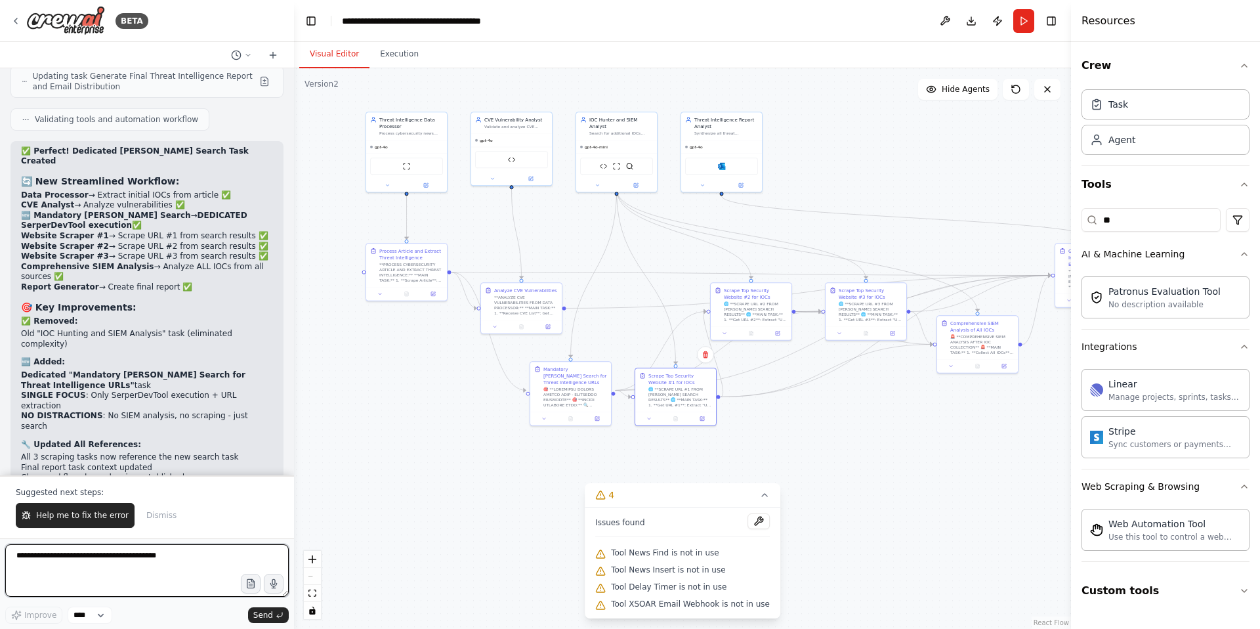
click at [85, 566] on textarea at bounding box center [147, 570] width 284 height 53
type textarea "**********"
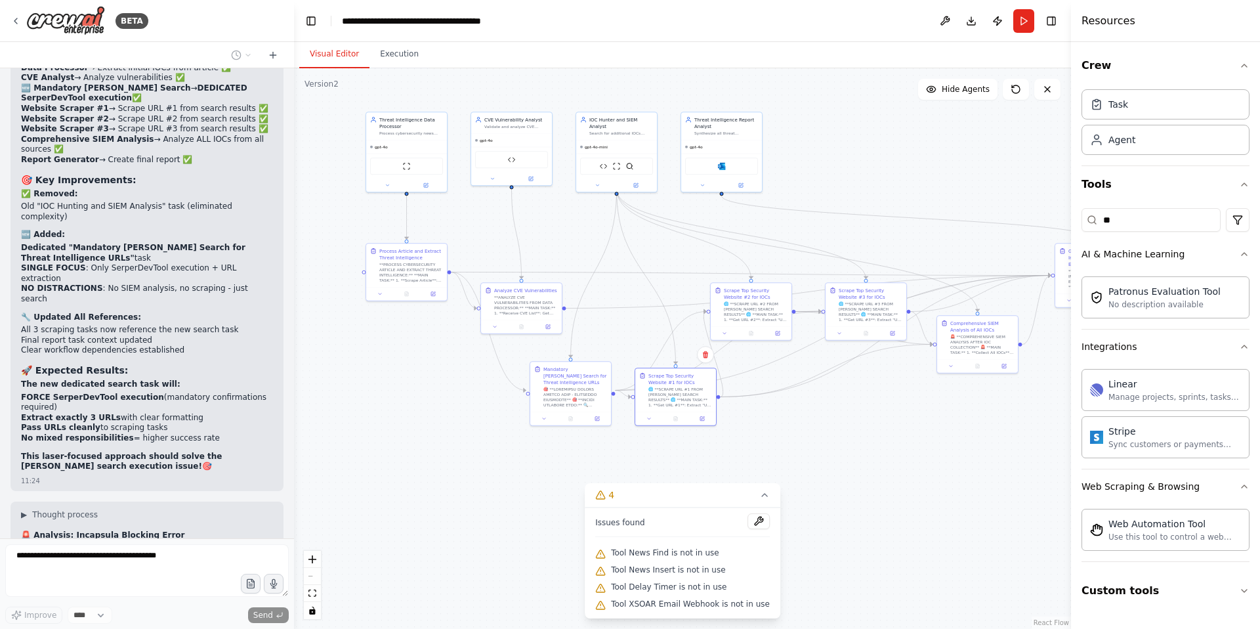
scroll to position [59664, 0]
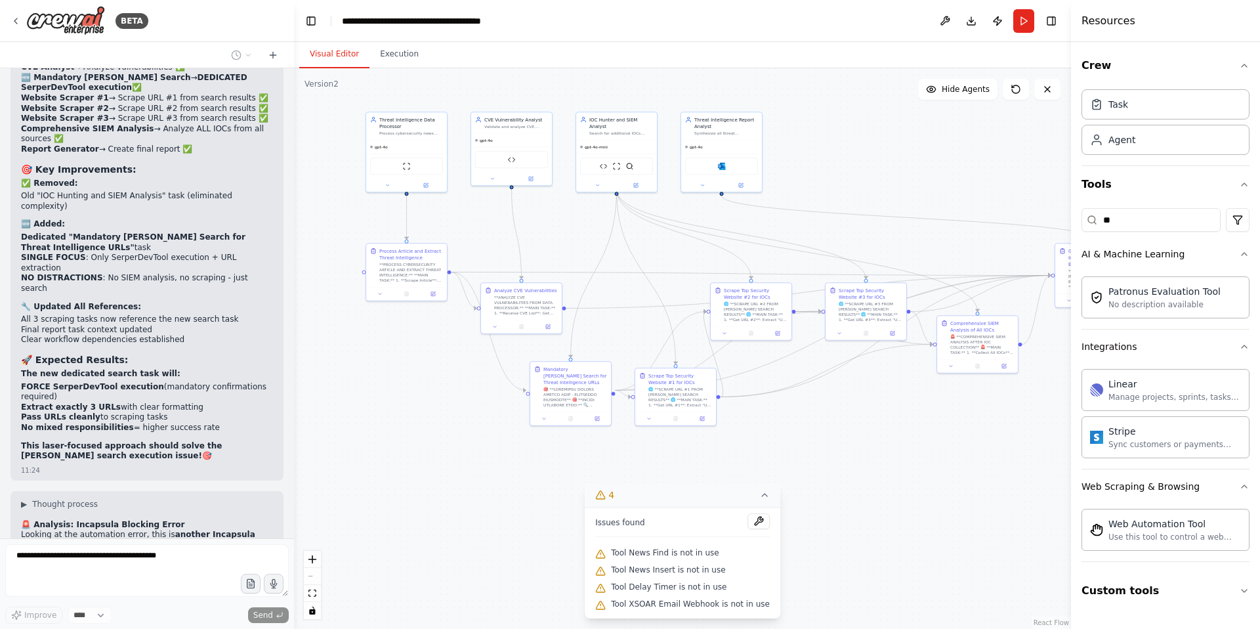
click at [763, 494] on icon at bounding box center [764, 495] width 11 height 11
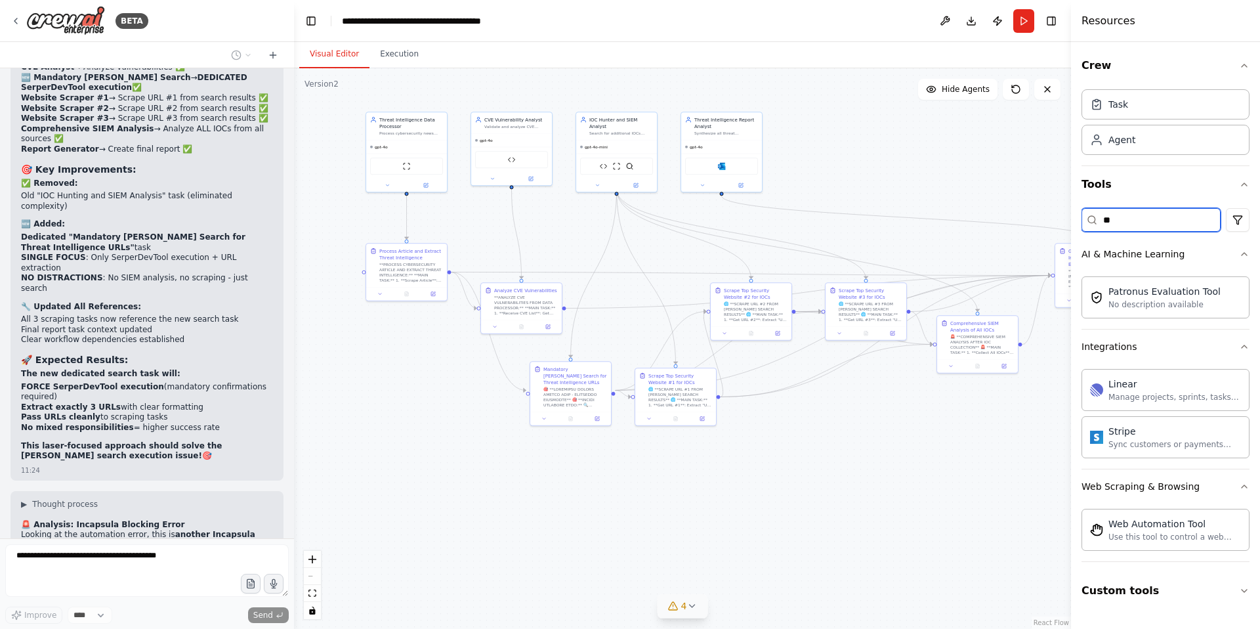
click at [1152, 227] on input "**" at bounding box center [1151, 220] width 139 height 24
type input "*"
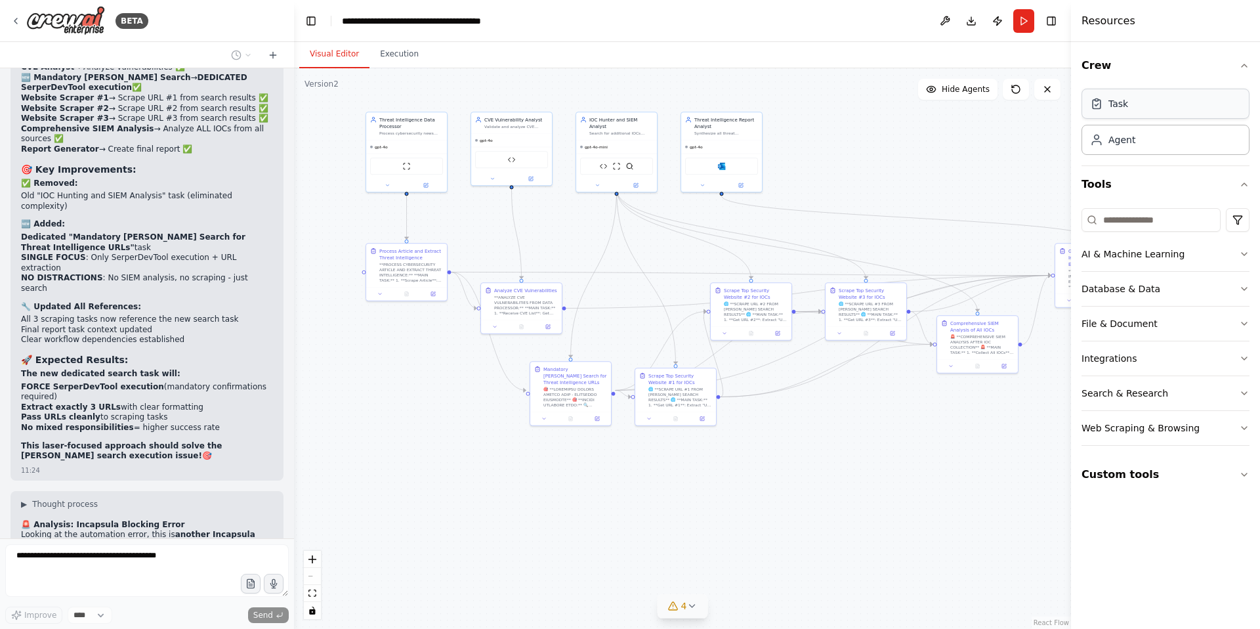
click at [1146, 108] on div "Task" at bounding box center [1166, 104] width 168 height 30
click at [1248, 471] on icon "button" at bounding box center [1244, 474] width 11 height 11
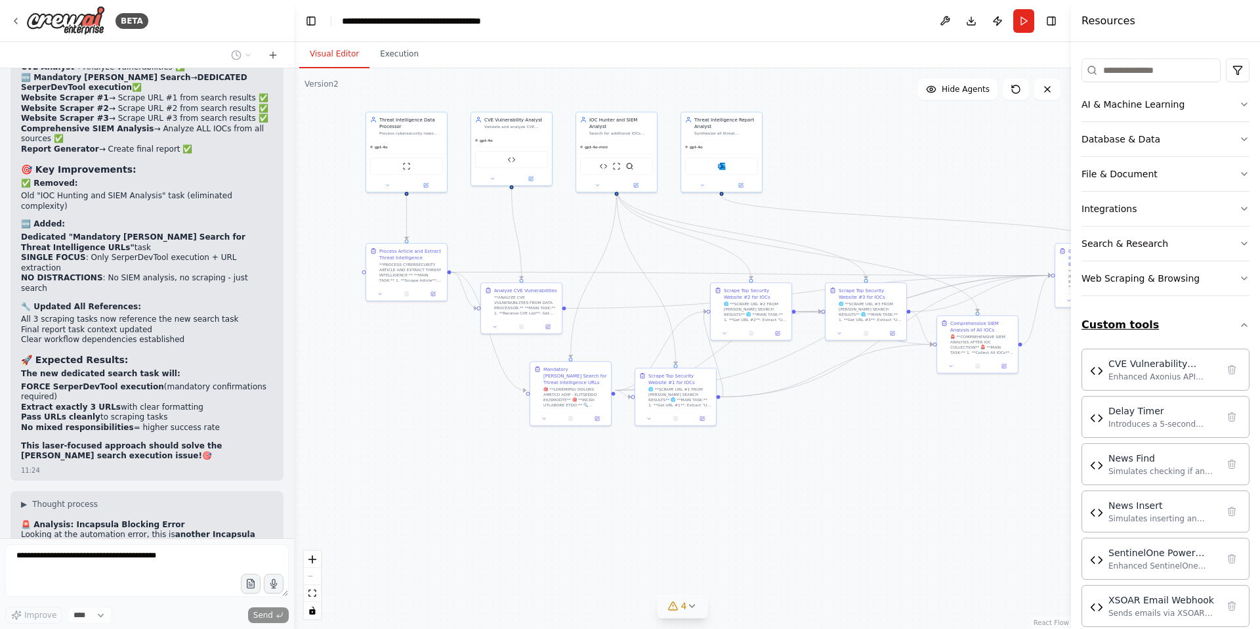
scroll to position [169, 0]
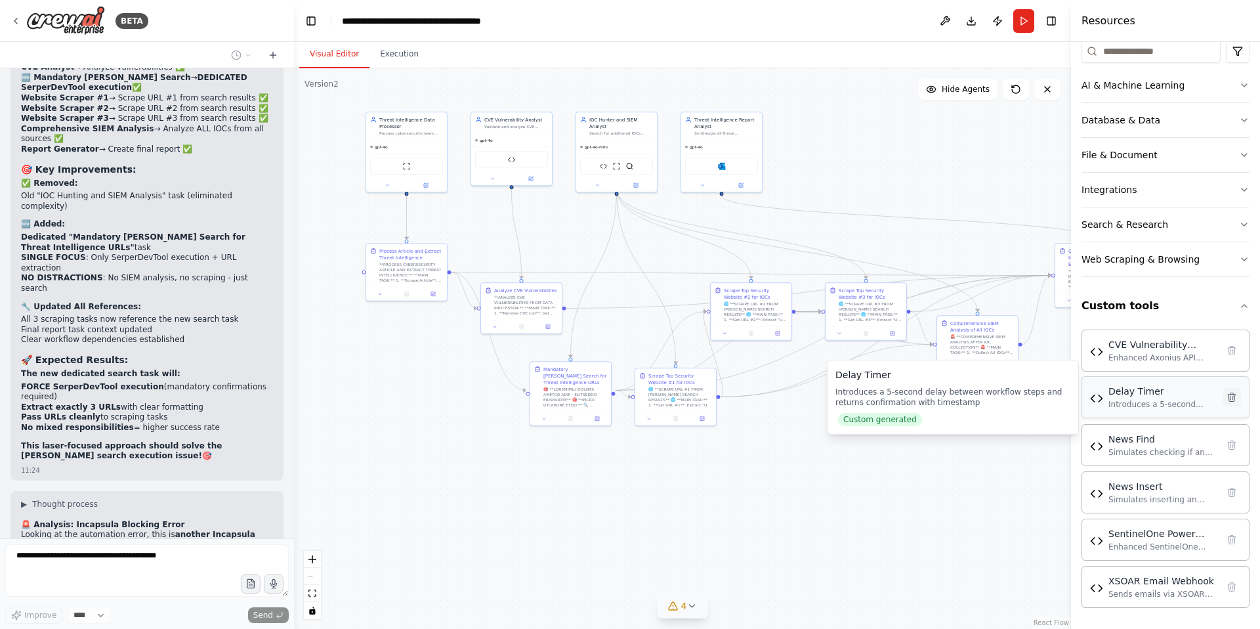
click at [1227, 397] on icon at bounding box center [1232, 397] width 11 height 11
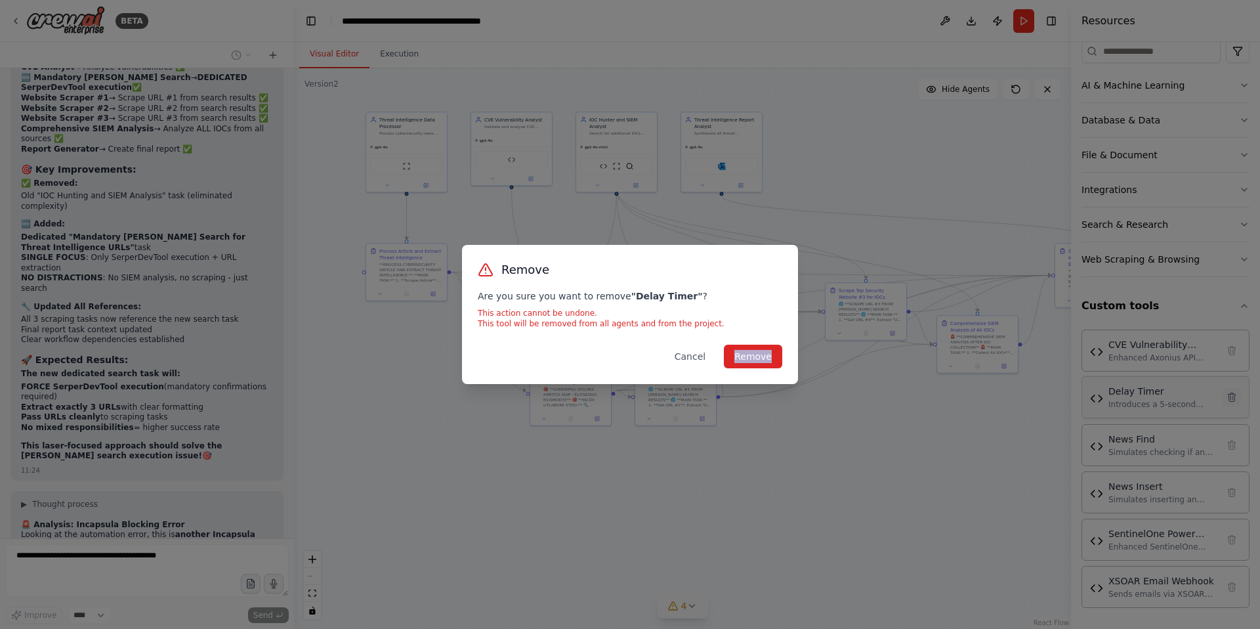
click at [1226, 397] on div "Remove Are you sure you want to remove " Delay Timer " ? This action cannot be …" at bounding box center [630, 314] width 1260 height 629
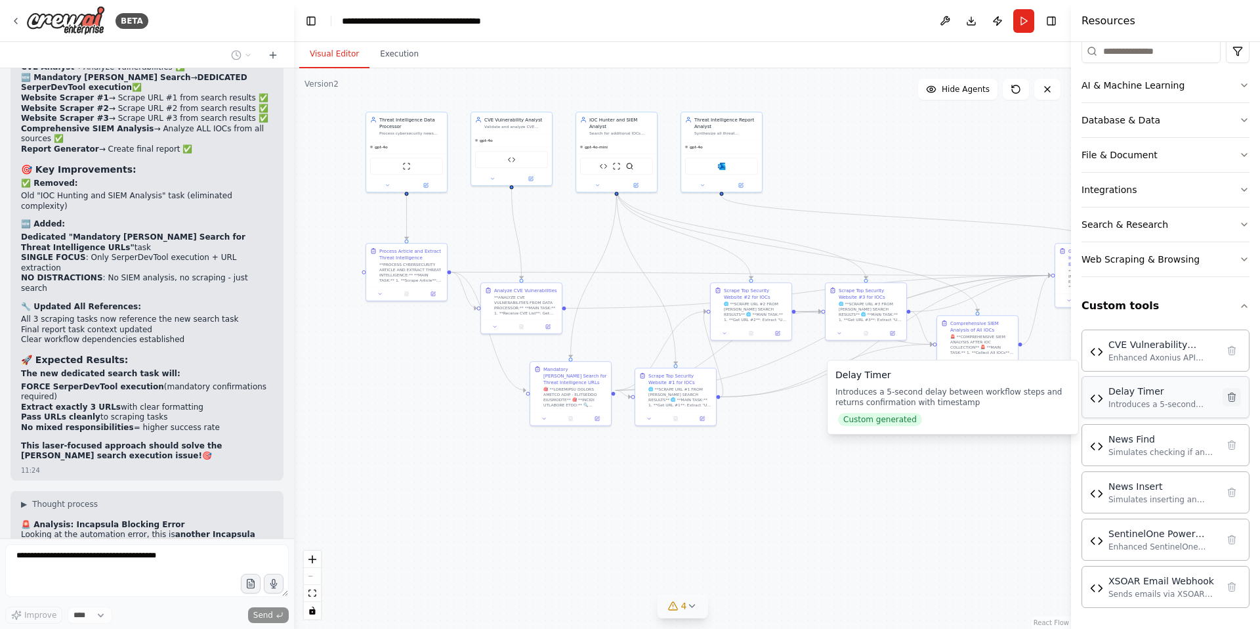
click at [1229, 398] on icon at bounding box center [1232, 396] width 7 height 9
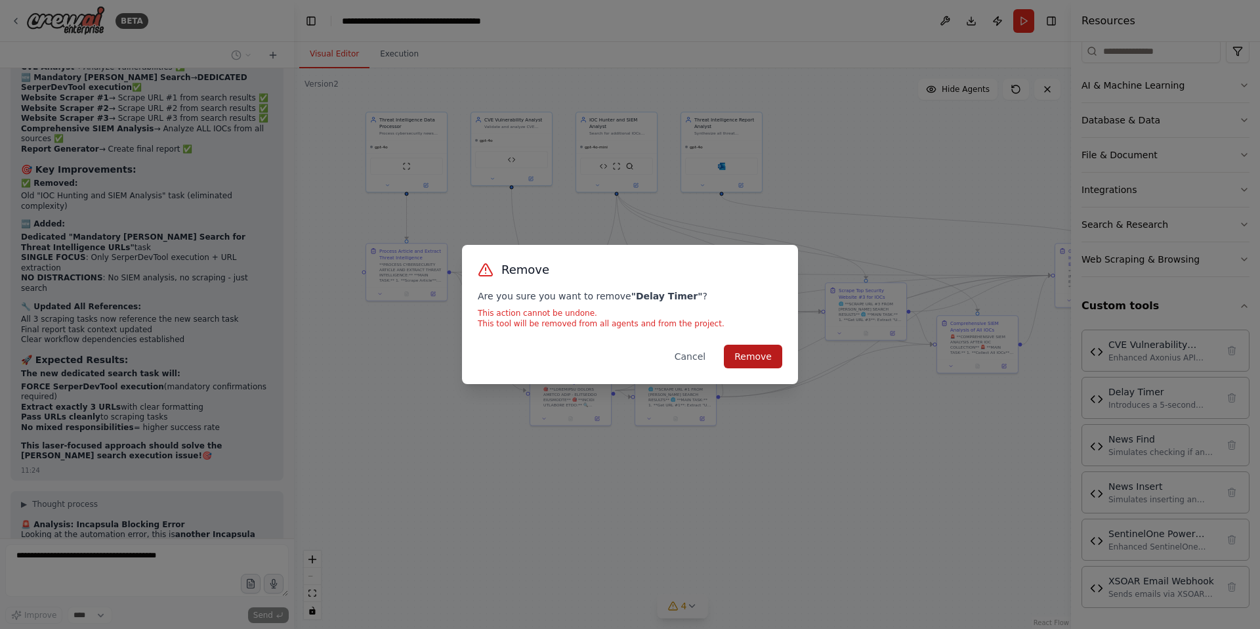
click at [746, 357] on button "Remove" at bounding box center [753, 357] width 58 height 24
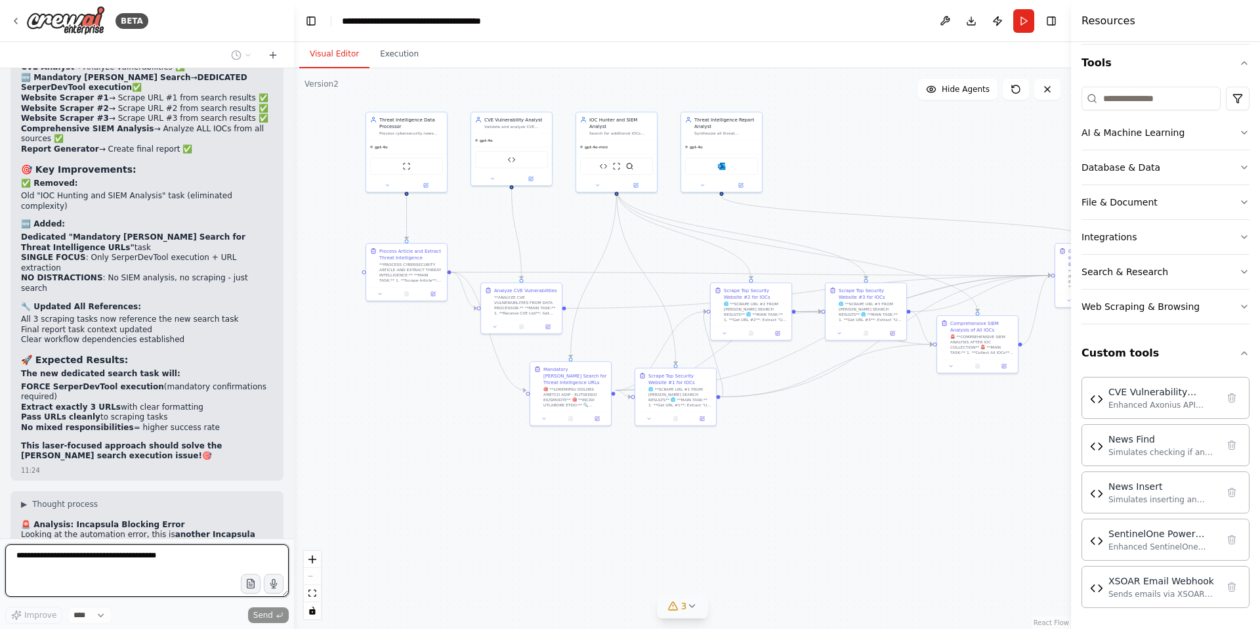
scroll to position [121, 0]
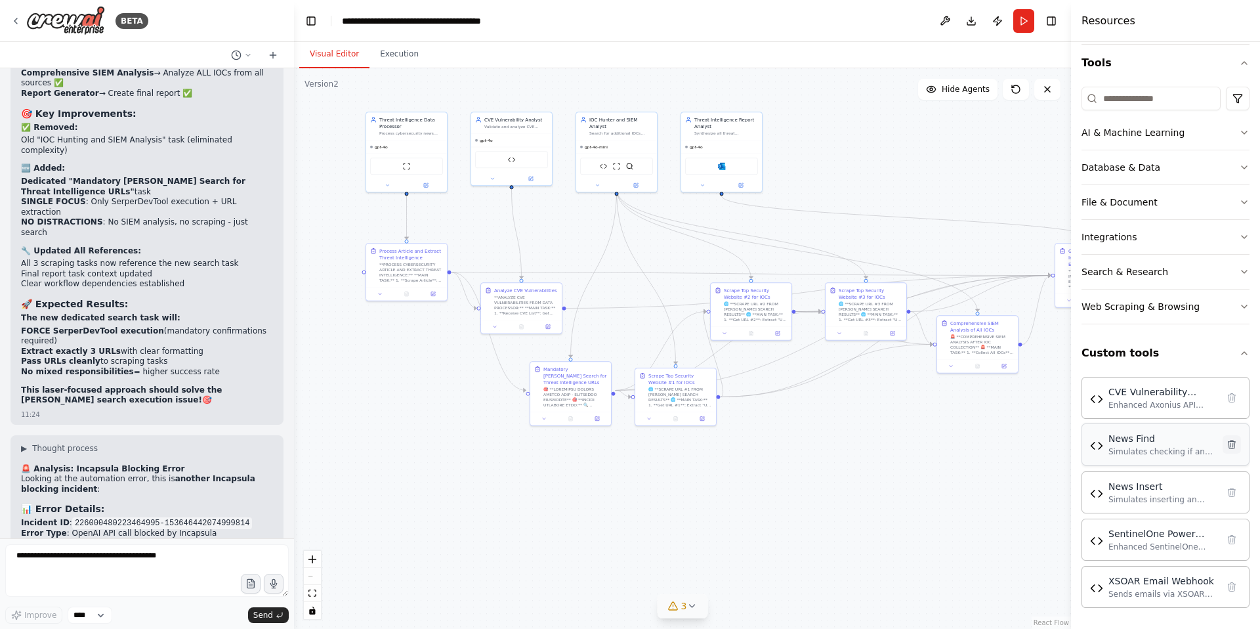
click at [1223, 450] on button at bounding box center [1232, 444] width 18 height 18
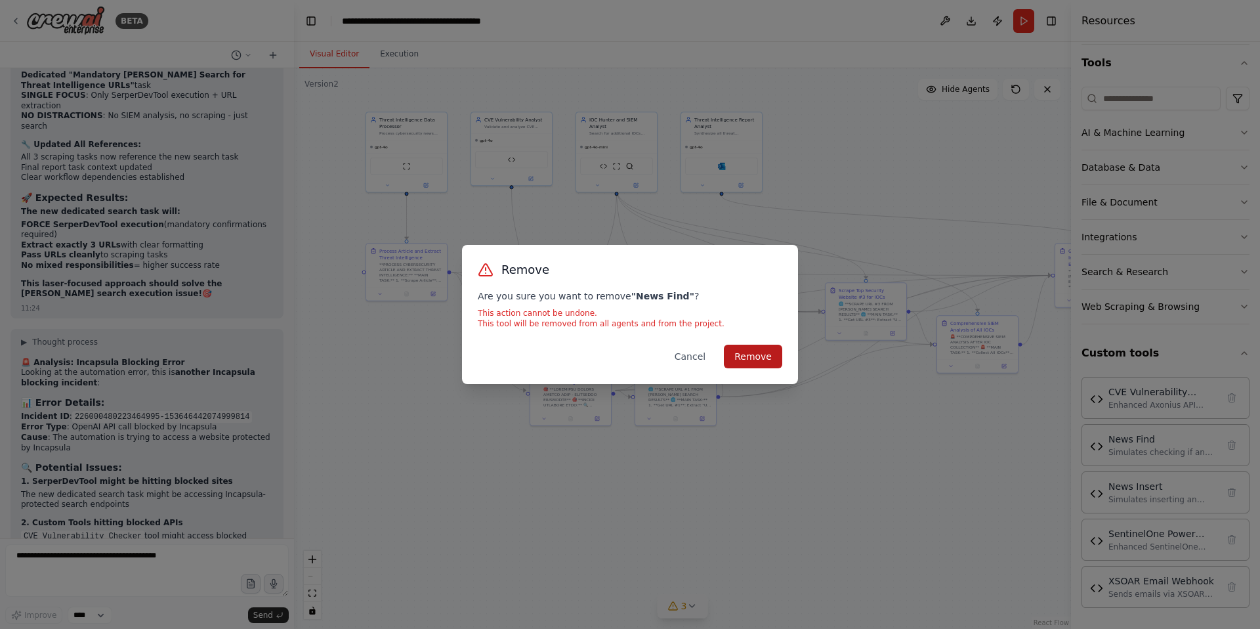
click at [747, 357] on button "Remove" at bounding box center [753, 357] width 58 height 24
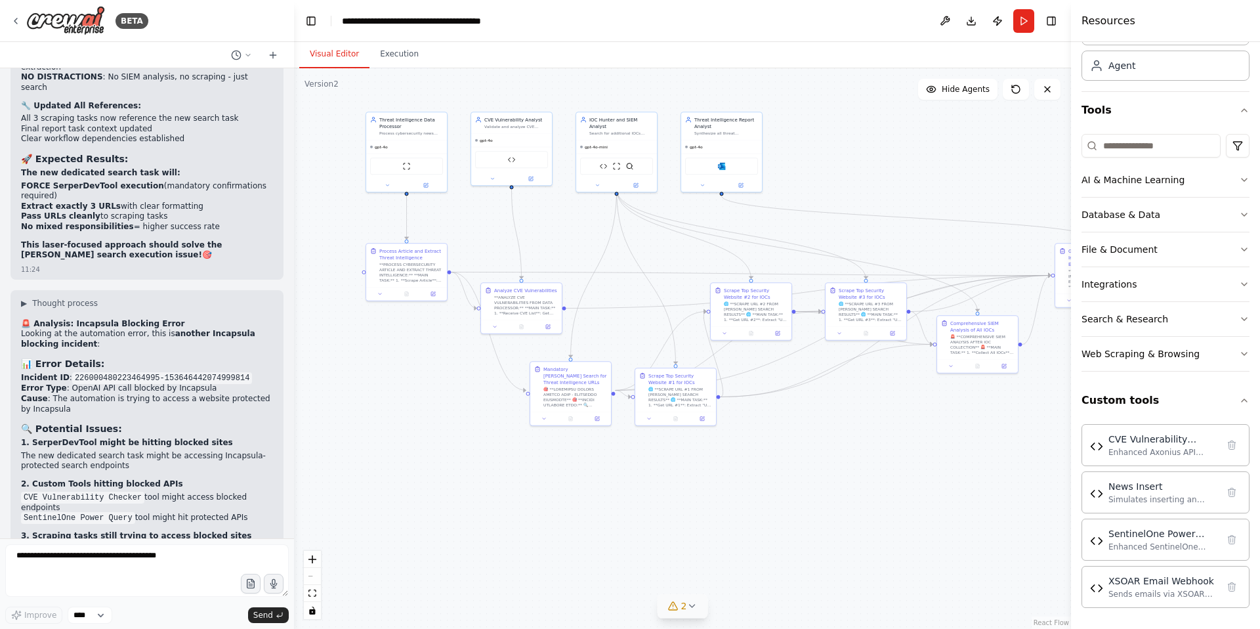
scroll to position [74, 0]
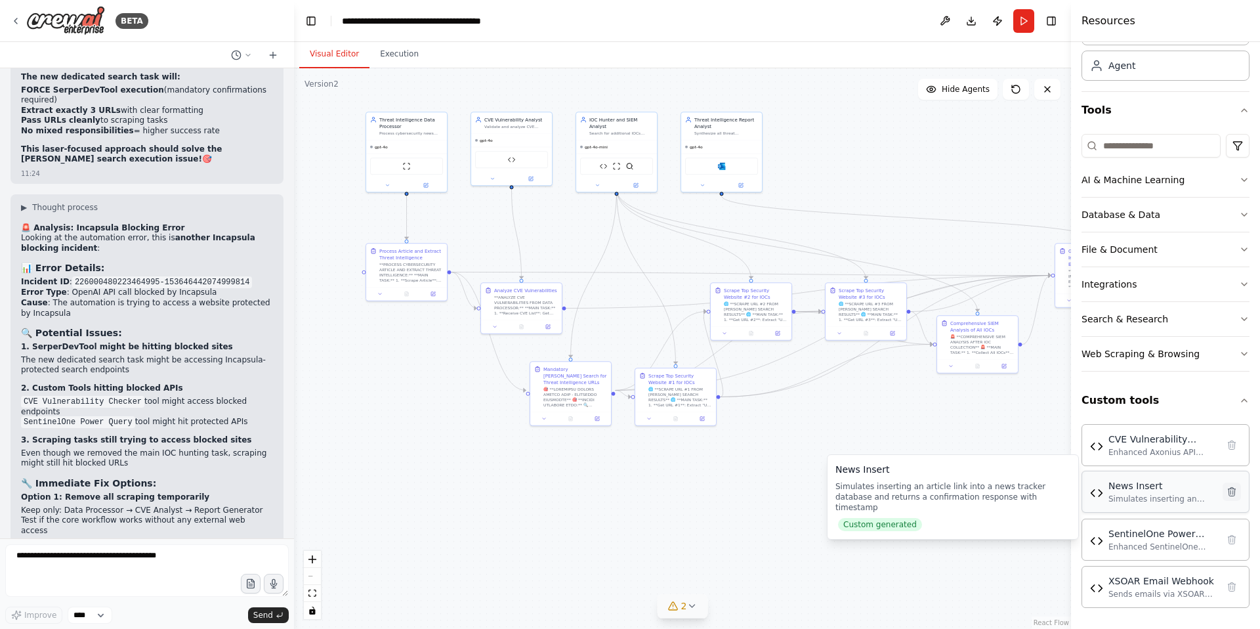
click at [1227, 495] on icon at bounding box center [1232, 491] width 11 height 11
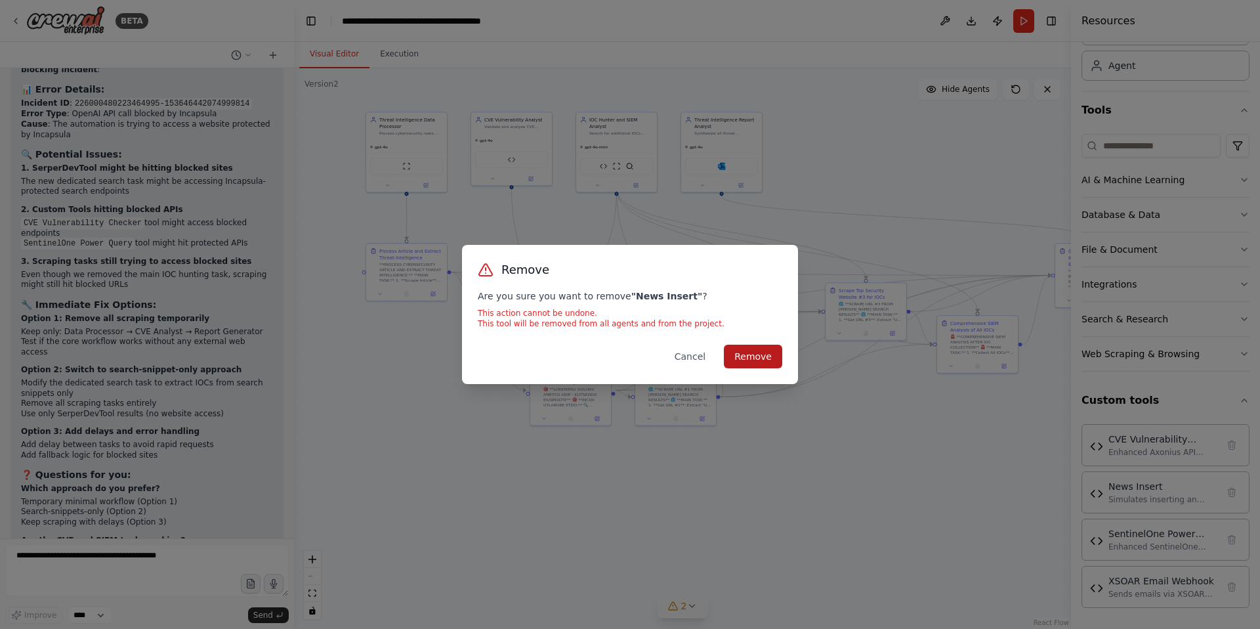
click at [763, 357] on button "Remove" at bounding box center [753, 357] width 58 height 24
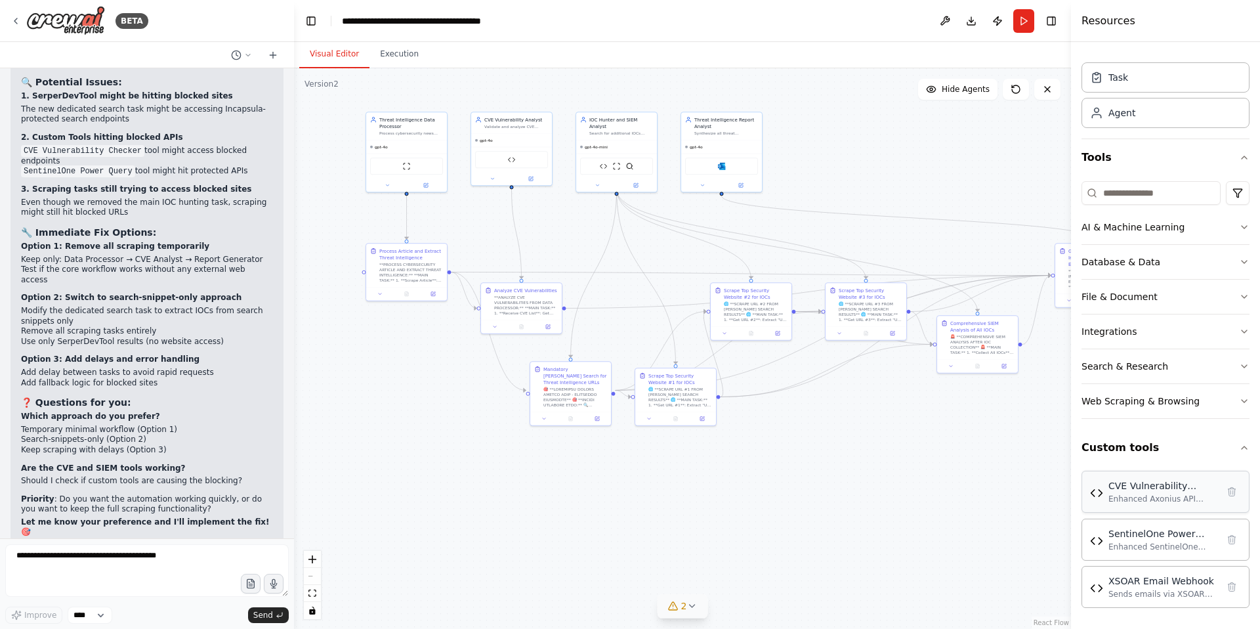
scroll to position [27, 0]
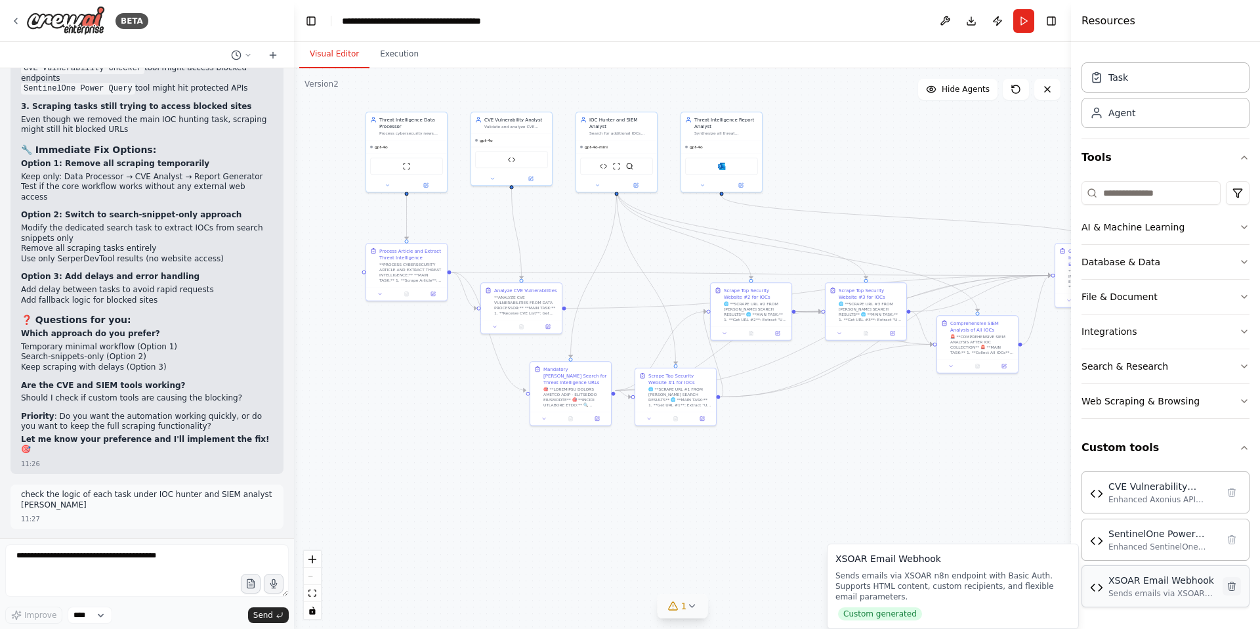
click at [1227, 587] on icon at bounding box center [1232, 586] width 11 height 11
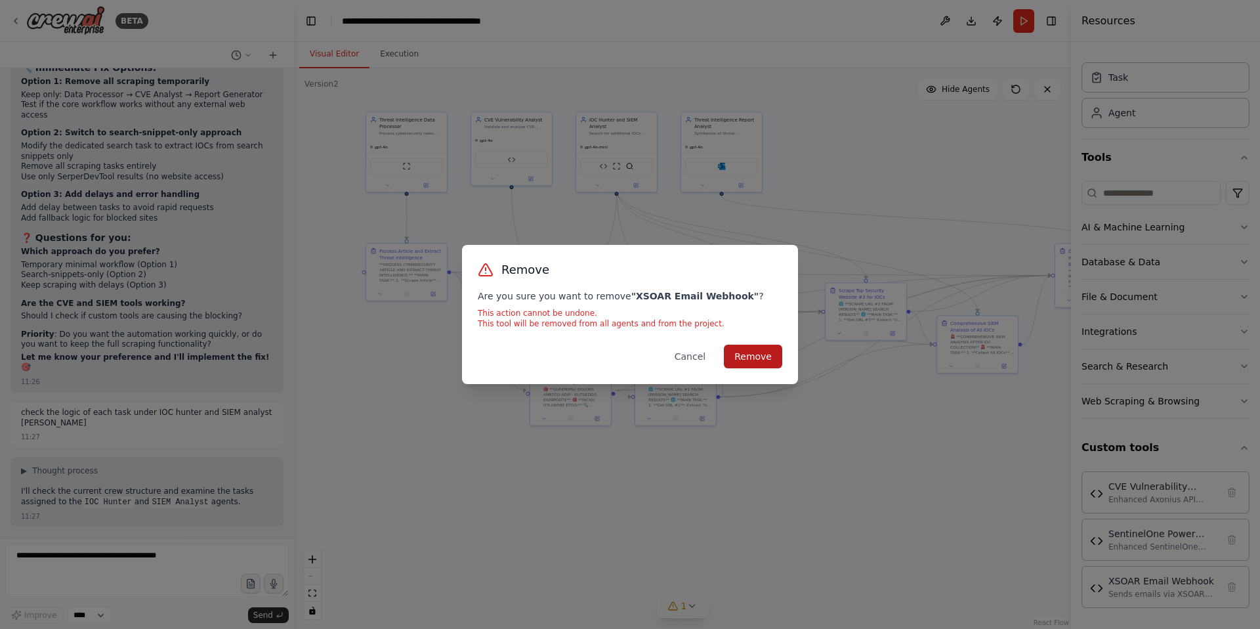
scroll to position [60386, 0]
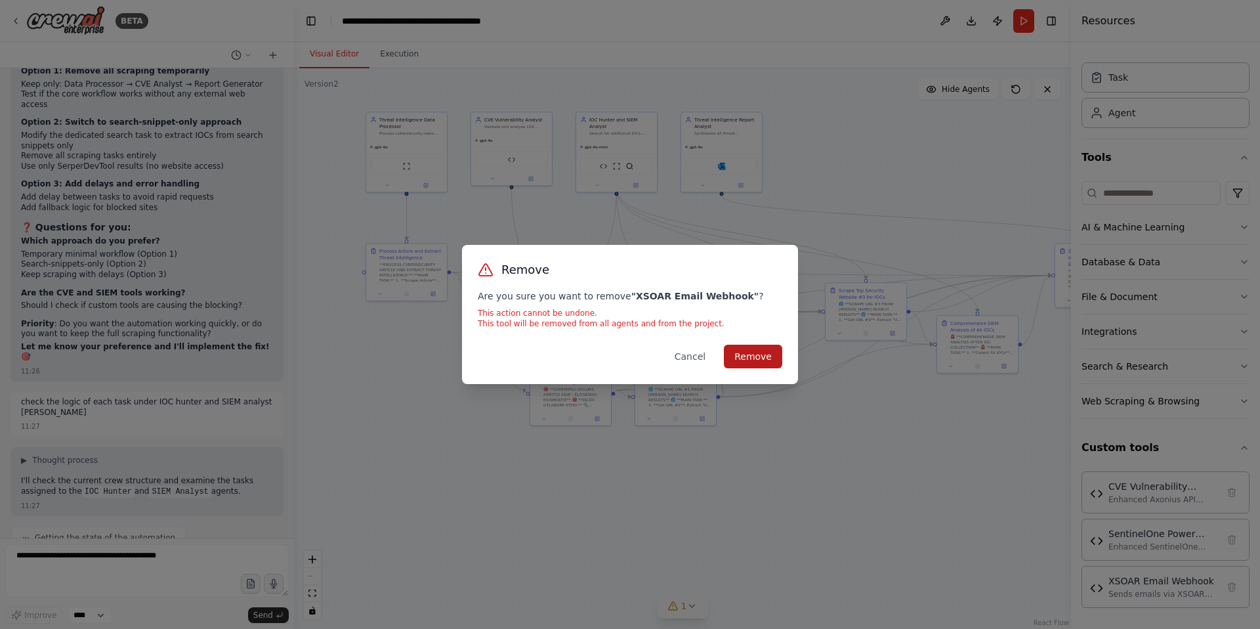
click at [757, 354] on button "Remove" at bounding box center [753, 357] width 58 height 24
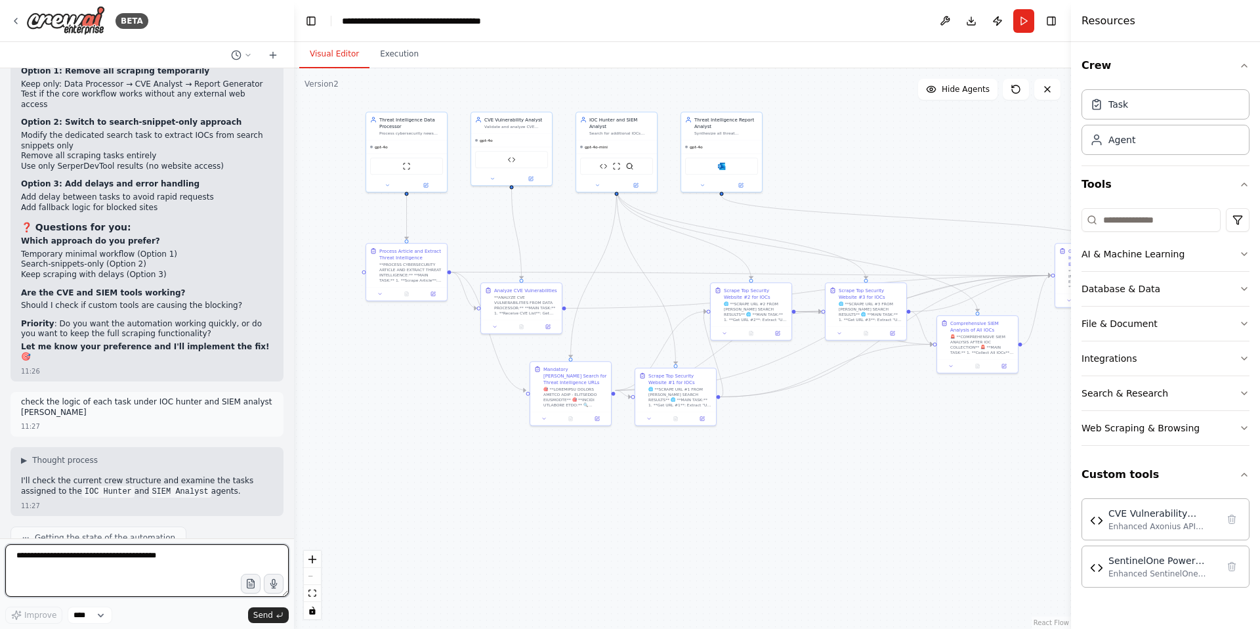
click at [60, 558] on textarea at bounding box center [147, 570] width 284 height 53
type textarea "***"
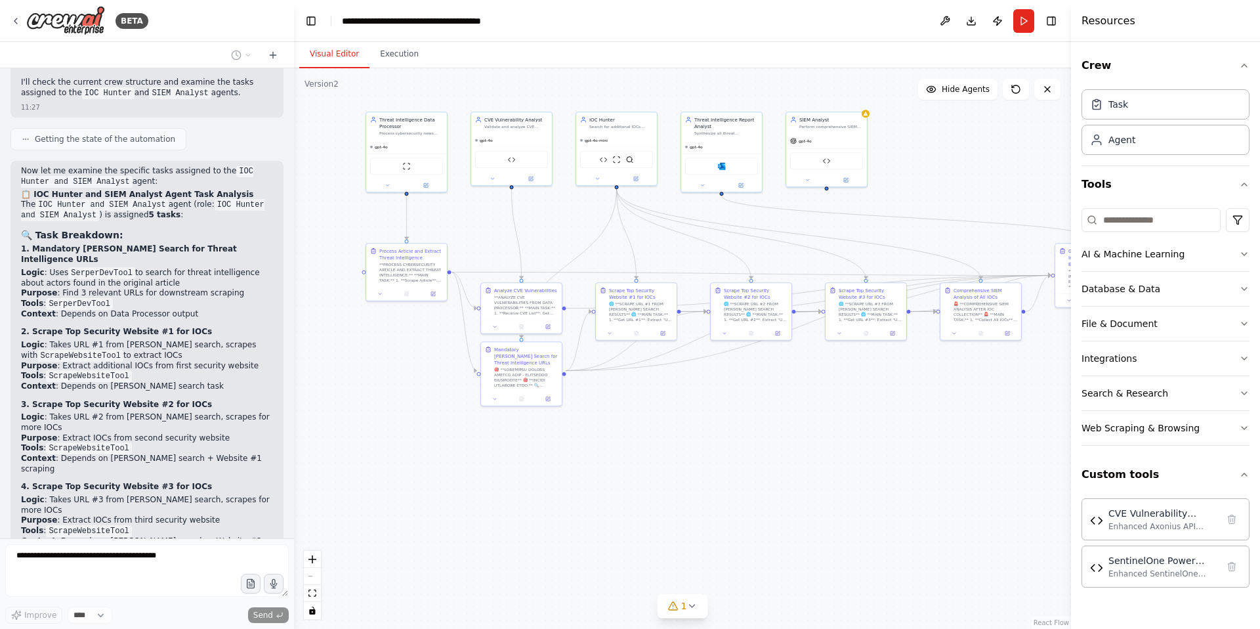
scroll to position [60774, 0]
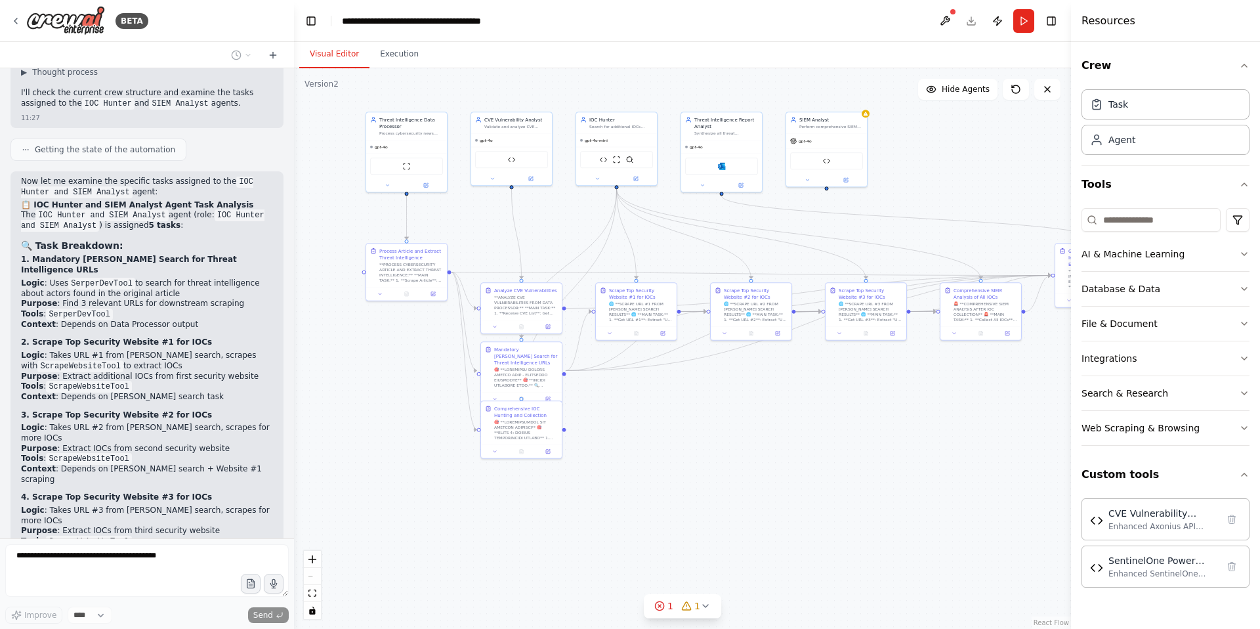
drag, startPoint x: 141, startPoint y: 438, endPoint x: 68, endPoint y: 430, distance: 73.3
drag, startPoint x: 71, startPoint y: 429, endPoint x: 256, endPoint y: 431, distance: 185.1
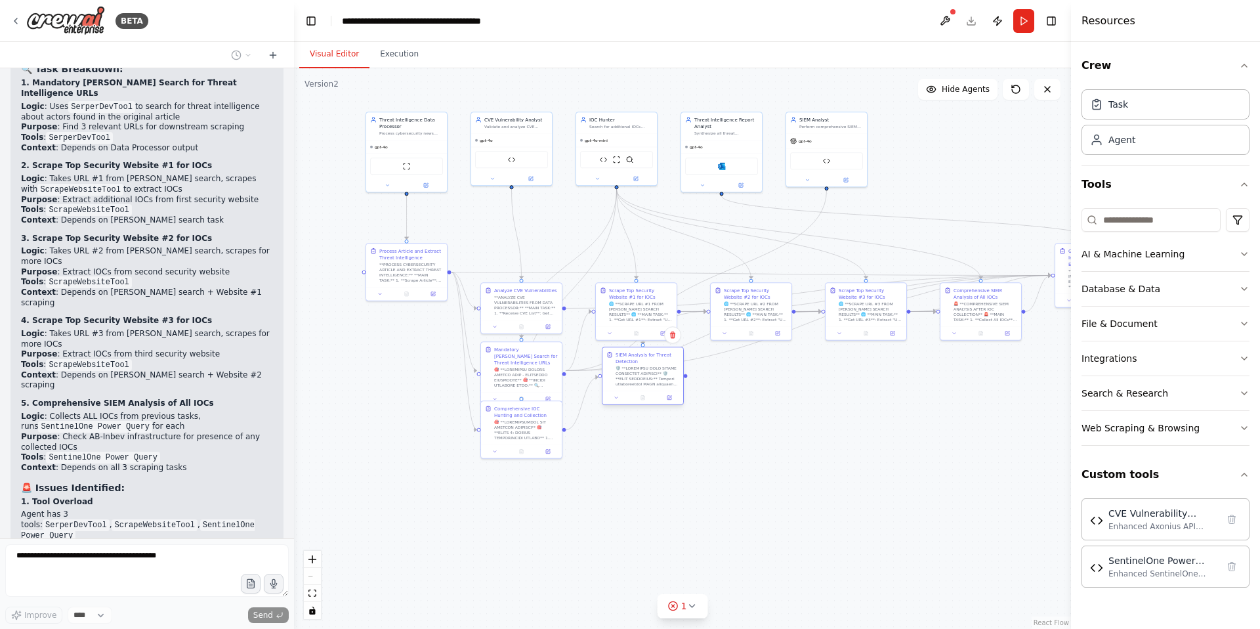
scroll to position [60960, 0]
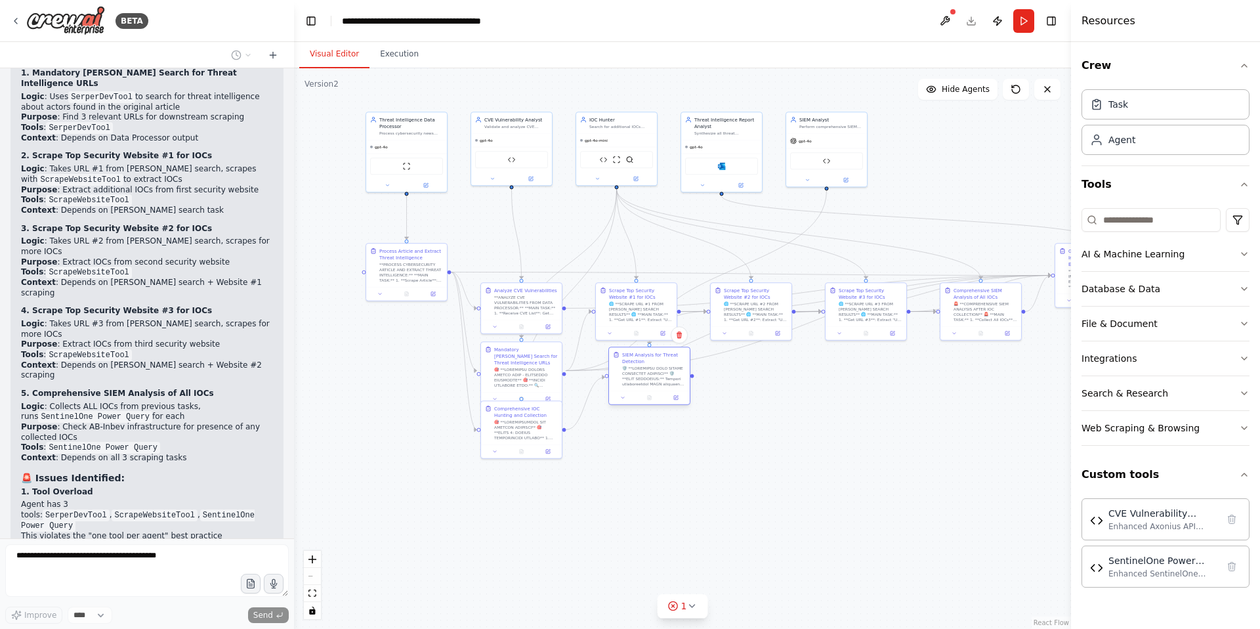
drag, startPoint x: 629, startPoint y: 359, endPoint x: 639, endPoint y: 368, distance: 13.5
click at [639, 368] on div at bounding box center [654, 376] width 64 height 21
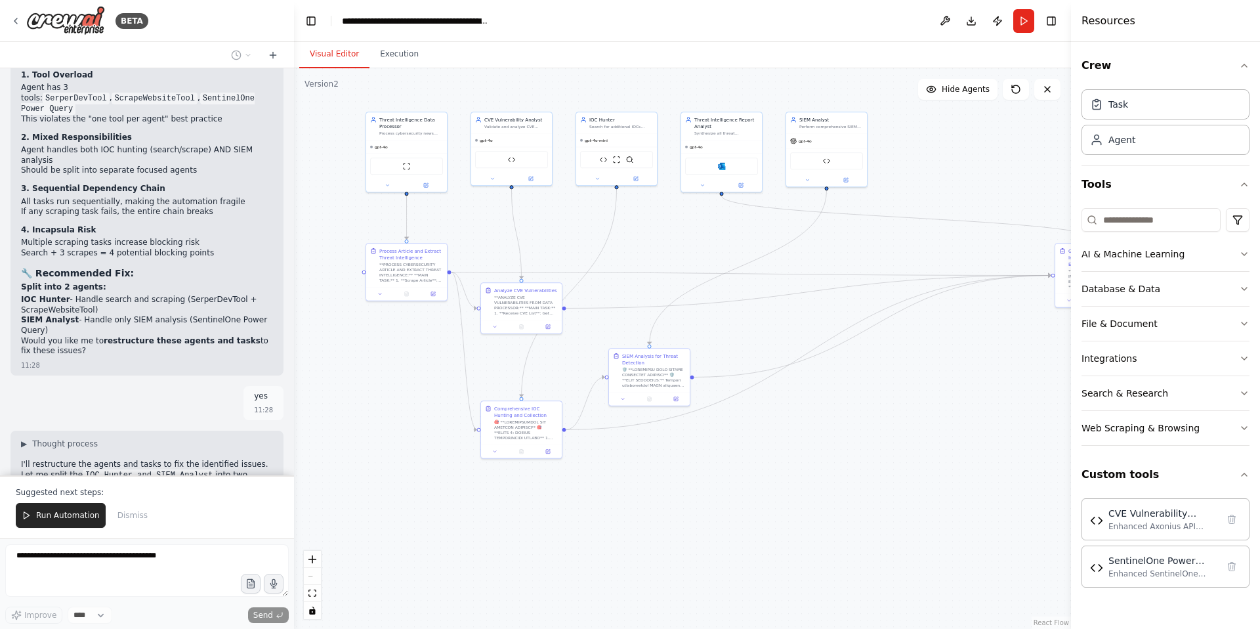
scroll to position [61440, 0]
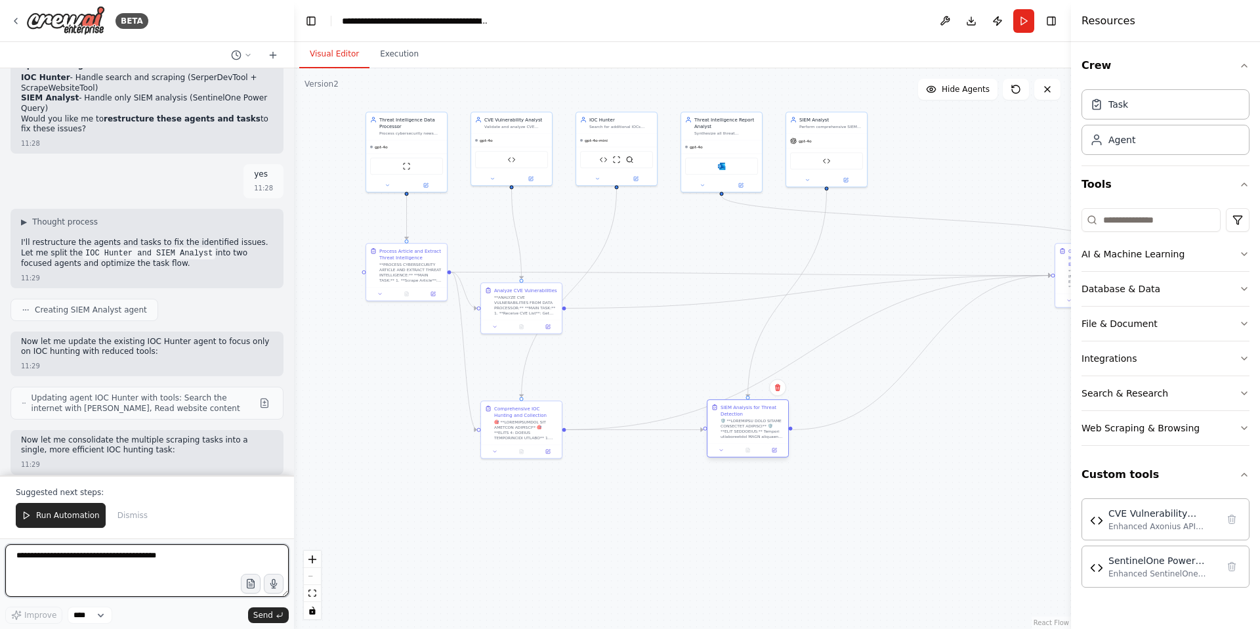
drag, startPoint x: 645, startPoint y: 359, endPoint x: 740, endPoint y: 410, distance: 107.2
click at [740, 411] on div "SIEM Analysis for Threat Detection" at bounding box center [753, 410] width 64 height 13
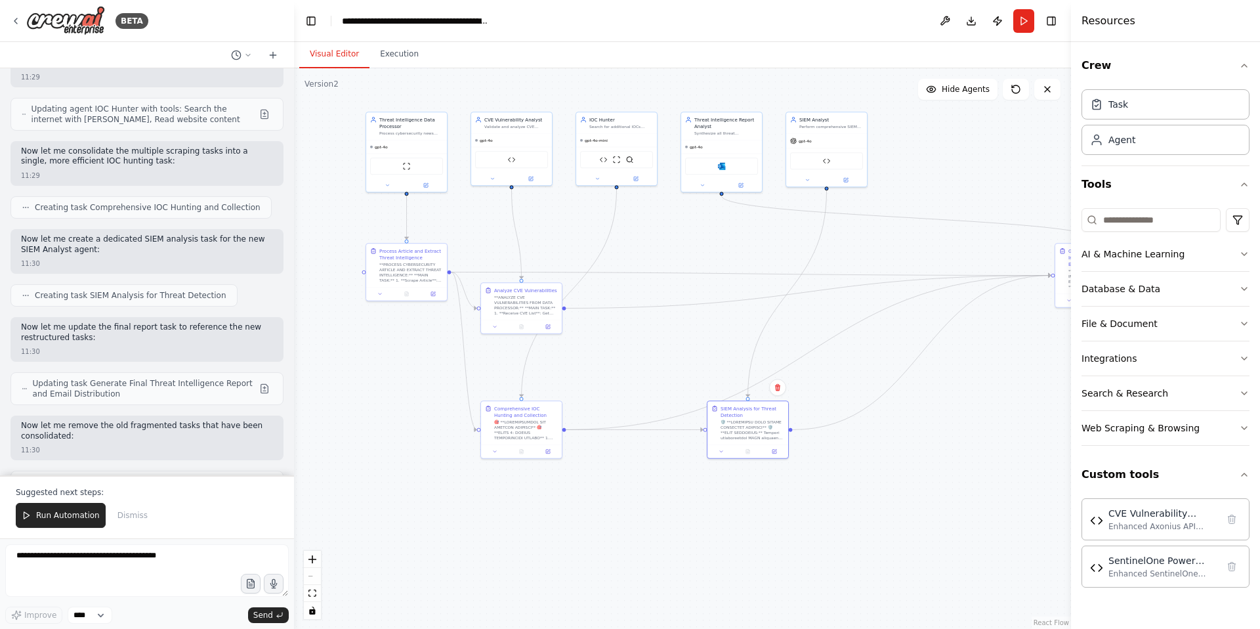
scroll to position [61911, 0]
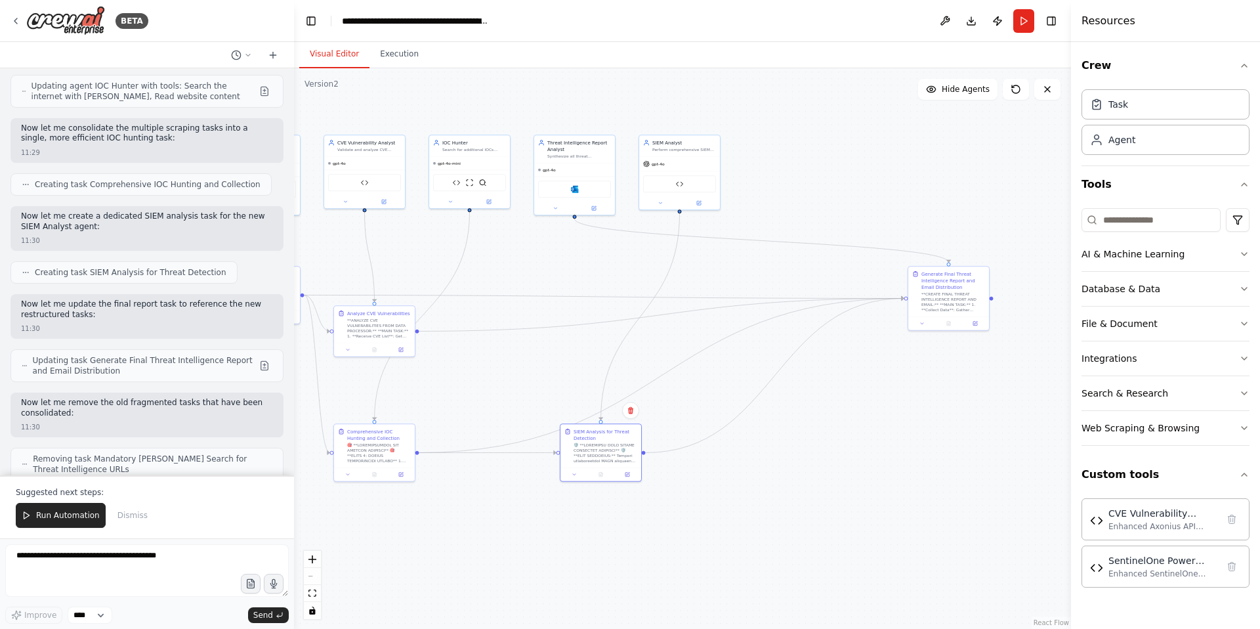
drag, startPoint x: 922, startPoint y: 368, endPoint x: 775, endPoint y: 391, distance: 148.8
click at [775, 391] on div ".deletable-edge-delete-btn { width: 20px; height: 20px; border: 0px solid #ffff…" at bounding box center [682, 348] width 777 height 560
drag, startPoint x: 572, startPoint y: 147, endPoint x: 773, endPoint y: 146, distance: 201.5
click at [773, 146] on div "Threat Intelligence Report Analyst" at bounding box center [783, 144] width 64 height 13
drag, startPoint x: 675, startPoint y: 146, endPoint x: 566, endPoint y: 148, distance: 108.3
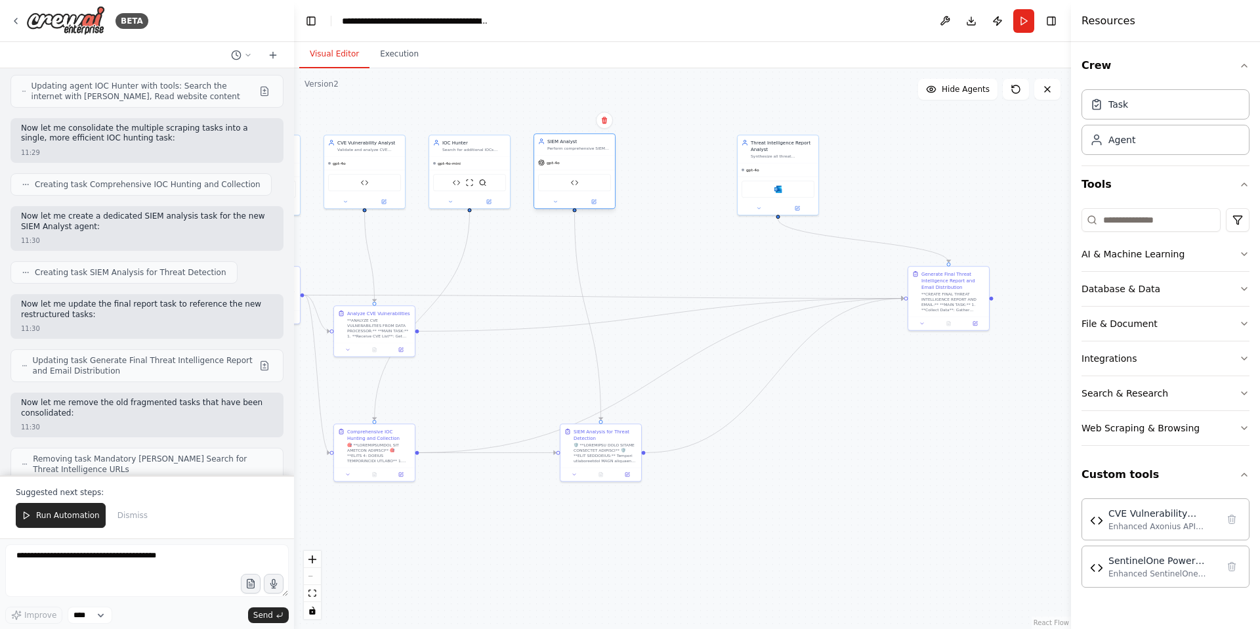
click at [566, 148] on div "Perform comprehensive SIEM analysis using SentinelOne to detect presence of IOC…" at bounding box center [579, 148] width 64 height 5
click at [55, 515] on span "Run Automation" at bounding box center [68, 515] width 64 height 11
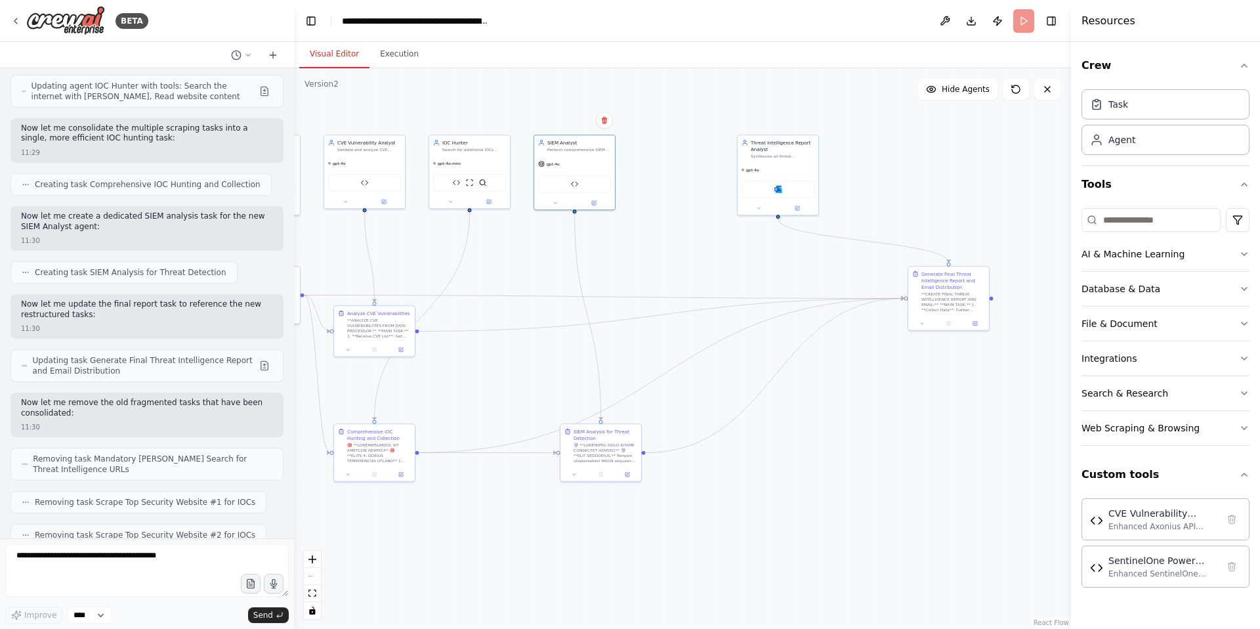
scroll to position [61848, 0]
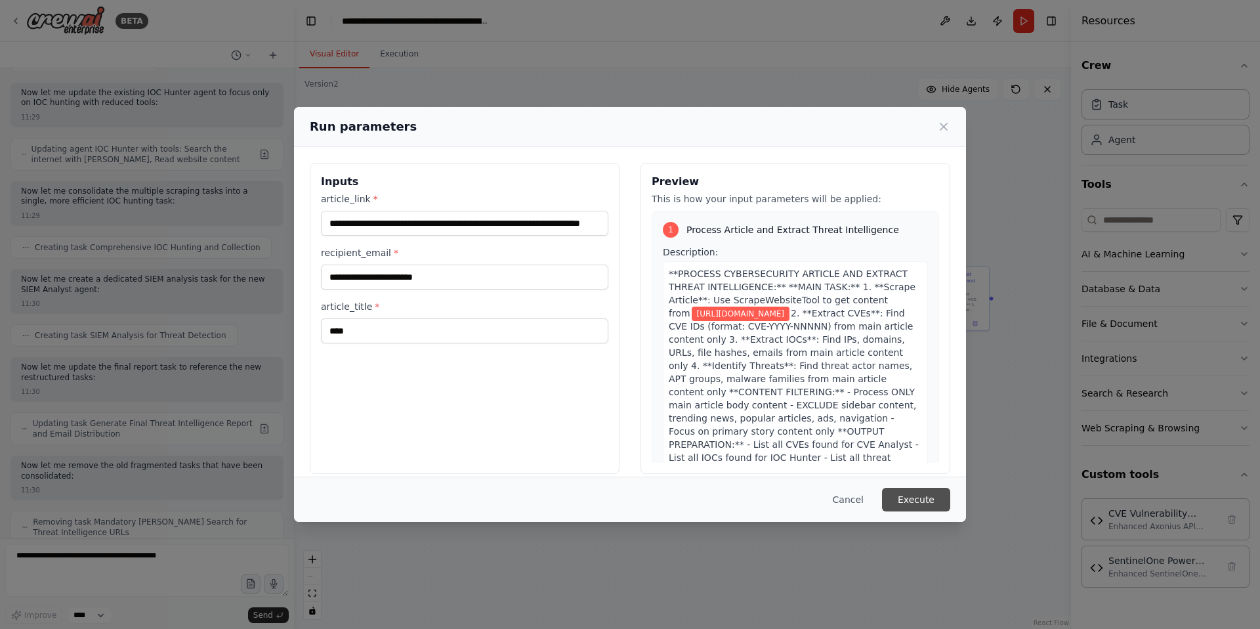
click at [918, 495] on button "Execute" at bounding box center [916, 500] width 68 height 24
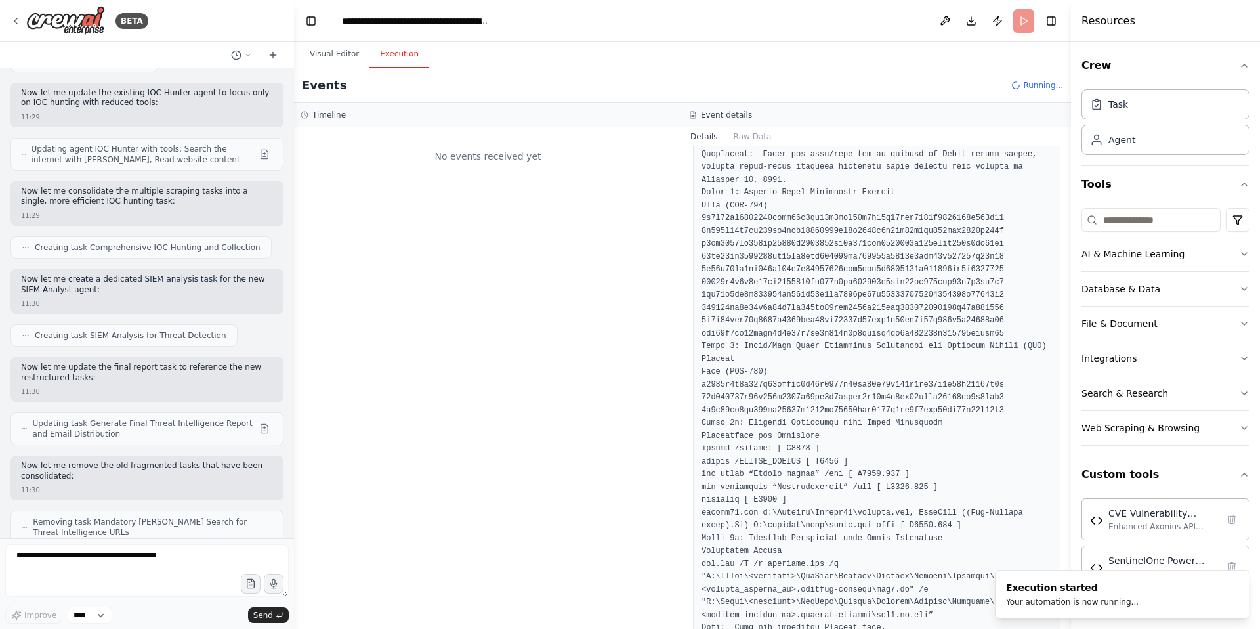
scroll to position [0, 0]
click at [341, 56] on button "Visual Editor" at bounding box center [334, 55] width 70 height 28
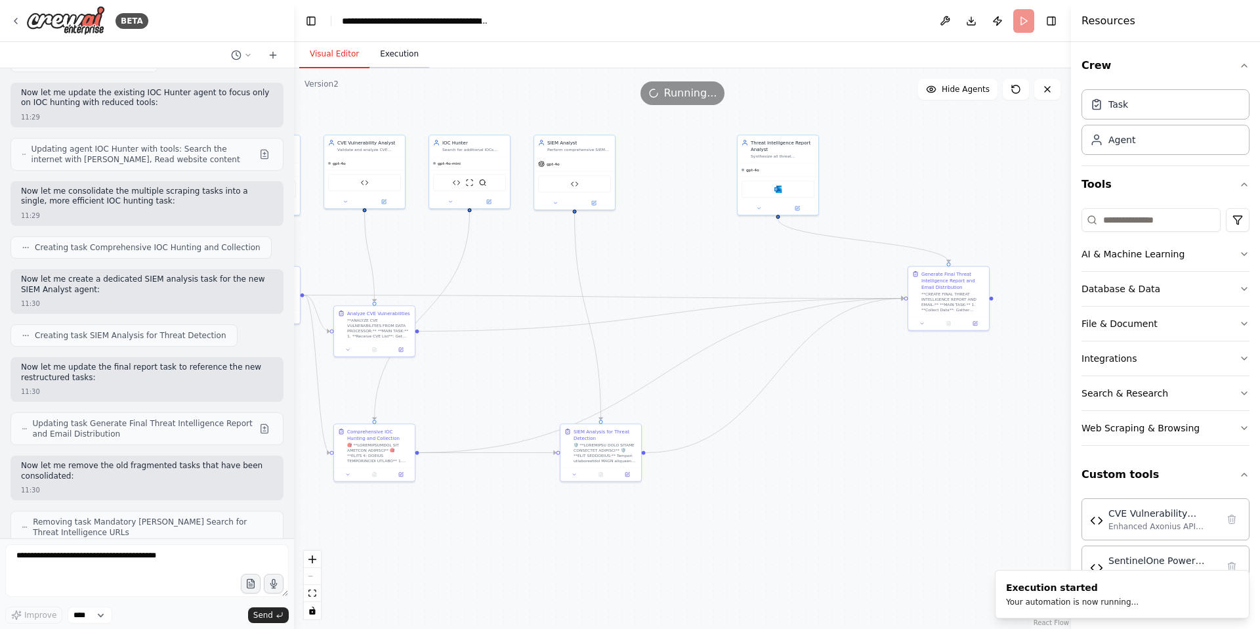
click at [399, 58] on button "Execution" at bounding box center [399, 55] width 60 height 28
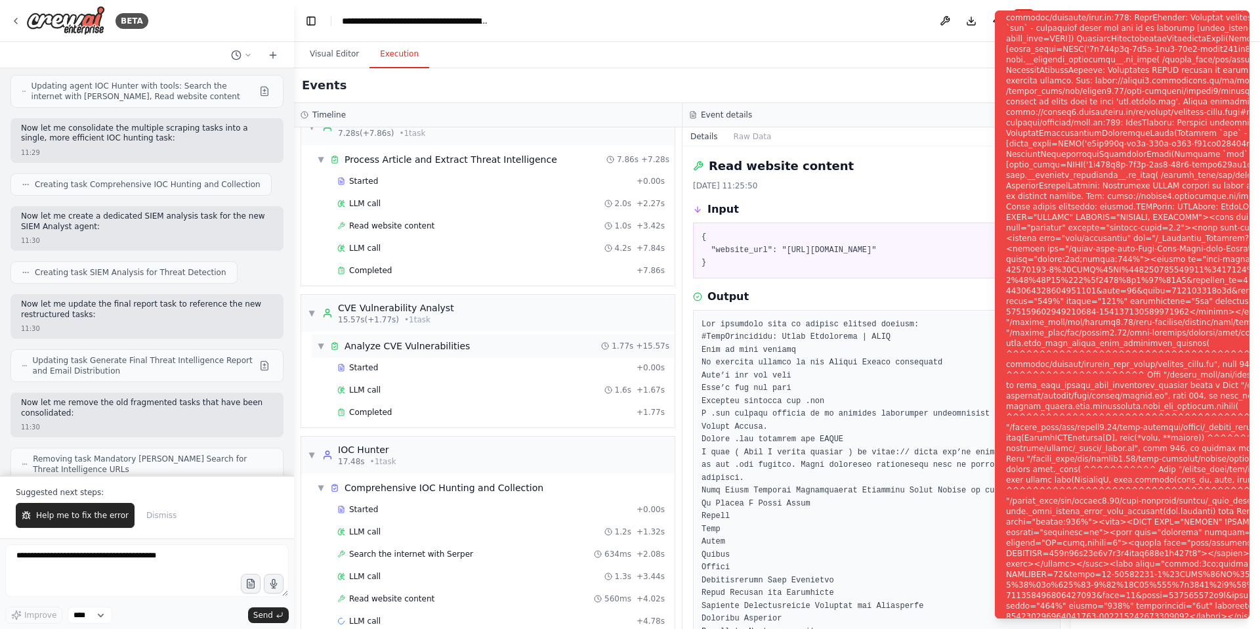
scroll to position [49, 0]
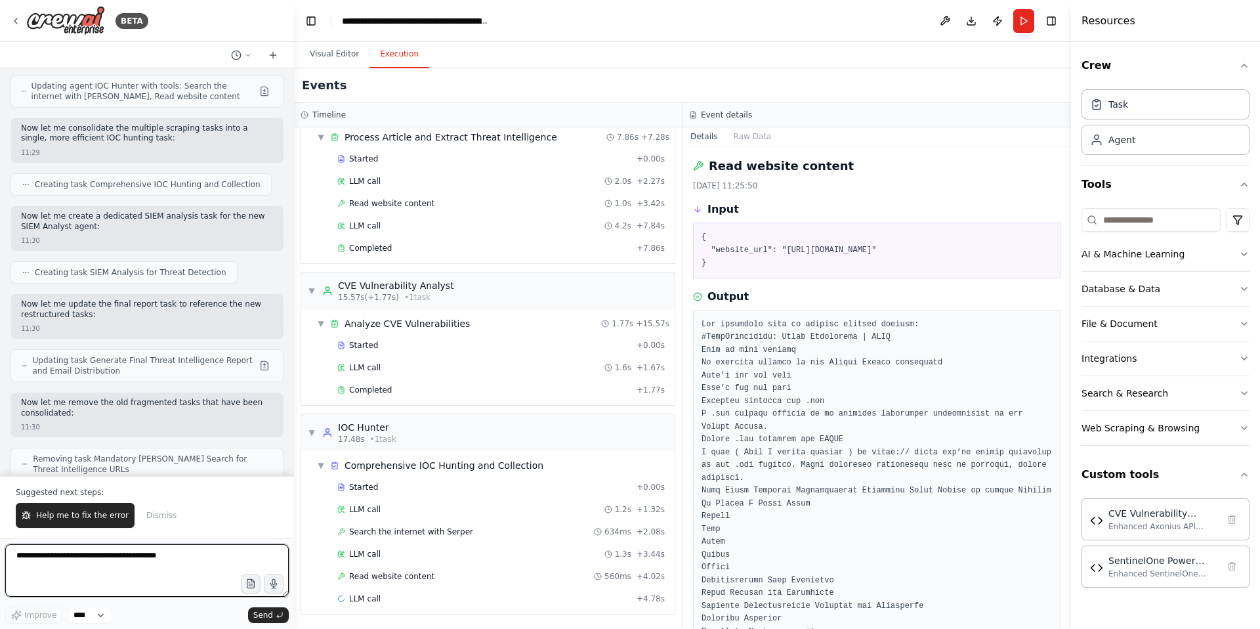
click at [68, 561] on textarea at bounding box center [147, 570] width 284 height 53
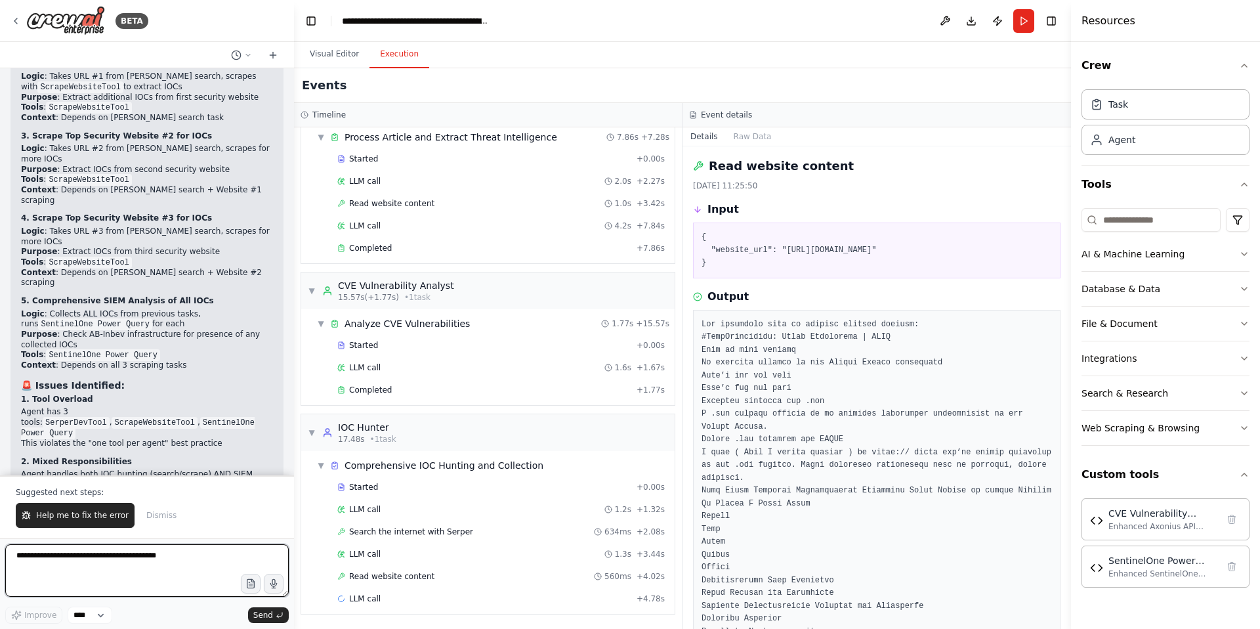
scroll to position [61041, 0]
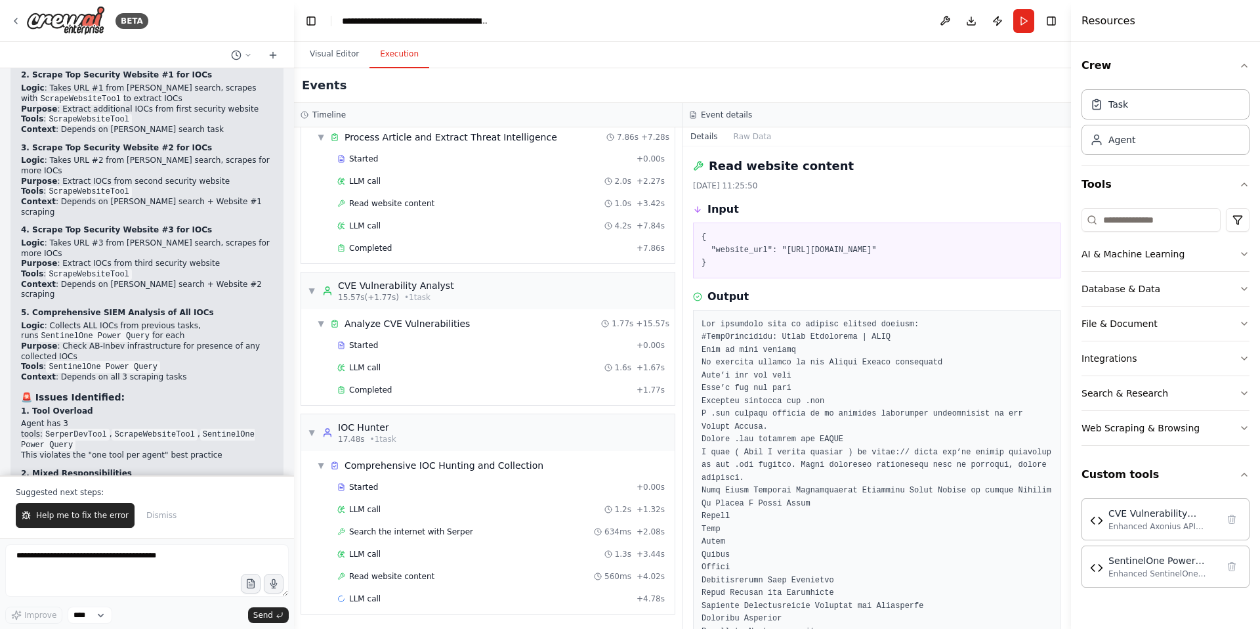
drag, startPoint x: 65, startPoint y: 160, endPoint x: 255, endPoint y: 161, distance: 190.3
copy p "consolidate the multiple scraping tasks into a single"
click at [64, 562] on textarea at bounding box center [147, 570] width 284 height 53
paste textarea "**********"
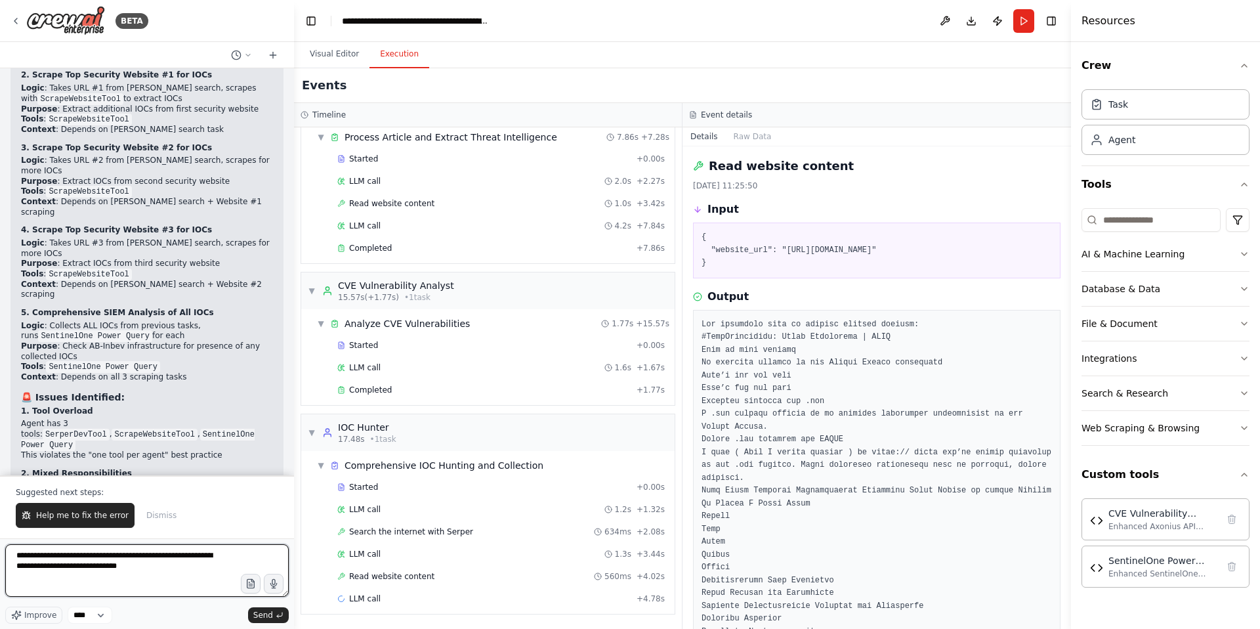
type textarea "**********"
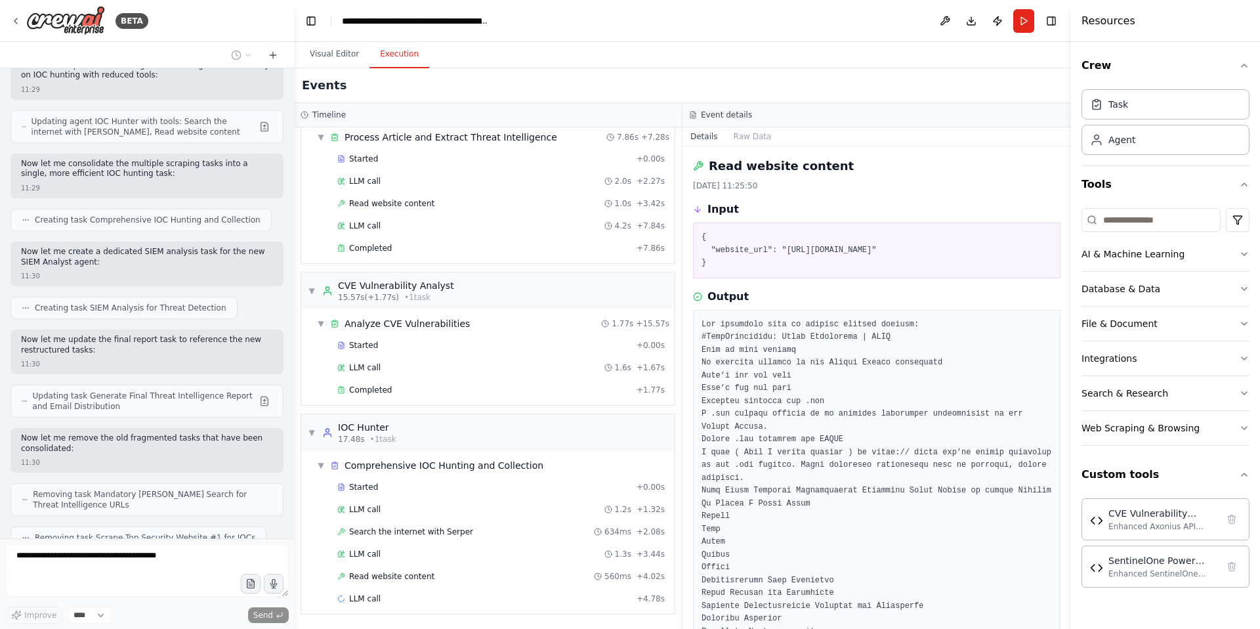
scroll to position [62059, 0]
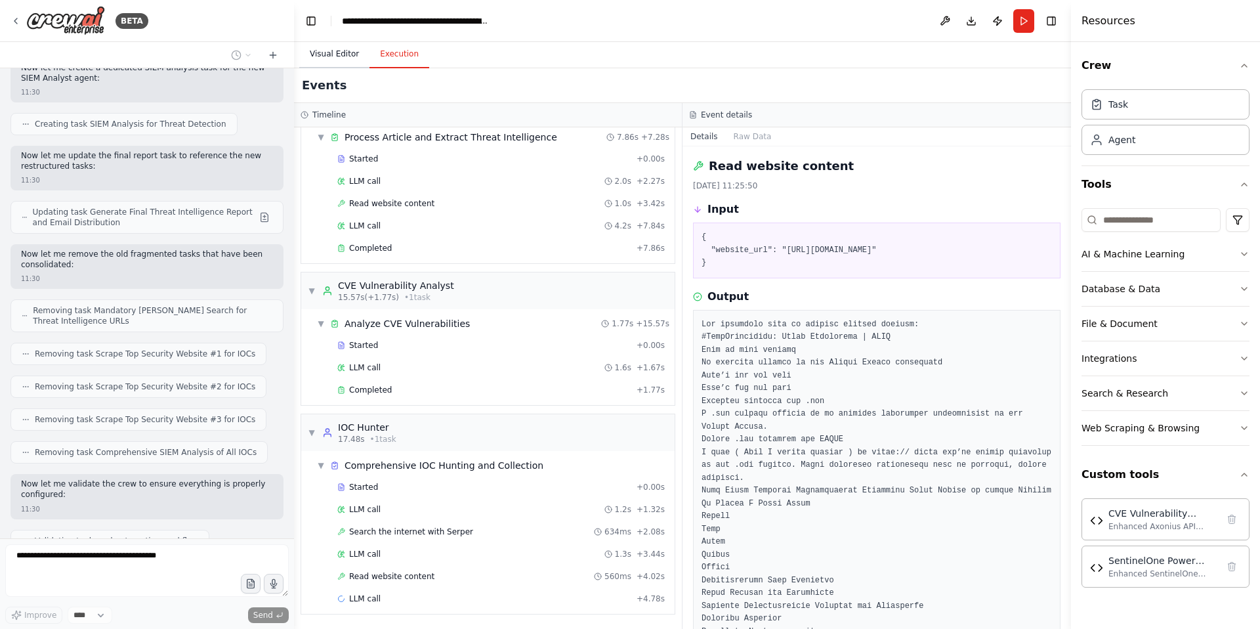
click at [329, 54] on button "Visual Editor" at bounding box center [334, 55] width 70 height 28
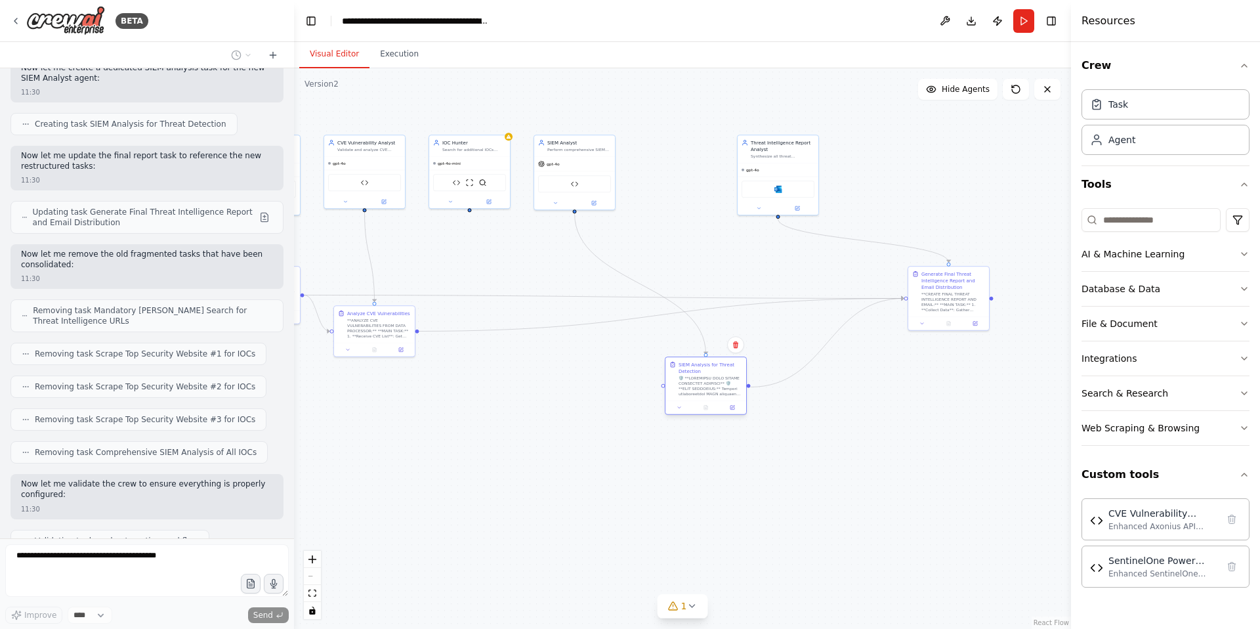
drag, startPoint x: 594, startPoint y: 437, endPoint x: 701, endPoint y: 369, distance: 126.9
click at [701, 369] on div "SIEM Analysis for Threat Detection" at bounding box center [711, 367] width 64 height 13
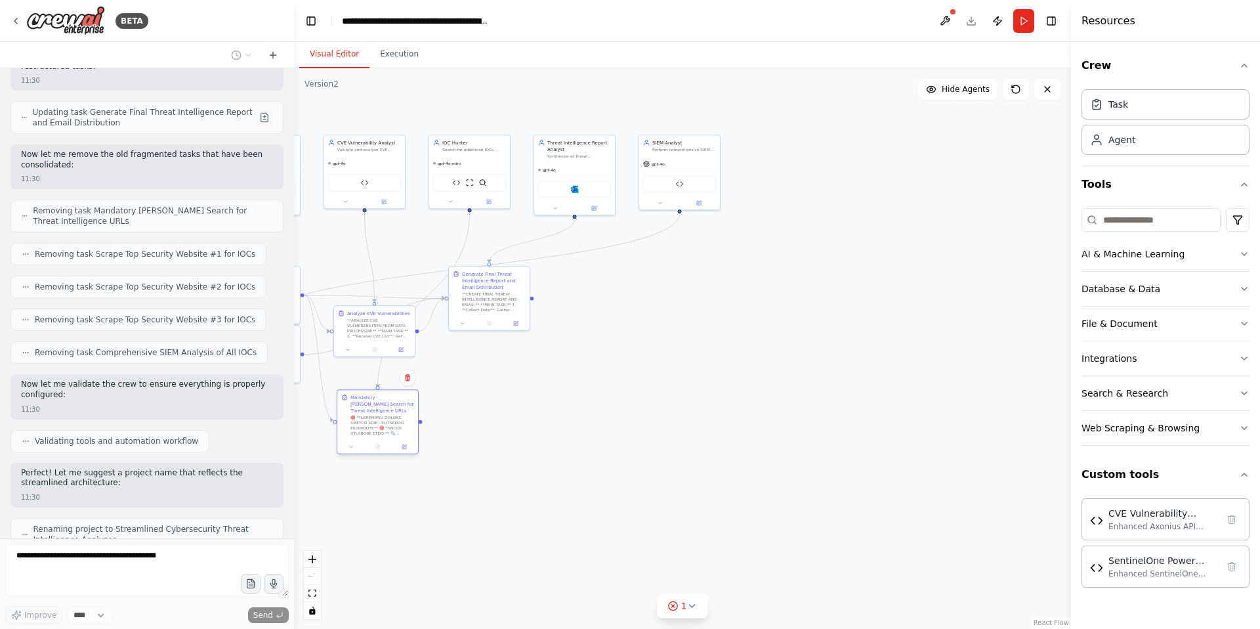
scroll to position [62226, 0]
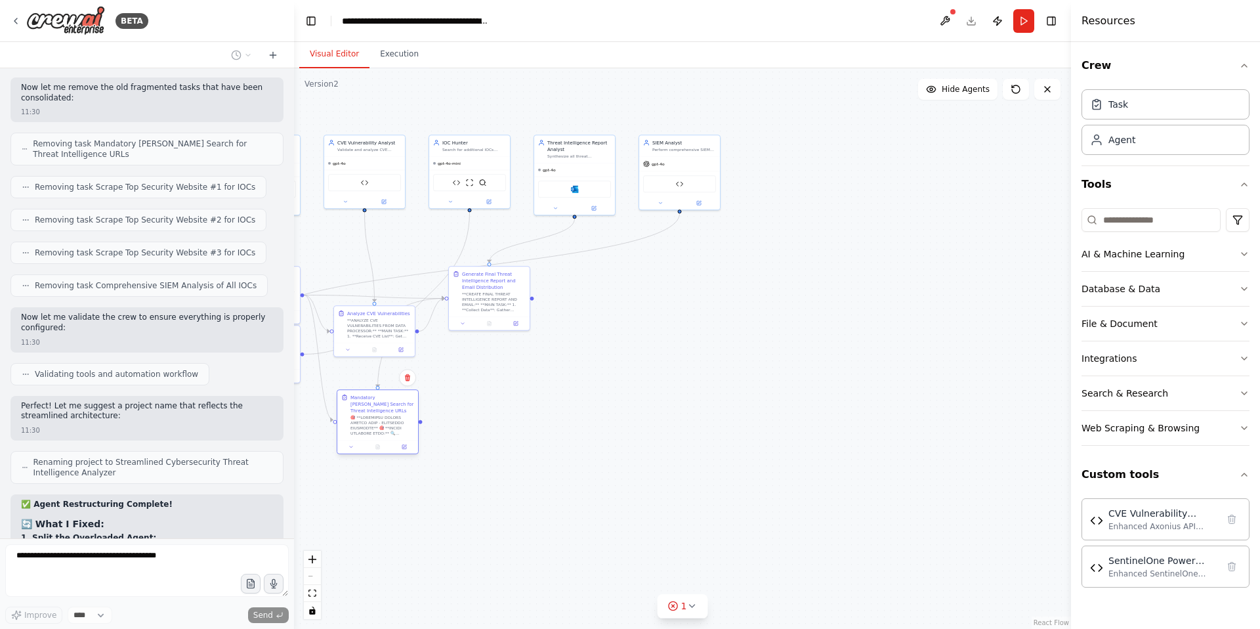
drag, startPoint x: 378, startPoint y: 373, endPoint x: 381, endPoint y: 398, distance: 24.4
click at [381, 398] on div "Mandatory [PERSON_NAME] Search for Threat Intelligence URLs" at bounding box center [382, 404] width 64 height 20
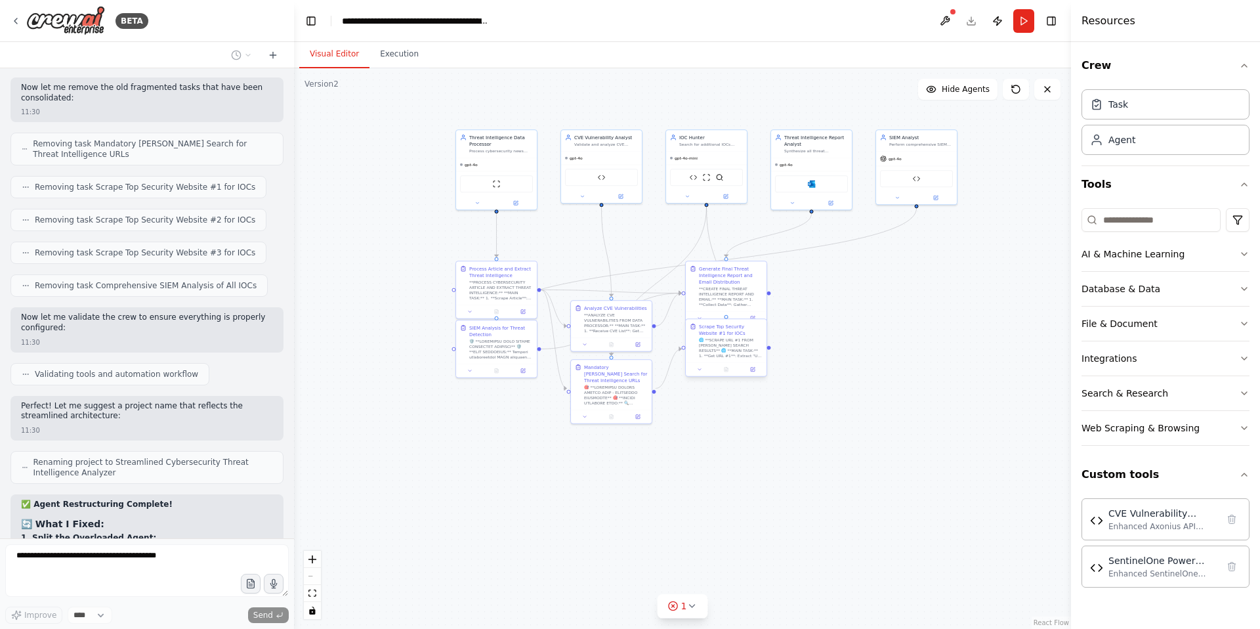
scroll to position [62259, 0]
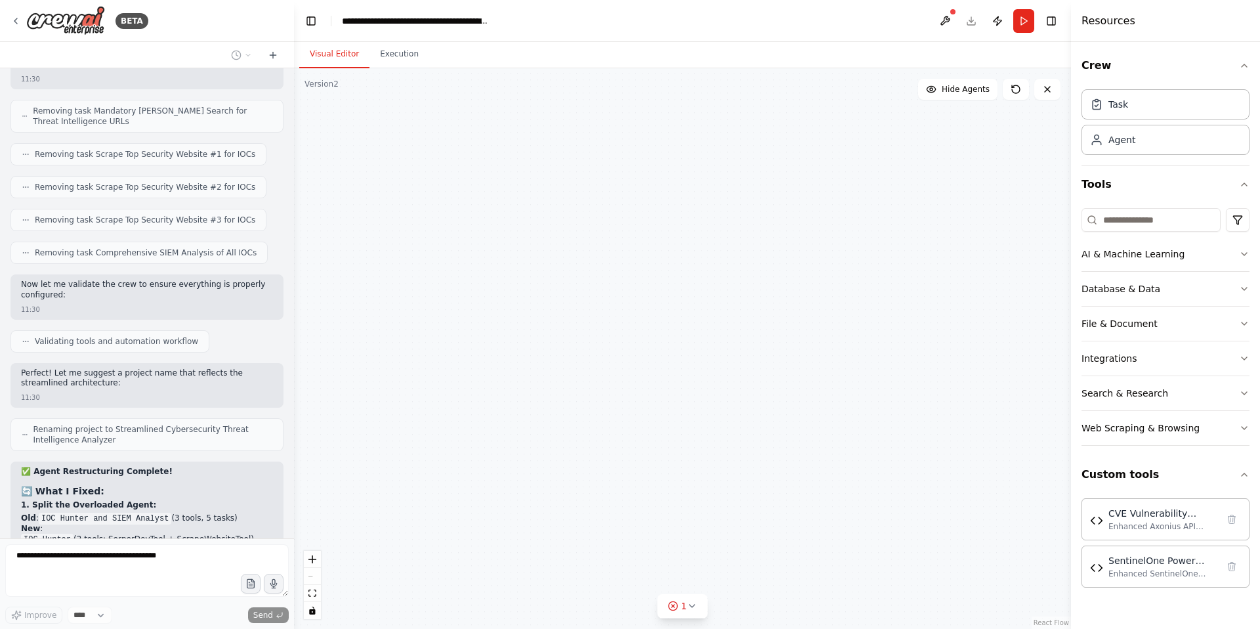
drag, startPoint x: 487, startPoint y: 364, endPoint x: 724, endPoint y: 358, distance: 237.0
click at [724, 358] on div "Threat Intelligence Data Processor Process cybersecurity news articles from RSS…" at bounding box center [682, 348] width 777 height 560
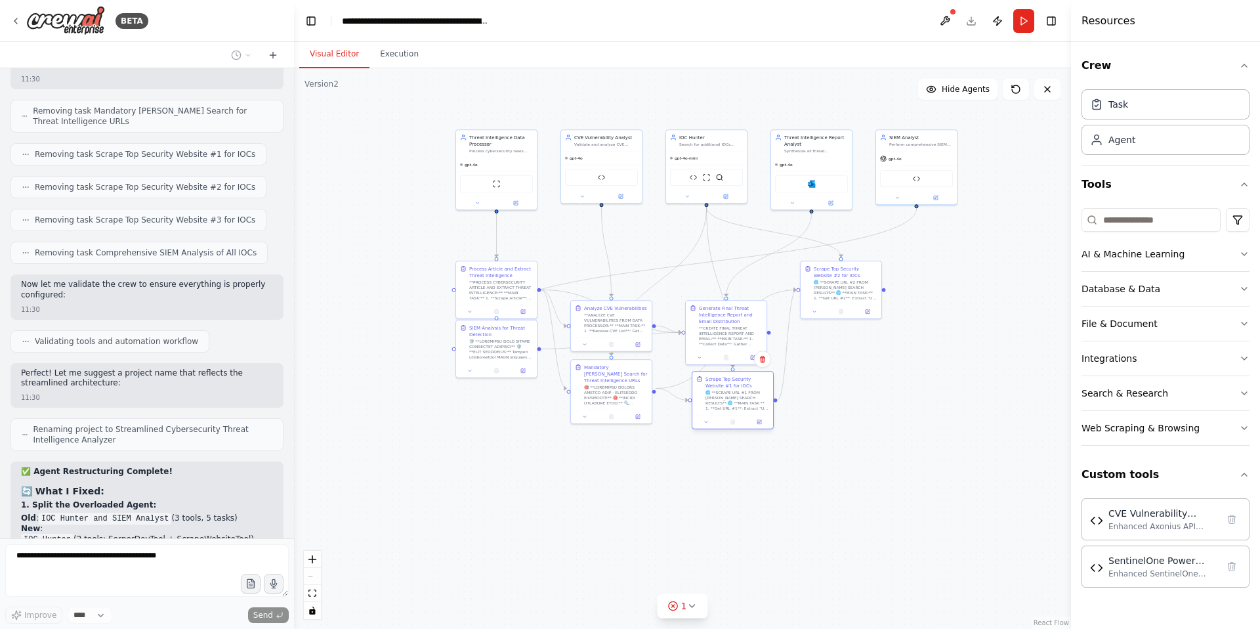
drag, startPoint x: 729, startPoint y: 371, endPoint x: 735, endPoint y: 383, distance: 12.6
click at [735, 383] on div "Scrape Top Security Website #1 for IOCs" at bounding box center [737, 381] width 64 height 13
click at [759, 419] on icon at bounding box center [759, 421] width 5 height 5
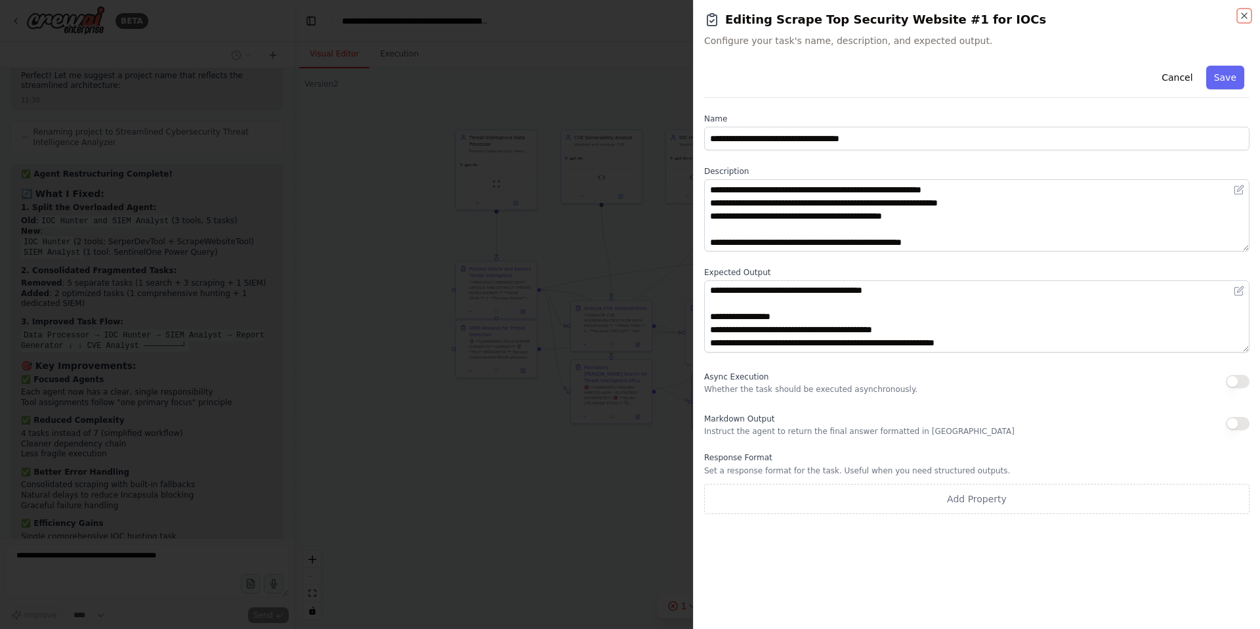
scroll to position [197, 0]
click at [1244, 15] on icon "button" at bounding box center [1244, 15] width 5 height 5
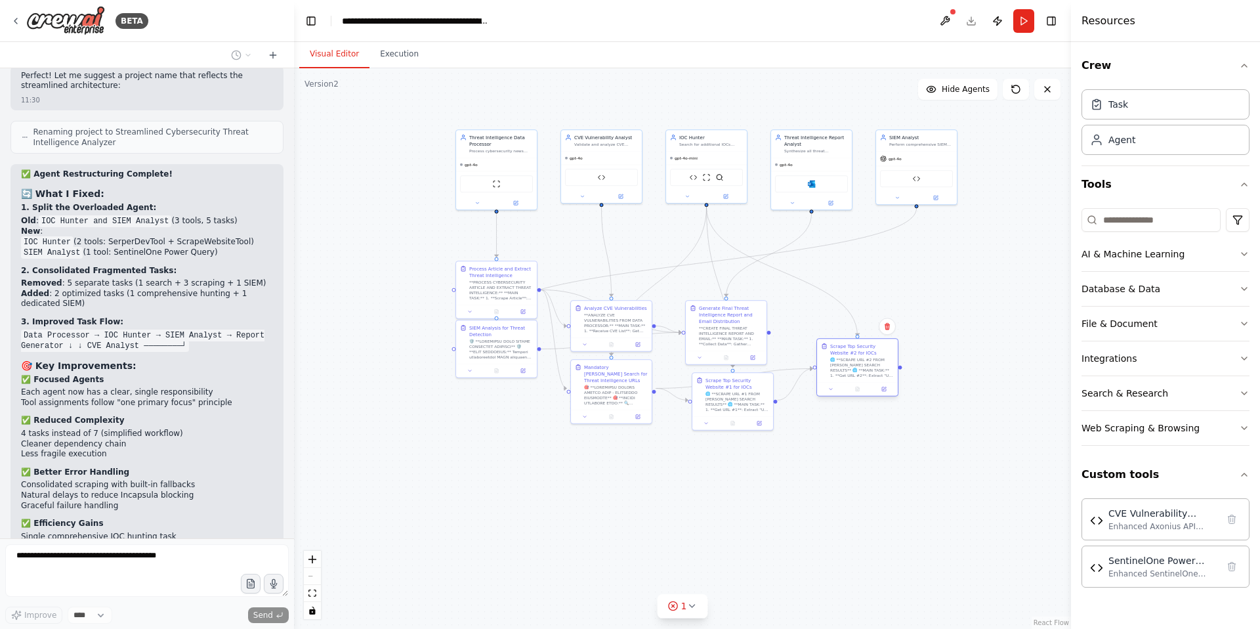
drag, startPoint x: 835, startPoint y: 270, endPoint x: 852, endPoint y: 351, distance: 82.4
click at [852, 351] on div "Scrape Top Security Website #2 for IOCs" at bounding box center [862, 349] width 64 height 13
drag, startPoint x: 844, startPoint y: 347, endPoint x: 828, endPoint y: 373, distance: 30.6
click at [834, 374] on div "Scrape Top Security Website #2 for IOCs" at bounding box center [856, 375] width 64 height 13
click at [827, 373] on div "Scrape Top Security Website #2 for IOCs" at bounding box center [856, 375] width 64 height 13
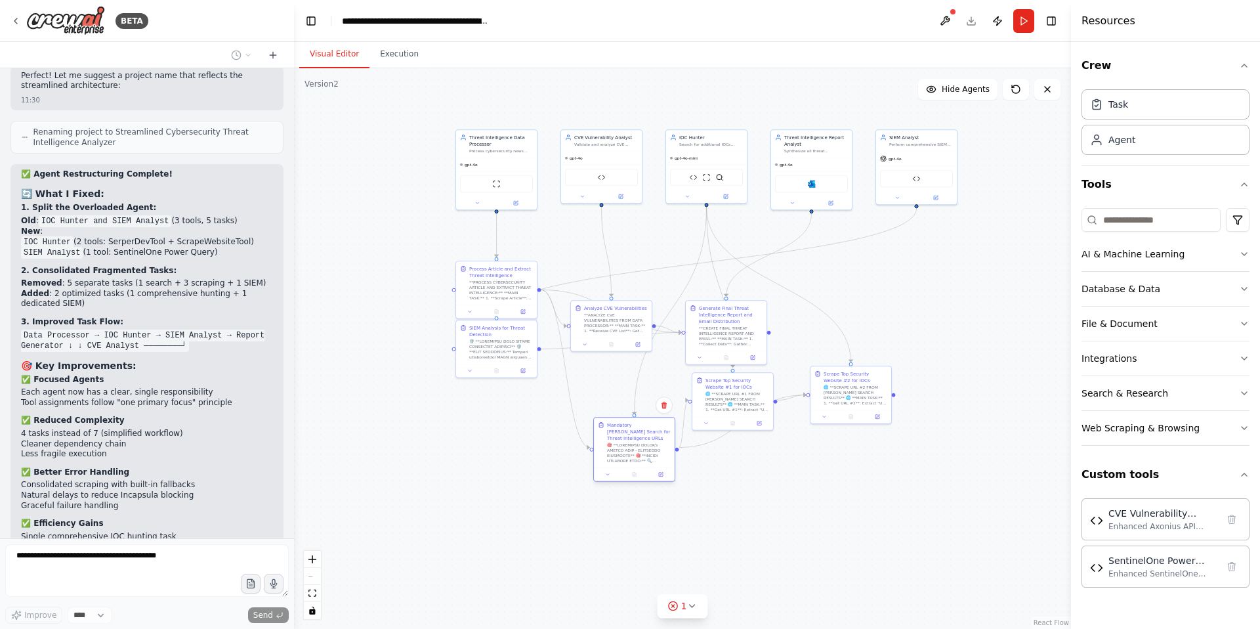
drag, startPoint x: 627, startPoint y: 371, endPoint x: 650, endPoint y: 431, distance: 64.2
click at [650, 431] on div "Mandatory [PERSON_NAME] Search for Threat Intelligence URLs" at bounding box center [639, 431] width 64 height 20
drag, startPoint x: 735, startPoint y: 381, endPoint x: 754, endPoint y: 434, distance: 55.8
click at [754, 434] on div "Scrape Top Security Website #1 for IOCs" at bounding box center [757, 434] width 64 height 13
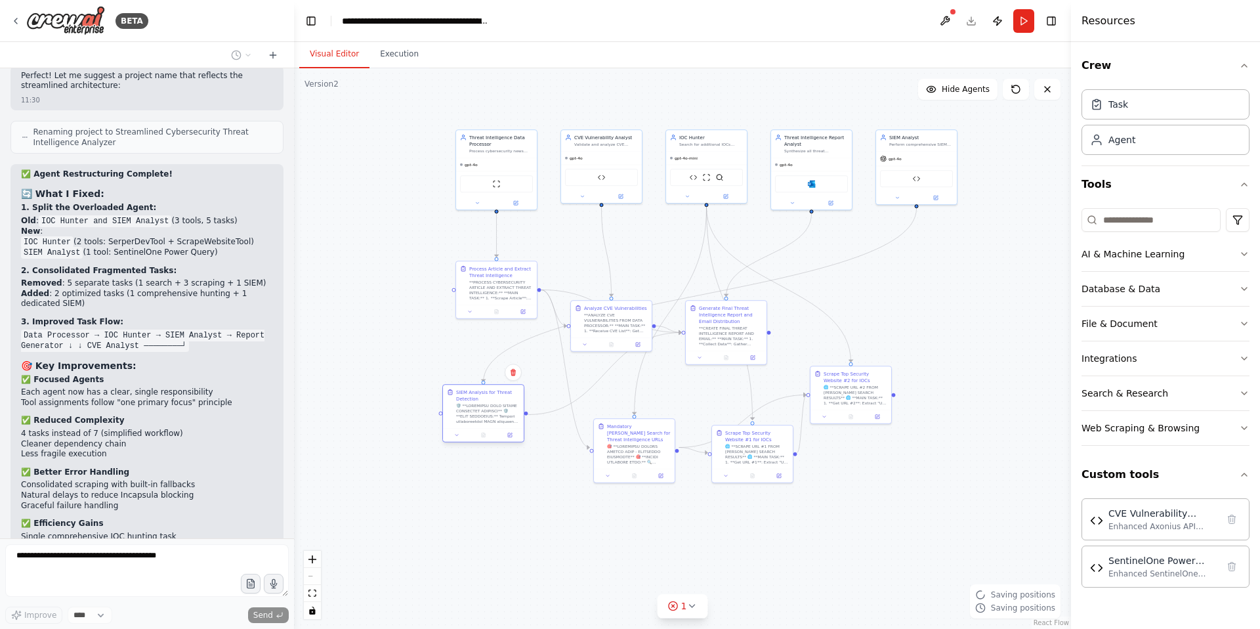
drag, startPoint x: 503, startPoint y: 333, endPoint x: 488, endPoint y: 400, distance: 68.8
click at [488, 400] on div "SIEM Analysis for Threat Detection" at bounding box center [488, 395] width 64 height 13
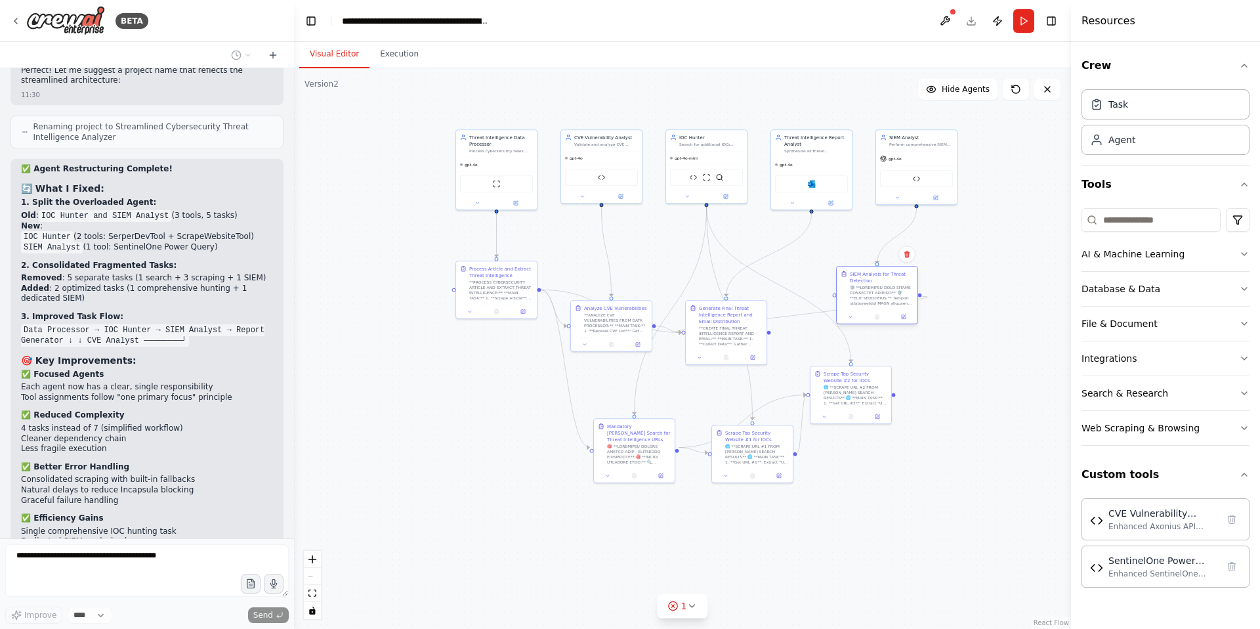
drag, startPoint x: 494, startPoint y: 395, endPoint x: 889, endPoint y: 274, distance: 413.3
click at [889, 274] on div "SIEM Analysis for Threat Detection" at bounding box center [882, 276] width 64 height 13
click at [1016, 91] on icon at bounding box center [1016, 89] width 11 height 11
click at [948, 87] on span "Hide Agents" at bounding box center [966, 89] width 48 height 11
click at [948, 87] on span "Show Agents" at bounding box center [963, 89] width 51 height 11
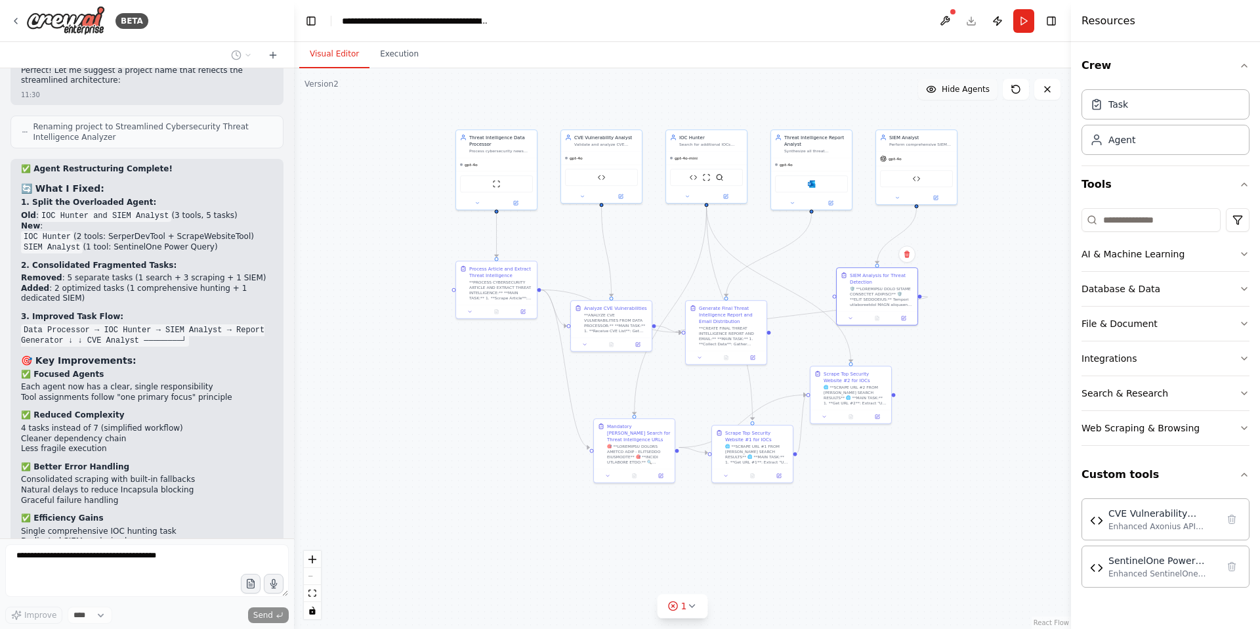
click at [948, 87] on span "Hide Agents" at bounding box center [966, 89] width 48 height 11
click at [944, 88] on span "Show Agents" at bounding box center [963, 89] width 51 height 11
drag, startPoint x: 51, startPoint y: 390, endPoint x: 162, endPoint y: 391, distance: 110.9
click at [691, 606] on icon at bounding box center [691, 605] width 11 height 11
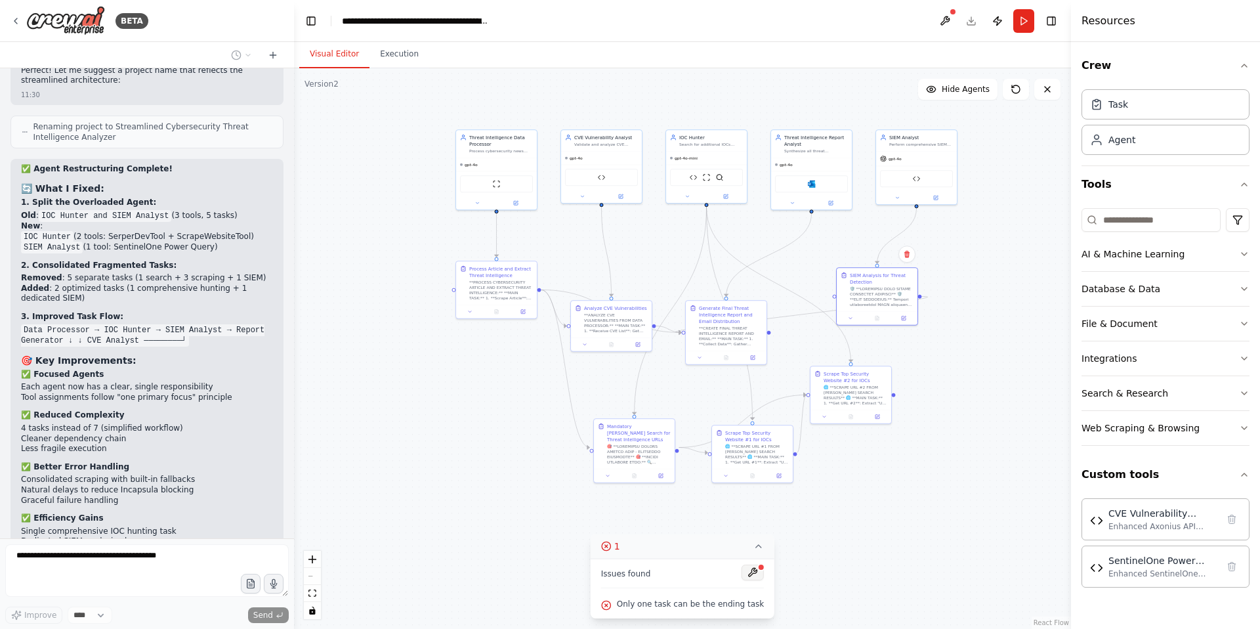
click at [748, 572] on button at bounding box center [753, 572] width 22 height 16
drag, startPoint x: 872, startPoint y: 279, endPoint x: 906, endPoint y: 268, distance: 36.3
click at [906, 268] on div "SIEM Analysis for Threat Detection" at bounding box center [915, 263] width 64 height 13
drag, startPoint x: 892, startPoint y: 278, endPoint x: 856, endPoint y: 283, distance: 36.4
click at [856, 283] on div "SIEM Analysis for Threat Detection" at bounding box center [869, 287] width 64 height 35
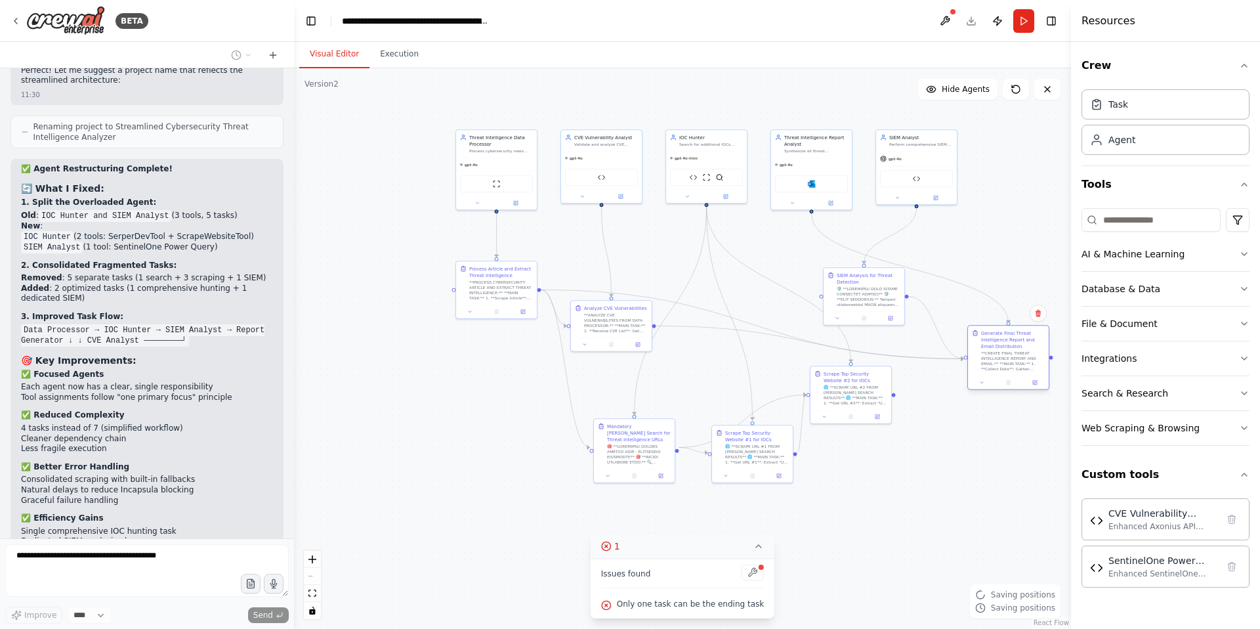
drag, startPoint x: 725, startPoint y: 305, endPoint x: 1000, endPoint y: 321, distance: 275.4
click at [1005, 329] on div "Generate Final Threat Intelligence Report and Email Distribution" at bounding box center [1013, 339] width 64 height 20
click at [998, 319] on div "Generate Final Threat Intelligence Report and Email Distribution **CREATE FINAL…" at bounding box center [1008, 344] width 81 height 50
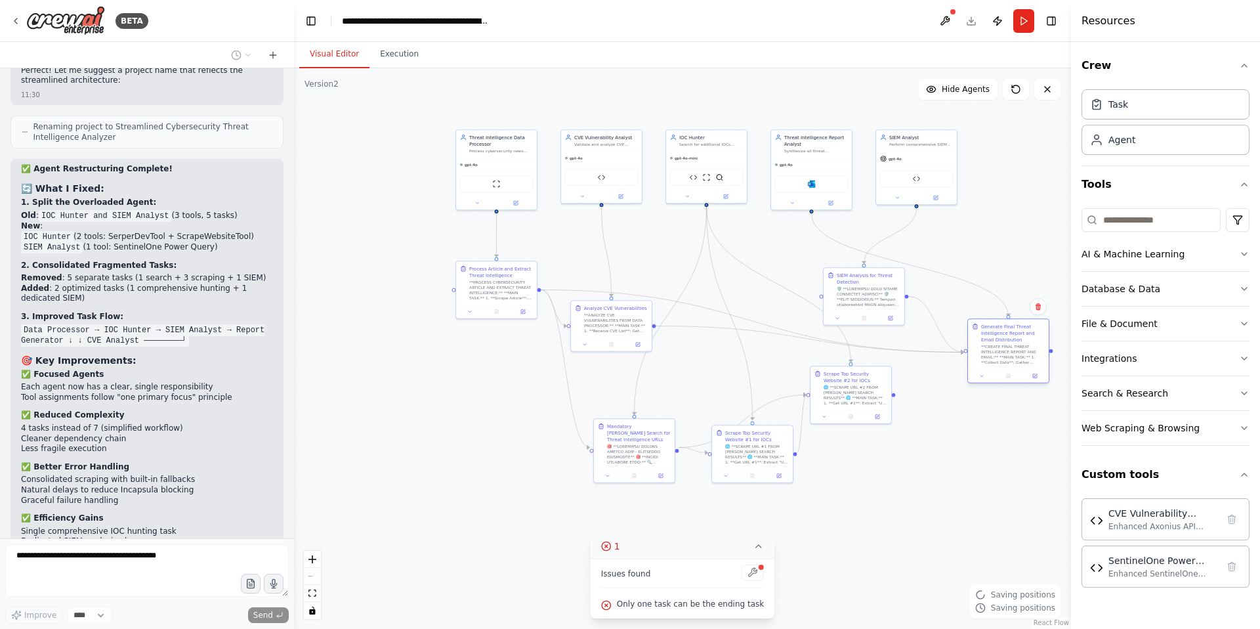
click at [998, 319] on div "Generate Final Threat Intelligence Report and Email Distribution **CREATE FINAL…" at bounding box center [1008, 344] width 81 height 50
drag, startPoint x: 870, startPoint y: 285, endPoint x: 761, endPoint y: 270, distance: 110.6
click at [761, 270] on div "SIEM Analysis for Threat Detection" at bounding box center [757, 274] width 64 height 35
drag, startPoint x: 857, startPoint y: 381, endPoint x: 860, endPoint y: 442, distance: 61.1
click at [860, 442] on div "Scrape Top Security Website #2 for IOCs 🌐 **SCRAPE URL #2 FROM SERPER SEARCH RE…" at bounding box center [862, 445] width 64 height 35
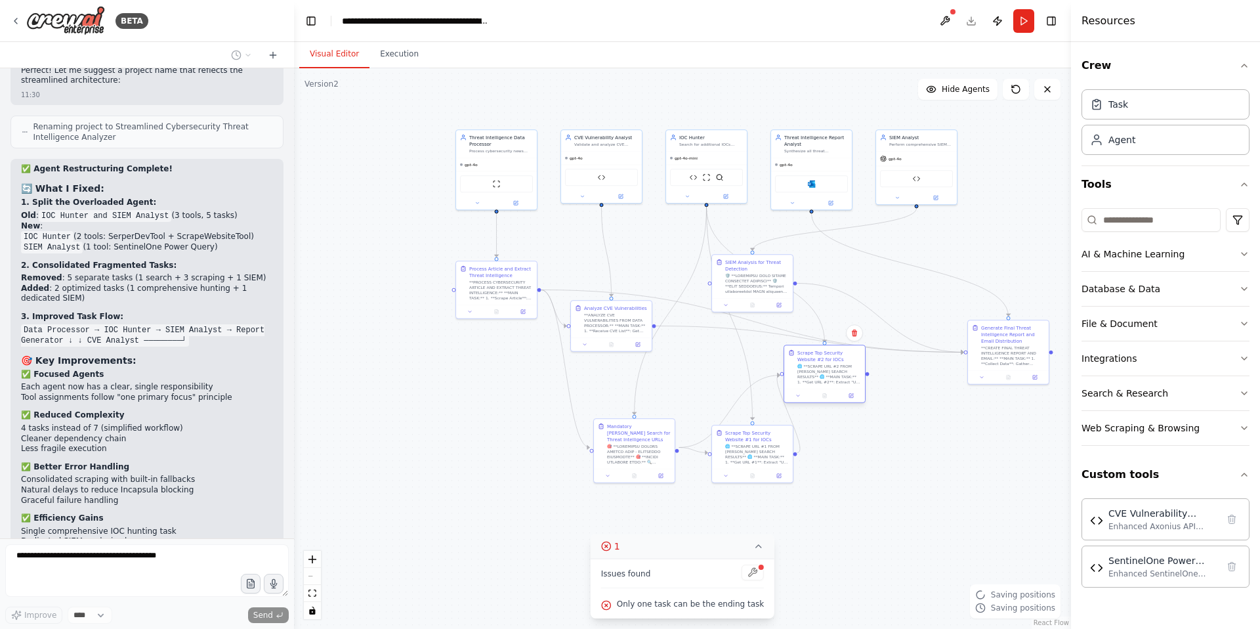
drag, startPoint x: 859, startPoint y: 421, endPoint x: 834, endPoint y: 365, distance: 61.1
click at [830, 356] on div "Scrape Top Security Website #2 for IOCs" at bounding box center [829, 355] width 64 height 13
drag, startPoint x: 874, startPoint y: 394, endPoint x: 894, endPoint y: 423, distance: 35.3
click at [894, 423] on div "🌐 **SCRAPE URL #2 FROM SERPER SEARCH RESULTS** 🌐 **MAIN TASK:** 1. **Get URL #2…" at bounding box center [869, 420] width 64 height 21
click at [415, 54] on button "Execution" at bounding box center [399, 55] width 60 height 28
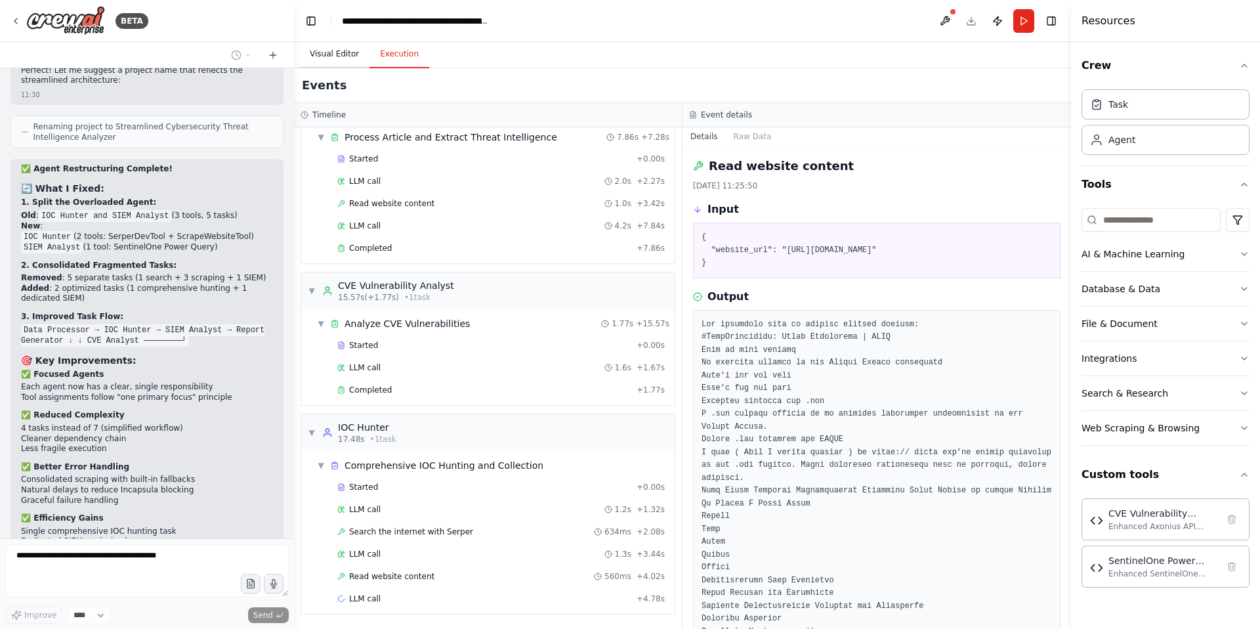
click at [341, 57] on button "Visual Editor" at bounding box center [334, 55] width 70 height 28
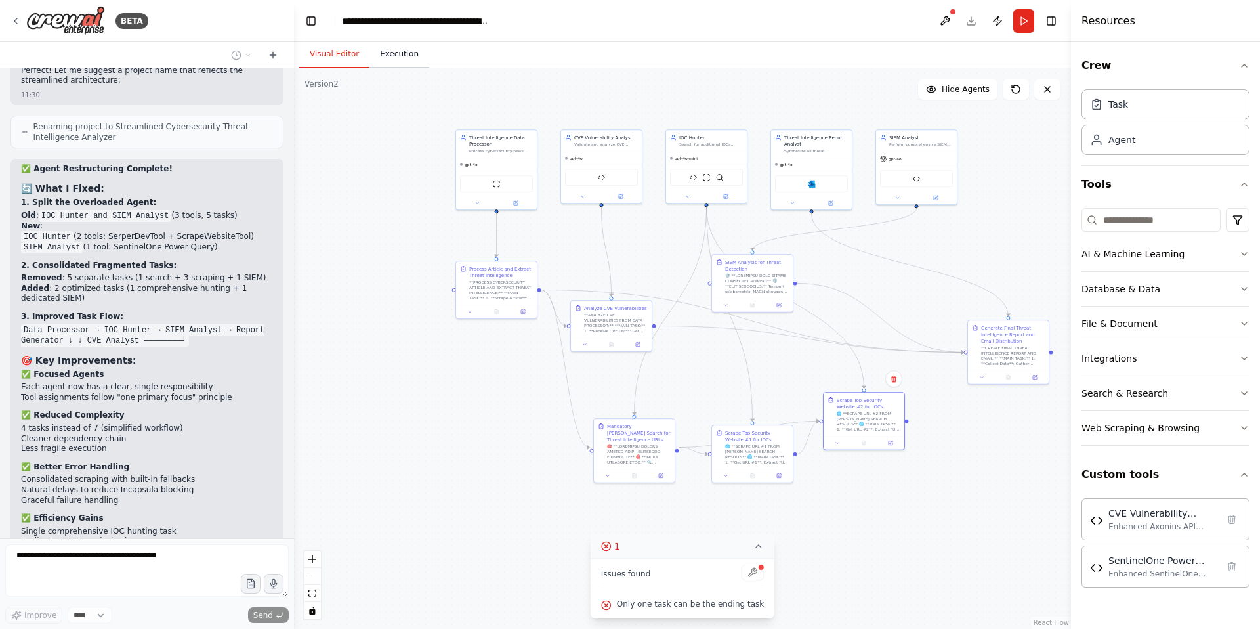
click at [398, 58] on button "Execution" at bounding box center [399, 55] width 60 height 28
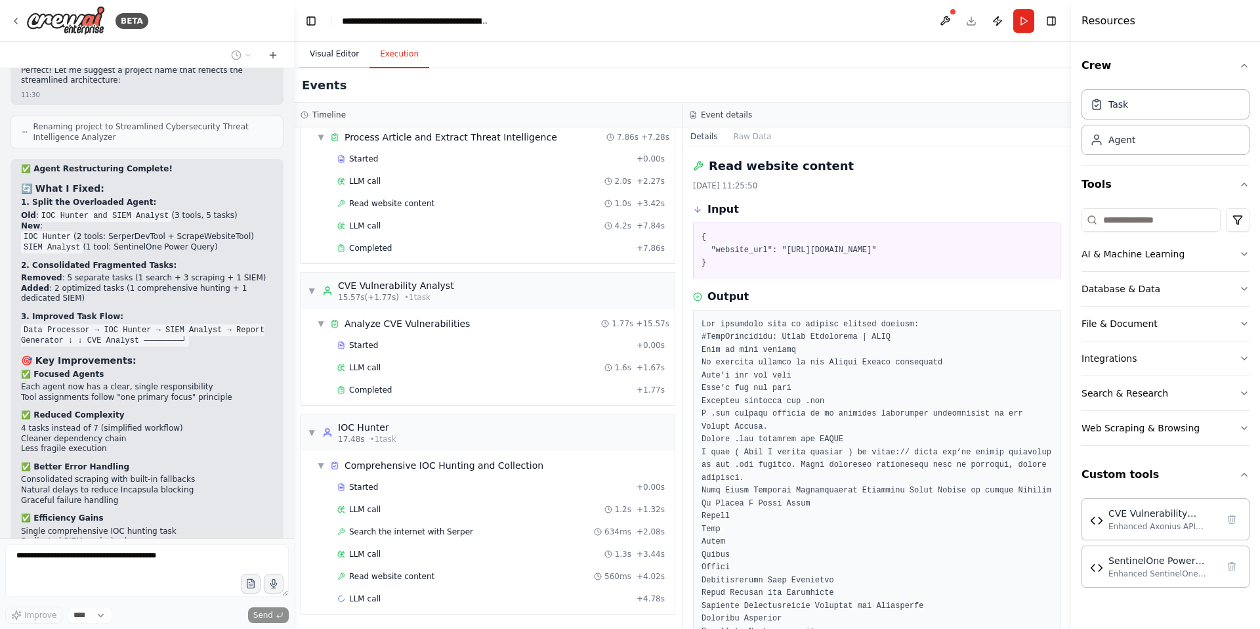
click at [327, 58] on button "Visual Editor" at bounding box center [334, 55] width 70 height 28
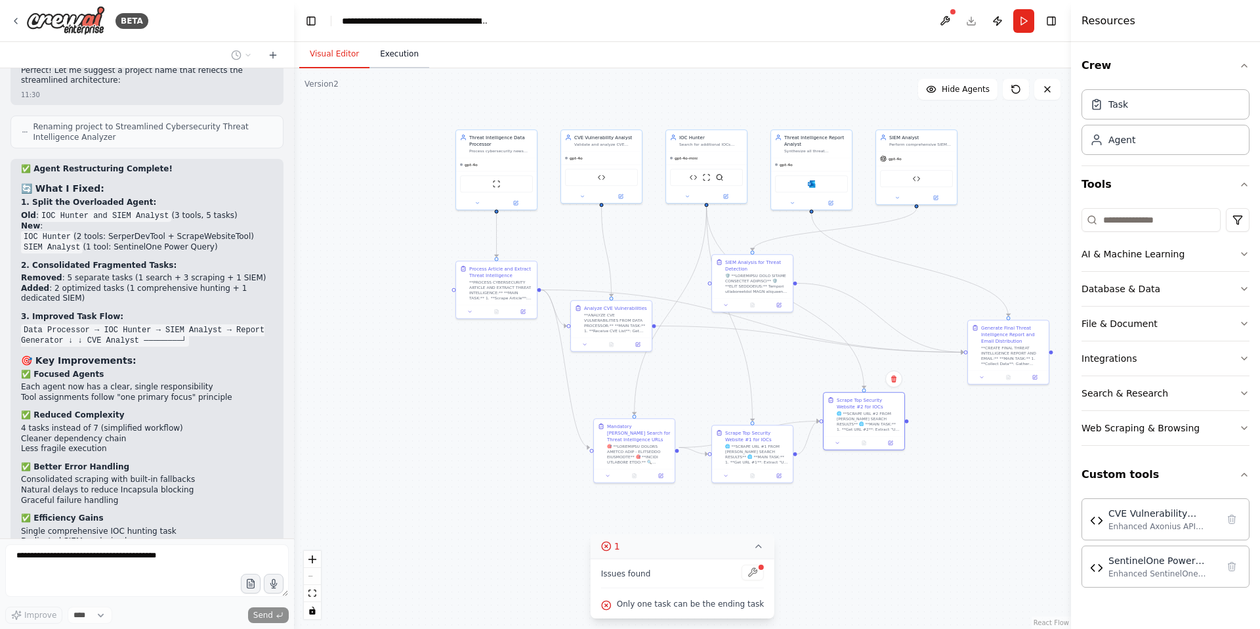
click at [385, 56] on button "Execution" at bounding box center [399, 55] width 60 height 28
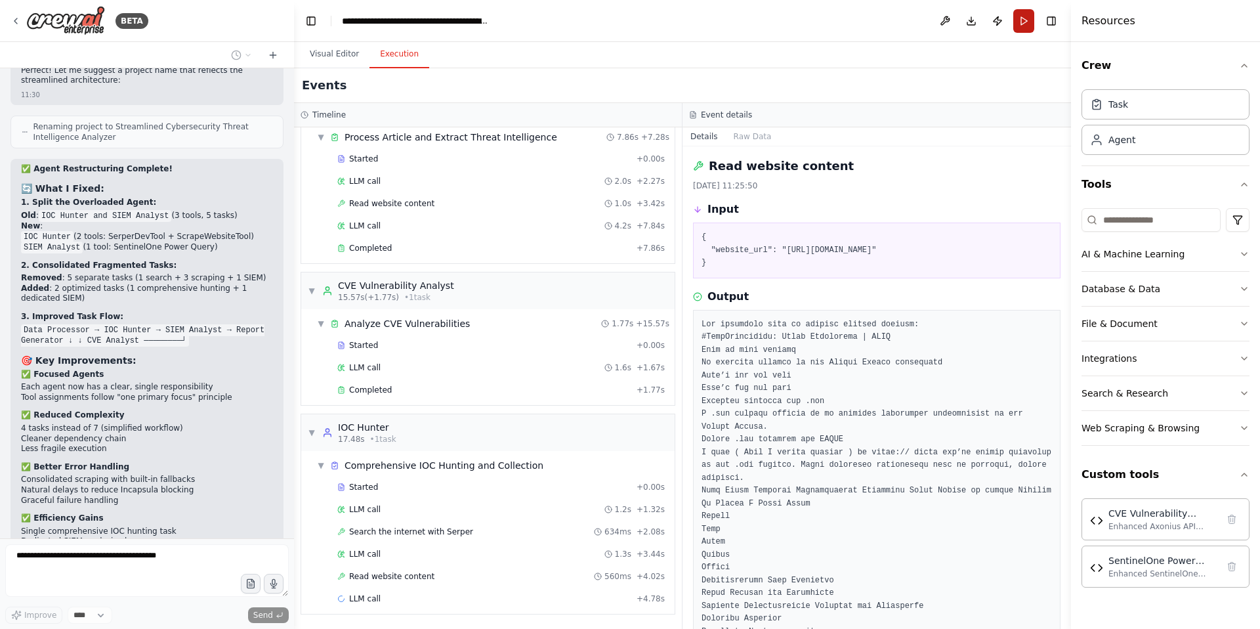
click at [1022, 22] on button "Run" at bounding box center [1023, 21] width 21 height 24
click at [337, 57] on button "Visual Editor" at bounding box center [334, 55] width 70 height 28
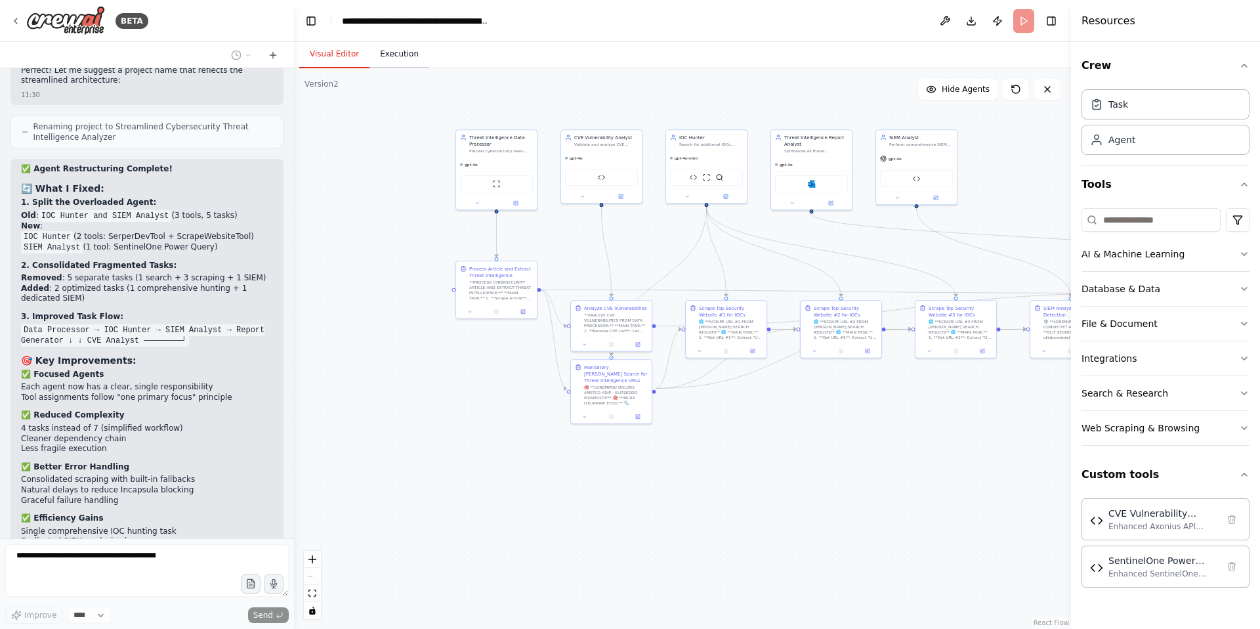
click at [404, 54] on button "Execution" at bounding box center [399, 55] width 60 height 28
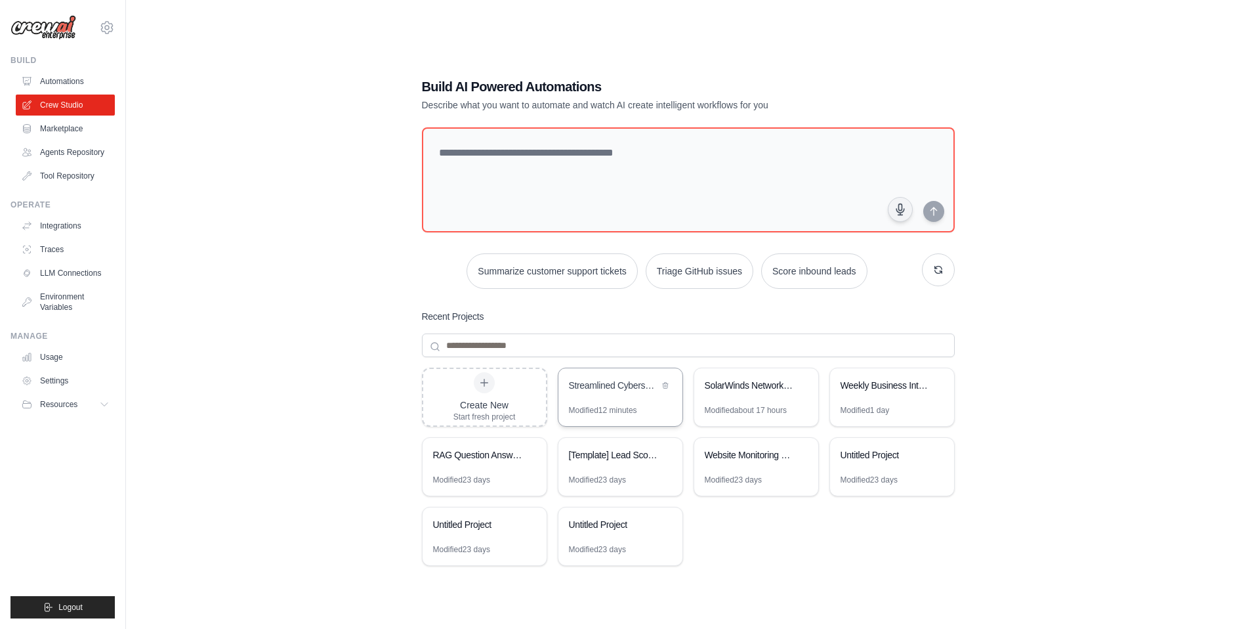
click at [599, 384] on div "Streamlined Cybersecurity Threat Intelligence Analyzer" at bounding box center [614, 385] width 90 height 13
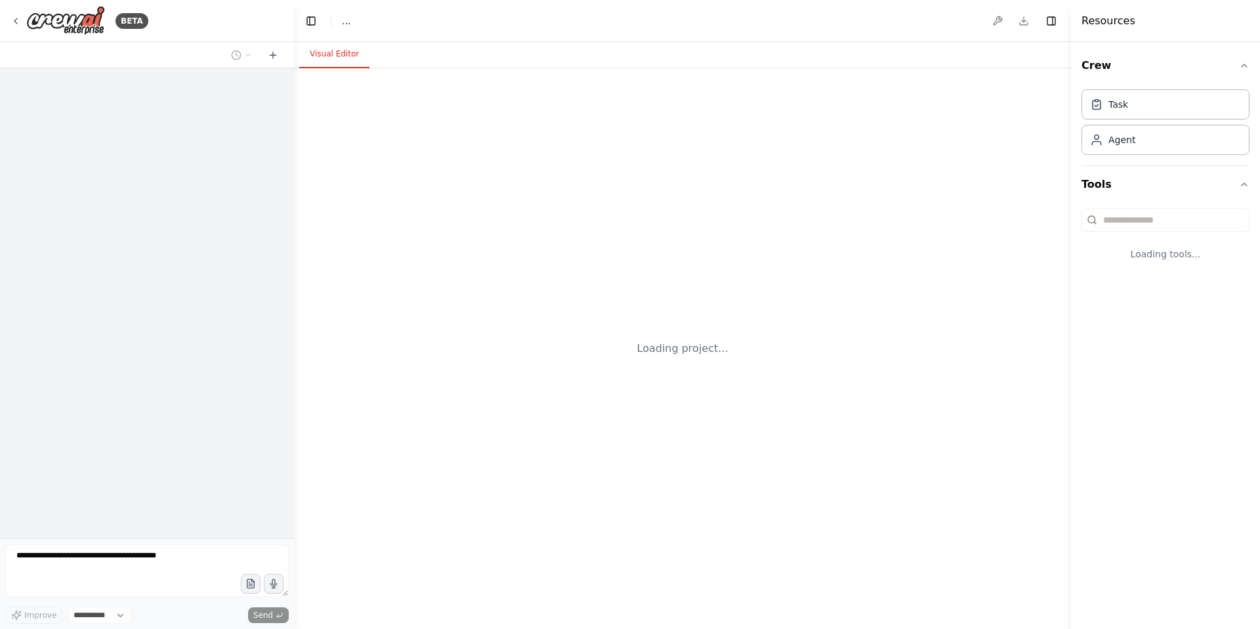
select select "****"
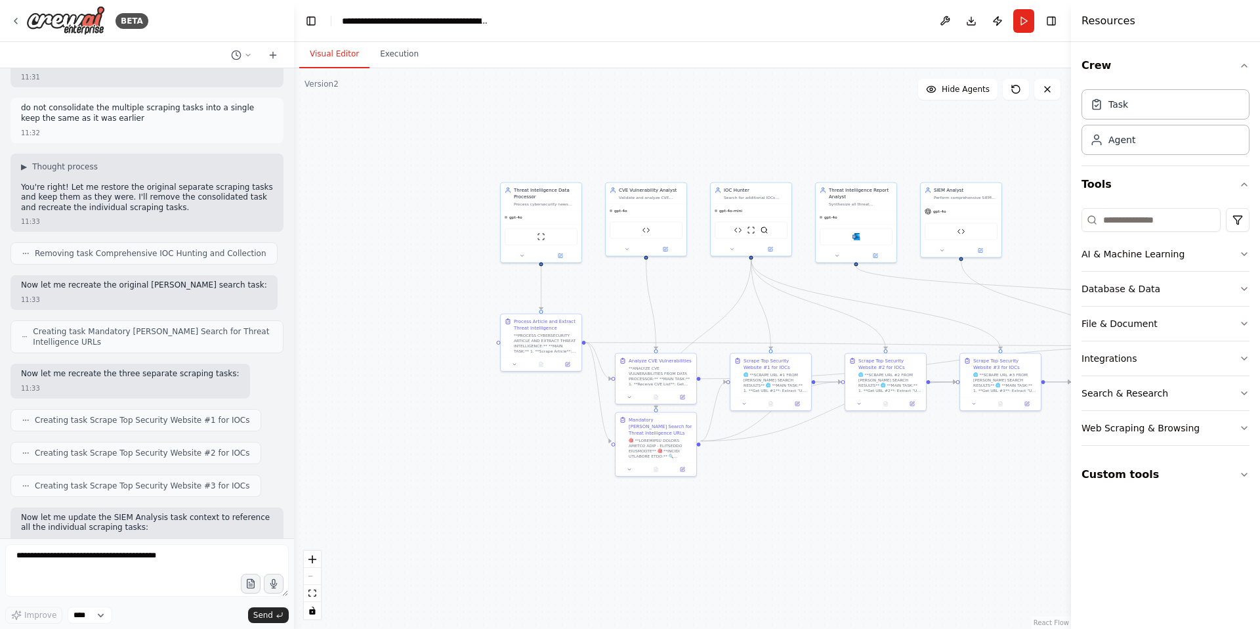
scroll to position [63126, 0]
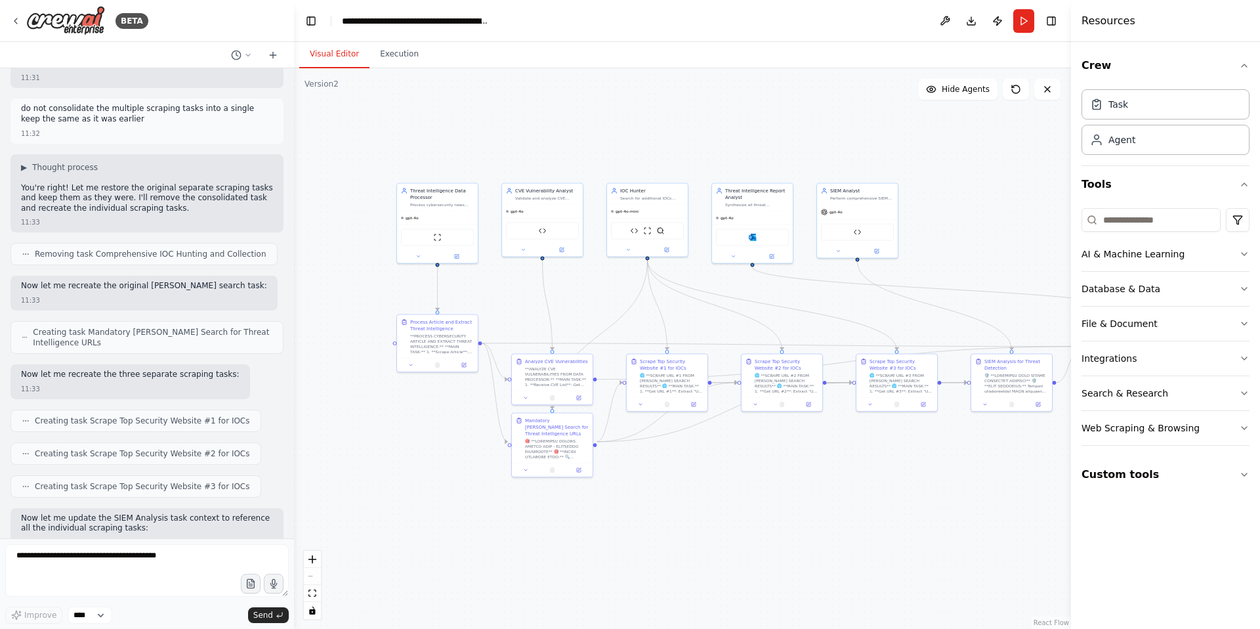
drag, startPoint x: 757, startPoint y: 171, endPoint x: 650, endPoint y: 171, distance: 106.3
click at [650, 171] on div ".deletable-edge-delete-btn { width: 20px; height: 20px; border: 0px solid #ffff…" at bounding box center [682, 348] width 777 height 560
click at [1022, 23] on button "Run" at bounding box center [1023, 21] width 21 height 24
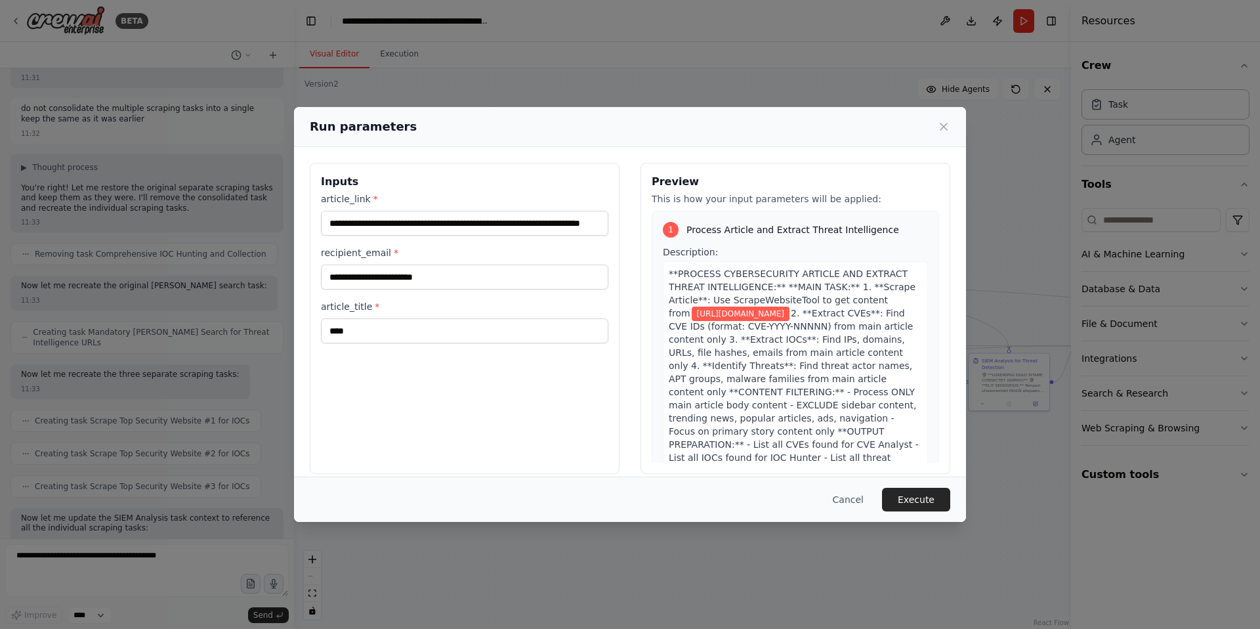
scroll to position [63261, 0]
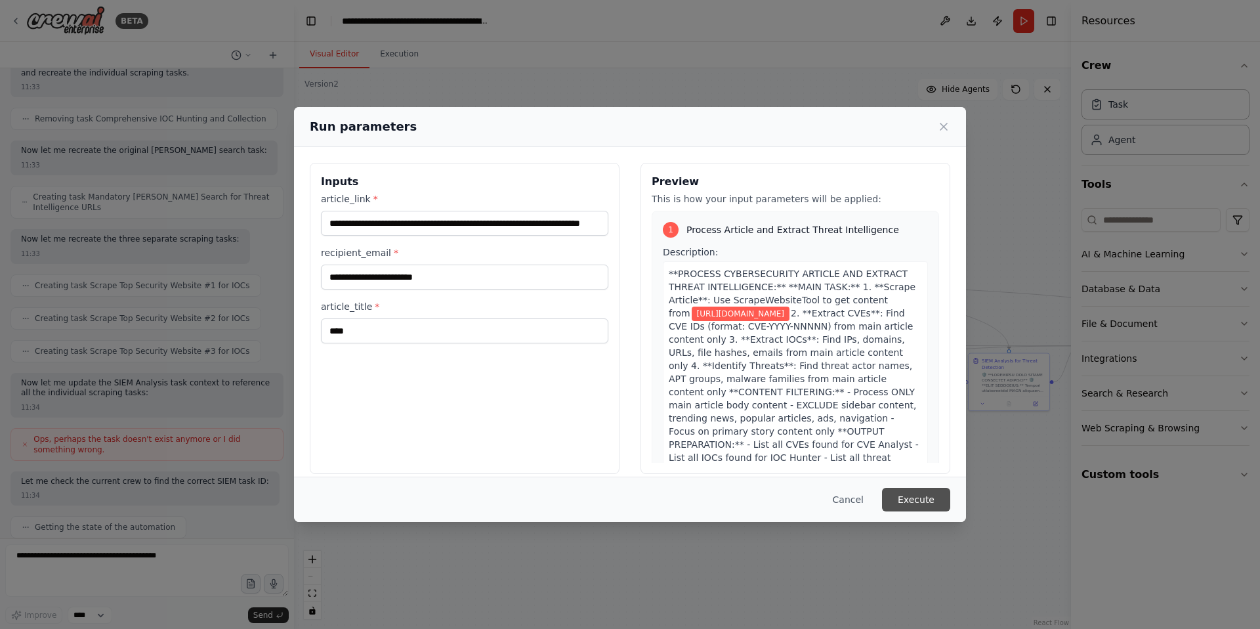
click at [925, 501] on button "Execute" at bounding box center [916, 500] width 68 height 24
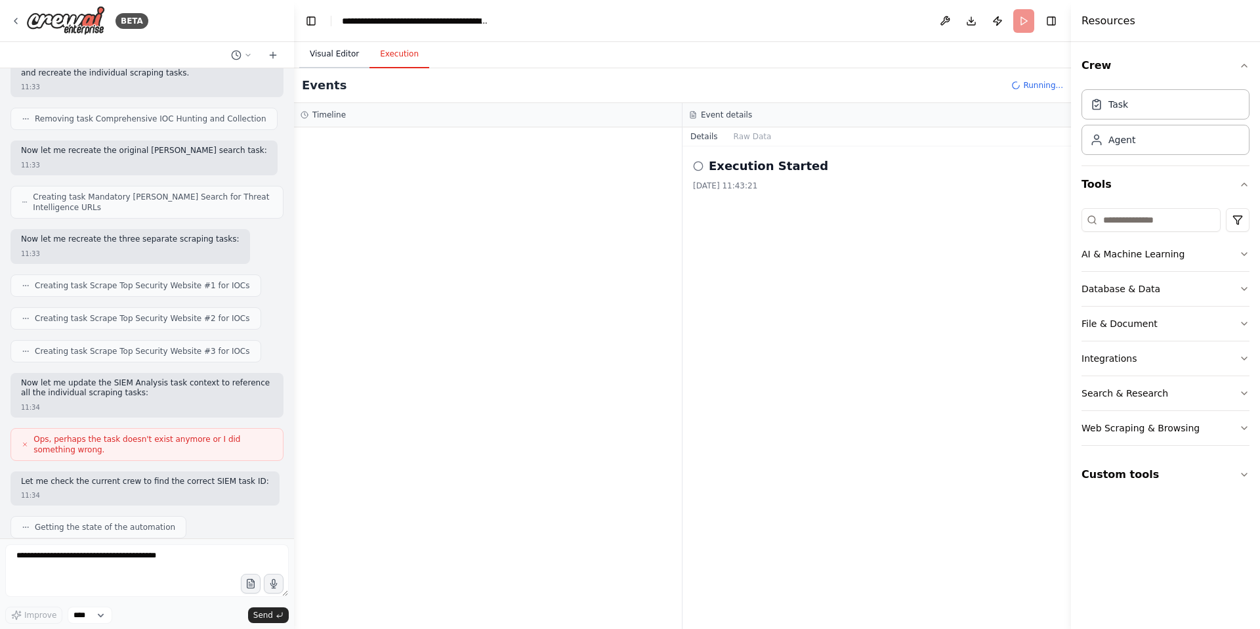
click at [328, 59] on button "Visual Editor" at bounding box center [334, 55] width 70 height 28
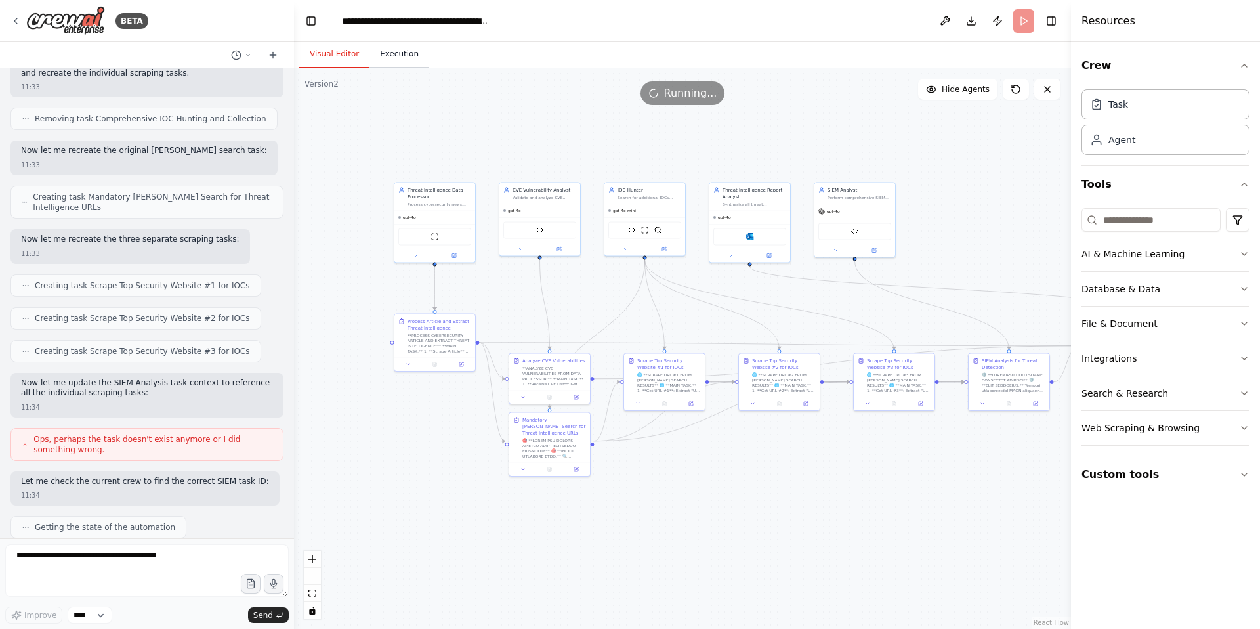
click at [413, 53] on button "Execution" at bounding box center [399, 55] width 60 height 28
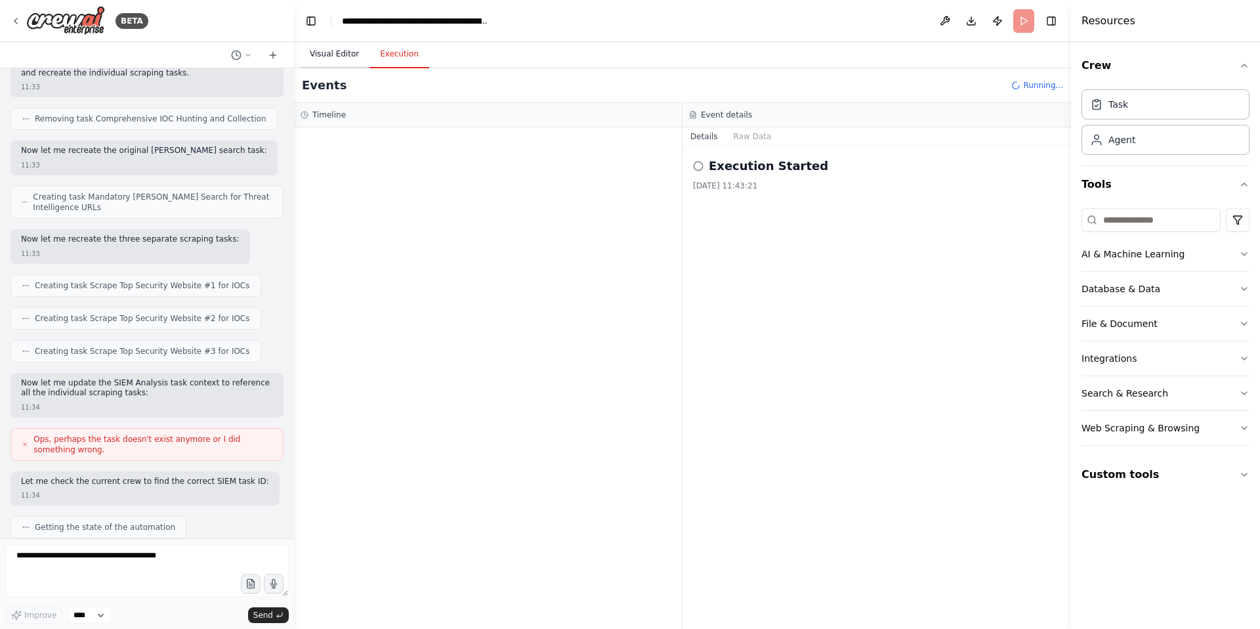
click at [336, 55] on button "Visual Editor" at bounding box center [334, 55] width 70 height 28
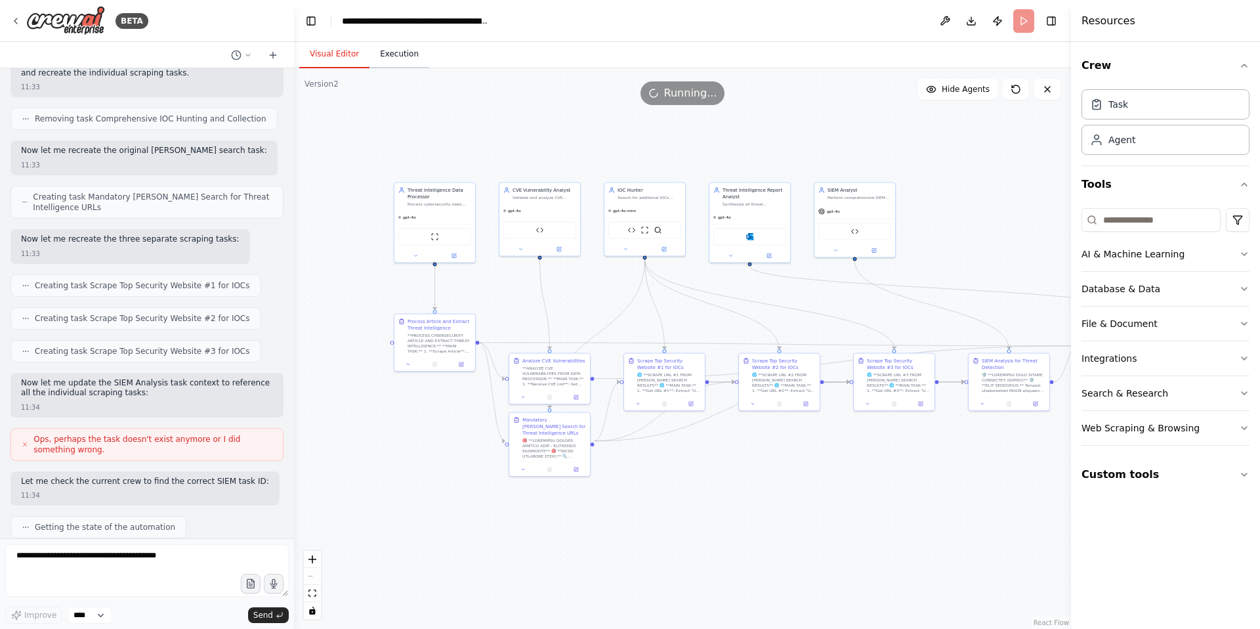
click at [392, 55] on button "Execution" at bounding box center [399, 55] width 60 height 28
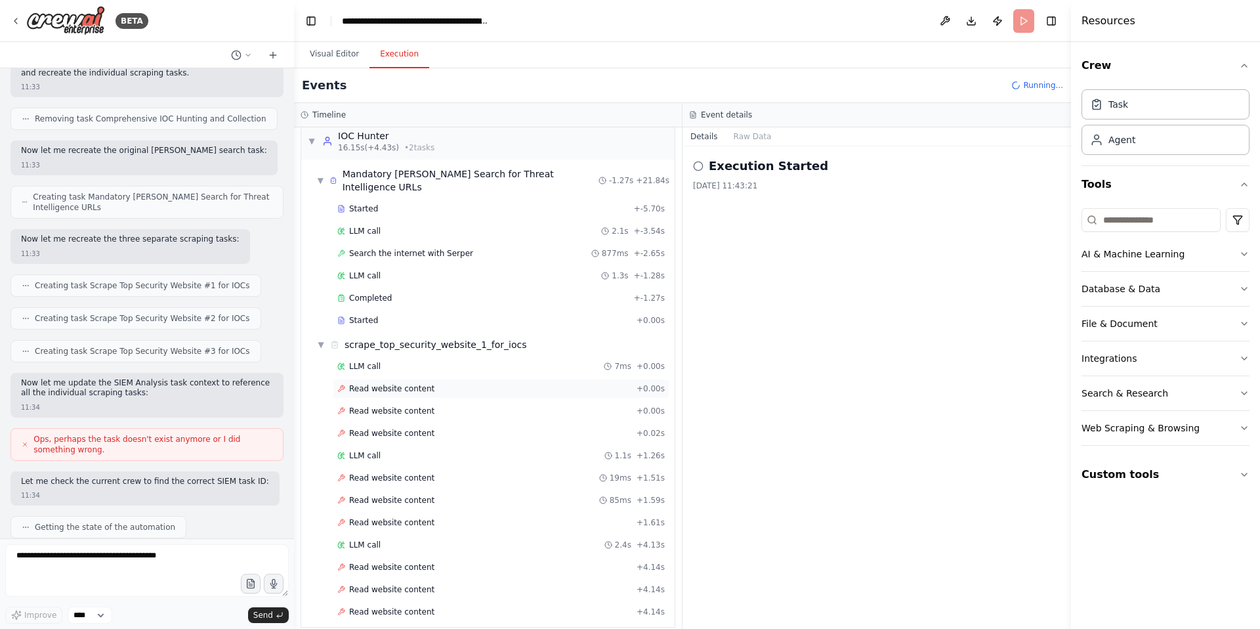
scroll to position [385, 0]
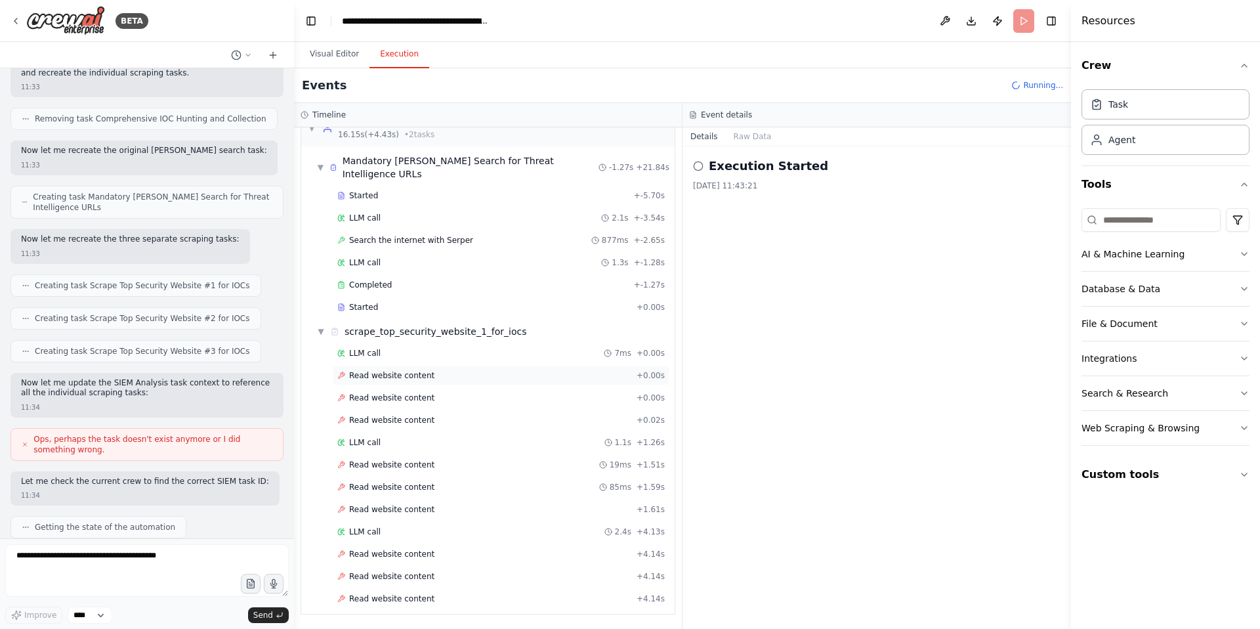
click at [412, 415] on span "Read website content" at bounding box center [391, 420] width 85 height 11
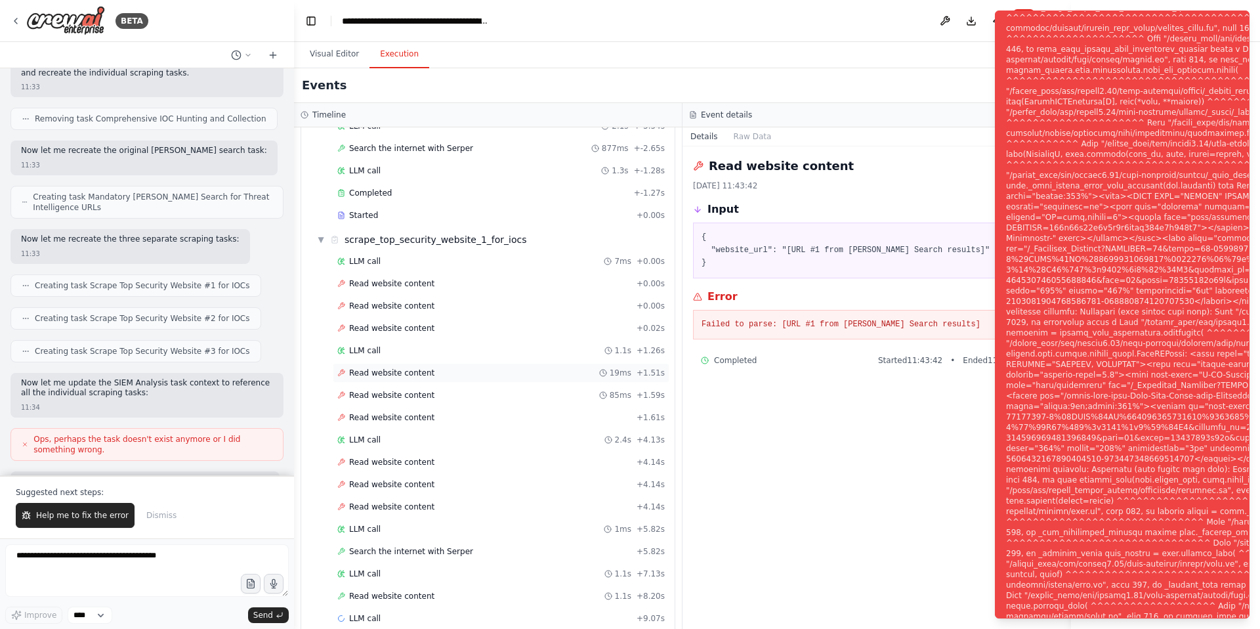
scroll to position [452, 0]
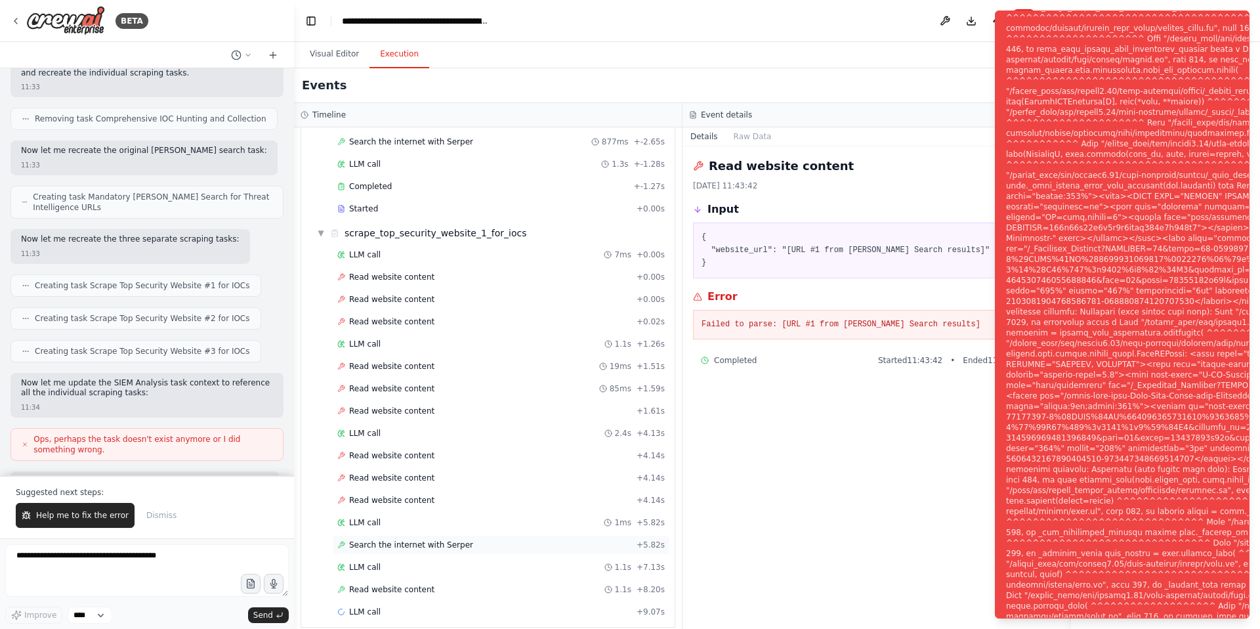
click at [412, 539] on span "Search the internet with Serper" at bounding box center [411, 544] width 124 height 11
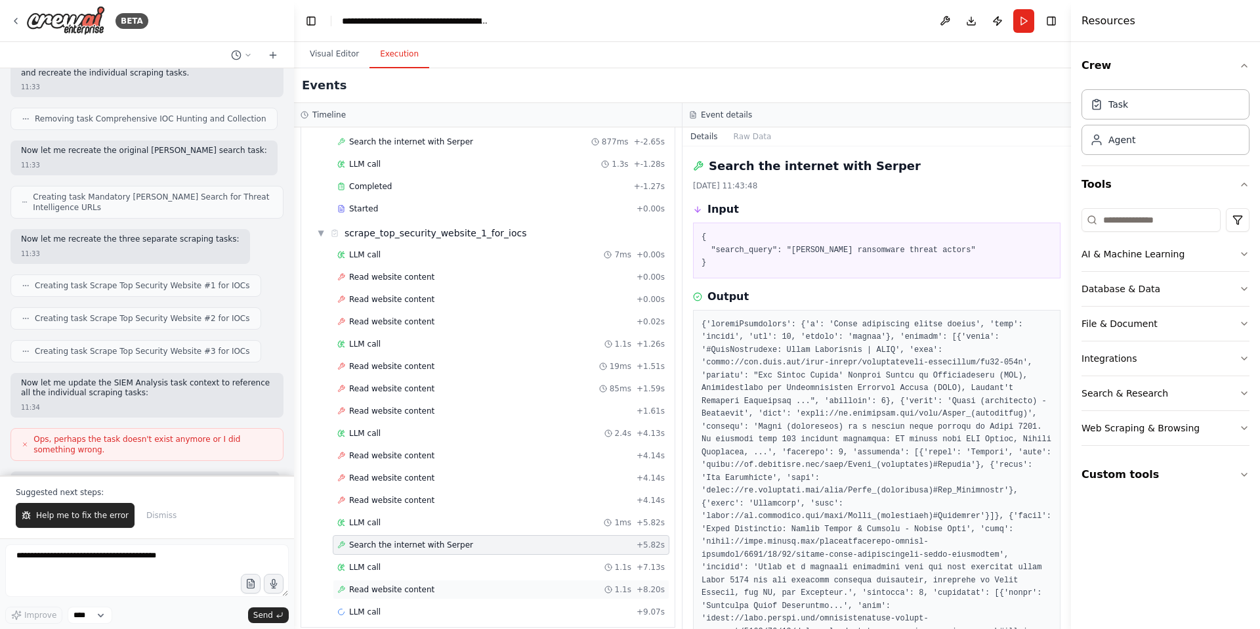
click at [415, 584] on span "Read website content" at bounding box center [391, 589] width 85 height 11
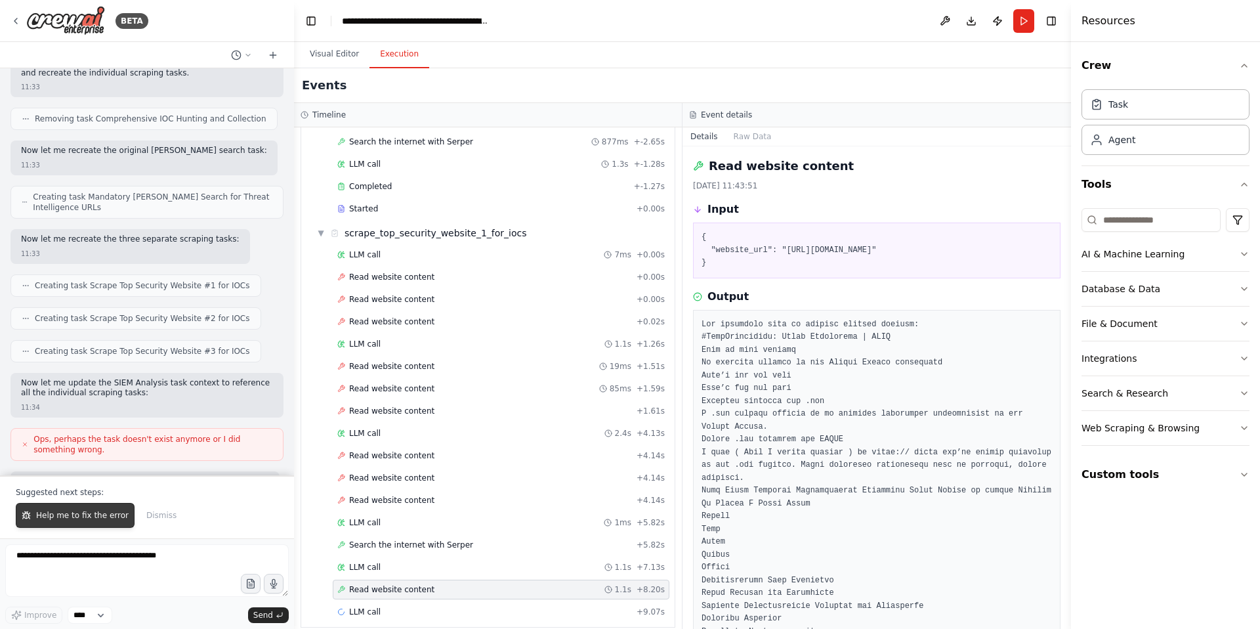
click at [69, 517] on span "Help me to fix the error" at bounding box center [82, 515] width 93 height 11
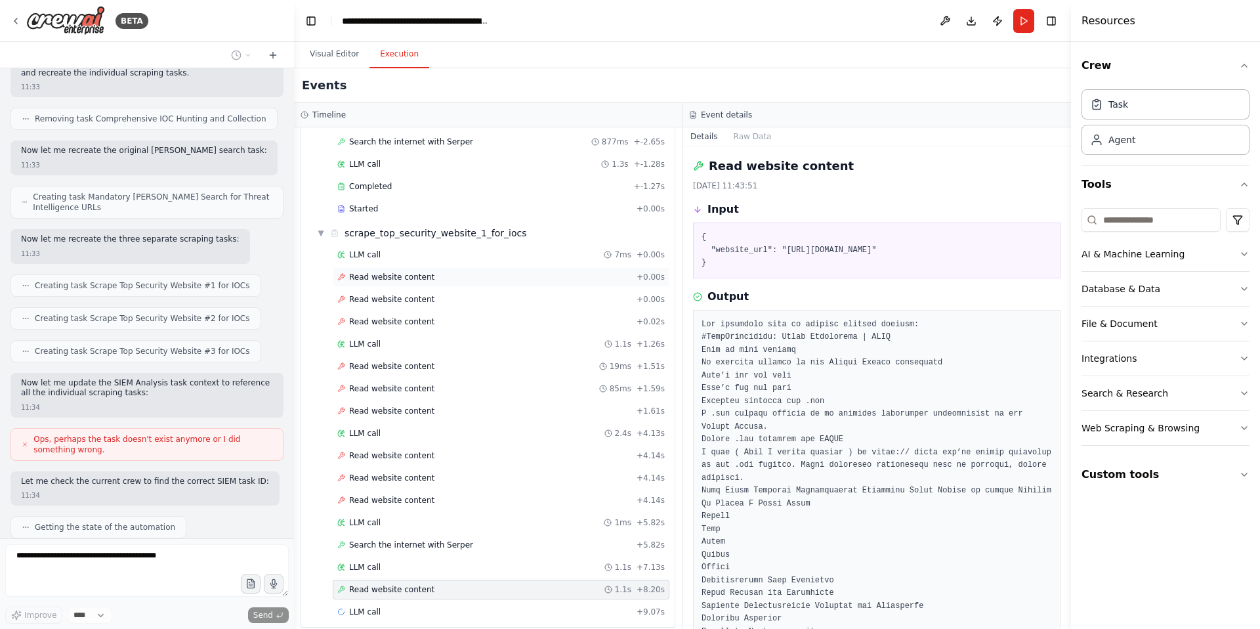
scroll to position [63295, 0]
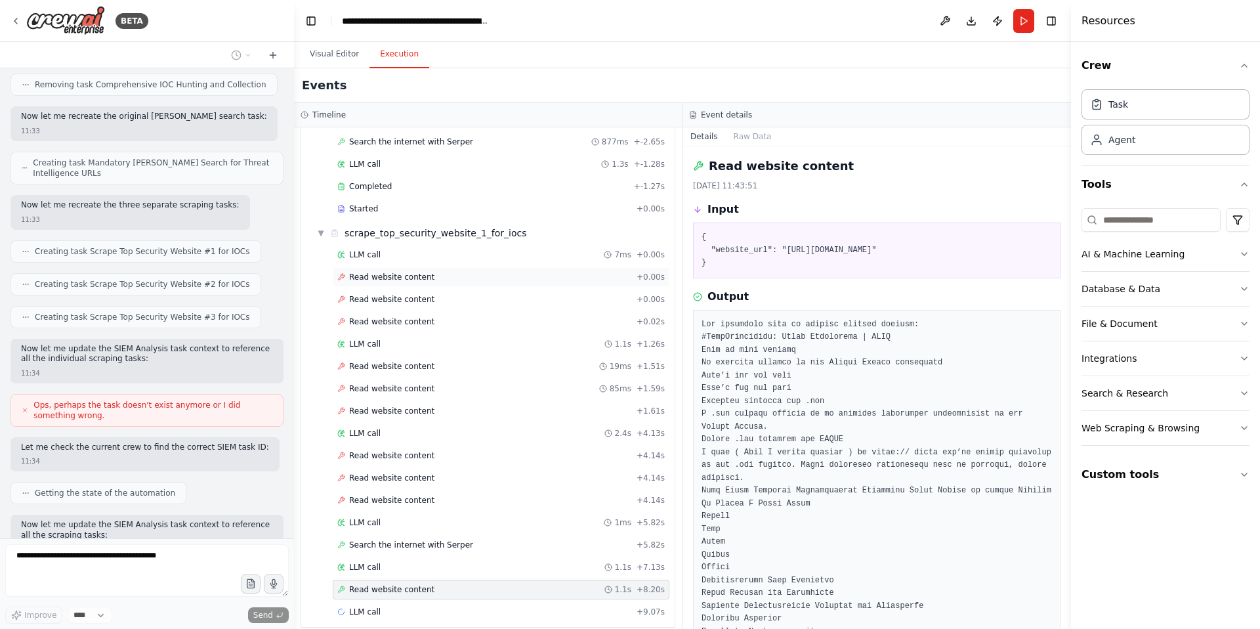
click at [385, 272] on span "Read website content" at bounding box center [391, 277] width 85 height 11
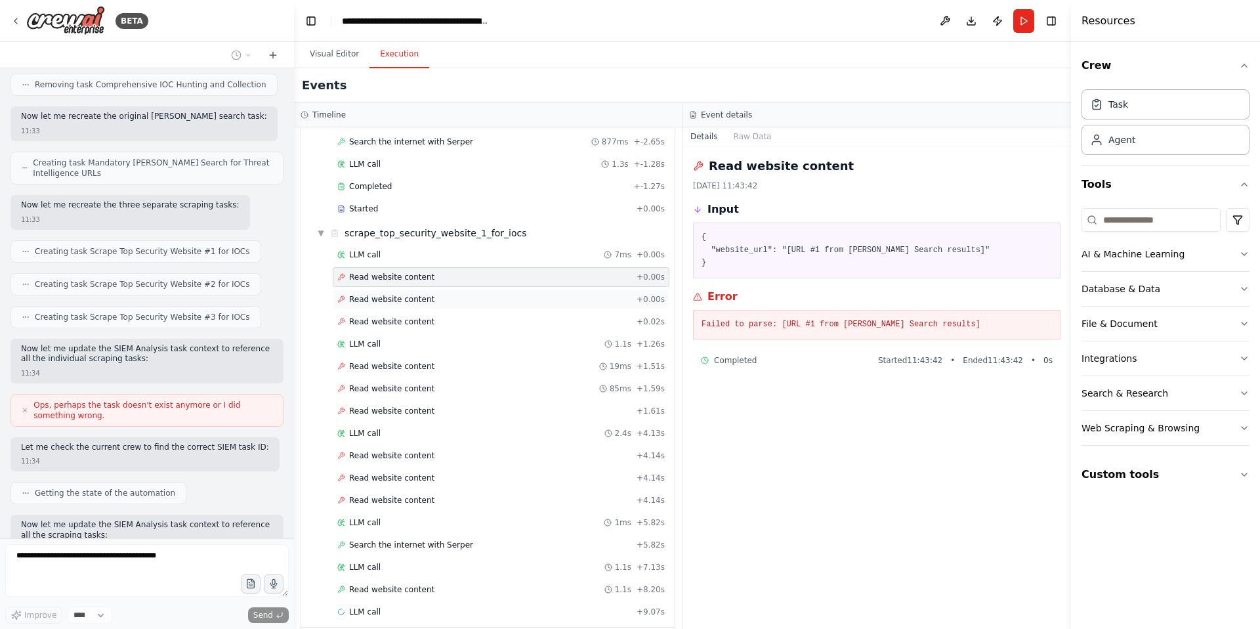
click at [385, 294] on span "Read website content" at bounding box center [391, 299] width 85 height 11
click at [391, 316] on span "Read website content" at bounding box center [391, 321] width 85 height 11
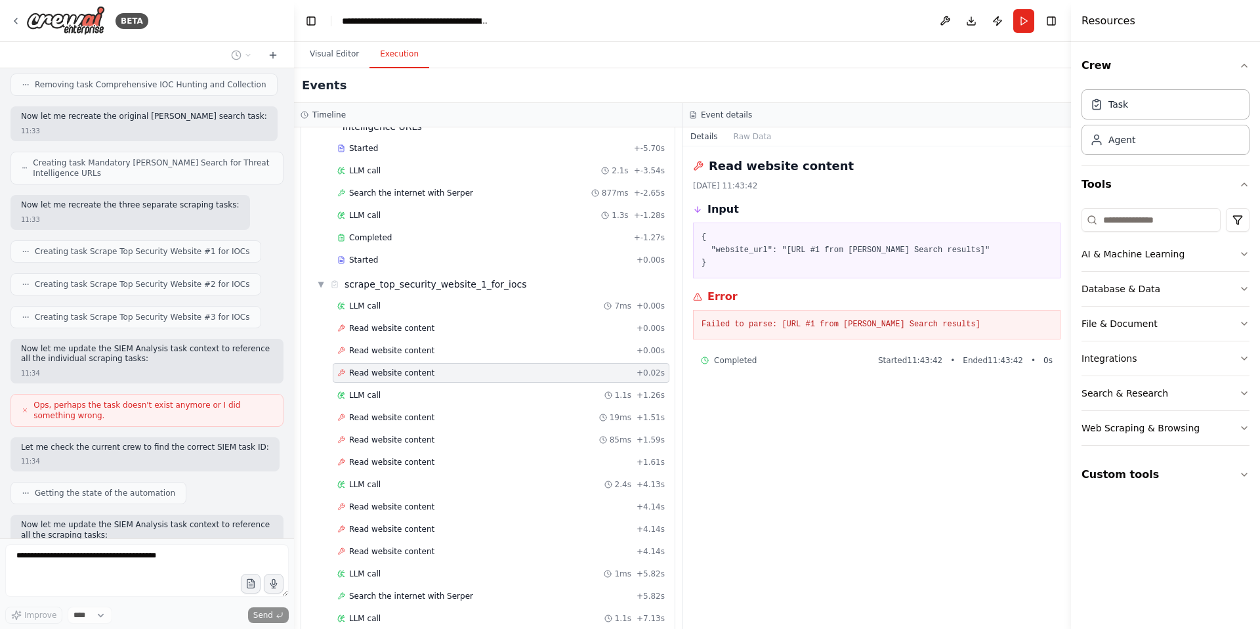
scroll to position [399, 0]
click at [397, 413] on span "Read website content" at bounding box center [391, 418] width 85 height 11
click at [397, 436] on span "Read website content" at bounding box center [391, 441] width 85 height 11
click at [394, 458] on span "Read website content" at bounding box center [391, 463] width 85 height 11
click at [388, 503] on span "Read website content" at bounding box center [391, 508] width 85 height 11
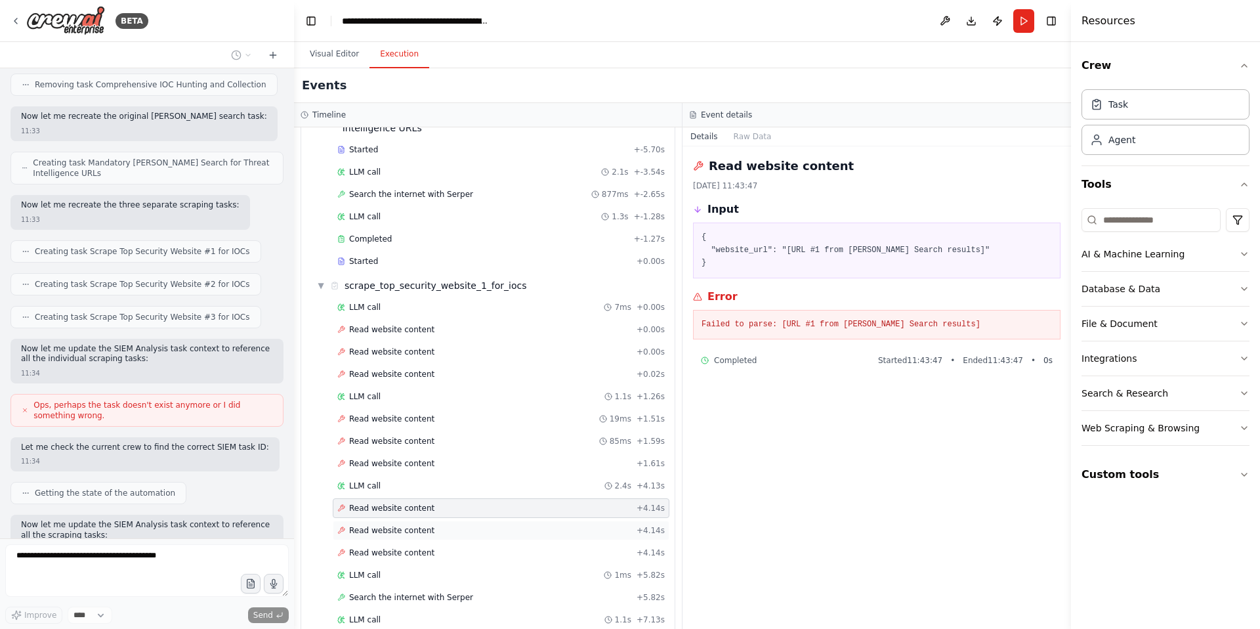
click at [384, 525] on span "Read website content" at bounding box center [391, 530] width 85 height 11
click at [388, 547] on span "Read website content" at bounding box center [391, 552] width 85 height 11
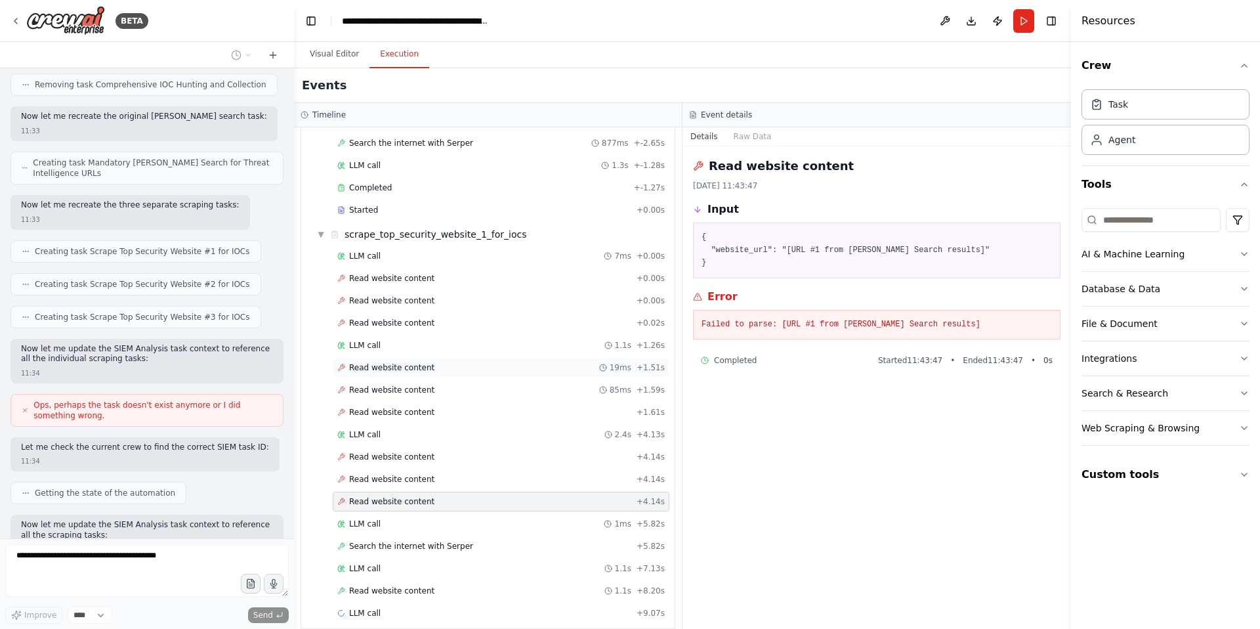
scroll to position [452, 0]
click at [399, 272] on span "Read website content" at bounding box center [391, 277] width 85 height 11
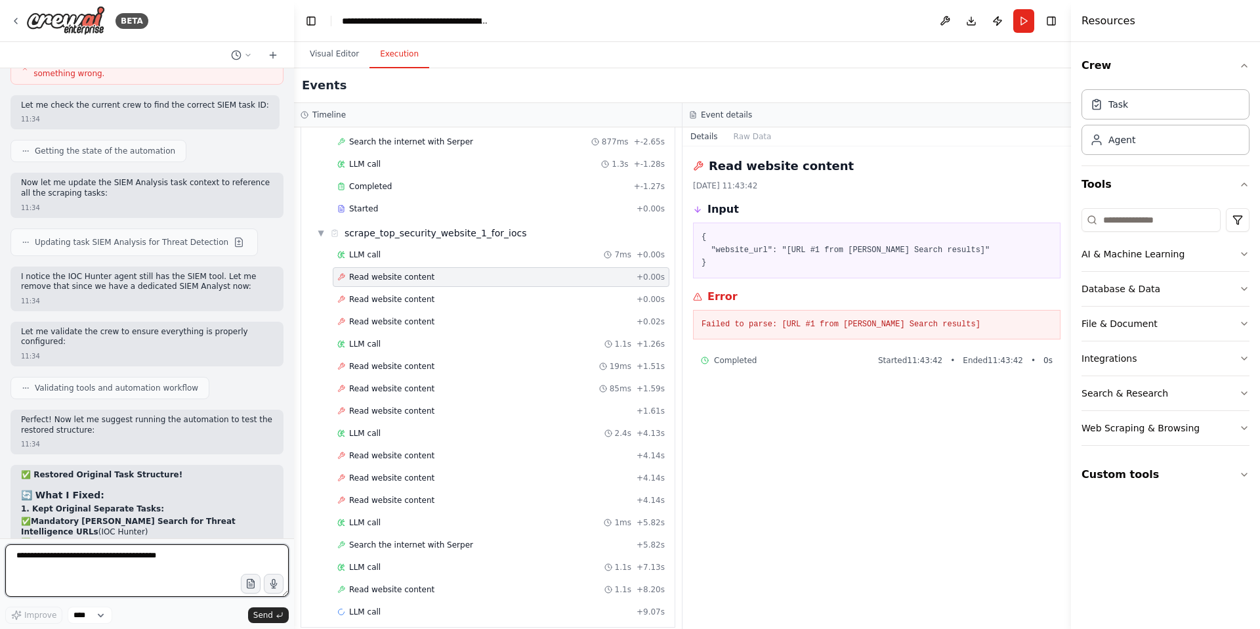
scroll to position [63634, 0]
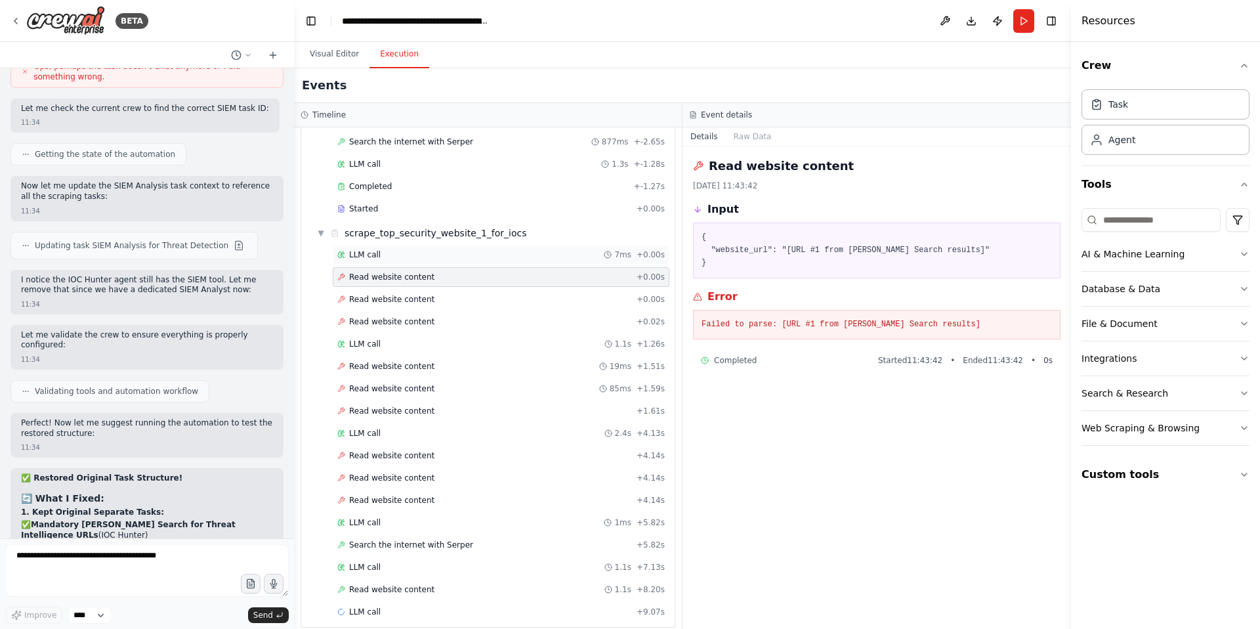
click at [367, 249] on span "LLM call" at bounding box center [365, 254] width 32 height 11
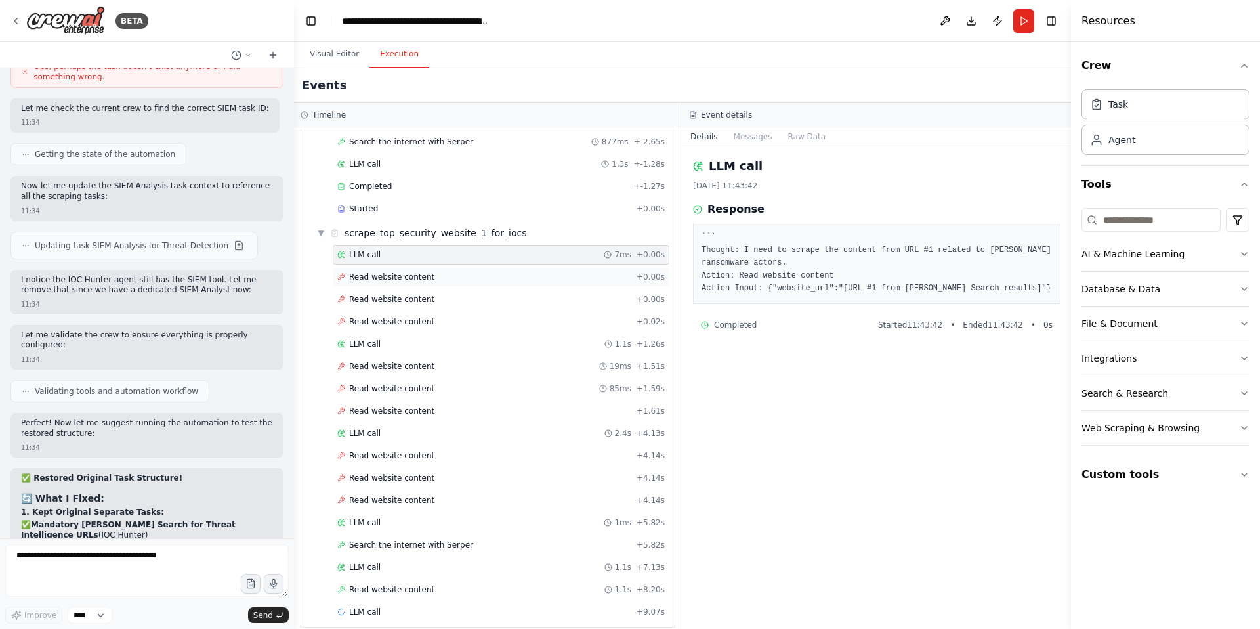
click at [379, 272] on span "Read website content" at bounding box center [391, 277] width 85 height 11
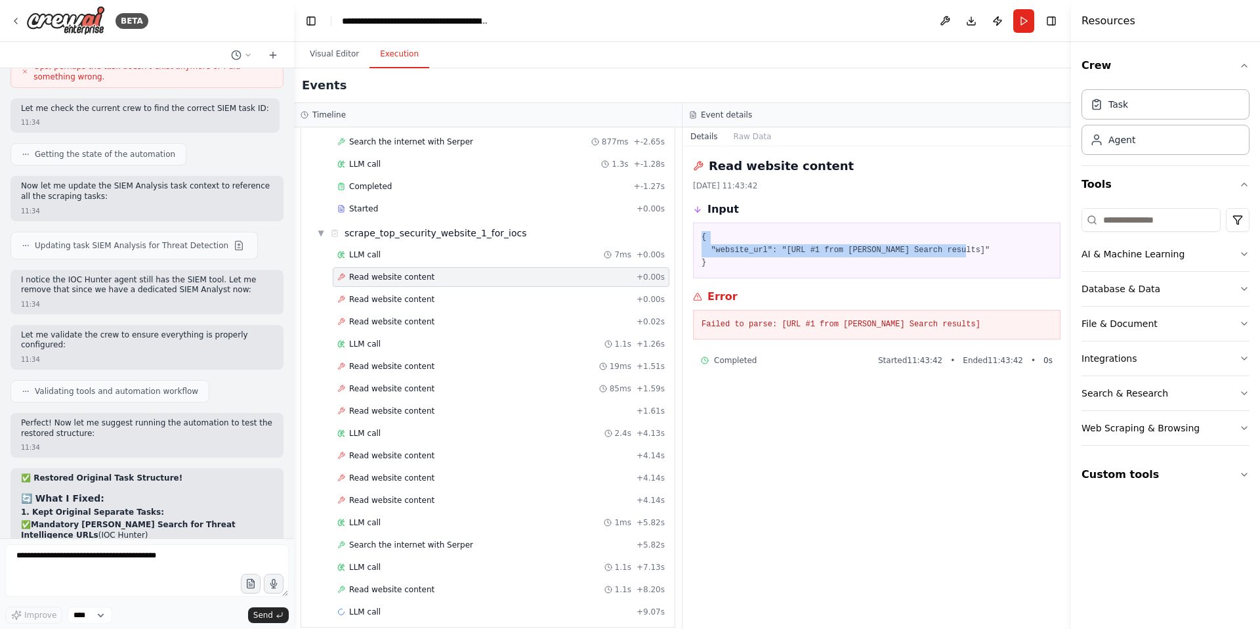
drag, startPoint x: 709, startPoint y: 269, endPoint x: 701, endPoint y: 231, distance: 39.0
click at [701, 231] on div "{ "website_url": "[URL #1 from Serper Search results]" }" at bounding box center [877, 250] width 368 height 56
copy pre "{ "website_url": "[URL #1 from Serper Search results]" }"
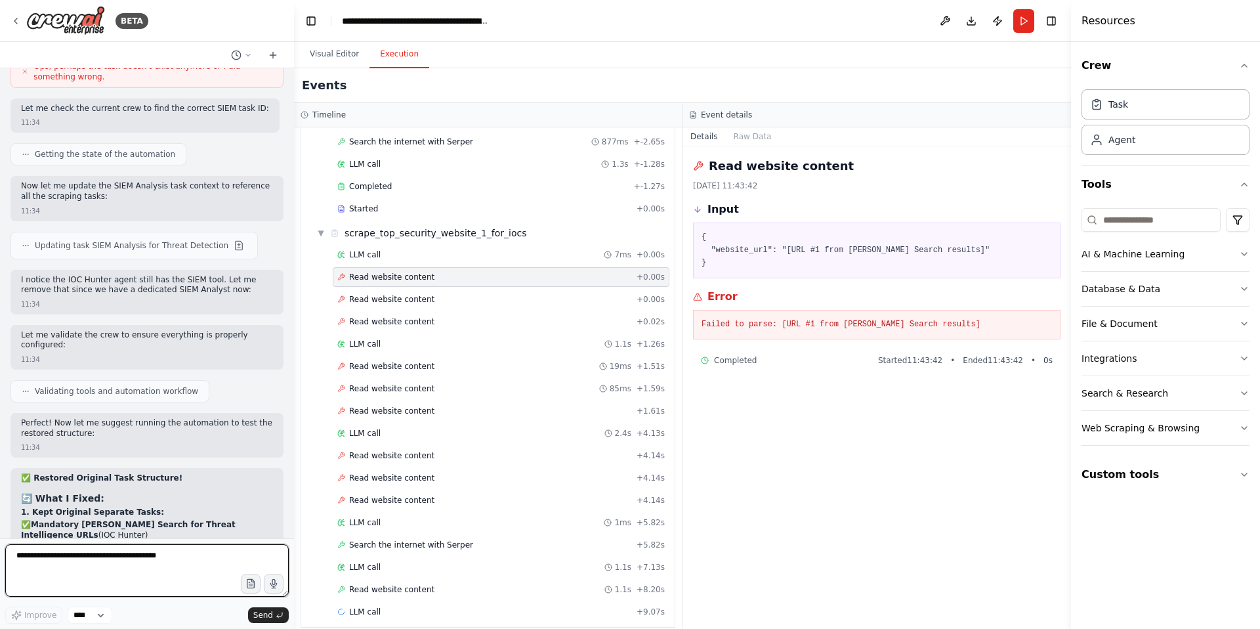
click at [49, 566] on textarea at bounding box center [147, 570] width 284 height 53
paste textarea "**********"
type textarea "**********"
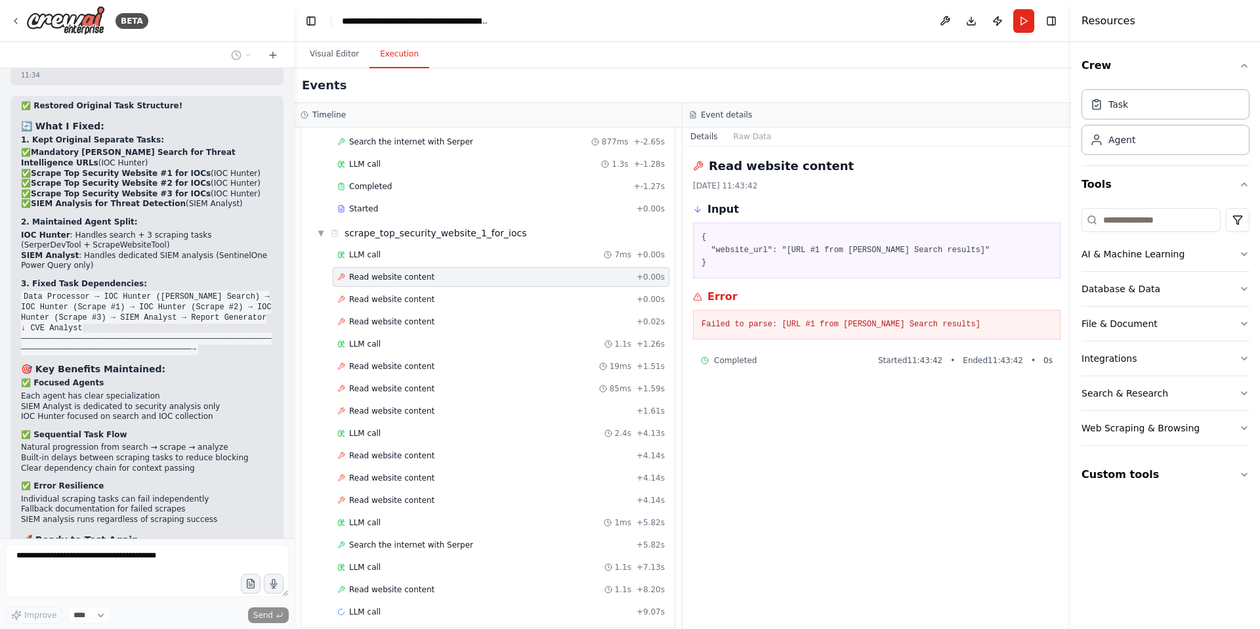
scroll to position [64016, 0]
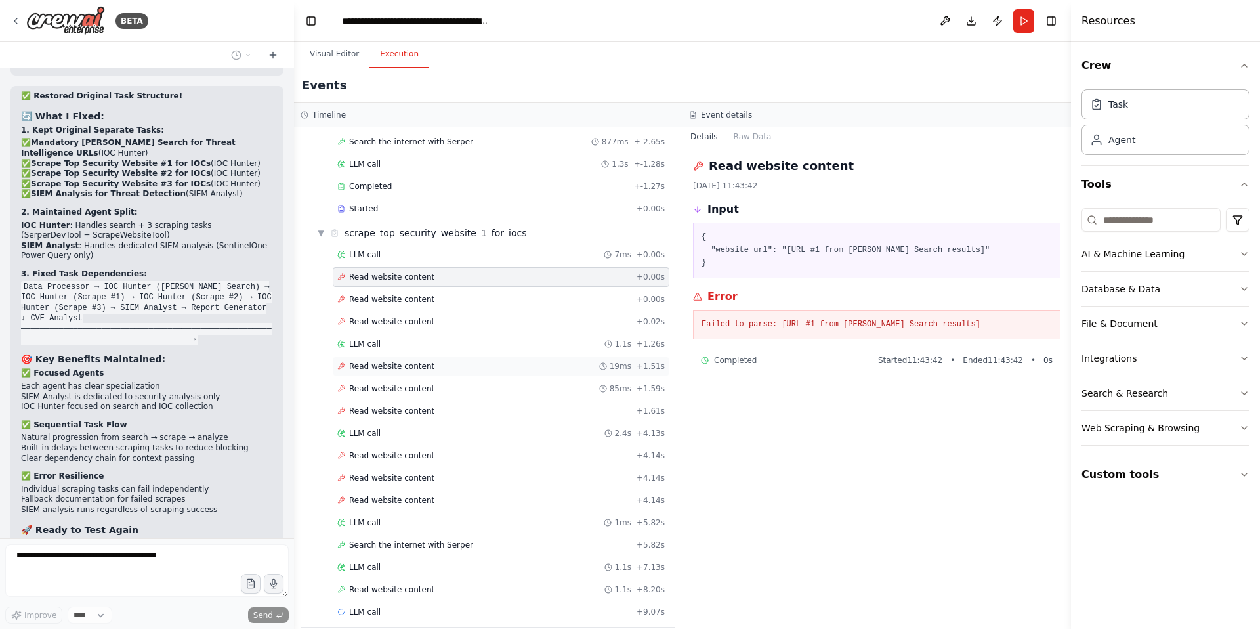
click at [419, 361] on span "Read website content" at bounding box center [391, 366] width 85 height 11
click at [413, 383] on span "Read website content" at bounding box center [391, 388] width 85 height 11
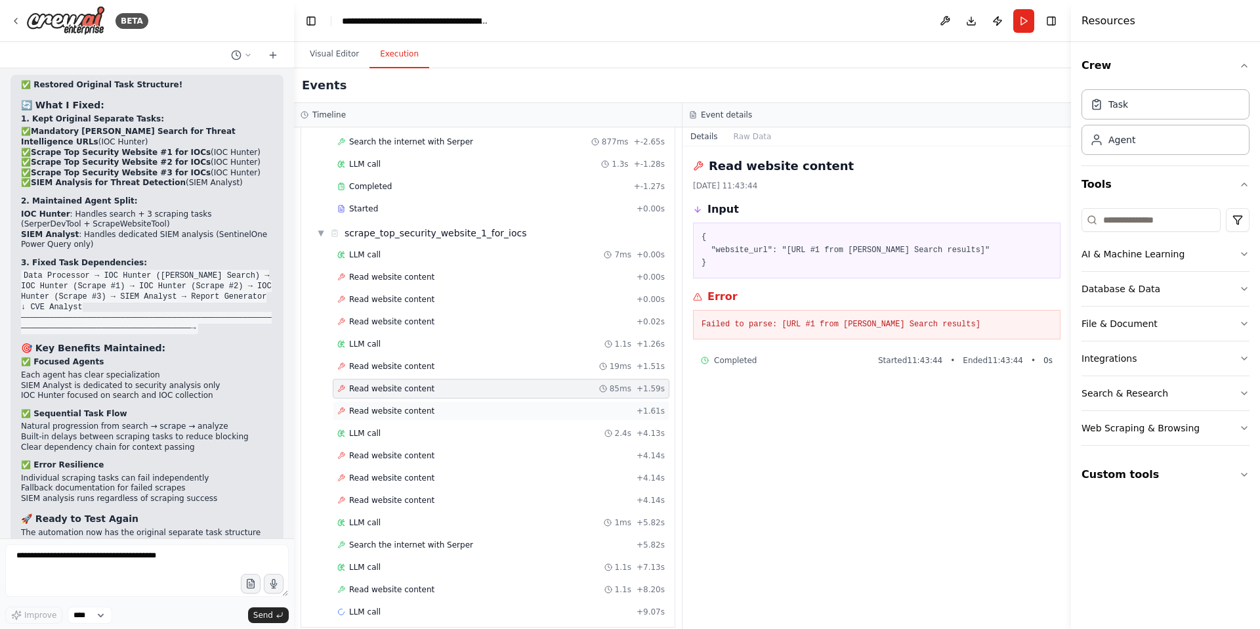
click at [420, 401] on div "Read website content + 1.61s" at bounding box center [501, 411] width 337 height 20
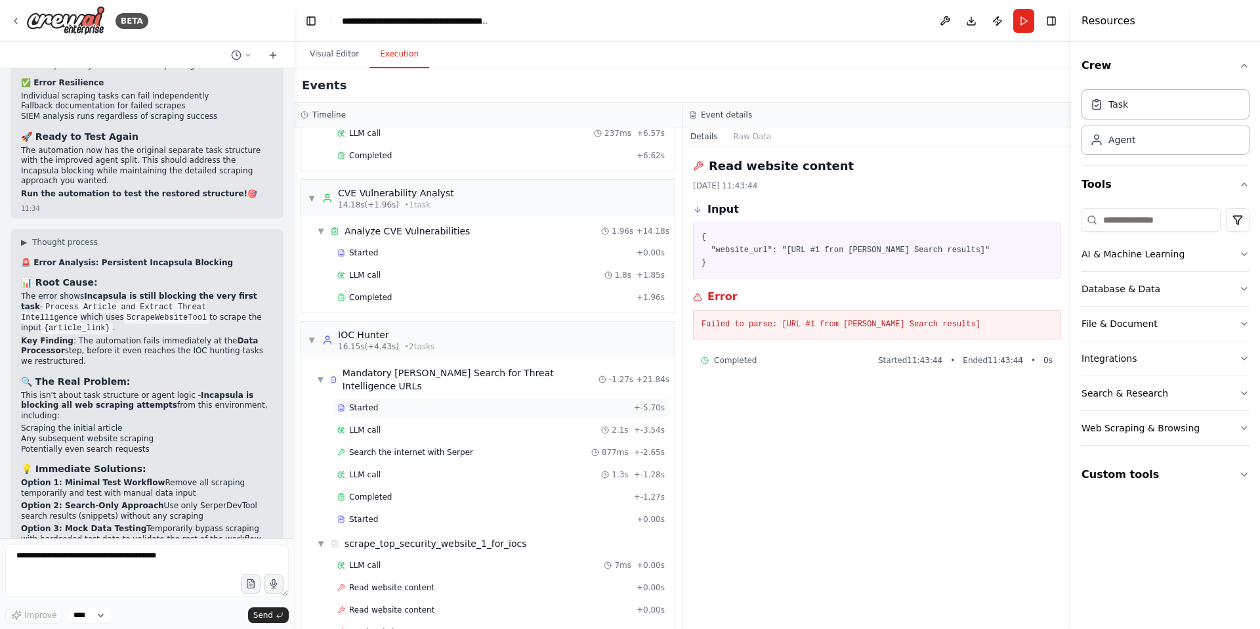
scroll to position [142, 0]
click at [377, 491] on span "Completed" at bounding box center [370, 496] width 43 height 11
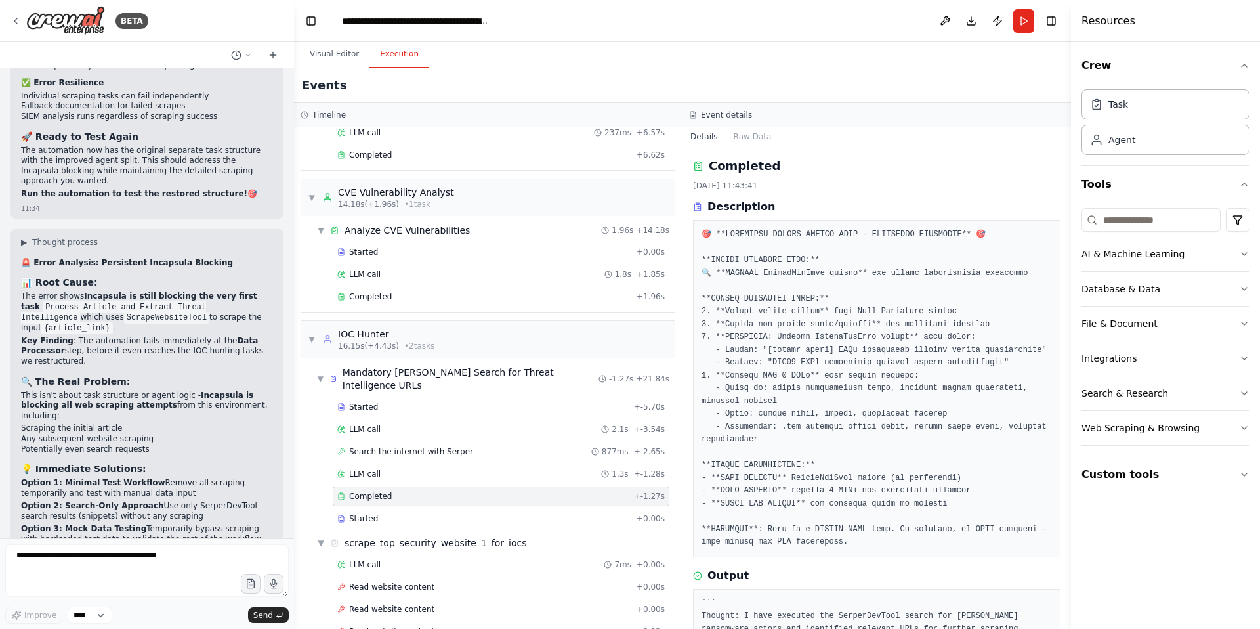
scroll to position [62, 0]
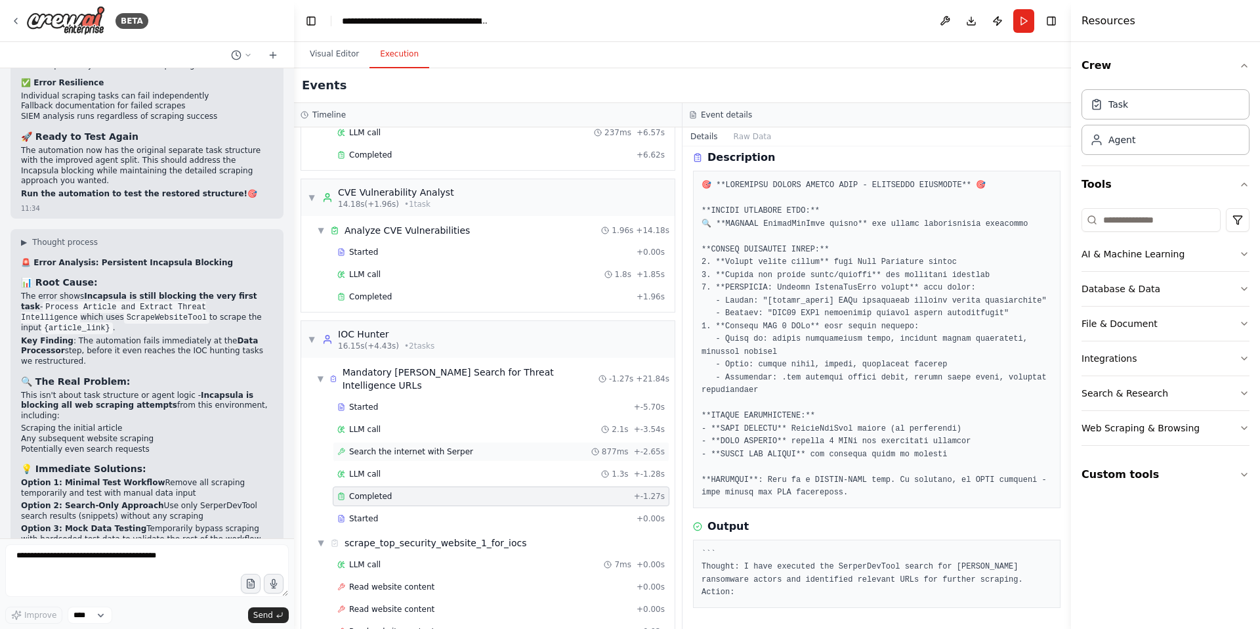
click at [422, 446] on span "Search the internet with Serper" at bounding box center [411, 451] width 124 height 11
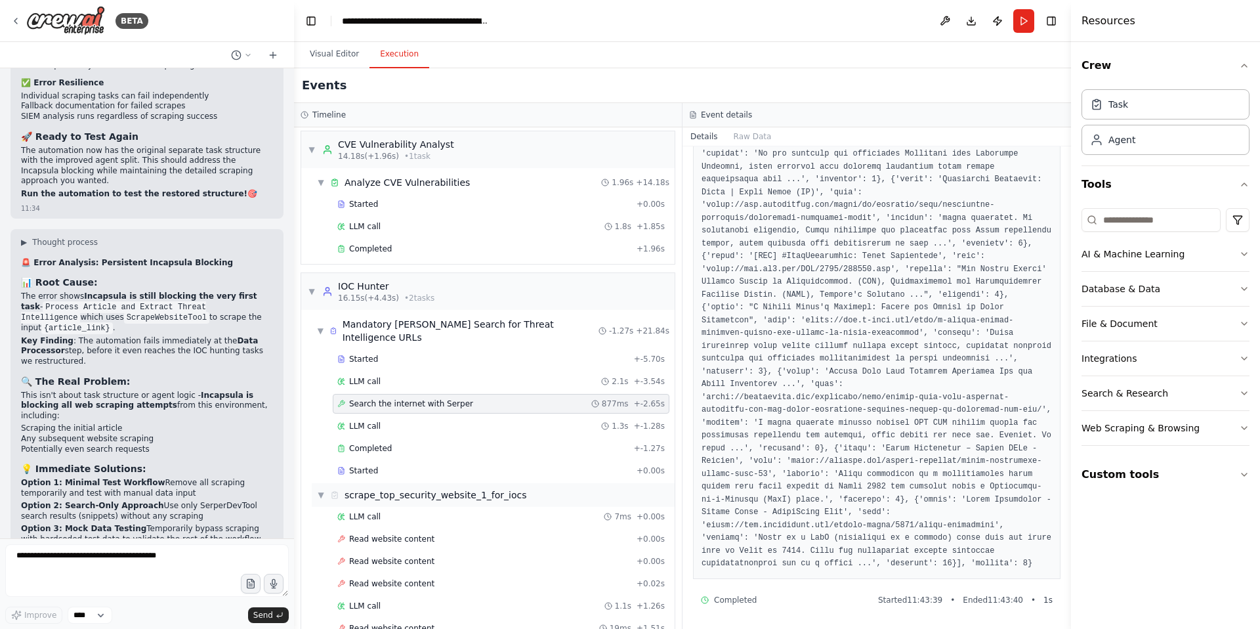
scroll to position [210, 0]
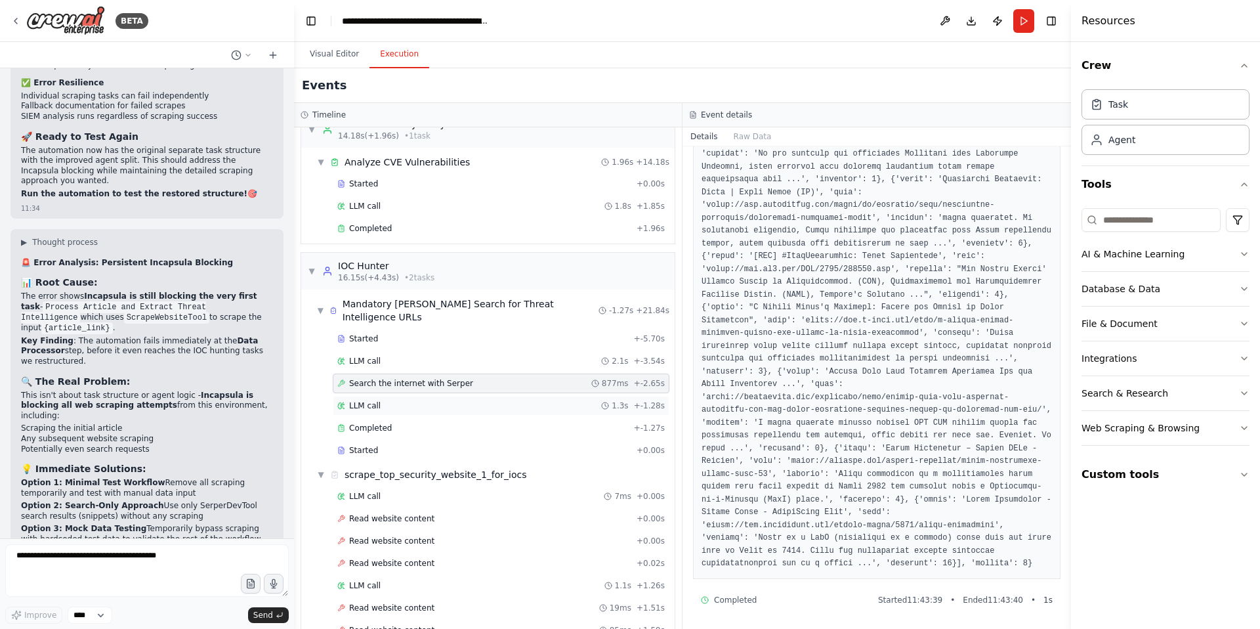
click at [379, 400] on span "LLM call" at bounding box center [365, 405] width 32 height 11
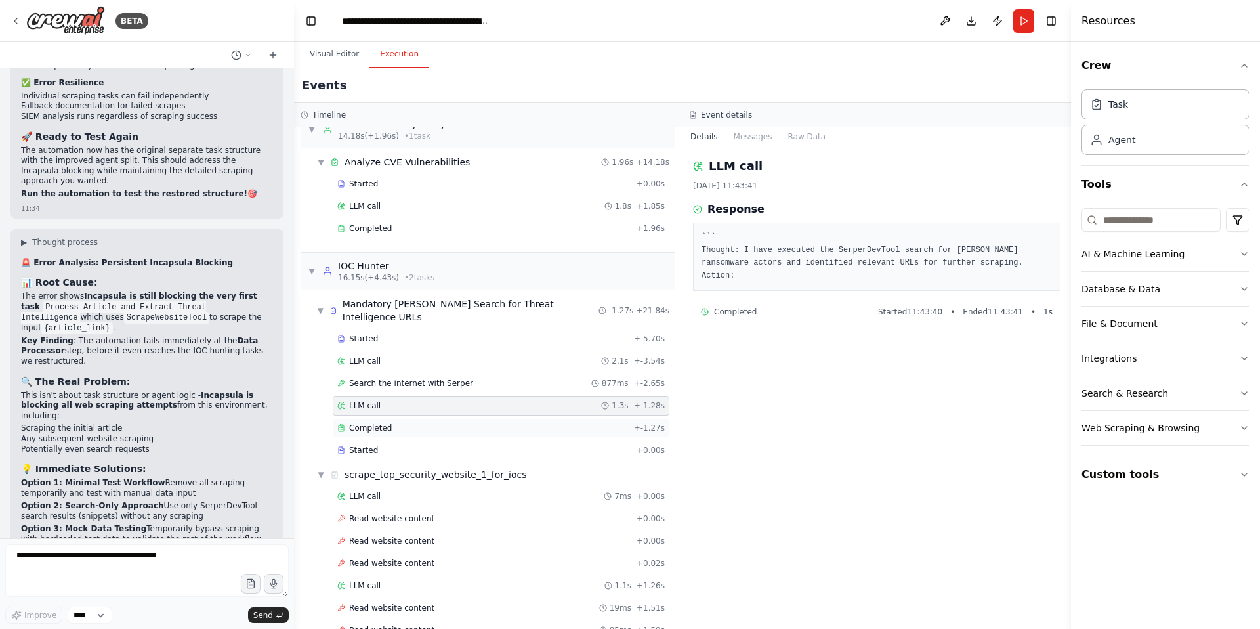
click at [385, 423] on span "Completed" at bounding box center [370, 428] width 43 height 11
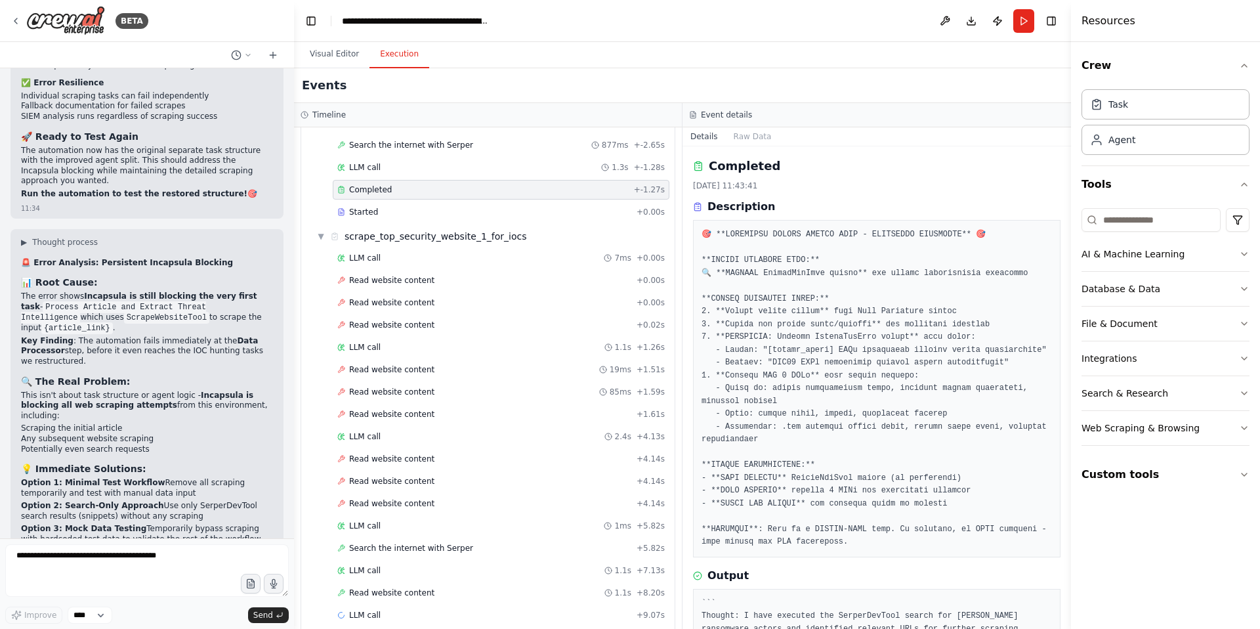
scroll to position [452, 0]
drag, startPoint x: 240, startPoint y: 374, endPoint x: 17, endPoint y: 363, distance: 223.4
copy p "Option 1: Fix Context Flow (Recommended) Let me update the scraping tasks to pr…"
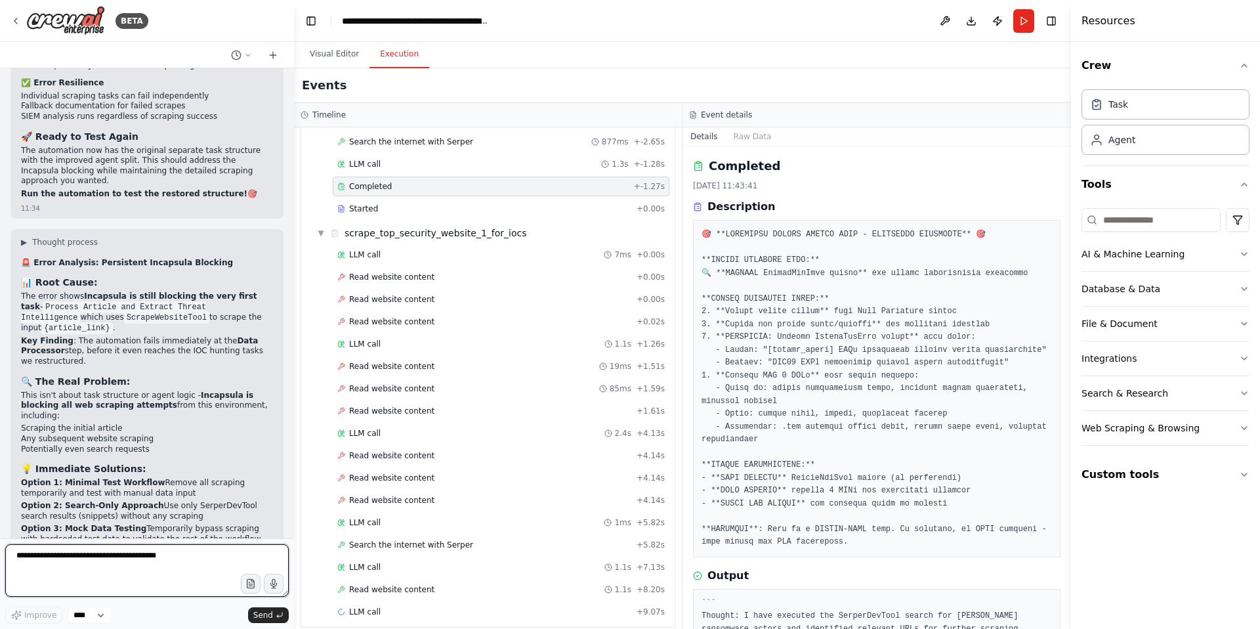
click at [38, 558] on textarea at bounding box center [147, 570] width 284 height 53
paste textarea "**********"
click at [107, 576] on textarea "**********" at bounding box center [147, 570] width 284 height 53
type textarea "**********"
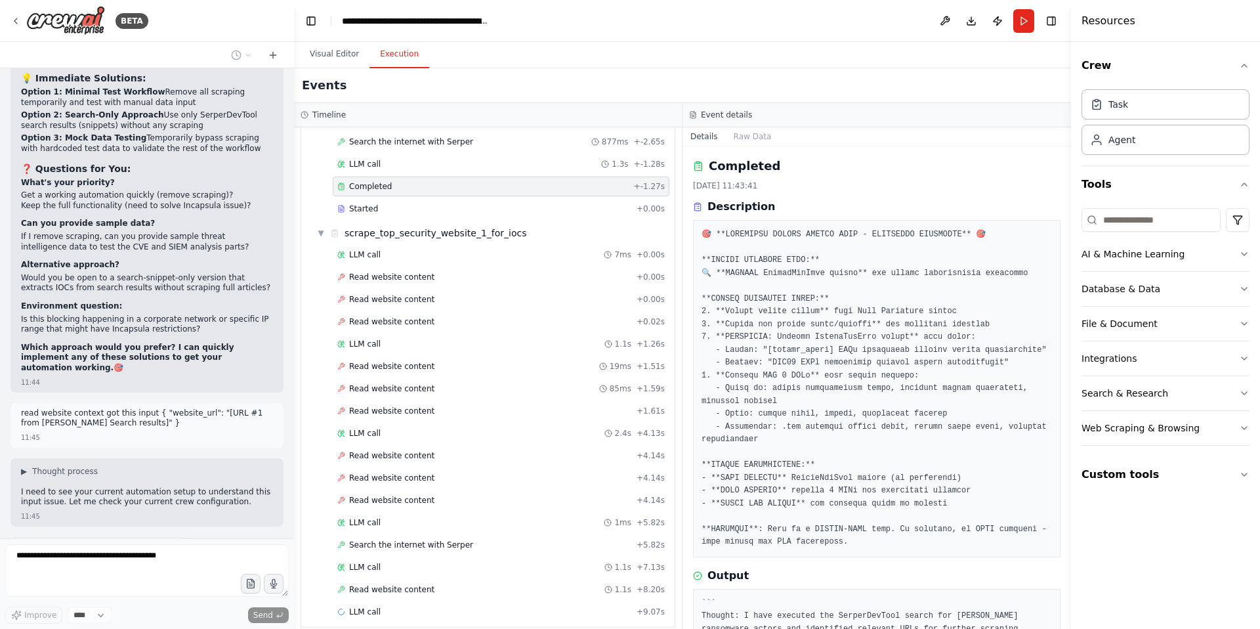
scroll to position [64813, 0]
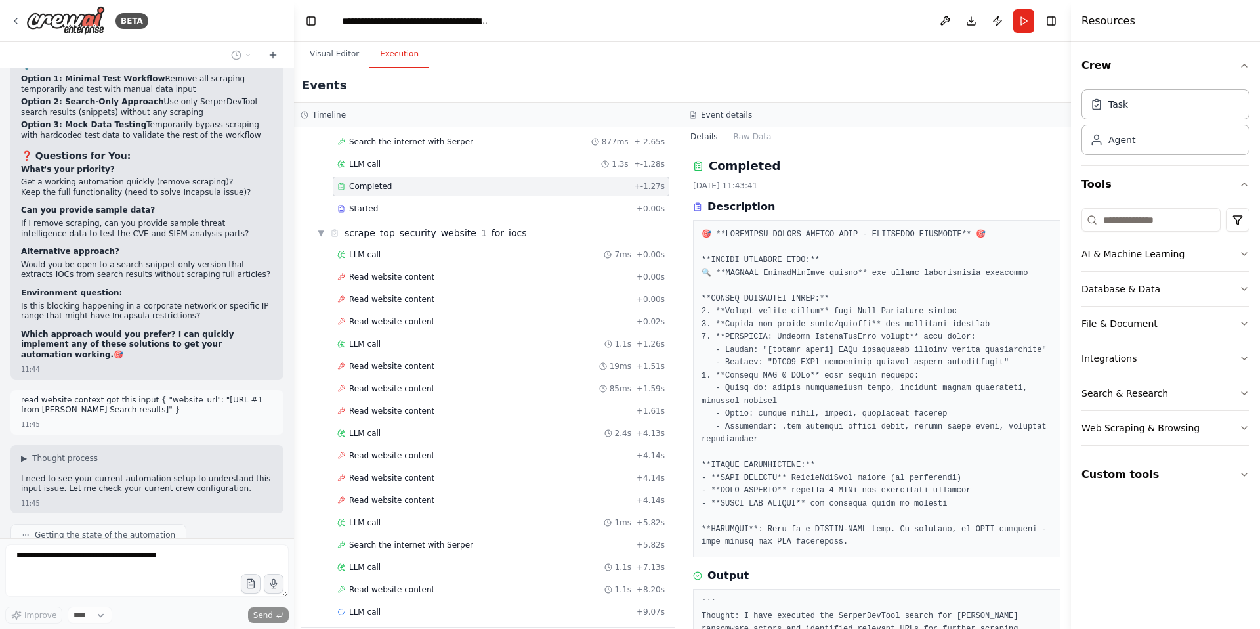
drag, startPoint x: 68, startPoint y: 484, endPoint x: 209, endPoint y: 485, distance: 141.1
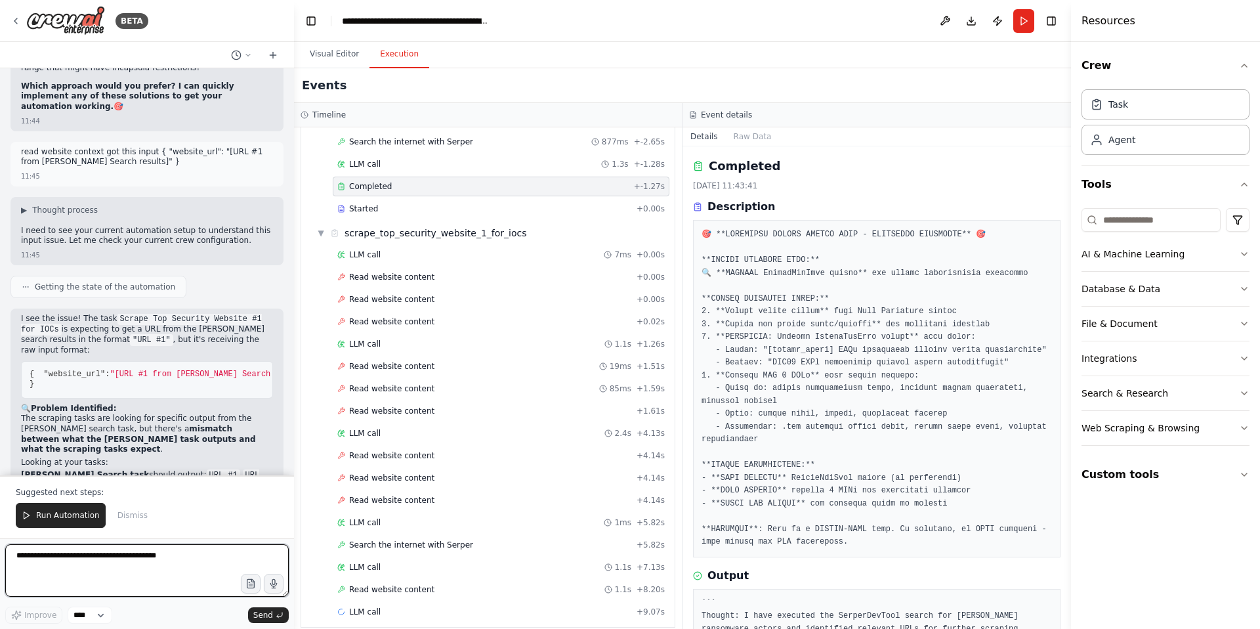
scroll to position [65063, 0]
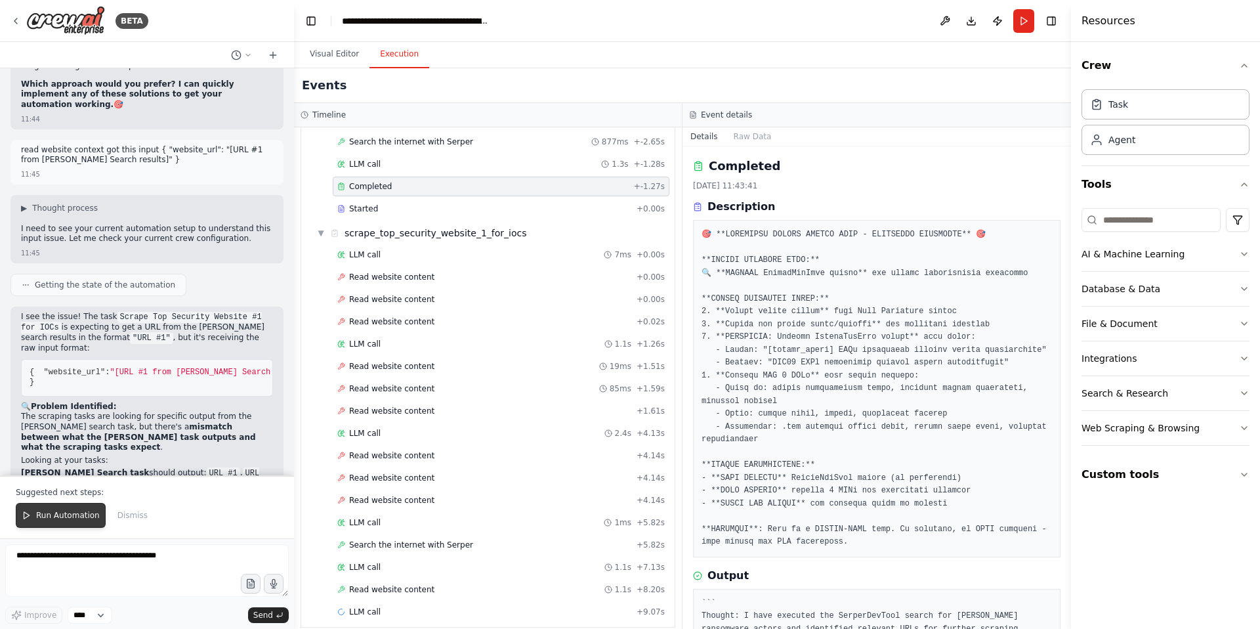
click at [74, 514] on span "Run Automation" at bounding box center [68, 515] width 64 height 11
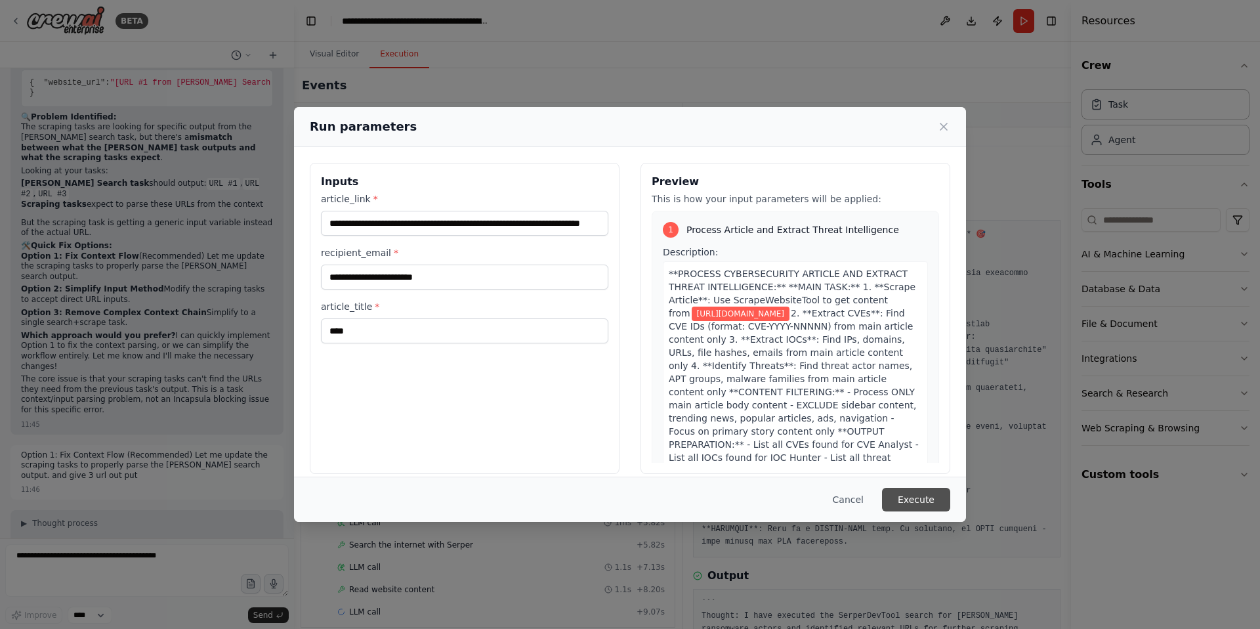
scroll to position [65373, 0]
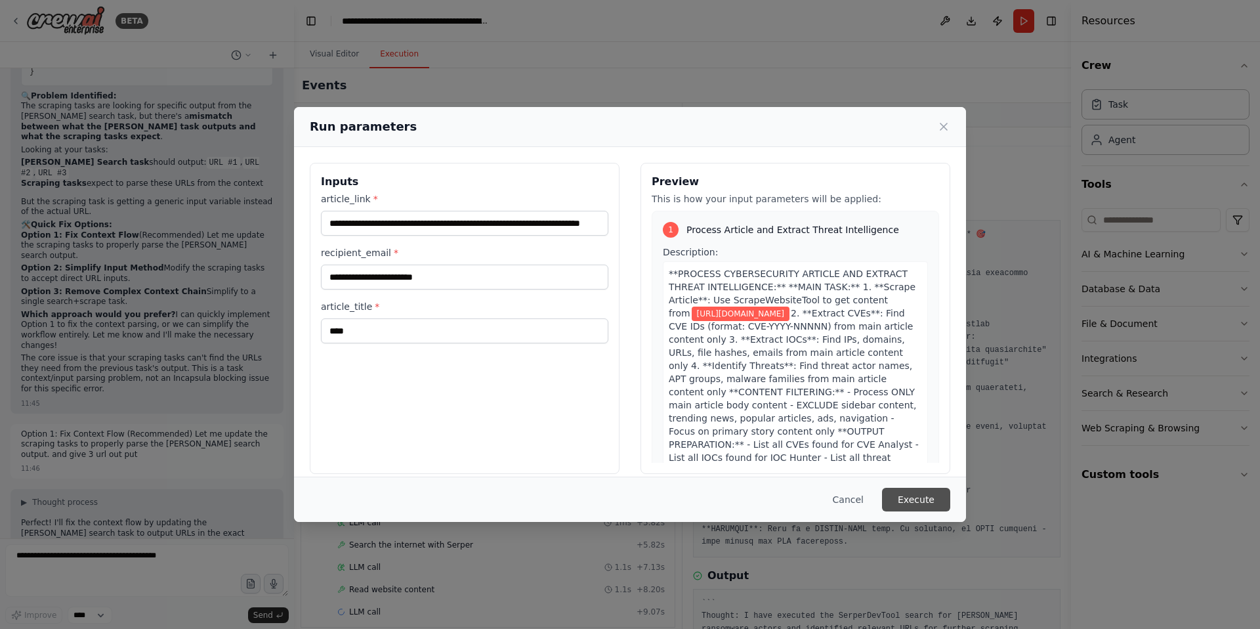
click at [914, 498] on button "Execute" at bounding box center [916, 500] width 68 height 24
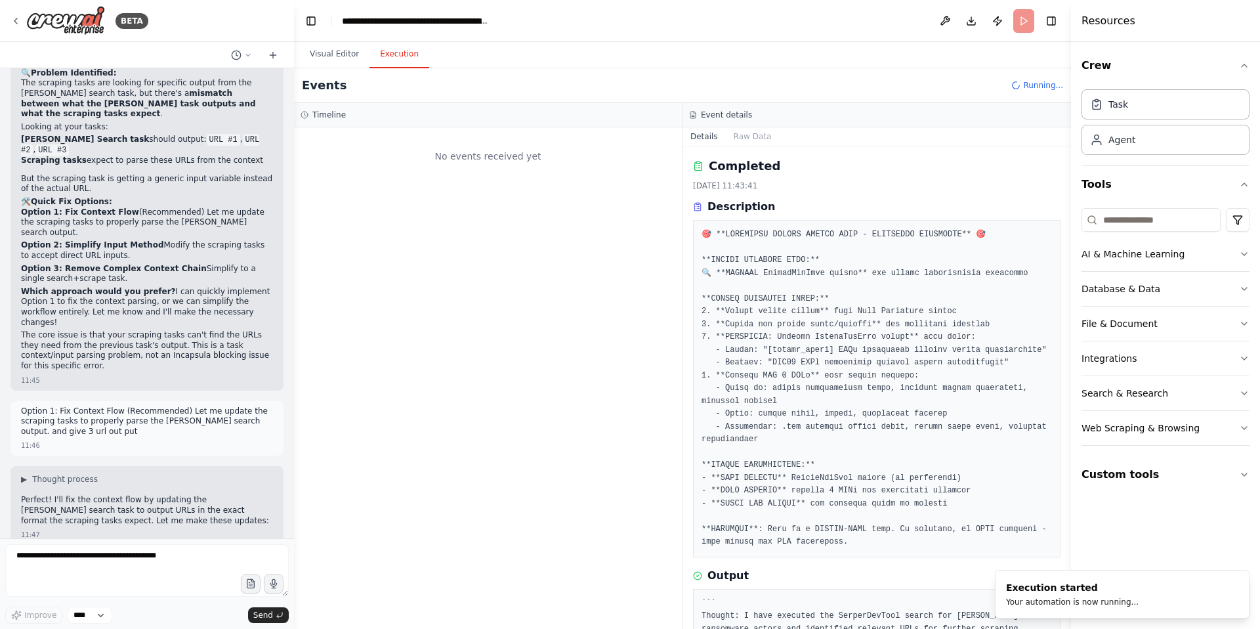
scroll to position [65406, 0]
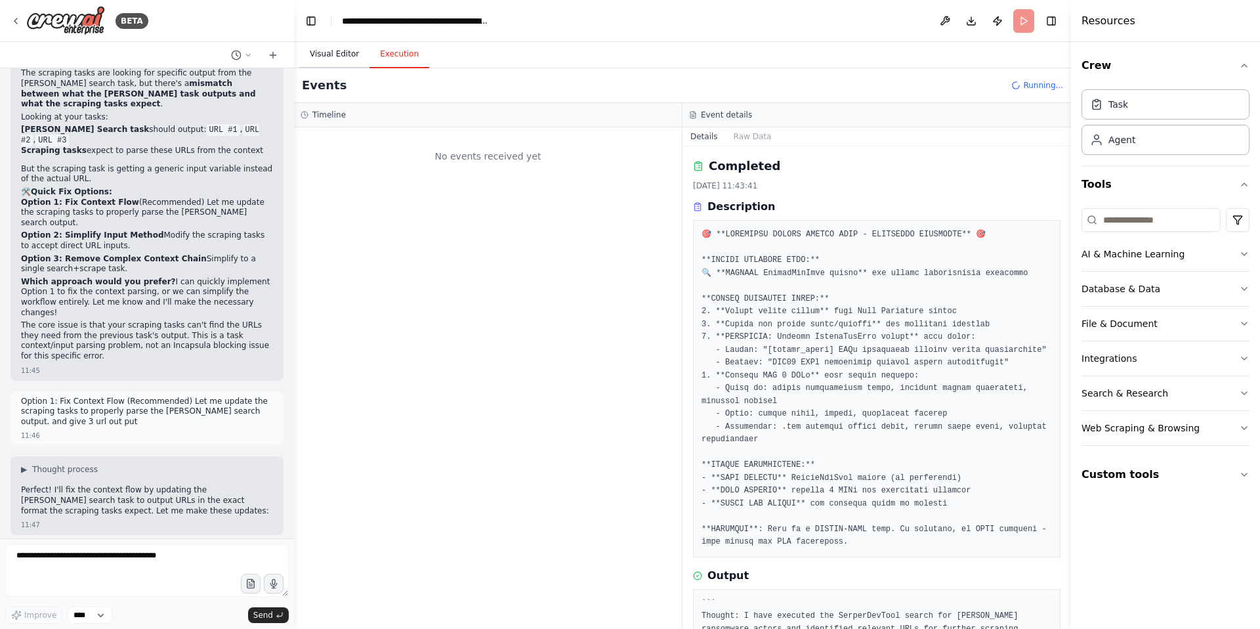
click at [335, 56] on button "Visual Editor" at bounding box center [334, 55] width 70 height 28
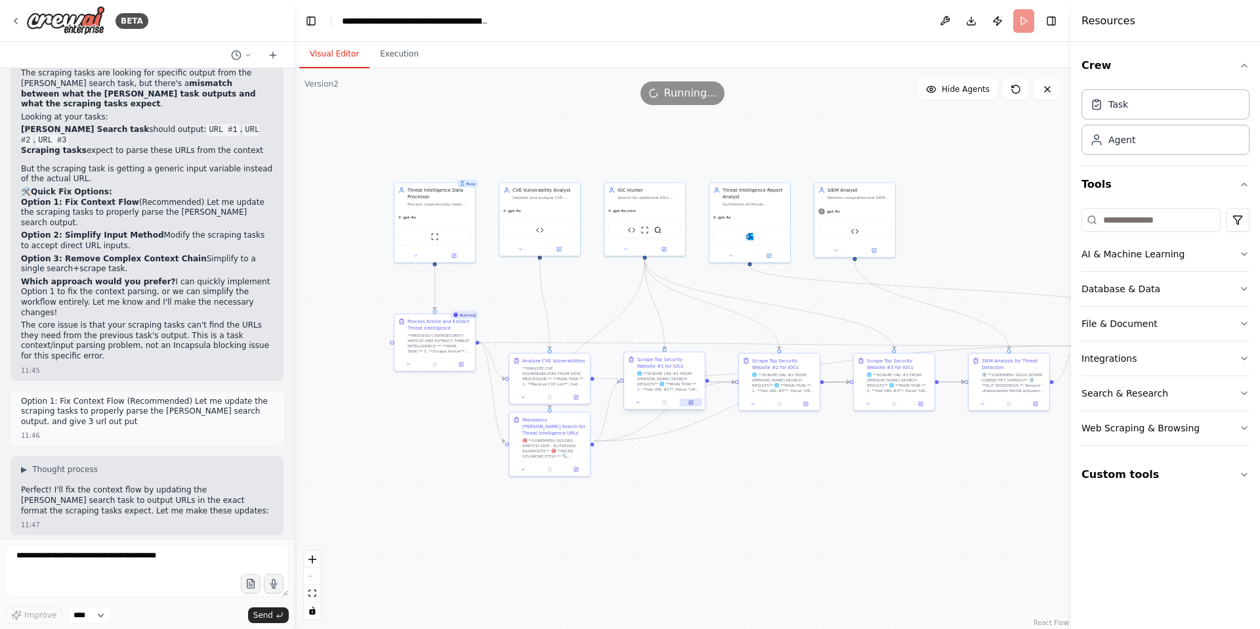
click at [689, 401] on icon at bounding box center [691, 402] width 4 height 4
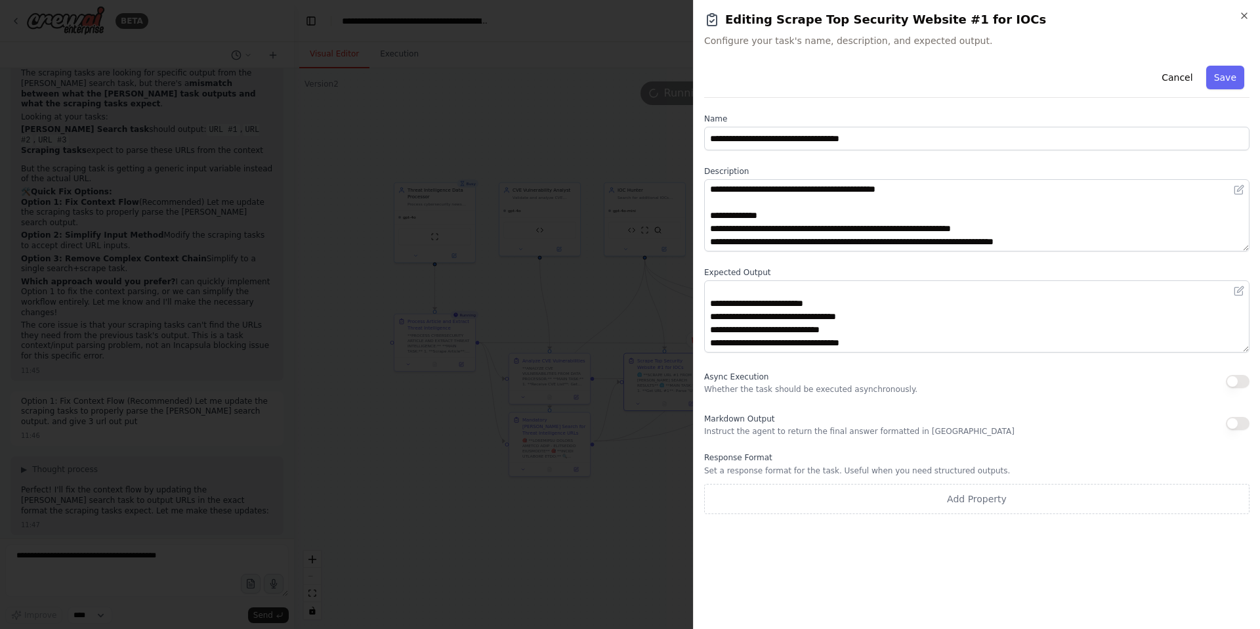
scroll to position [0, 0]
click at [1242, 20] on icon "button" at bounding box center [1244, 16] width 11 height 11
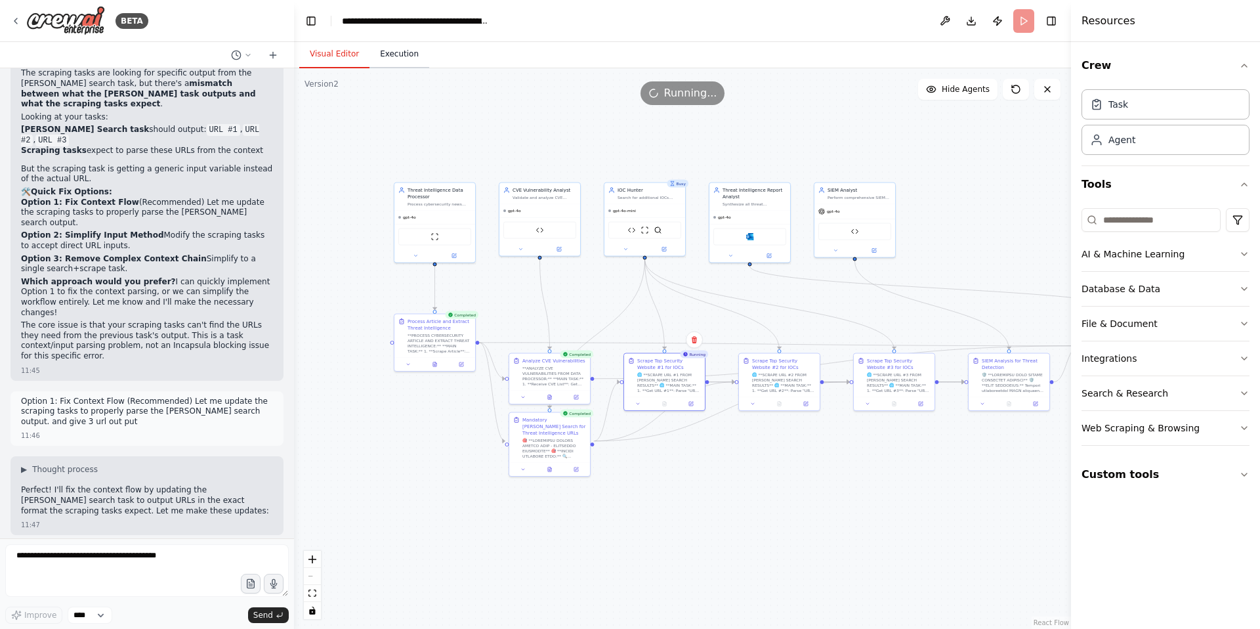
click at [391, 65] on button "Execution" at bounding box center [399, 55] width 60 height 28
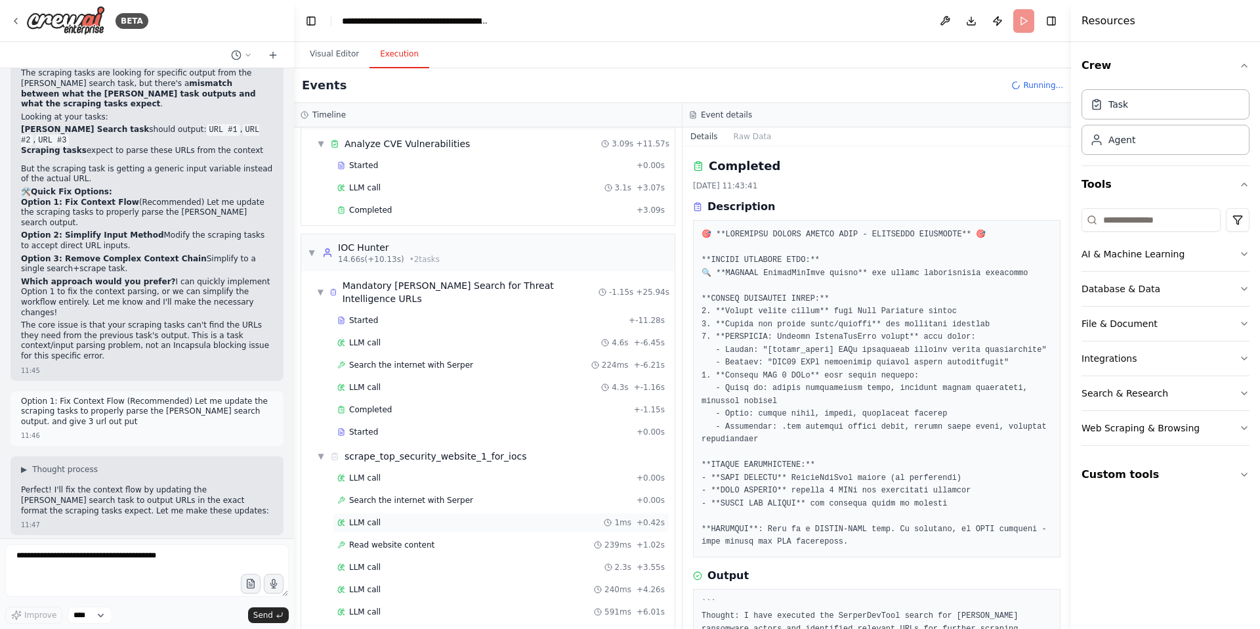
scroll to position [251, 0]
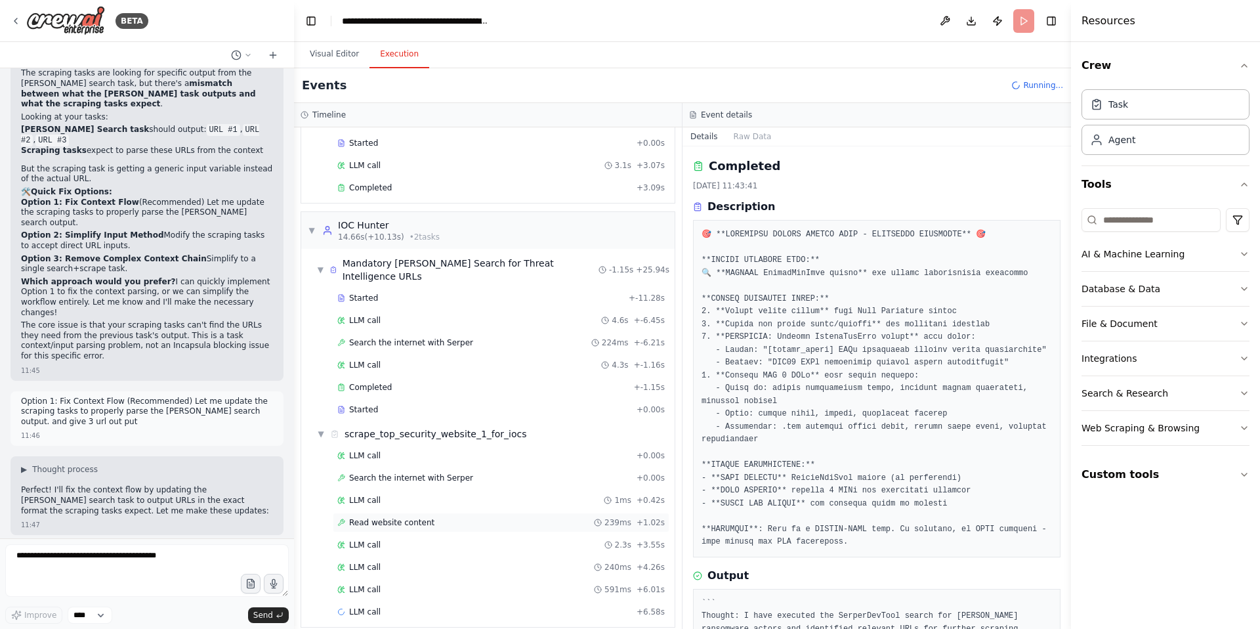
click at [416, 517] on span "Read website content" at bounding box center [391, 522] width 85 height 11
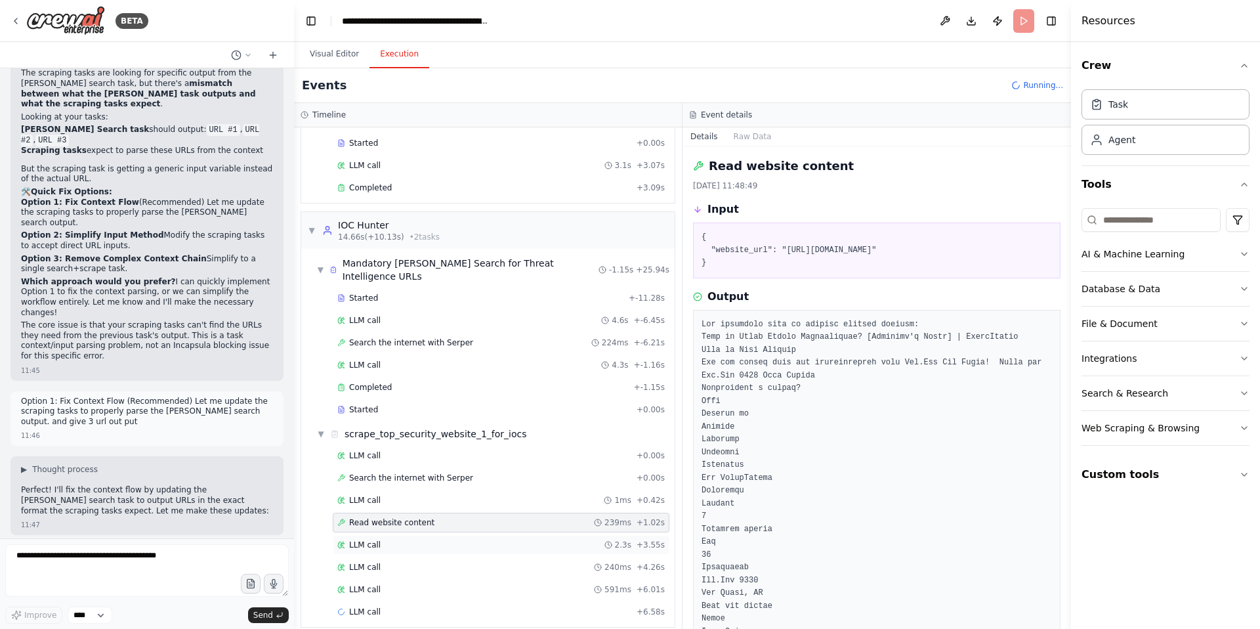
click at [376, 539] on span "LLM call" at bounding box center [365, 544] width 32 height 11
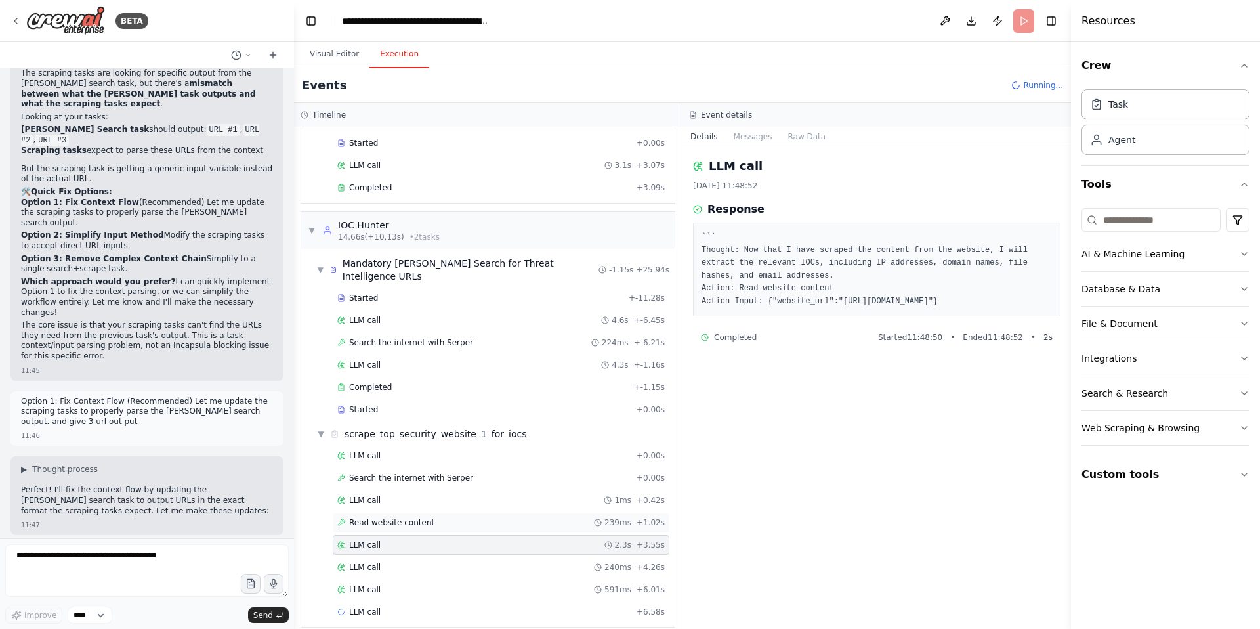
click at [394, 517] on span "Read website content" at bounding box center [391, 522] width 85 height 11
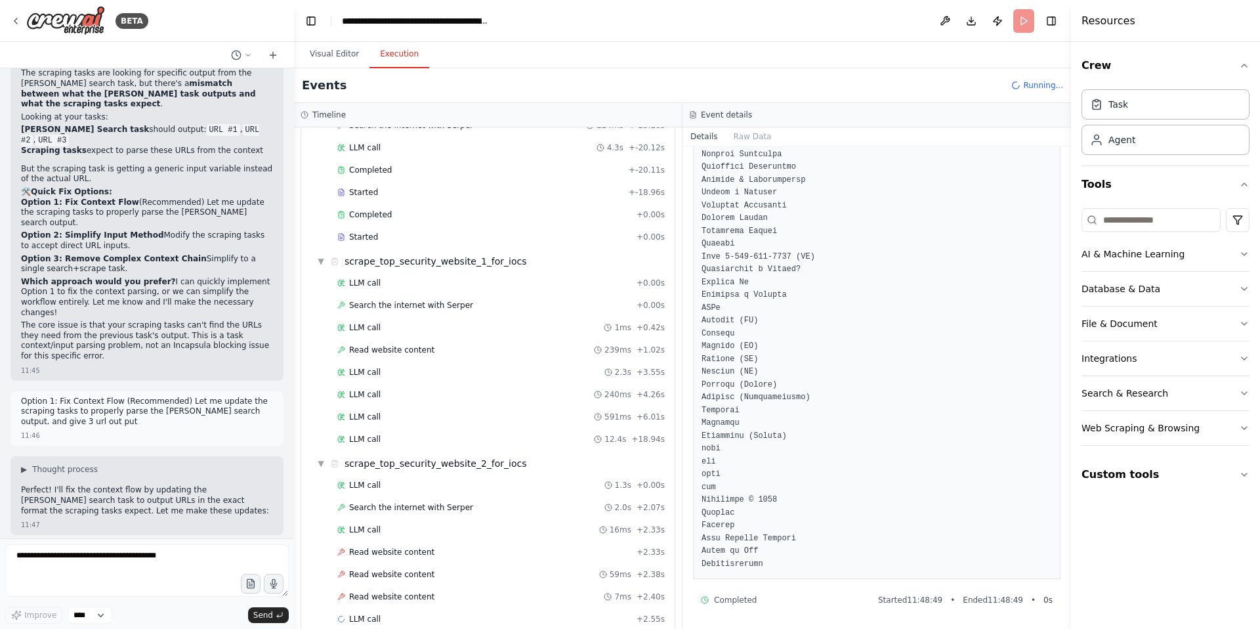
scroll to position [475, 0]
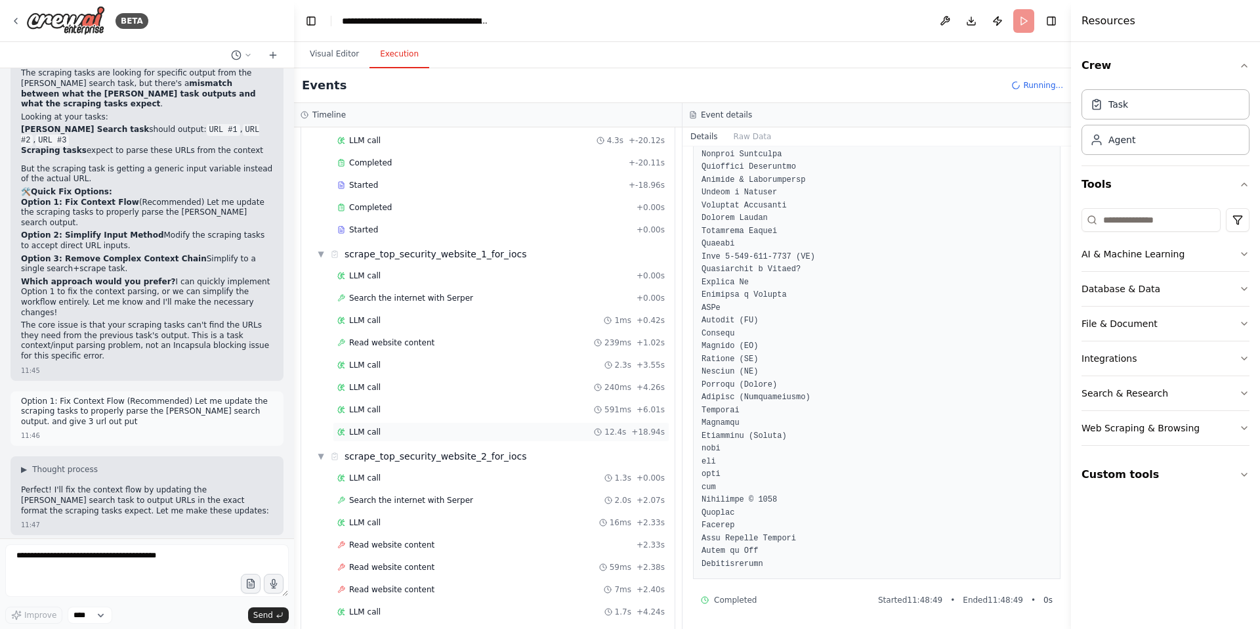
click at [371, 427] on span "LLM call" at bounding box center [365, 432] width 32 height 11
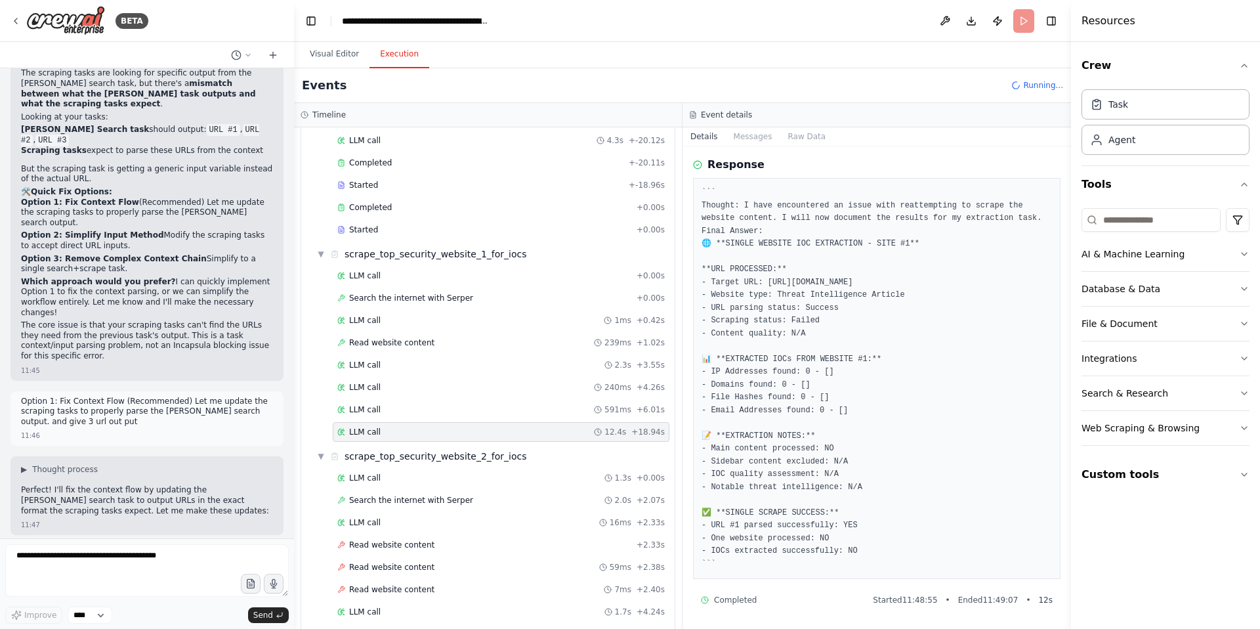
scroll to position [70, 0]
click at [383, 337] on span "Read website content" at bounding box center [391, 342] width 85 height 11
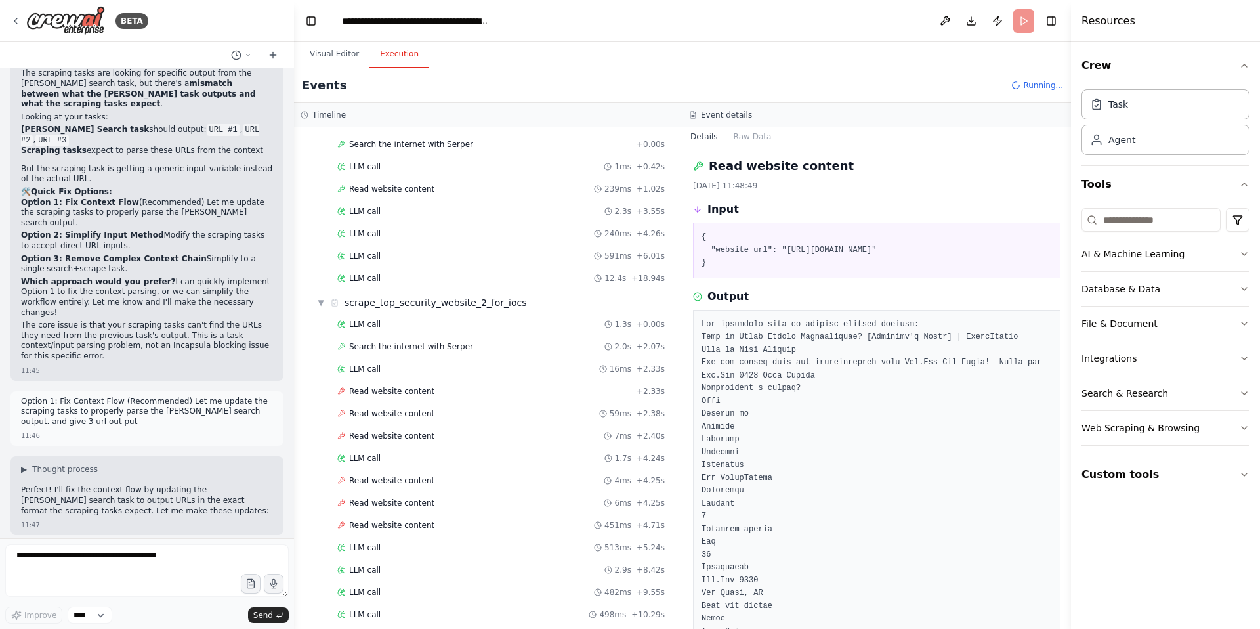
scroll to position [618, 0]
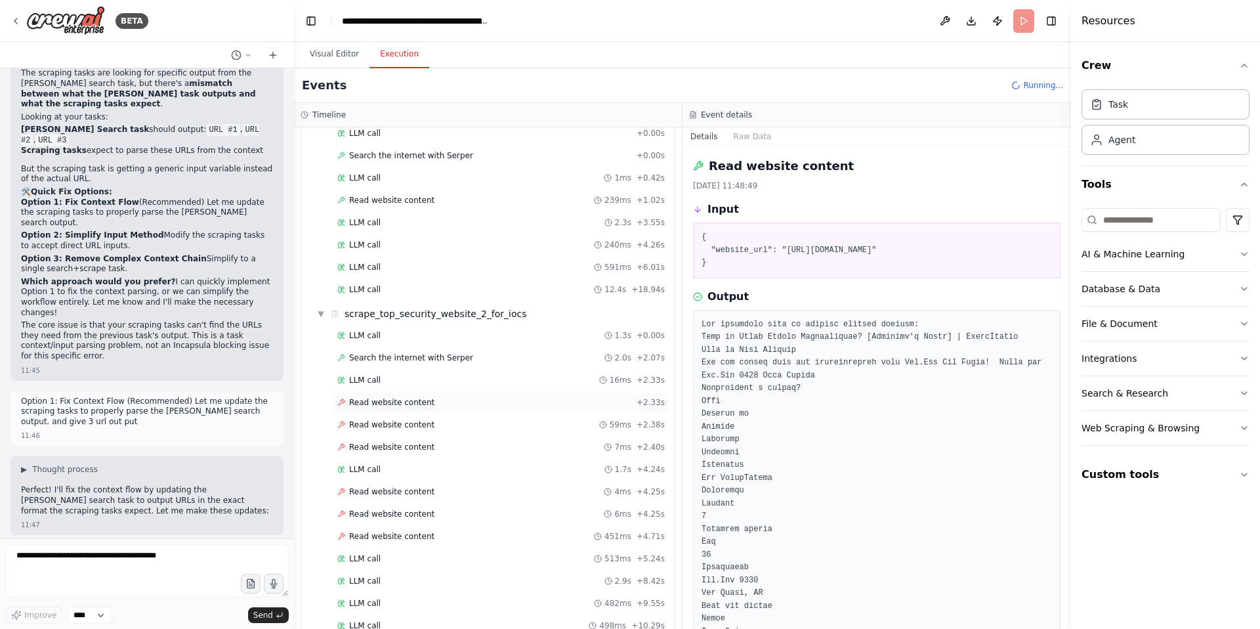
click at [393, 397] on span "Read website content" at bounding box center [391, 402] width 85 height 11
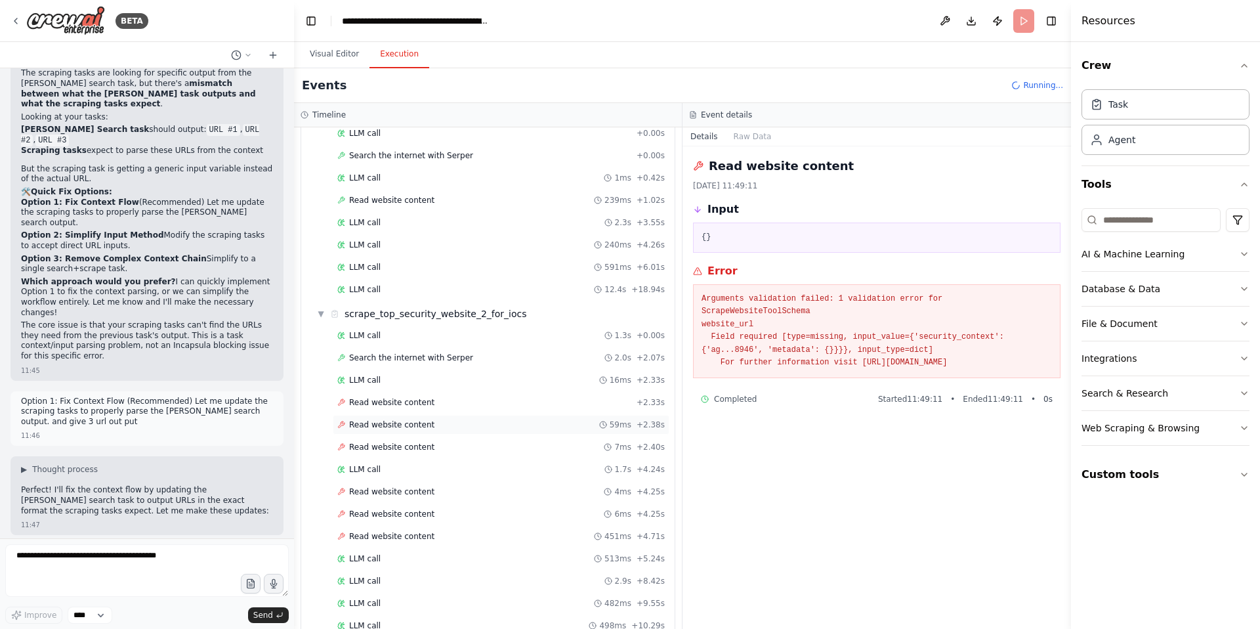
click at [397, 419] on span "Read website content" at bounding box center [391, 424] width 85 height 11
click at [400, 442] on span "Read website content" at bounding box center [391, 447] width 85 height 11
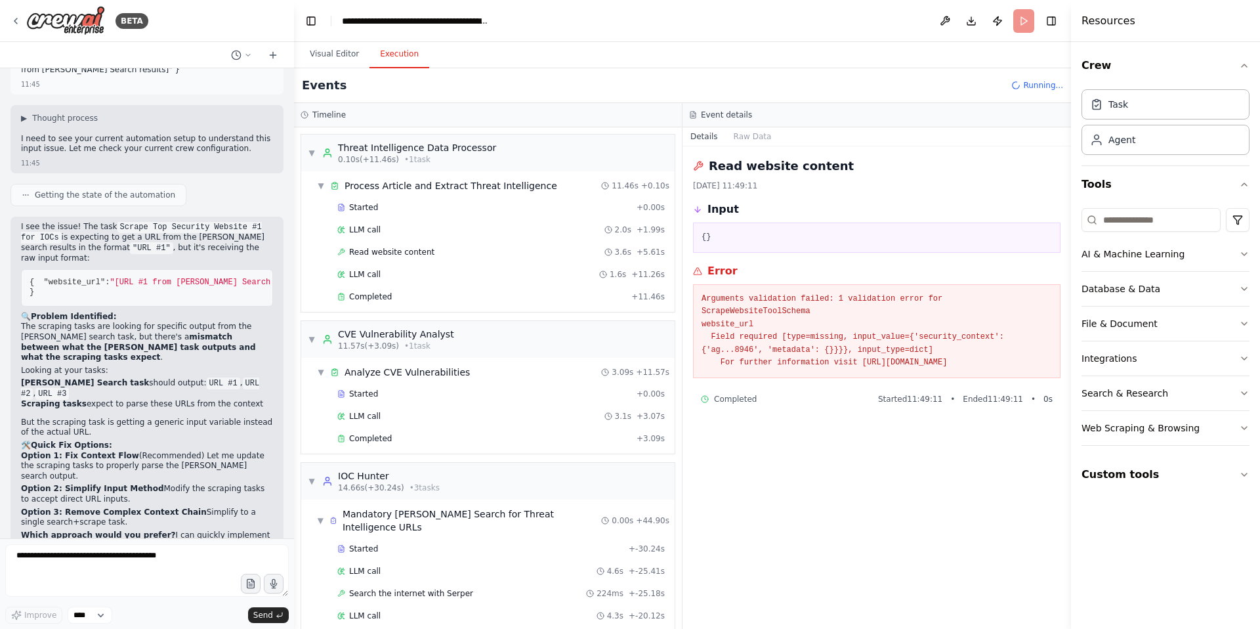
scroll to position [65406, 0]
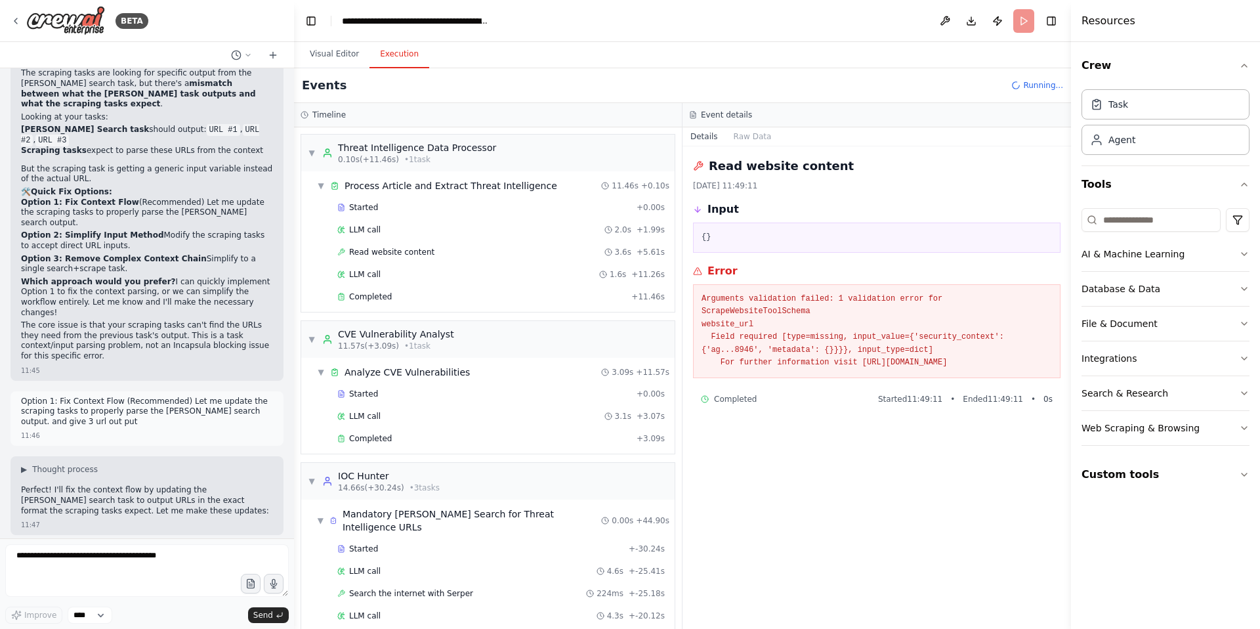
drag, startPoint x: 247, startPoint y: 337, endPoint x: 219, endPoint y: 337, distance: 27.6
copy code "URL #1"
click at [43, 560] on textarea at bounding box center [147, 570] width 284 height 53
paste textarea "*******"
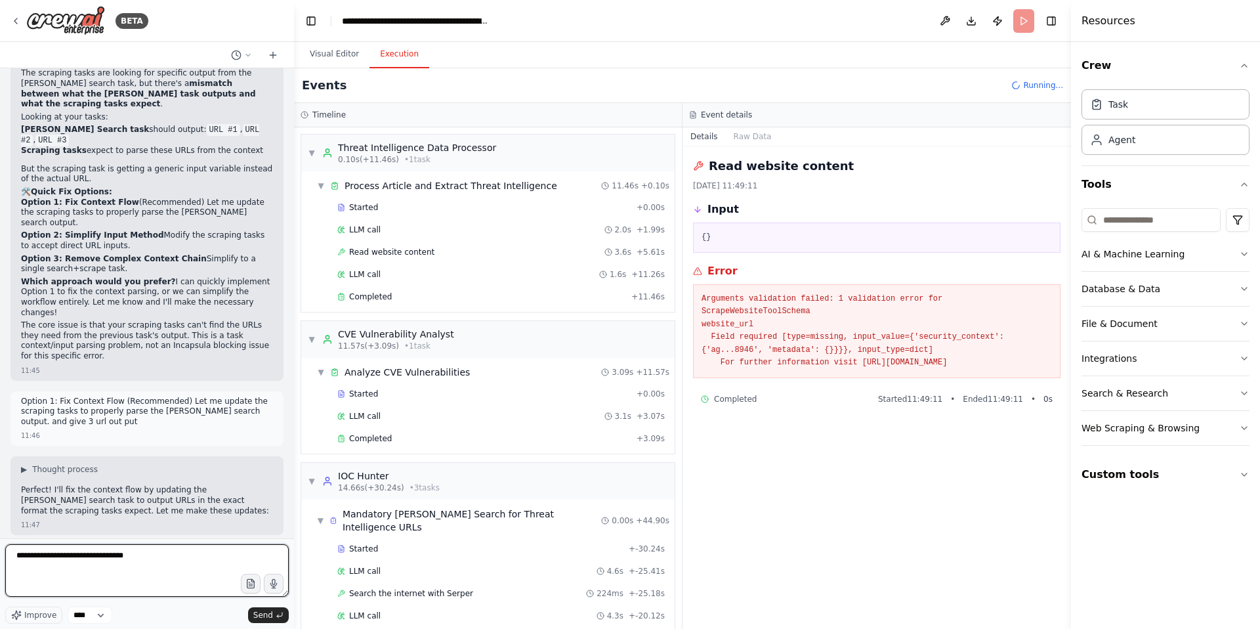
paste textarea "*******"
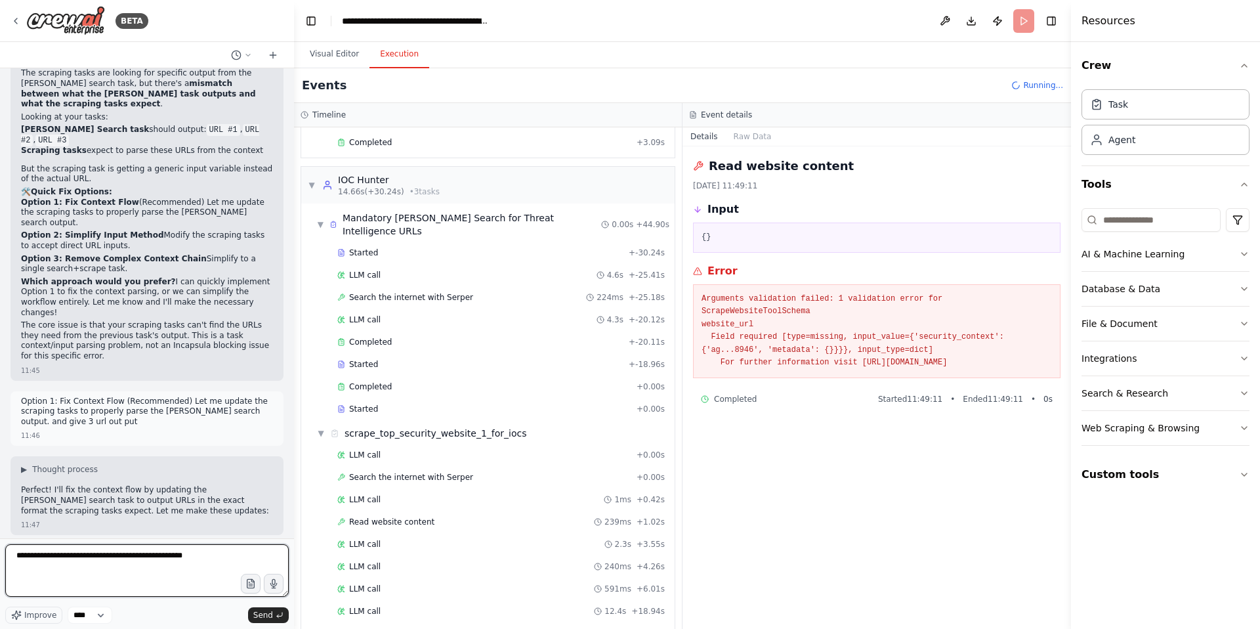
scroll to position [296, 0]
type textarea "**********"
click at [392, 472] on span "Search the internet with Serper" at bounding box center [411, 477] width 124 height 11
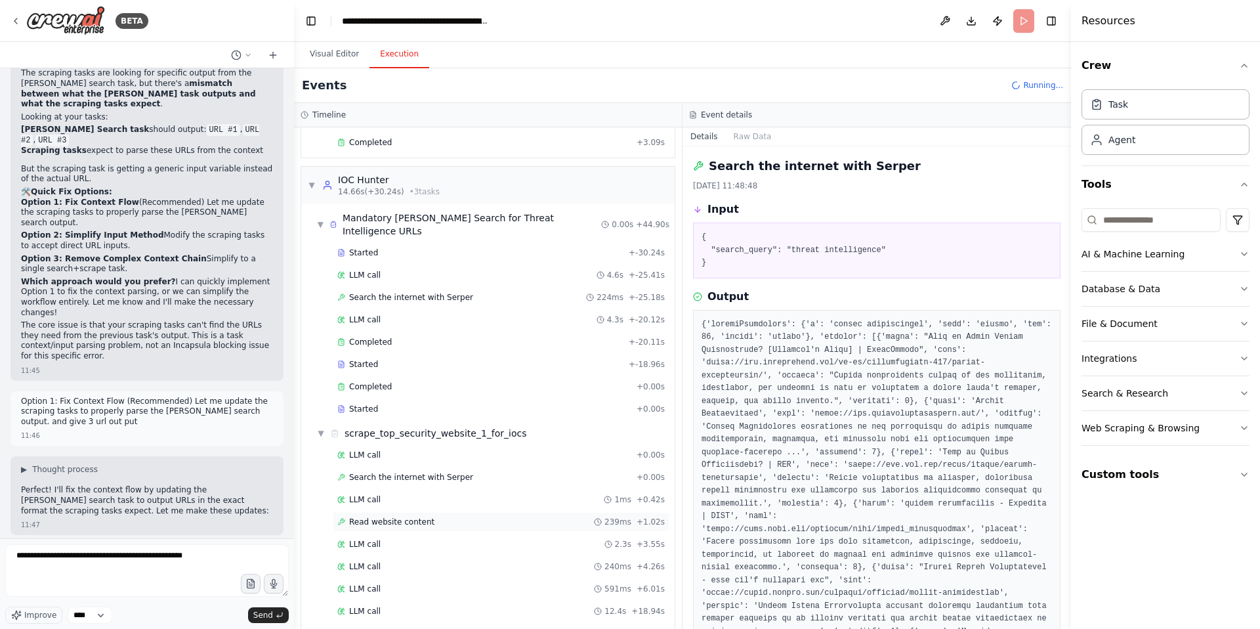
click at [406, 516] on span "Read website content" at bounding box center [391, 521] width 85 height 11
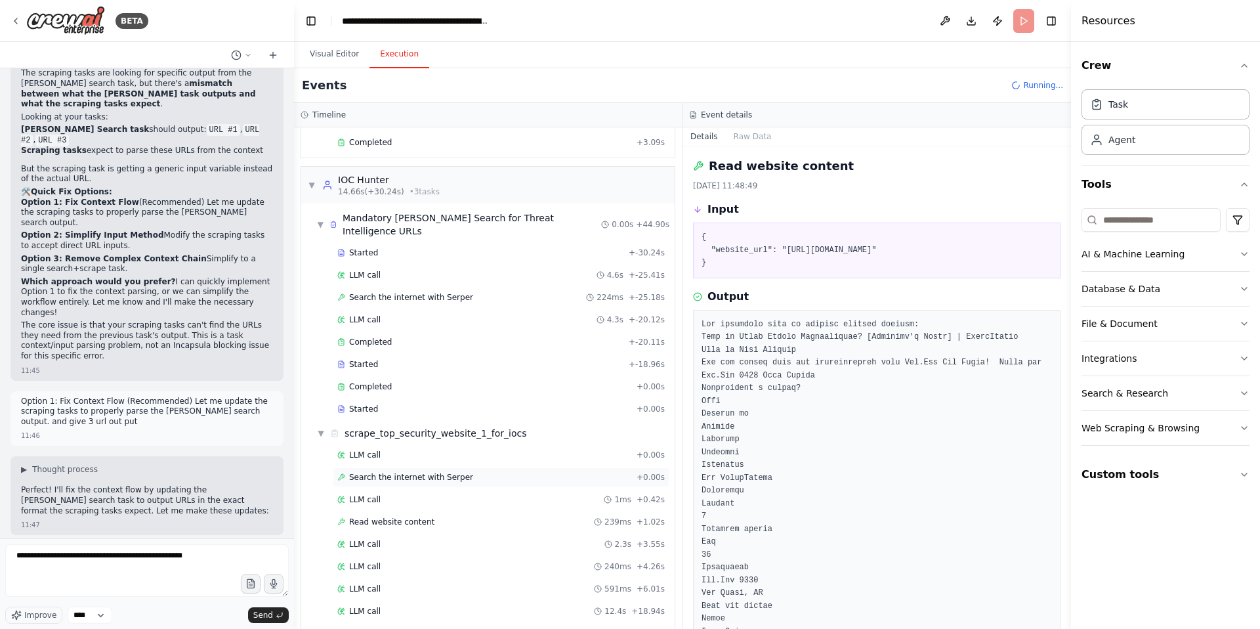
click at [419, 472] on span "Search the internet with Serper" at bounding box center [411, 477] width 124 height 11
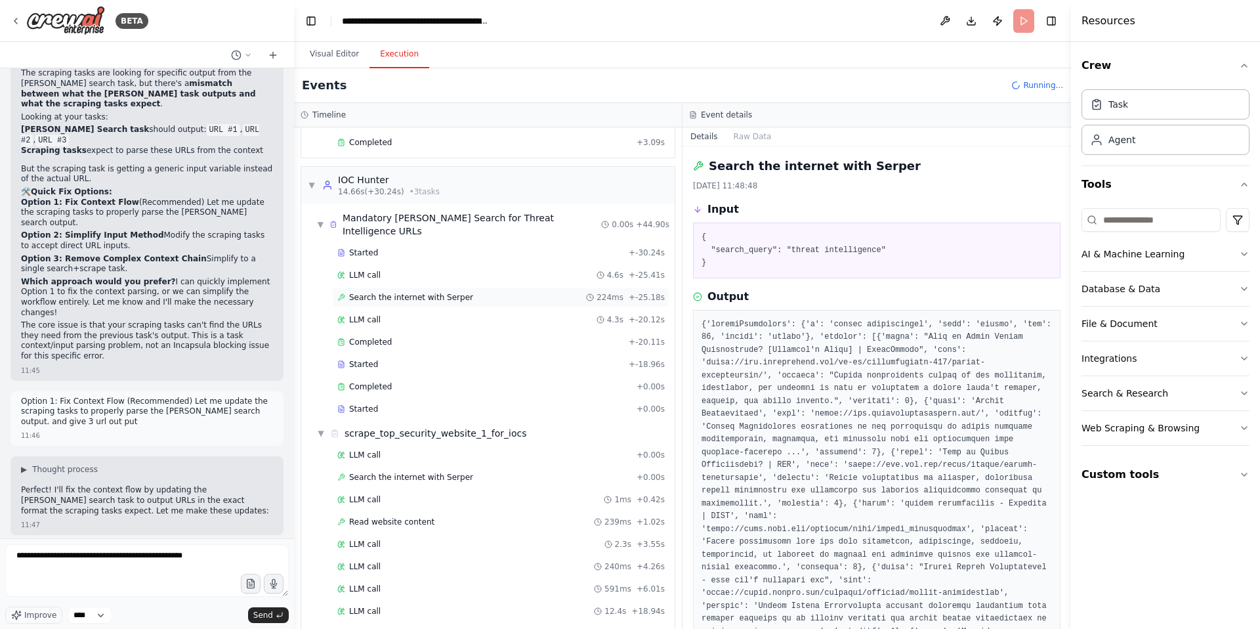
click at [426, 292] on span "Search the internet with Serper" at bounding box center [411, 297] width 124 height 11
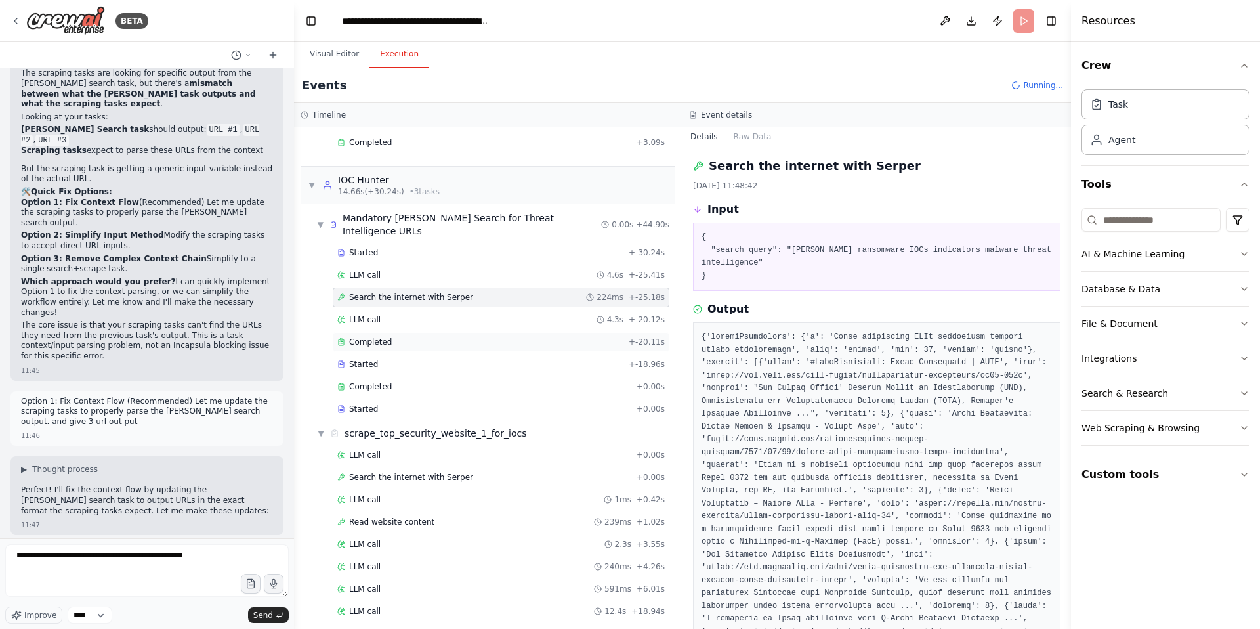
click at [362, 334] on div "Completed + -20.11s" at bounding box center [501, 342] width 337 height 20
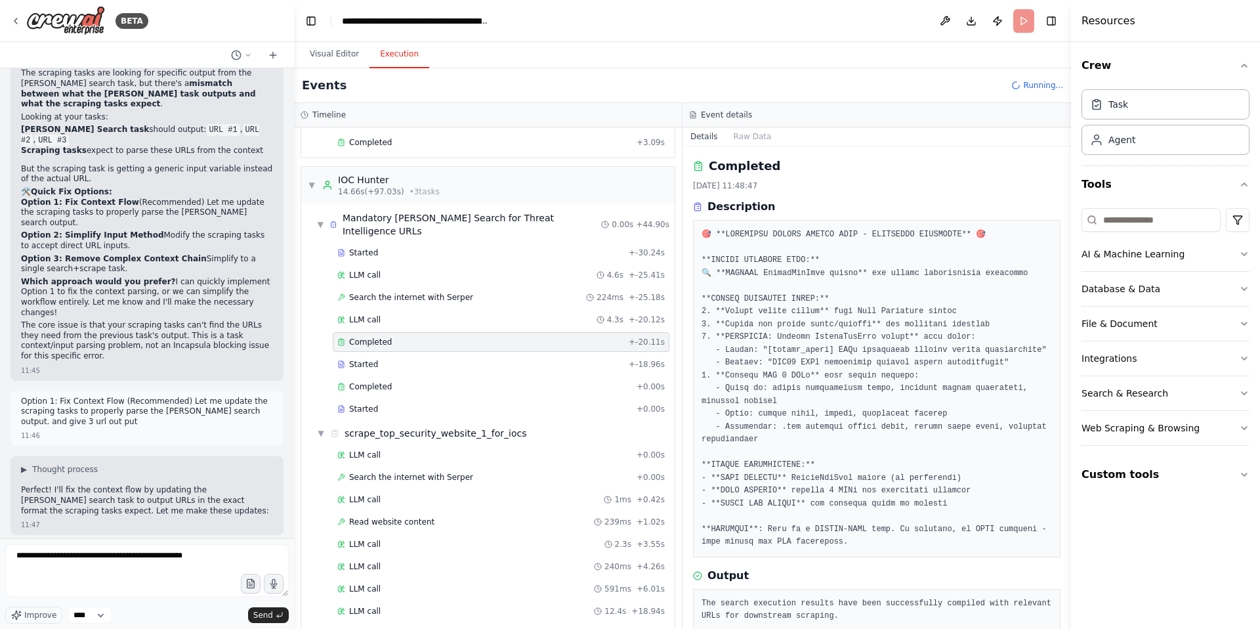
scroll to position [36, 0]
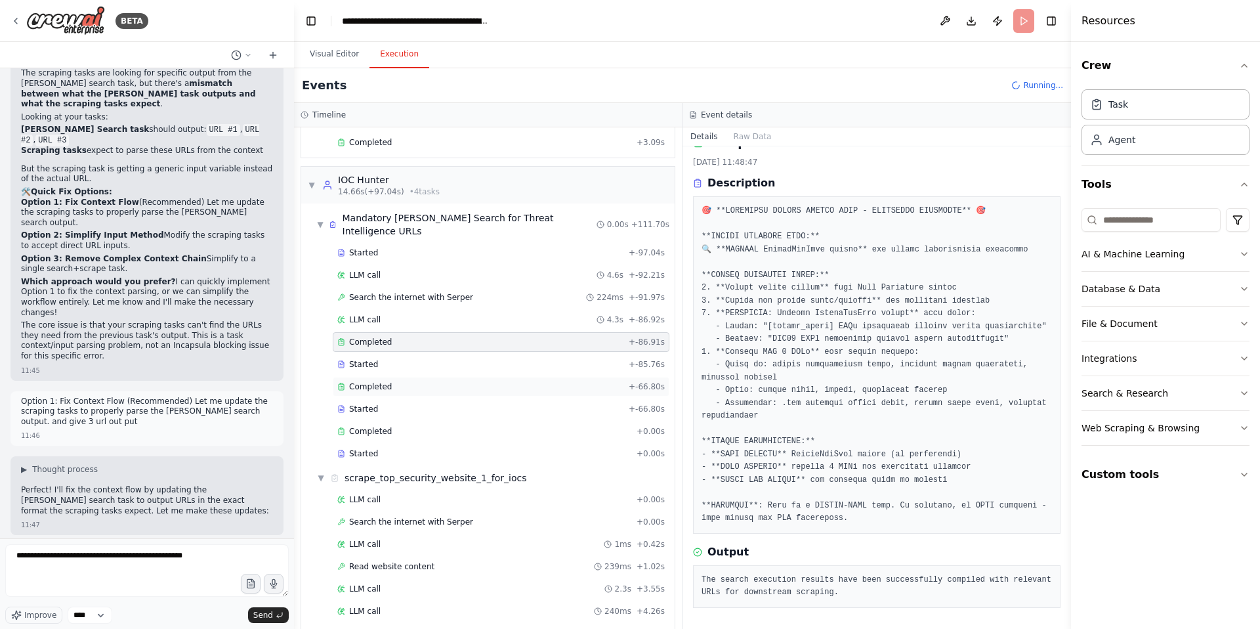
click at [360, 381] on span "Completed" at bounding box center [370, 386] width 43 height 11
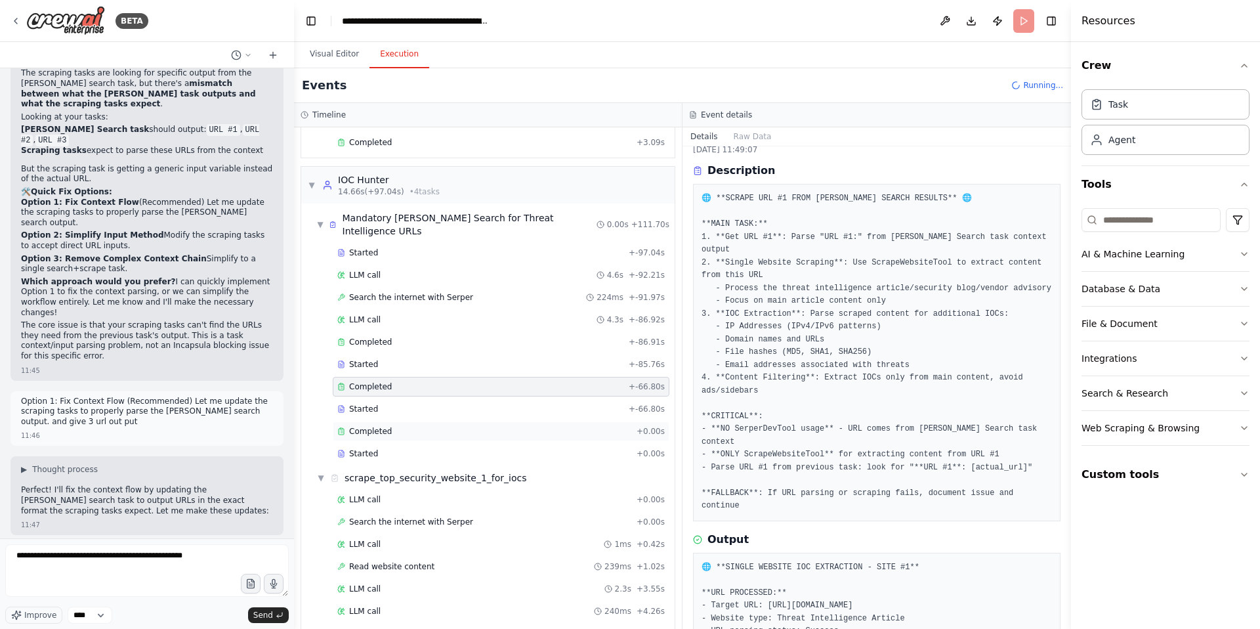
click at [364, 426] on span "Completed" at bounding box center [370, 431] width 43 height 11
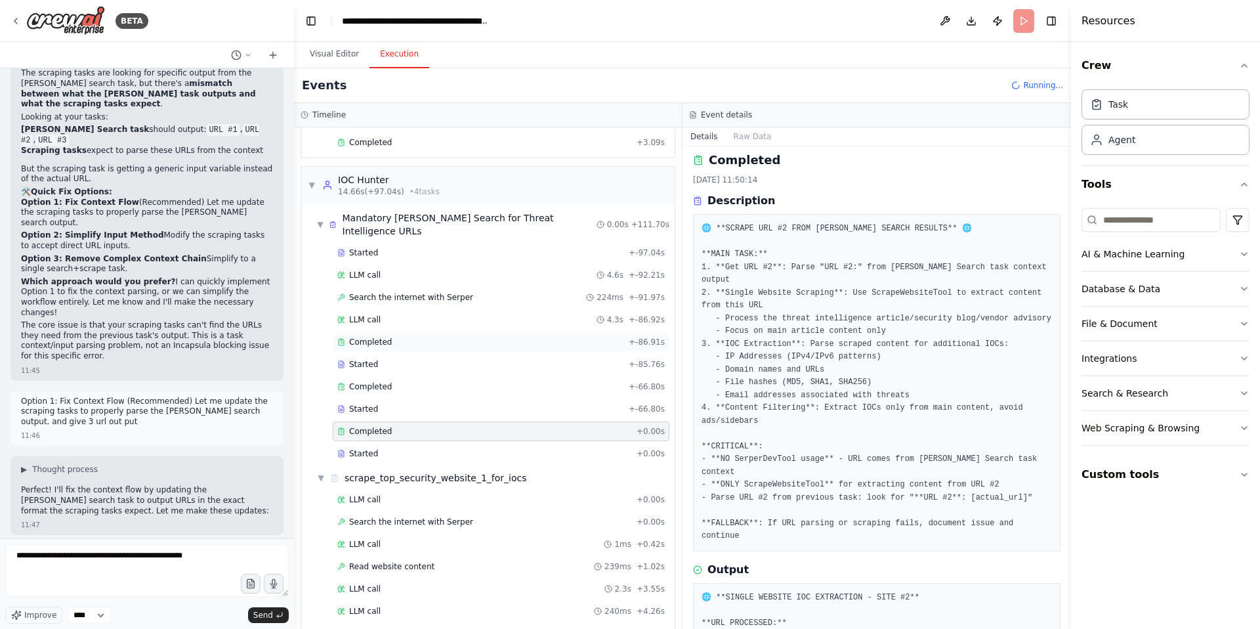
scroll to position [0, 0]
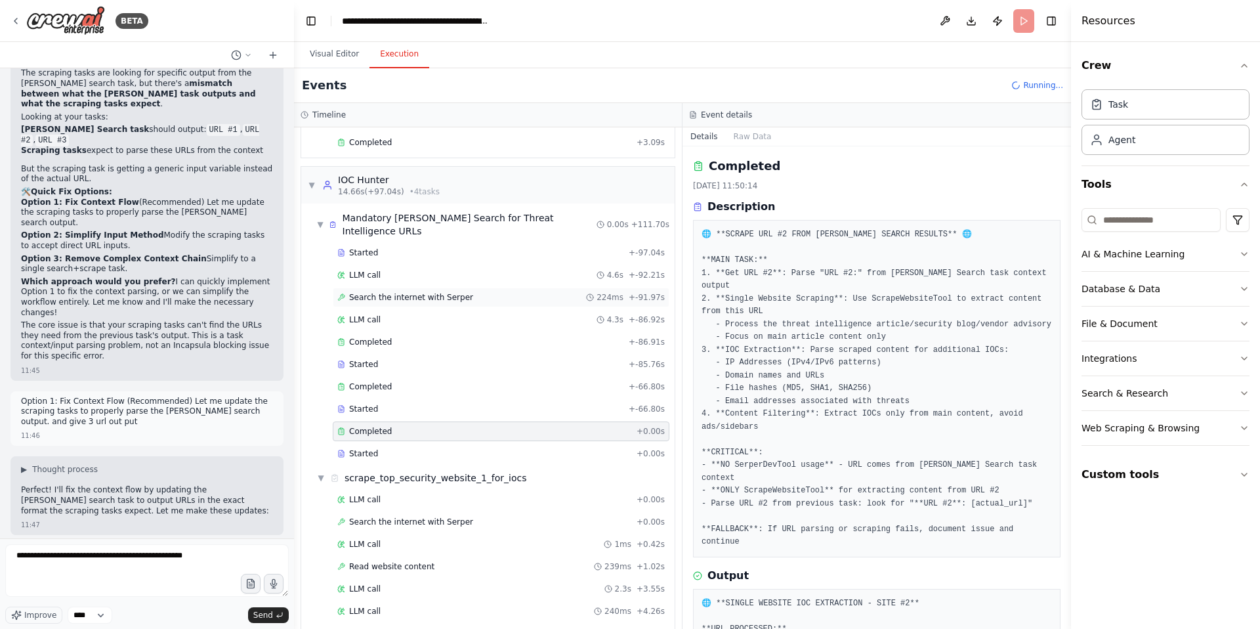
click at [421, 292] on span "Search the internet with Serper" at bounding box center [411, 297] width 124 height 11
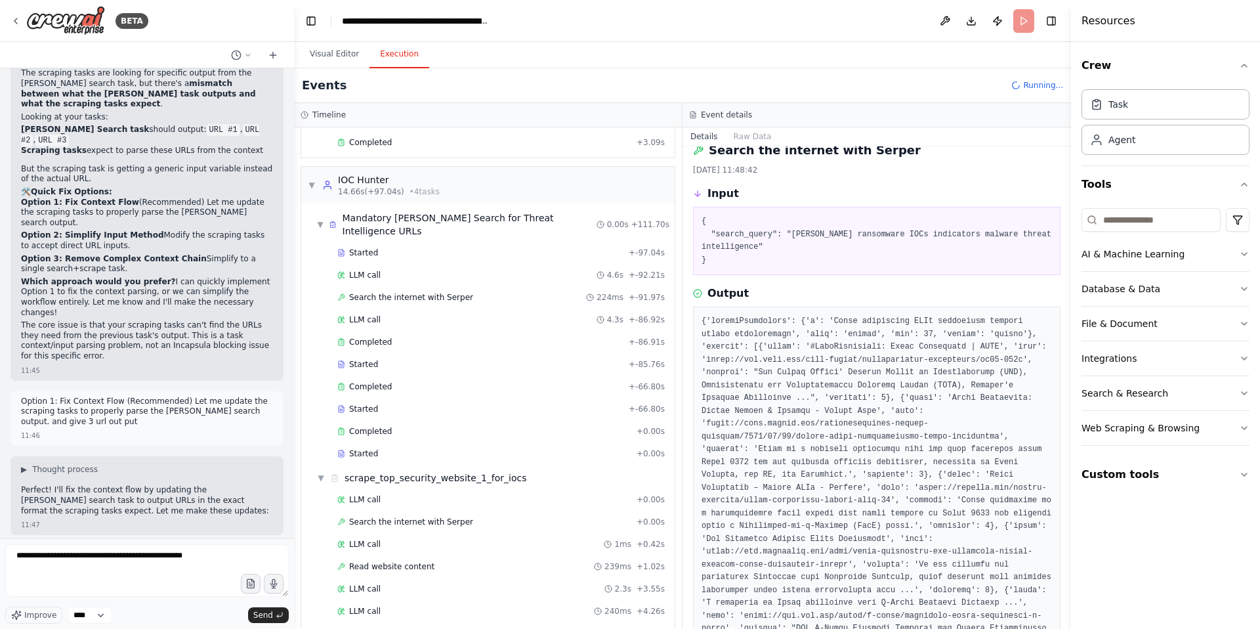
scroll to position [31, 0]
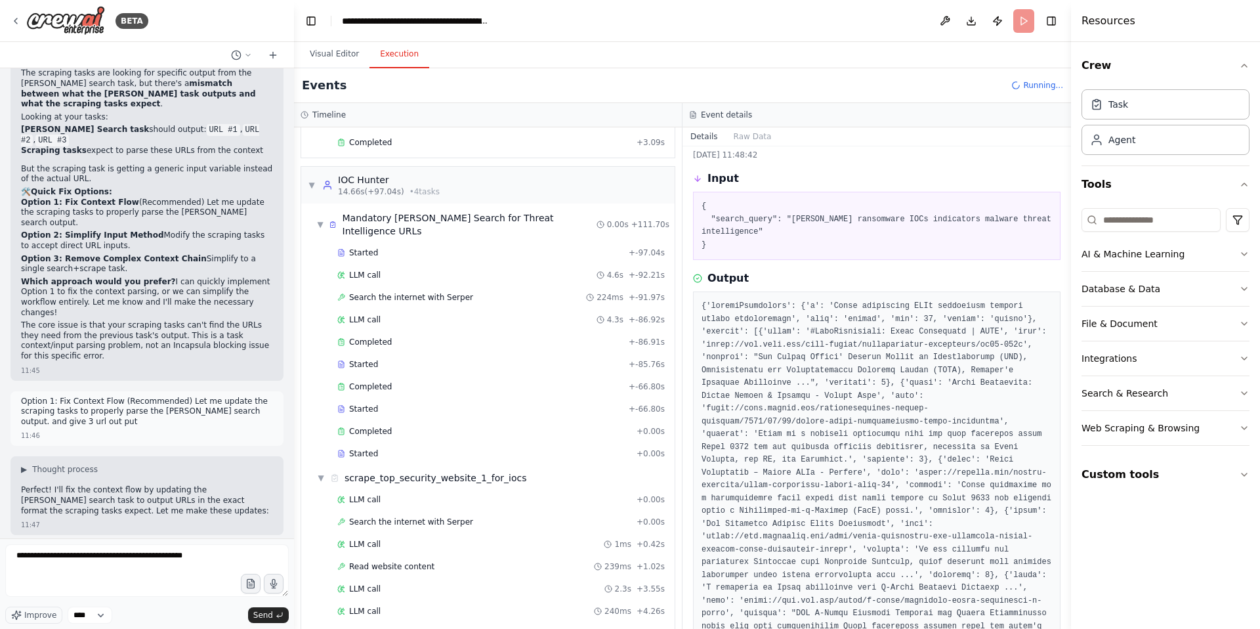
click at [717, 346] on pre at bounding box center [877, 632] width 350 height 665
copy pre "link"
click at [334, 56] on button "Visual Editor" at bounding box center [334, 55] width 70 height 28
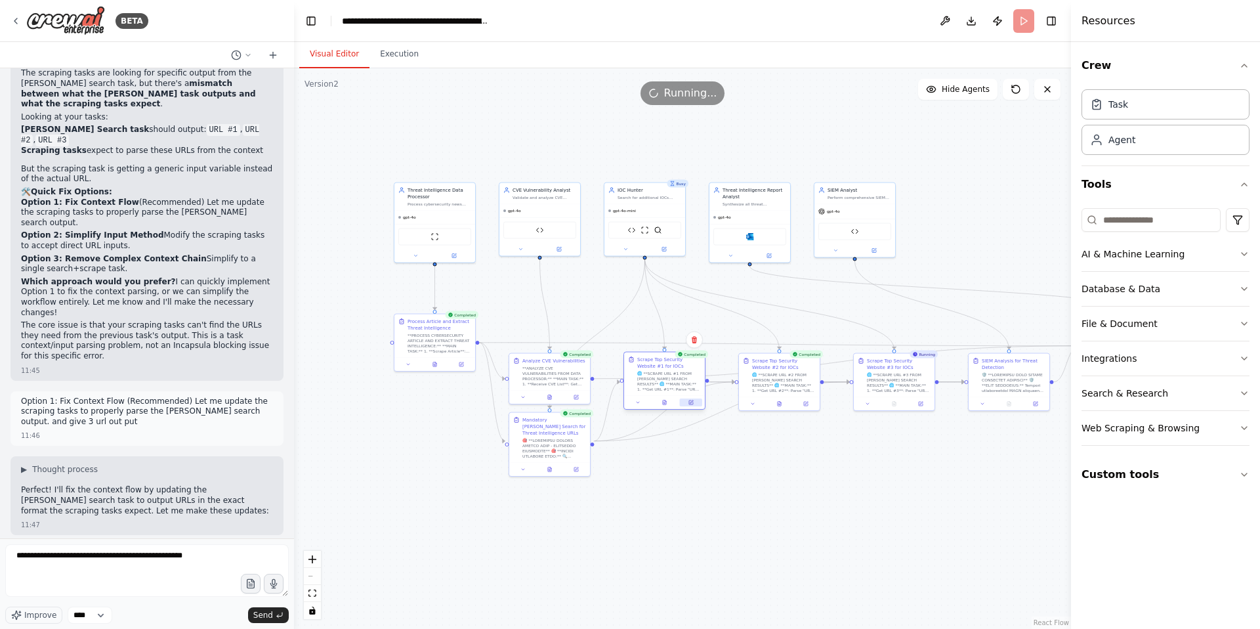
click at [690, 402] on icon at bounding box center [691, 401] width 3 height 3
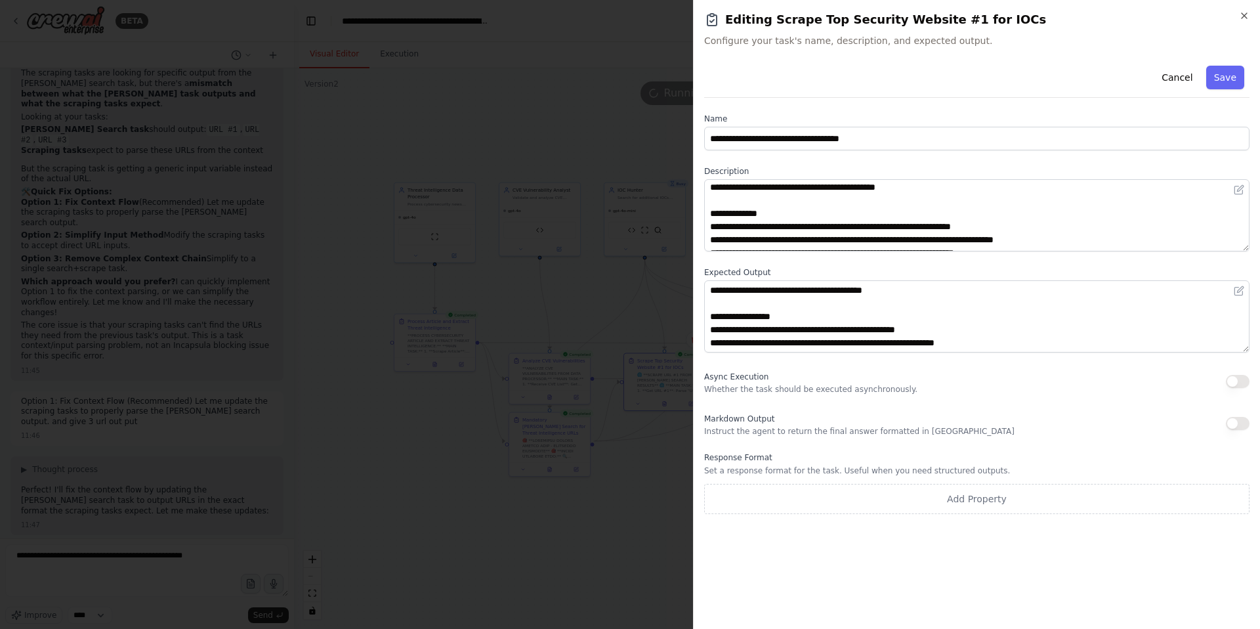
scroll to position [0, 0]
click at [1248, 16] on icon "button" at bounding box center [1244, 16] width 11 height 11
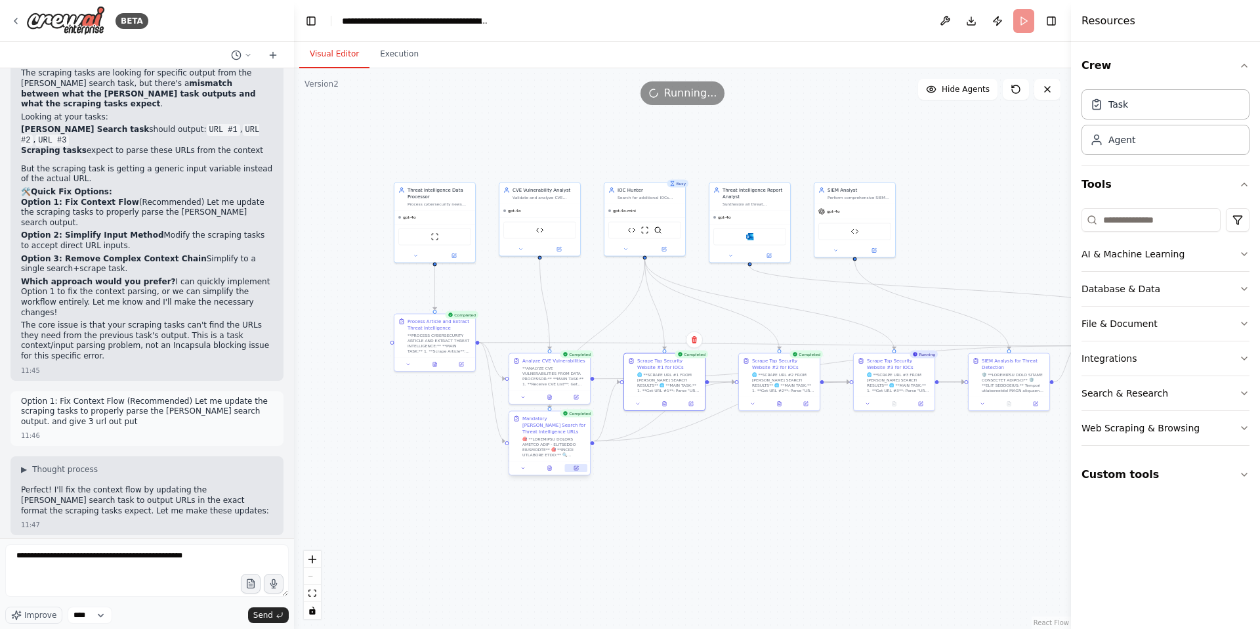
click at [578, 464] on button at bounding box center [576, 468] width 22 height 8
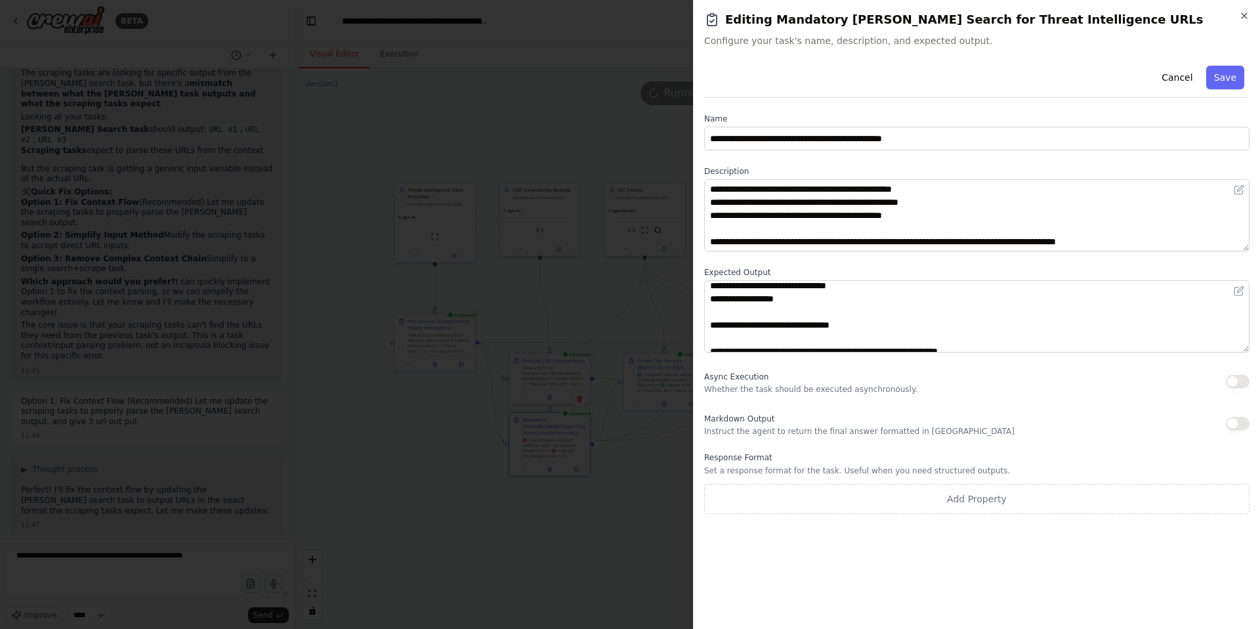
scroll to position [70, 0]
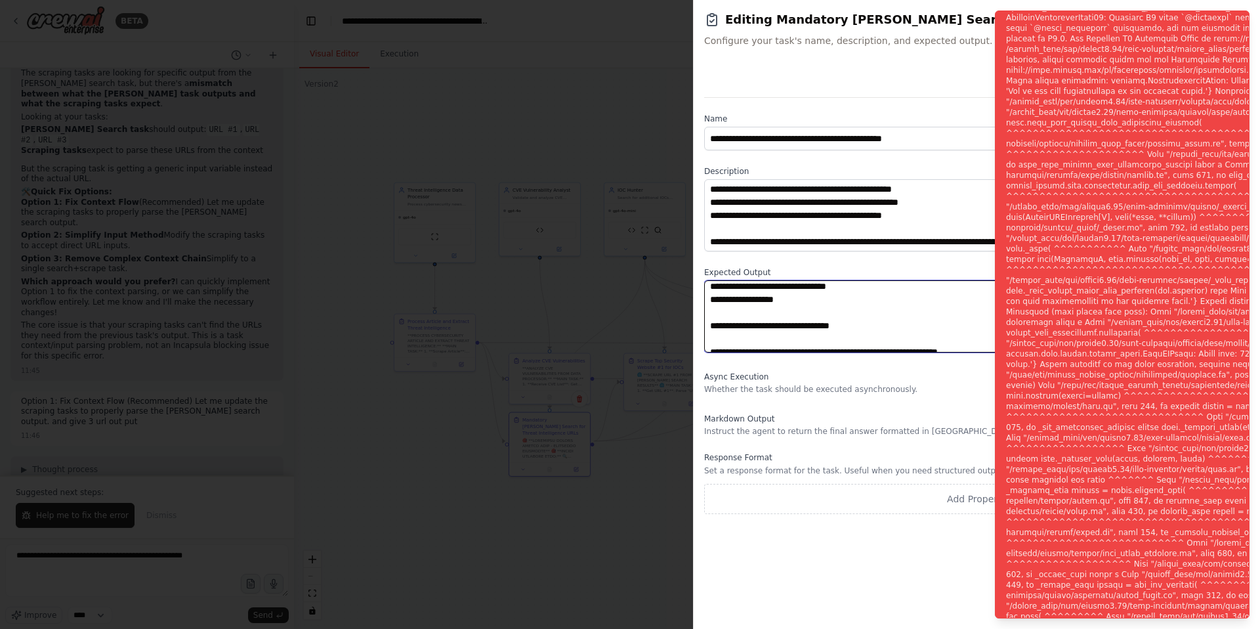
click at [728, 301] on textarea "**********" at bounding box center [976, 316] width 545 height 72
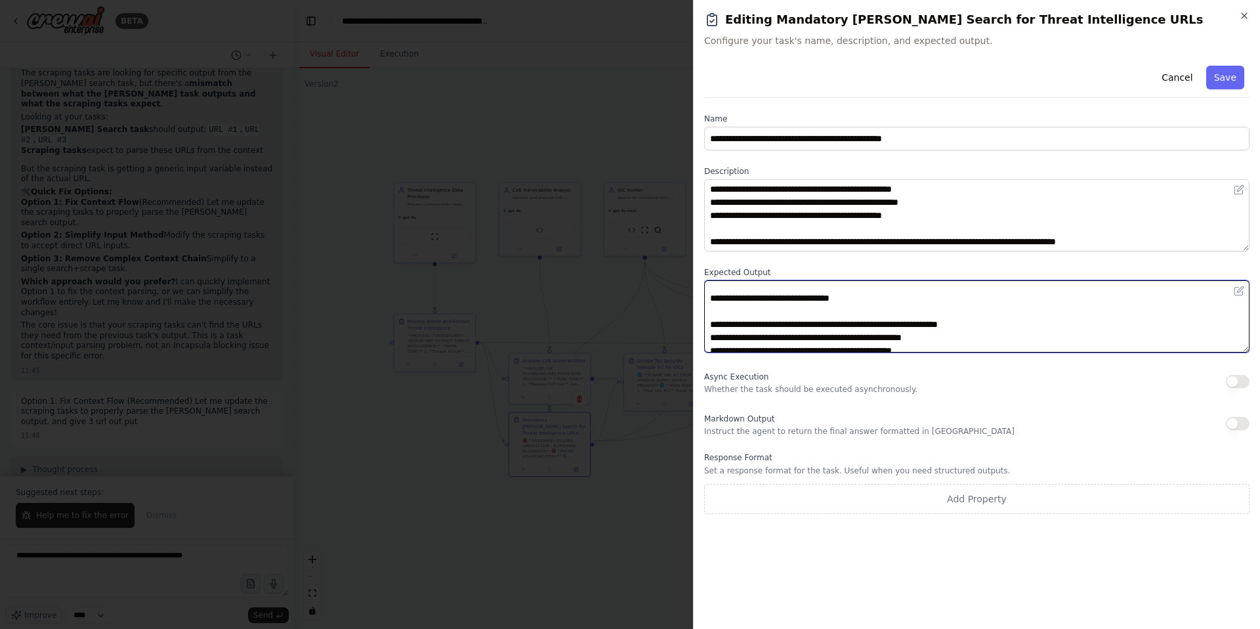
scroll to position [108, 0]
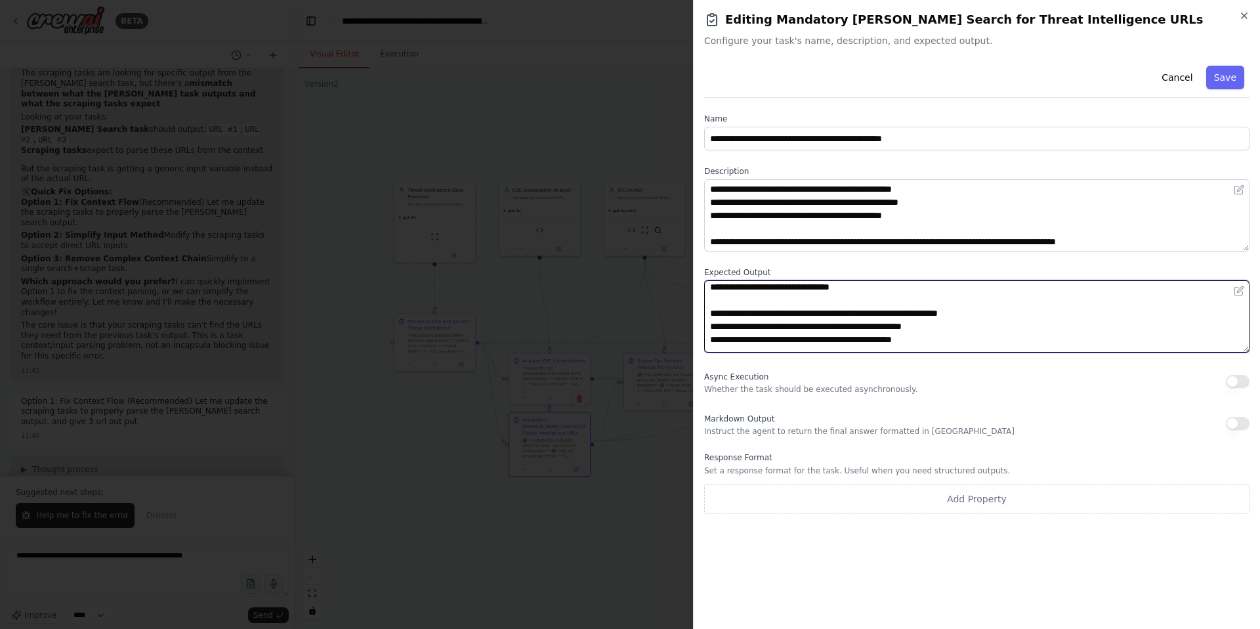
drag, startPoint x: 1003, startPoint y: 314, endPoint x: 768, endPoint y: 312, distance: 234.9
click at [768, 312] on textarea "**********" at bounding box center [976, 316] width 545 height 72
drag, startPoint x: 957, startPoint y: 329, endPoint x: 768, endPoint y: 329, distance: 189.0
click at [768, 329] on textarea "**********" at bounding box center [976, 316] width 545 height 72
drag, startPoint x: 945, startPoint y: 341, endPoint x: 768, endPoint y: 342, distance: 177.2
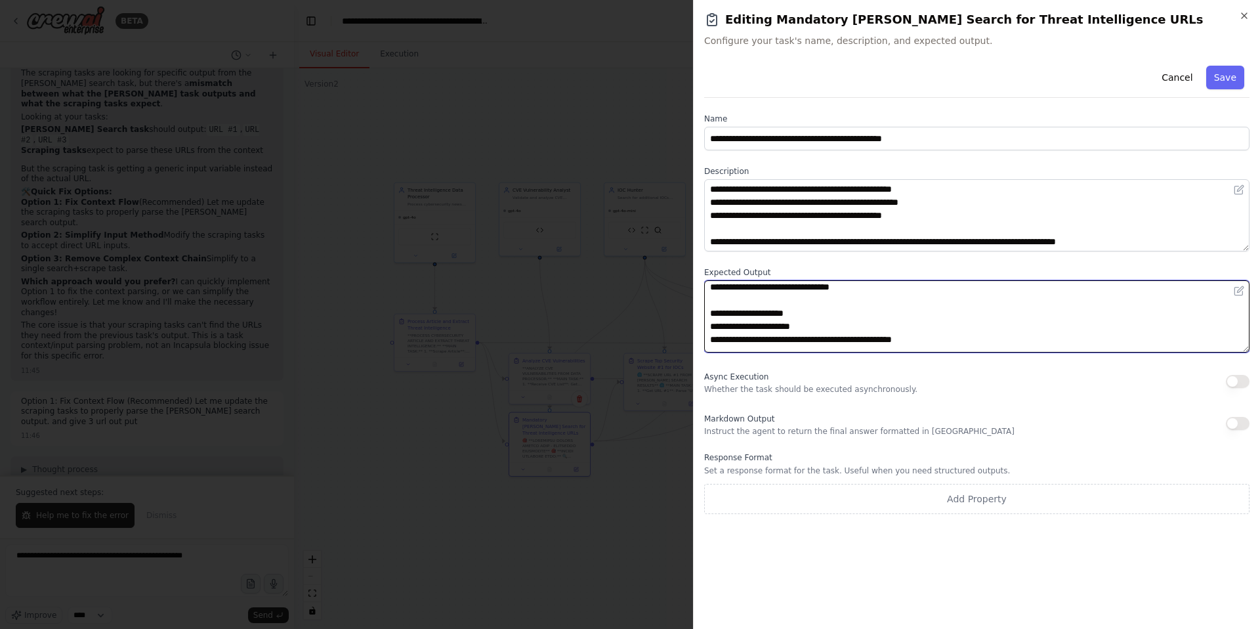
click at [768, 342] on textarea "**********" at bounding box center [976, 316] width 545 height 72
type textarea "**********"
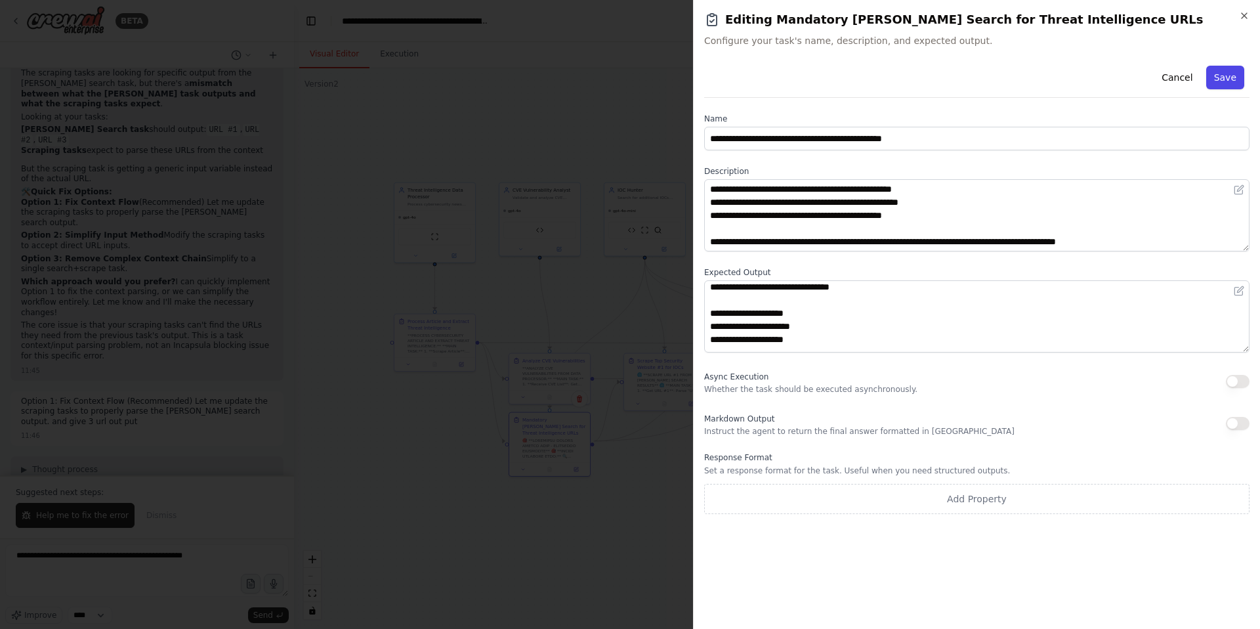
click at [1230, 79] on button "Save" at bounding box center [1225, 78] width 38 height 24
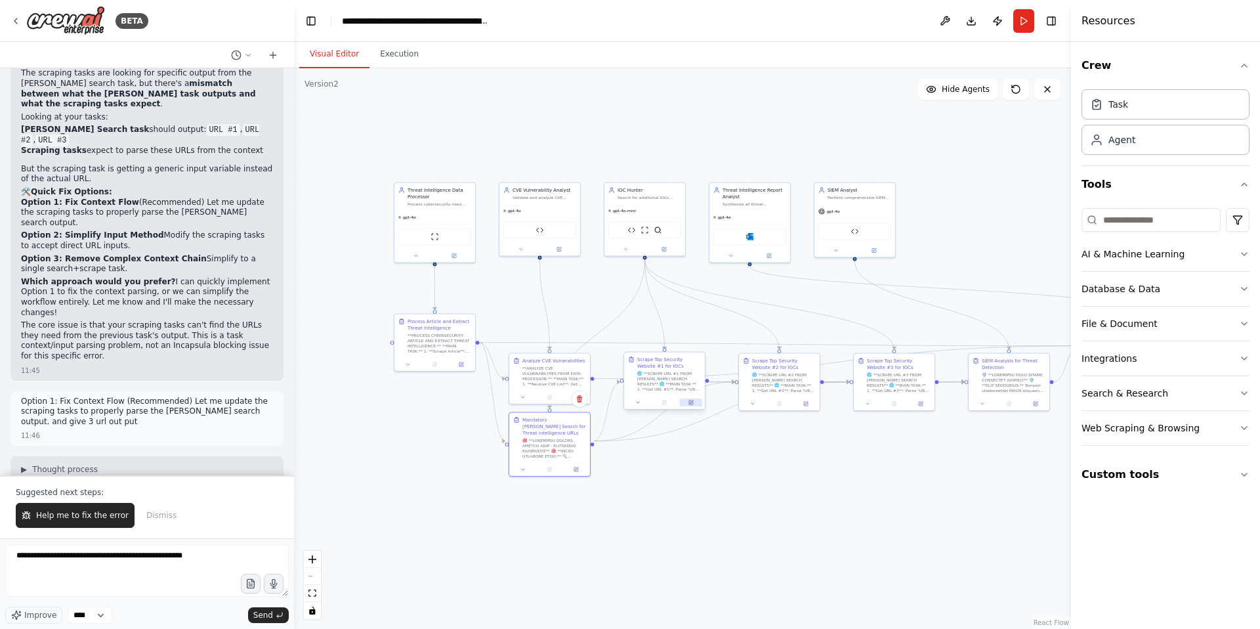
click at [690, 398] on button at bounding box center [691, 402] width 22 height 8
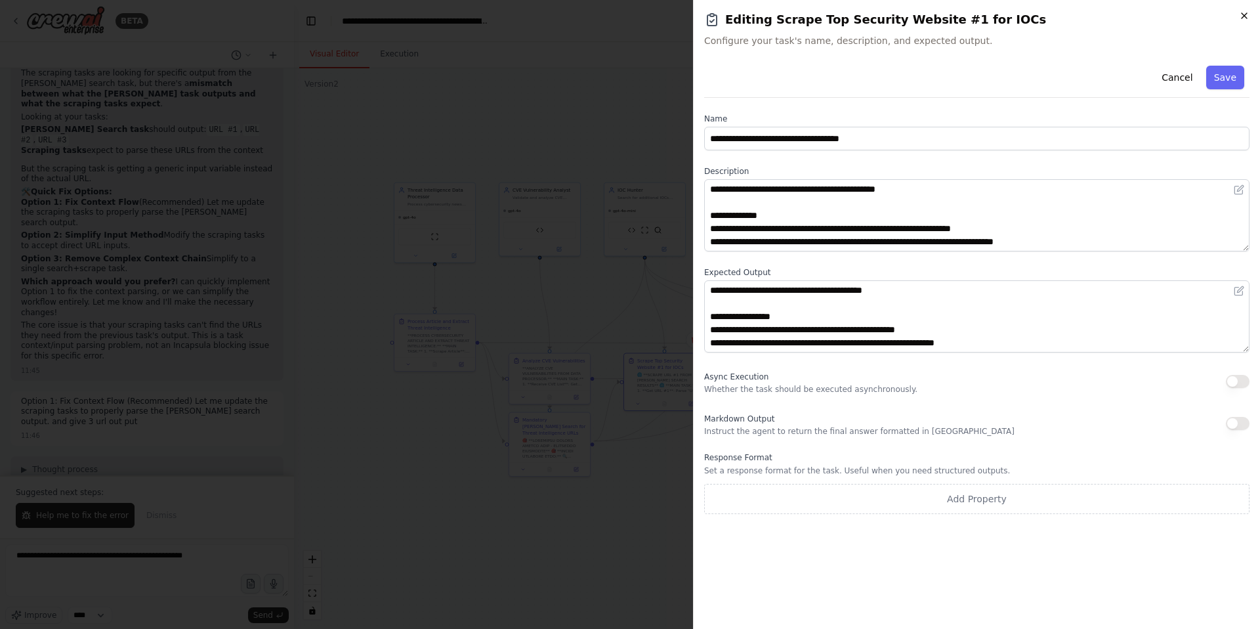
click at [1246, 18] on icon "button" at bounding box center [1244, 15] width 5 height 5
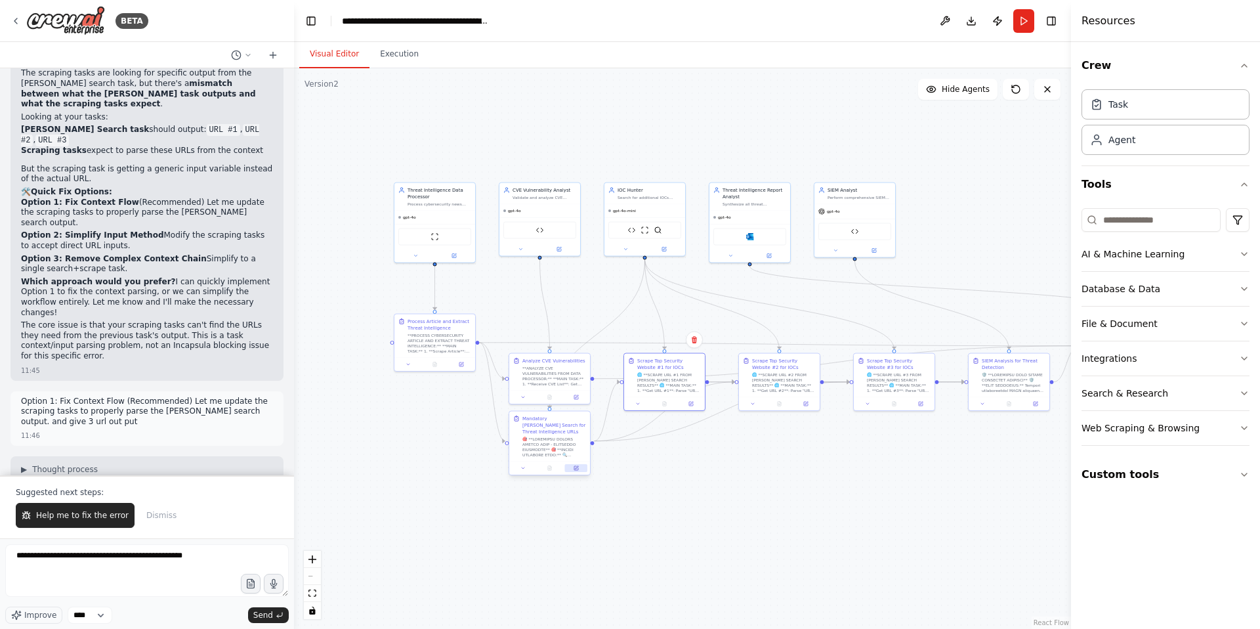
click at [578, 465] on icon at bounding box center [576, 467] width 5 height 5
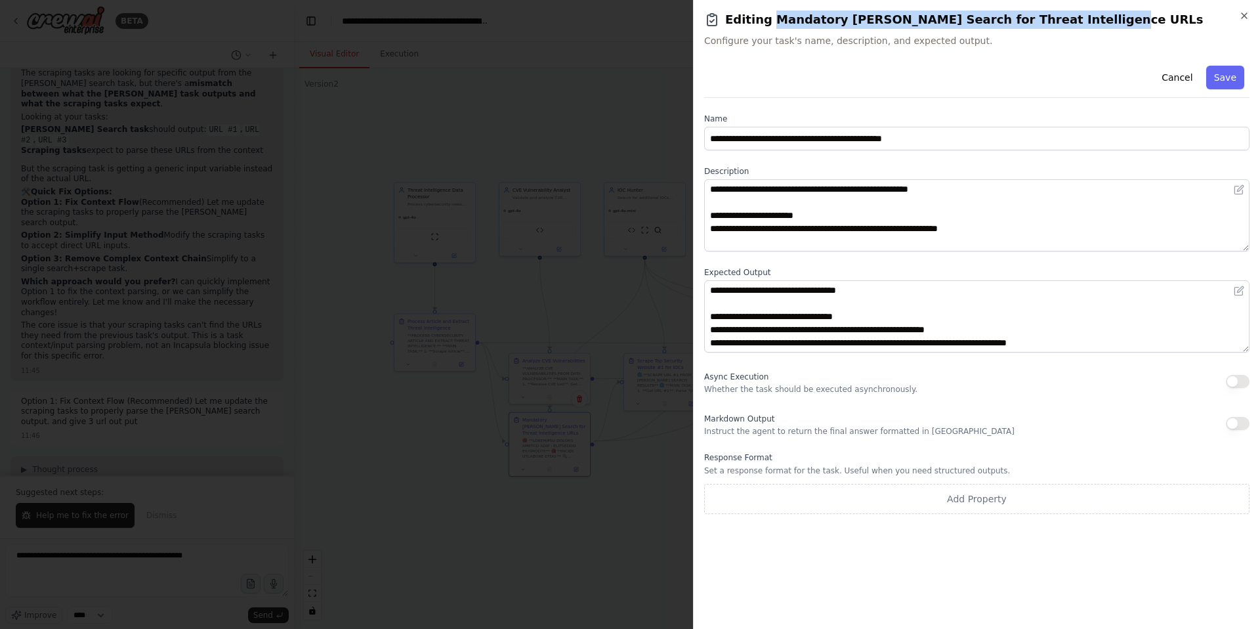
drag, startPoint x: 770, startPoint y: 21, endPoint x: 1062, endPoint y: 22, distance: 292.7
click at [1062, 22] on h2 "Editing Mandatory Serper Search for Threat Intelligence URLs" at bounding box center [976, 20] width 545 height 18
copy h2 "Mandatory [PERSON_NAME] Search for Threat Intelligence URLs"
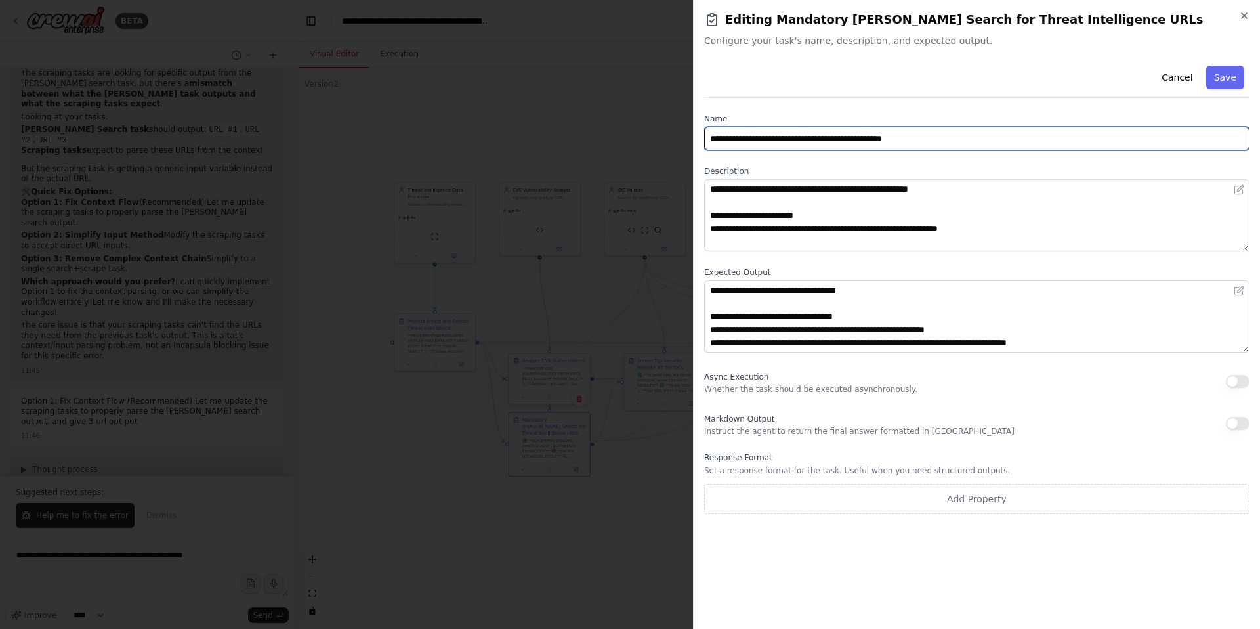
click at [945, 140] on input "**********" at bounding box center [976, 139] width 545 height 24
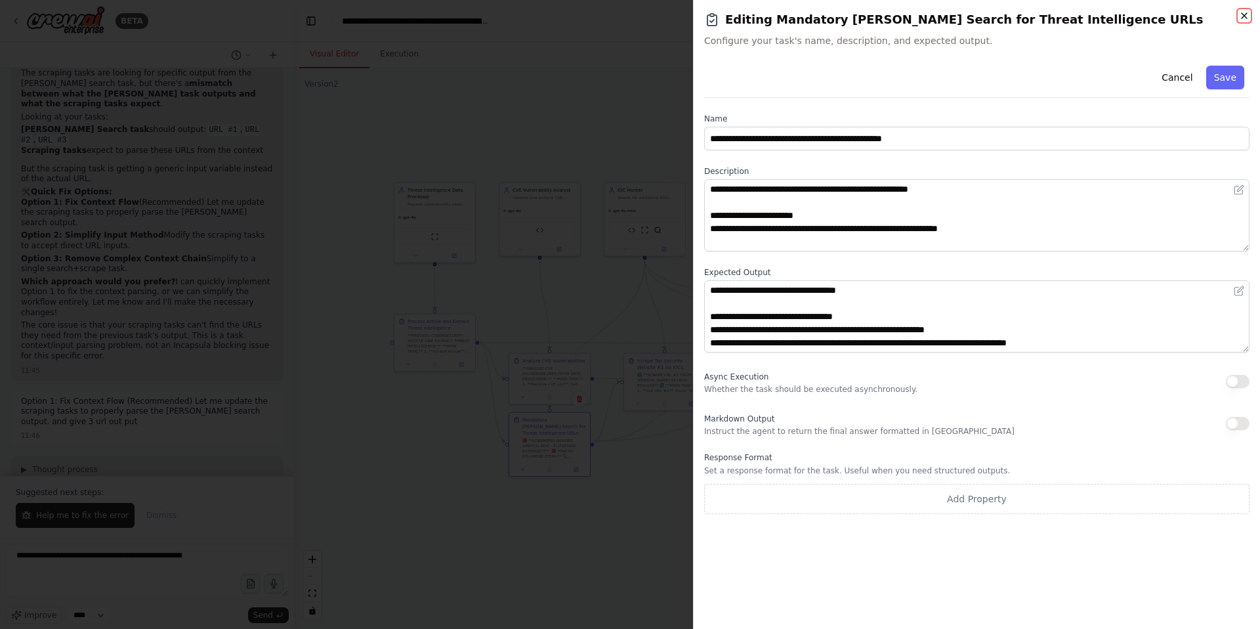
click at [1246, 16] on icon "button" at bounding box center [1244, 15] width 5 height 5
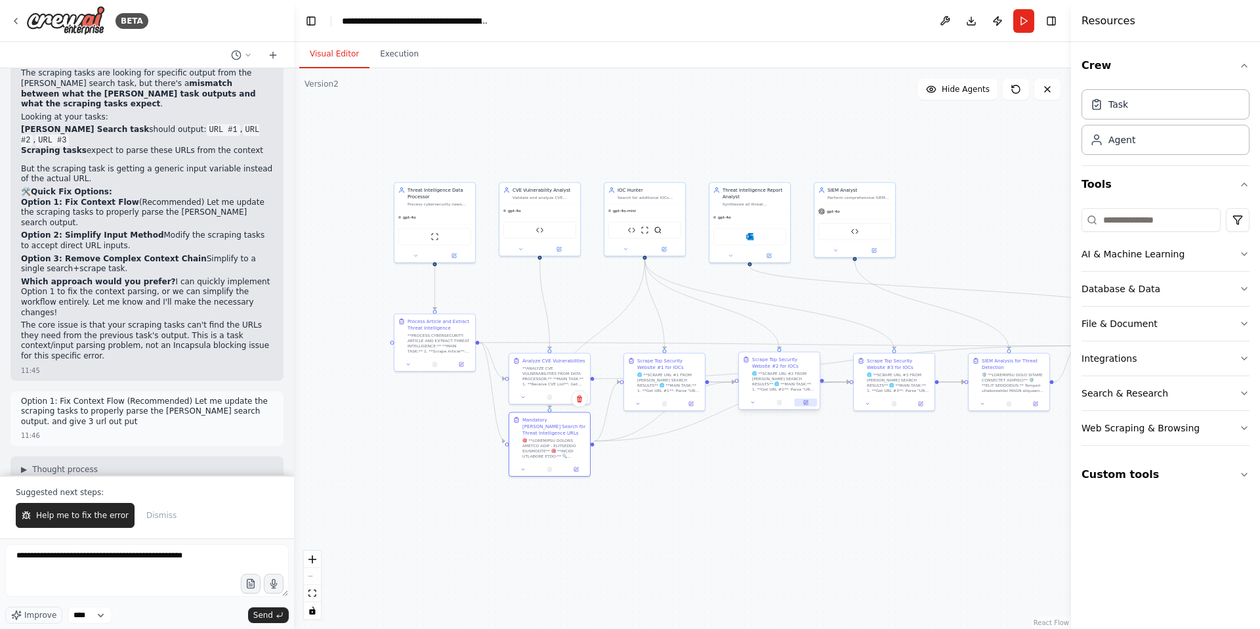
click at [807, 402] on icon at bounding box center [806, 402] width 4 height 4
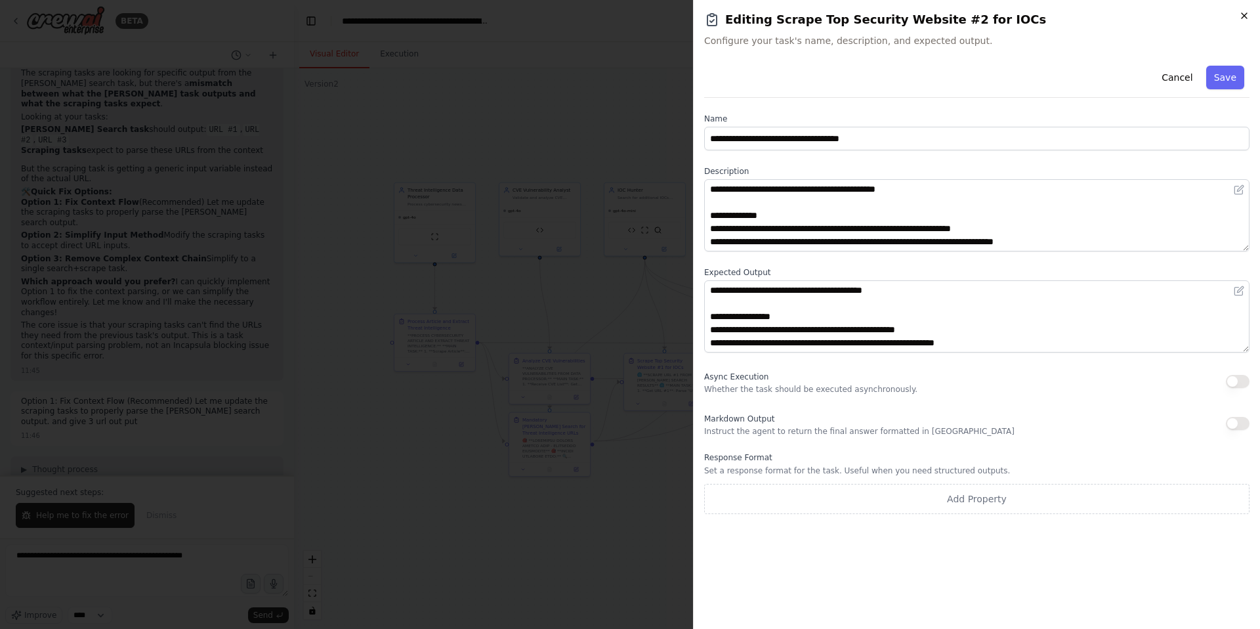
click at [1246, 18] on icon "button" at bounding box center [1244, 16] width 11 height 11
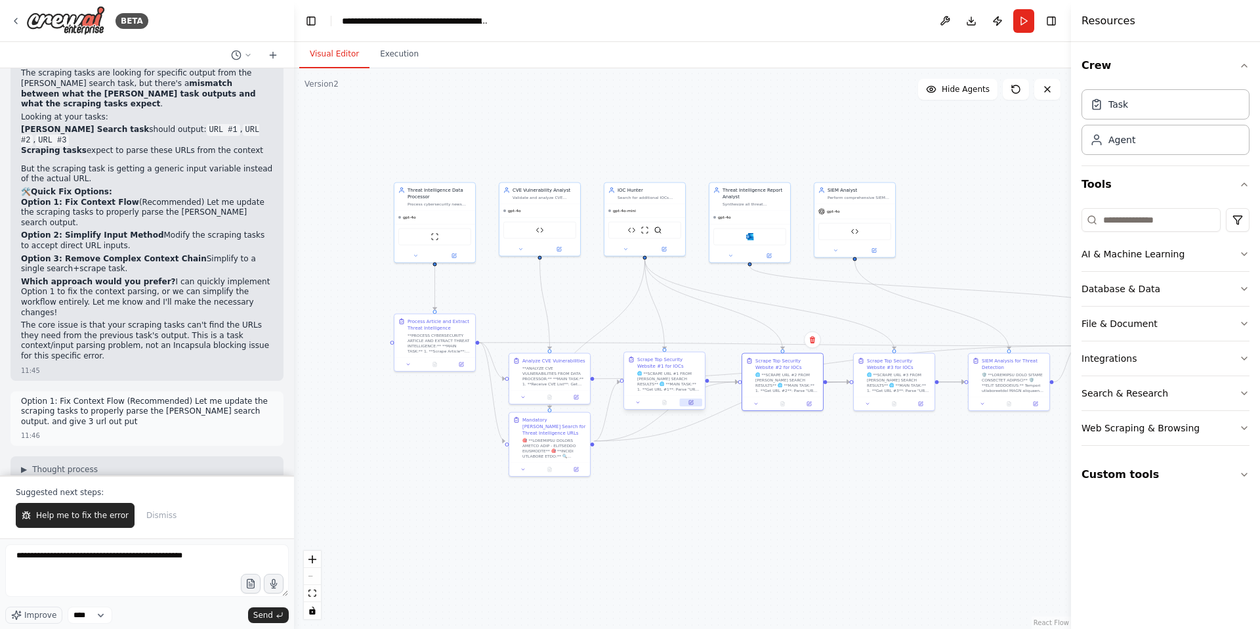
click at [690, 402] on icon at bounding box center [691, 401] width 3 height 3
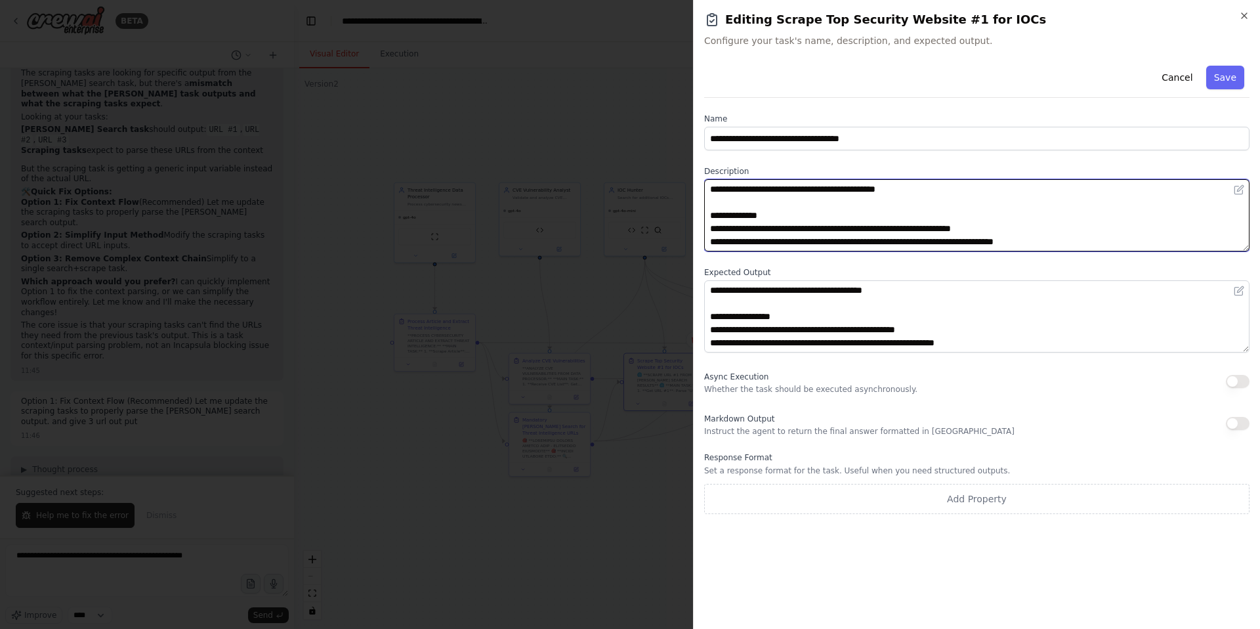
drag, startPoint x: 1019, startPoint y: 228, endPoint x: 860, endPoint y: 228, distance: 158.2
click at [860, 228] on textarea "**********" at bounding box center [976, 215] width 545 height 72
click at [939, 230] on textarea "**********" at bounding box center [976, 215] width 545 height 72
drag, startPoint x: 1030, startPoint y: 229, endPoint x: 883, endPoint y: 230, distance: 146.4
click at [883, 230] on textarea "**********" at bounding box center [976, 215] width 545 height 72
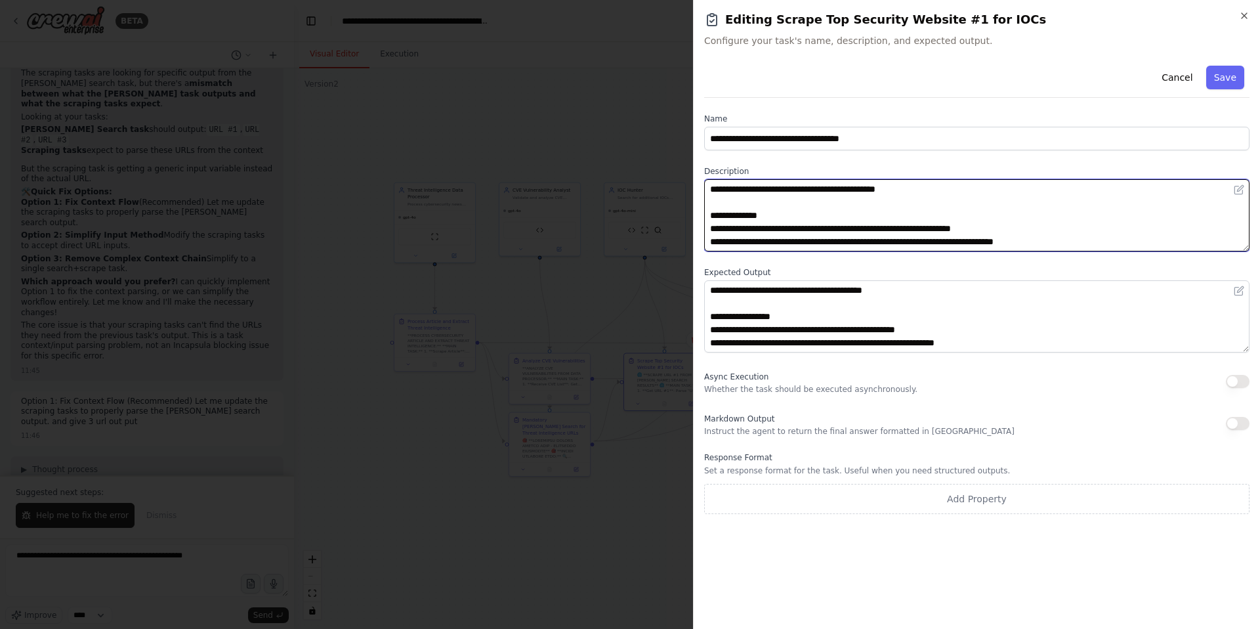
paste textarea "**********"
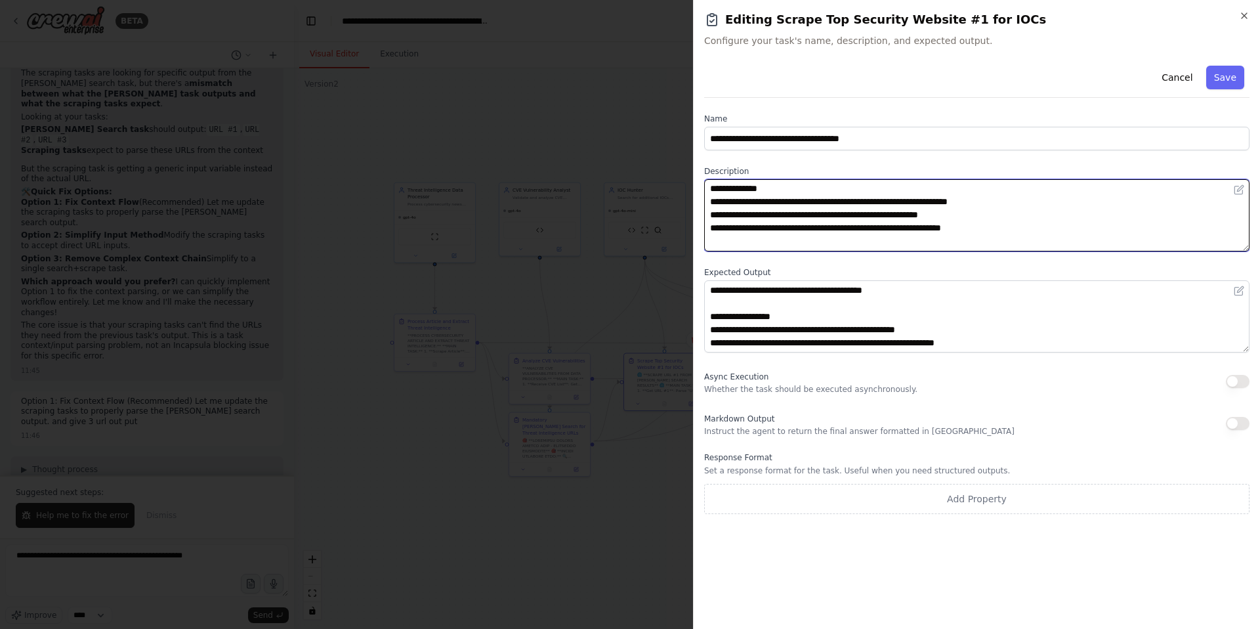
scroll to position [187, 0]
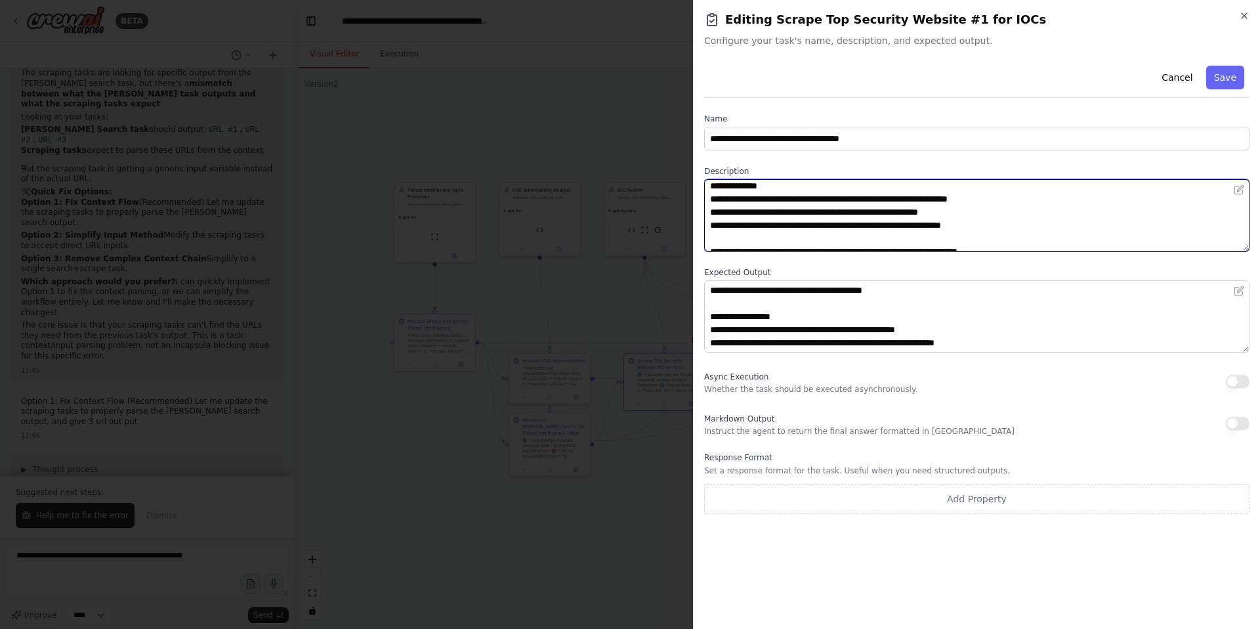
drag, startPoint x: 1049, startPoint y: 200, endPoint x: 686, endPoint y: 198, distance: 363.6
click at [686, 198] on body "BETA create the crew with below system prompt , You are an Expert Threat Intell…" at bounding box center [630, 314] width 1260 height 629
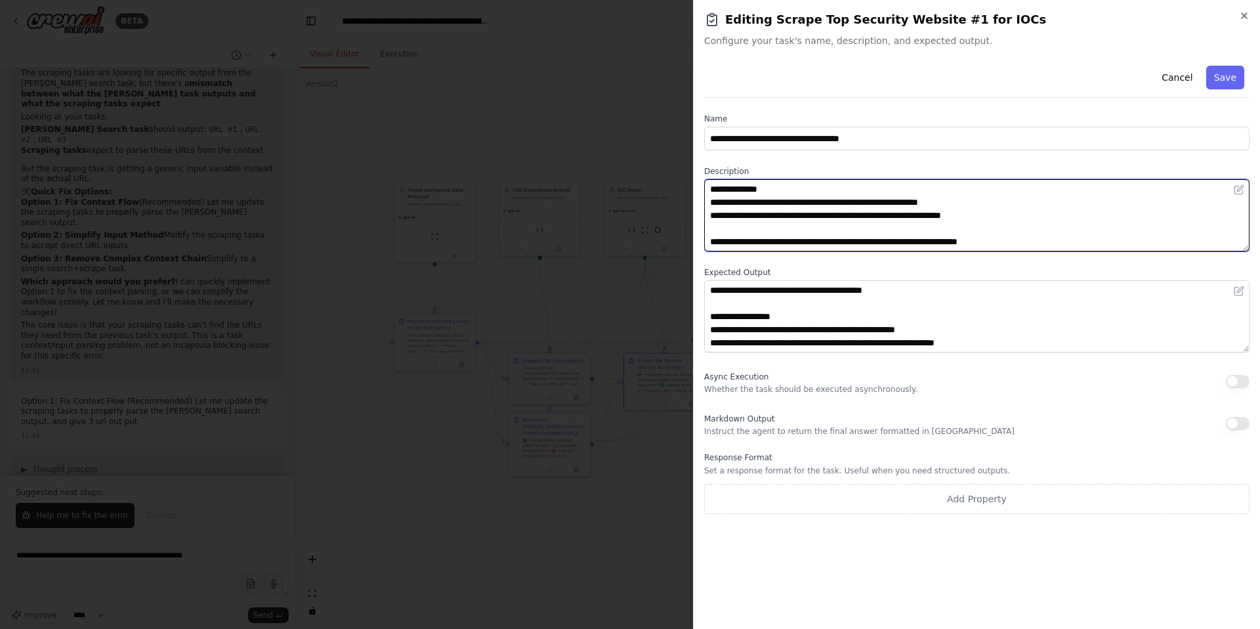
scroll to position [0, 0]
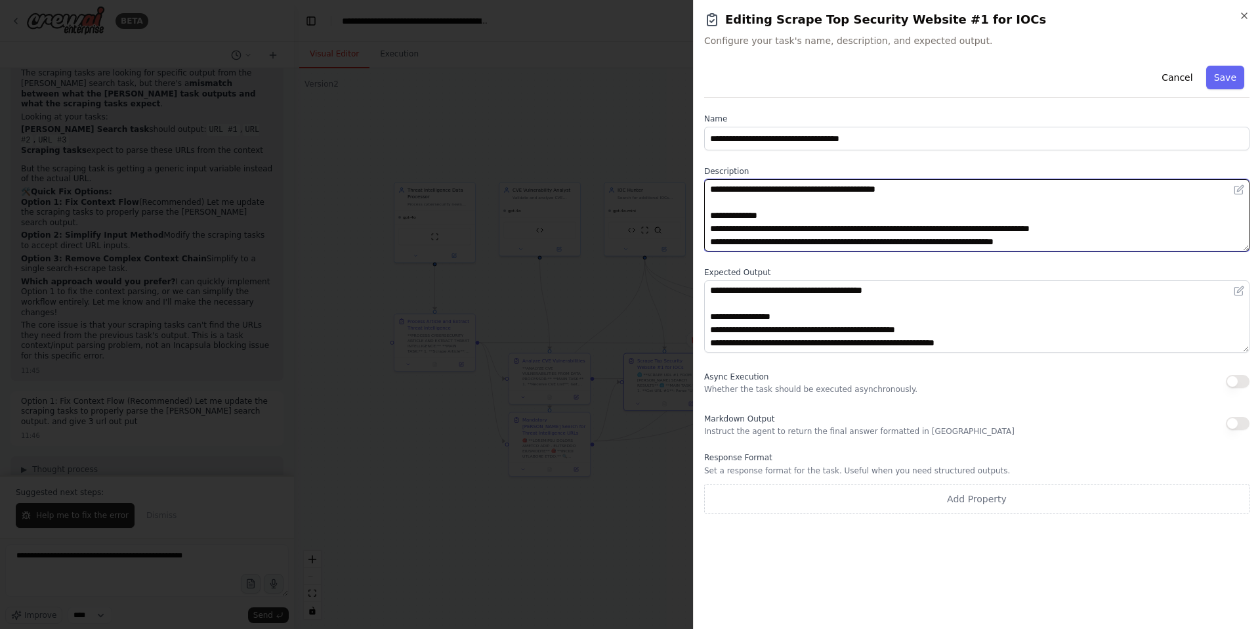
click at [761, 216] on textarea "**********" at bounding box center [976, 215] width 545 height 72
click at [871, 198] on textarea "**********" at bounding box center [976, 215] width 545 height 72
type textarea "**********"
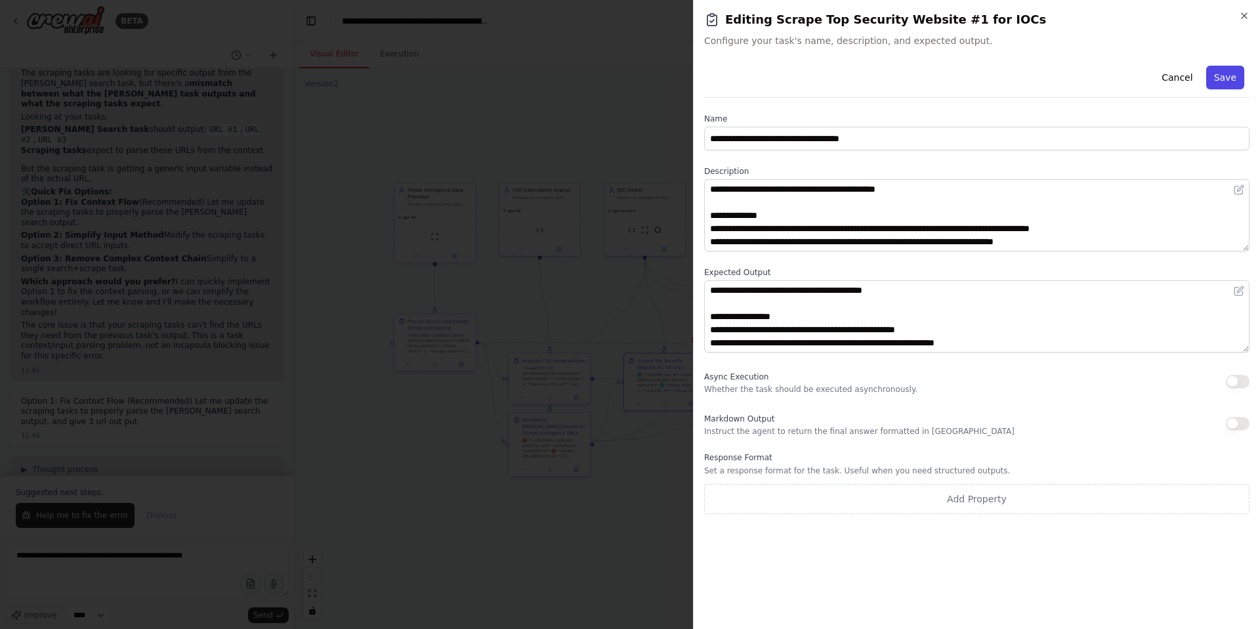
click at [1227, 78] on button "Save" at bounding box center [1225, 78] width 38 height 24
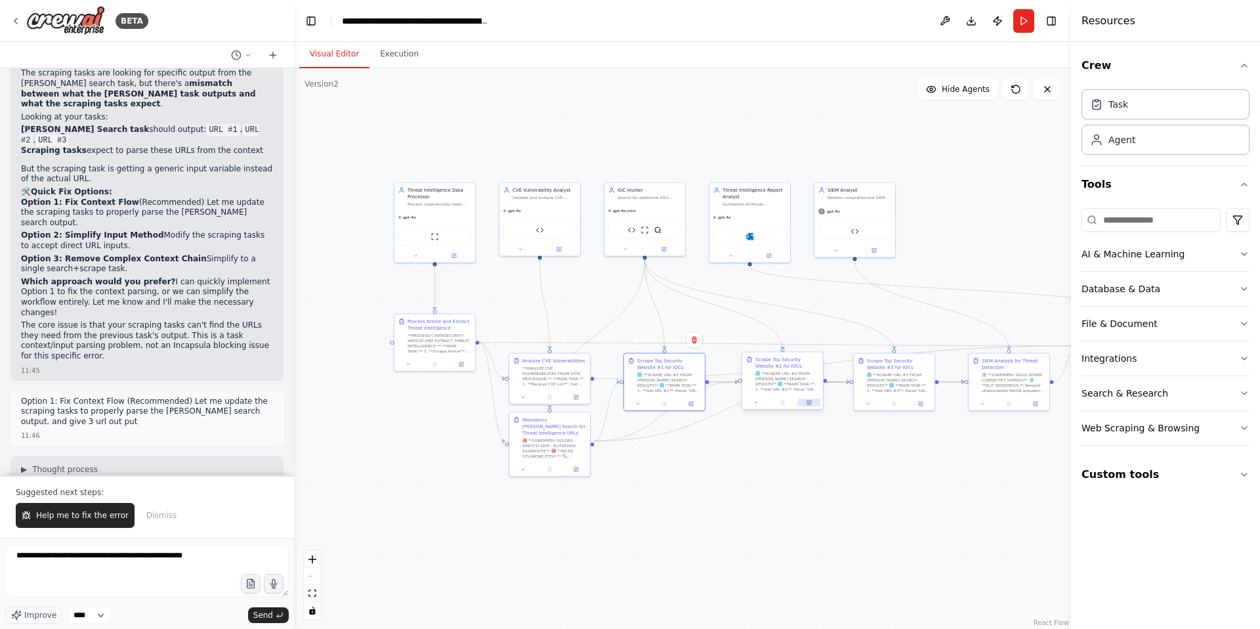
click at [809, 404] on icon at bounding box center [809, 402] width 4 height 4
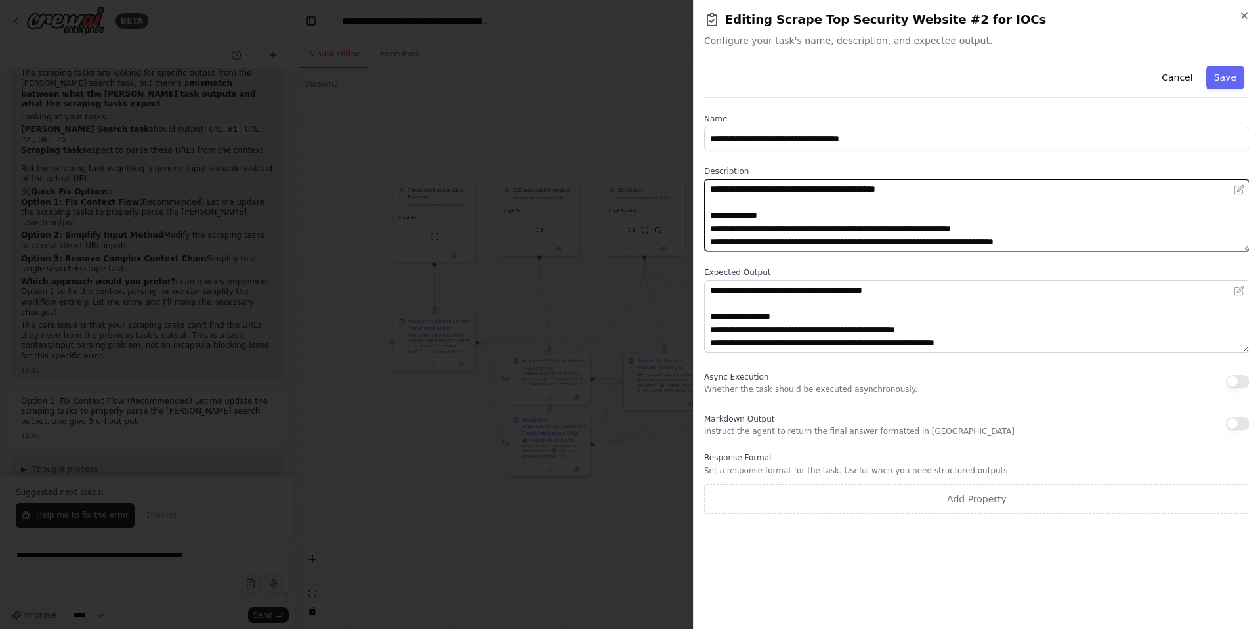
click at [816, 211] on textarea "**********" at bounding box center [976, 215] width 545 height 72
paste textarea "**********"
click at [799, 189] on textarea "**********" at bounding box center [976, 215] width 545 height 72
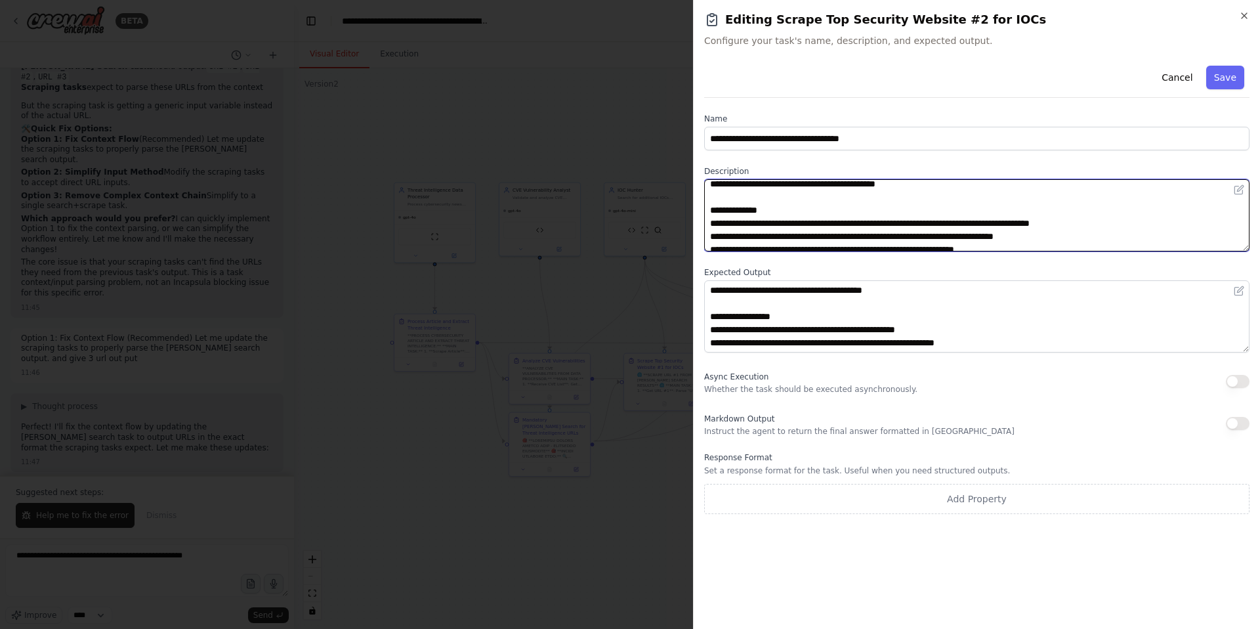
click at [774, 224] on textarea "**********" at bounding box center [976, 215] width 545 height 72
click at [851, 226] on textarea "**********" at bounding box center [976, 215] width 545 height 72
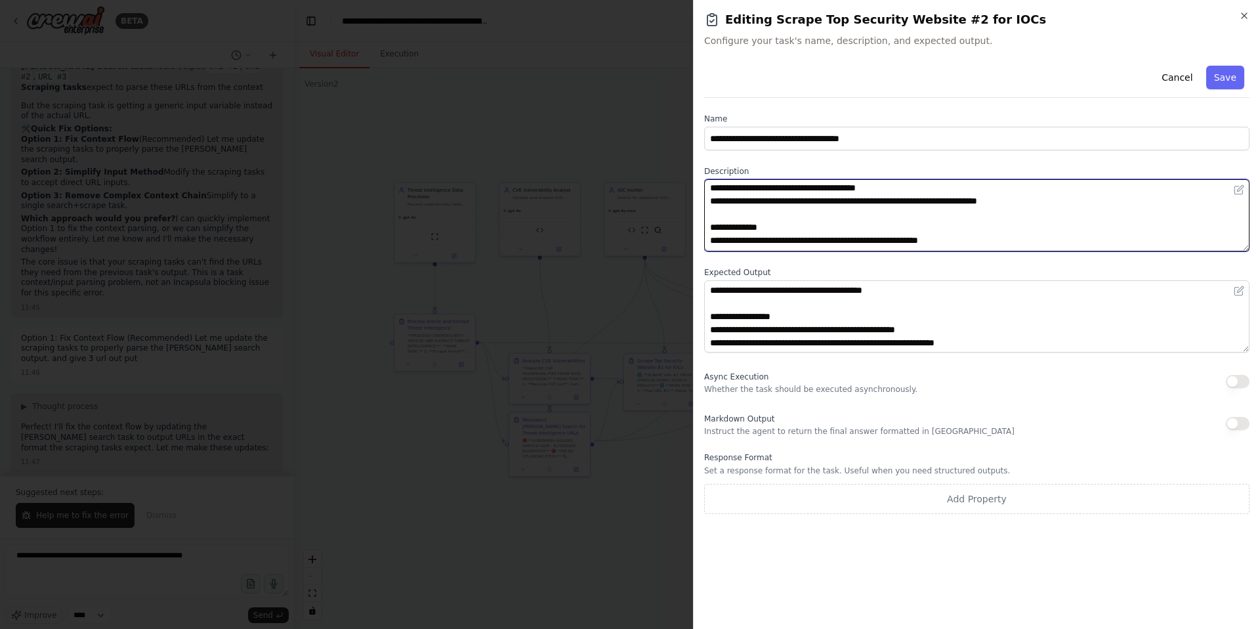
scroll to position [177, 0]
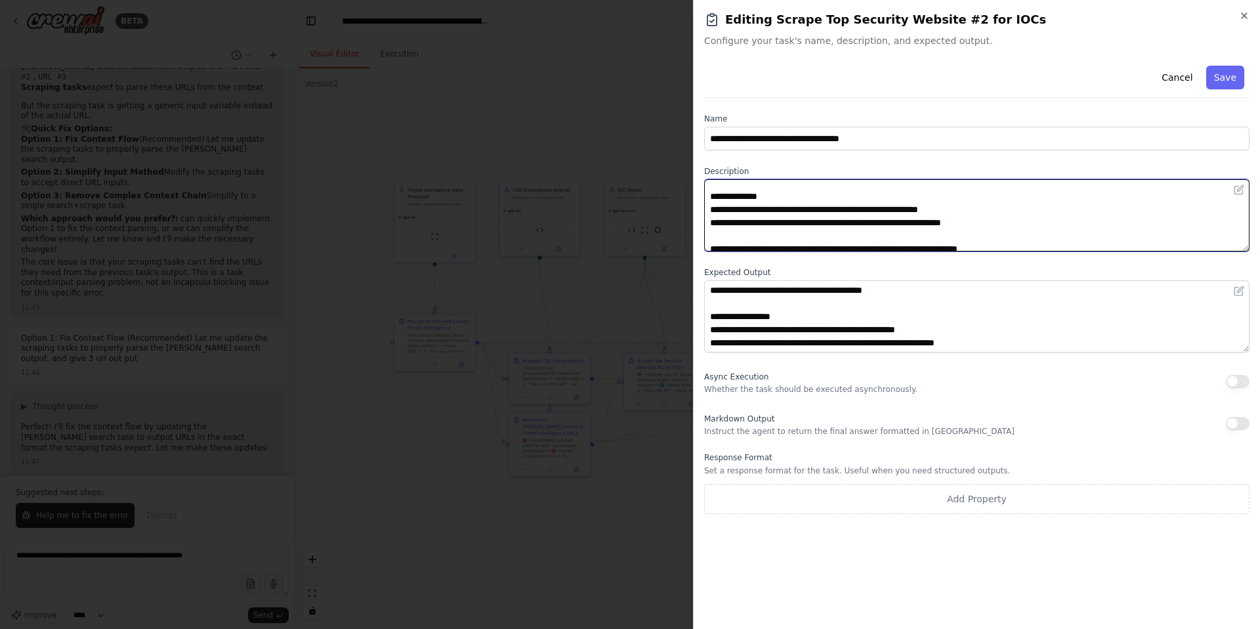
click at [992, 207] on textarea "**********" at bounding box center [976, 215] width 545 height 72
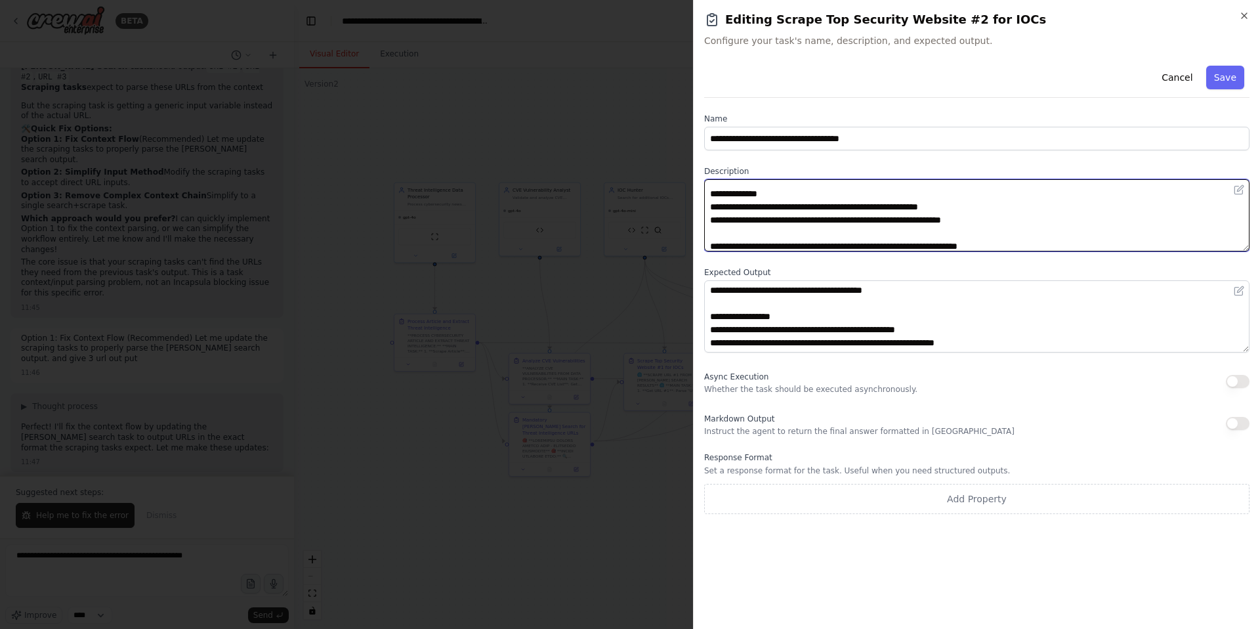
scroll to position [179, 0]
click at [937, 220] on textarea "**********" at bounding box center [976, 215] width 545 height 72
click at [772, 221] on textarea "**********" at bounding box center [976, 215] width 545 height 72
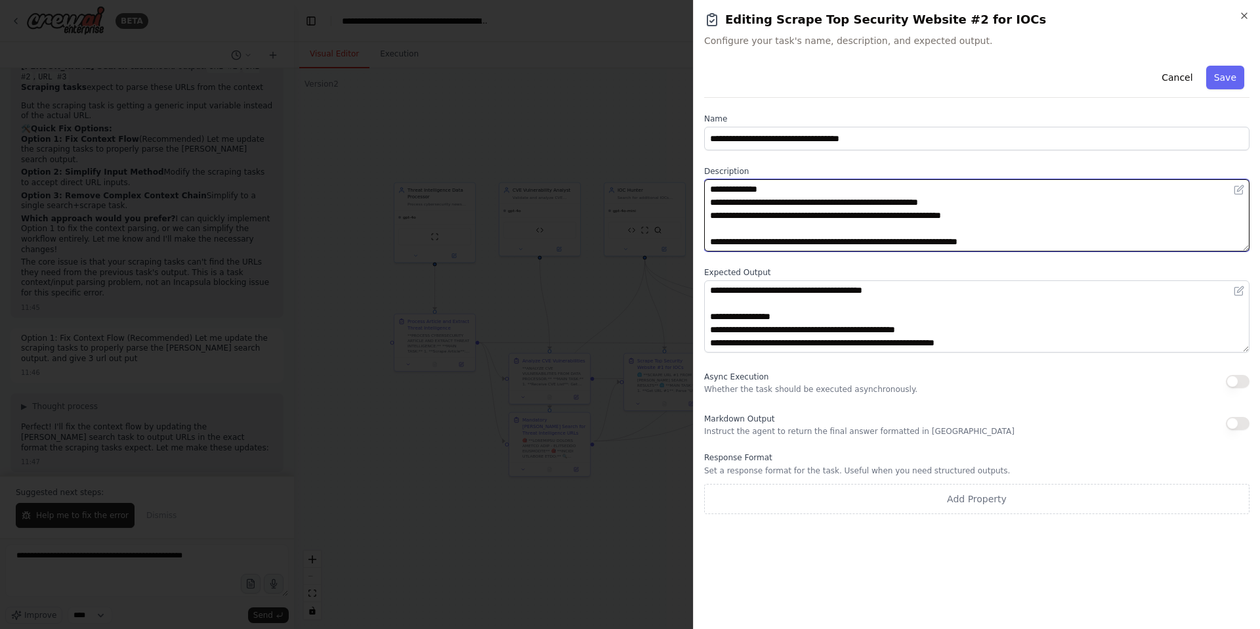
click at [921, 204] on textarea "**********" at bounding box center [976, 215] width 545 height 72
type textarea "**********"
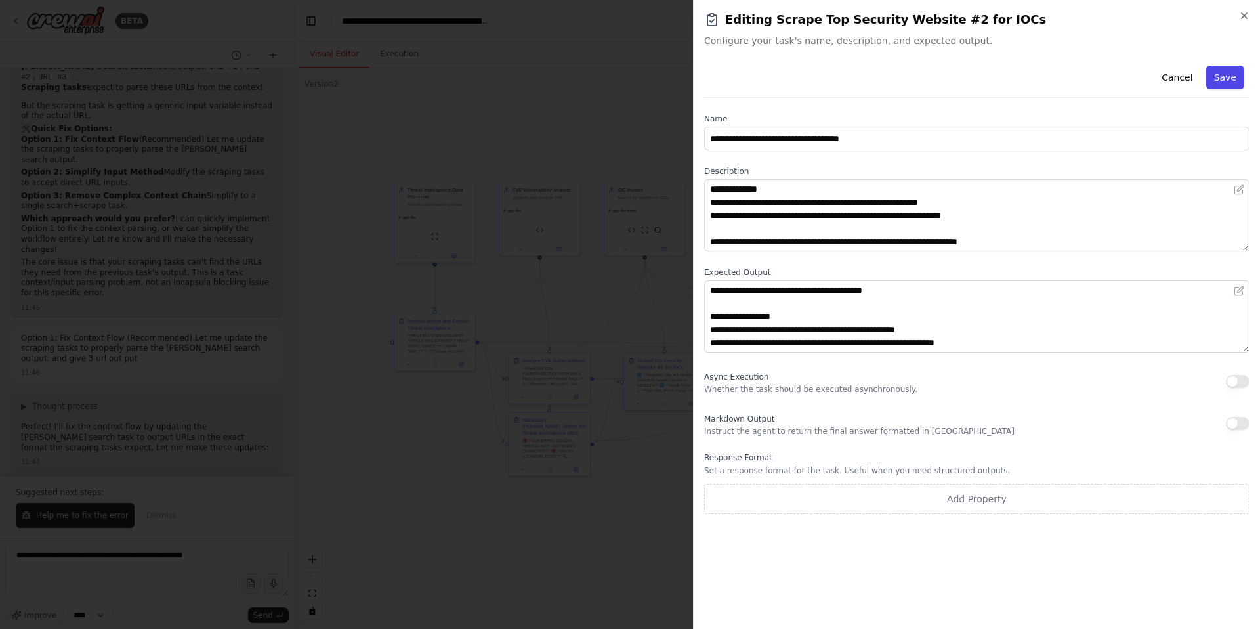
click at [1231, 79] on button "Save" at bounding box center [1225, 78] width 38 height 24
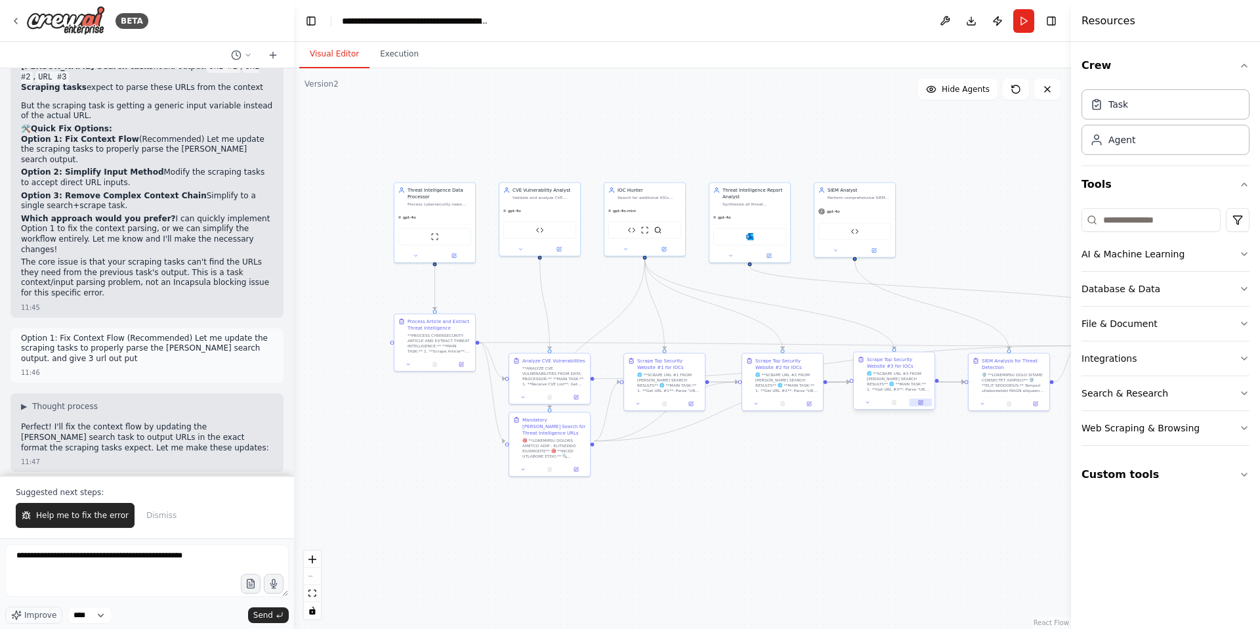
click at [921, 402] on icon at bounding box center [921, 401] width 3 height 3
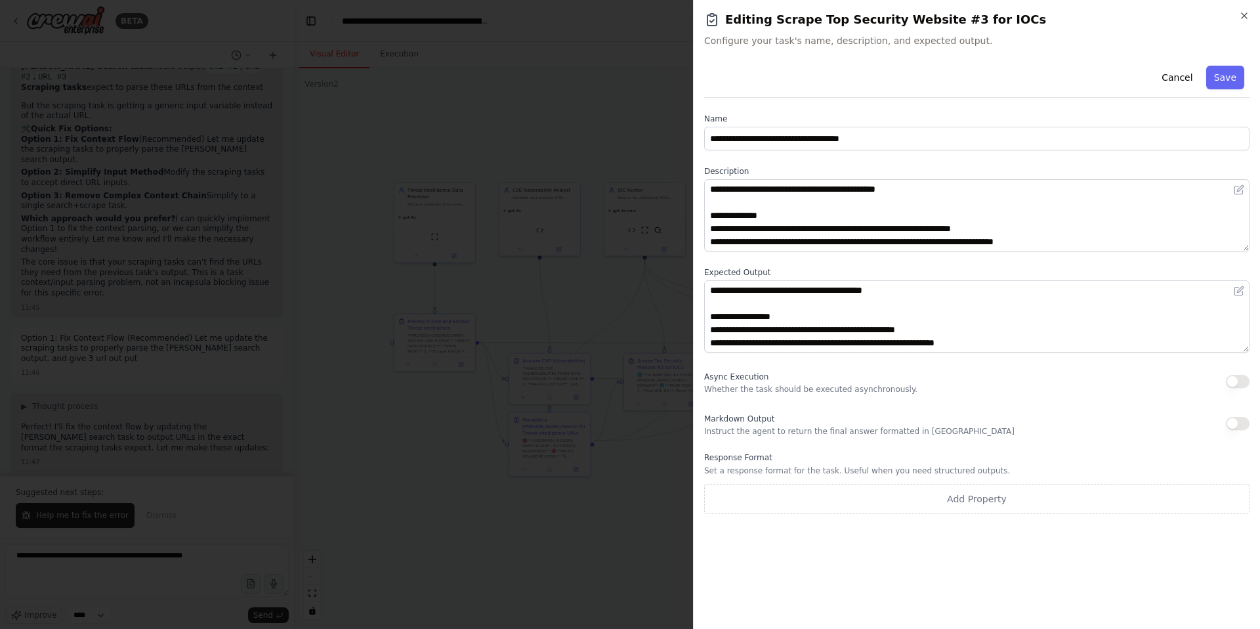
scroll to position [3, 0]
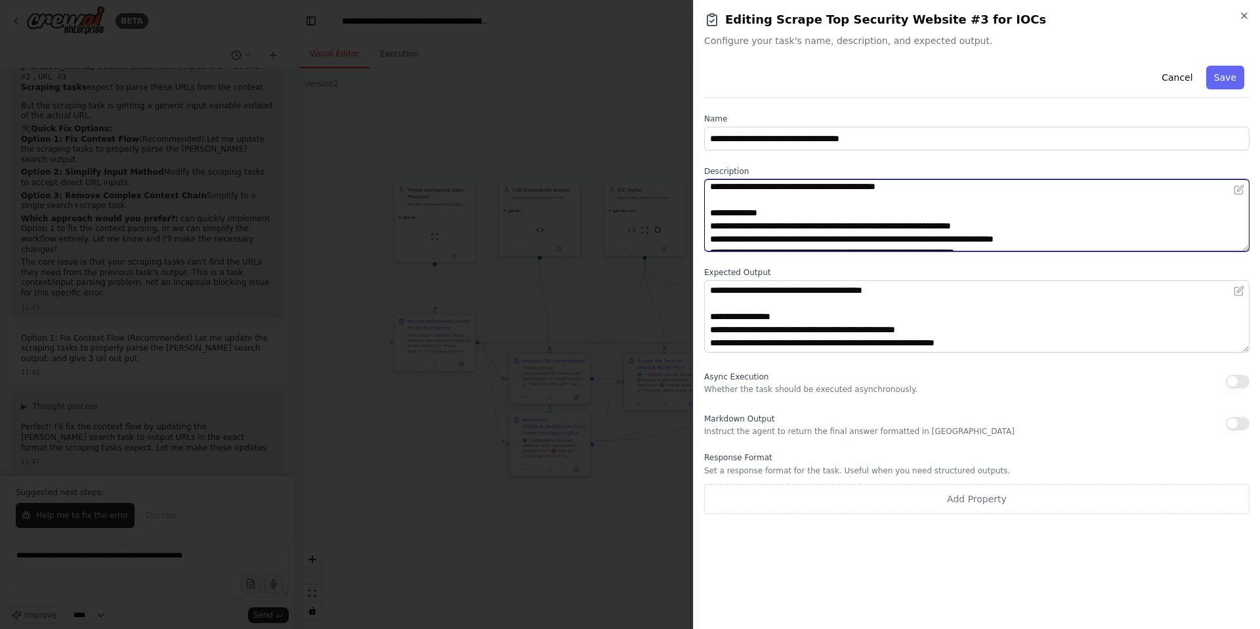
click at [887, 211] on textarea "**********" at bounding box center [976, 215] width 545 height 72
paste textarea "**********"
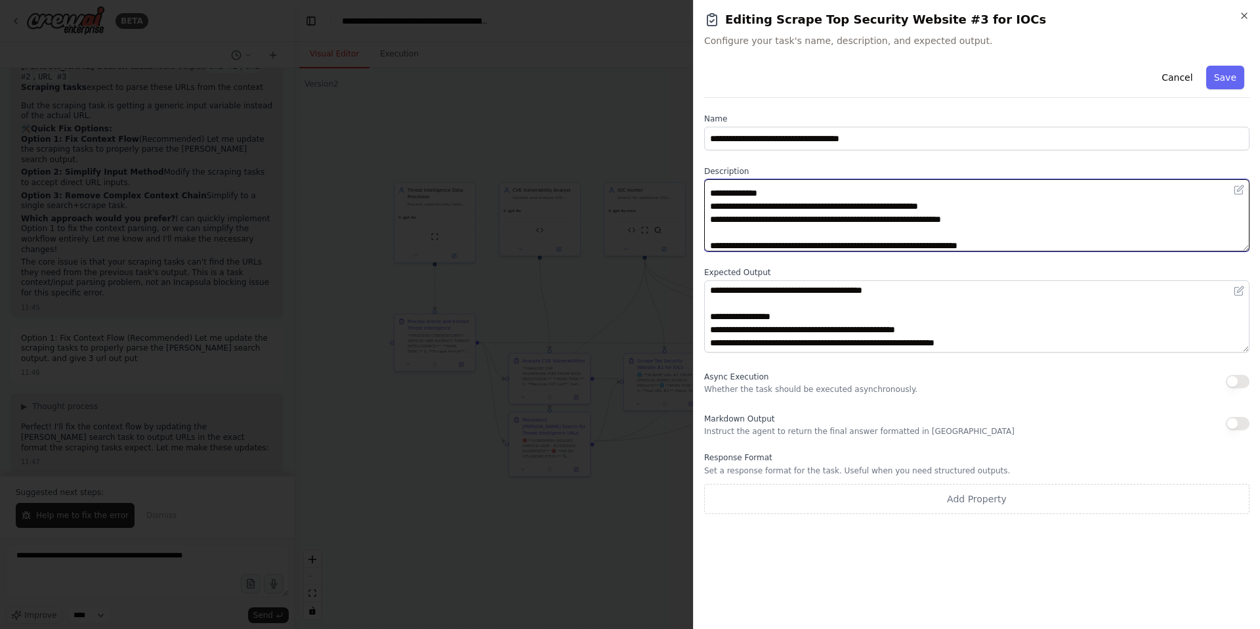
click at [990, 207] on textarea "**********" at bounding box center [976, 215] width 545 height 72
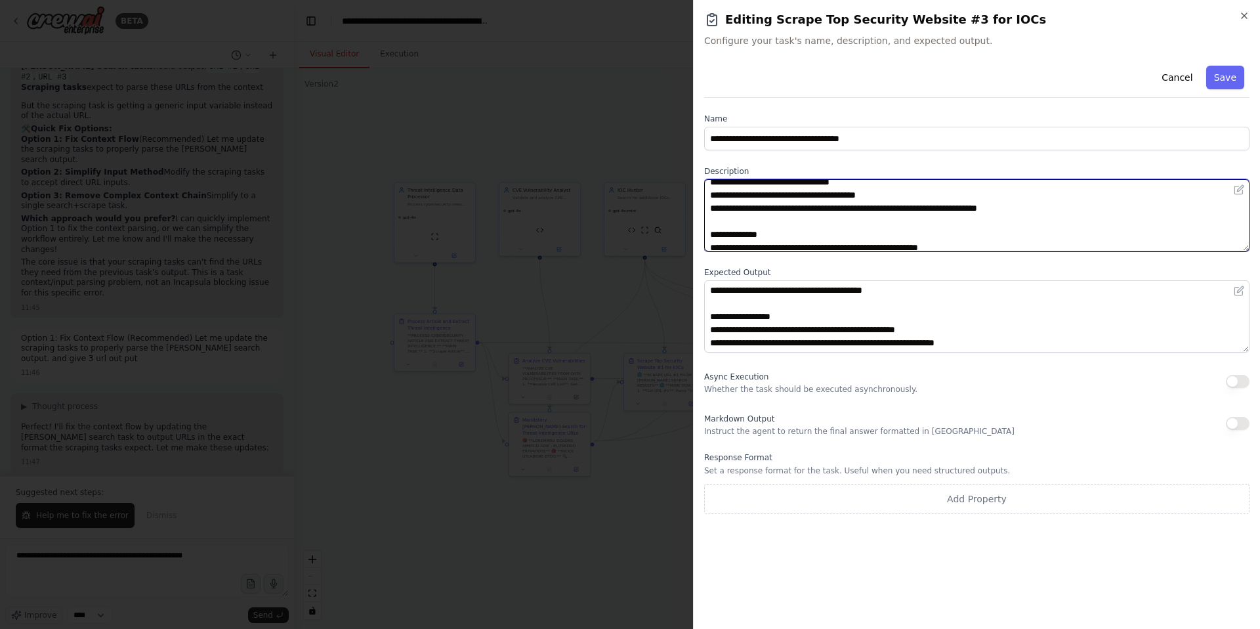
scroll to position [0, 0]
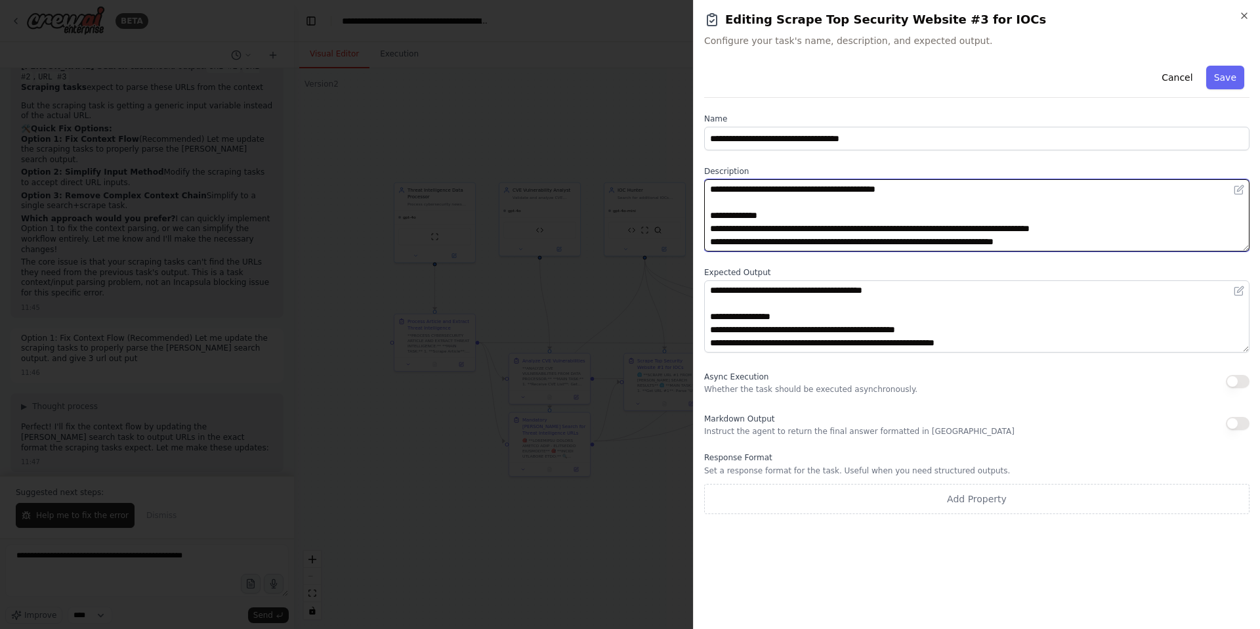
click at [801, 191] on textarea "**********" at bounding box center [976, 215] width 545 height 72
click at [774, 227] on textarea "**********" at bounding box center [976, 215] width 545 height 72
click at [851, 232] on textarea "**********" at bounding box center [976, 215] width 545 height 72
click at [992, 227] on textarea "**********" at bounding box center [976, 215] width 545 height 72
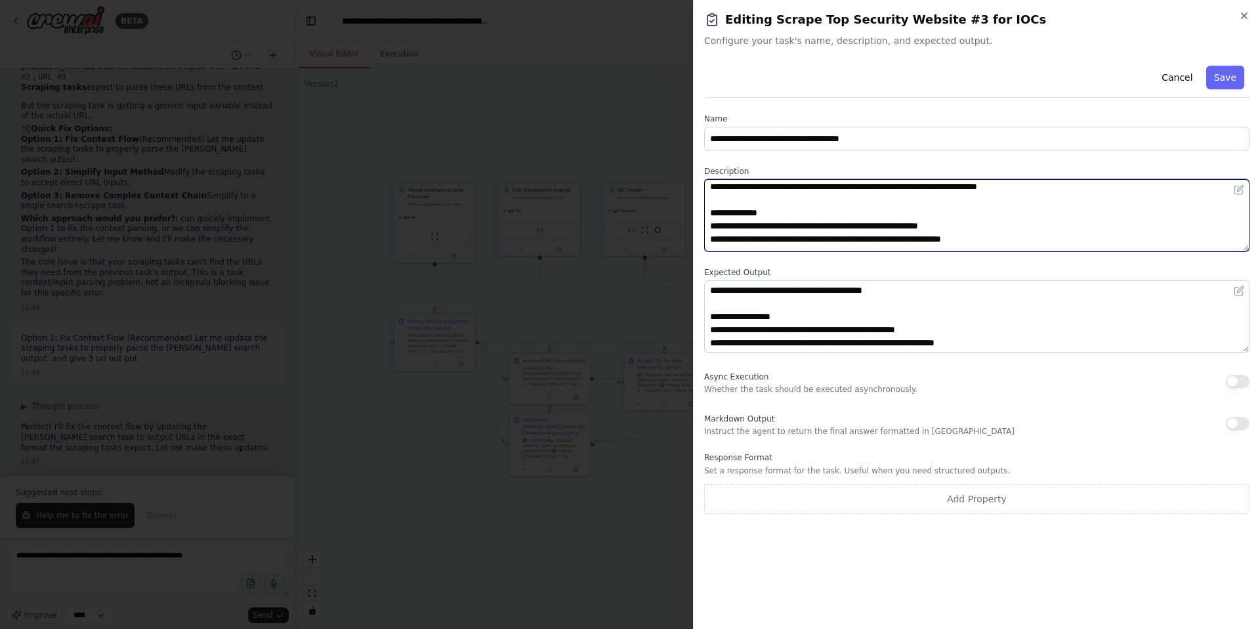
scroll to position [172, 0]
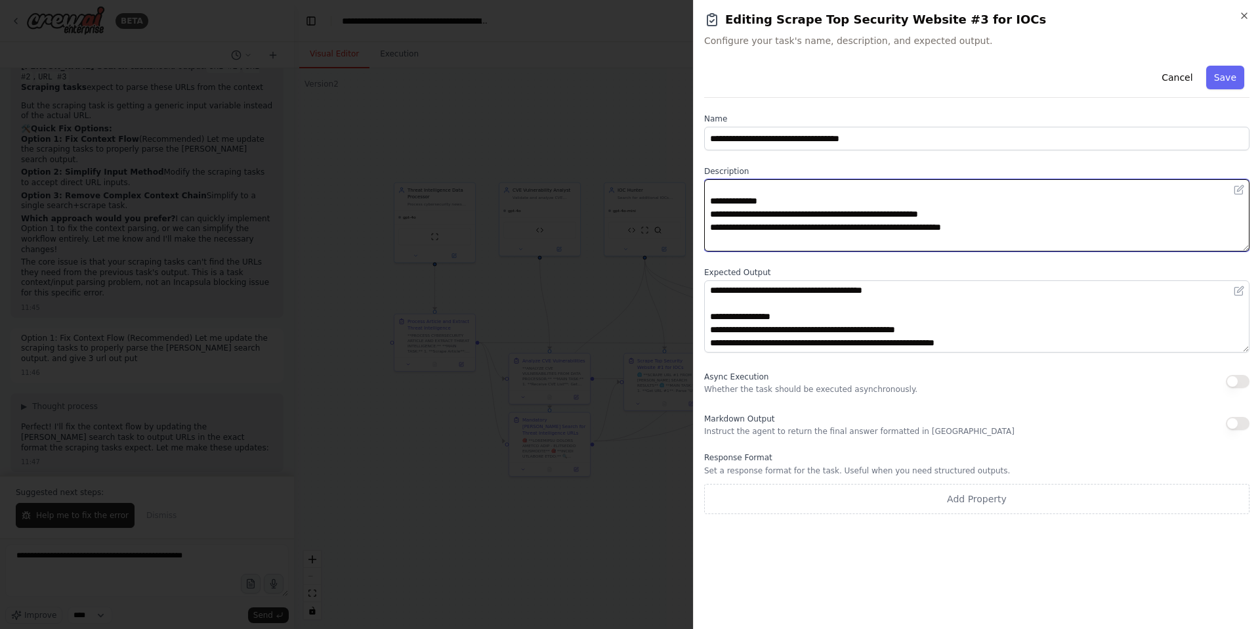
click at [773, 229] on textarea "**********" at bounding box center [976, 215] width 545 height 72
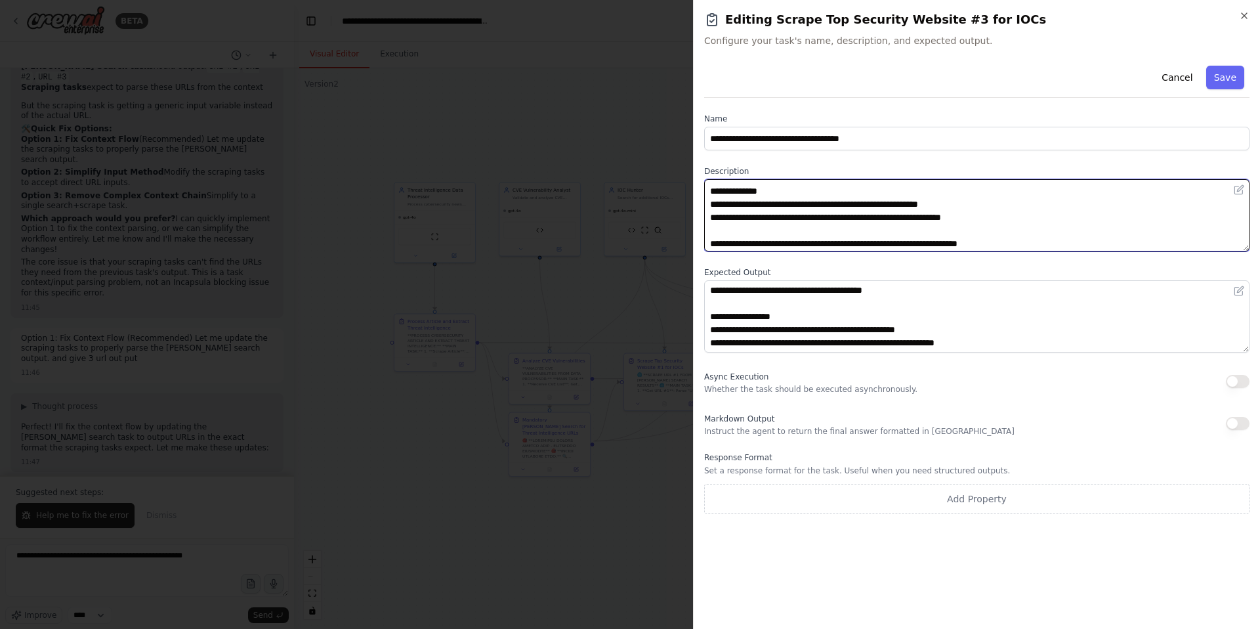
scroll to position [183, 0]
click at [938, 217] on textarea "**********" at bounding box center [976, 215] width 545 height 72
type textarea "**********"
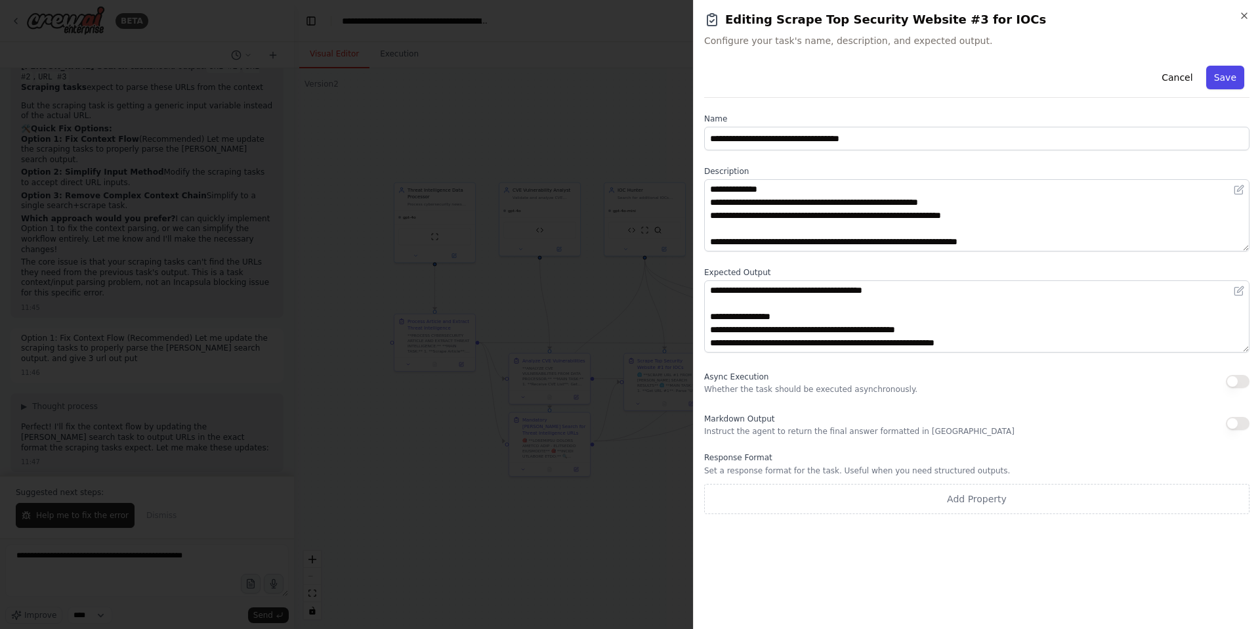
click at [1226, 78] on button "Save" at bounding box center [1225, 78] width 38 height 24
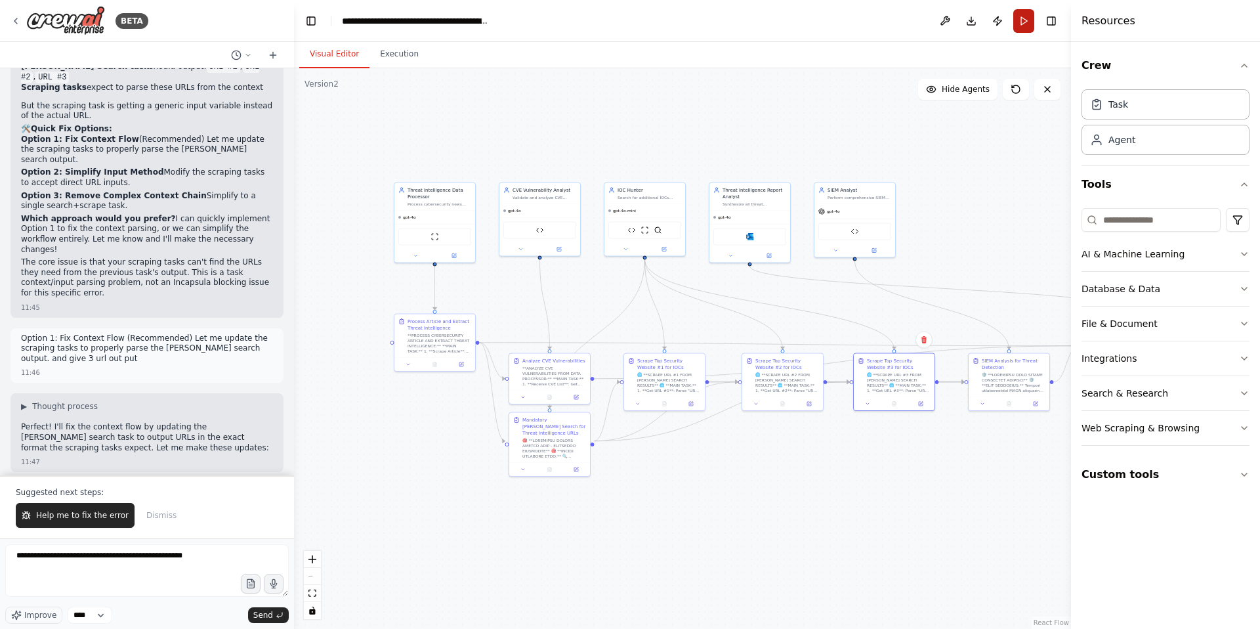
click at [1026, 18] on button "Run" at bounding box center [1023, 21] width 21 height 24
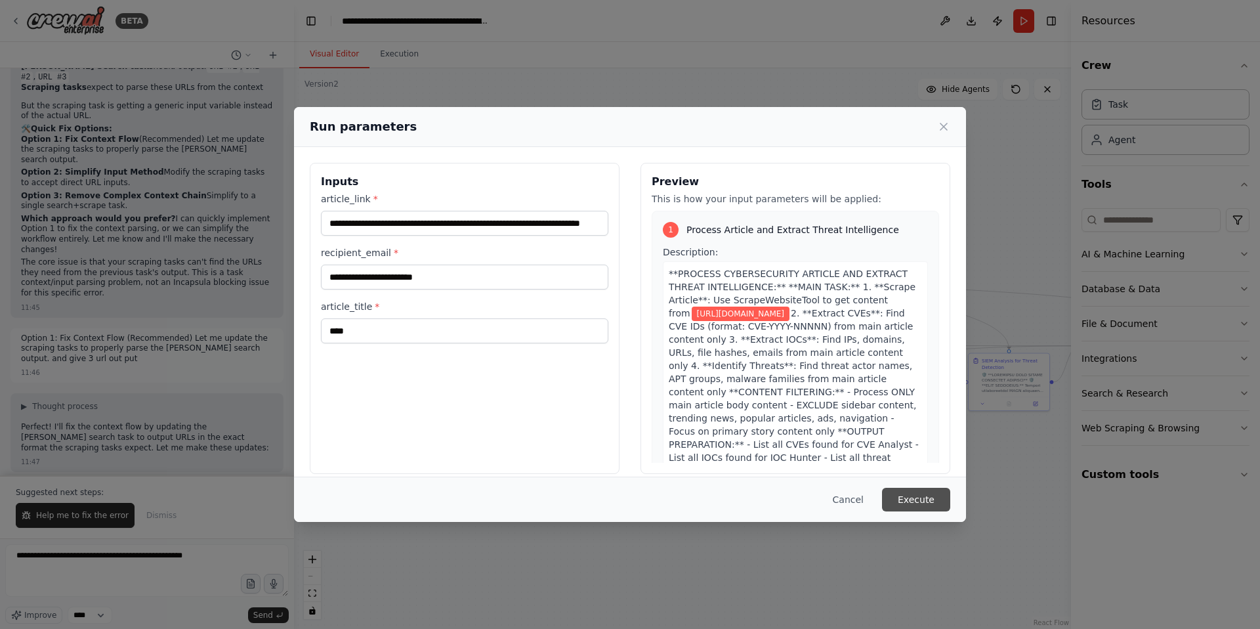
click at [924, 495] on button "Execute" at bounding box center [916, 500] width 68 height 24
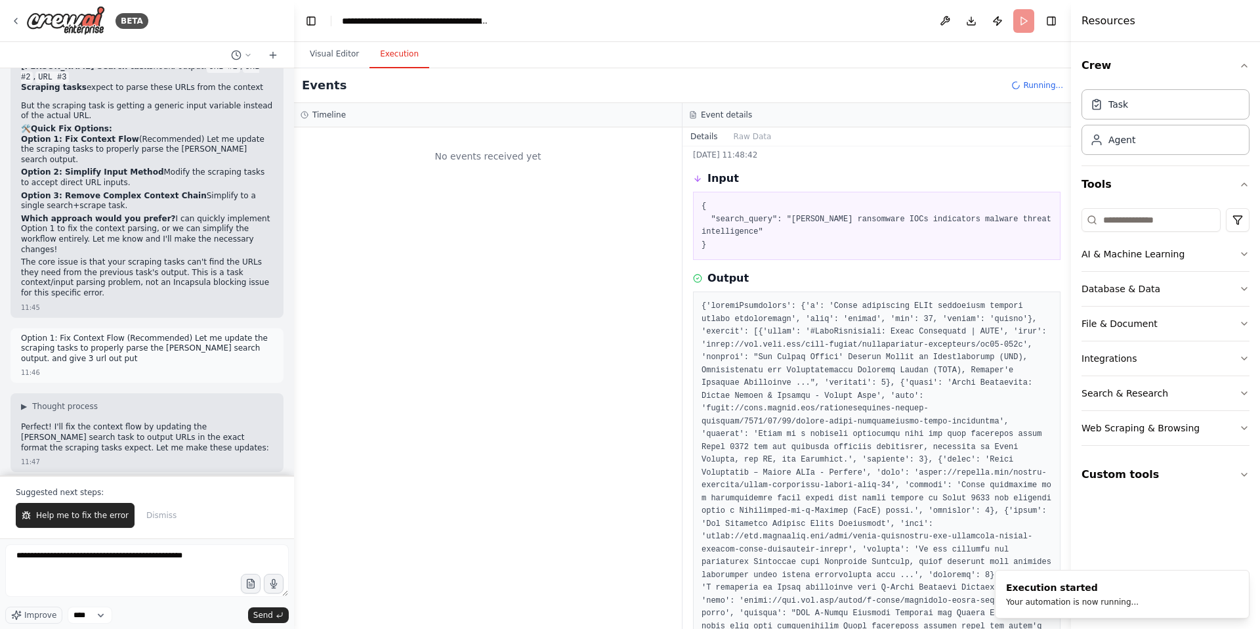
scroll to position [0, 0]
click at [334, 51] on button "Visual Editor" at bounding box center [334, 55] width 70 height 28
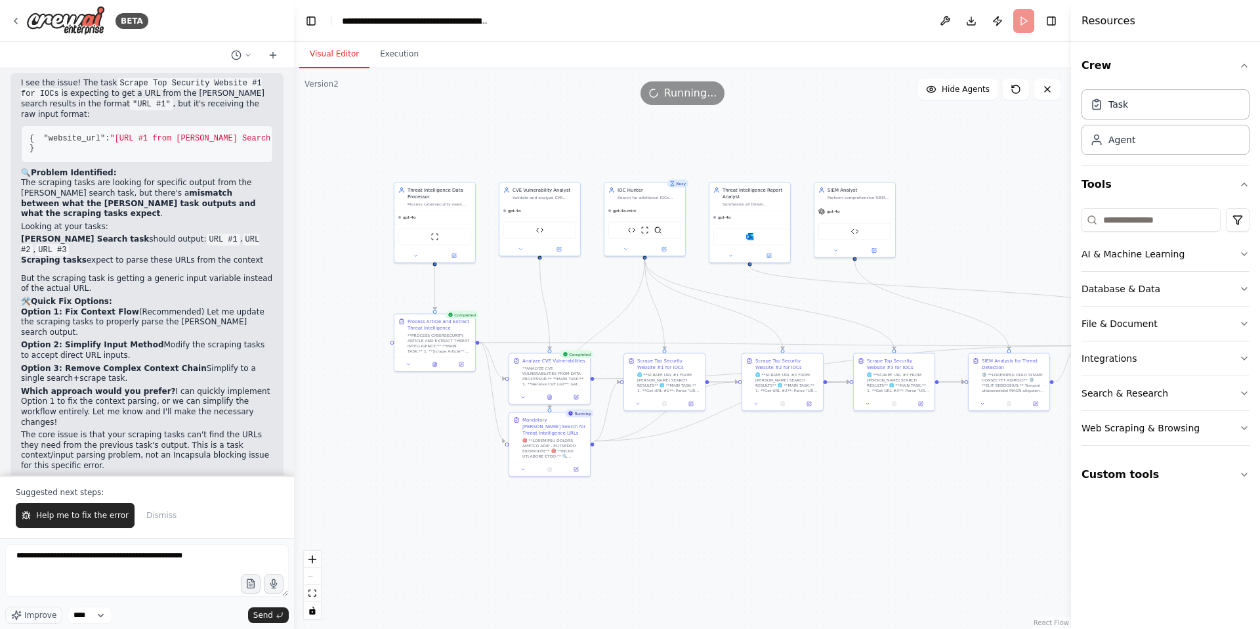
scroll to position [65469, 0]
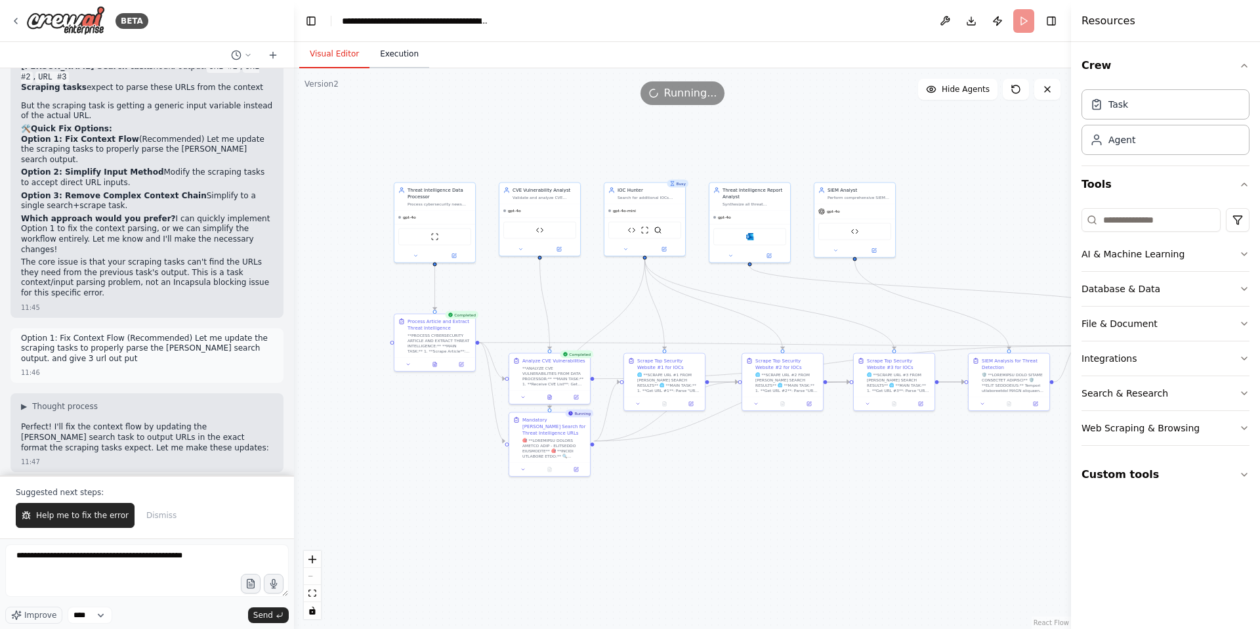
click at [401, 57] on button "Execution" at bounding box center [399, 55] width 60 height 28
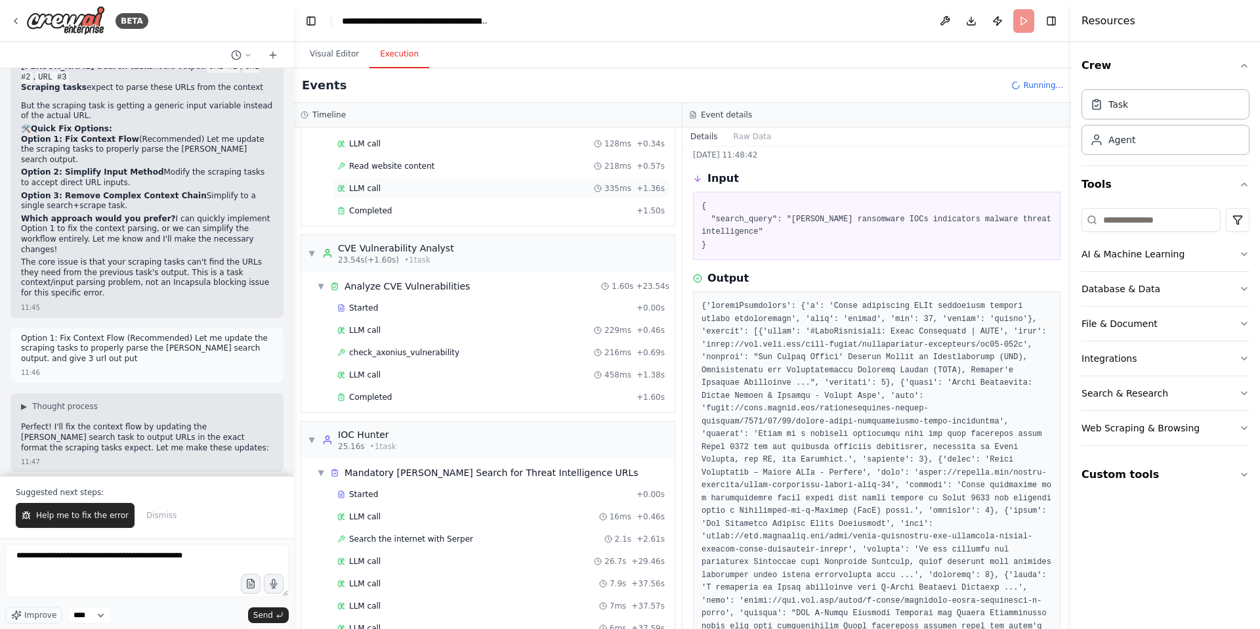
scroll to position [272, 0]
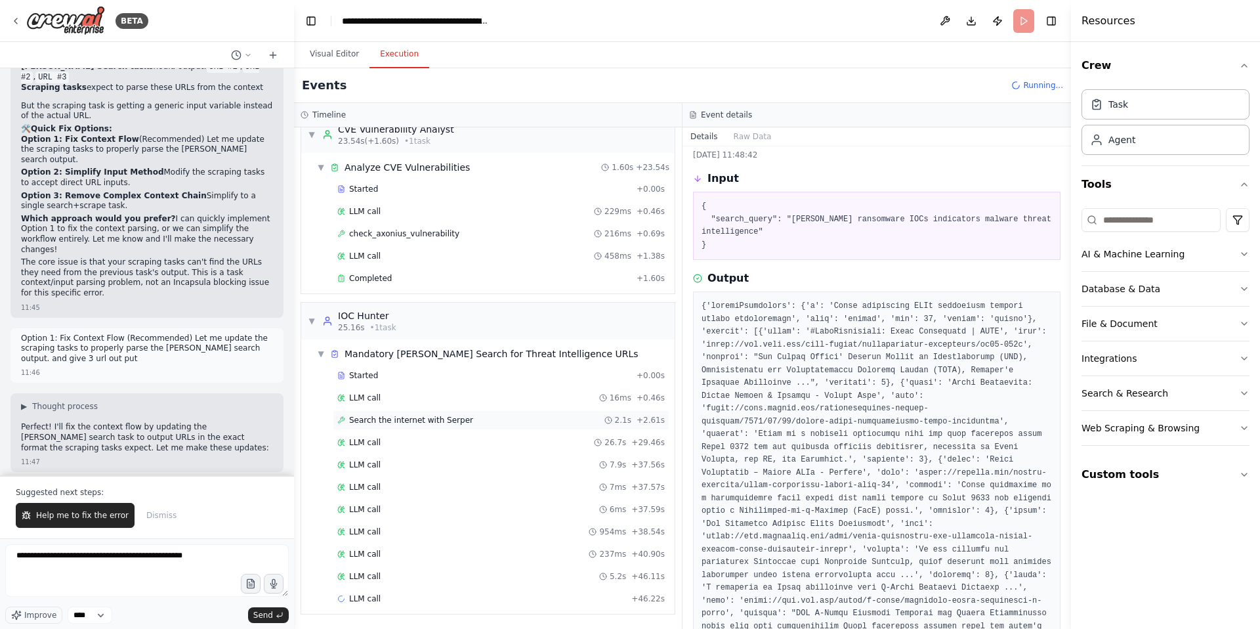
click at [417, 417] on span "Search the internet with Serper" at bounding box center [411, 420] width 124 height 11
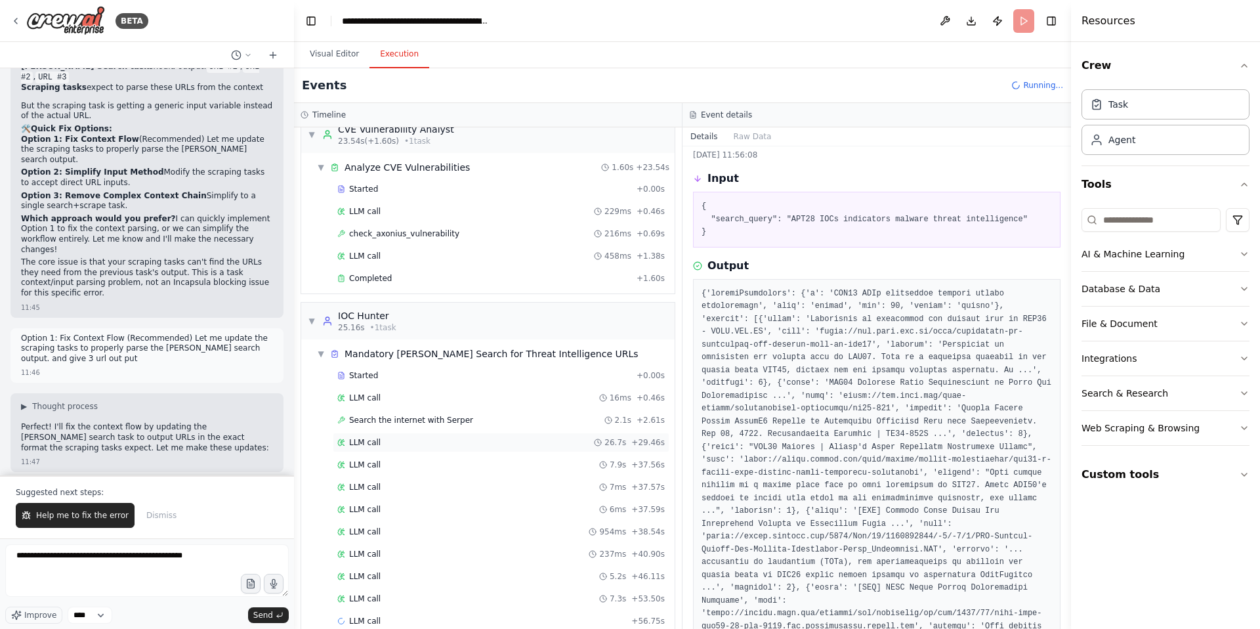
click at [367, 444] on span "LLM call" at bounding box center [365, 442] width 32 height 11
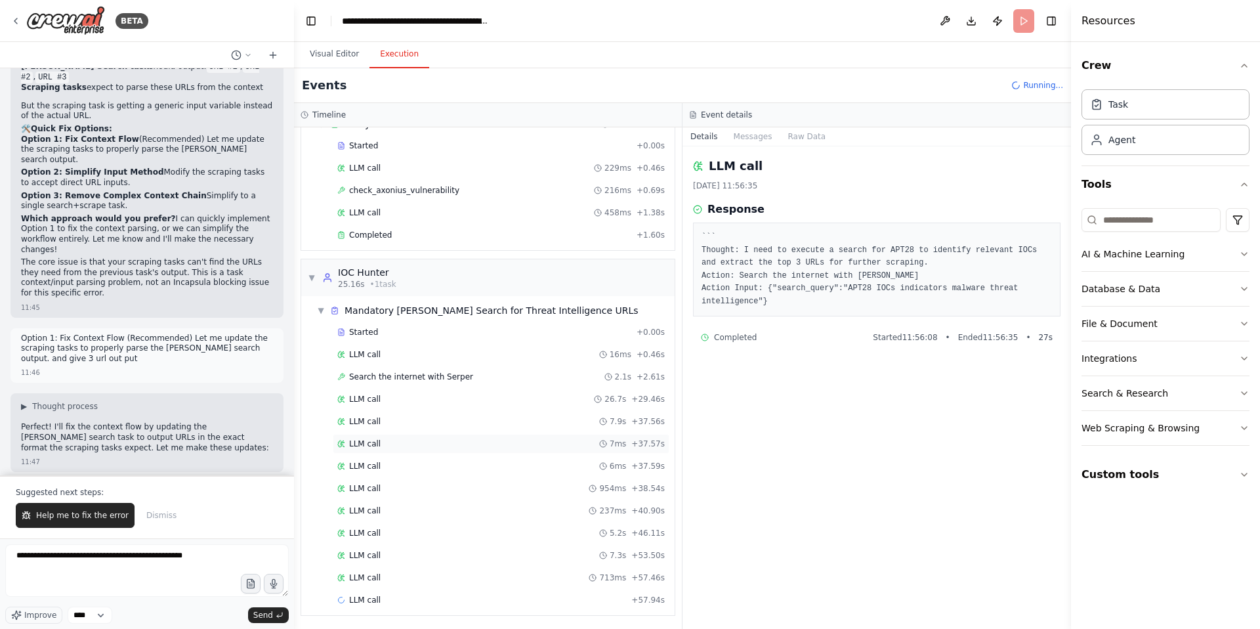
scroll to position [316, 0]
click at [373, 507] on span "LLM call" at bounding box center [365, 509] width 32 height 11
click at [375, 539] on div "LLM call 5.2s + 46.11s" at bounding box center [501, 532] width 337 height 20
click at [362, 572] on span "LLM call" at bounding box center [365, 576] width 32 height 11
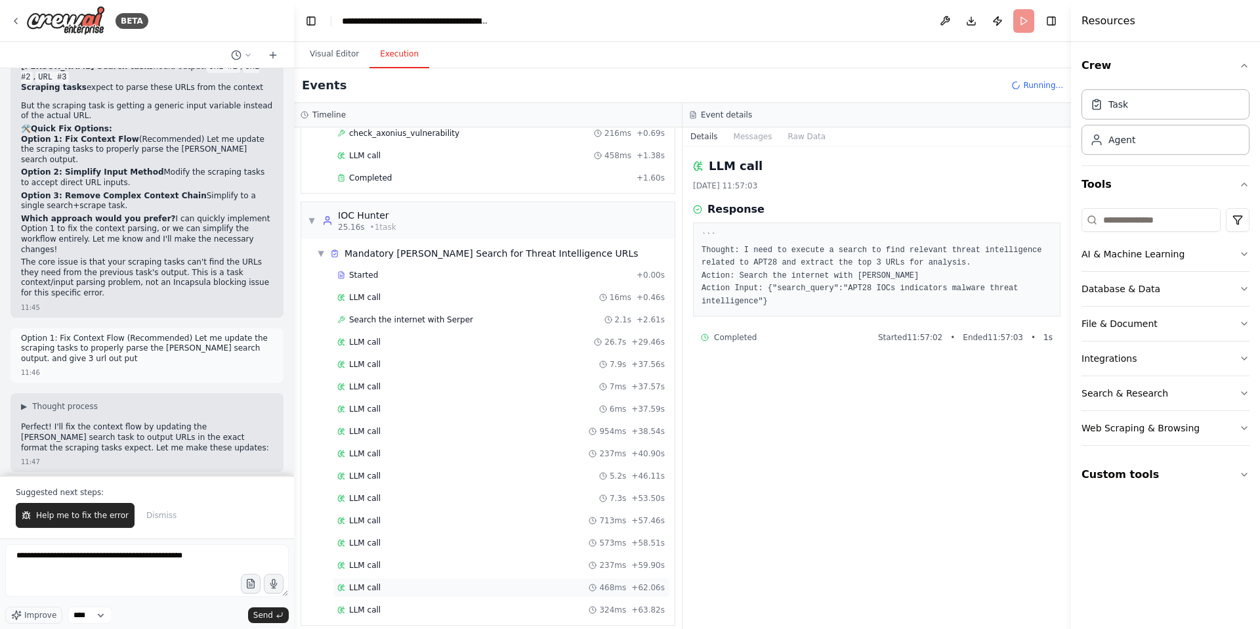
scroll to position [383, 0]
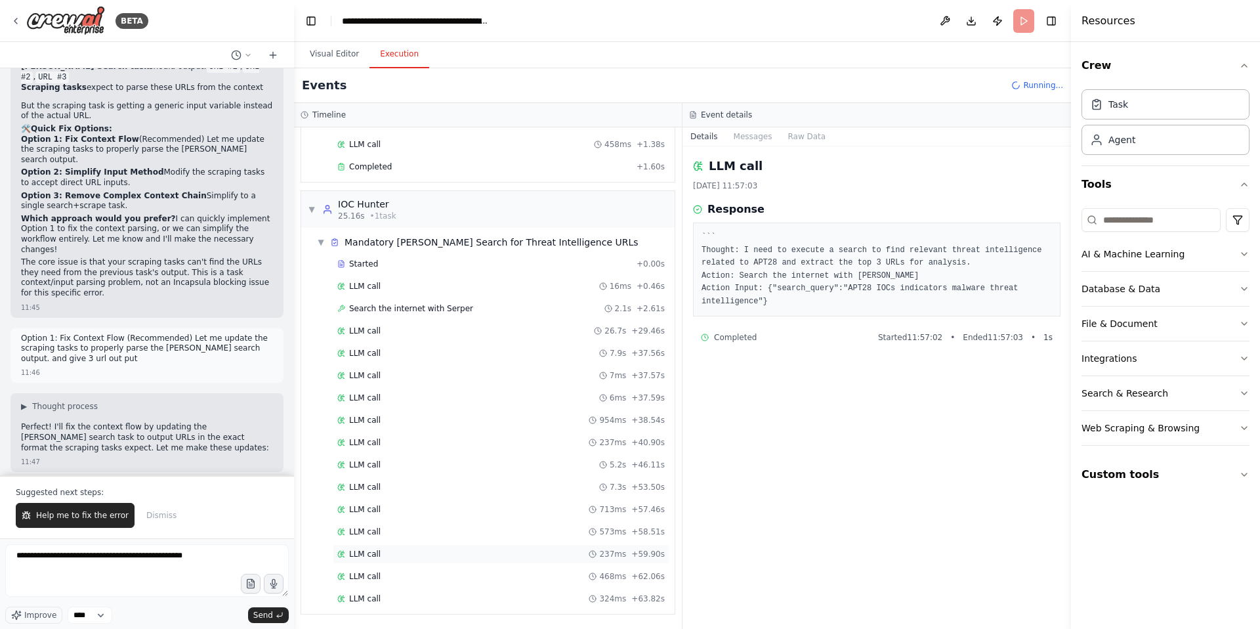
click at [361, 557] on span "LLM call" at bounding box center [365, 554] width 32 height 11
click at [361, 573] on span "LLM call" at bounding box center [365, 576] width 32 height 11
click at [365, 595] on span "LLM call" at bounding box center [365, 598] width 32 height 11
click at [389, 308] on span "Search the internet with Serper" at bounding box center [411, 308] width 124 height 11
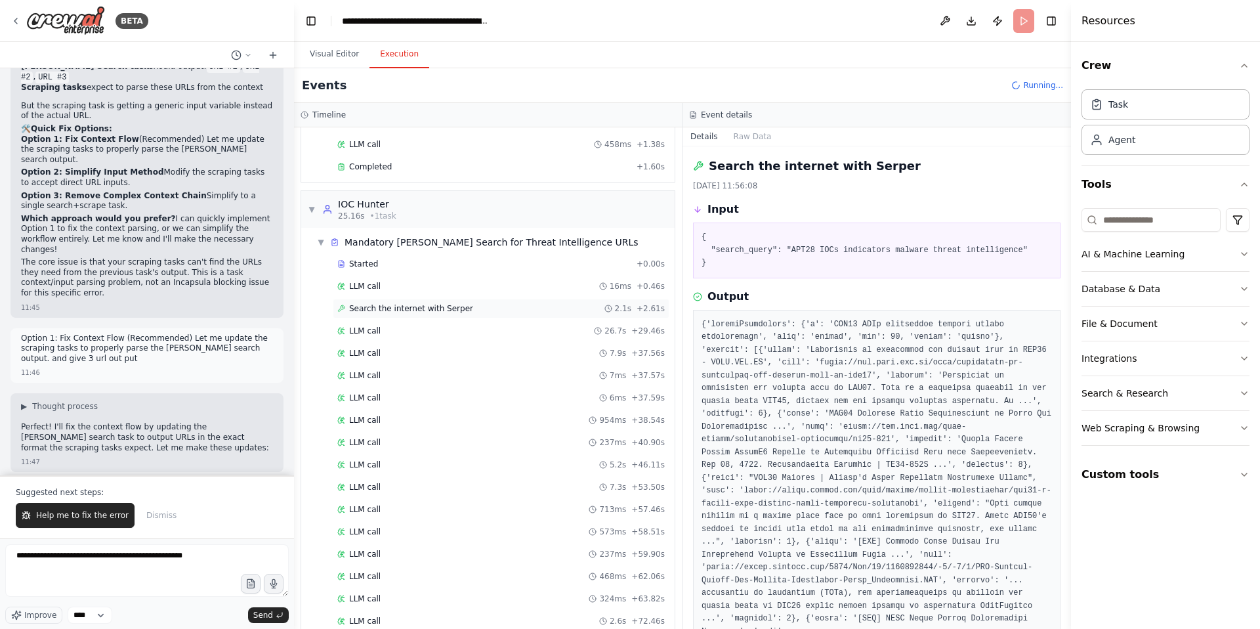
click at [386, 307] on span "Search the internet with Serper" at bounding box center [411, 308] width 124 height 11
click at [404, 307] on span "Search the internet with Serper" at bounding box center [411, 308] width 124 height 11
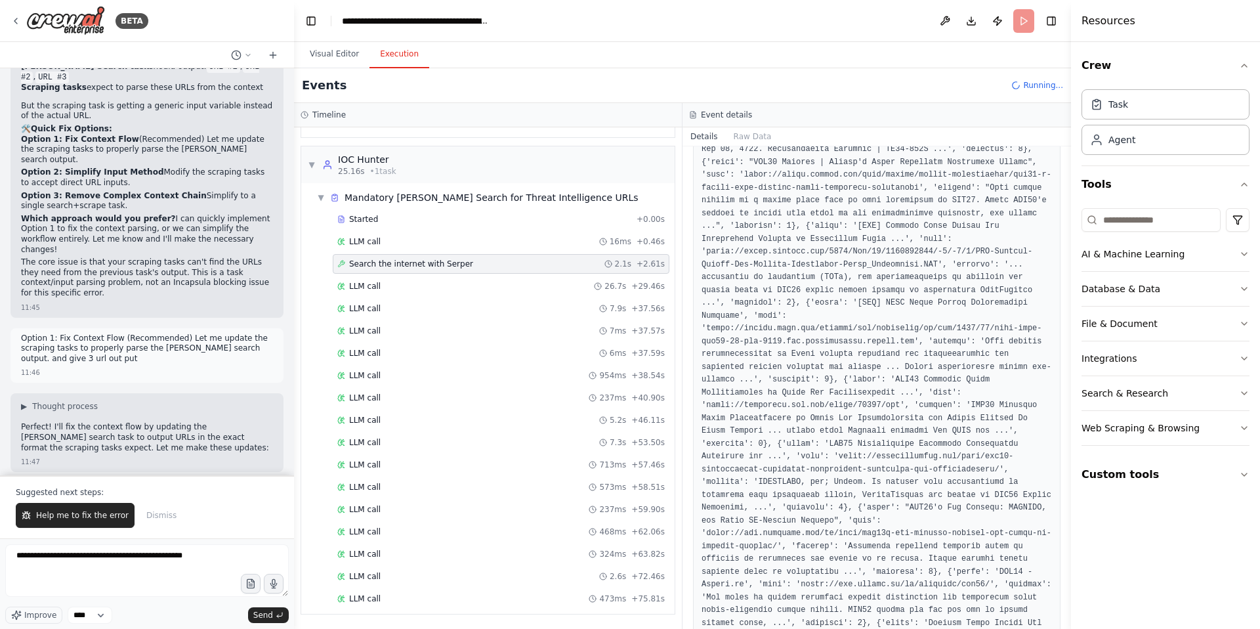
scroll to position [316, 0]
click at [363, 355] on span "LLM call" at bounding box center [365, 353] width 32 height 11
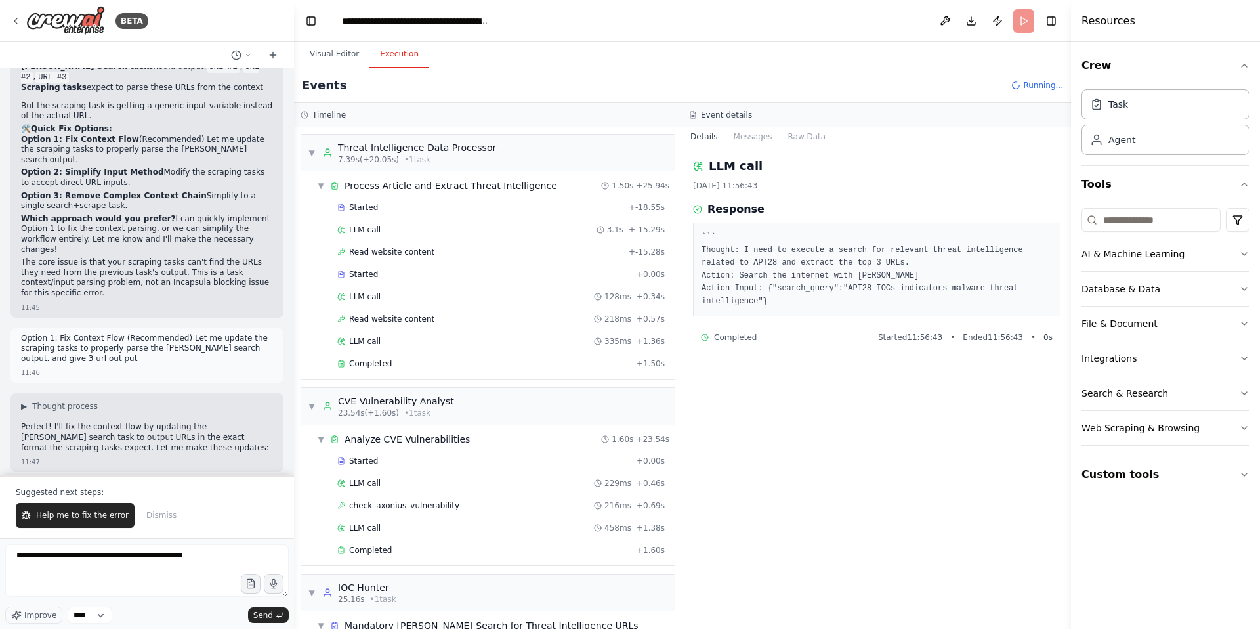
scroll to position [428, 0]
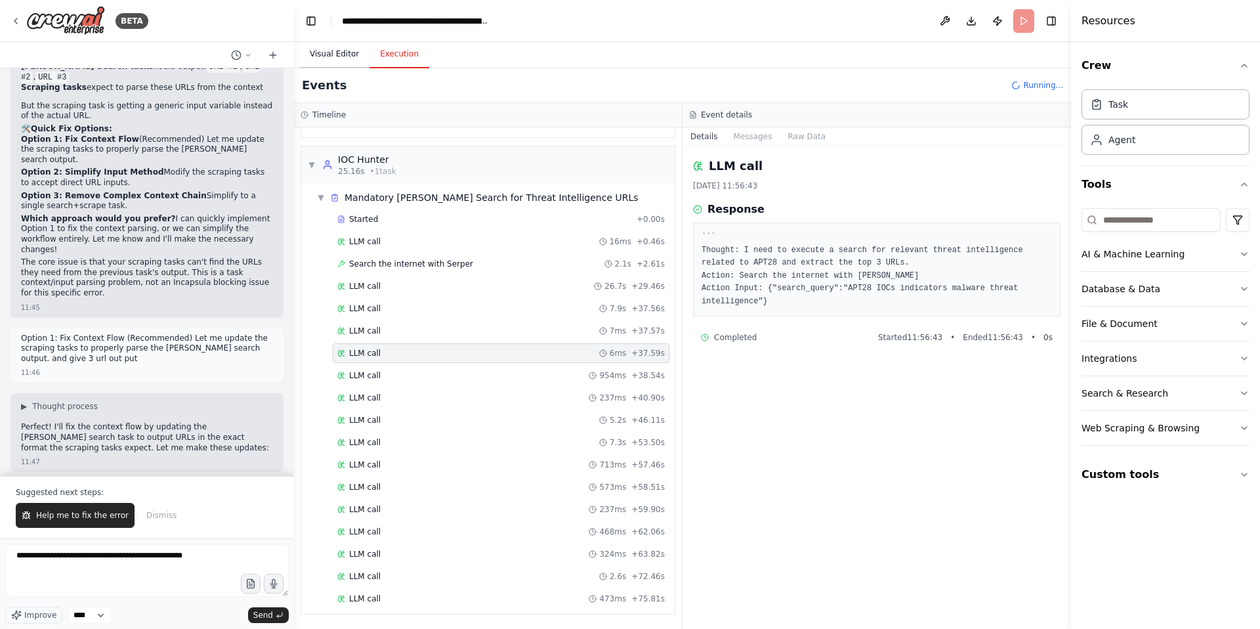
click at [335, 54] on button "Visual Editor" at bounding box center [334, 55] width 70 height 28
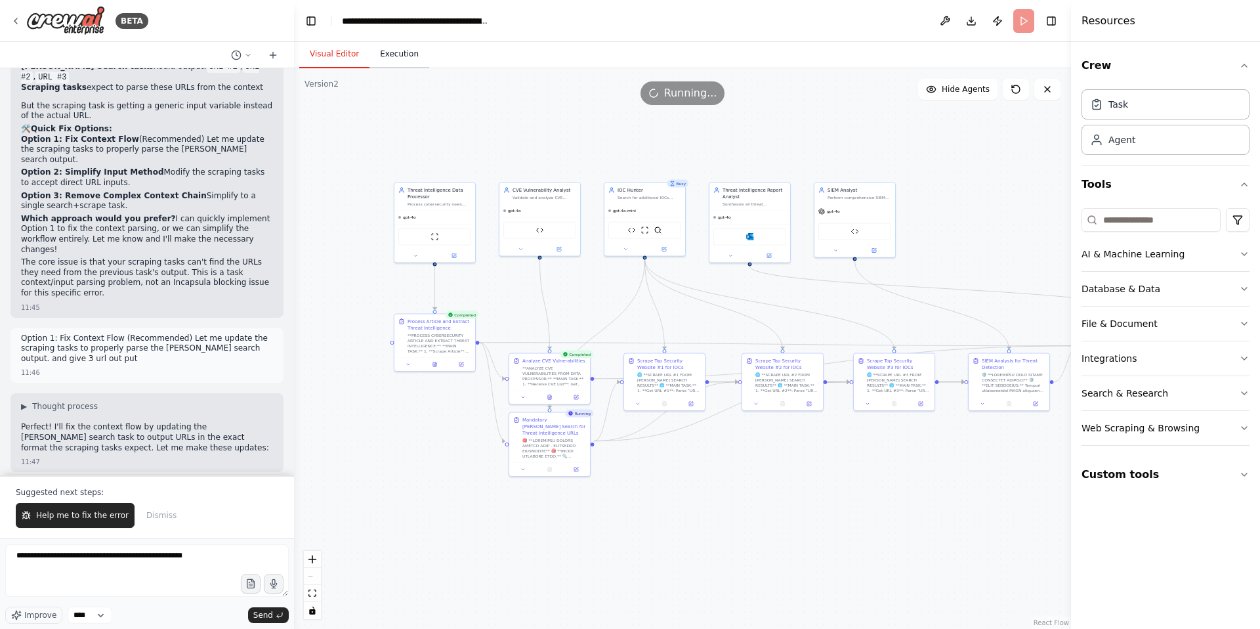
click at [400, 52] on button "Execution" at bounding box center [399, 55] width 60 height 28
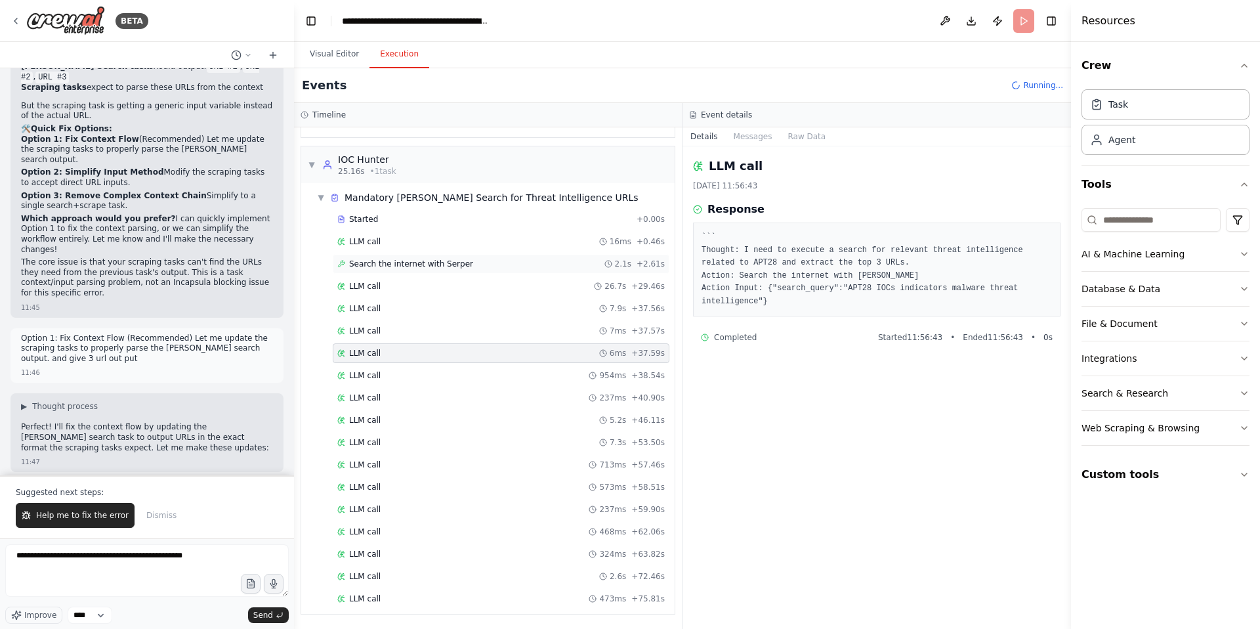
click at [431, 260] on span "Search the internet with Serper" at bounding box center [411, 264] width 124 height 11
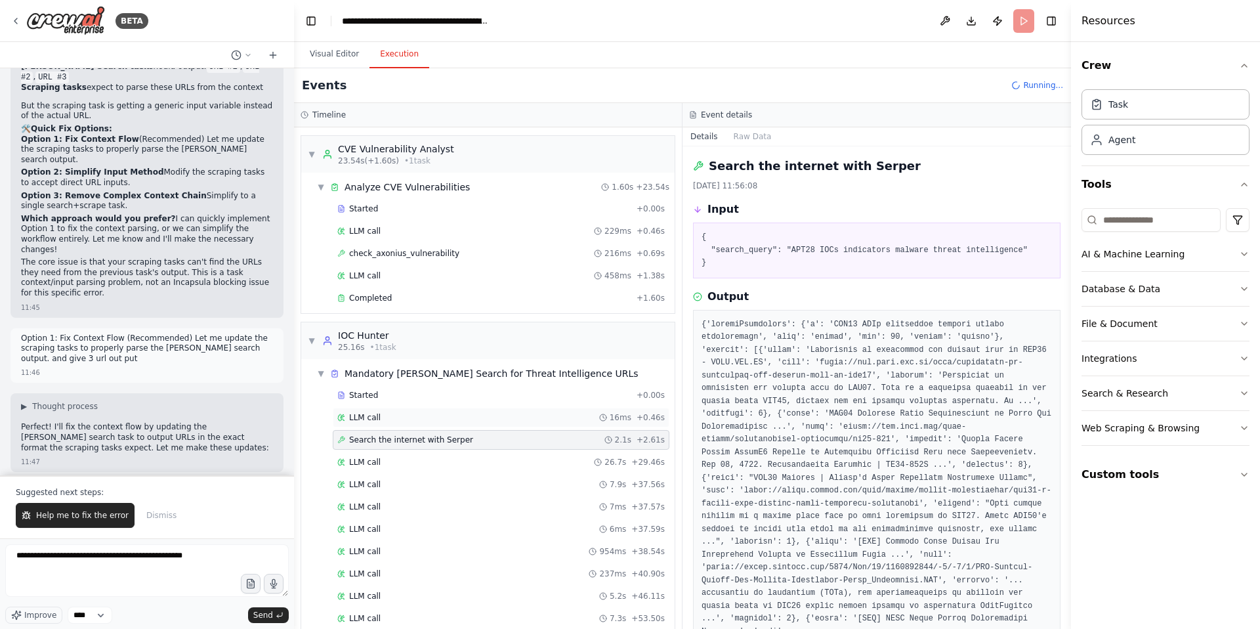
scroll to position [0, 0]
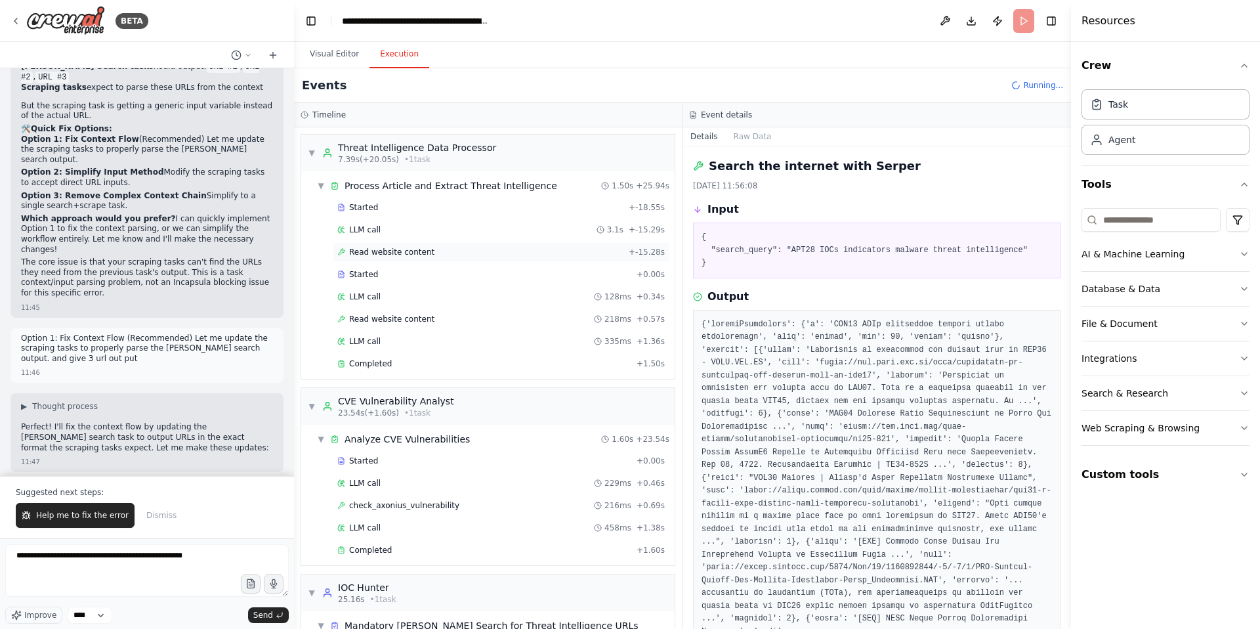
click at [410, 250] on span "Read website content" at bounding box center [391, 252] width 85 height 11
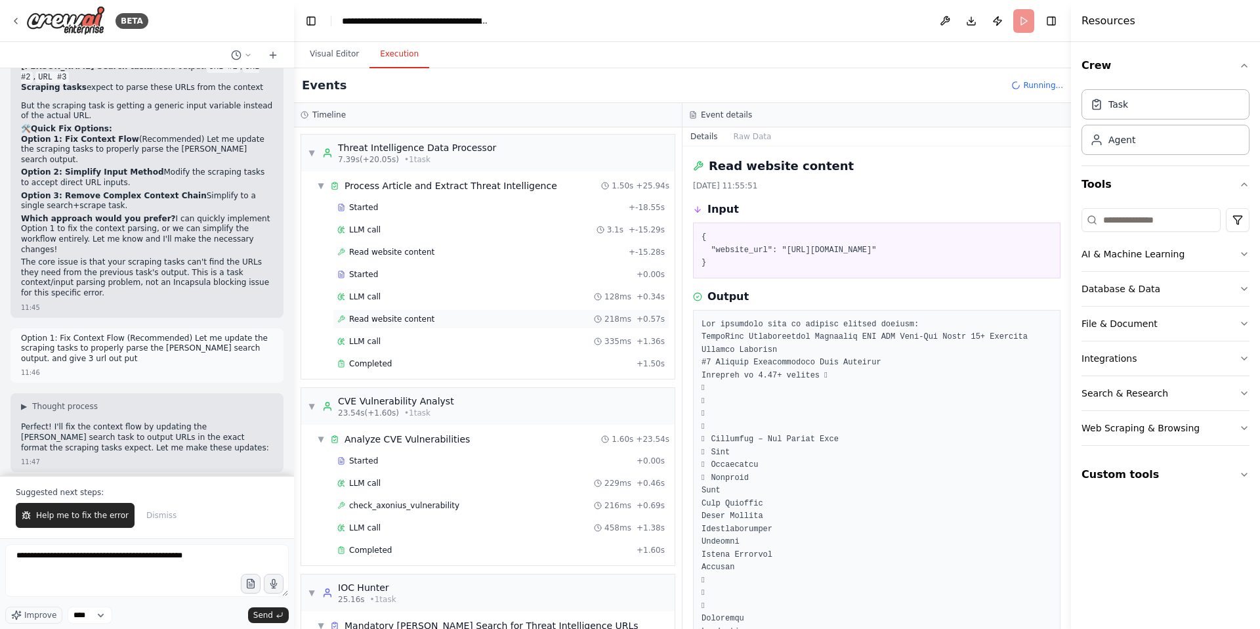
click at [431, 320] on div "Read website content 218ms + 0.57s" at bounding box center [500, 319] width 327 height 11
click at [408, 319] on span "Read website content" at bounding box center [391, 319] width 85 height 11
click at [406, 251] on span "Read website content" at bounding box center [391, 252] width 85 height 11
click at [368, 274] on span "Started" at bounding box center [363, 274] width 29 height 11
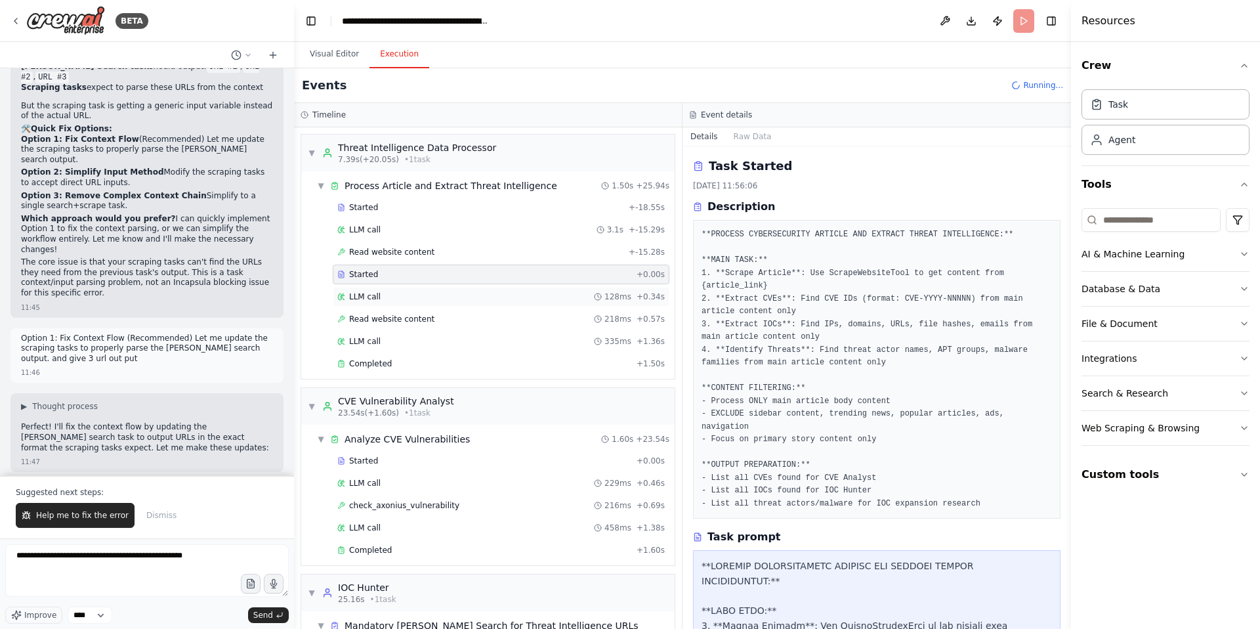
click at [369, 289] on div "LLM call 128ms + 0.34s" at bounding box center [501, 297] width 337 height 20
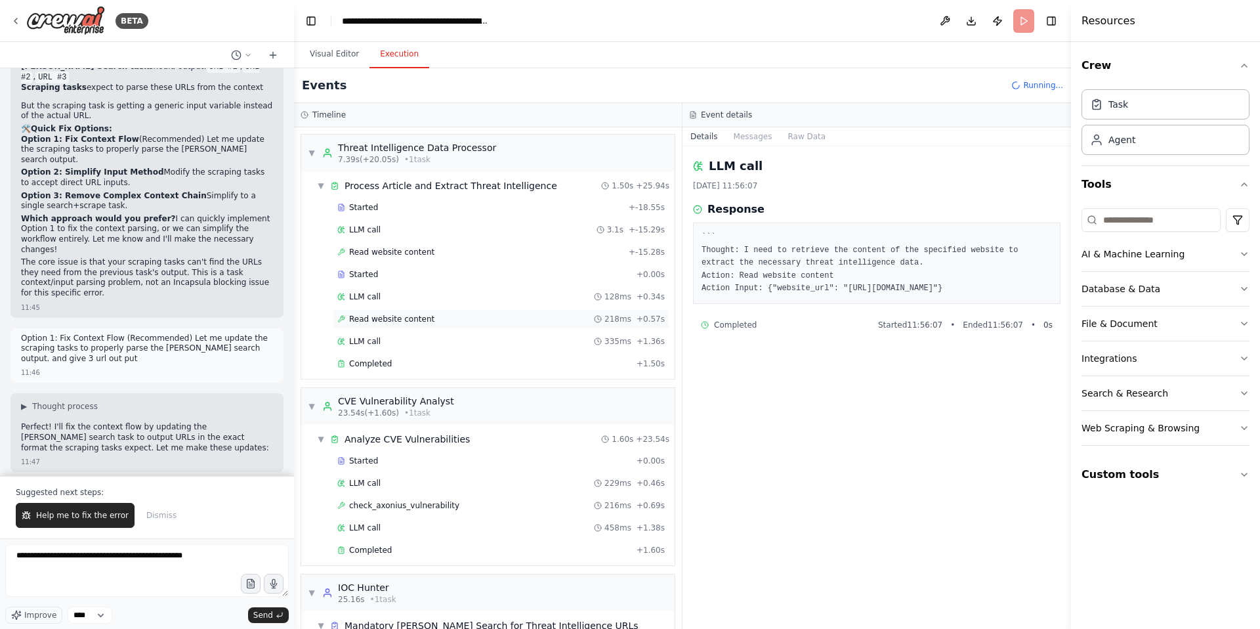
click at [375, 314] on span "Read website content" at bounding box center [391, 319] width 85 height 11
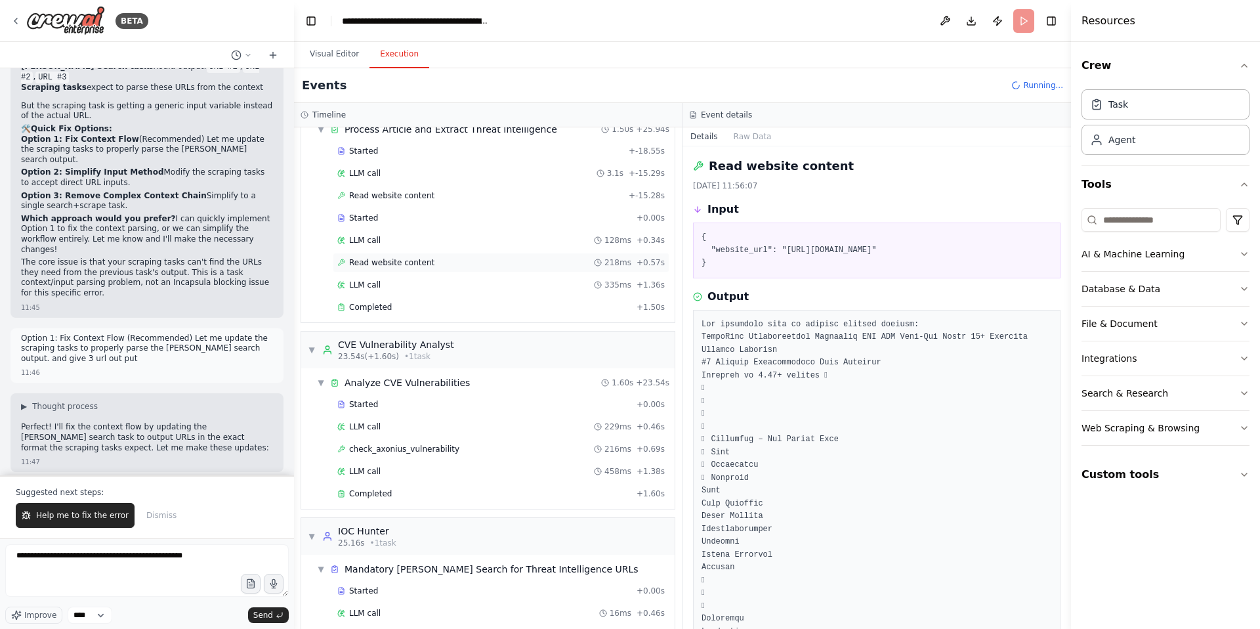
scroll to position [103, 0]
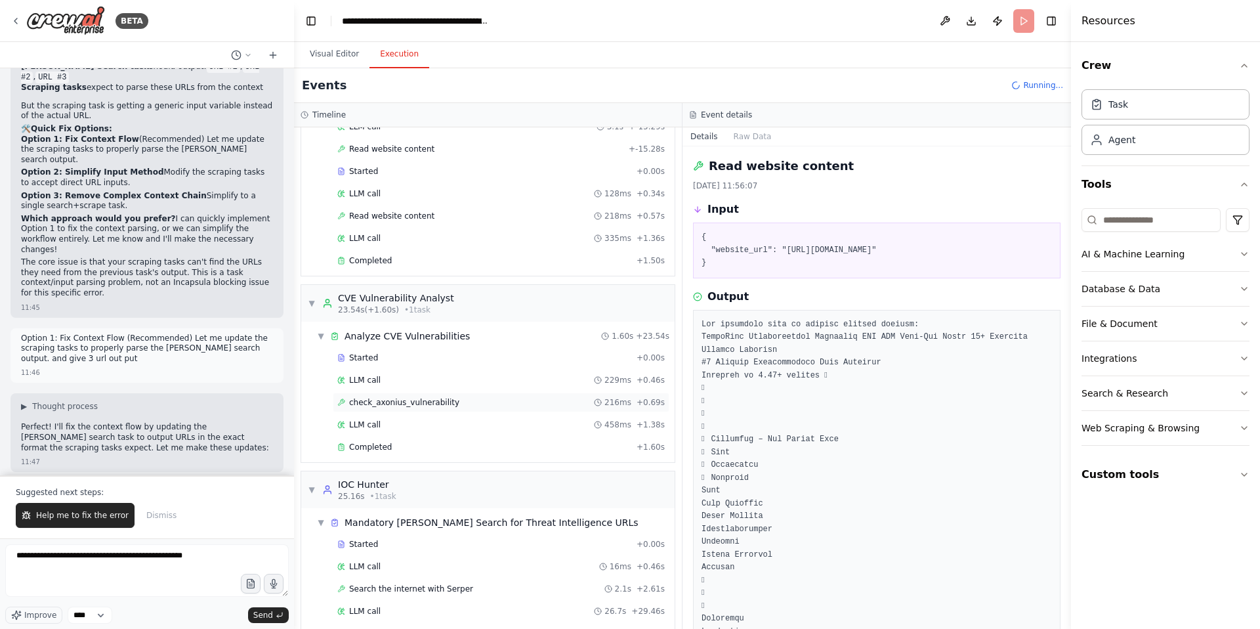
click at [394, 397] on span "check_axonius_vulnerability" at bounding box center [404, 402] width 110 height 11
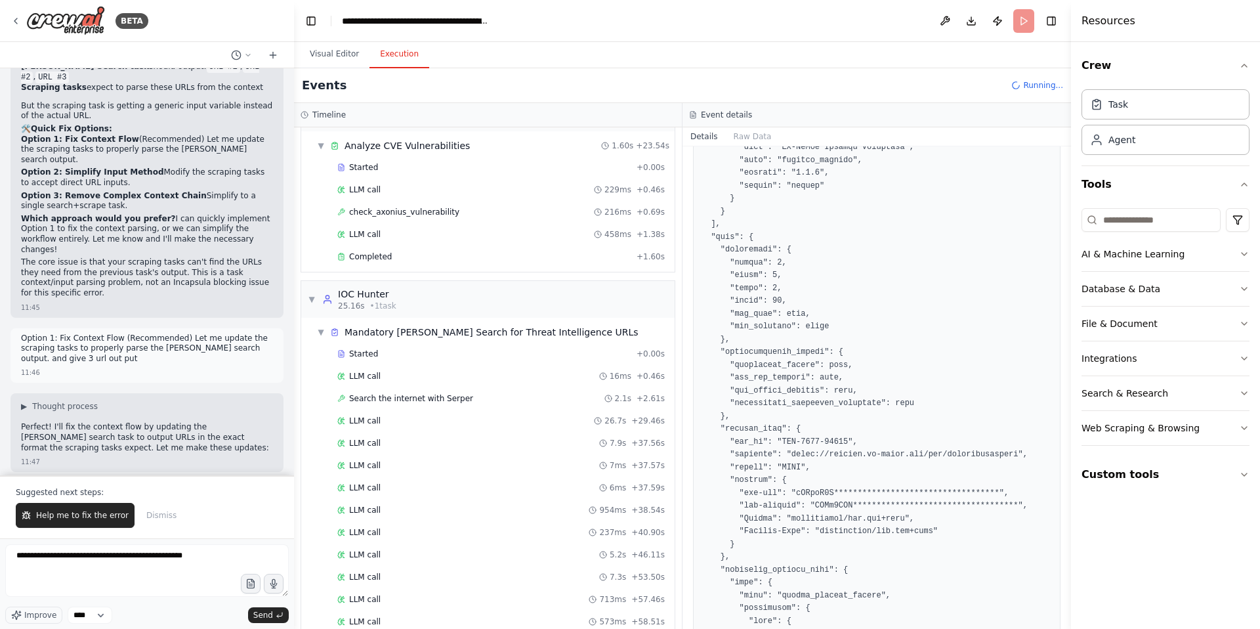
scroll to position [0, 0]
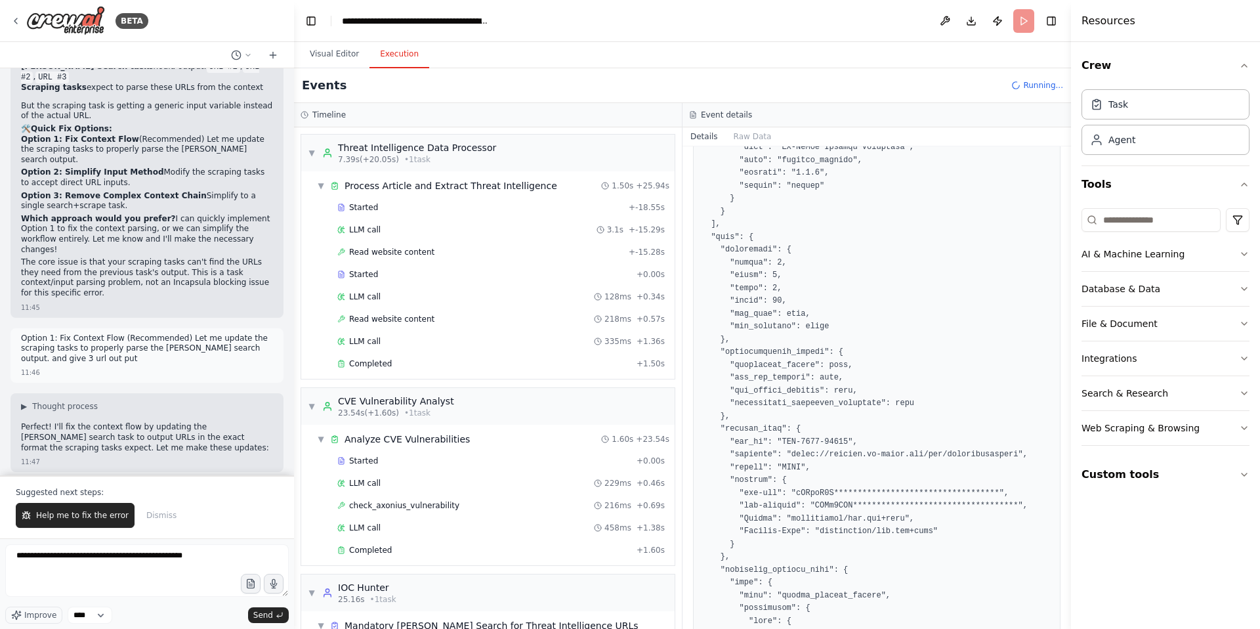
click at [1026, 21] on header "**********" at bounding box center [682, 21] width 777 height 42
click at [1032, 83] on span "Running..." at bounding box center [1043, 85] width 40 height 11
click at [331, 53] on button "Visual Editor" at bounding box center [334, 55] width 70 height 28
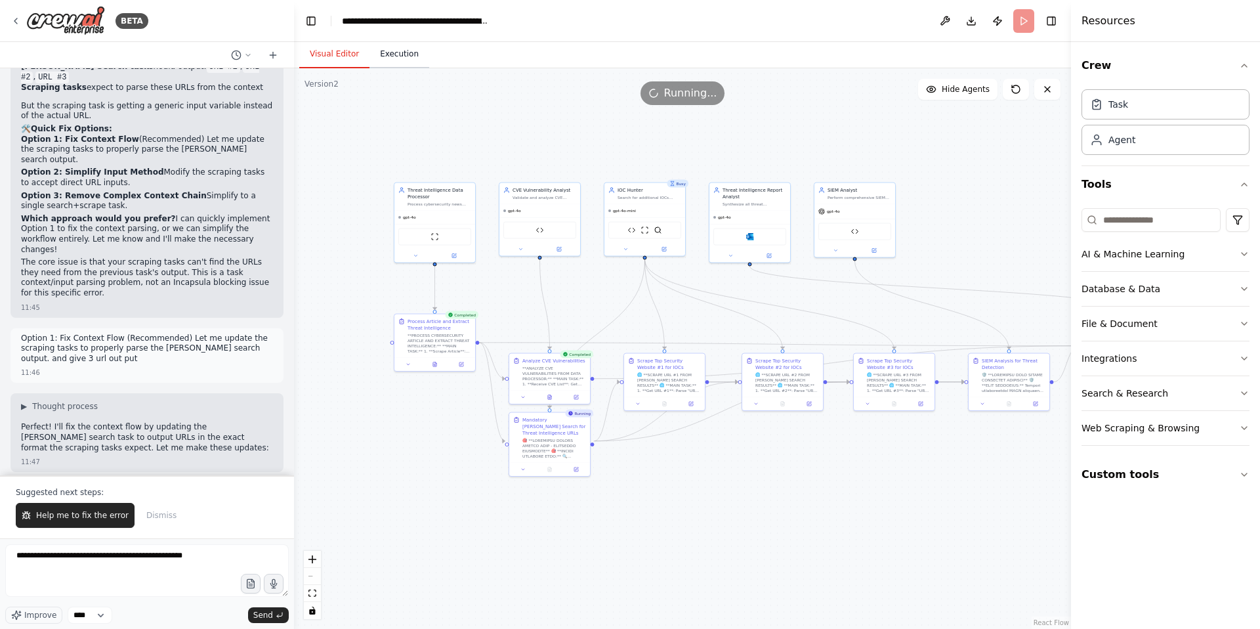
click at [399, 52] on button "Execution" at bounding box center [399, 55] width 60 height 28
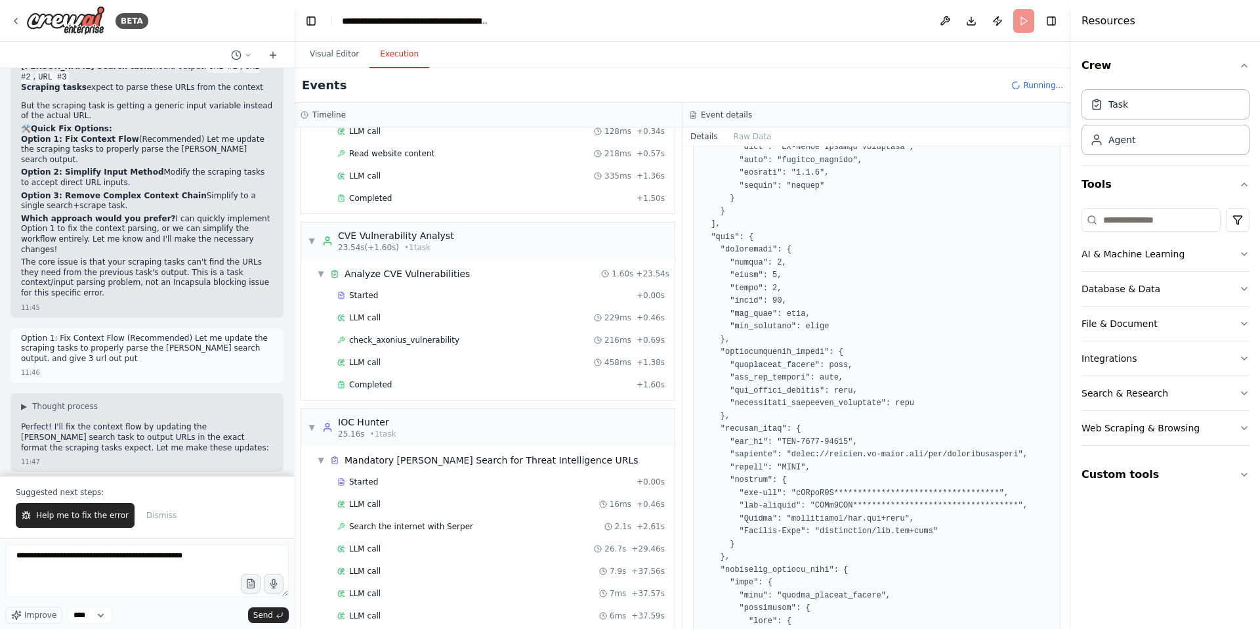
scroll to position [146, 0]
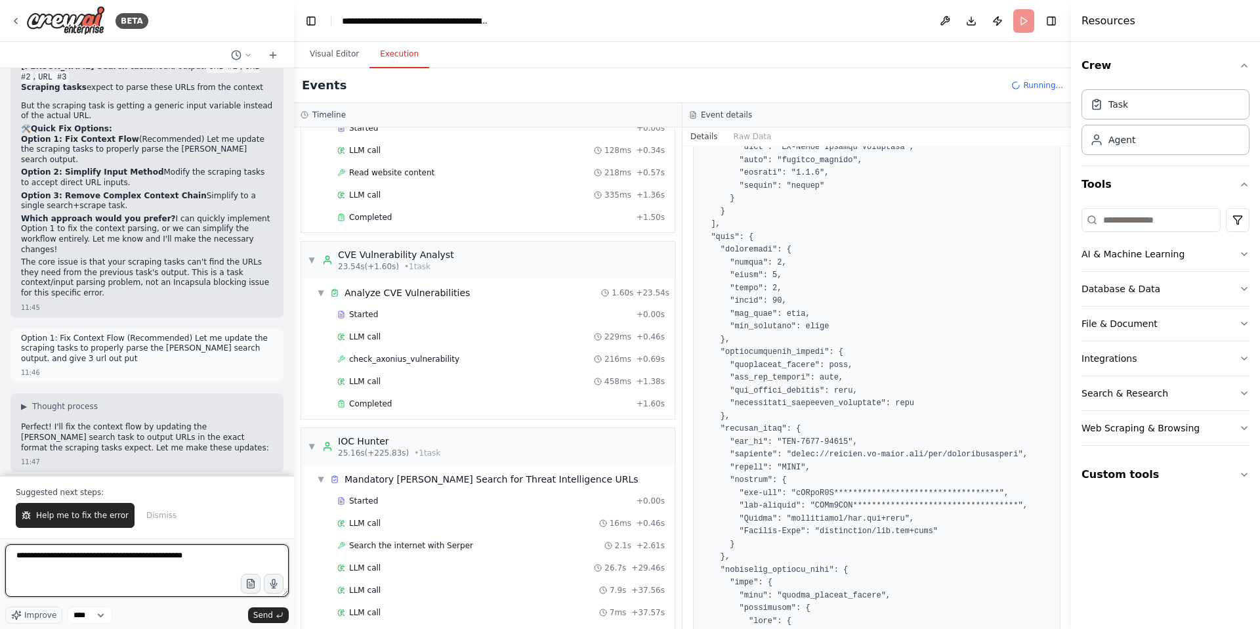
click at [222, 558] on textarea "**********" at bounding box center [147, 570] width 284 height 53
drag, startPoint x: 227, startPoint y: 558, endPoint x: 0, endPoint y: 549, distance: 227.2
click at [0, 549] on div "BETA create the crew with below system prompt , You are an Expert Threat Intell…" at bounding box center [147, 314] width 294 height 629
click at [342, 53] on button "Visual Editor" at bounding box center [334, 55] width 70 height 28
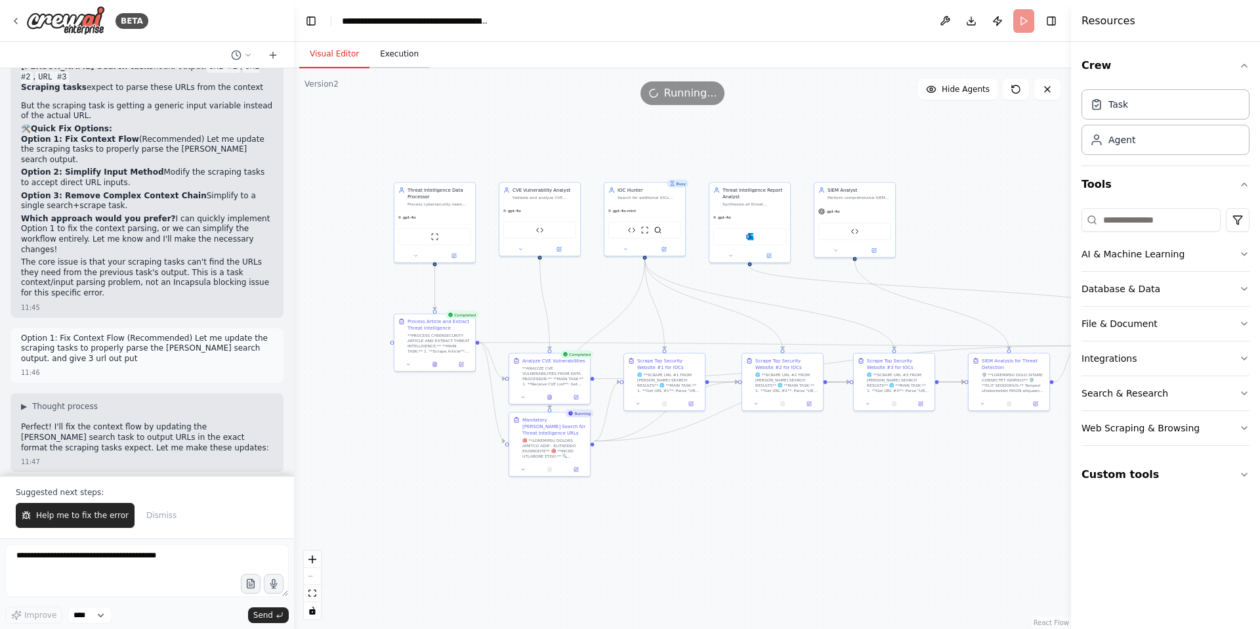
click at [383, 52] on button "Execution" at bounding box center [399, 55] width 60 height 28
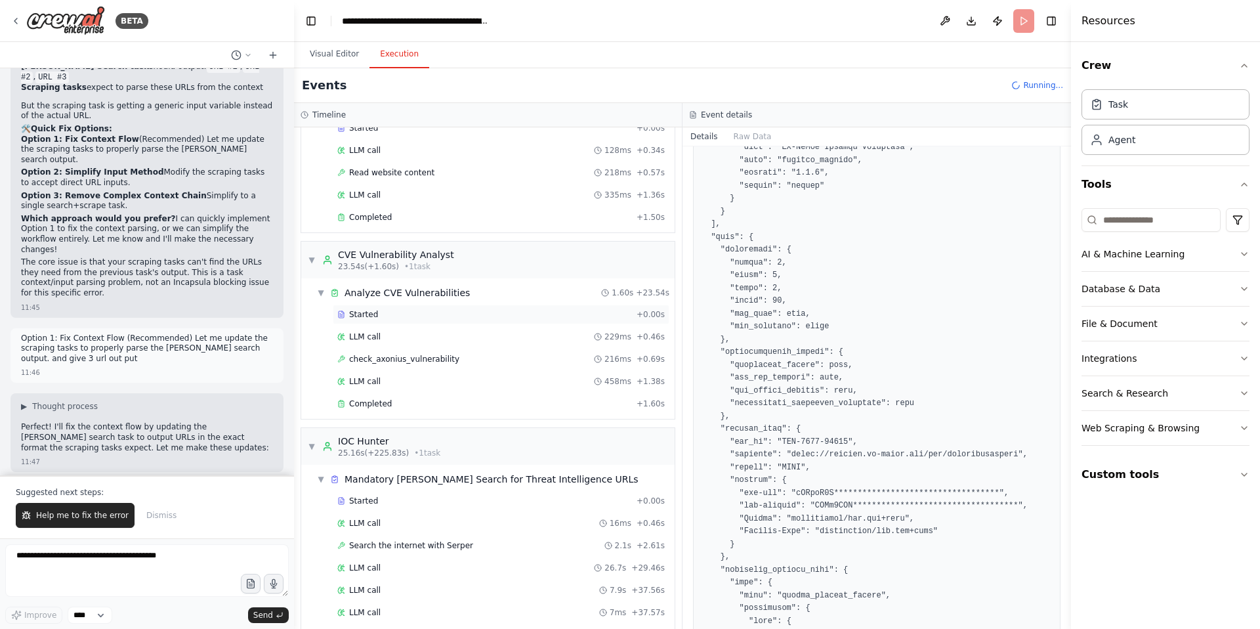
scroll to position [919, 0]
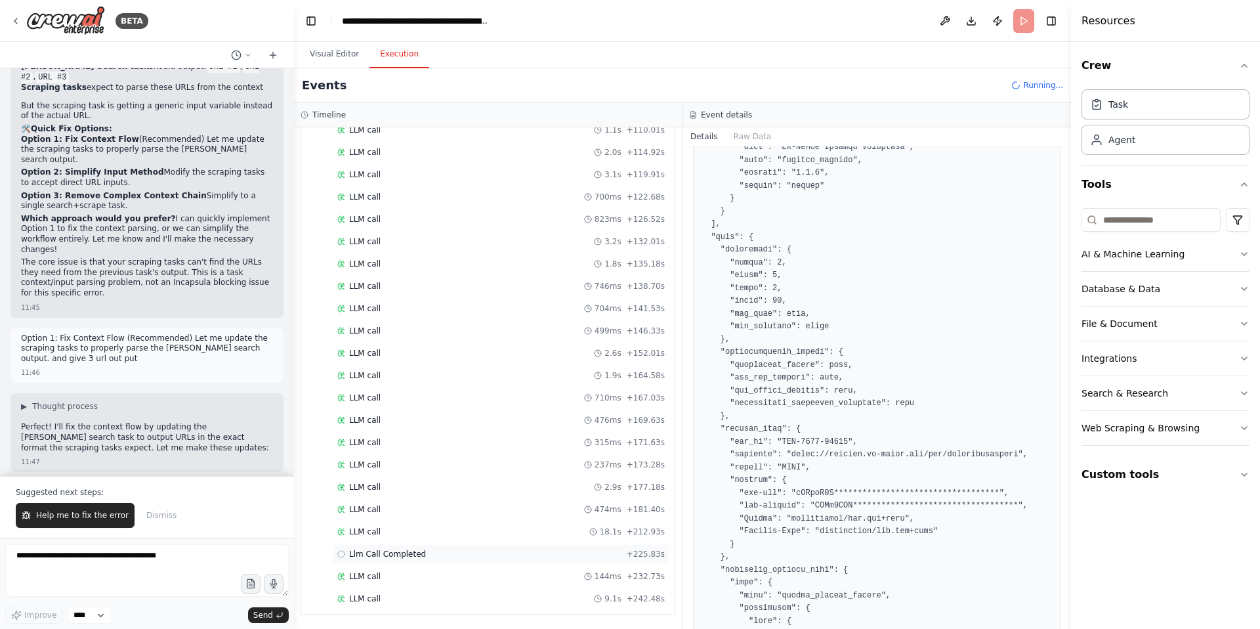
click at [413, 554] on span "Llm Call Completed" at bounding box center [387, 554] width 77 height 11
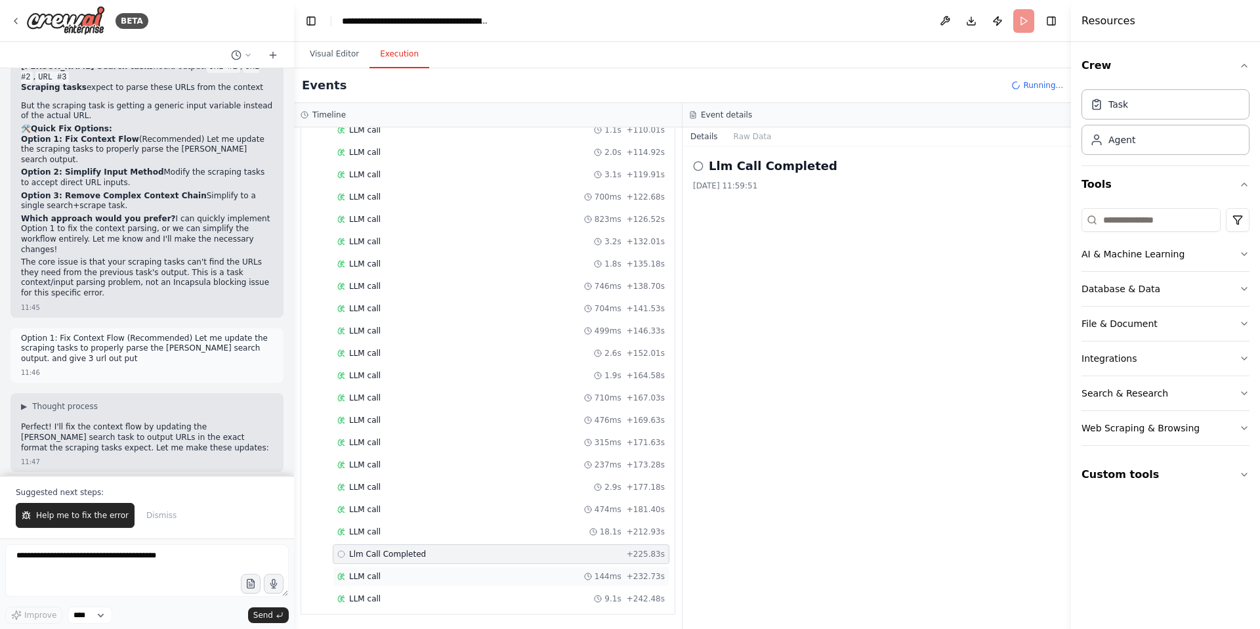
click at [375, 576] on span "LLM call" at bounding box center [365, 576] width 32 height 11
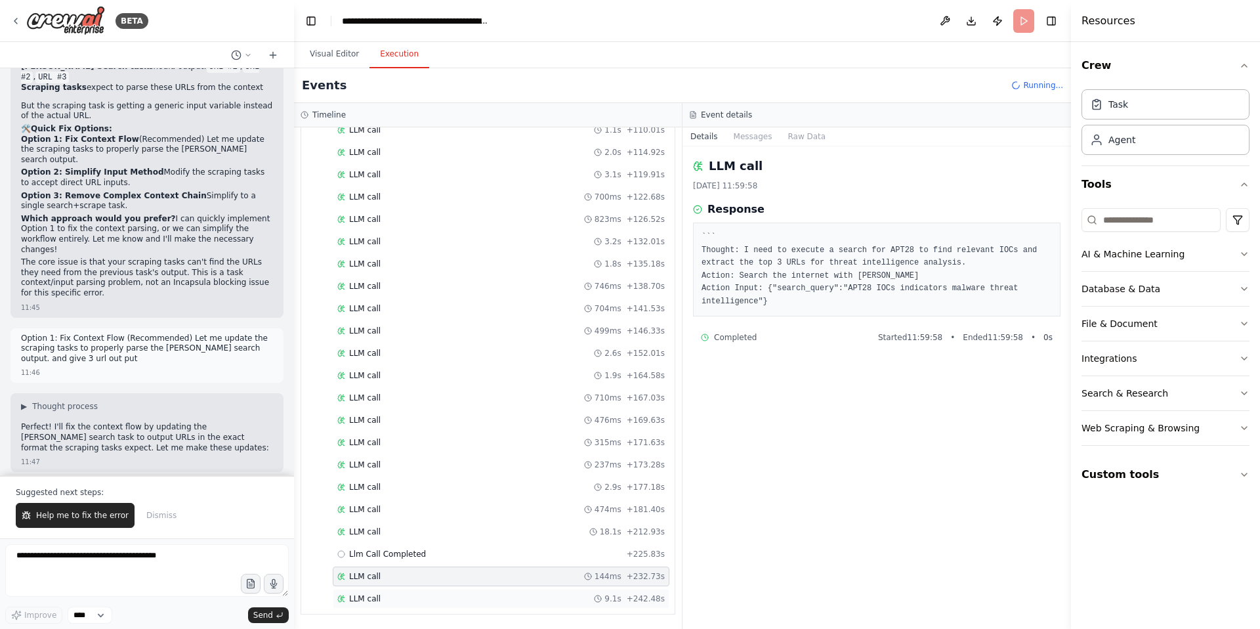
click at [377, 597] on span "LLM call" at bounding box center [365, 598] width 32 height 11
click at [1033, 83] on span "Running..." at bounding box center [1043, 85] width 40 height 11
click at [334, 53] on button "Visual Editor" at bounding box center [334, 55] width 70 height 28
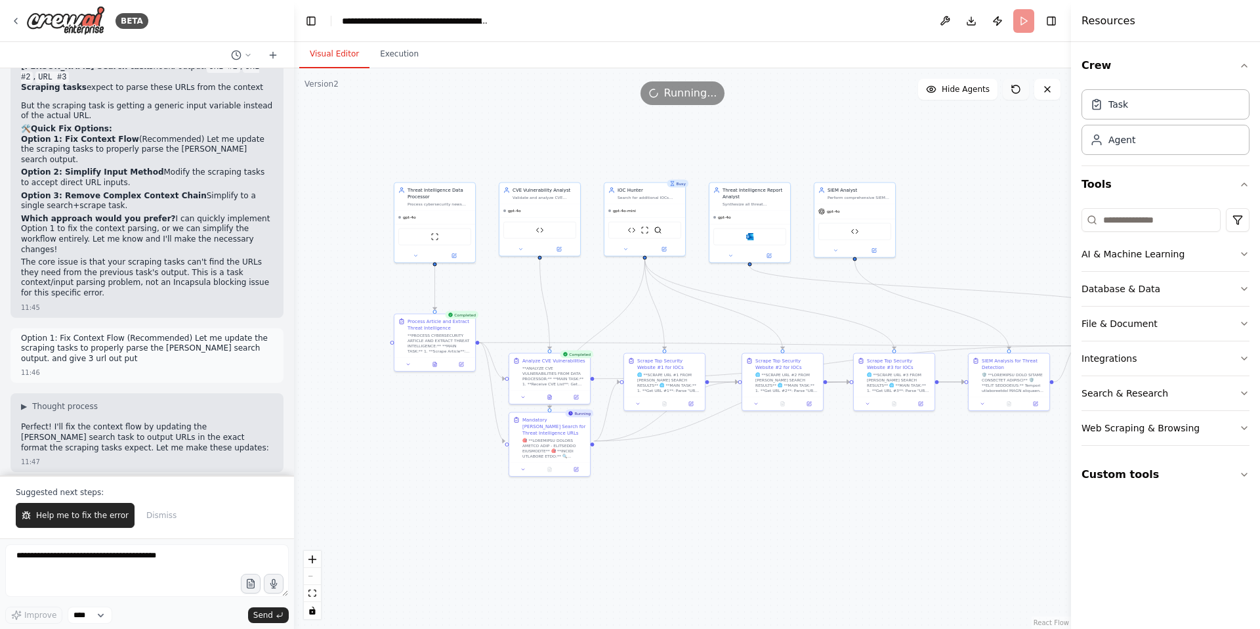
click at [1013, 91] on icon at bounding box center [1016, 89] width 8 height 8
click at [970, 89] on span "Hide Agents" at bounding box center [966, 89] width 48 height 11
click at [970, 89] on span "Show Agents" at bounding box center [963, 89] width 51 height 11
click at [1051, 88] on icon at bounding box center [1047, 89] width 11 height 11
click at [1047, 85] on icon at bounding box center [1047, 89] width 11 height 11
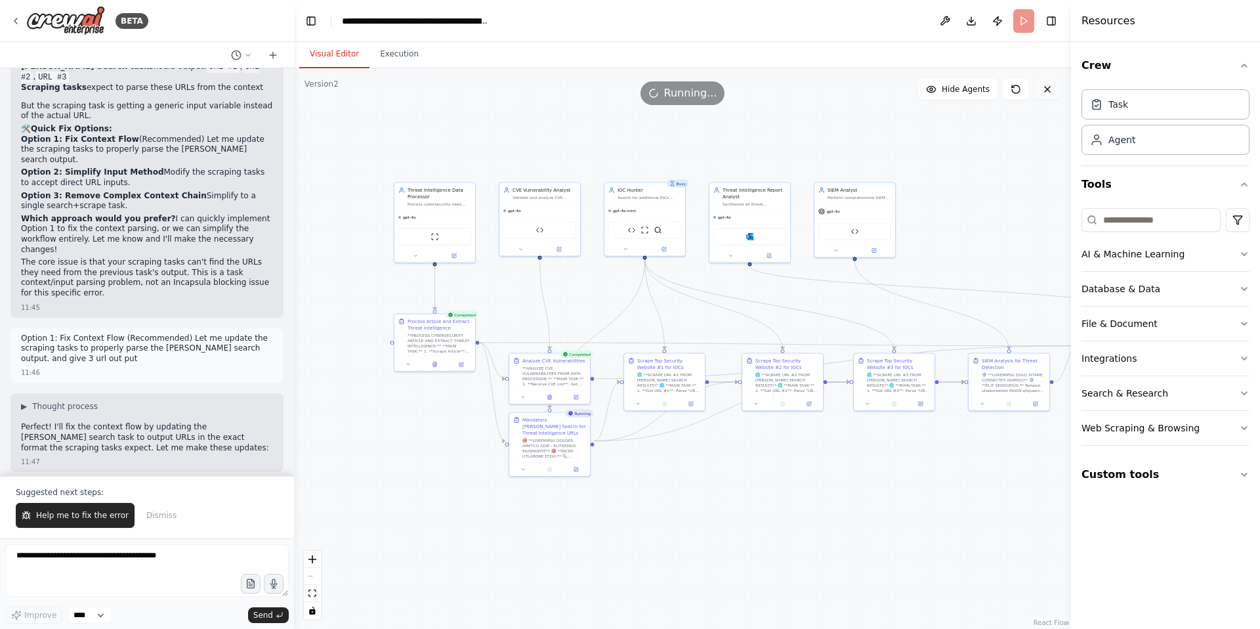
click at [1047, 89] on icon at bounding box center [1047, 89] width 5 height 5
click at [393, 60] on button "Execution" at bounding box center [399, 55] width 60 height 28
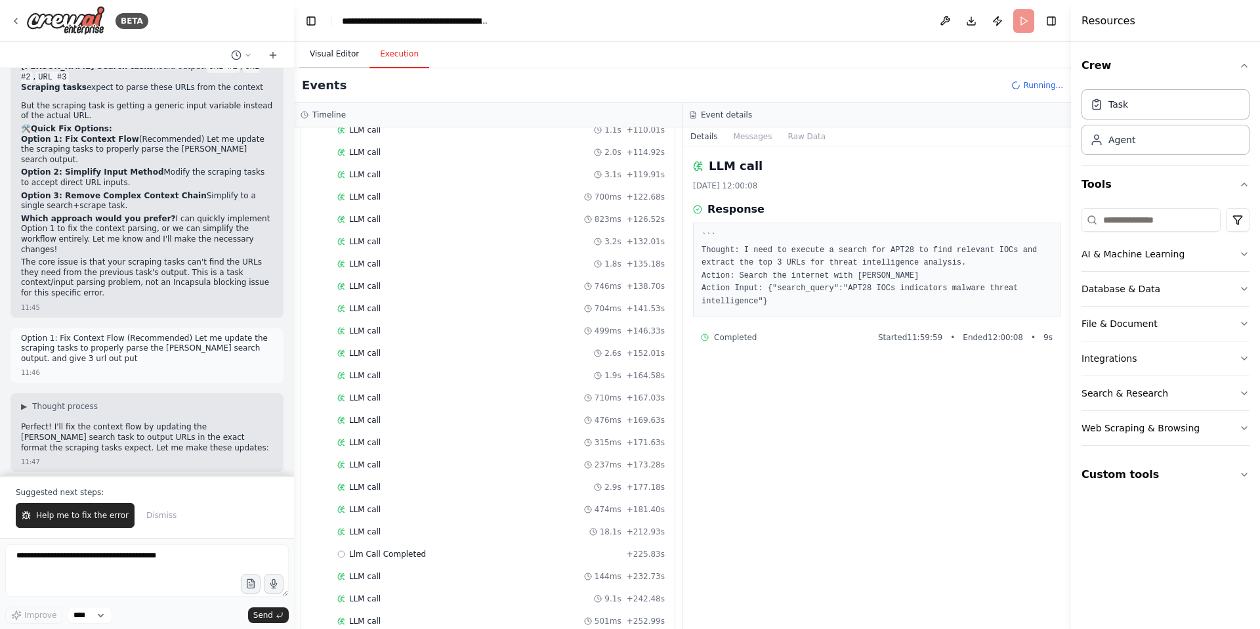
click at [338, 58] on button "Visual Editor" at bounding box center [334, 55] width 70 height 28
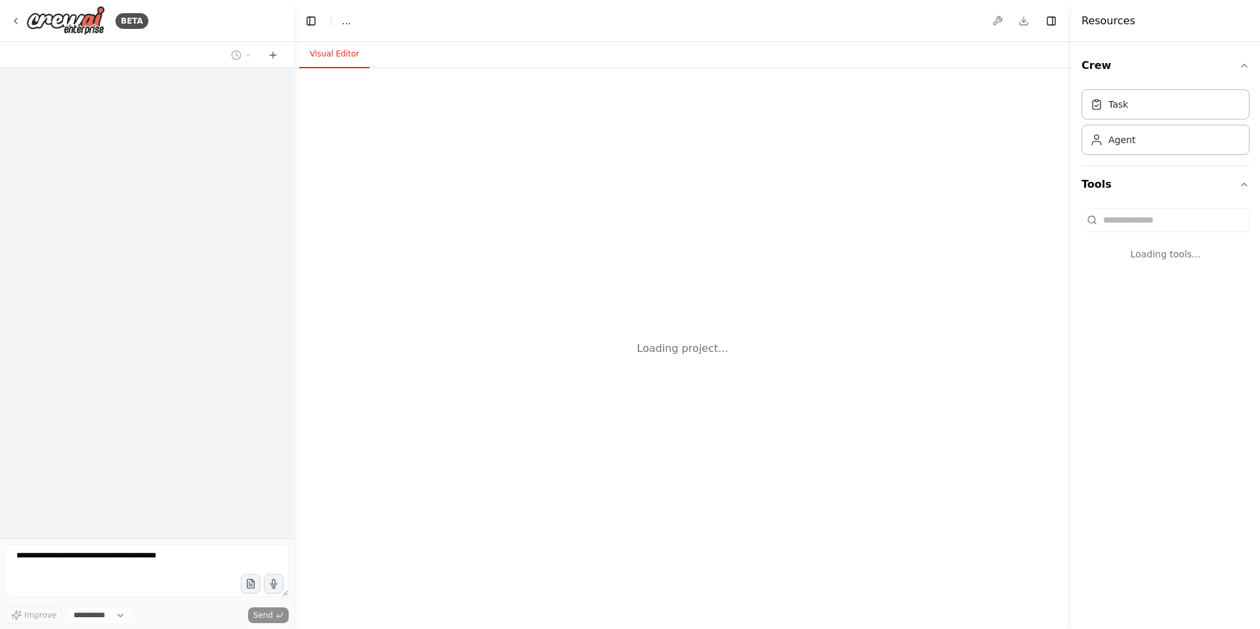
select select "****"
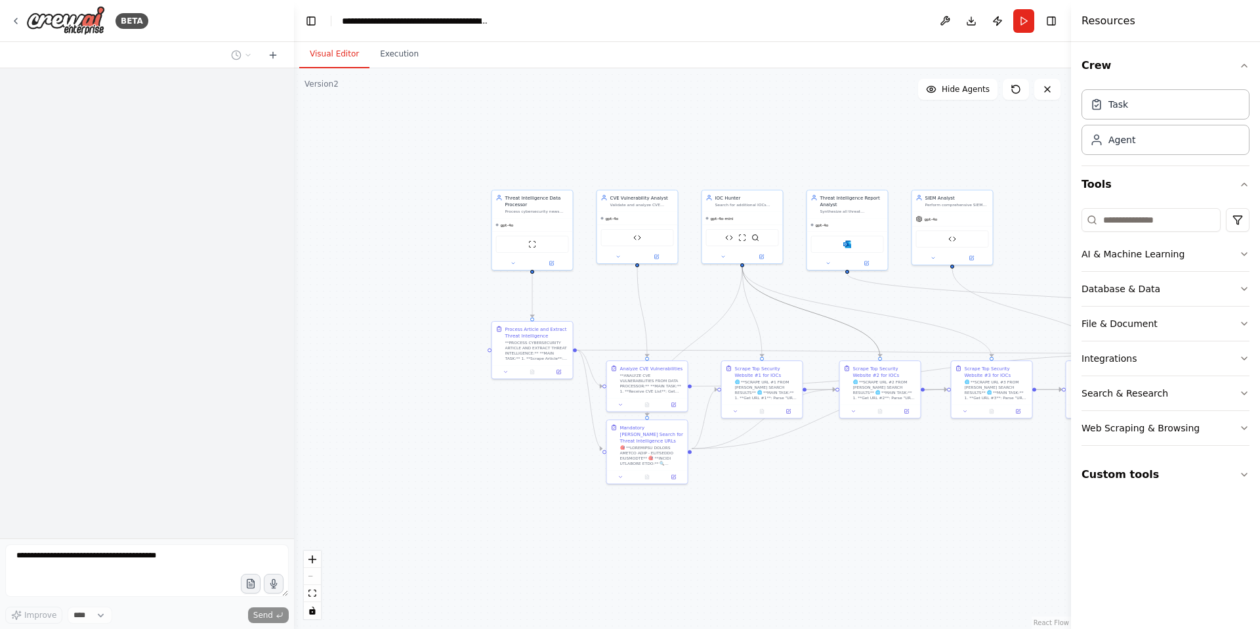
drag, startPoint x: 804, startPoint y: 312, endPoint x: 660, endPoint y: 297, distance: 144.5
click at [660, 297] on div ".deletable-edge-delete-btn { width: 20px; height: 20px; border: 0px solid #ffff…" at bounding box center [682, 348] width 777 height 560
click at [908, 411] on icon at bounding box center [906, 410] width 4 height 4
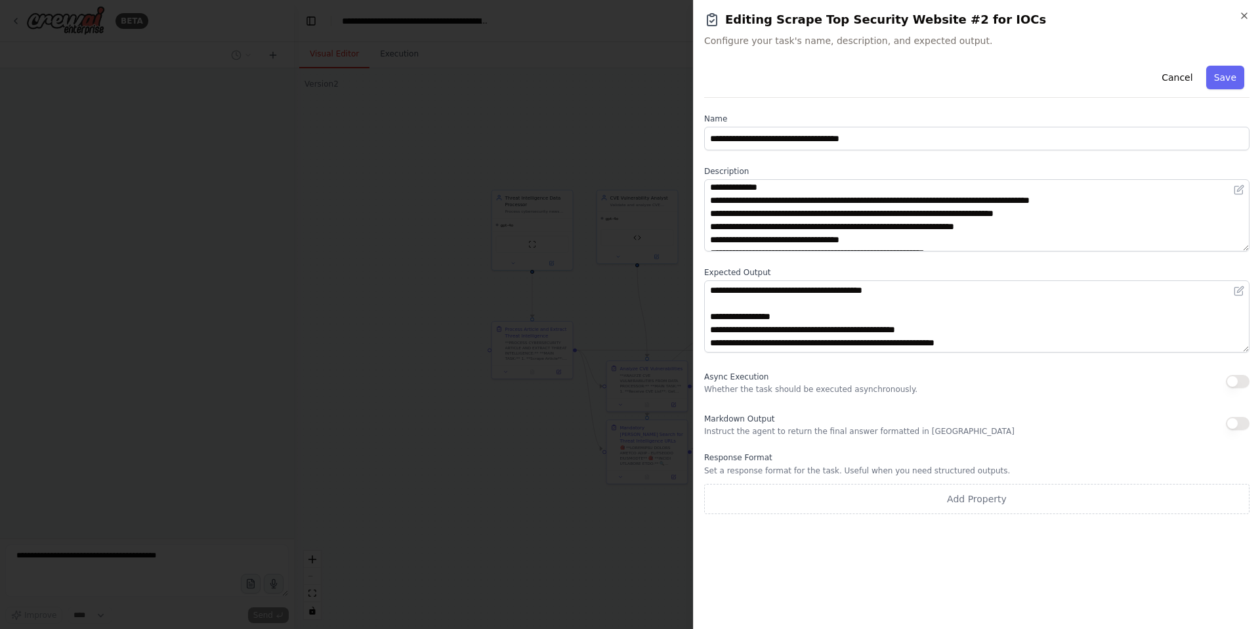
scroll to position [184, 0]
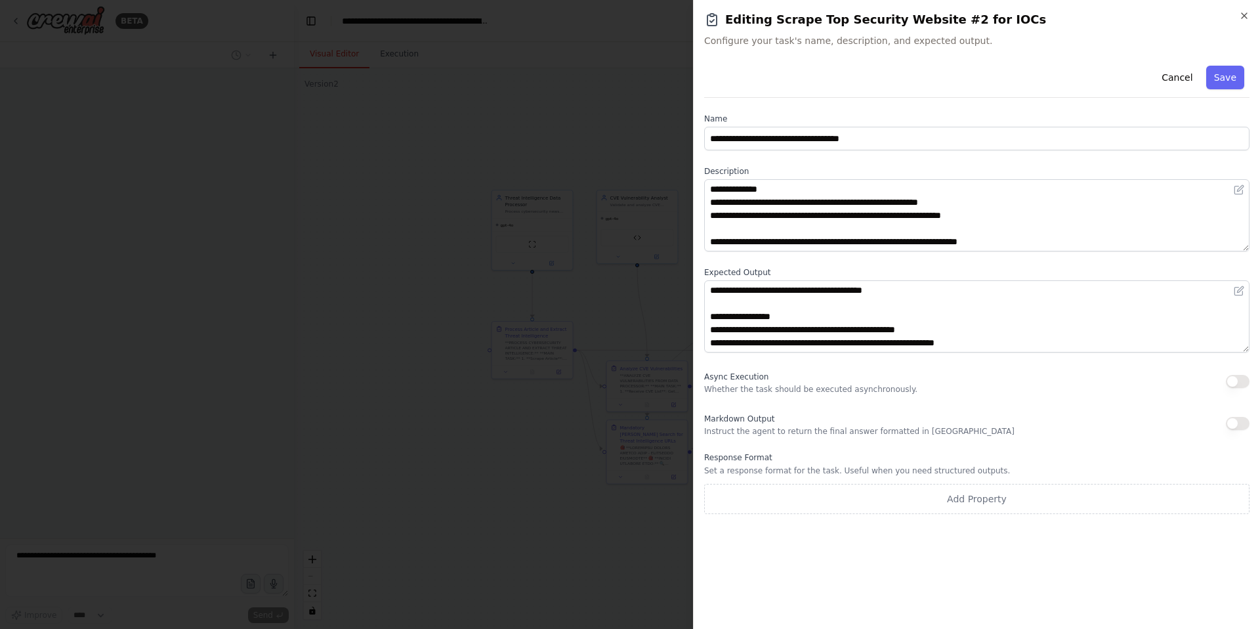
click at [1244, 21] on h2 "Editing Scrape Top Security Website #2 for IOCs" at bounding box center [976, 20] width 545 height 18
click at [1248, 16] on icon "button" at bounding box center [1244, 16] width 11 height 11
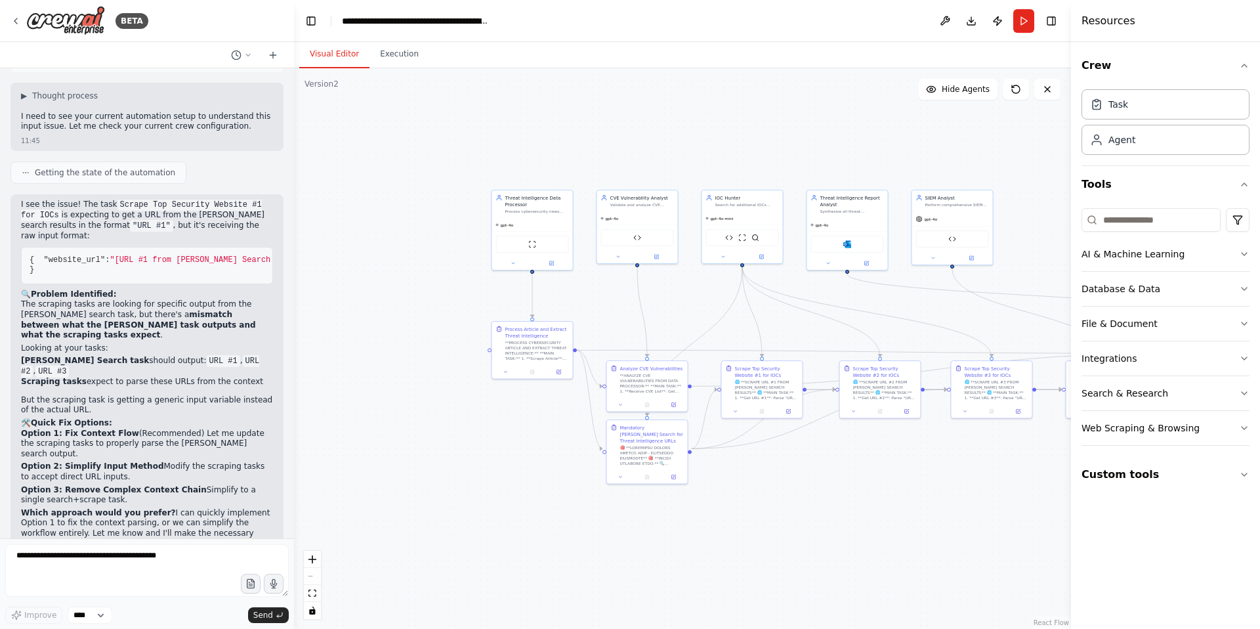
scroll to position [65406, 0]
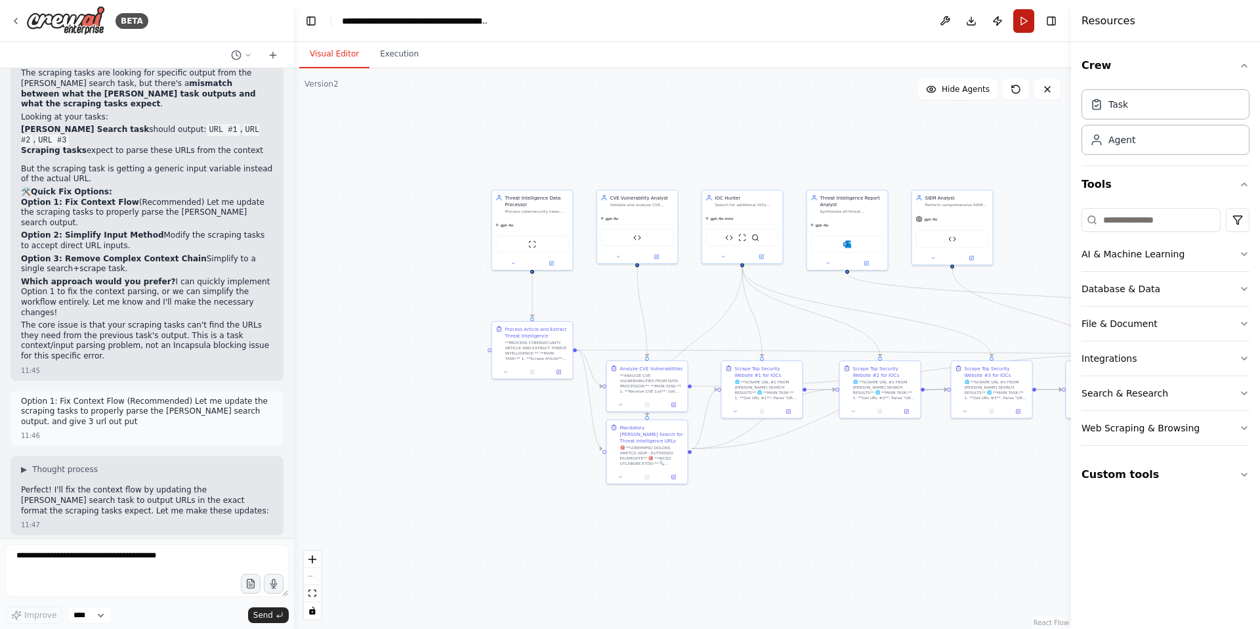
click at [1024, 23] on button "Run" at bounding box center [1023, 21] width 21 height 24
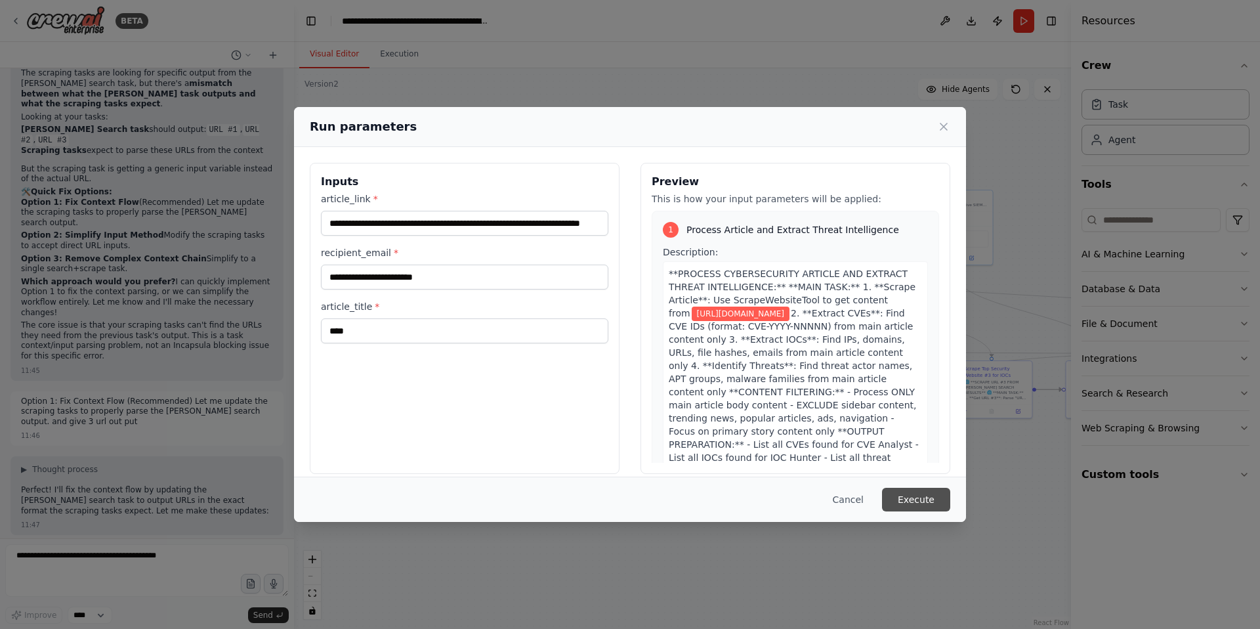
click at [916, 497] on button "Execute" at bounding box center [916, 500] width 68 height 24
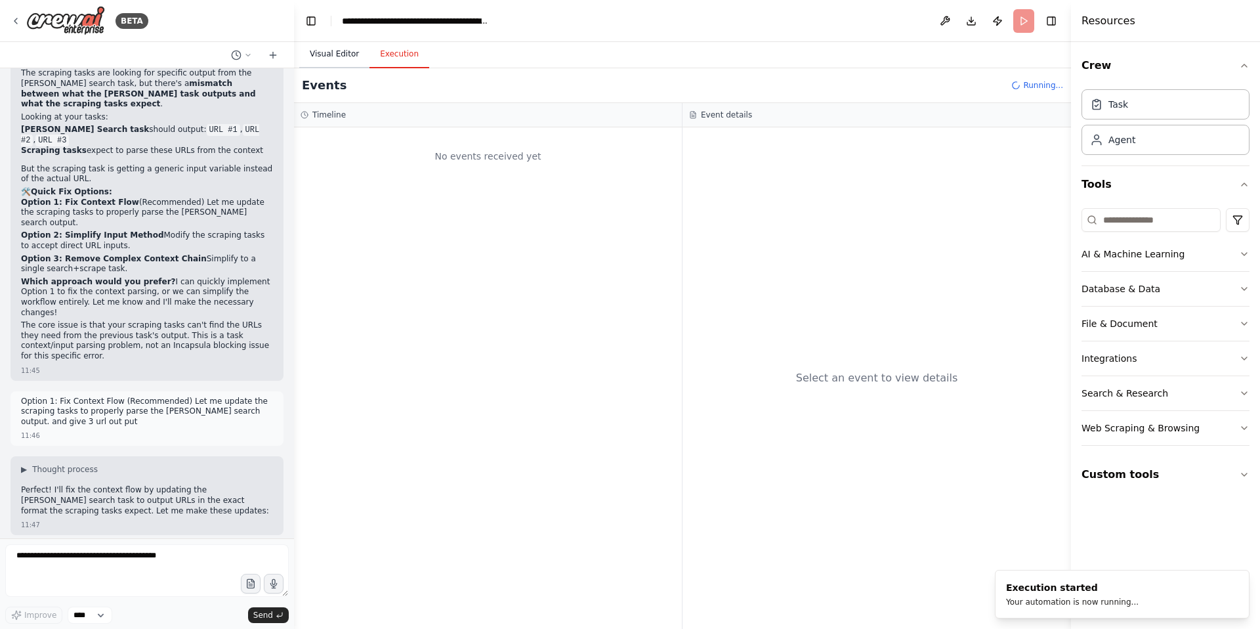
click at [333, 50] on button "Visual Editor" at bounding box center [334, 55] width 70 height 28
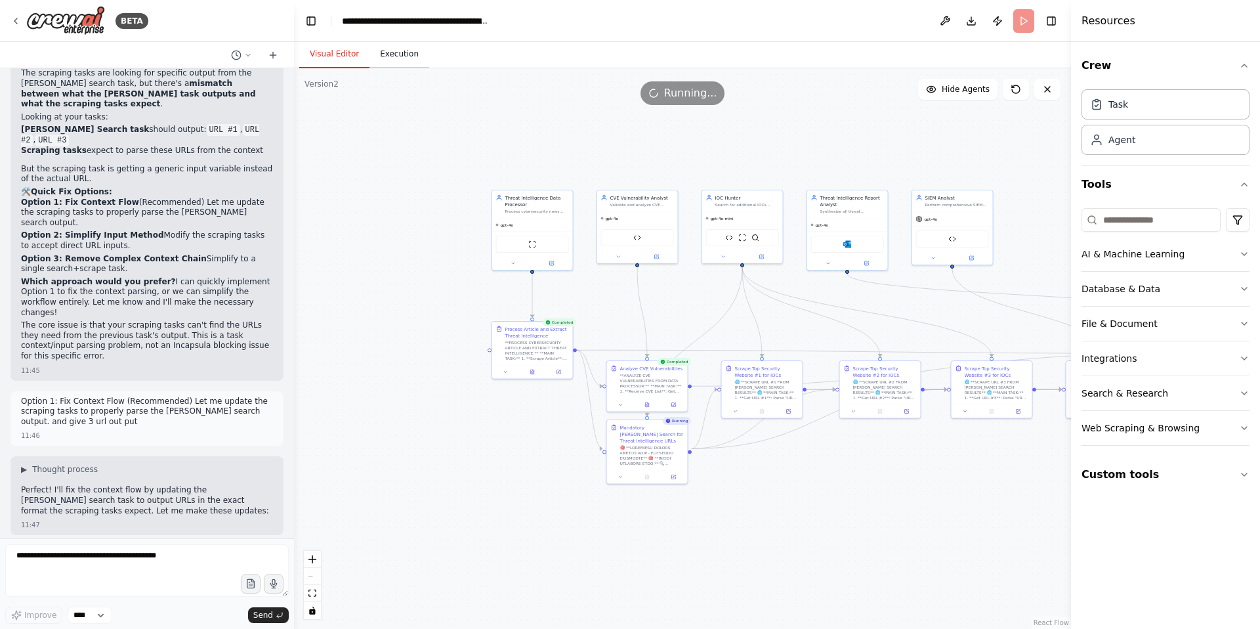
click at [394, 59] on button "Execution" at bounding box center [399, 55] width 60 height 28
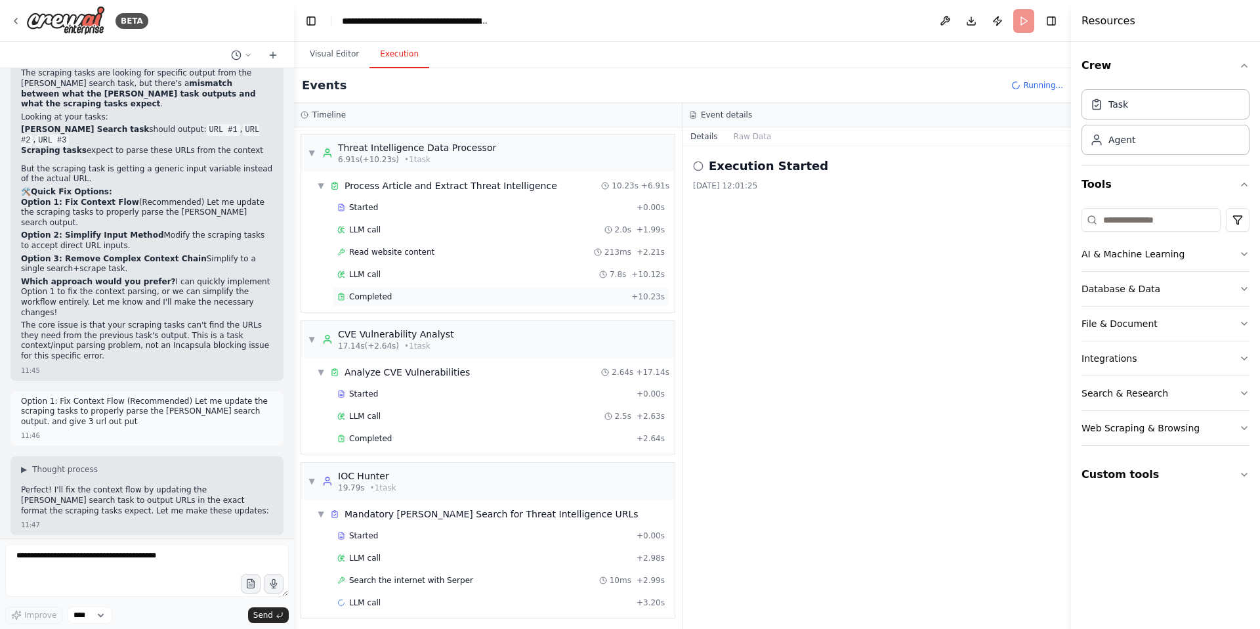
scroll to position [4, 0]
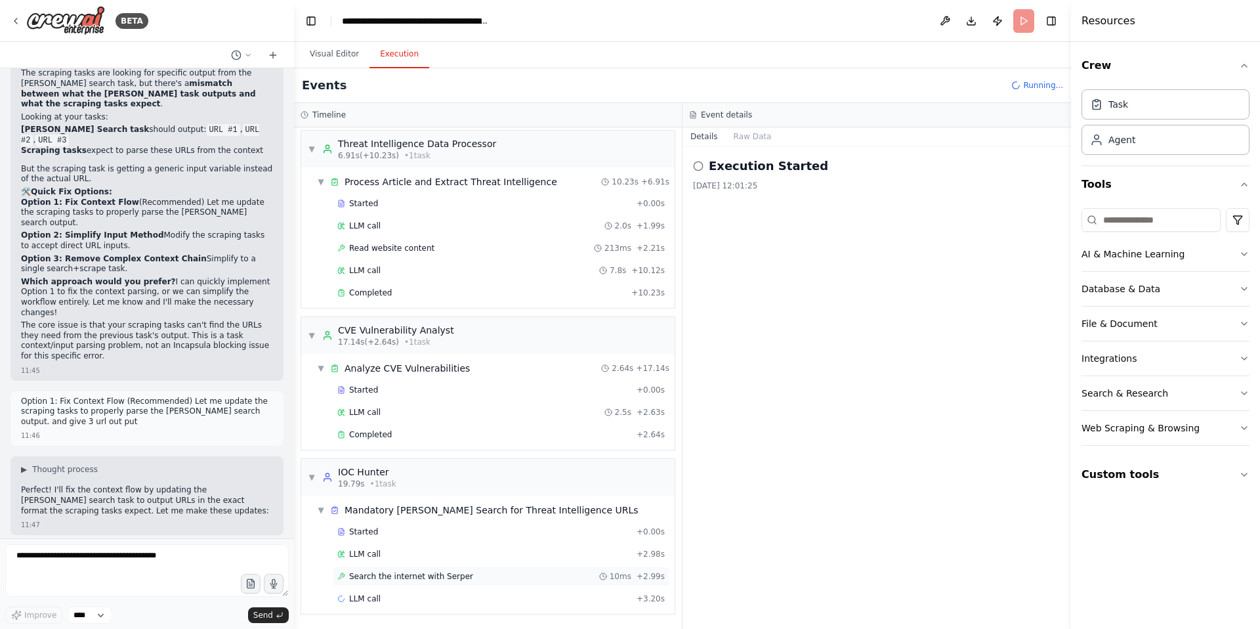
click at [442, 574] on span "Search the internet with Serper" at bounding box center [411, 576] width 124 height 11
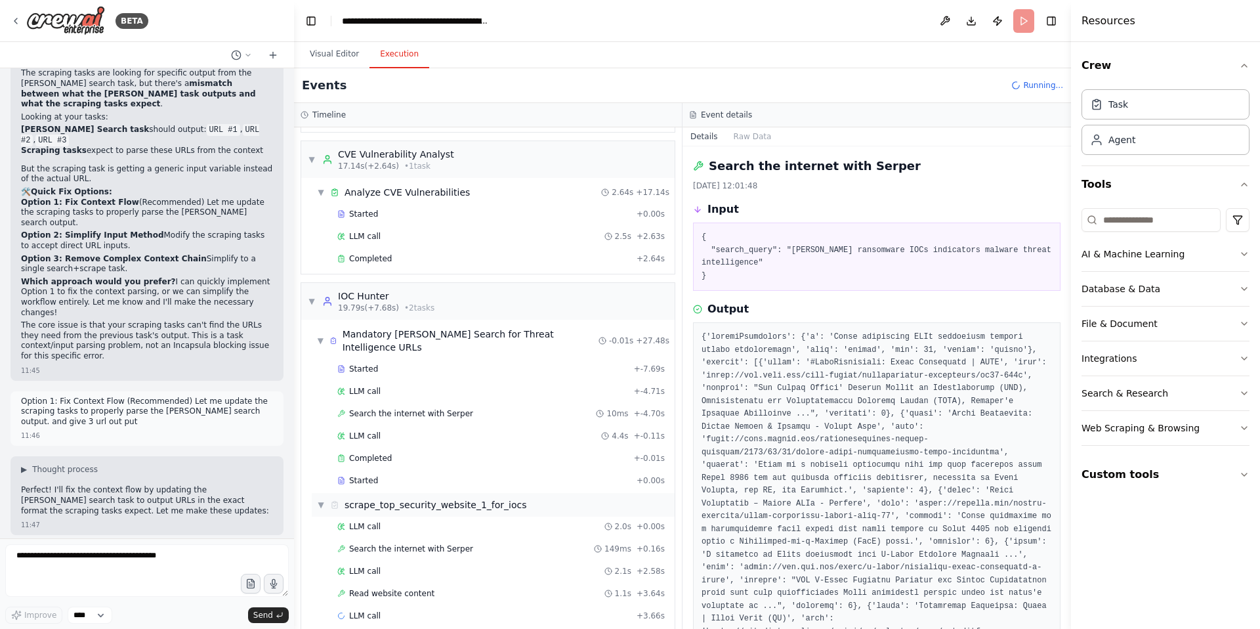
scroll to position [184, 0]
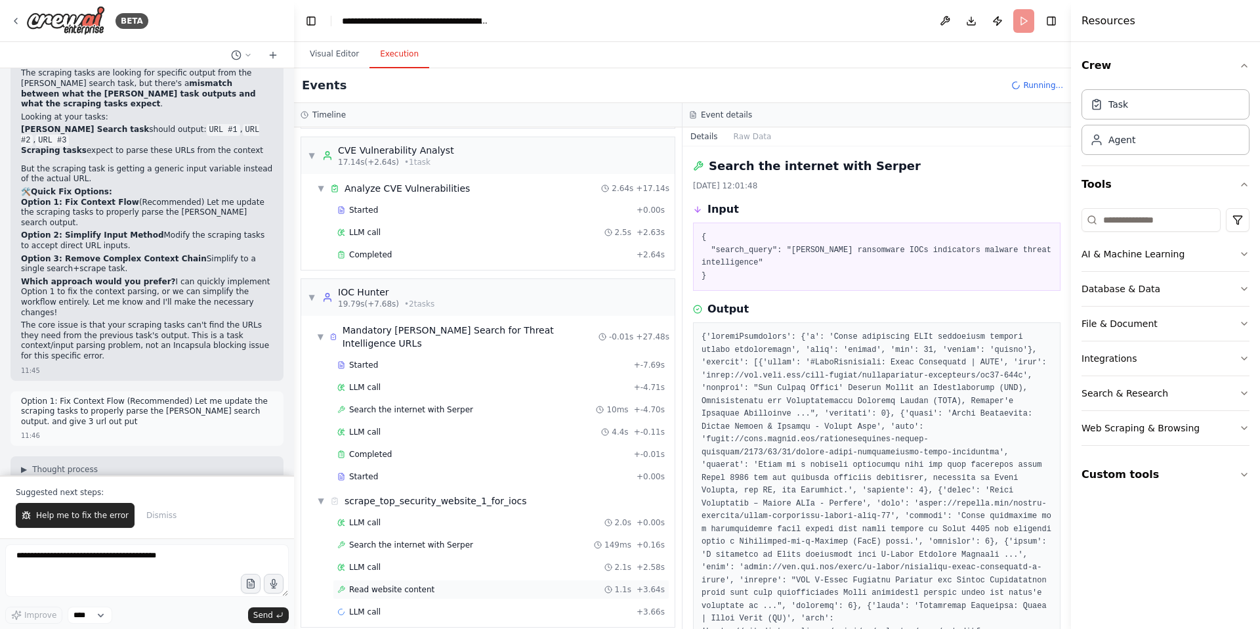
click at [419, 584] on span "Read website content" at bounding box center [391, 589] width 85 height 11
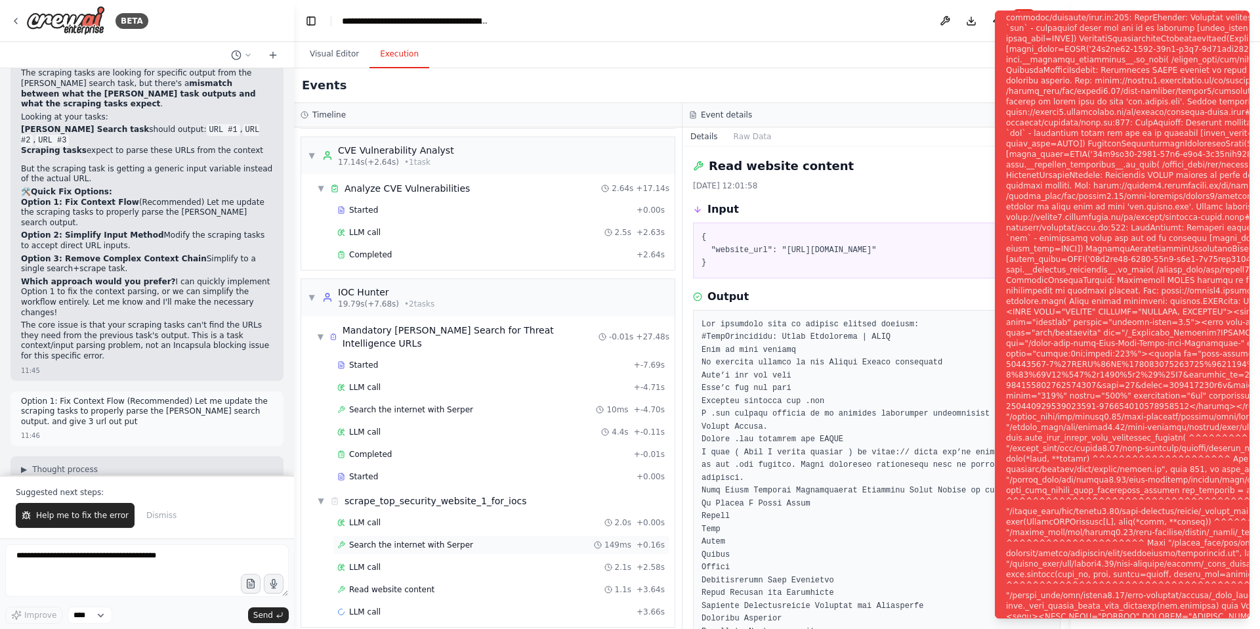
click at [428, 539] on span "Search the internet with Serper" at bounding box center [411, 544] width 124 height 11
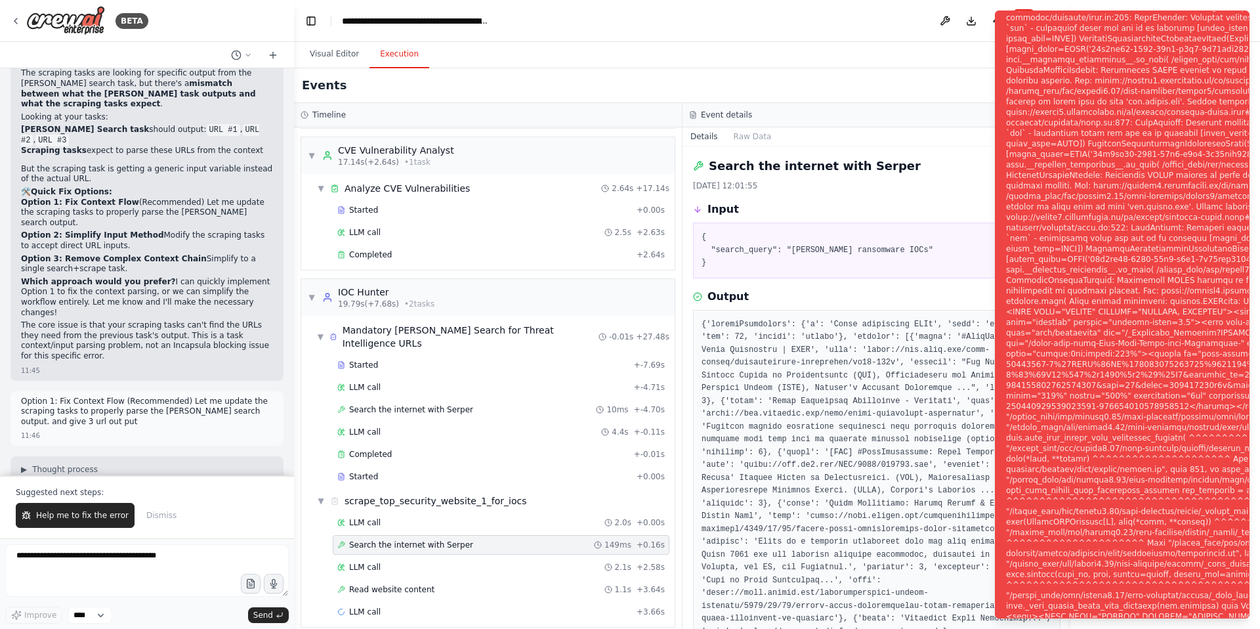
click at [944, 67] on div "Visual Editor Execution" at bounding box center [682, 55] width 777 height 26
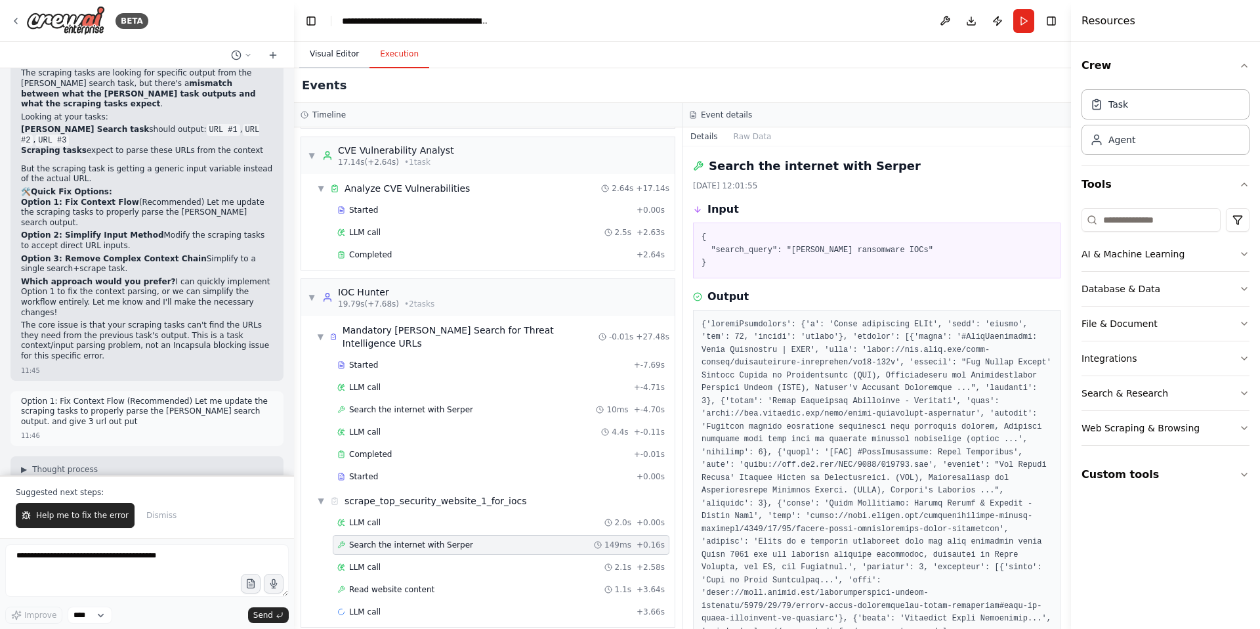
click at [325, 58] on button "Visual Editor" at bounding box center [334, 55] width 70 height 28
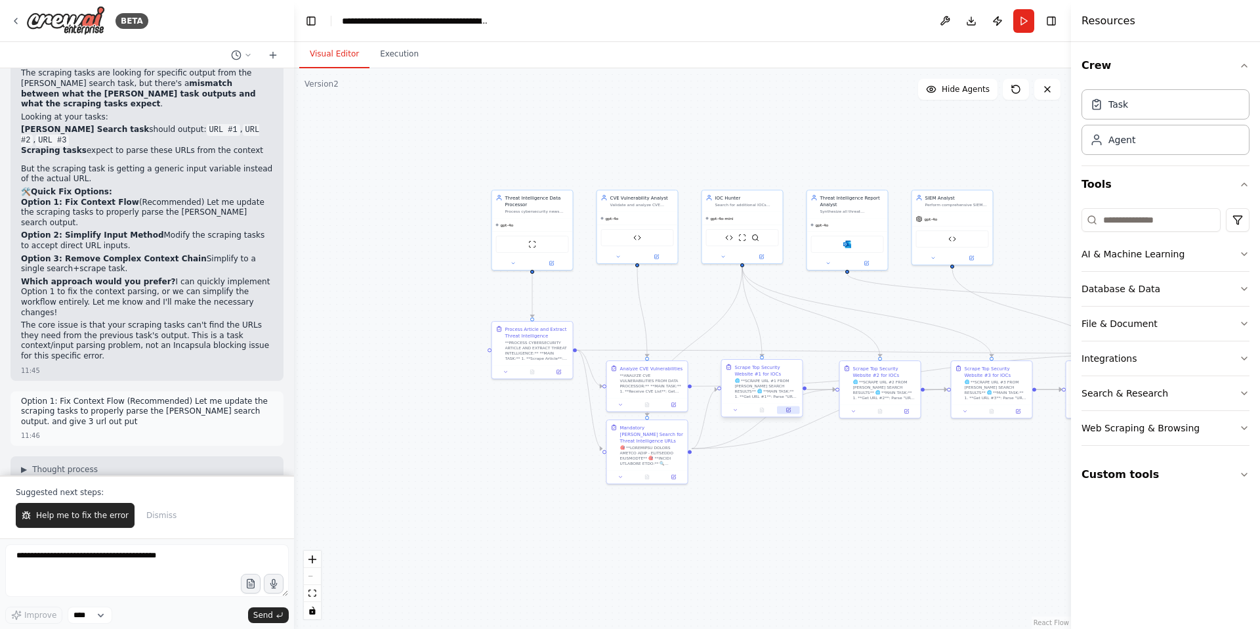
click at [787, 411] on icon at bounding box center [788, 410] width 4 height 4
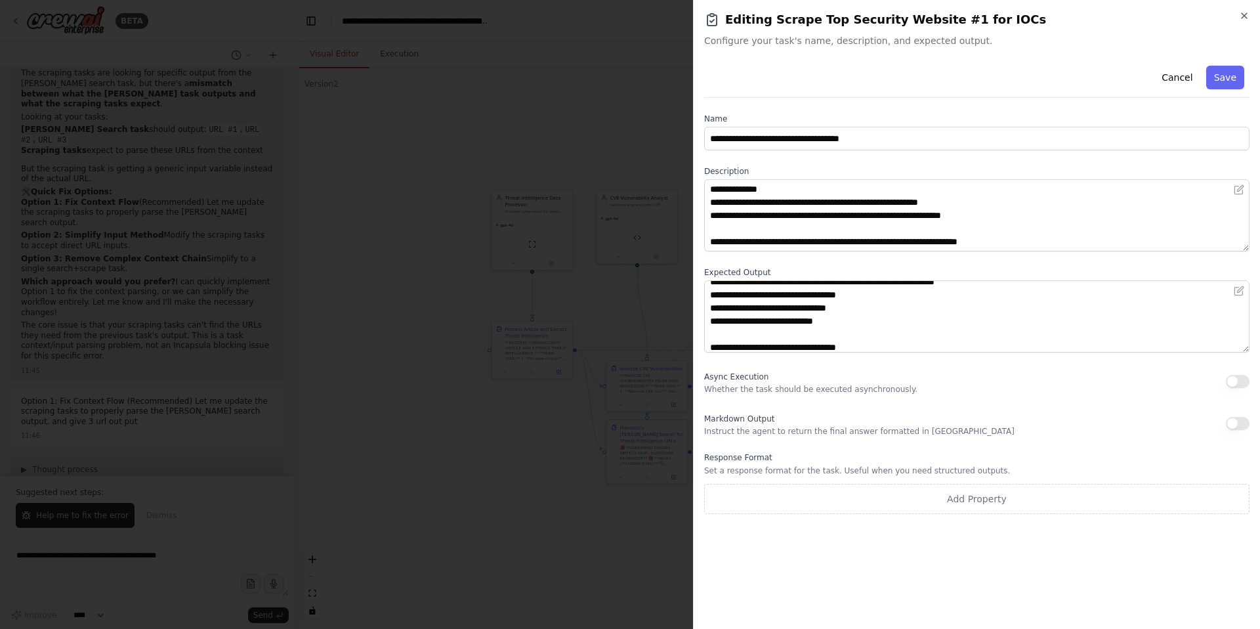
scroll to position [0, 0]
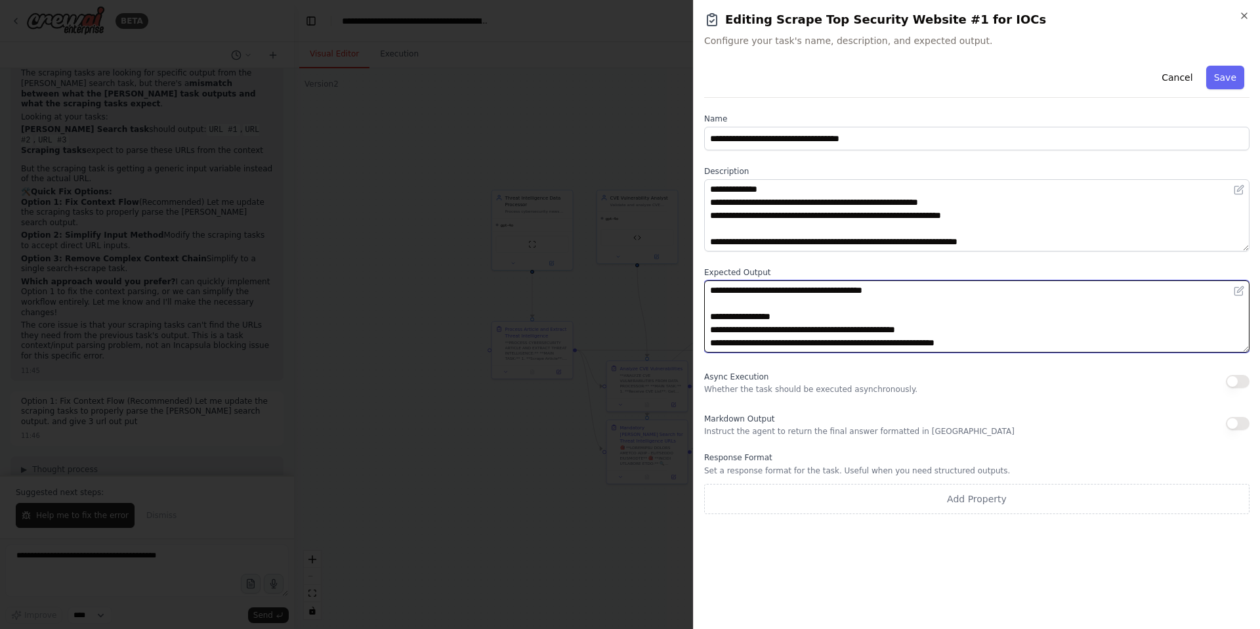
drag, startPoint x: 838, startPoint y: 331, endPoint x: 806, endPoint y: 330, distance: 32.2
click at [806, 330] on textarea "**********" at bounding box center [976, 316] width 545 height 72
drag, startPoint x: 957, startPoint y: 331, endPoint x: 771, endPoint y: 330, distance: 185.7
click at [771, 330] on textarea "**********" at bounding box center [976, 316] width 545 height 72
paste textarea "*******"
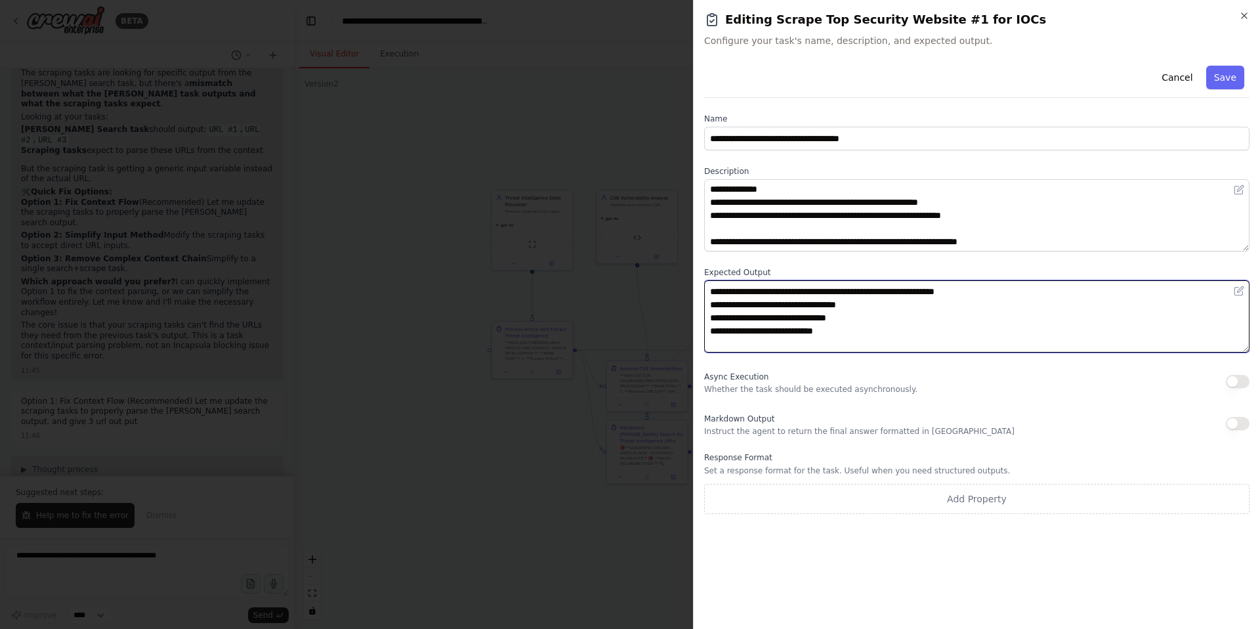
scroll to position [53, 0]
type textarea "**********"
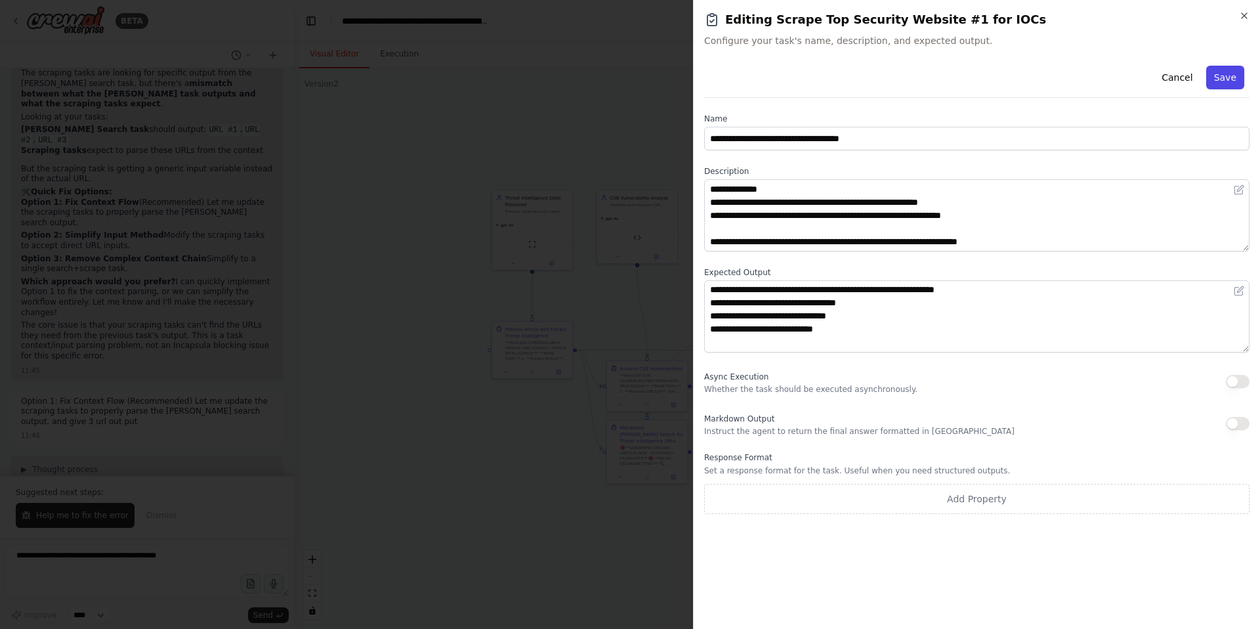
click at [1227, 73] on button "Save" at bounding box center [1225, 78] width 38 height 24
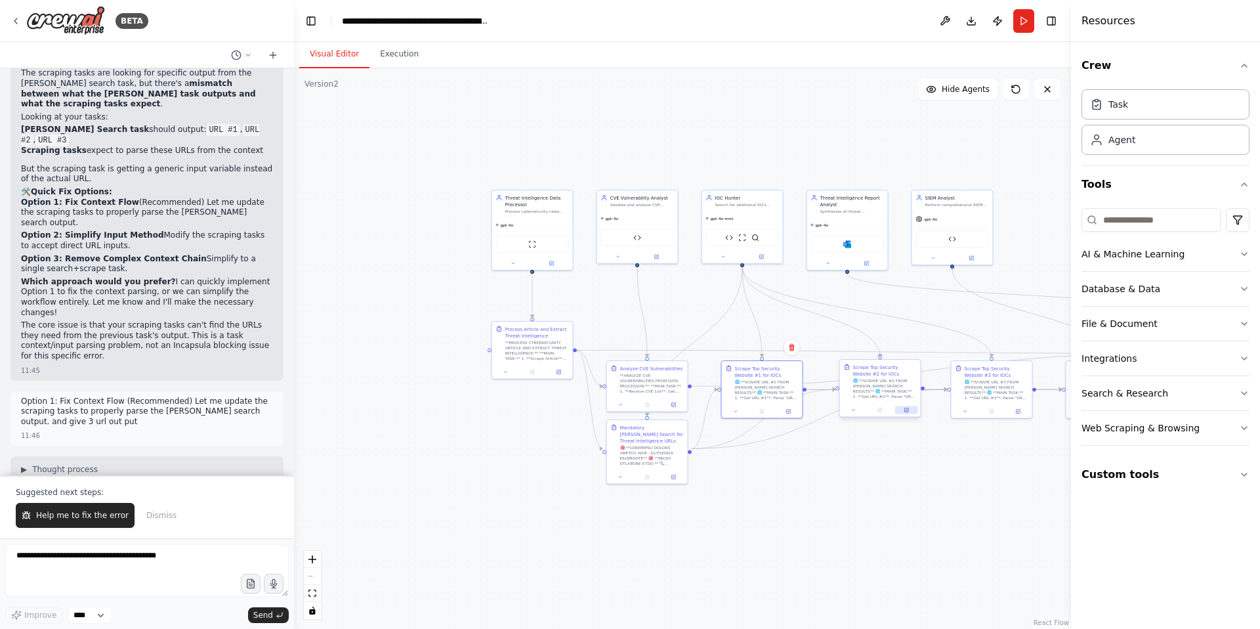
click at [909, 408] on icon at bounding box center [906, 410] width 5 height 5
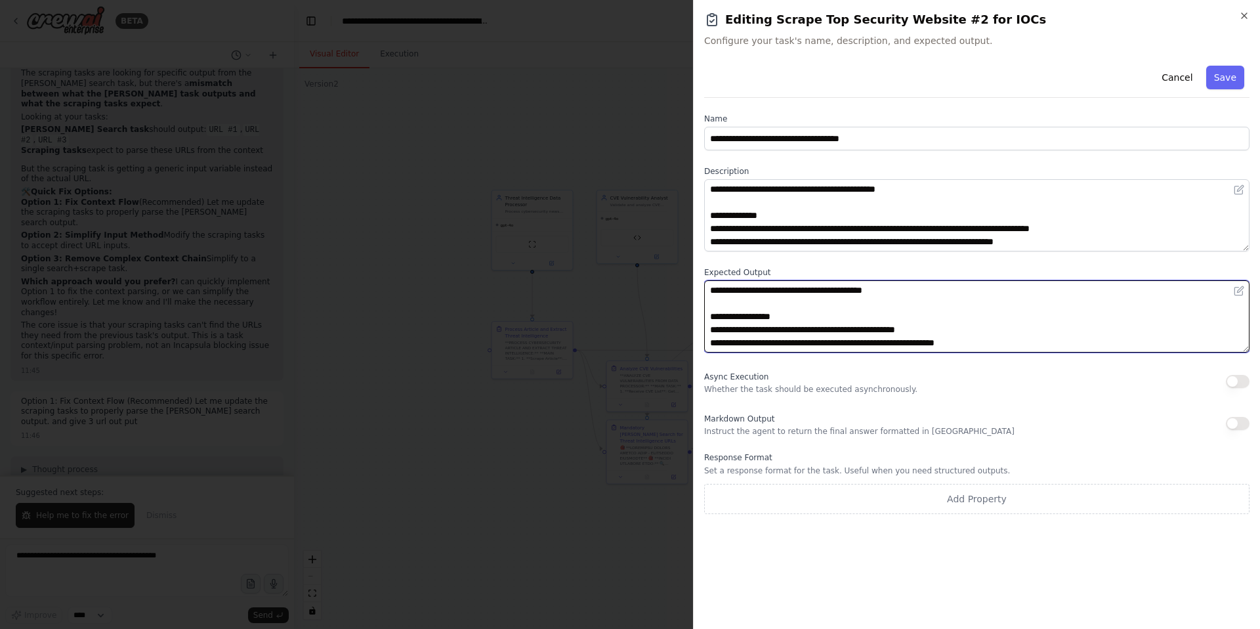
drag, startPoint x: 935, startPoint y: 333, endPoint x: 768, endPoint y: 331, distance: 166.7
click at [768, 331] on textarea "**********" at bounding box center [976, 316] width 545 height 72
type textarea "**********"
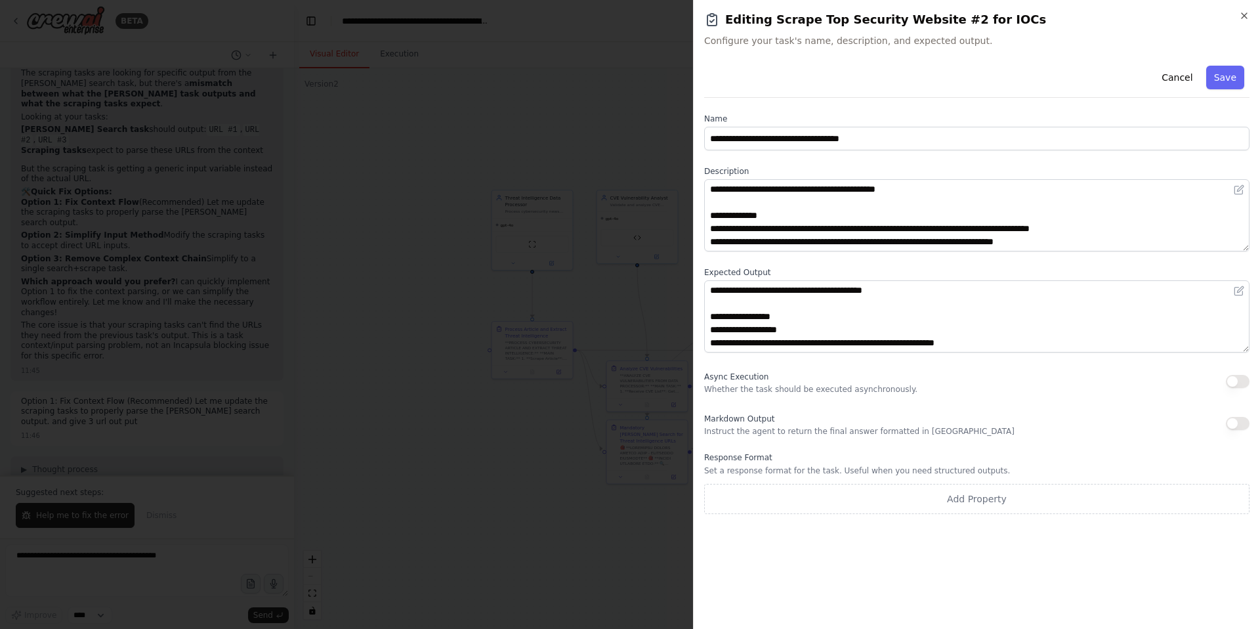
drag, startPoint x: 1226, startPoint y: 76, endPoint x: 938, endPoint y: 224, distance: 323.4
click at [938, 224] on div "**********" at bounding box center [976, 286] width 545 height 453
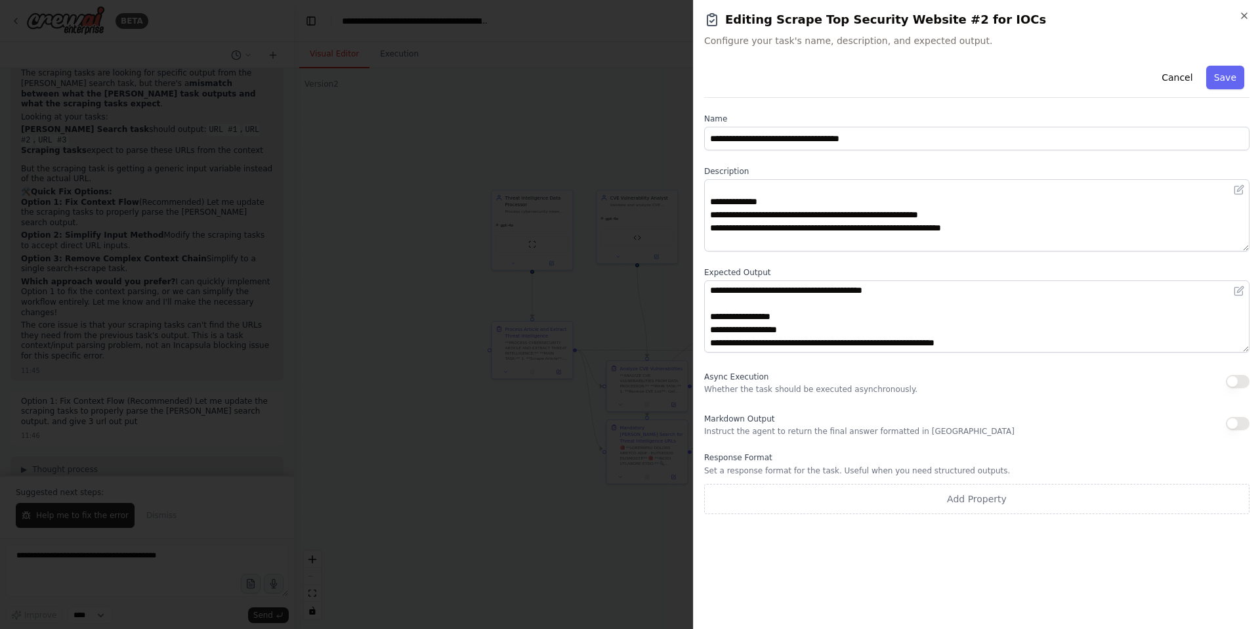
scroll to position [182, 0]
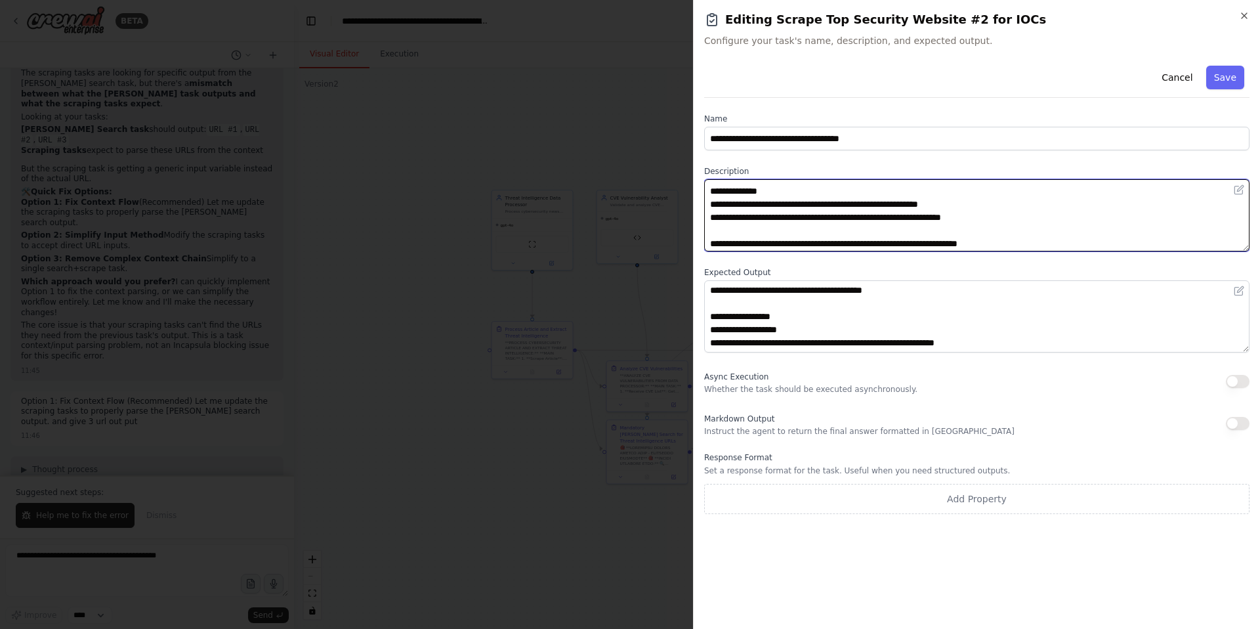
drag, startPoint x: 1015, startPoint y: 218, endPoint x: 680, endPoint y: 218, distance: 335.3
click at [680, 218] on body "BETA create the crew with below system prompt , You are an Expert Threat Intell…" at bounding box center [630, 314] width 1260 height 629
type textarea "**********"
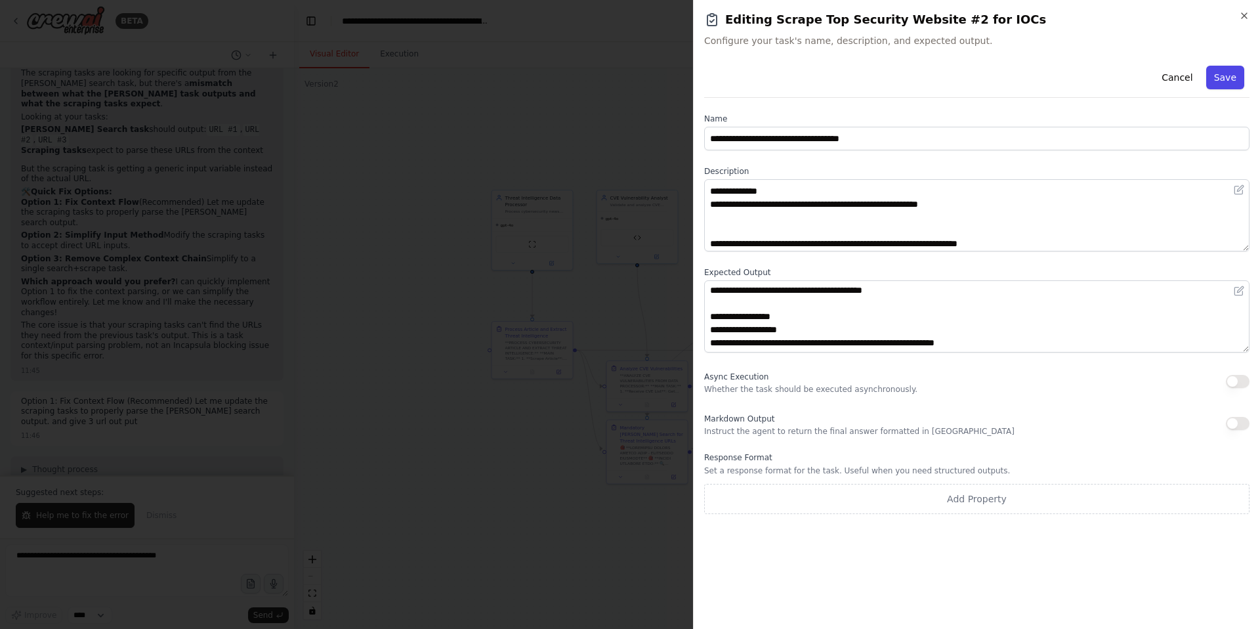
click at [1223, 72] on button "Save" at bounding box center [1225, 78] width 38 height 24
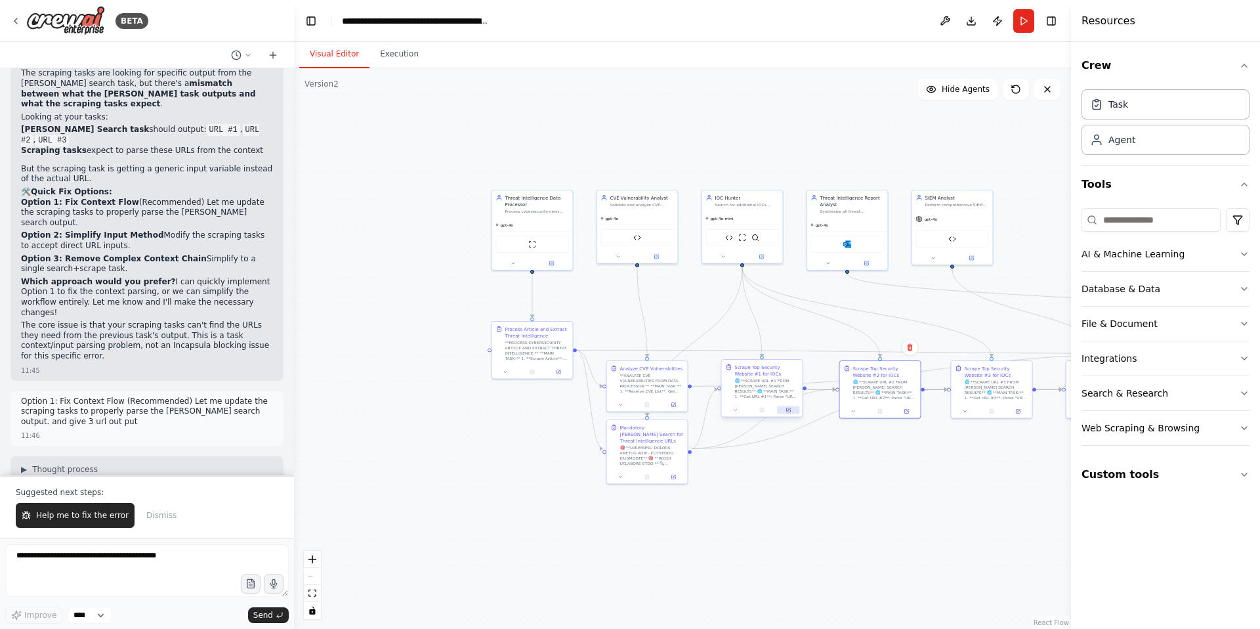
click at [788, 409] on icon at bounding box center [788, 410] width 4 height 4
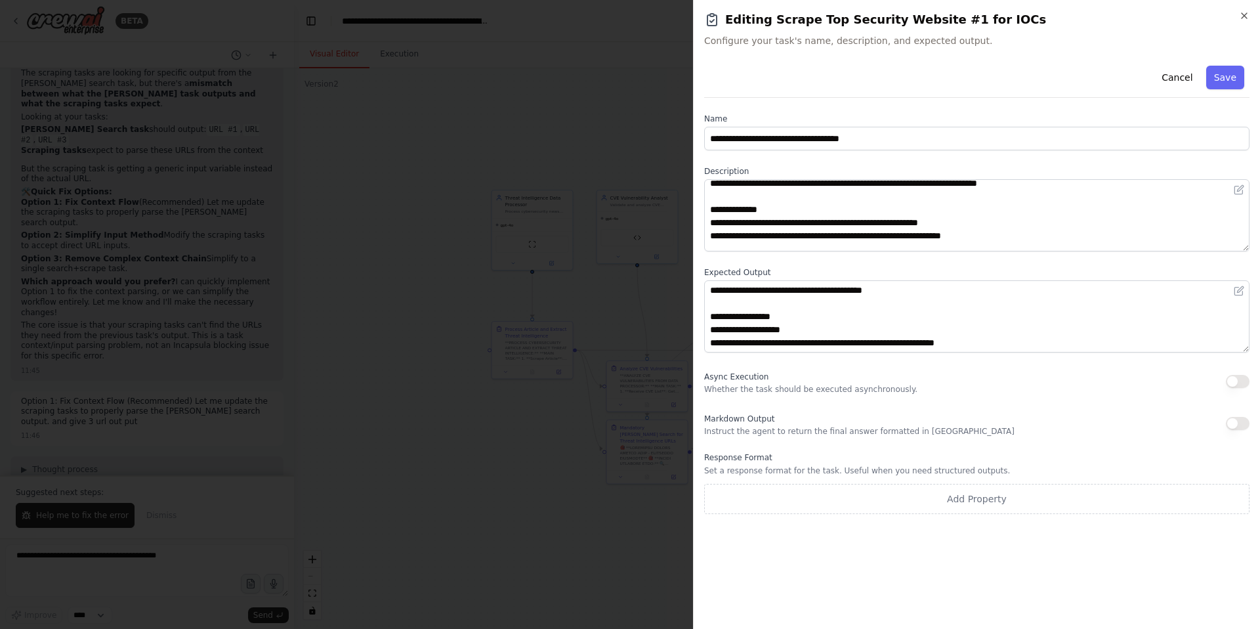
scroll to position [182, 0]
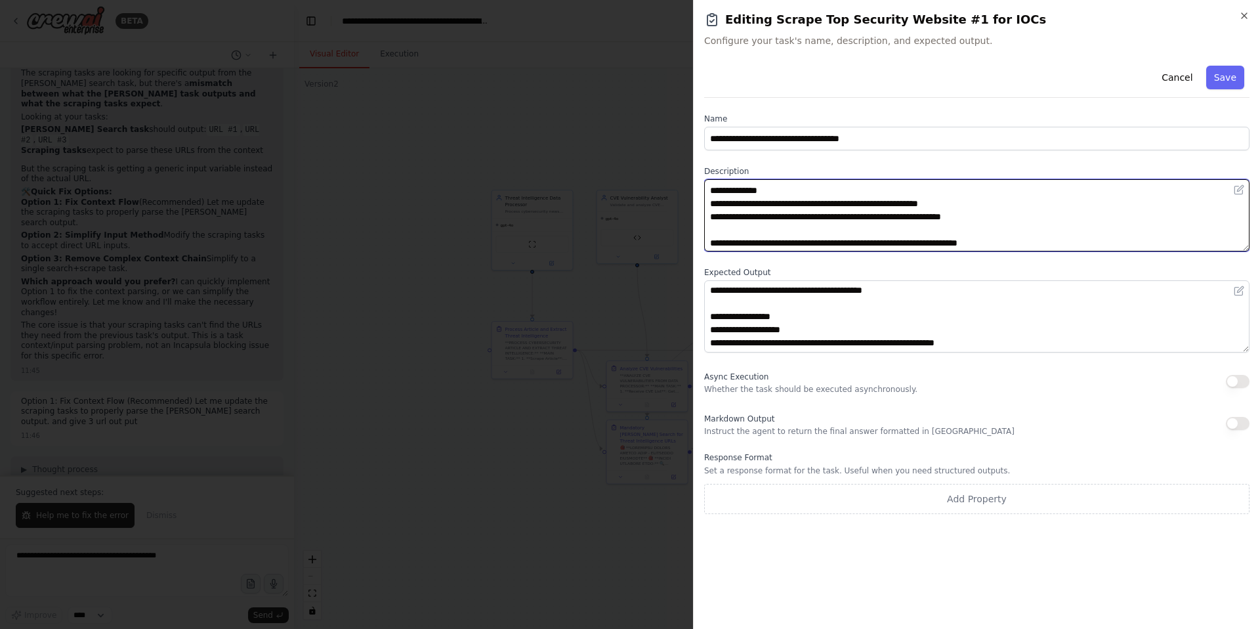
drag, startPoint x: 1009, startPoint y: 219, endPoint x: 693, endPoint y: 215, distance: 316.3
click at [693, 215] on div "**********" at bounding box center [976, 314] width 567 height 629
click at [873, 219] on textarea "**********" at bounding box center [976, 215] width 545 height 72
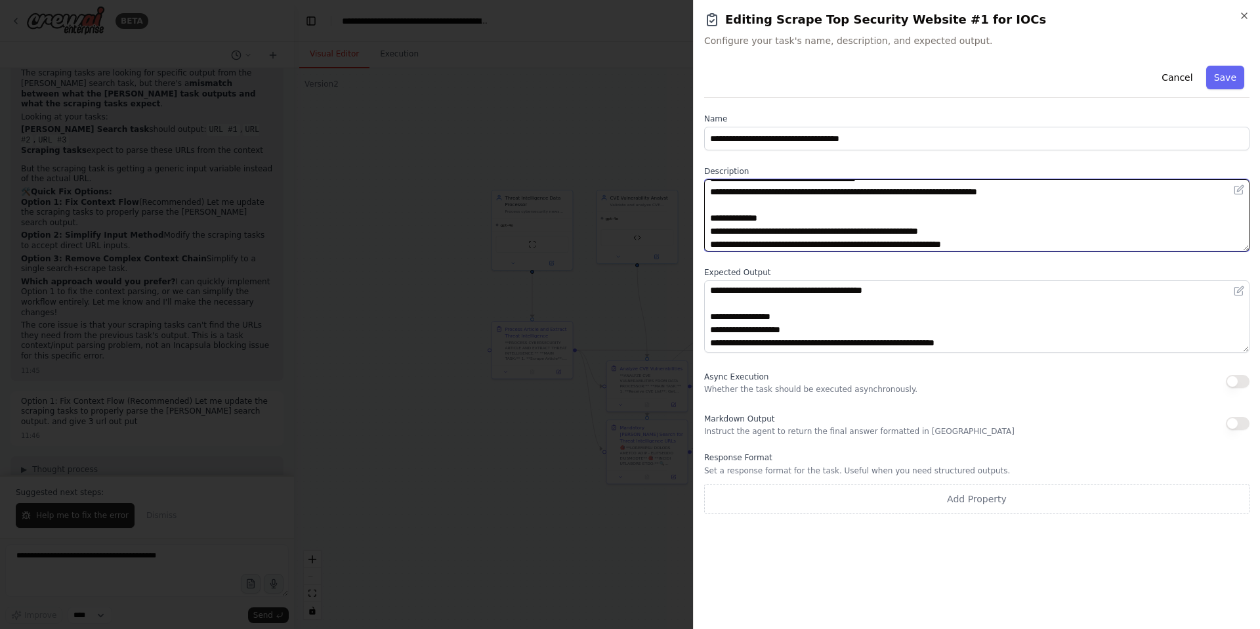
scroll to position [169, 0]
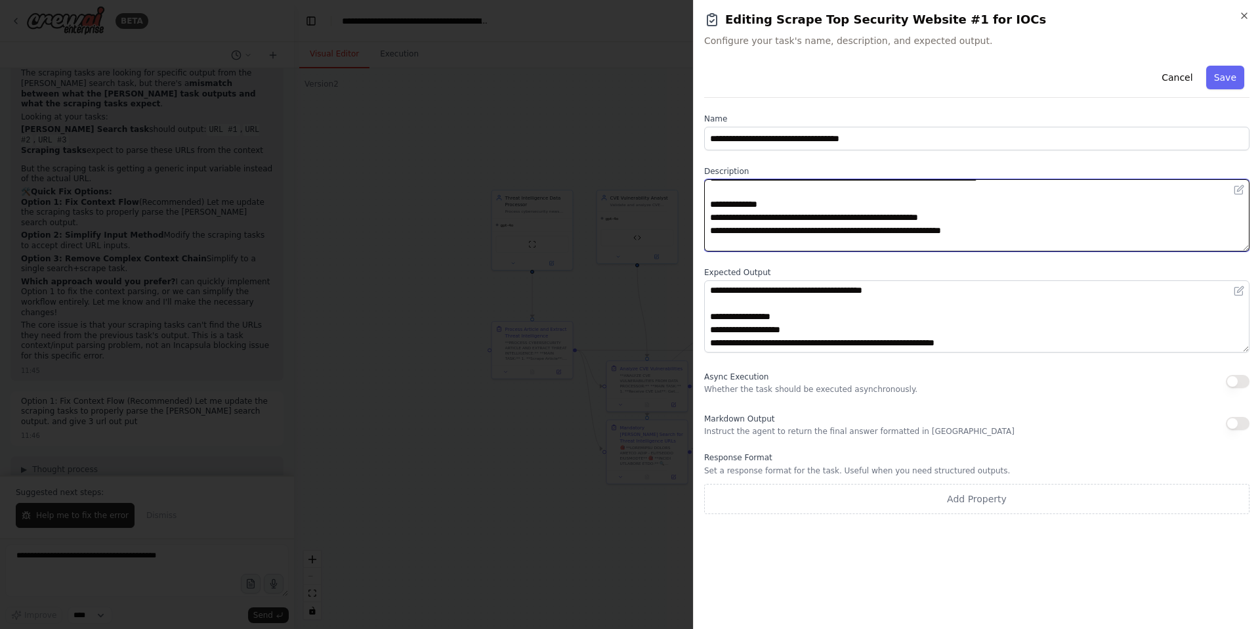
drag, startPoint x: 1009, startPoint y: 229, endPoint x: 709, endPoint y: 231, distance: 299.9
click at [709, 231] on textarea "**********" at bounding box center [976, 215] width 545 height 72
type textarea "**********"
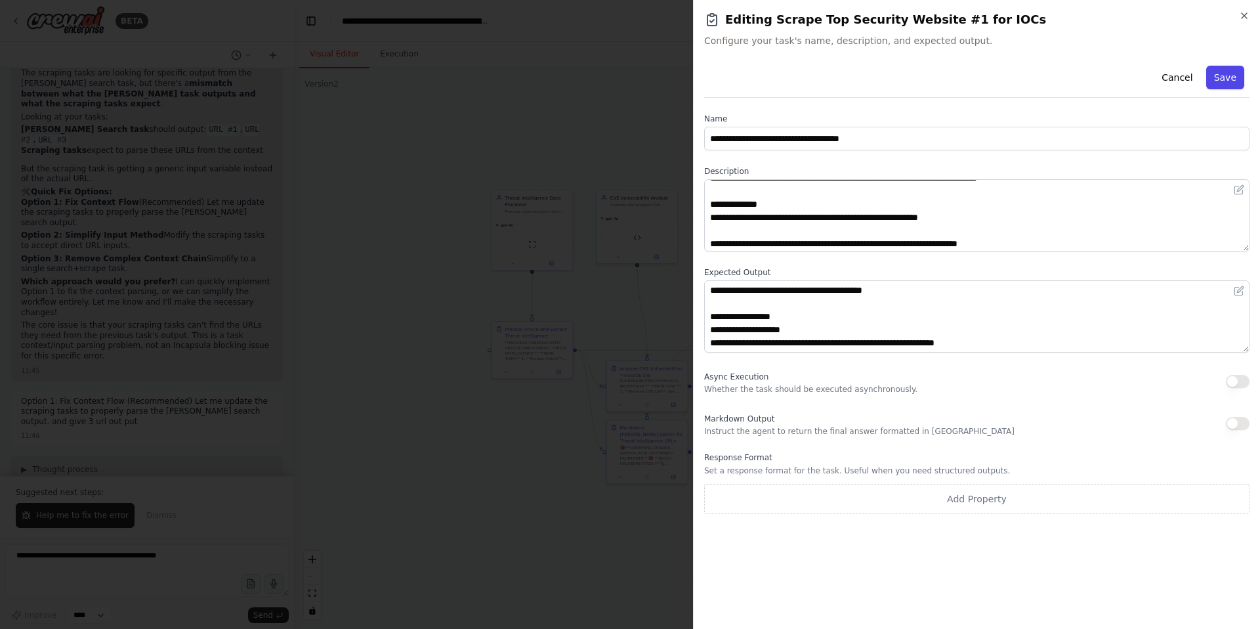
click at [1230, 77] on button "Save" at bounding box center [1225, 78] width 38 height 24
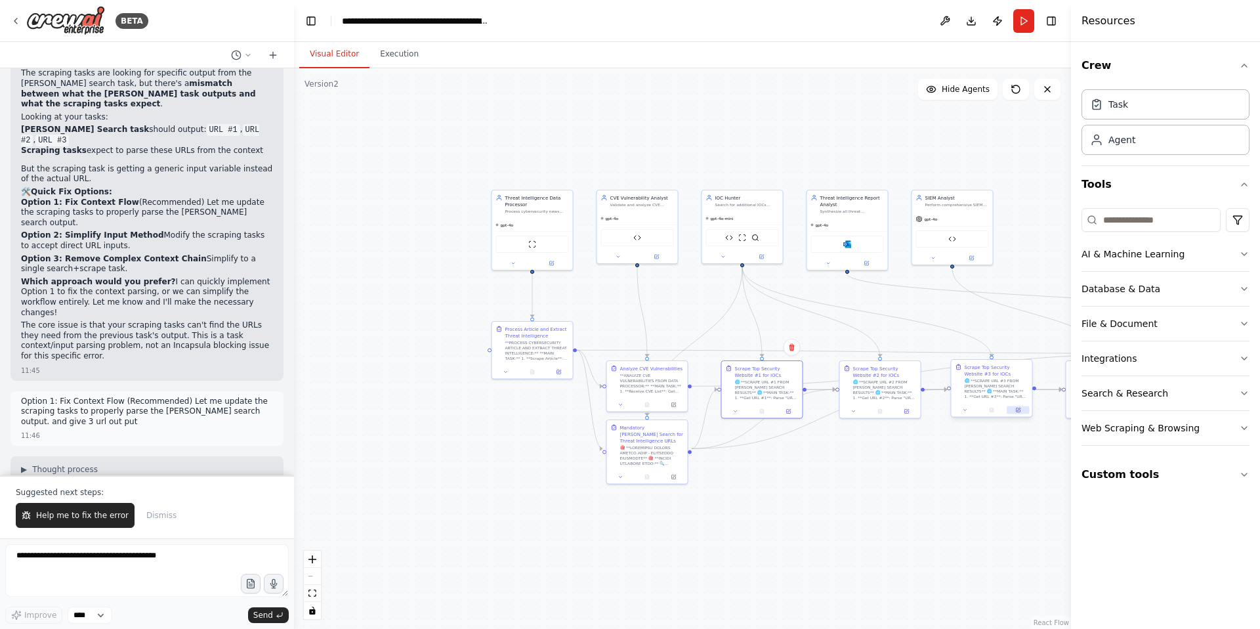
click at [1017, 411] on icon at bounding box center [1017, 410] width 5 height 5
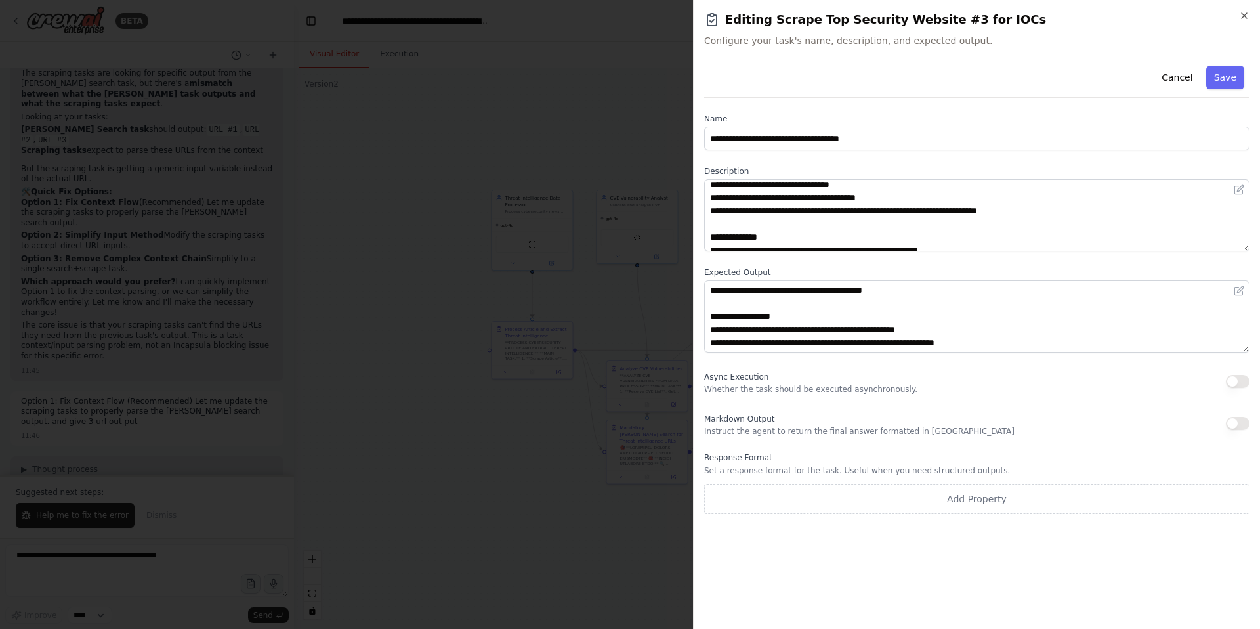
scroll to position [184, 0]
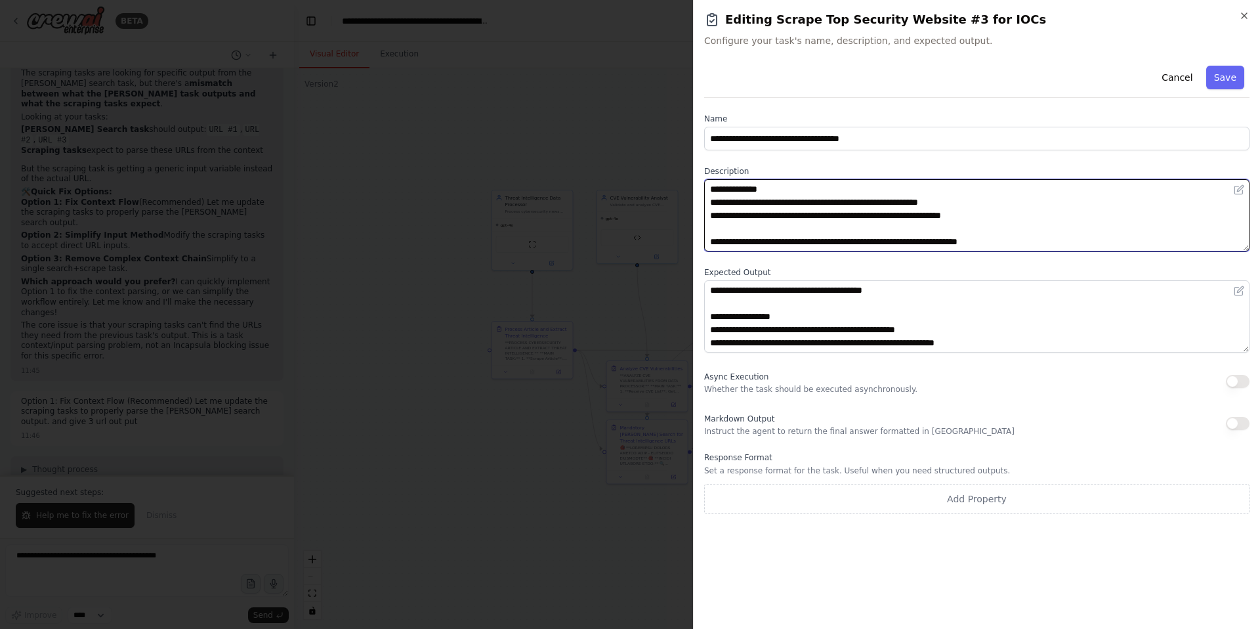
drag, startPoint x: 1017, startPoint y: 213, endPoint x: 678, endPoint y: 215, distance: 339.3
click at [678, 215] on body "BETA create the crew with below system prompt , You are an Expert Threat Intell…" at bounding box center [630, 314] width 1260 height 629
type textarea "**********"
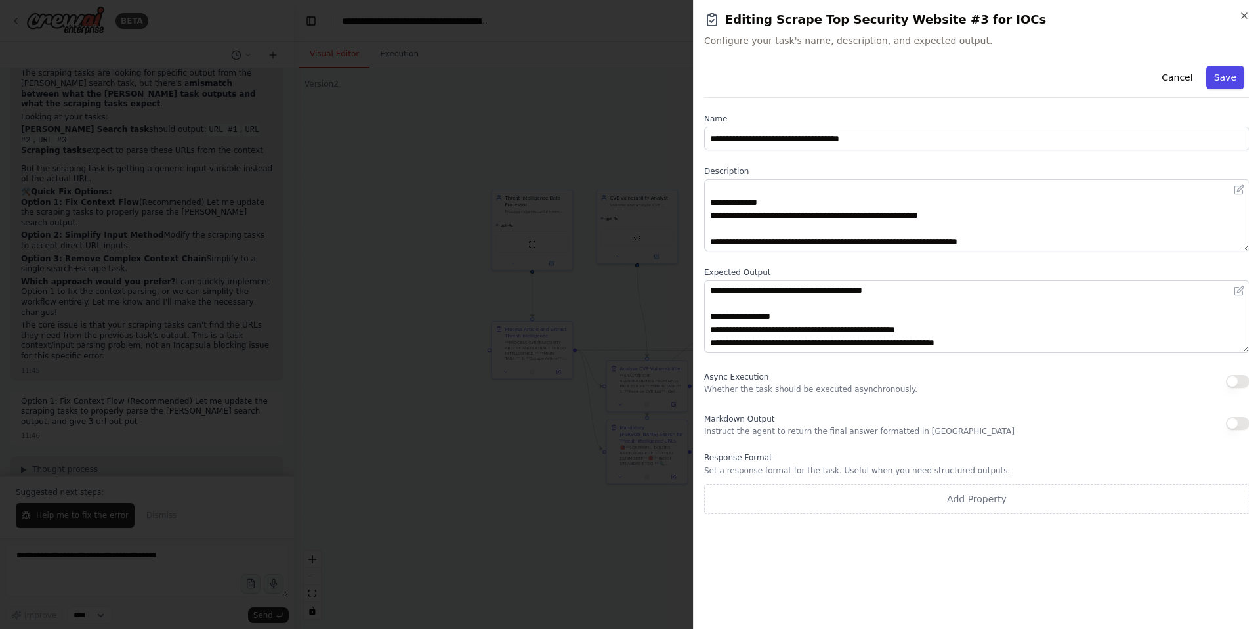
click at [1227, 74] on button "Save" at bounding box center [1225, 78] width 38 height 24
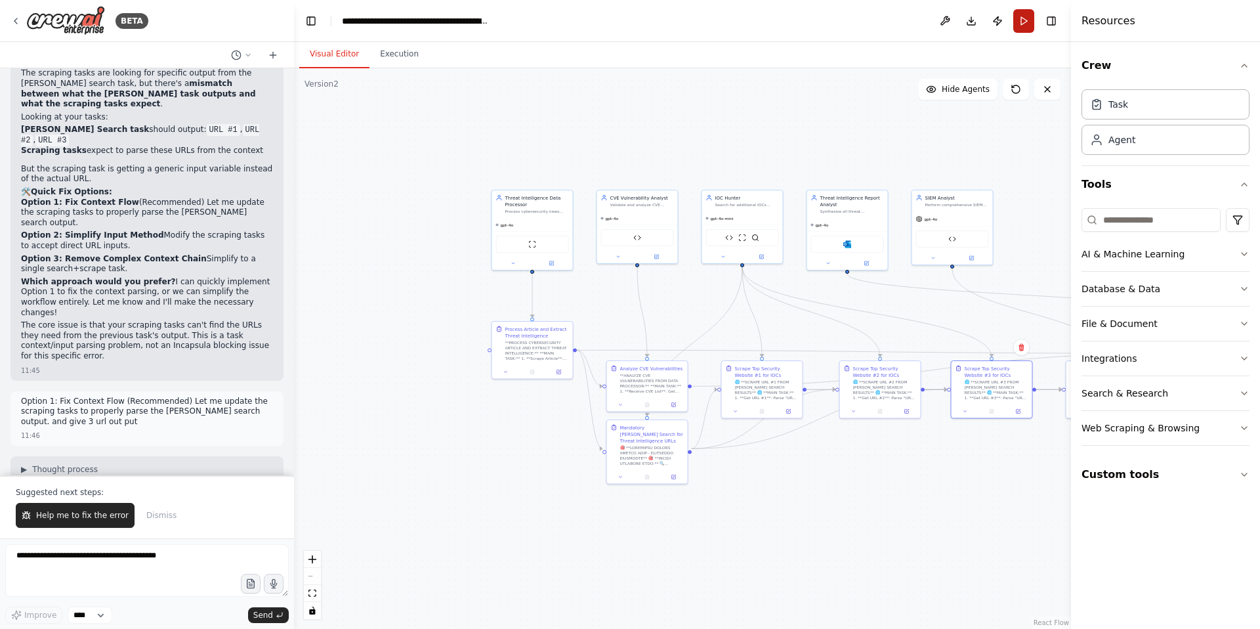
click at [1017, 25] on button "Run" at bounding box center [1023, 21] width 21 height 24
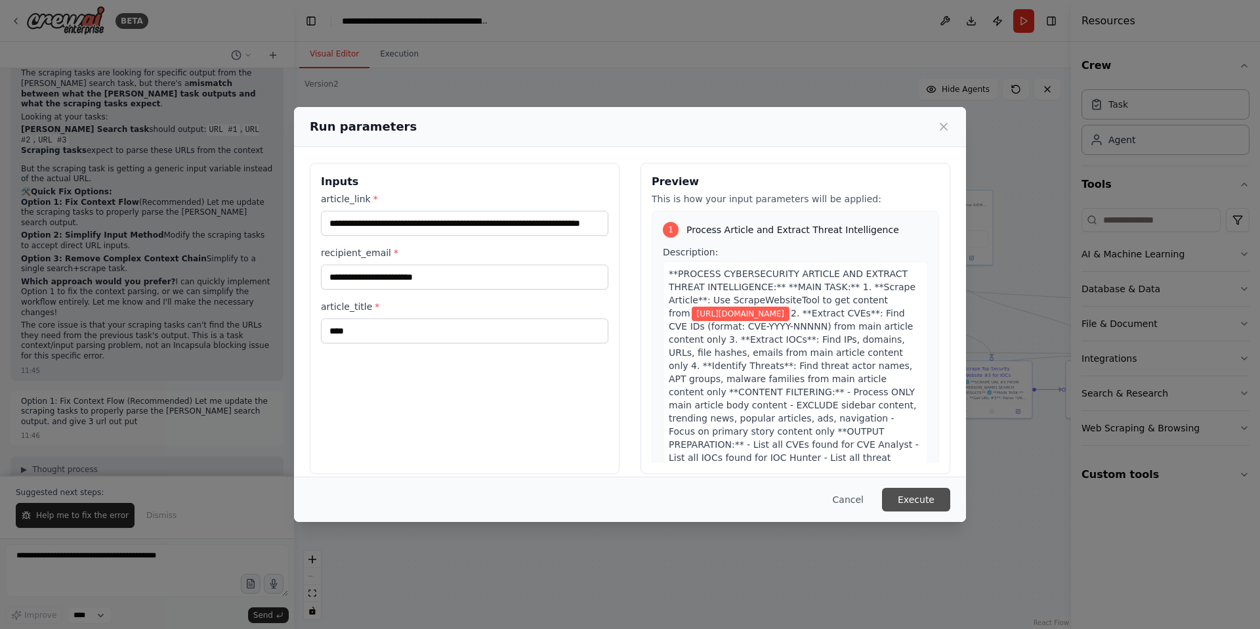
click at [913, 505] on button "Execute" at bounding box center [916, 500] width 68 height 24
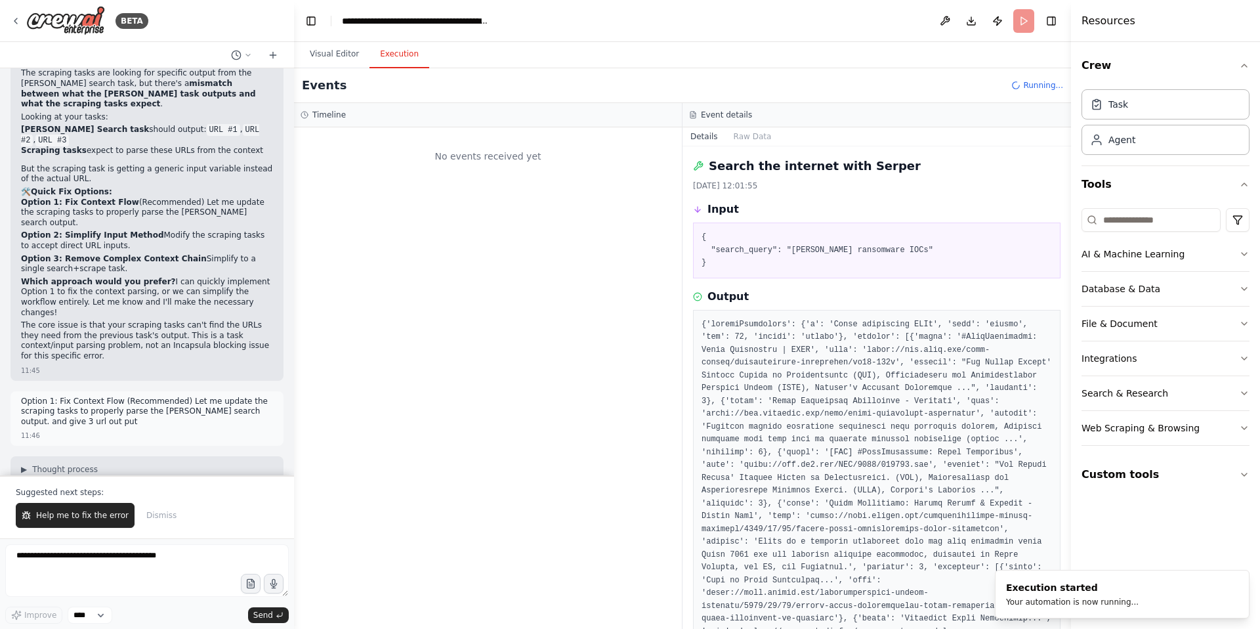
scroll to position [0, 0]
click at [325, 58] on button "Visual Editor" at bounding box center [334, 55] width 70 height 28
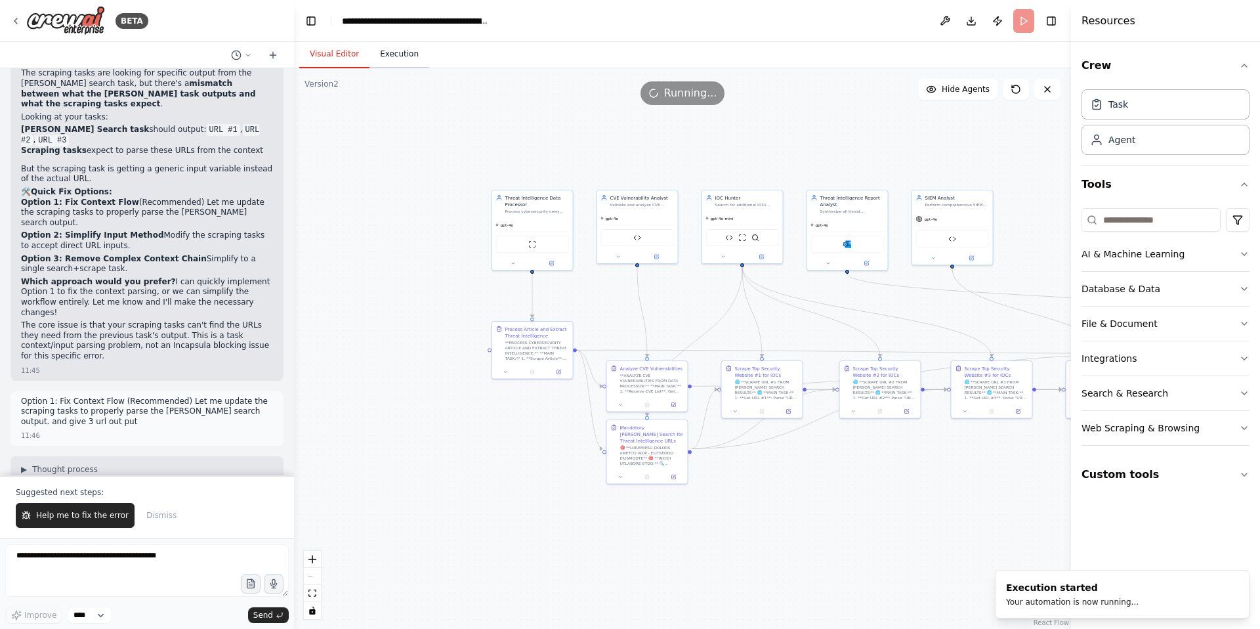
click at [392, 51] on button "Execution" at bounding box center [399, 55] width 60 height 28
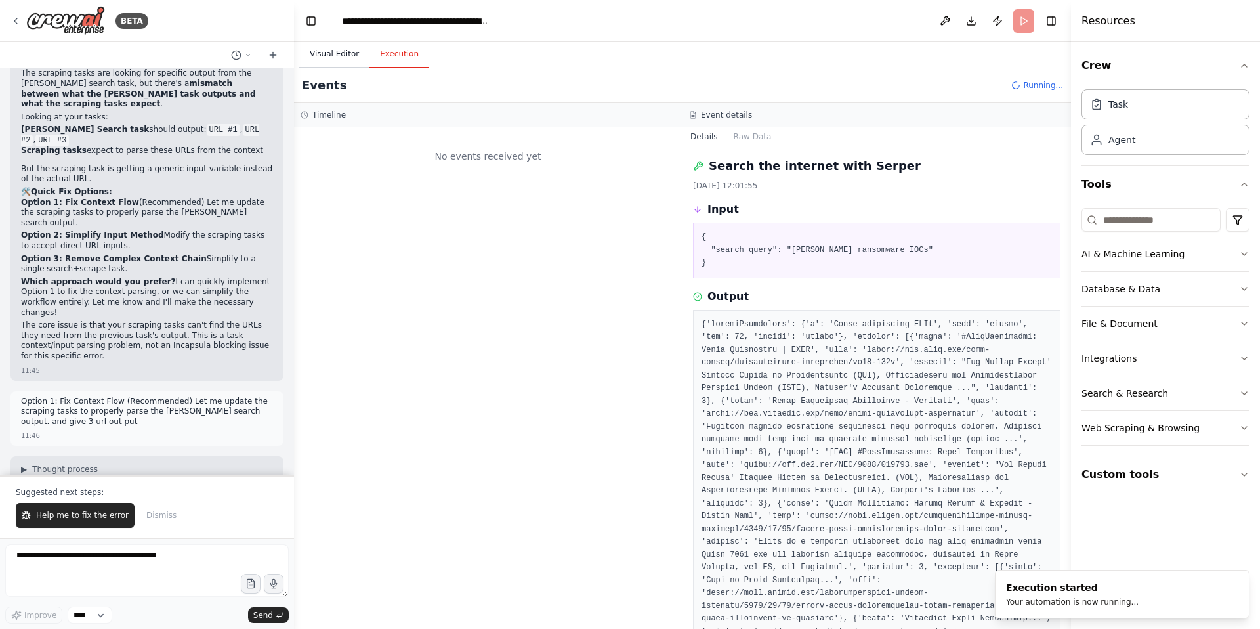
click at [324, 55] on button "Visual Editor" at bounding box center [334, 55] width 70 height 28
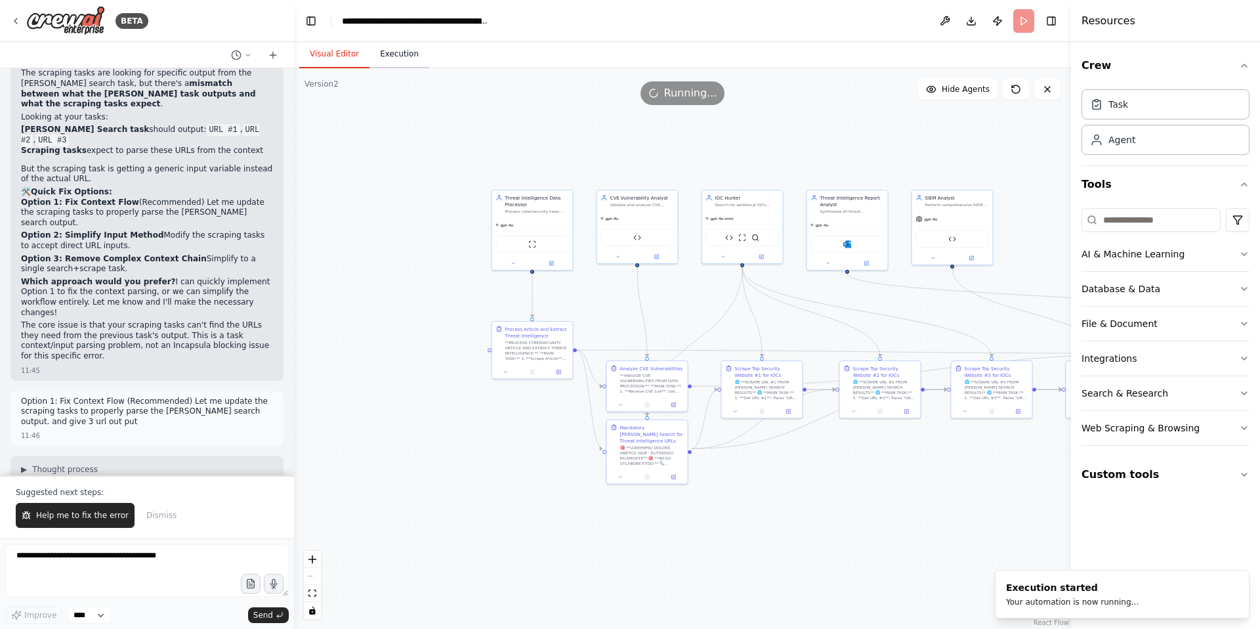
click at [419, 54] on button "Execution" at bounding box center [399, 55] width 60 height 28
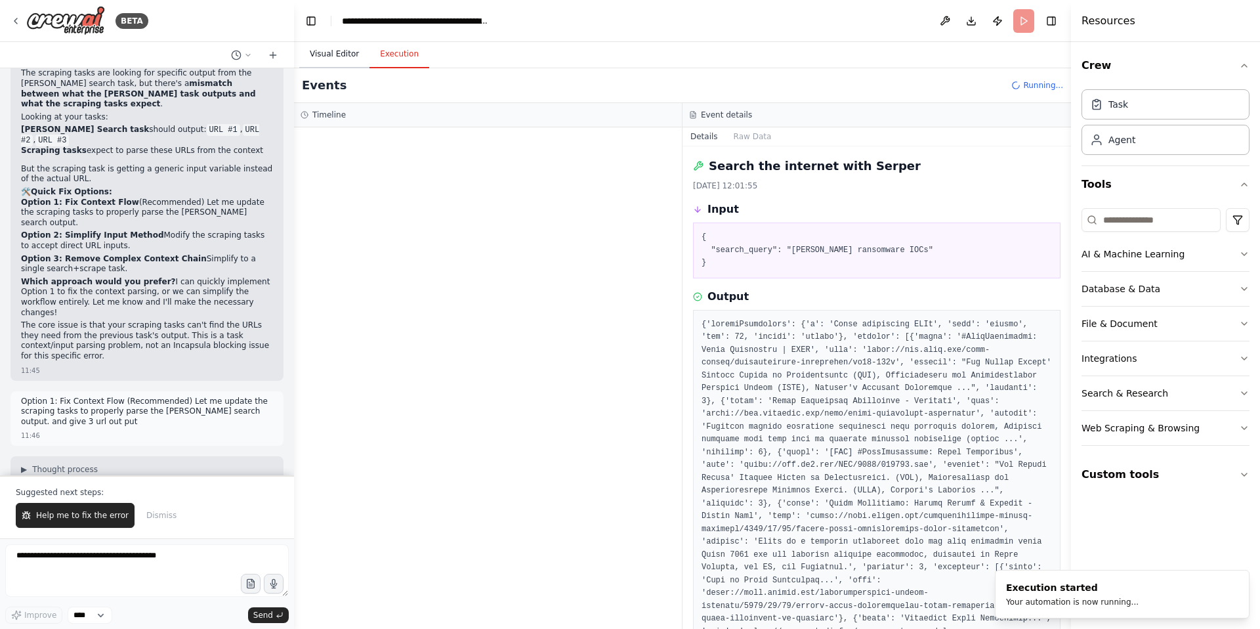
click at [320, 56] on button "Visual Editor" at bounding box center [334, 55] width 70 height 28
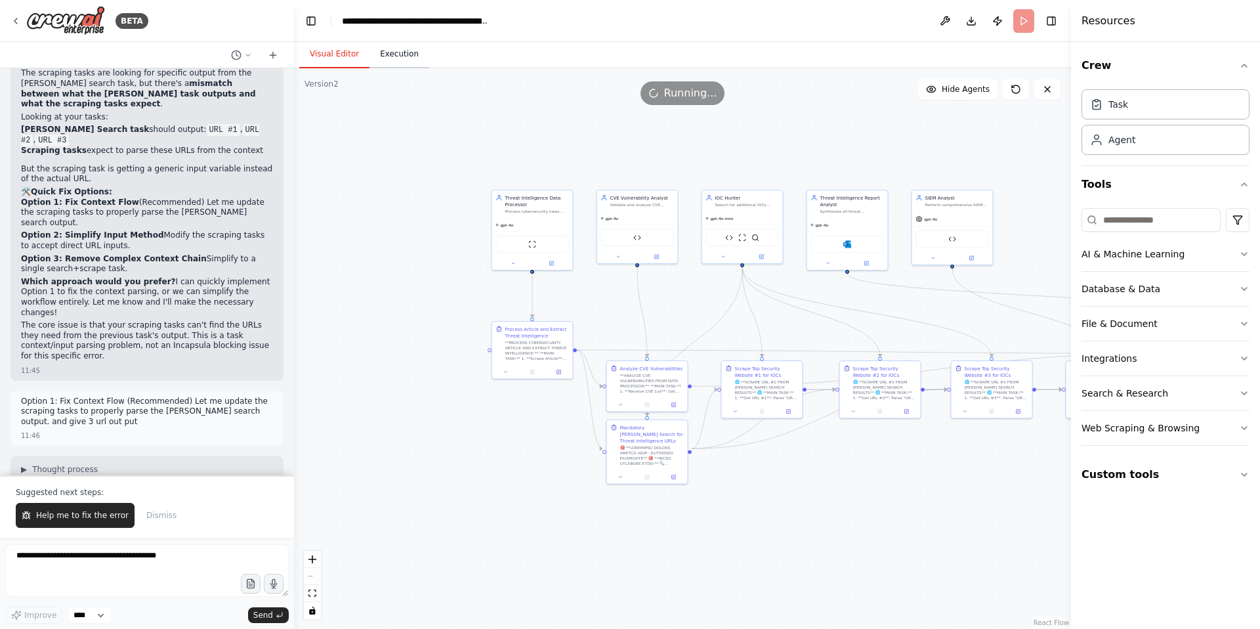
click at [396, 56] on button "Execution" at bounding box center [399, 55] width 60 height 28
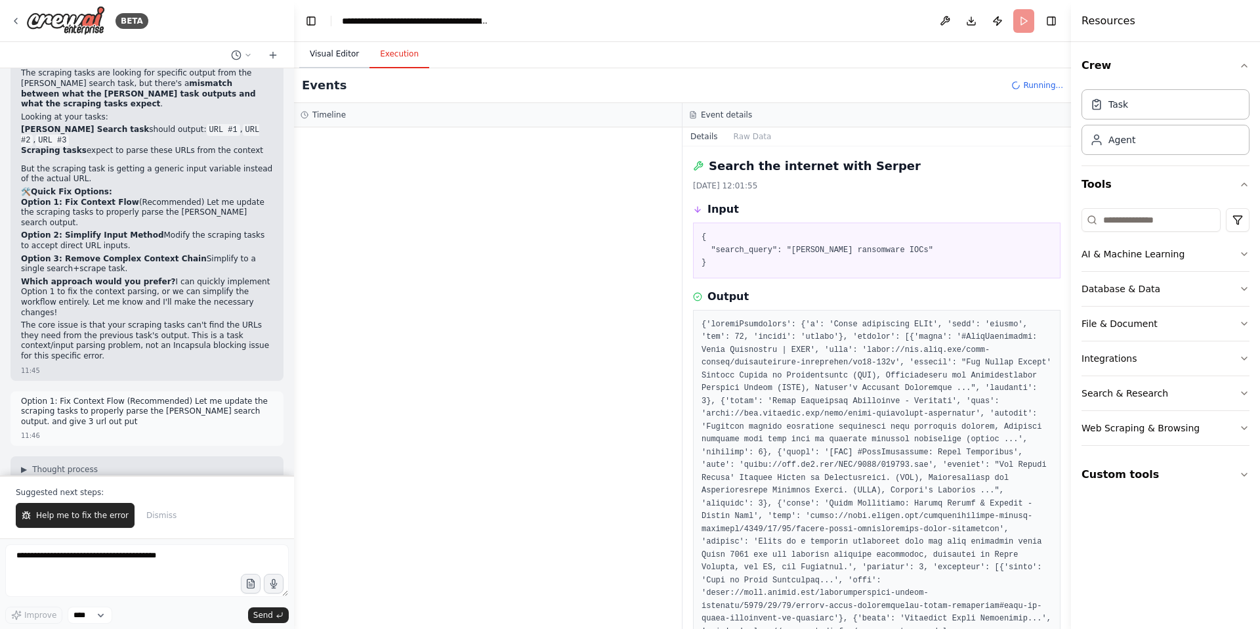
click at [341, 56] on button "Visual Editor" at bounding box center [334, 55] width 70 height 28
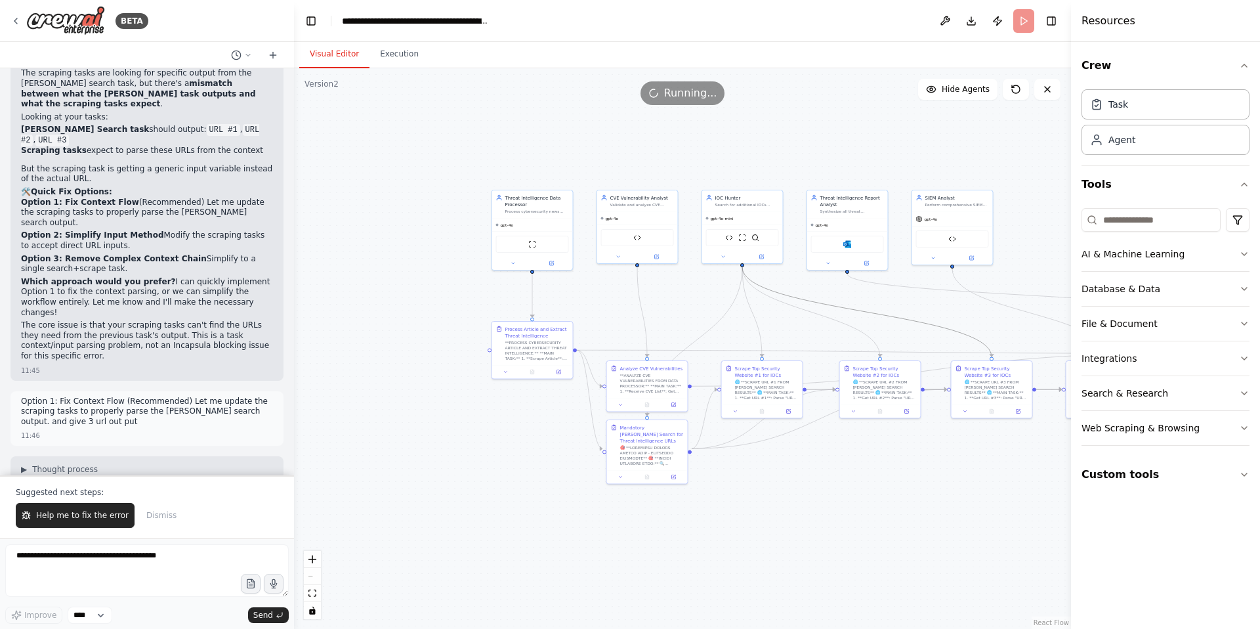
drag, startPoint x: 879, startPoint y: 312, endPoint x: 677, endPoint y: 297, distance: 202.6
click at [677, 297] on div ".deletable-edge-delete-btn { width: 20px; height: 20px; border: 0px solid #ffff…" at bounding box center [682, 348] width 777 height 560
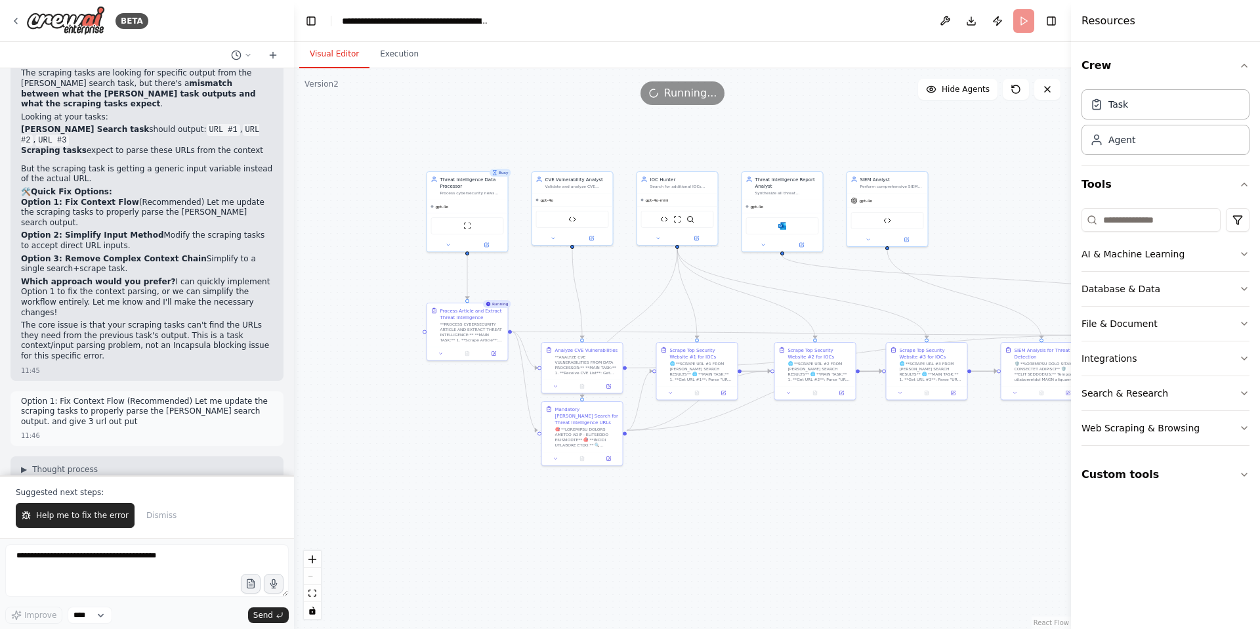
drag, startPoint x: 883, startPoint y: 469, endPoint x: 818, endPoint y: 451, distance: 67.5
click at [818, 451] on div ".deletable-edge-delete-btn { width: 20px; height: 20px; border: 0px solid #ffff…" at bounding box center [682, 348] width 777 height 560
click at [403, 61] on button "Execution" at bounding box center [399, 55] width 60 height 28
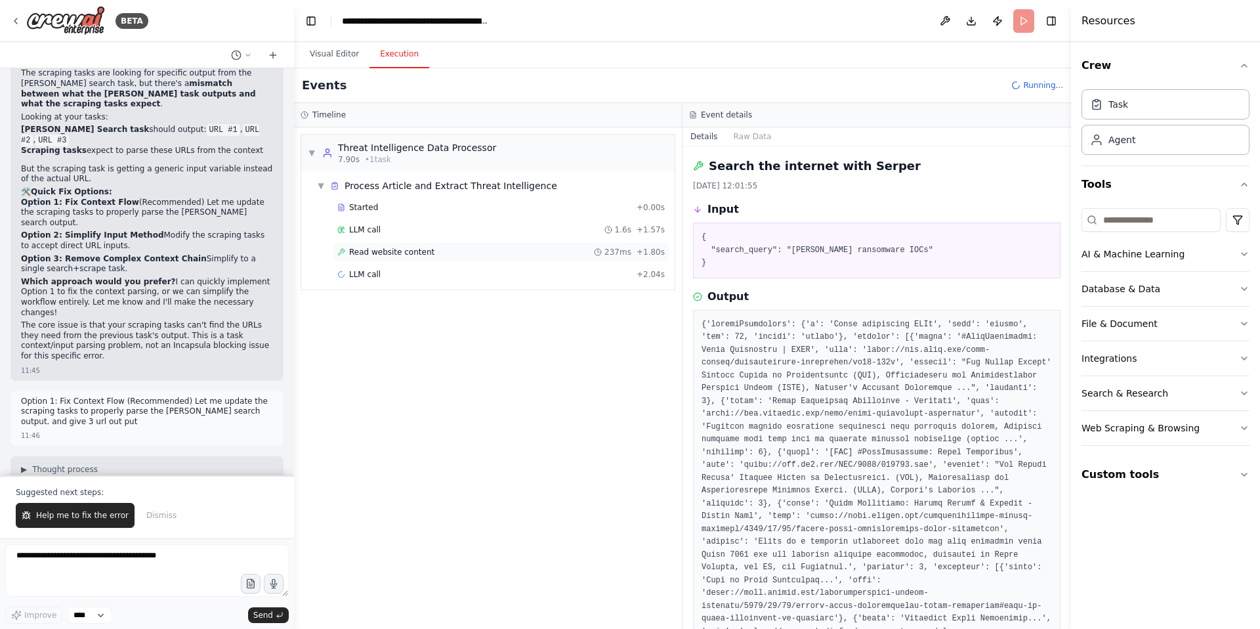
click at [386, 252] on span "Read website content" at bounding box center [391, 252] width 85 height 11
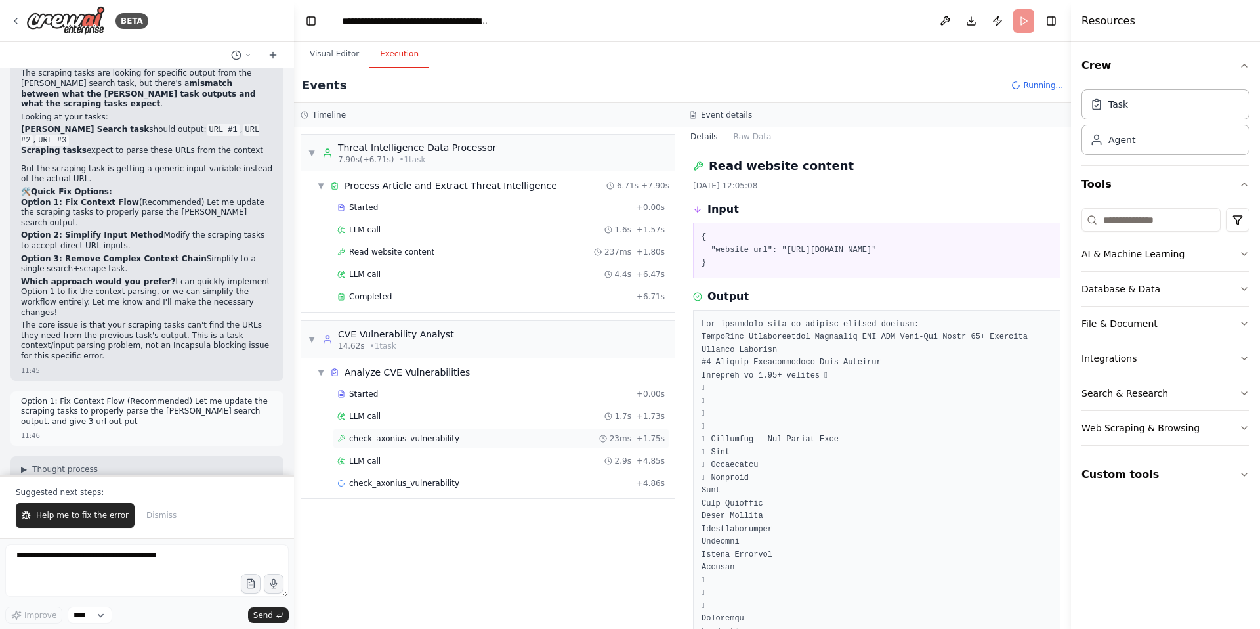
click at [400, 439] on span "check_axonius_vulnerability" at bounding box center [404, 438] width 110 height 11
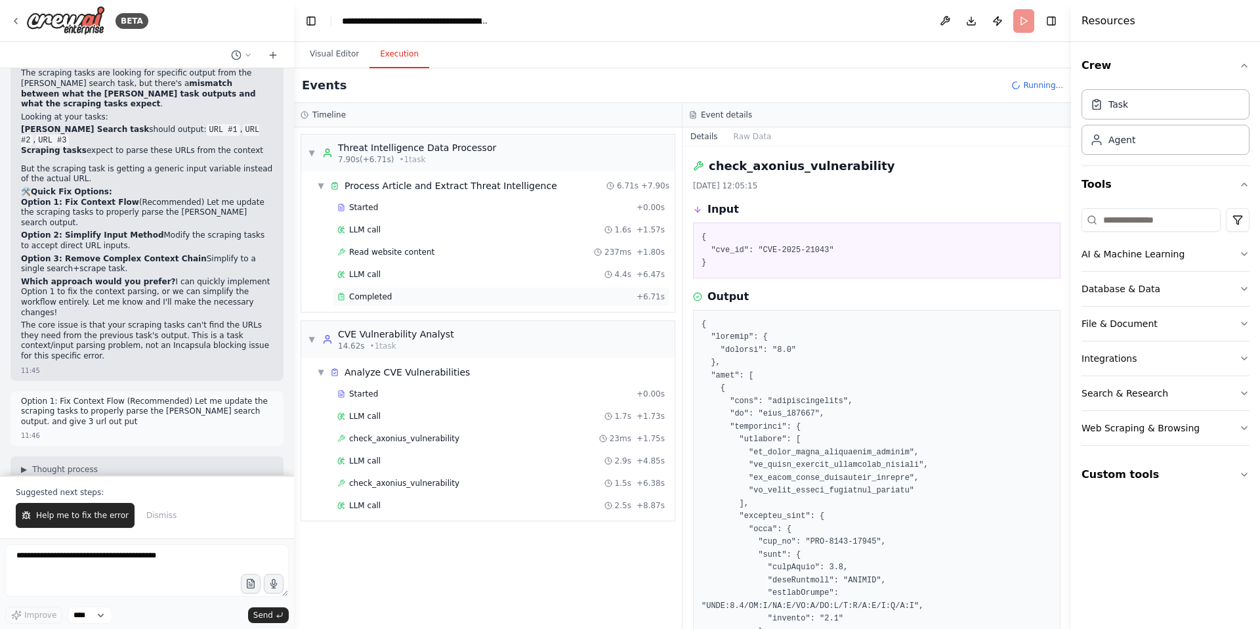
click at [383, 292] on span "Completed" at bounding box center [370, 296] width 43 height 11
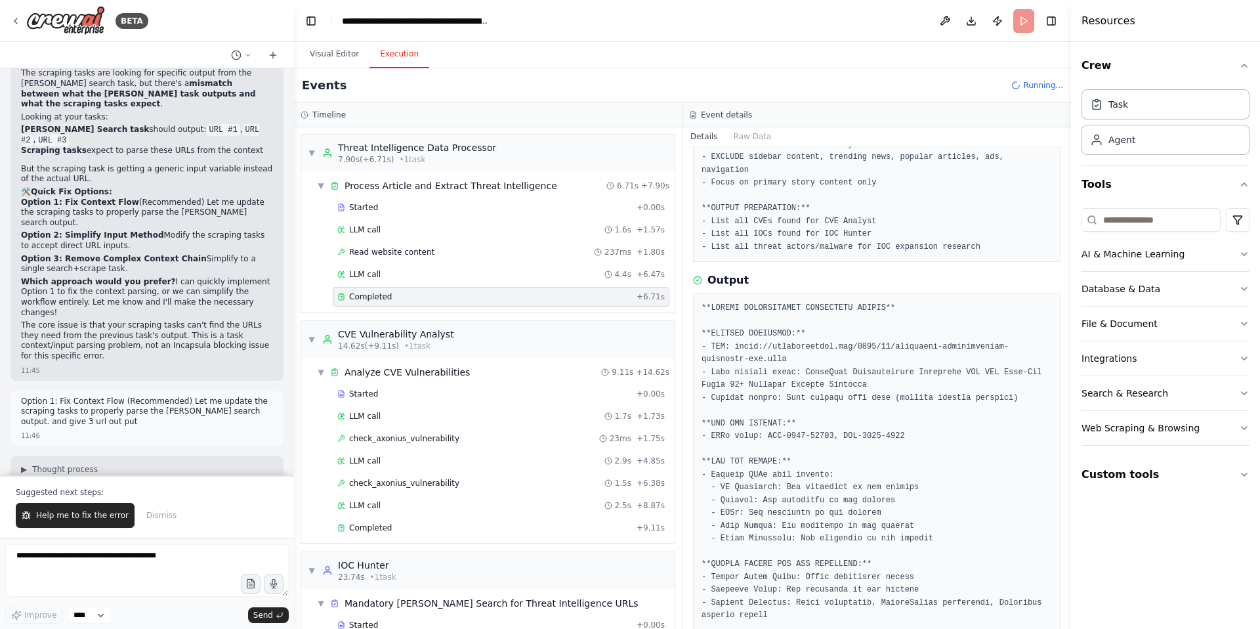
scroll to position [432, 0]
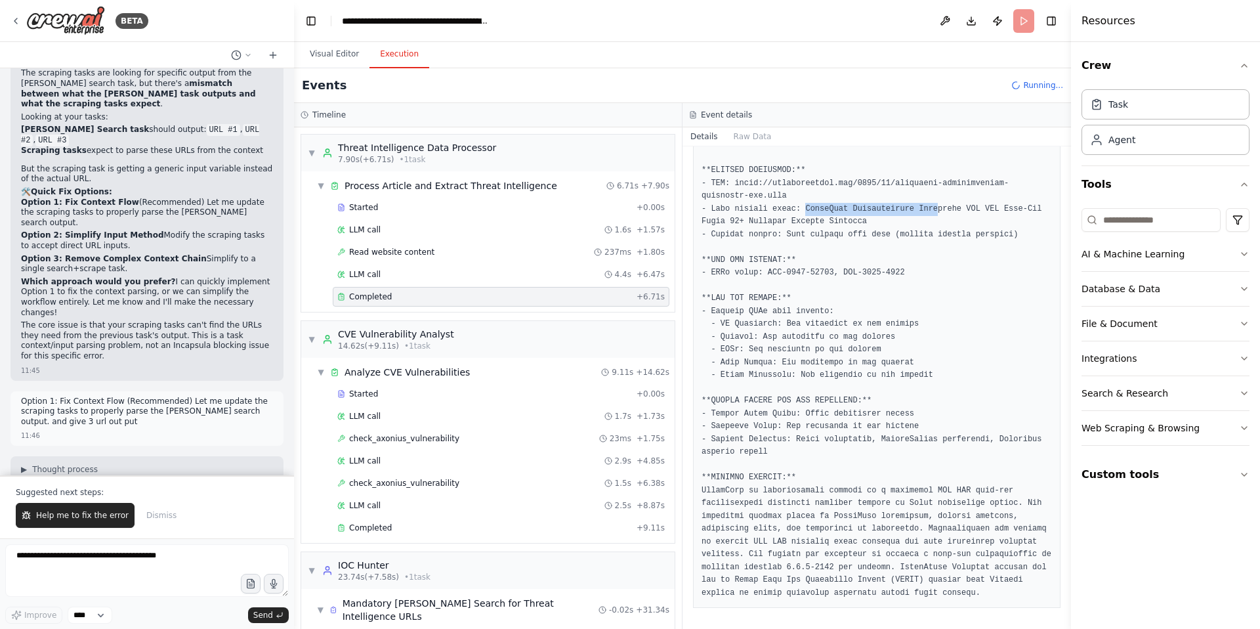
drag, startPoint x: 807, startPoint y: 194, endPoint x: 936, endPoint y: 200, distance: 129.4
click at [936, 200] on pre at bounding box center [877, 368] width 350 height 461
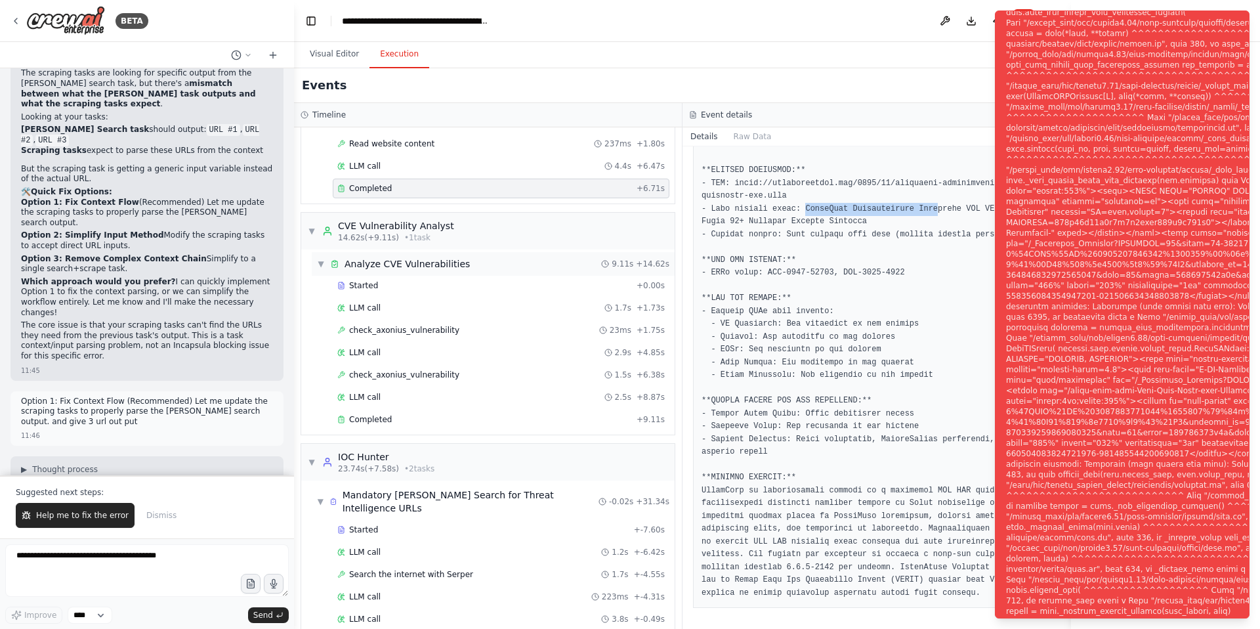
scroll to position [251, 0]
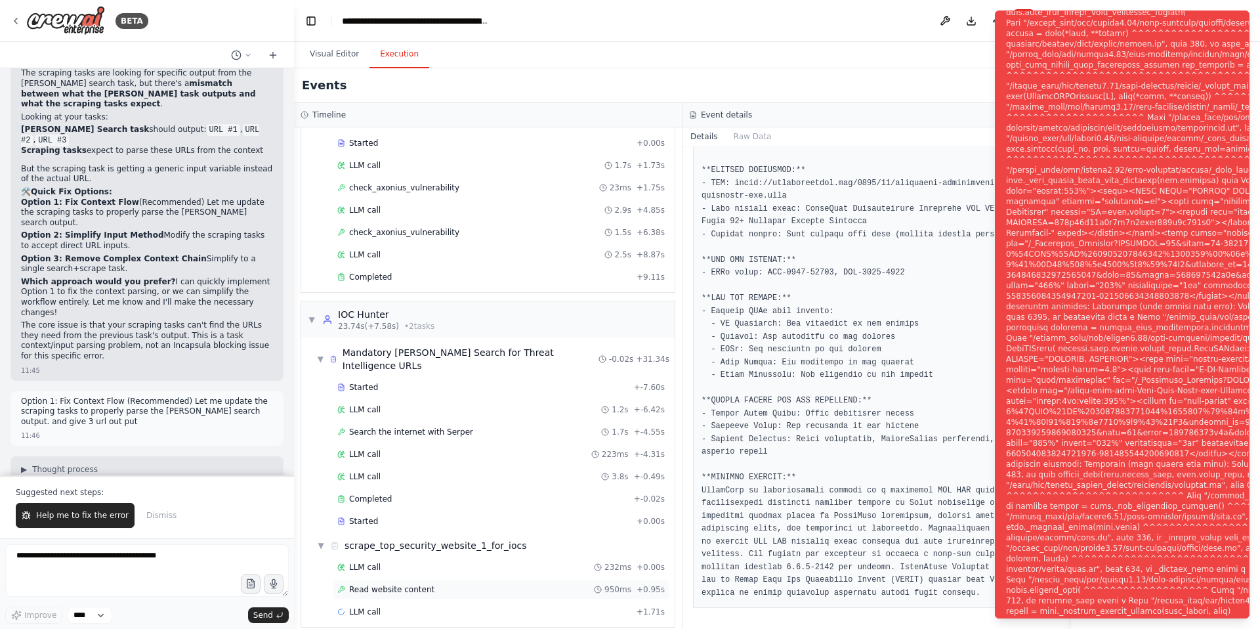
click at [411, 584] on span "Read website content" at bounding box center [391, 589] width 85 height 11
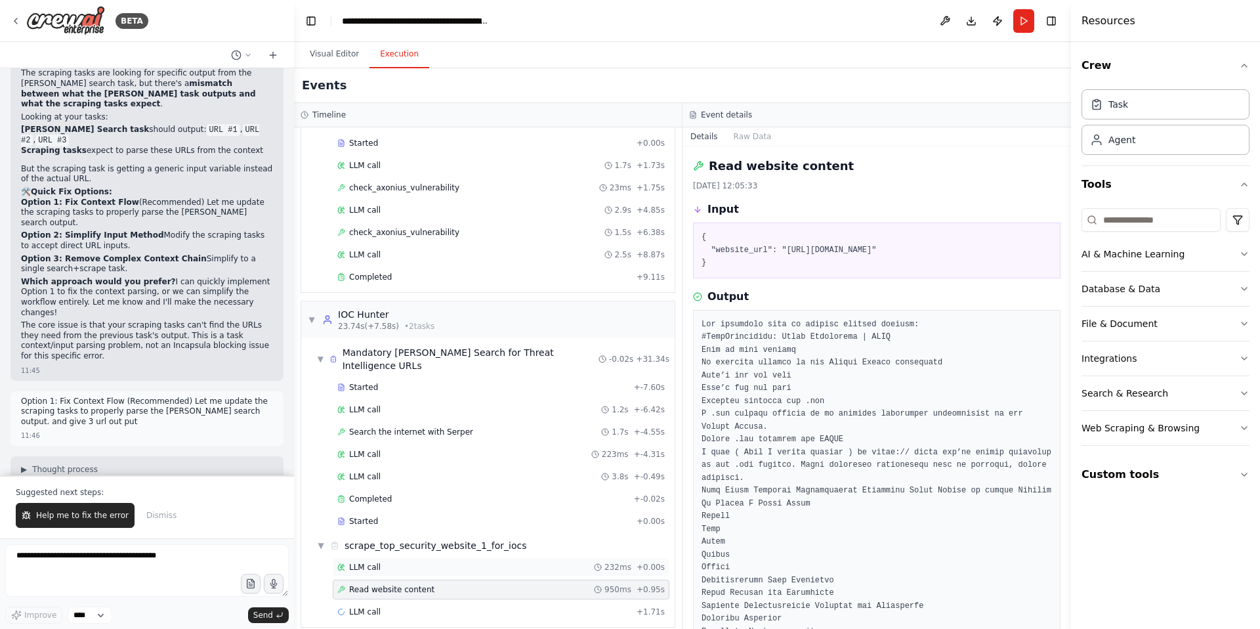
click at [376, 562] on span "LLM call" at bounding box center [365, 567] width 32 height 11
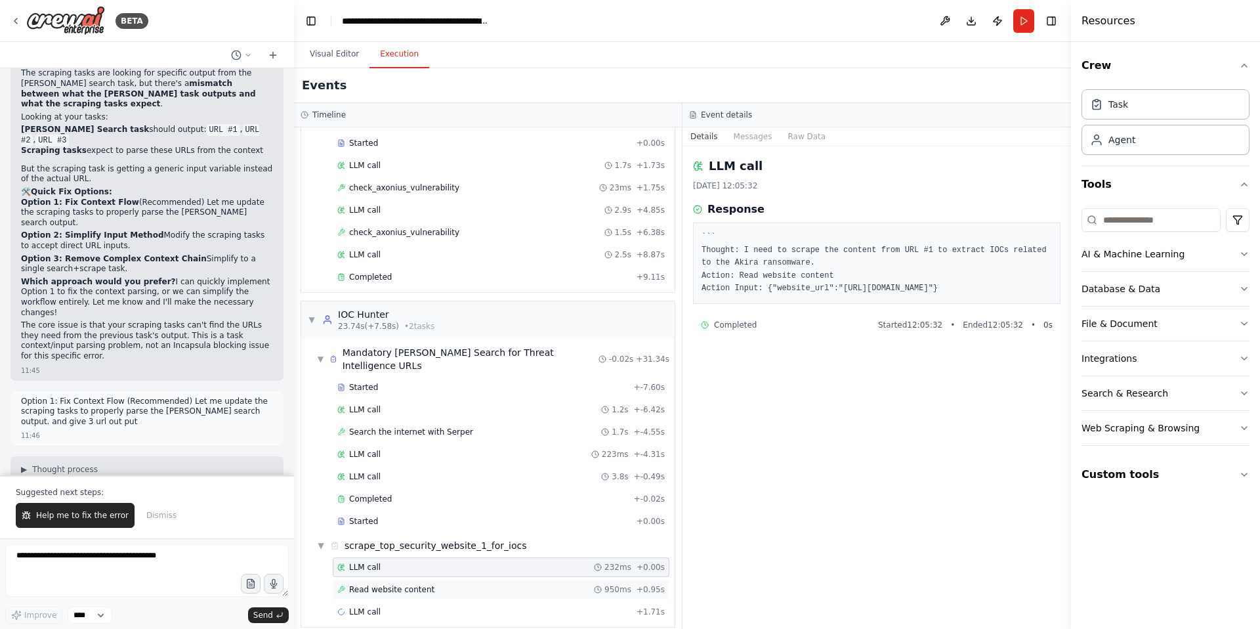
click at [398, 581] on div "Read website content 950ms + 0.95s" at bounding box center [501, 589] width 337 height 20
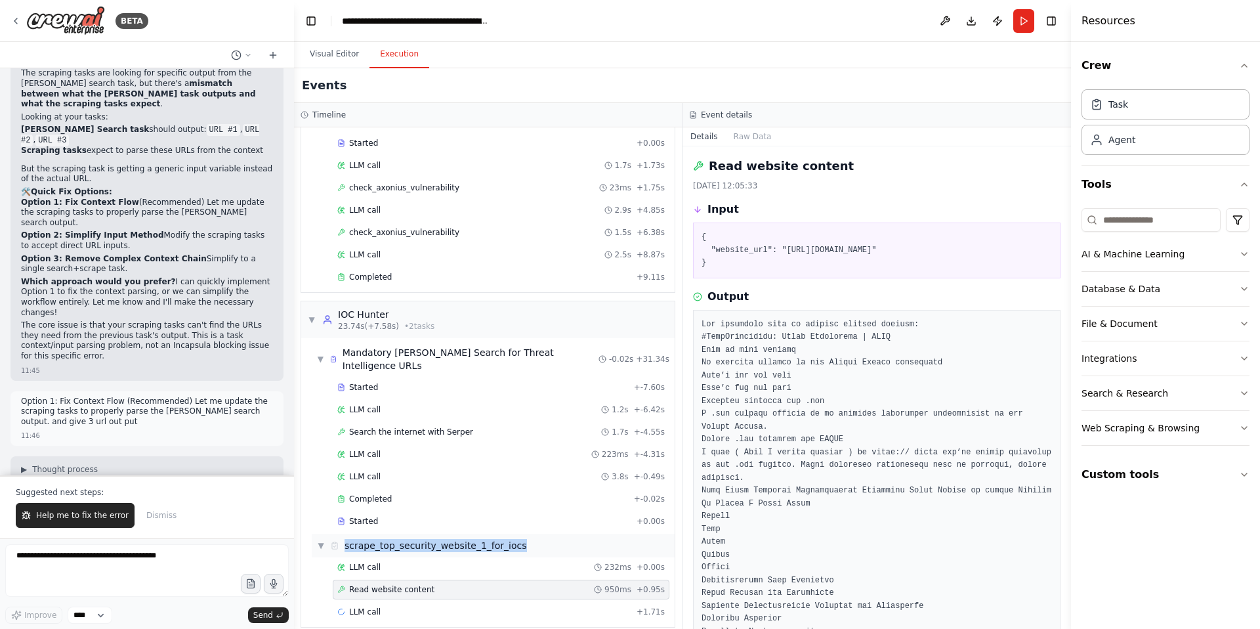
drag, startPoint x: 524, startPoint y: 534, endPoint x: 341, endPoint y: 533, distance: 183.1
click at [341, 534] on div "▼ scrape_top_security_website_1_for_iocs" at bounding box center [493, 546] width 363 height 24
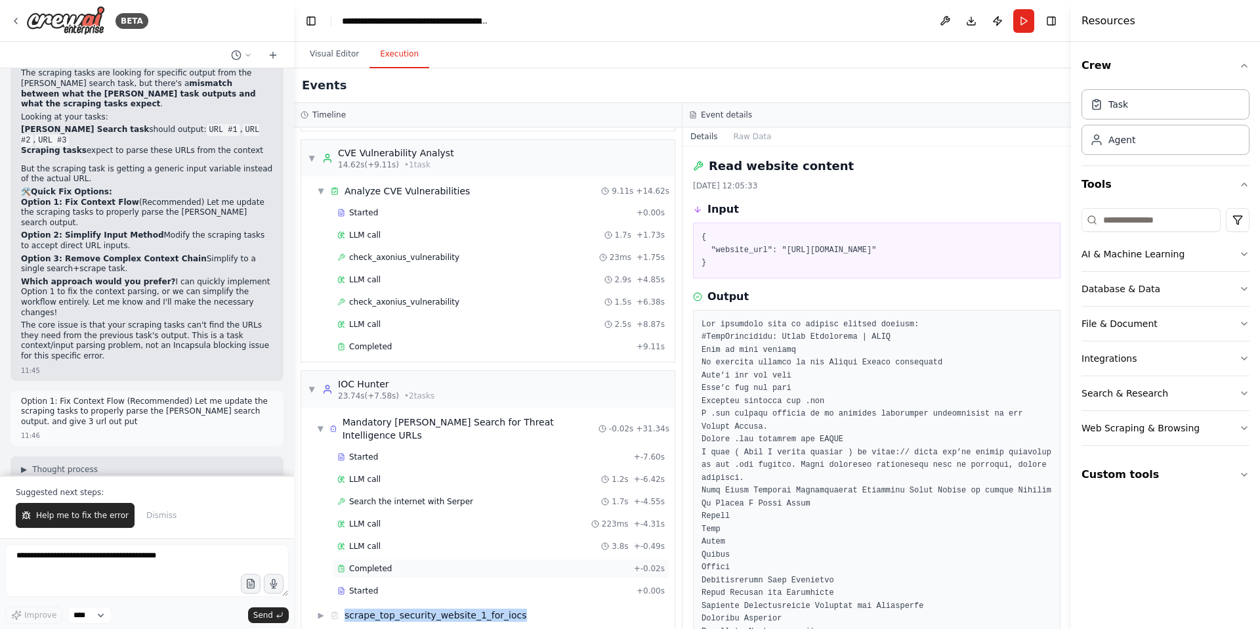
scroll to position [184, 0]
click at [324, 607] on span "▶" at bounding box center [321, 612] width 8 height 11
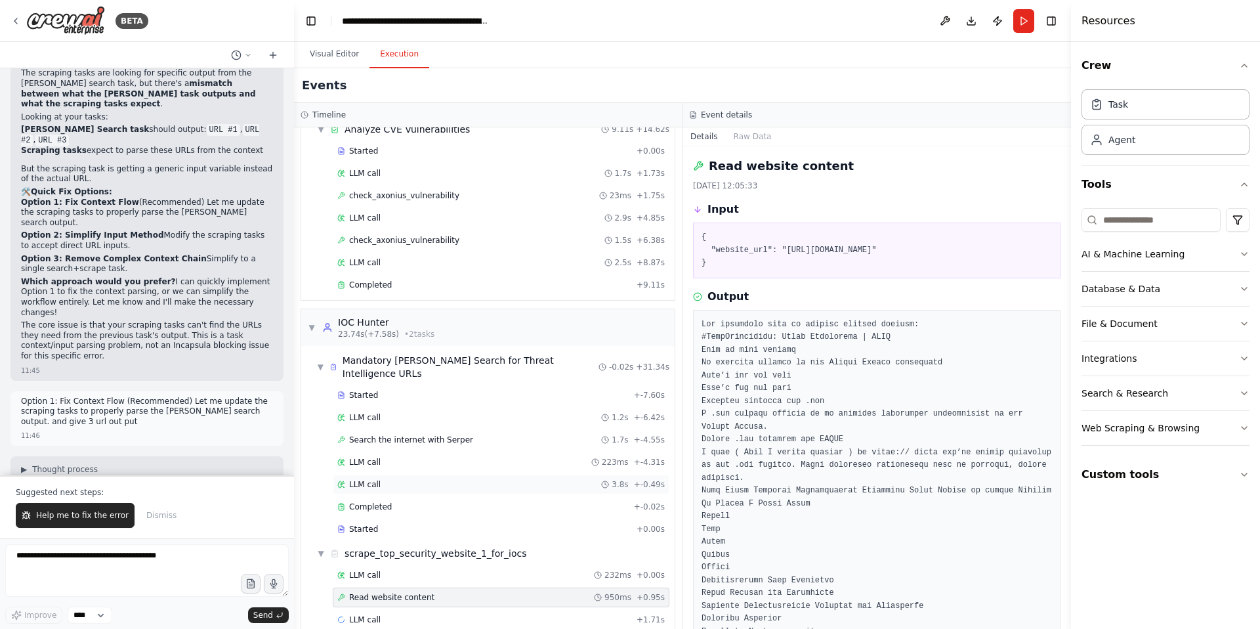
scroll to position [251, 0]
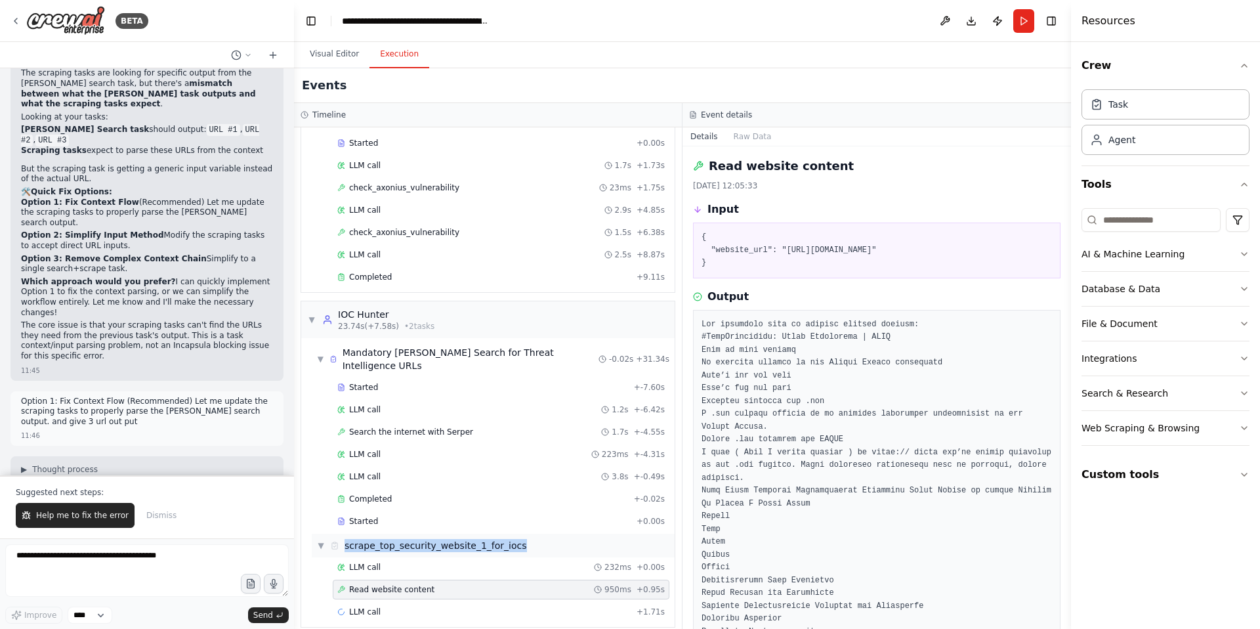
drag, startPoint x: 517, startPoint y: 534, endPoint x: 345, endPoint y: 535, distance: 172.6
click at [345, 535] on div "▼ scrape_top_security_website_1_for_iocs" at bounding box center [493, 546] width 363 height 24
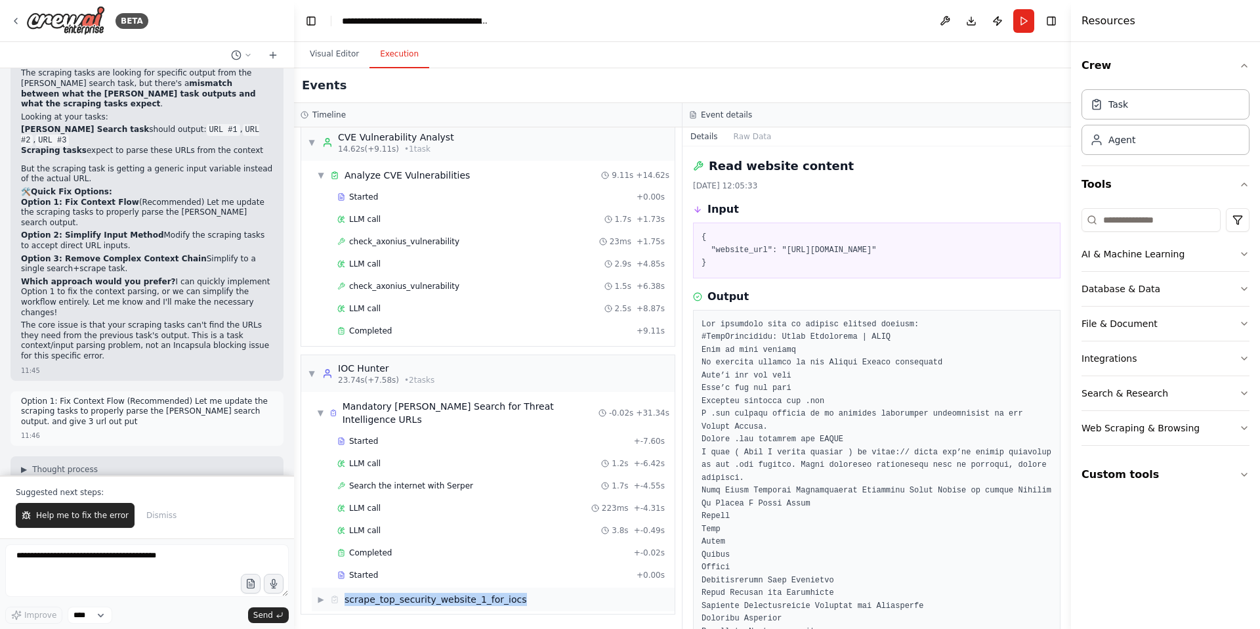
scroll to position [184, 0]
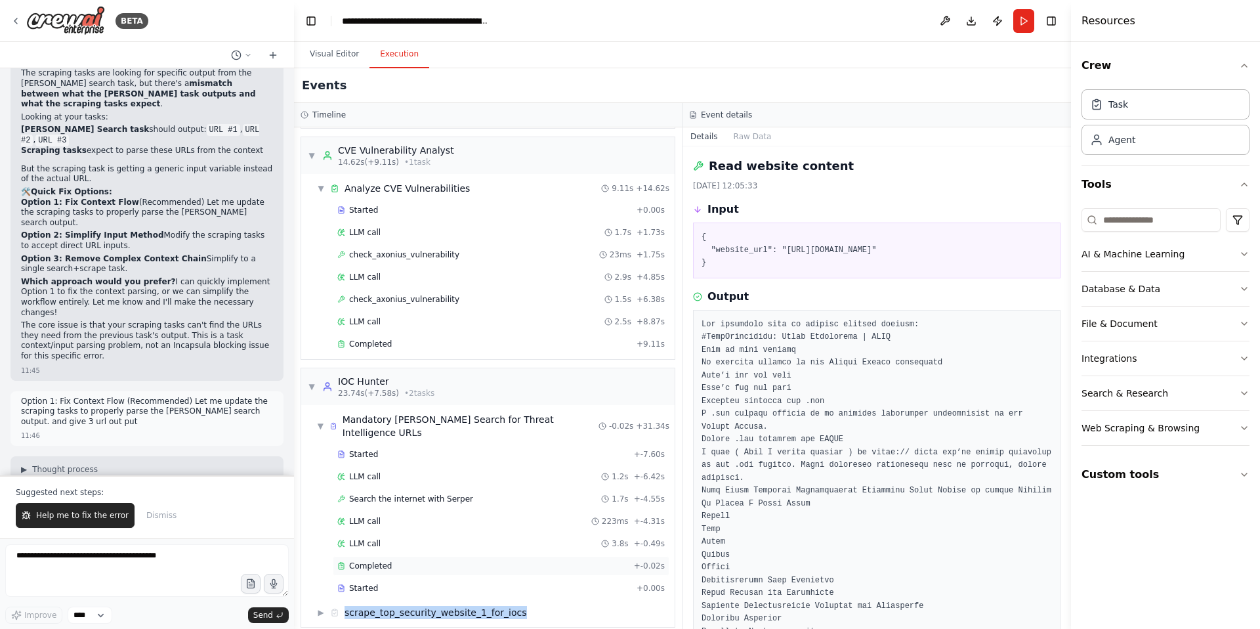
copy div "scrape_top_security_website_1_for_iocs"
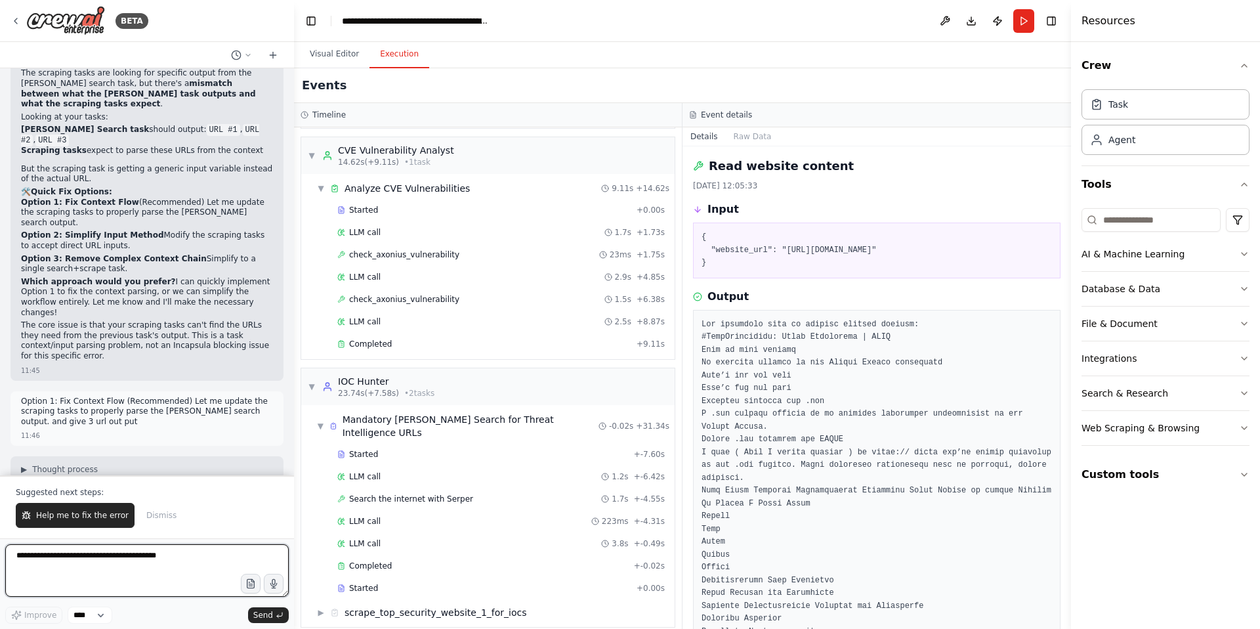
click at [74, 561] on textarea at bounding box center [147, 570] width 284 height 53
paste textarea "**********"
click at [320, 607] on span "▶" at bounding box center [321, 612] width 8 height 11
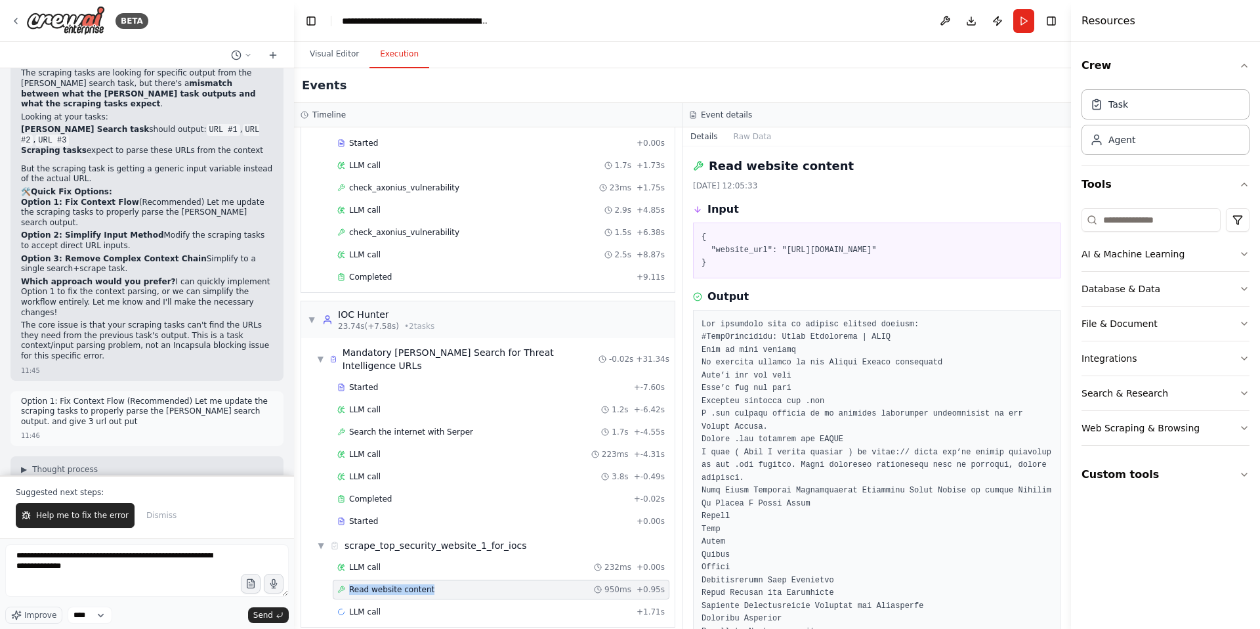
drag, startPoint x: 435, startPoint y: 577, endPoint x: 345, endPoint y: 579, distance: 89.9
click at [345, 584] on div "Read website content 950ms + 0.95s" at bounding box center [500, 589] width 327 height 11
copy span "Read website content"
click at [123, 572] on textarea "**********" at bounding box center [147, 570] width 284 height 53
paste textarea "**********"
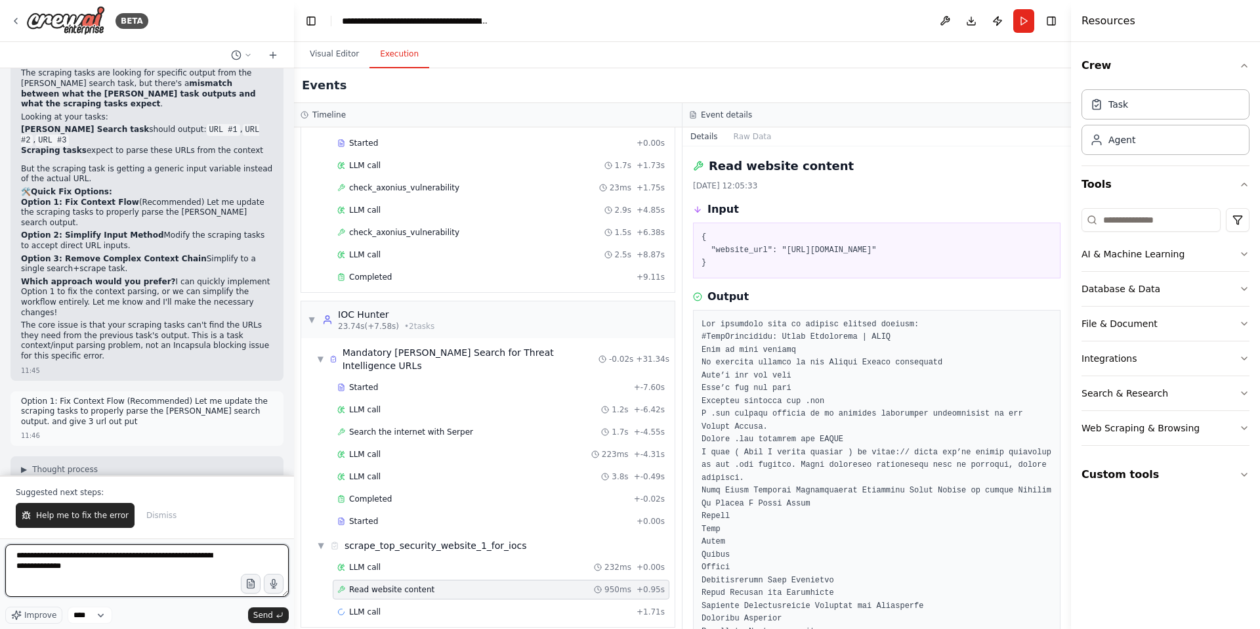
type textarea "**********"
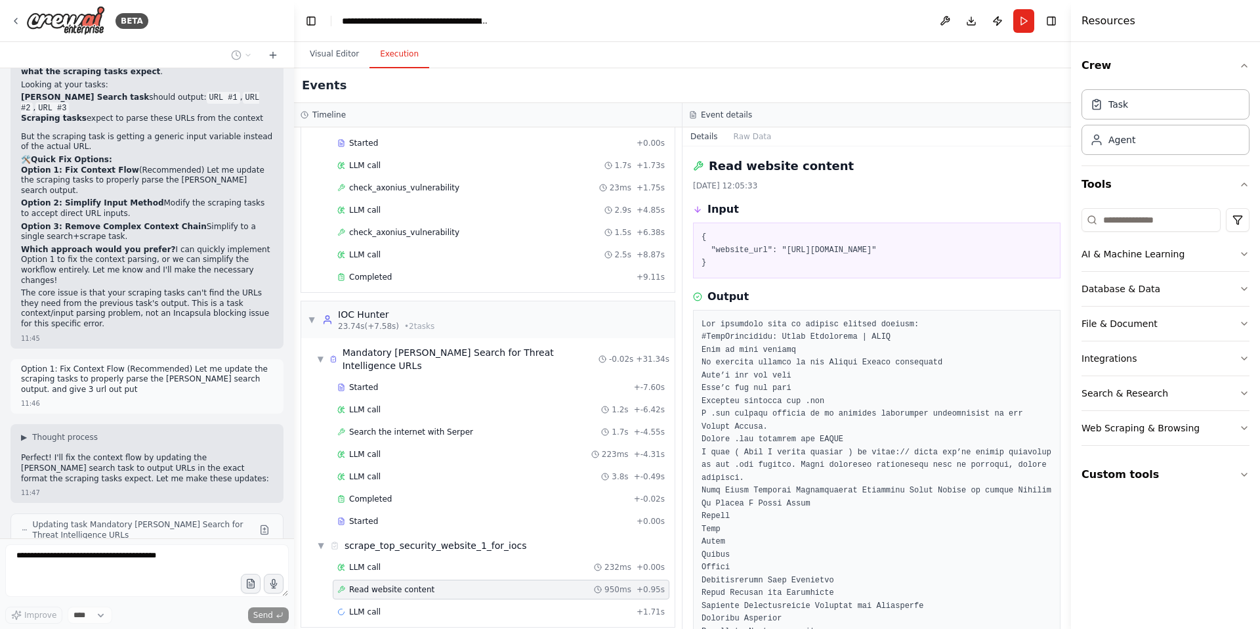
scroll to position [65496, 0]
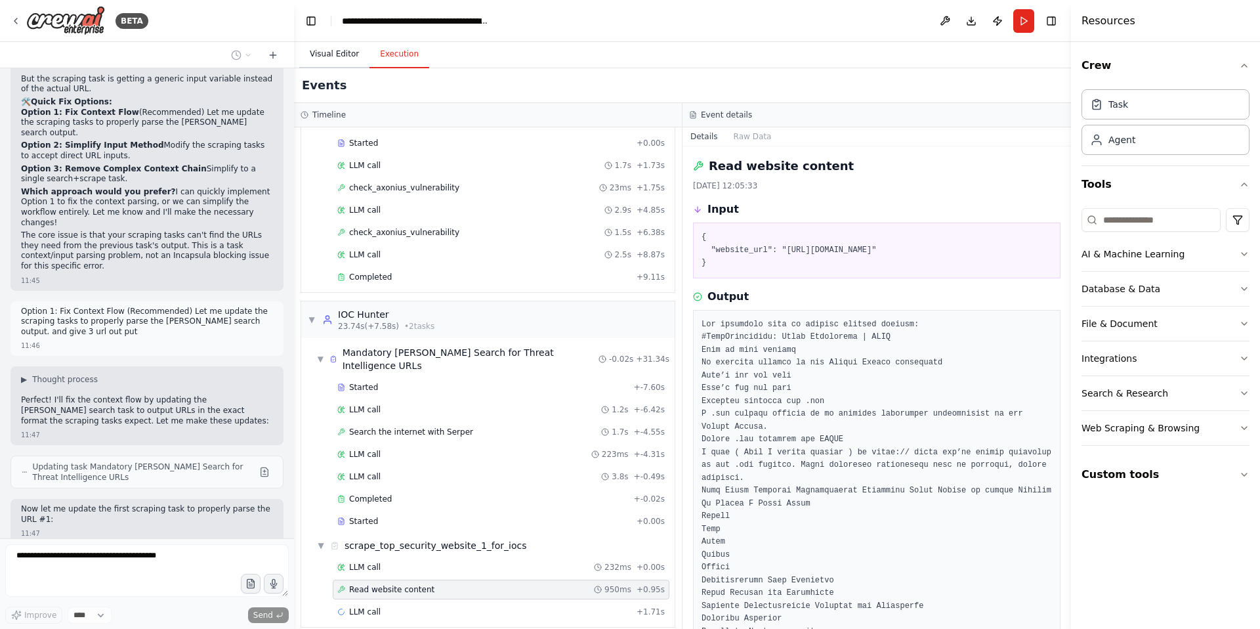
click at [320, 53] on button "Visual Editor" at bounding box center [334, 55] width 70 height 28
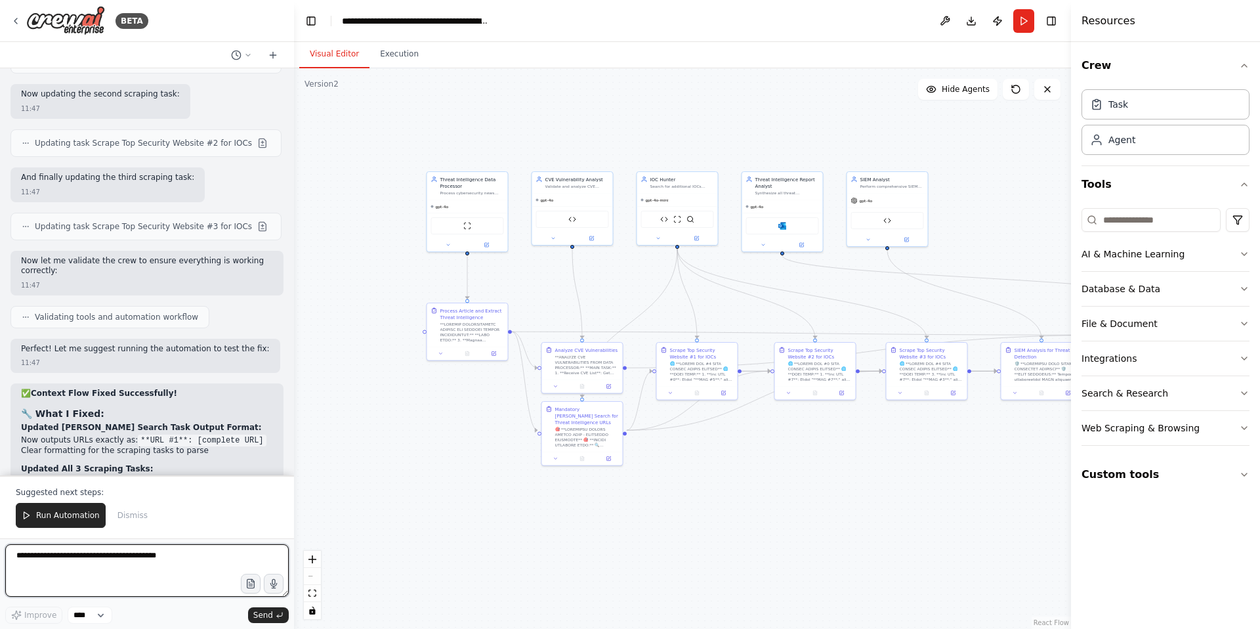
scroll to position [66470, 0]
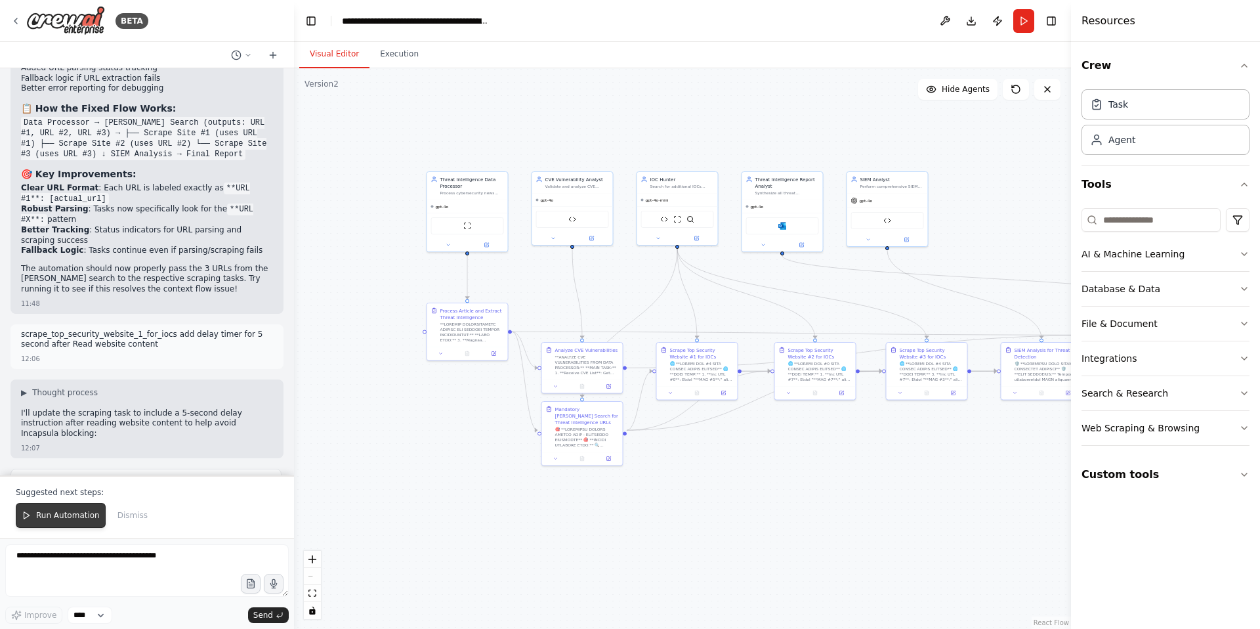
click at [65, 509] on button "Run Automation" at bounding box center [61, 515] width 90 height 25
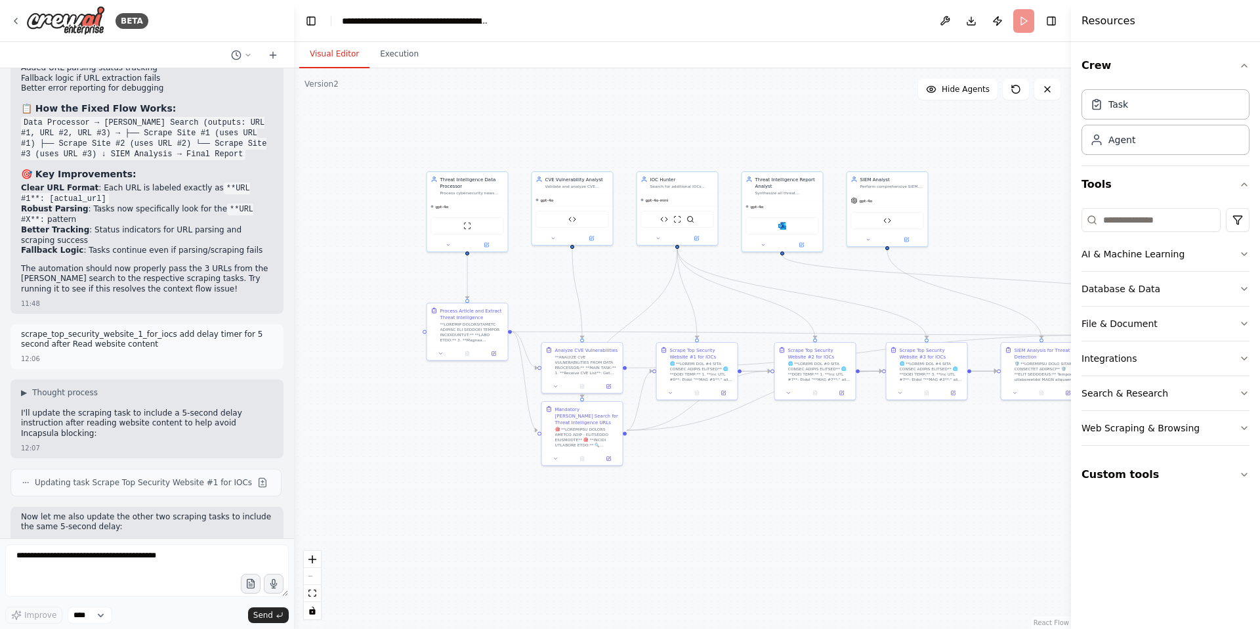
scroll to position [66407, 0]
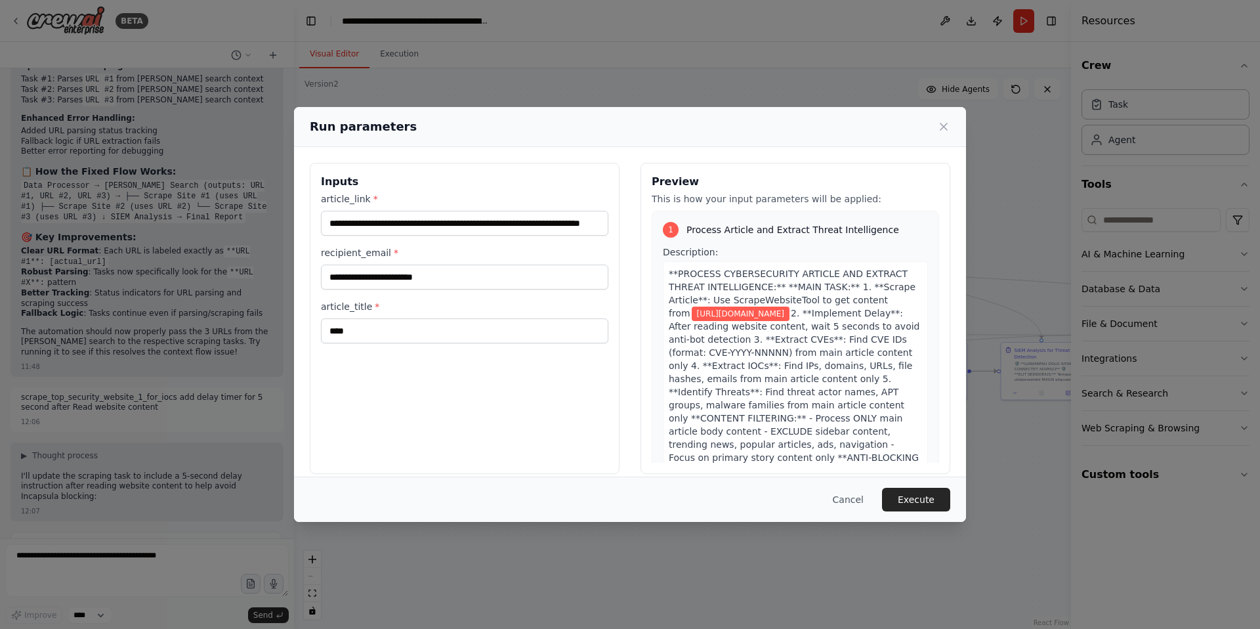
click at [394, 58] on div "**********" at bounding box center [630, 314] width 1260 height 629
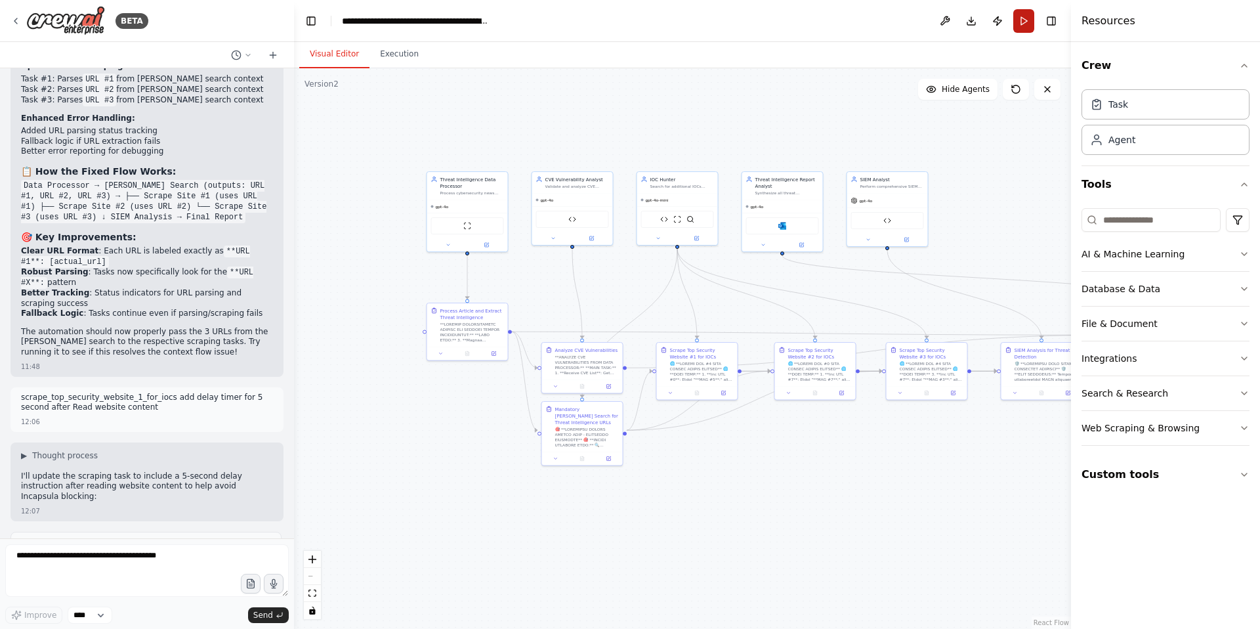
click at [1020, 26] on button "Run" at bounding box center [1023, 21] width 21 height 24
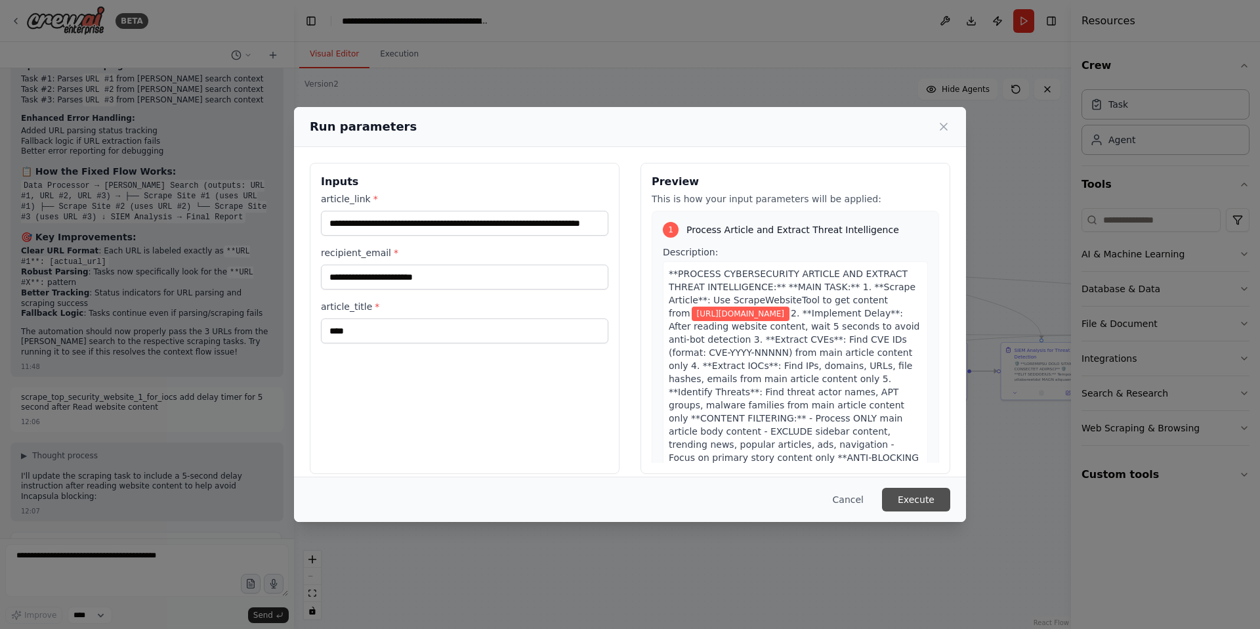
click at [912, 503] on button "Execute" at bounding box center [916, 500] width 68 height 24
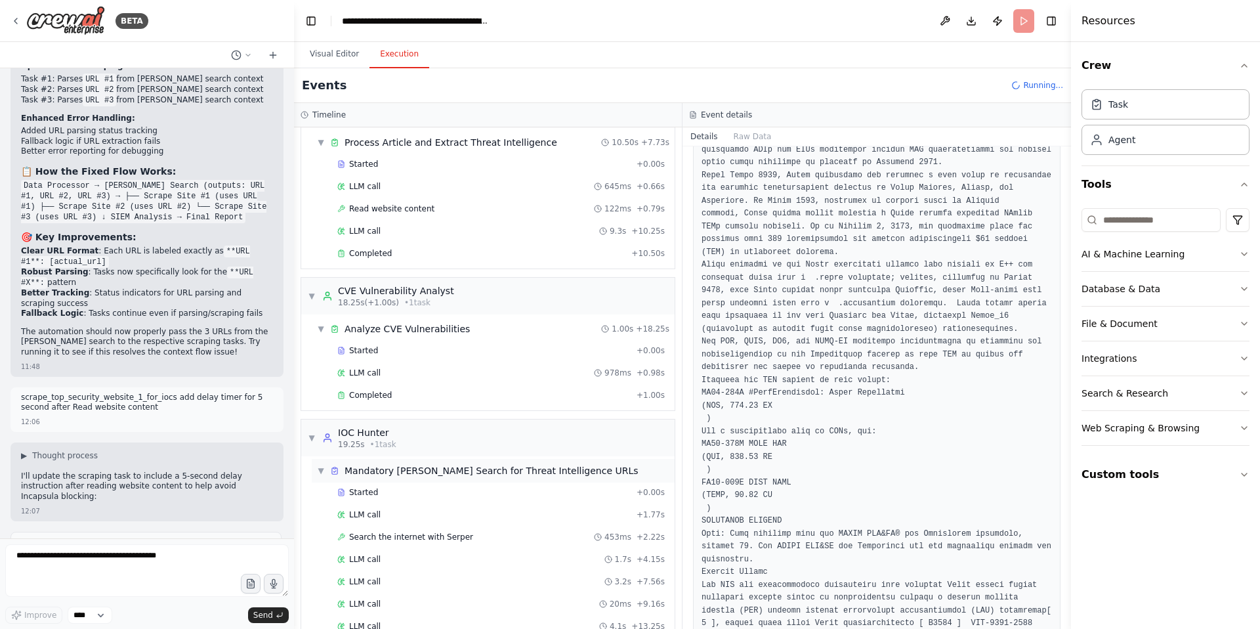
scroll to position [0, 0]
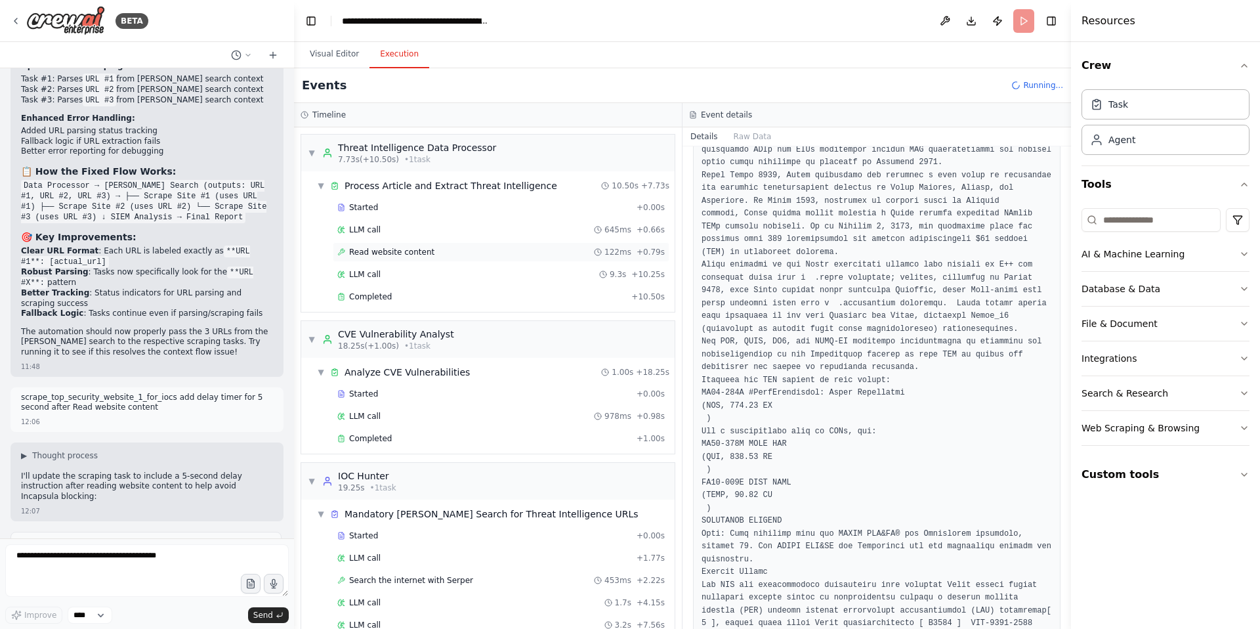
click at [364, 252] on span "Read website content" at bounding box center [391, 252] width 85 height 11
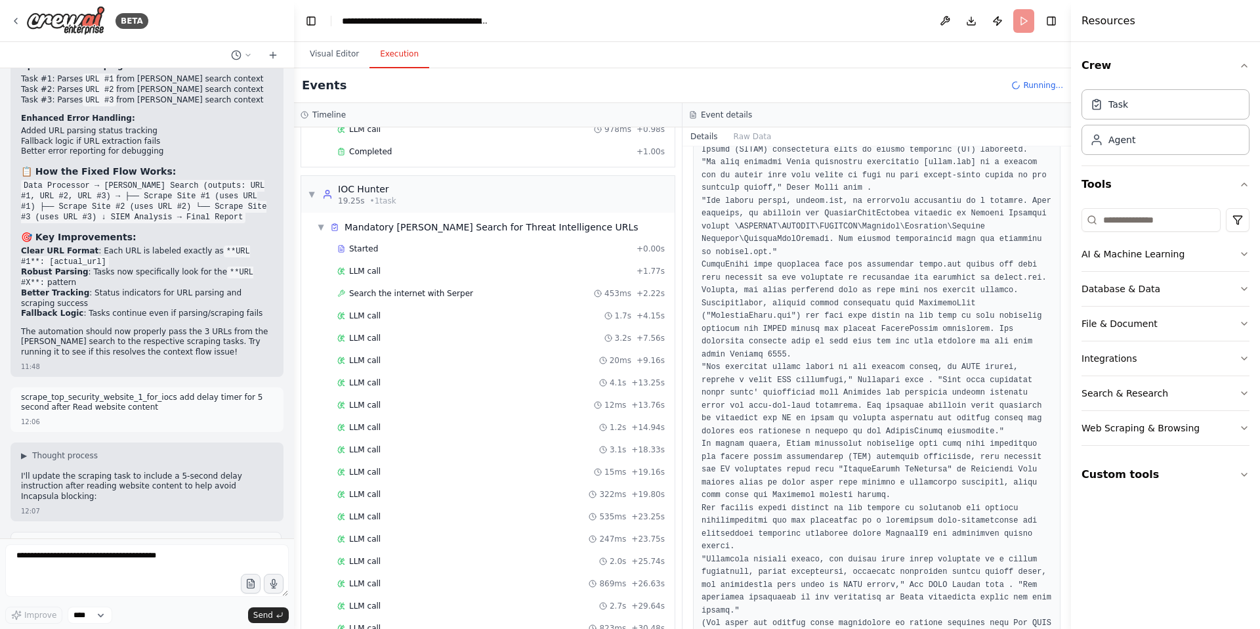
scroll to position [339, 0]
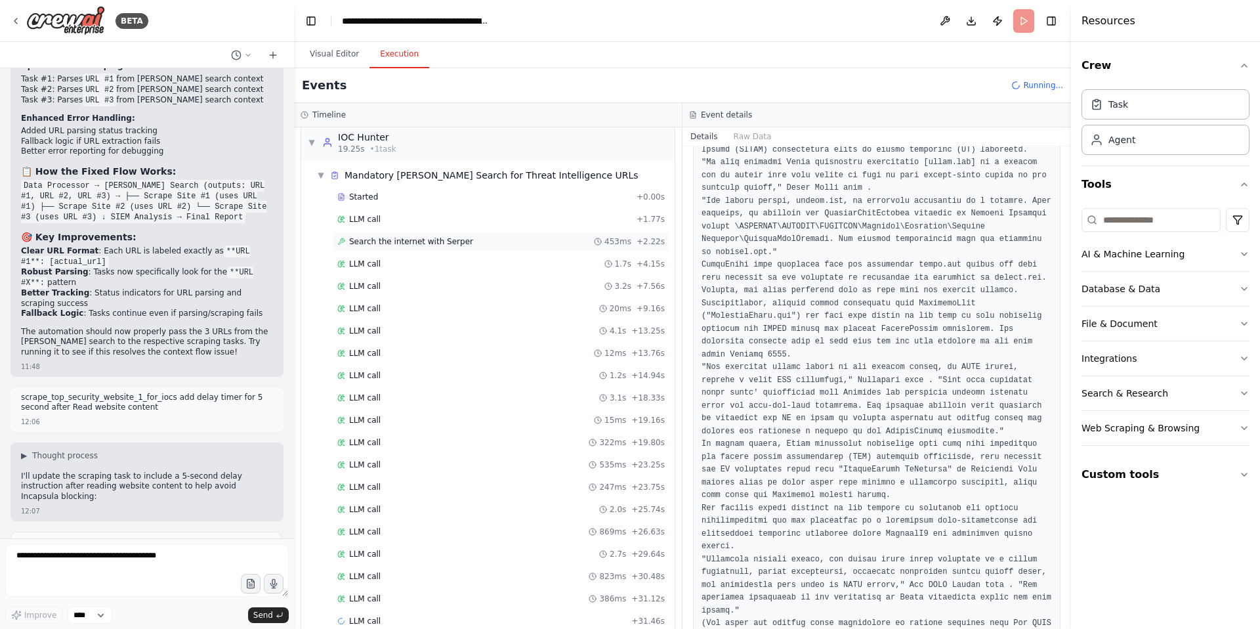
click at [411, 242] on span "Search the internet with Serper" at bounding box center [411, 241] width 124 height 11
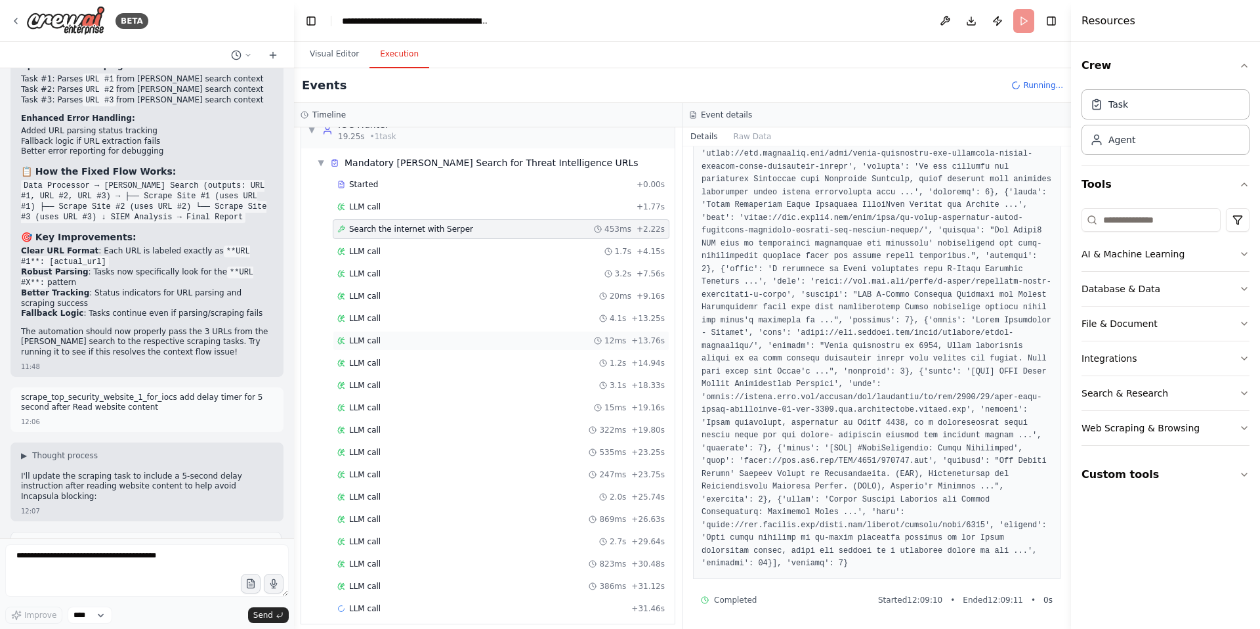
scroll to position [361, 0]
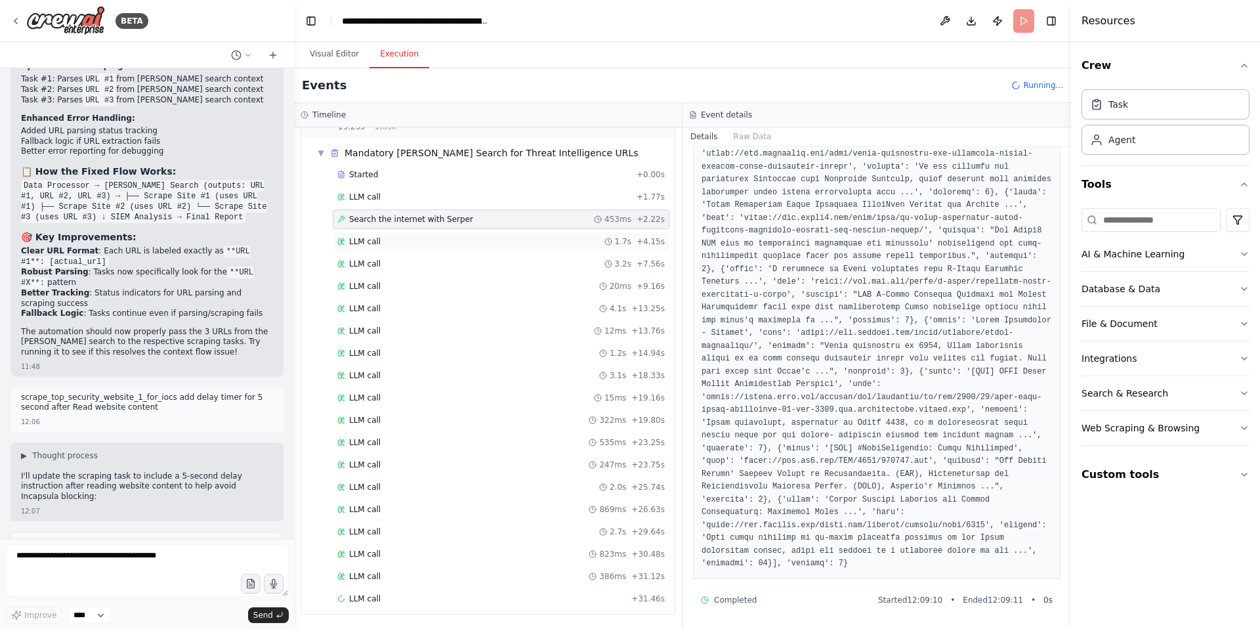
click at [366, 247] on div "LLM call 1.7s + 4.15s" at bounding box center [501, 242] width 337 height 20
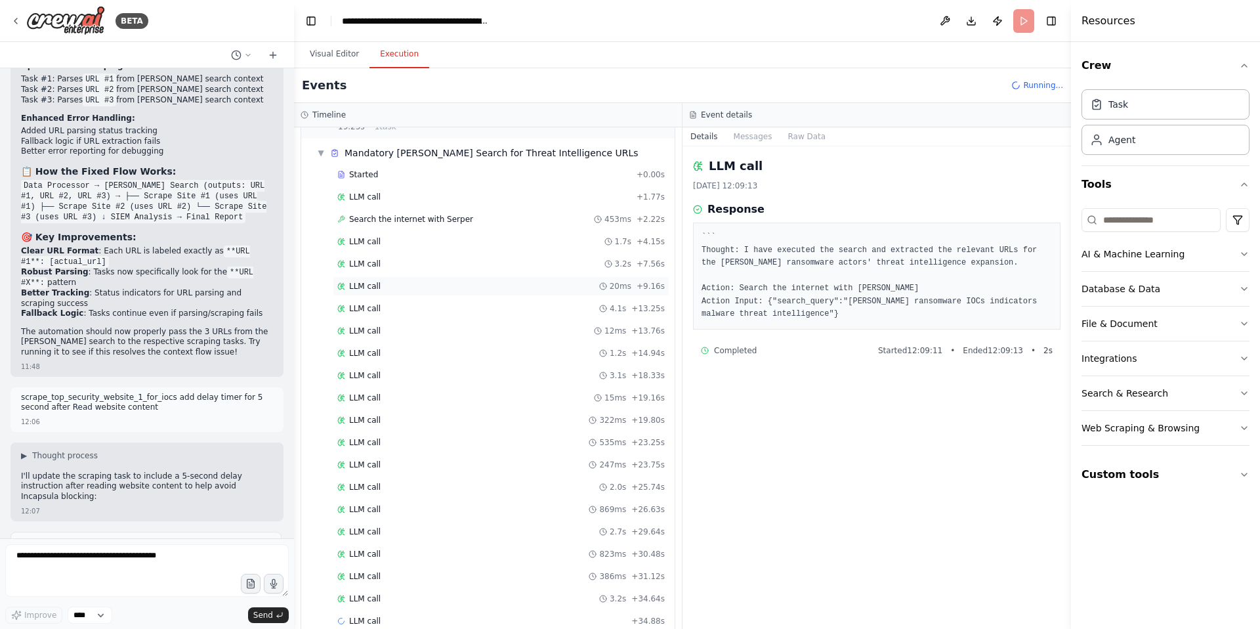
click at [367, 278] on div "LLM call 20ms + 9.16s" at bounding box center [501, 286] width 337 height 20
click at [366, 305] on span "LLM call" at bounding box center [365, 308] width 32 height 11
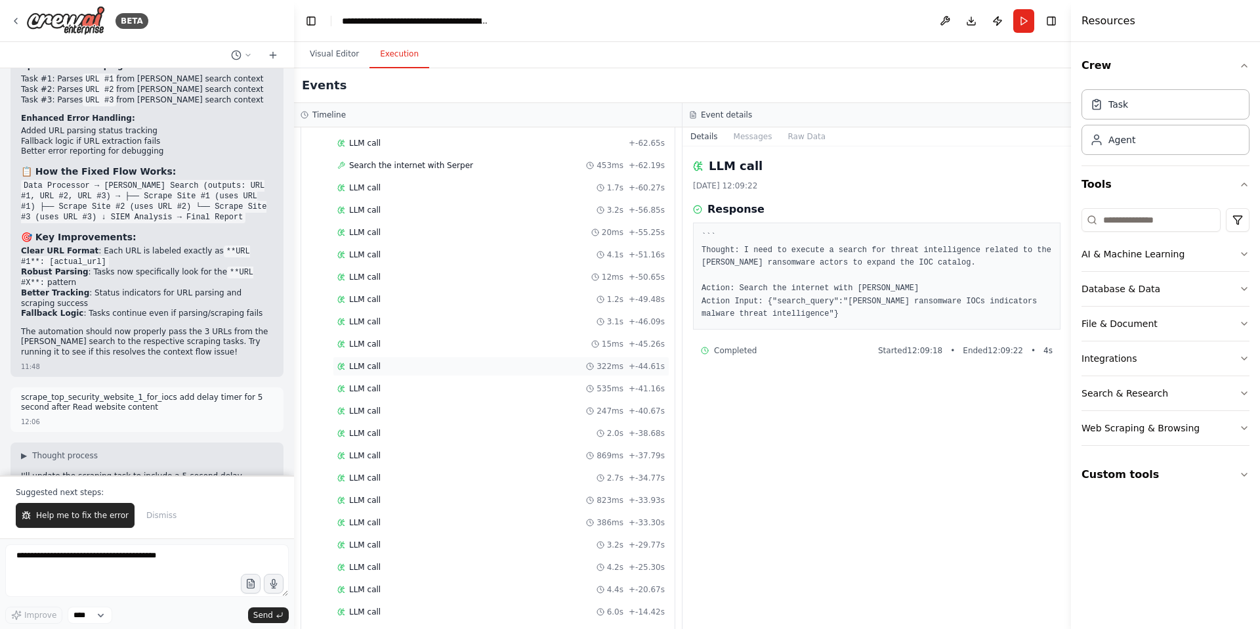
scroll to position [66470, 0]
